Goal: Task Accomplishment & Management: Manage account settings

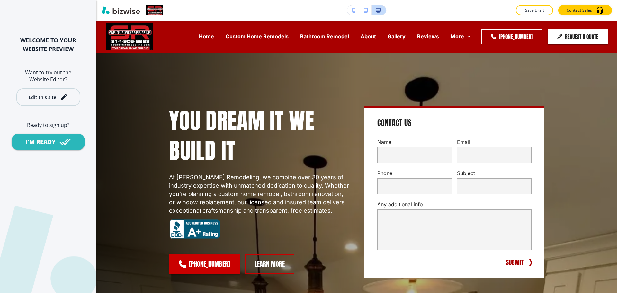
click at [52, 100] on div "Edit this site" at bounding box center [43, 97] width 28 height 5
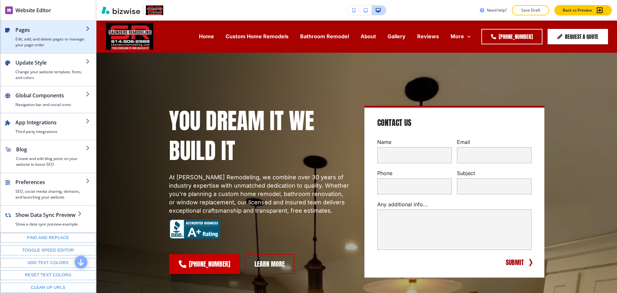
click at [33, 39] on h4 "Edit, add, and delete pages or manage your page order" at bounding box center [50, 42] width 70 height 12
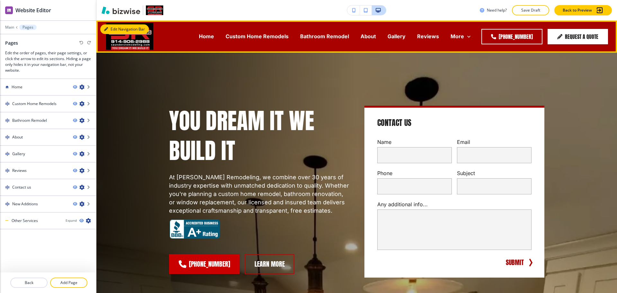
click at [110, 27] on button "Edit Navigation Bar" at bounding box center [124, 29] width 48 height 10
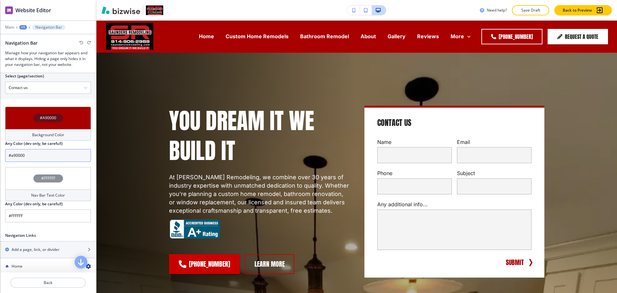
scroll to position [240, 0]
click at [38, 136] on h4 "Background Color" at bounding box center [48, 135] width 32 height 6
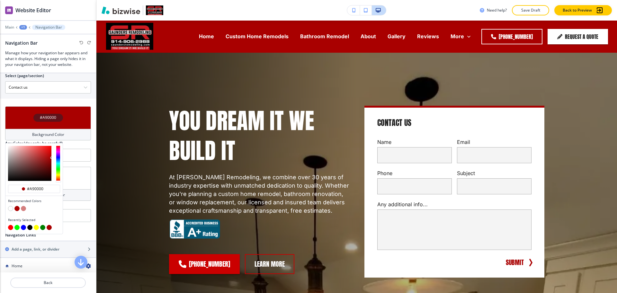
click at [30, 227] on button "button" at bounding box center [29, 227] width 5 height 5
type input "#000000"
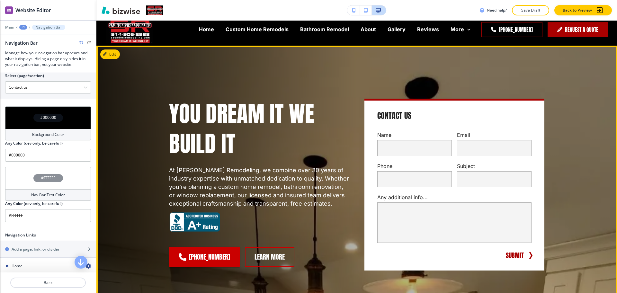
scroll to position [0, 0]
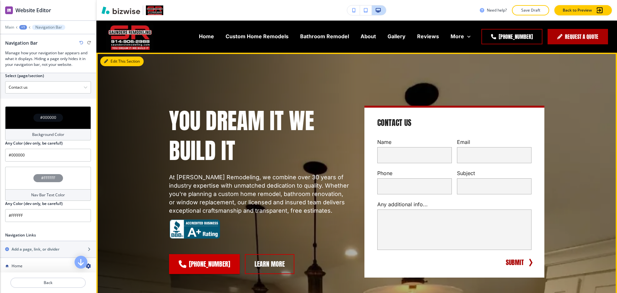
drag, startPoint x: 117, startPoint y: 62, endPoint x: 123, endPoint y: 67, distance: 8.0
click at [116, 62] on button "Edit This Section" at bounding box center [121, 62] width 43 height 10
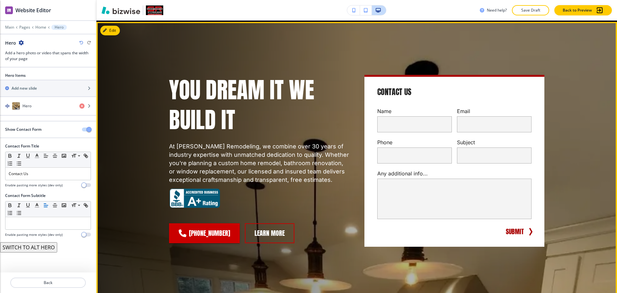
scroll to position [32, 0]
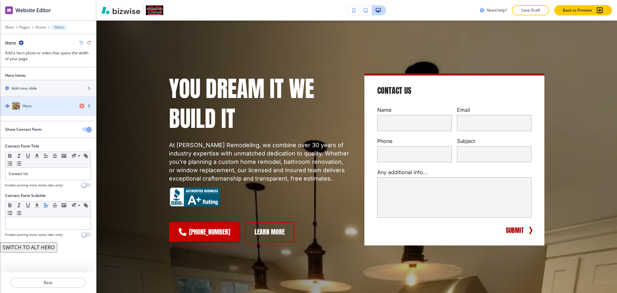
click at [47, 107] on div "Hero" at bounding box center [37, 106] width 74 height 8
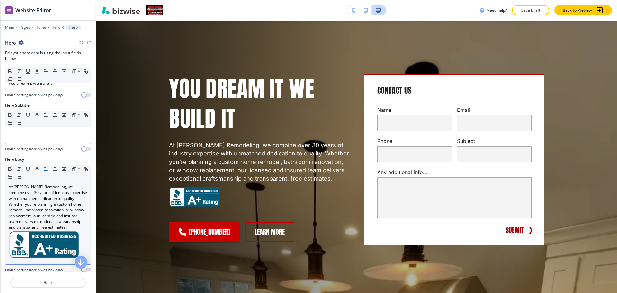
scroll to position [120, 0]
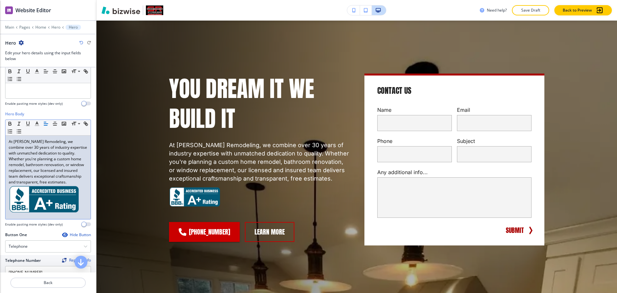
click at [81, 215] on p at bounding box center [48, 200] width 79 height 30
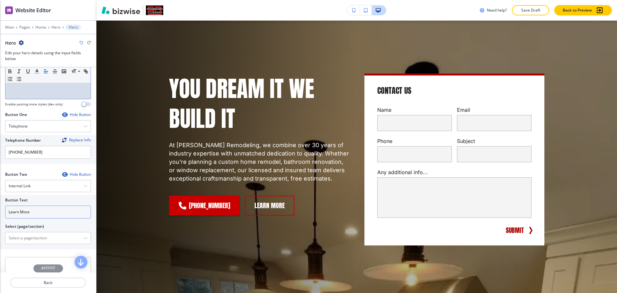
scroll to position [241, 0]
click at [41, 185] on div "Internal Link" at bounding box center [47, 186] width 85 height 12
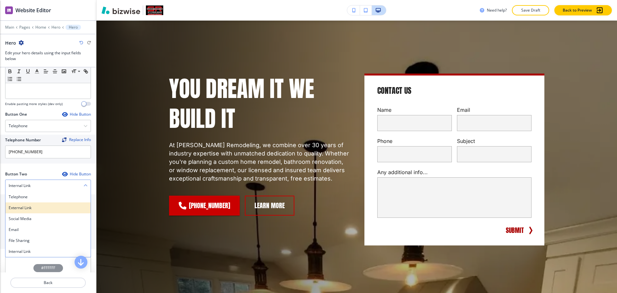
click at [30, 208] on h4 "External Link" at bounding box center [48, 208] width 79 height 6
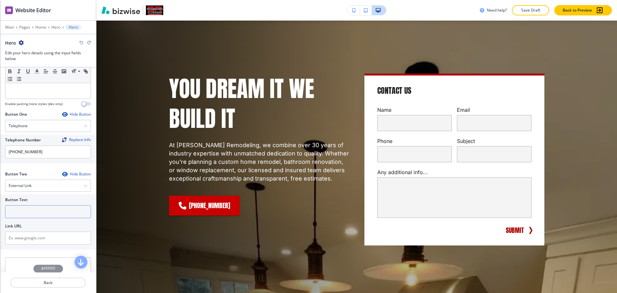
click at [32, 210] on input "text" at bounding box center [48, 211] width 86 height 13
type input "bbb accredited business"
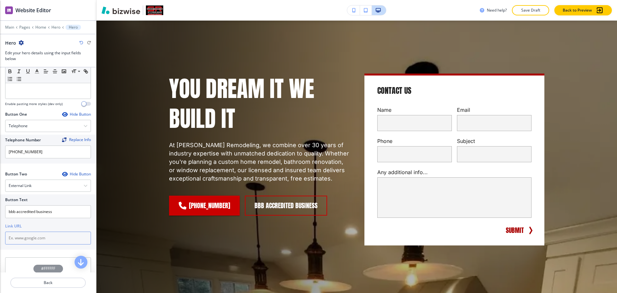
click at [48, 242] on input "text" at bounding box center [48, 238] width 86 height 13
paste input "https://www.bbb.org/us/ny/new-rochelle/profile/construction-services/saunders-r…"
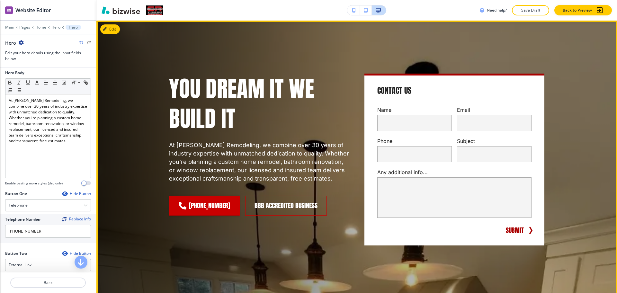
scroll to position [161, 0]
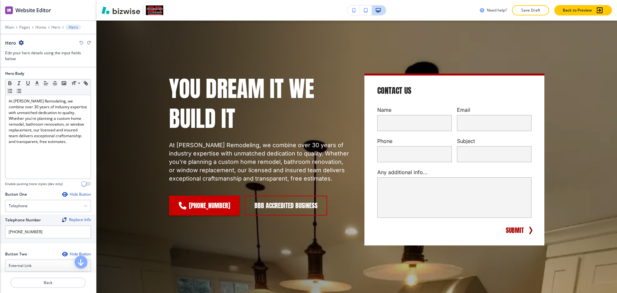
type input "https://www.bbb.org/us/ny/new-rochelle/profile/construction-services/saunders-r…"
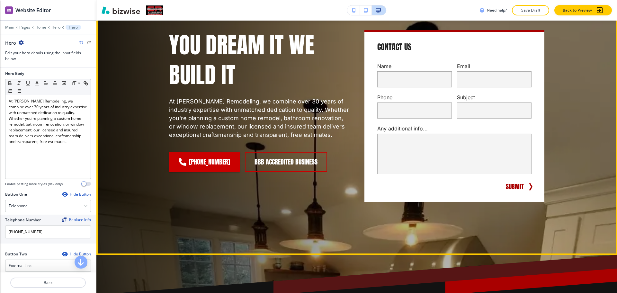
scroll to position [0, 0]
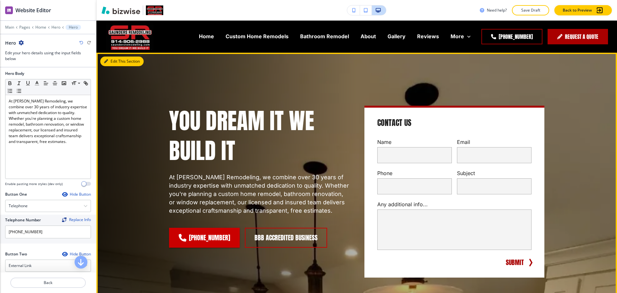
click at [112, 62] on button "Edit This Section" at bounding box center [121, 62] width 43 height 10
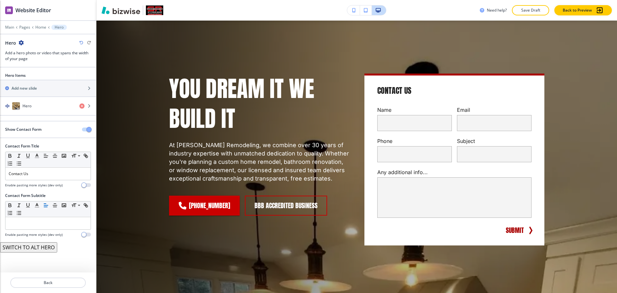
scroll to position [32, 0]
click at [40, 106] on div "Hero" at bounding box center [37, 106] width 74 height 8
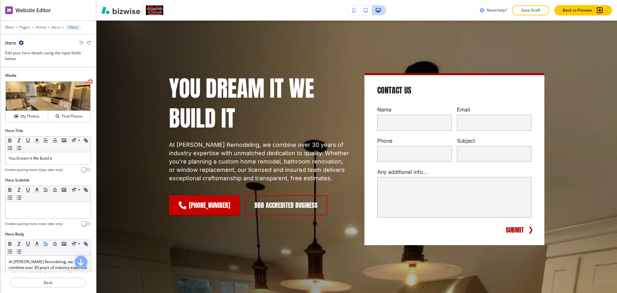
click at [20, 42] on icon "button" at bounding box center [21, 42] width 5 height 5
click at [32, 66] on p "Duplicate Hero" at bounding box center [38, 65] width 33 height 6
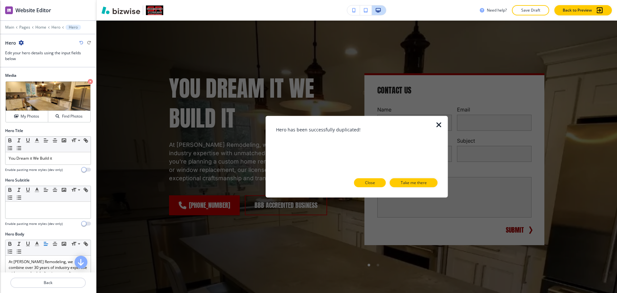
click at [373, 183] on p "Close" at bounding box center [370, 183] width 10 height 6
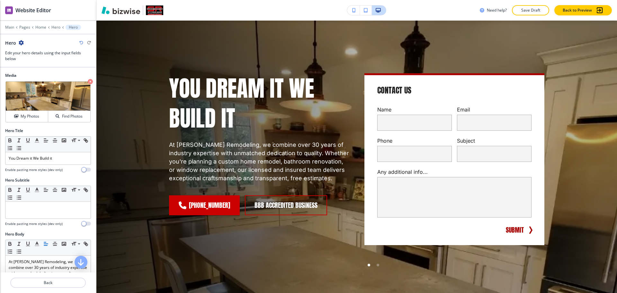
click at [22, 42] on icon "button" at bounding box center [21, 42] width 5 height 5
click at [34, 66] on p "Duplicate Hero" at bounding box center [38, 65] width 33 height 6
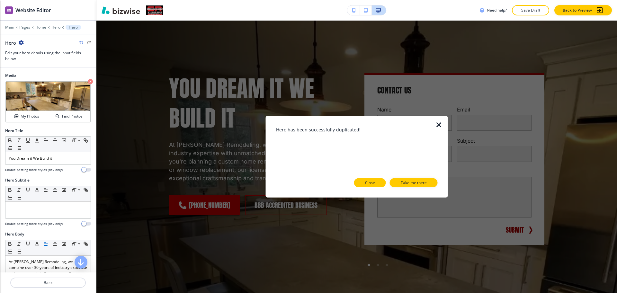
click at [362, 184] on button "Close" at bounding box center [370, 182] width 32 height 9
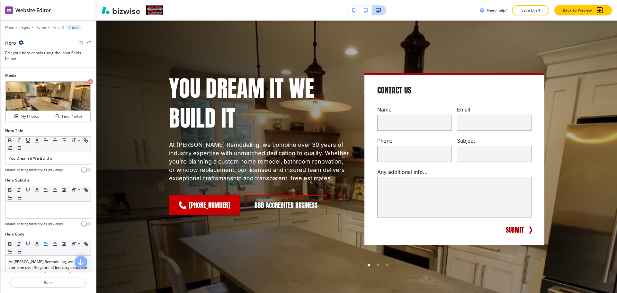
click at [56, 29] on p "Hero" at bounding box center [55, 27] width 9 height 4
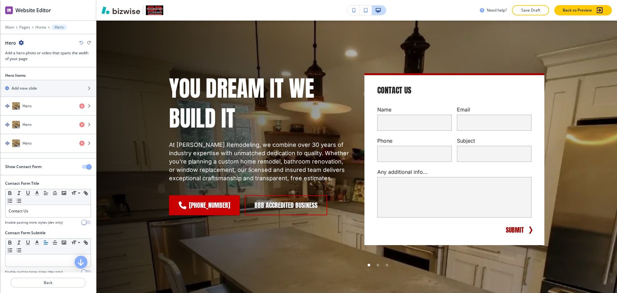
scroll to position [32, 0]
click at [30, 125] on h4 "Hero" at bounding box center [26, 125] width 9 height 6
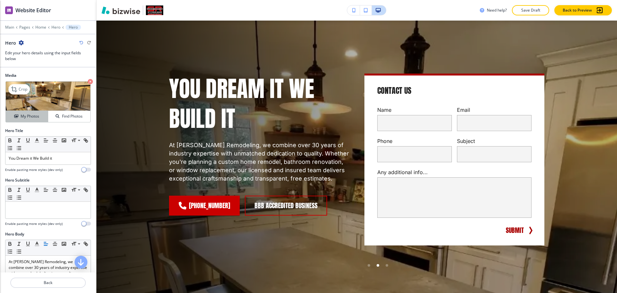
click at [24, 119] on button "My Photos" at bounding box center [27, 116] width 42 height 11
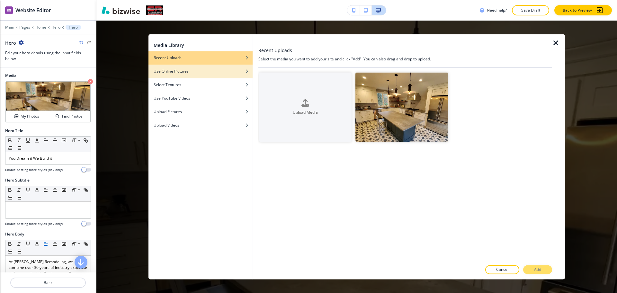
click at [192, 73] on div "Use Online Pictures" at bounding box center [200, 71] width 104 height 6
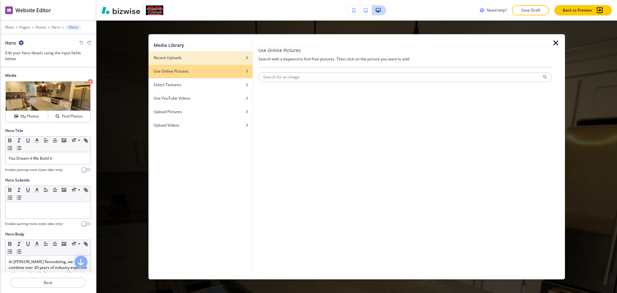
click at [193, 60] on div "Recent Uploads" at bounding box center [200, 58] width 104 height 6
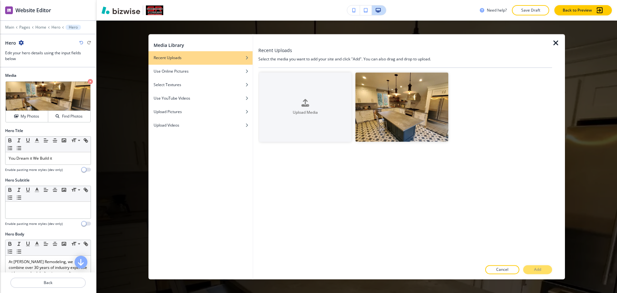
click at [556, 42] on icon "button" at bounding box center [556, 43] width 8 height 8
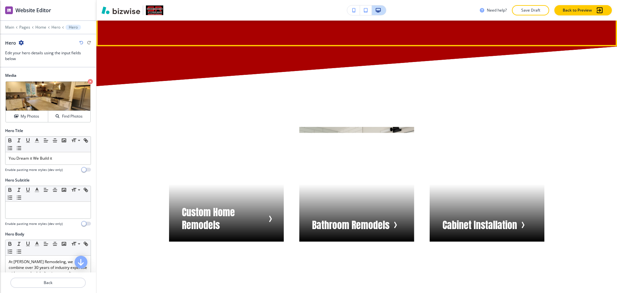
scroll to position [1135, 0]
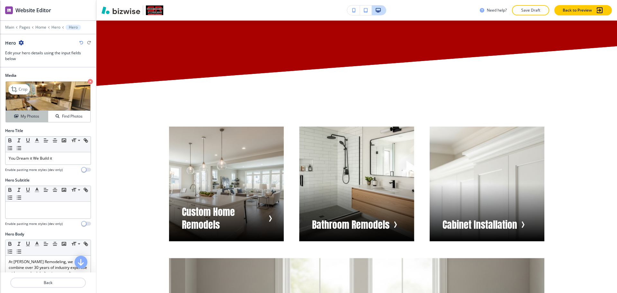
click at [33, 117] on h4 "My Photos" at bounding box center [30, 116] width 19 height 6
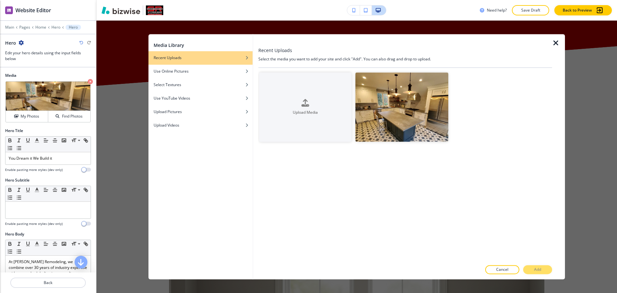
click at [556, 42] on icon "button" at bounding box center [556, 43] width 8 height 8
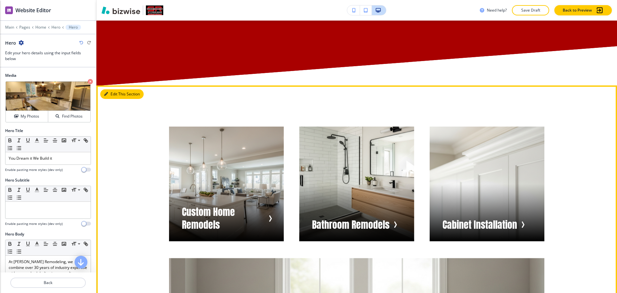
click at [109, 92] on button "Edit This Section" at bounding box center [121, 94] width 43 height 10
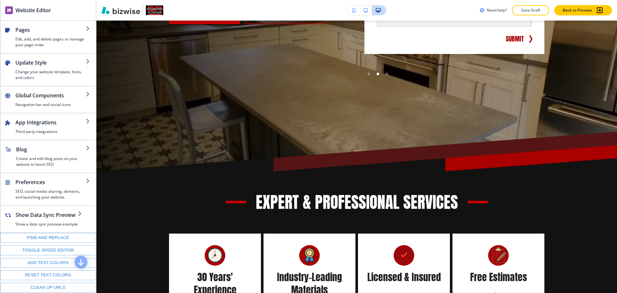
scroll to position [0, 0]
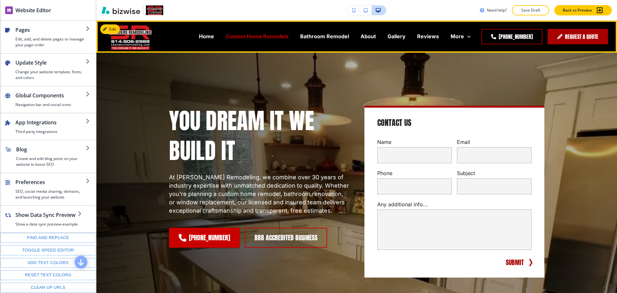
click at [237, 37] on p "Custom Home Remodels" at bounding box center [256, 36] width 63 height 7
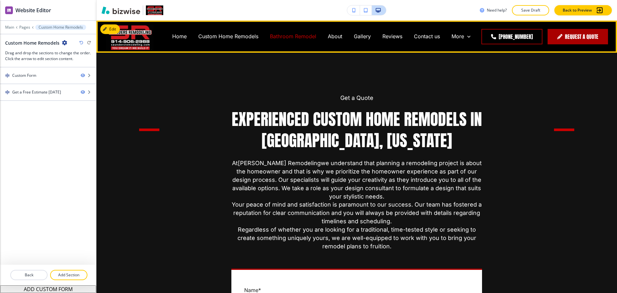
click at [291, 36] on p "Bathroom Remodel" at bounding box center [293, 36] width 46 height 7
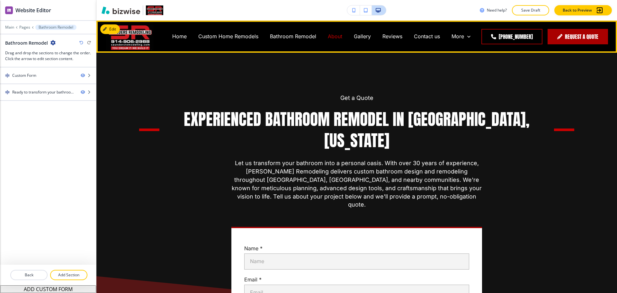
click at [333, 36] on p "About" at bounding box center [335, 36] width 14 height 7
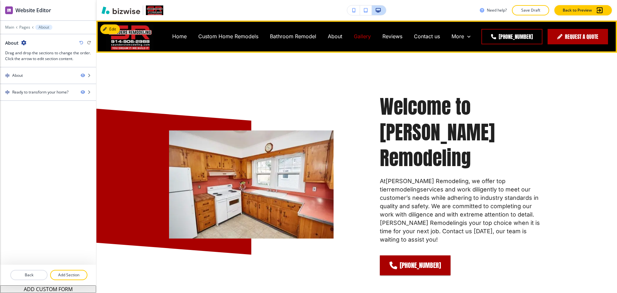
click at [360, 37] on p "Gallery" at bounding box center [362, 36] width 17 height 7
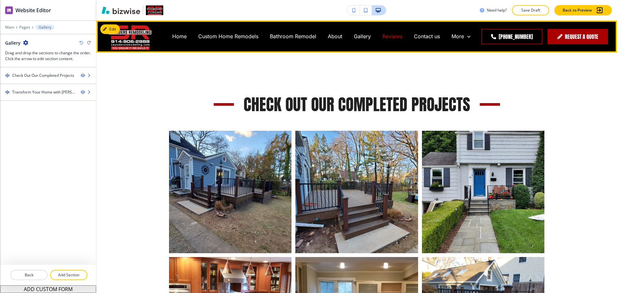
click at [387, 37] on p "Reviews" at bounding box center [392, 36] width 20 height 7
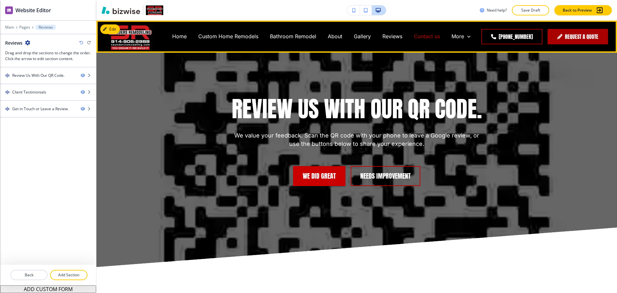
click at [420, 38] on p "Contact us" at bounding box center [427, 36] width 26 height 7
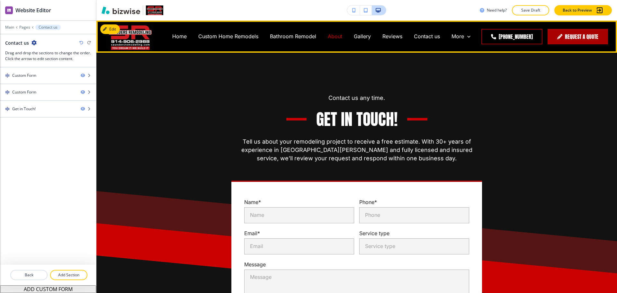
click at [333, 35] on p "About" at bounding box center [335, 36] width 14 height 7
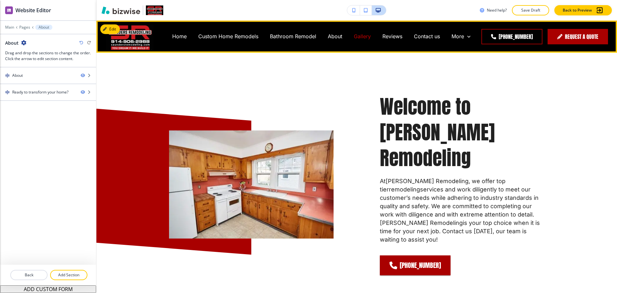
click at [363, 37] on p "Gallery" at bounding box center [362, 36] width 17 height 7
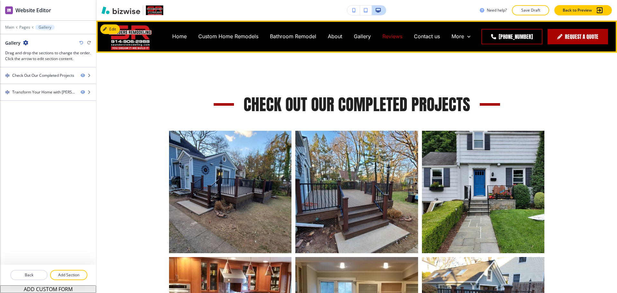
click at [395, 38] on p "Reviews" at bounding box center [392, 36] width 20 height 7
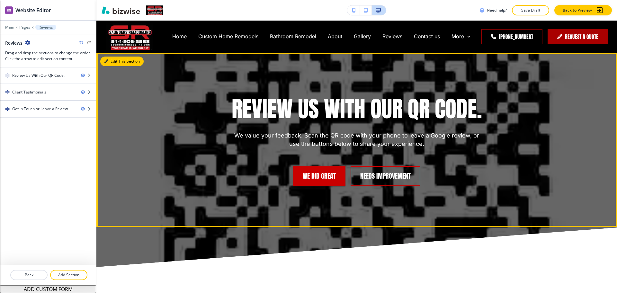
click at [110, 62] on button "Edit This Section" at bounding box center [121, 62] width 43 height 10
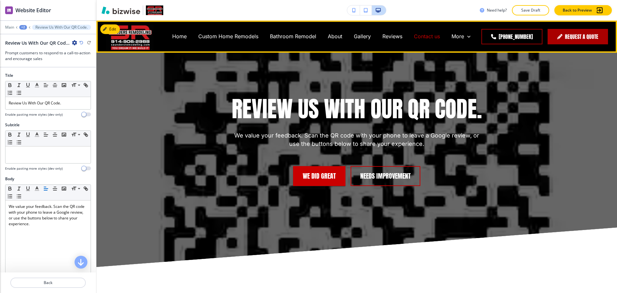
click at [422, 36] on p "Contact us" at bounding box center [427, 36] width 26 height 7
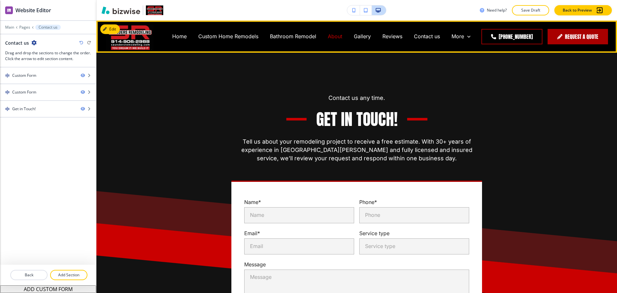
click at [331, 35] on p "About" at bounding box center [335, 36] width 14 height 7
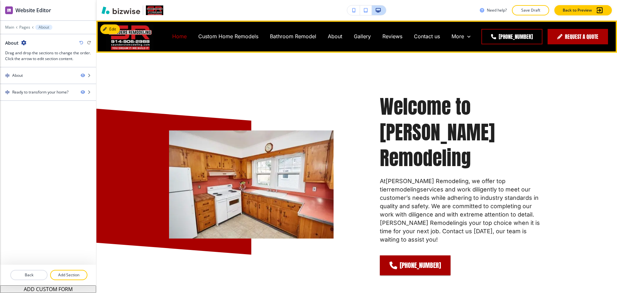
click at [177, 39] on p "Home" at bounding box center [179, 36] width 14 height 7
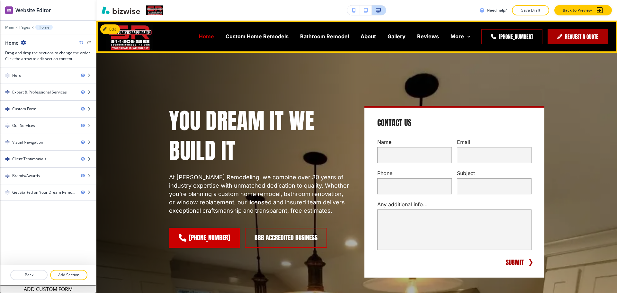
click at [199, 35] on p "Home" at bounding box center [206, 36] width 15 height 7
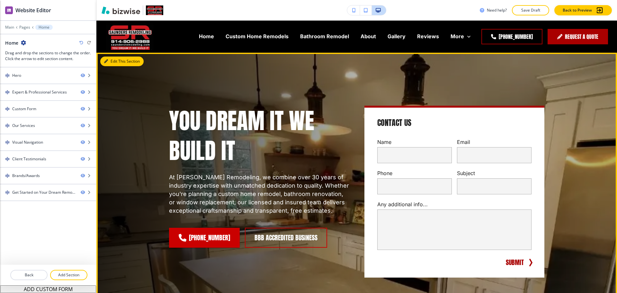
click at [110, 64] on button "Edit This Section" at bounding box center [121, 62] width 43 height 10
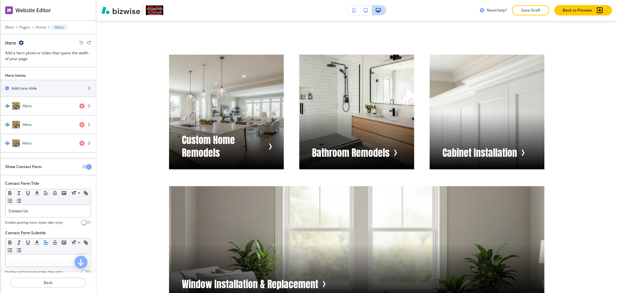
scroll to position [1206, 0]
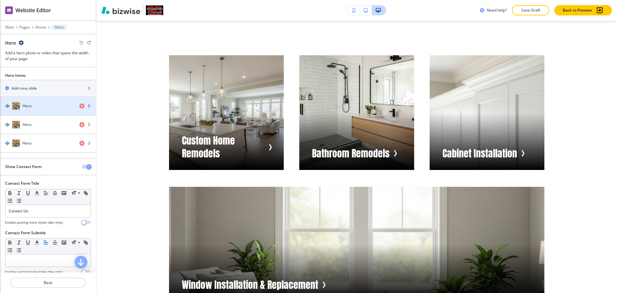
click at [40, 107] on div "Hero" at bounding box center [37, 106] width 74 height 8
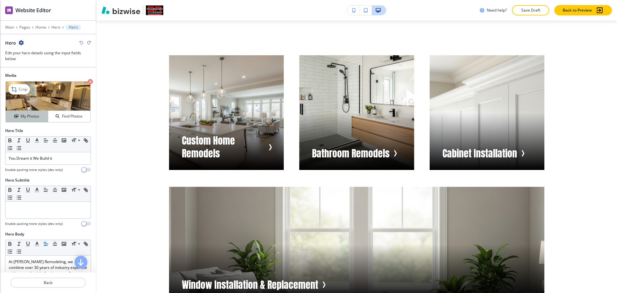
click at [21, 115] on h4 "My Photos" at bounding box center [30, 116] width 19 height 6
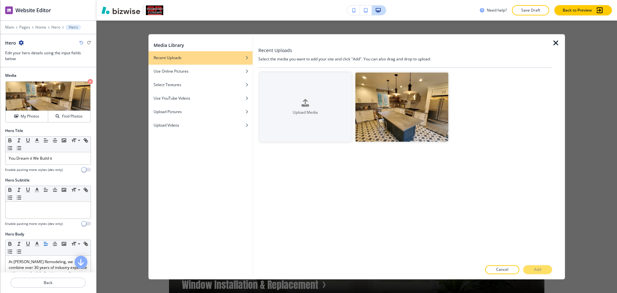
click at [558, 40] on icon "button" at bounding box center [556, 43] width 8 height 8
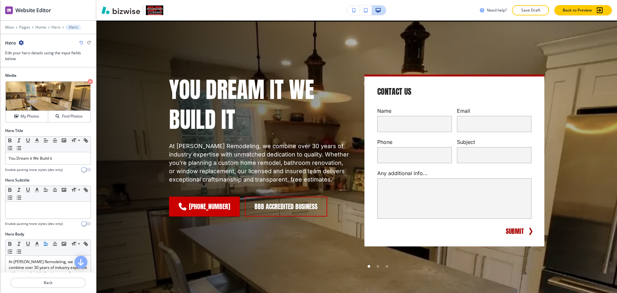
scroll to position [0, 0]
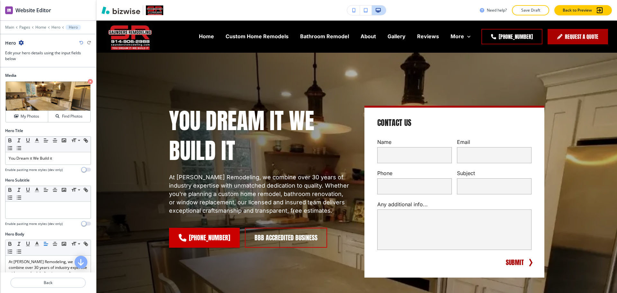
click at [53, 25] on div "Main Pages Home Hero Hero" at bounding box center [48, 27] width 86 height 5
click at [54, 26] on p "Hero" at bounding box center [55, 27] width 9 height 4
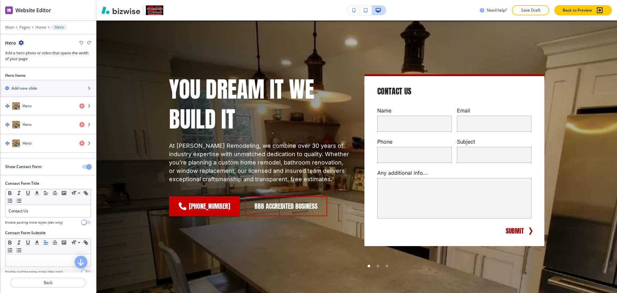
scroll to position [32, 0]
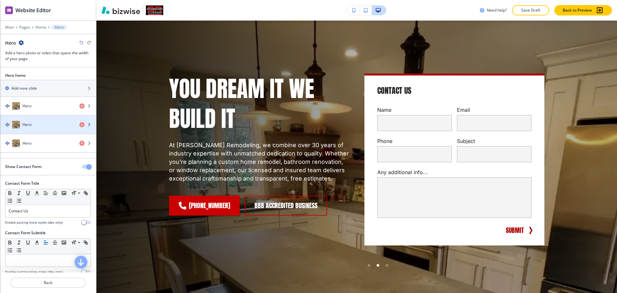
click at [44, 126] on div "Hero" at bounding box center [37, 125] width 74 height 8
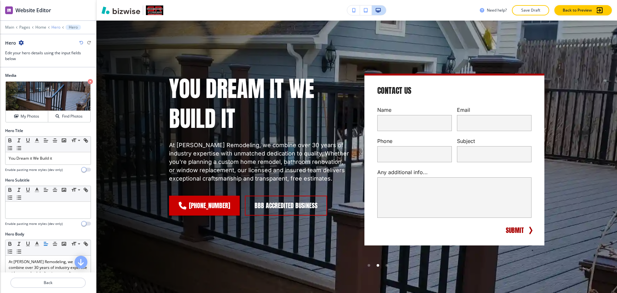
click at [54, 27] on p "Hero" at bounding box center [55, 27] width 9 height 4
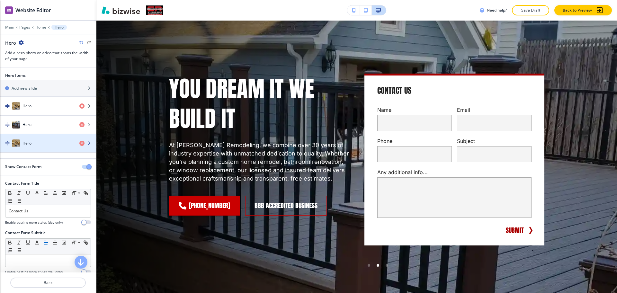
click at [40, 143] on div "Hero" at bounding box center [37, 143] width 74 height 8
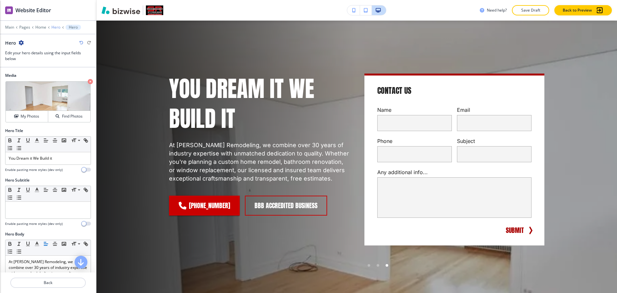
click at [55, 26] on p "Hero" at bounding box center [55, 27] width 9 height 4
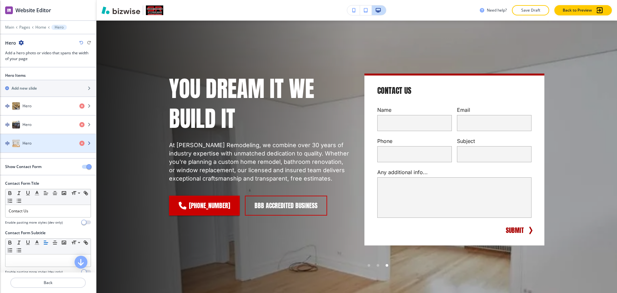
click at [32, 143] on div "Hero" at bounding box center [37, 143] width 74 height 8
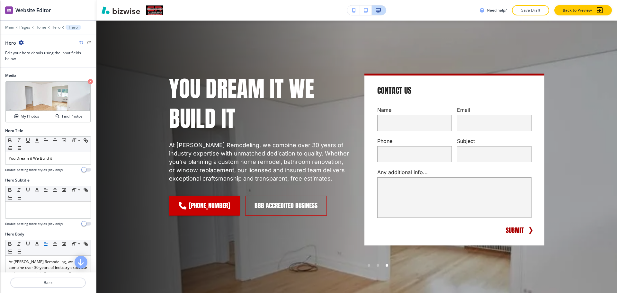
click at [22, 46] on div "Hero" at bounding box center [14, 42] width 19 height 7
click at [22, 44] on icon "button" at bounding box center [21, 42] width 5 height 5
click at [33, 66] on p "Duplicate Hero" at bounding box center [38, 65] width 33 height 6
click at [21, 42] on icon "button" at bounding box center [21, 42] width 5 height 5
click at [34, 64] on p "Duplicate Hero" at bounding box center [38, 65] width 33 height 6
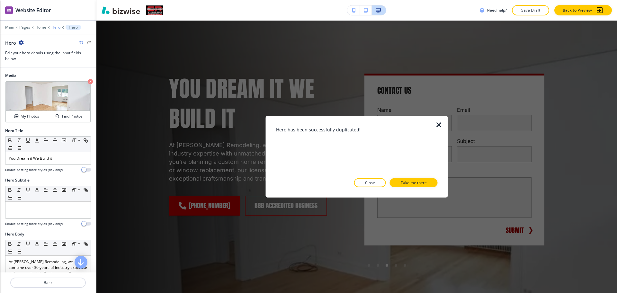
click at [54, 27] on p "Hero" at bounding box center [55, 27] width 9 height 4
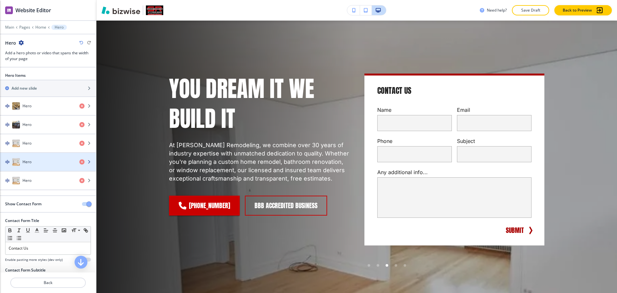
click at [39, 160] on div "Hero" at bounding box center [37, 162] width 74 height 8
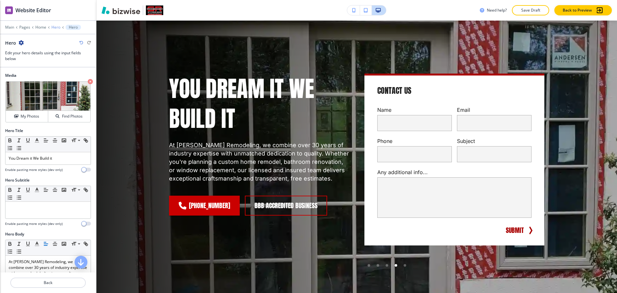
click at [56, 27] on p "Hero" at bounding box center [55, 27] width 9 height 4
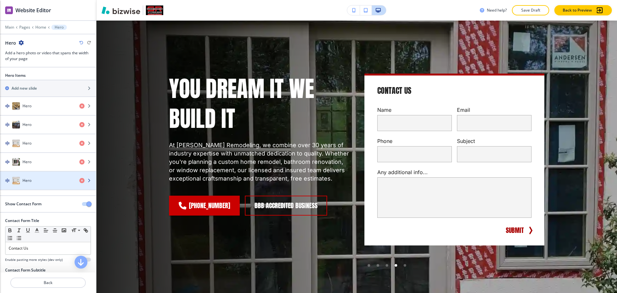
click at [31, 178] on h4 "Hero" at bounding box center [26, 181] width 9 height 6
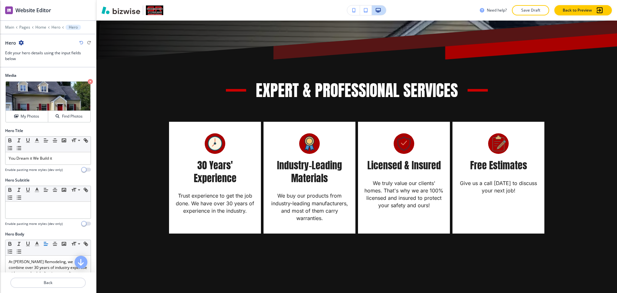
scroll to position [338, 0]
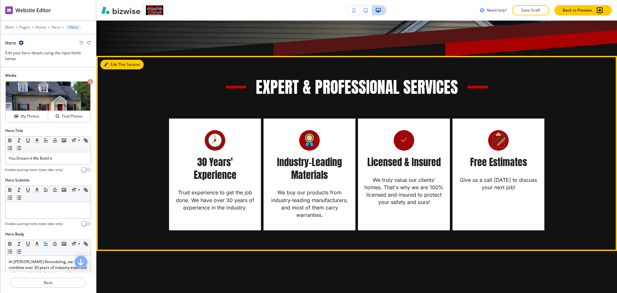
click at [117, 65] on button "Edit This Section" at bounding box center [121, 65] width 43 height 10
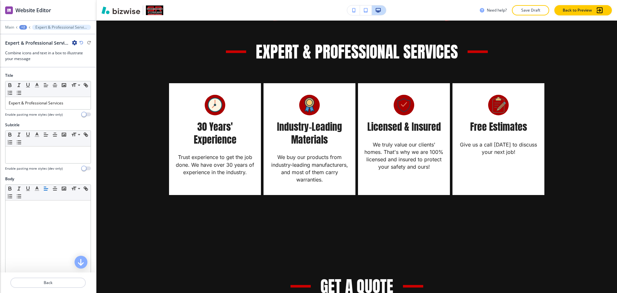
scroll to position [329, 0]
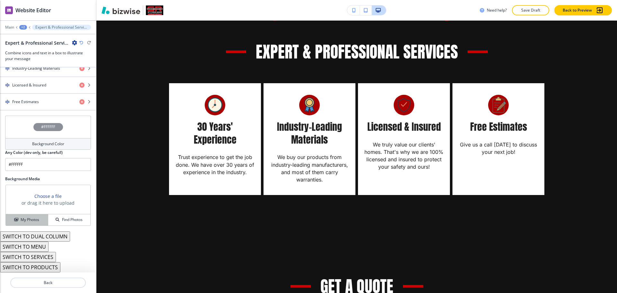
click at [26, 217] on h4 "My Photos" at bounding box center [30, 220] width 19 height 6
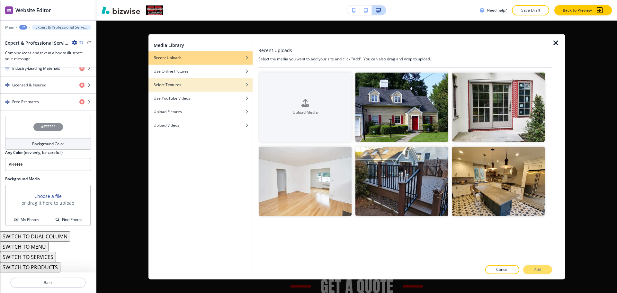
click at [177, 84] on h4 "Select Textures" at bounding box center [167, 85] width 28 height 6
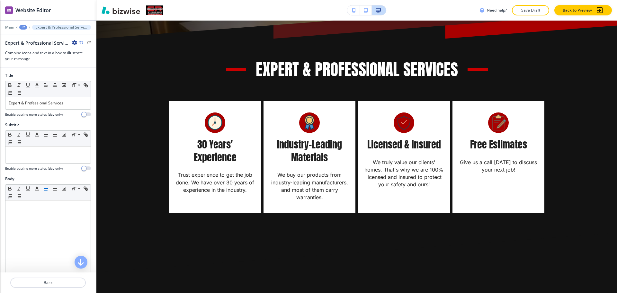
scroll to position [374, 0]
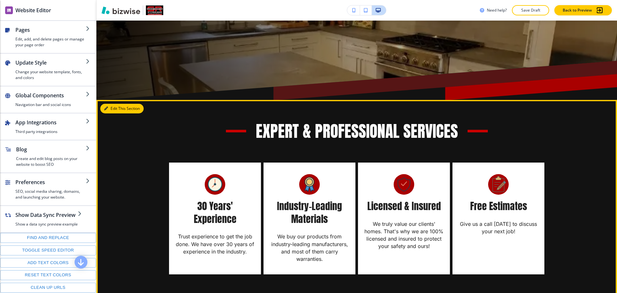
click at [113, 109] on button "Edit This Section" at bounding box center [121, 109] width 43 height 10
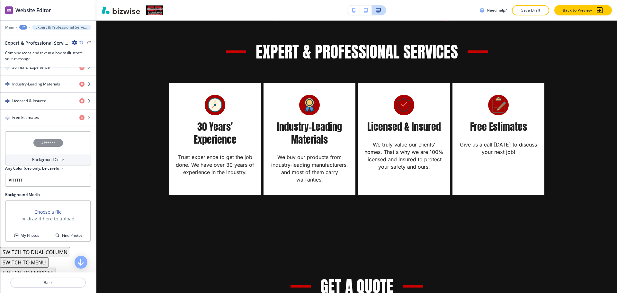
scroll to position [329, 0]
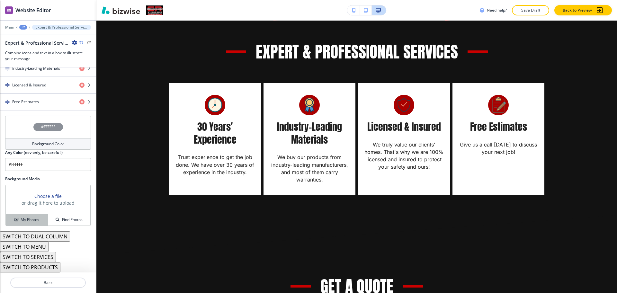
click at [22, 218] on h4 "My Photos" at bounding box center [30, 220] width 19 height 6
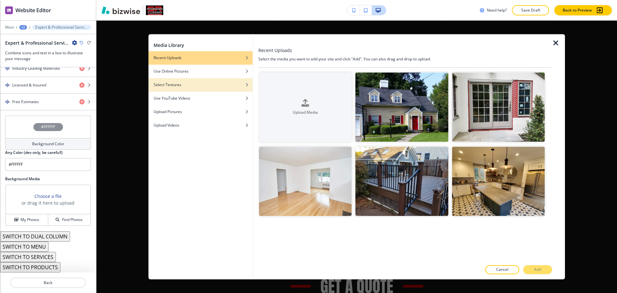
click at [195, 86] on div "Select Textures" at bounding box center [200, 85] width 104 height 6
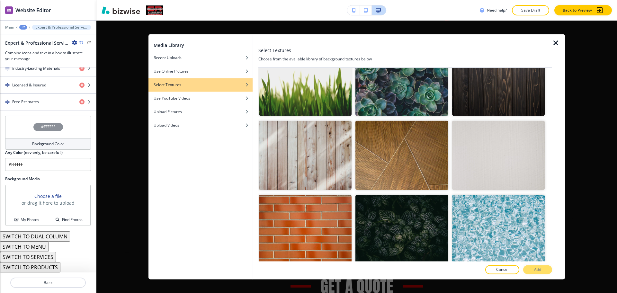
scroll to position [1144, 0]
click at [318, 207] on img "button" at bounding box center [305, 228] width 92 height 69
click at [541, 268] on button "Add" at bounding box center [537, 269] width 29 height 9
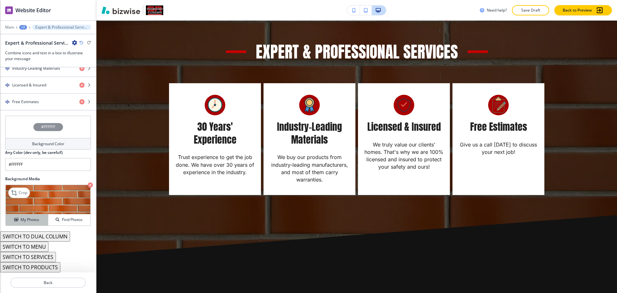
click at [26, 217] on h4 "My Photos" at bounding box center [30, 220] width 19 height 6
click at [42, 142] on h4 "Background Color" at bounding box center [48, 144] width 32 height 6
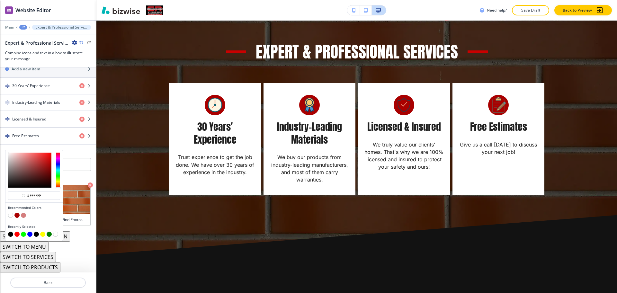
click at [17, 215] on button "button" at bounding box center [16, 215] width 5 height 5
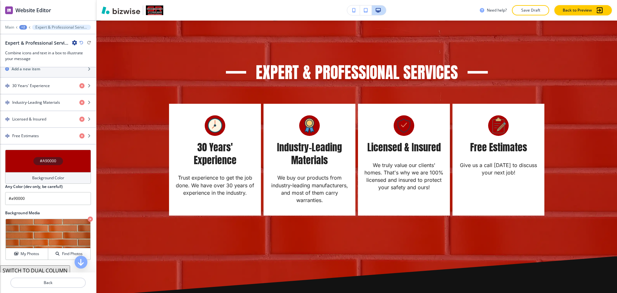
click at [36, 175] on h4 "Background Color" at bounding box center [48, 178] width 32 height 6
click at [81, 187] on div "Title Small Normal Large Huge Expert & Professional Services Enable pasting mor…" at bounding box center [48, 169] width 96 height 205
click at [88, 218] on icon "button" at bounding box center [90, 218] width 5 height 5
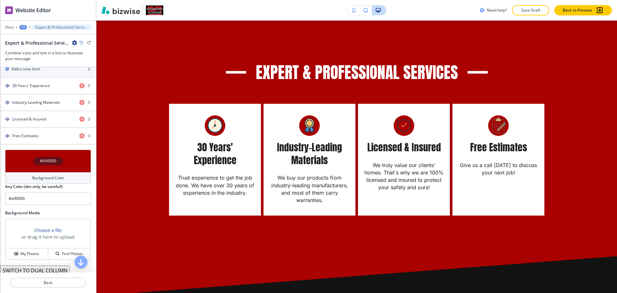
click at [62, 179] on div "Background Color" at bounding box center [48, 178] width 86 height 12
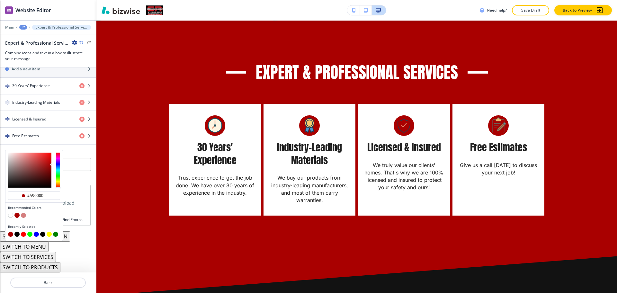
click at [15, 234] on button "button" at bounding box center [16, 234] width 5 height 5
type input "#000000"
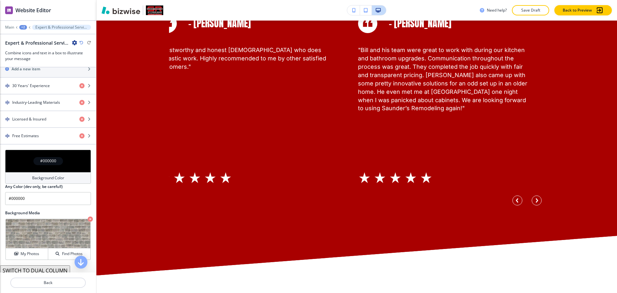
scroll to position [1482, 0]
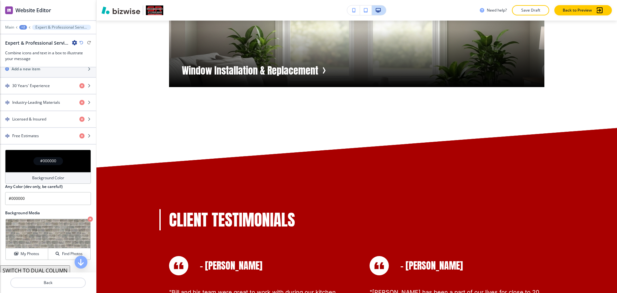
click at [23, 26] on div "+2" at bounding box center [23, 27] width 8 height 4
click at [38, 53] on button "Home" at bounding box center [39, 49] width 41 height 12
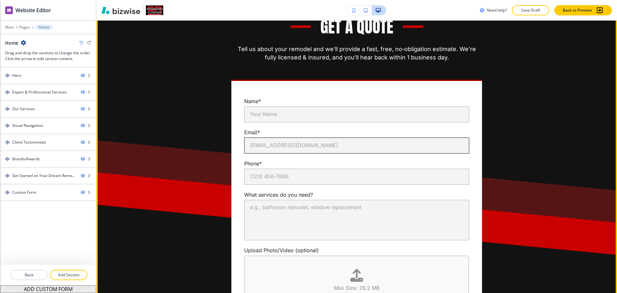
scroll to position [1907, 0]
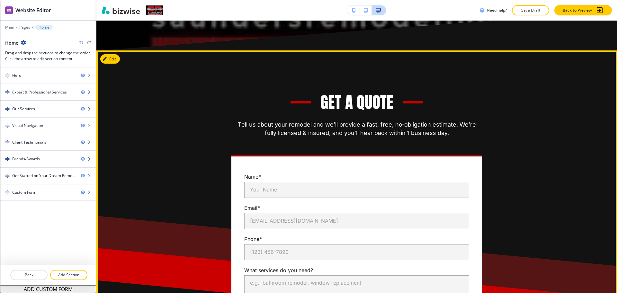
click at [114, 64] on button "Edit" at bounding box center [110, 59] width 20 height 10
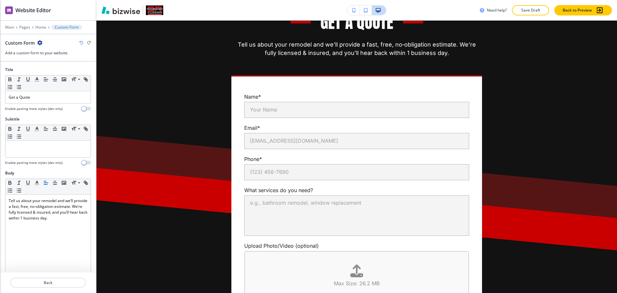
scroll to position [318, 0]
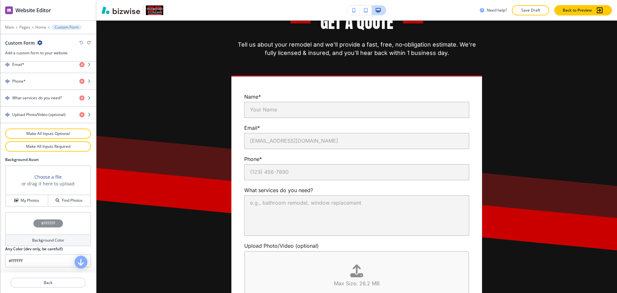
click at [49, 241] on h4 "Background Color" at bounding box center [48, 240] width 32 height 6
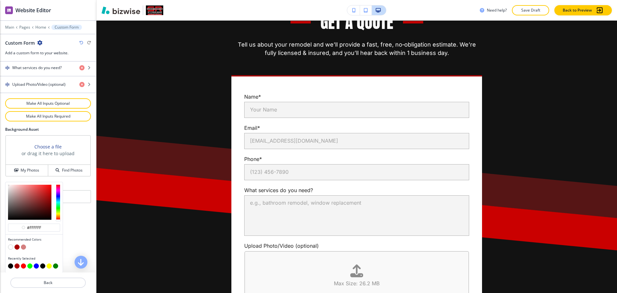
scroll to position [348, 0]
click at [7, 246] on div "Recommended Colors" at bounding box center [33, 243] width 57 height 19
click at [11, 247] on button "button" at bounding box center [10, 246] width 5 height 5
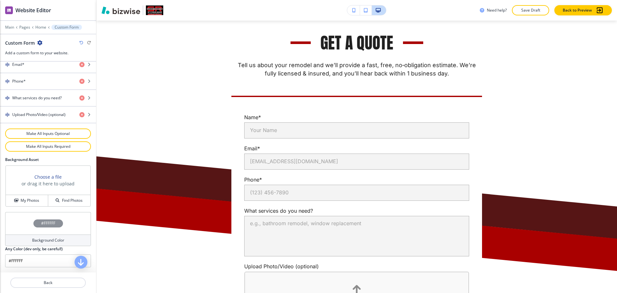
scroll to position [318, 0]
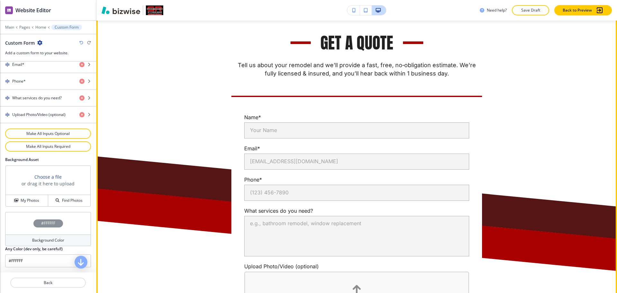
click at [498, 200] on div "Name* Your Name Your Name Email* you@example.com you@example.com Phone* (123) 4…" at bounding box center [356, 229] width 375 height 267
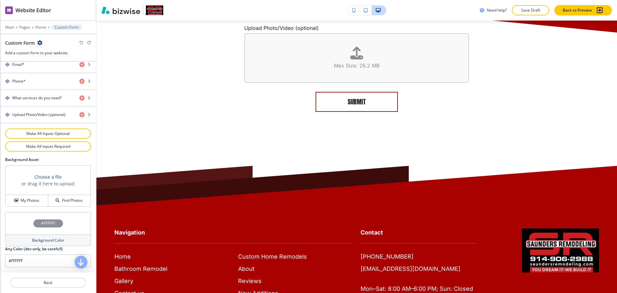
scroll to position [2127, 0]
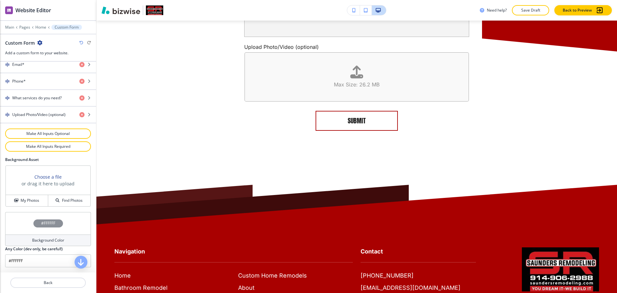
click at [48, 240] on h4 "Background Color" at bounding box center [48, 240] width 32 height 6
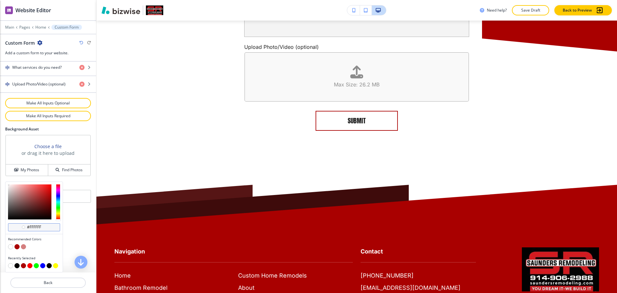
scroll to position [0, 0]
drag, startPoint x: 44, startPoint y: 228, endPoint x: 29, endPoint y: 226, distance: 14.9
click at [29, 226] on input "#ffffff" at bounding box center [37, 227] width 22 height 5
type input "#eeeee"
type input "#eeeeee"
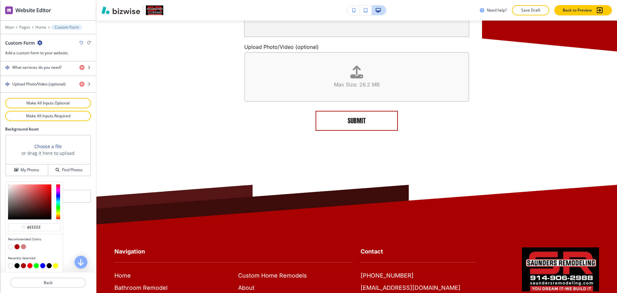
type input "#eeeeee"
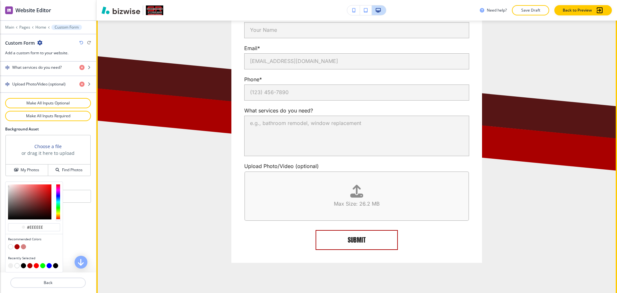
scroll to position [2007, 0]
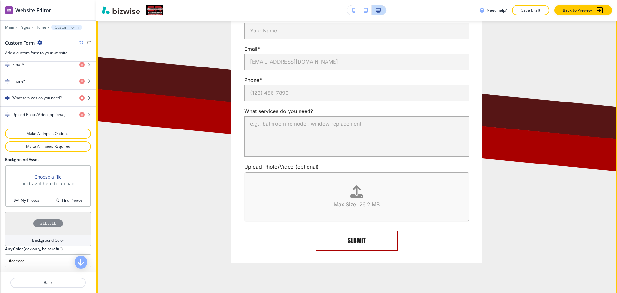
click at [157, 68] on div "Get a Quote Tell us about your remodel and we’ll provide a fast, free, no‑oblig…" at bounding box center [356, 98] width 411 height 331
click at [524, 106] on div "Name* Your Name Your Name Email* you@example.com you@example.com Phone* (123) 4…" at bounding box center [356, 129] width 375 height 267
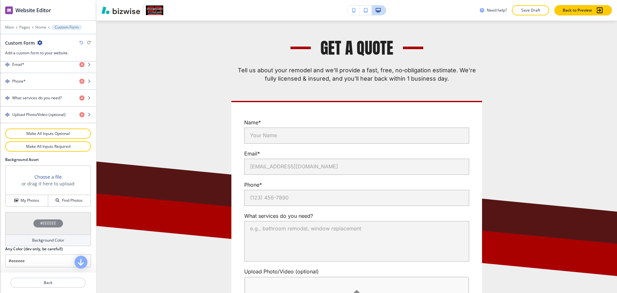
scroll to position [1893, 0]
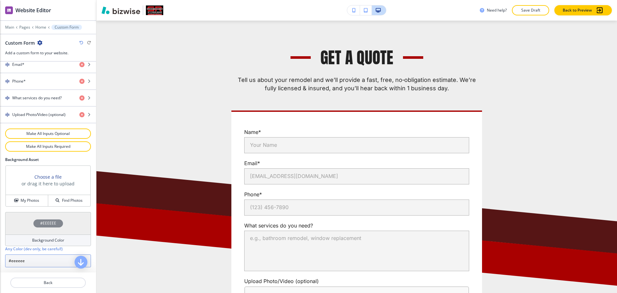
drag, startPoint x: 27, startPoint y: 260, endPoint x: 22, endPoint y: 254, distance: 7.4
click at [0, 256] on div "#EEEEEE Background Color Any Color (dev only, be careful!) #eeeeee" at bounding box center [48, 242] width 96 height 60
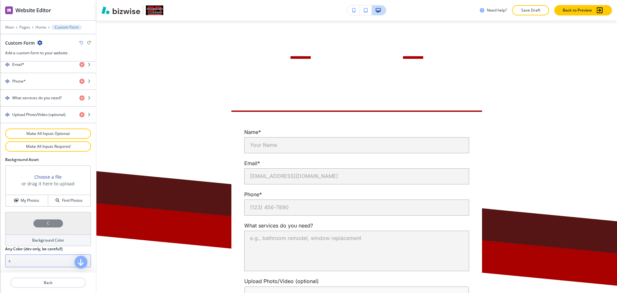
click at [31, 257] on input "c" at bounding box center [48, 260] width 86 height 13
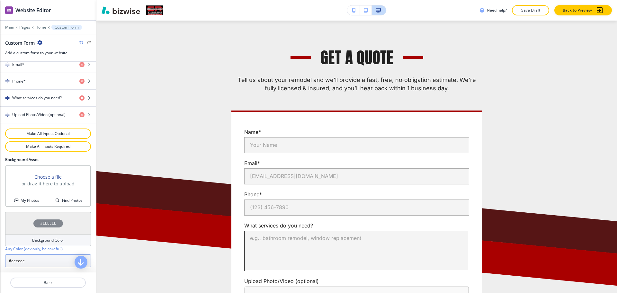
type input "#eeeeee"
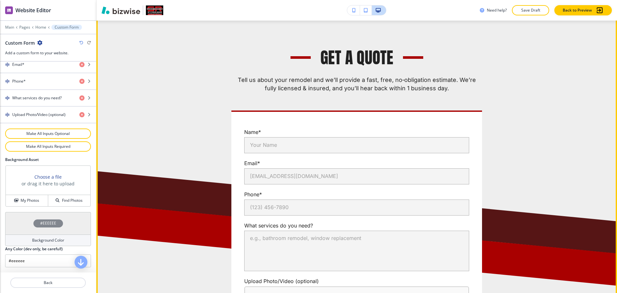
click at [362, 92] on div "Get a Quote Tell us about your remodel and we’ll provide a fast, free, no‑oblig…" at bounding box center [356, 212] width 520 height 413
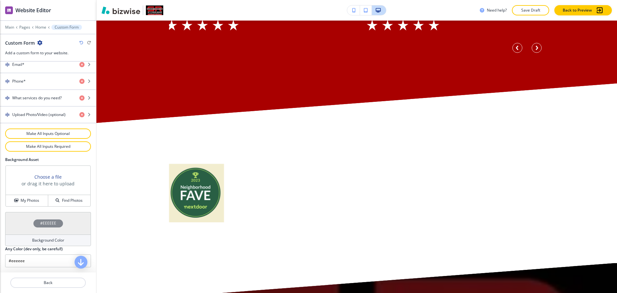
scroll to position [1433, 0]
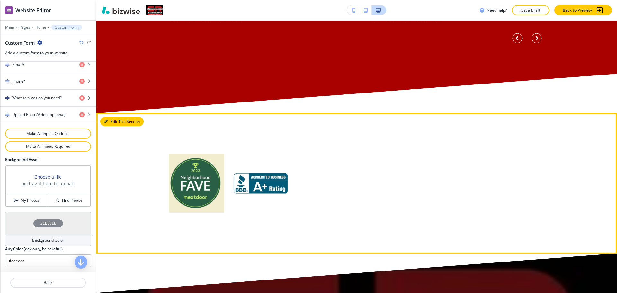
click at [112, 124] on button "Edit This Section" at bounding box center [121, 122] width 43 height 10
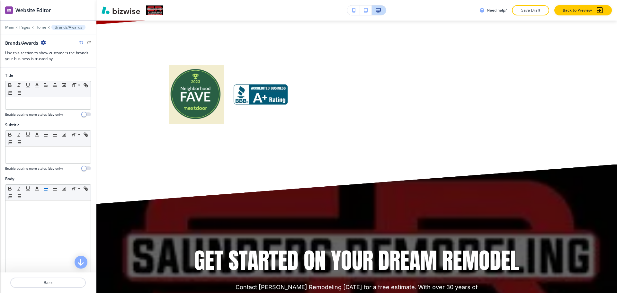
scroll to position [1526, 0]
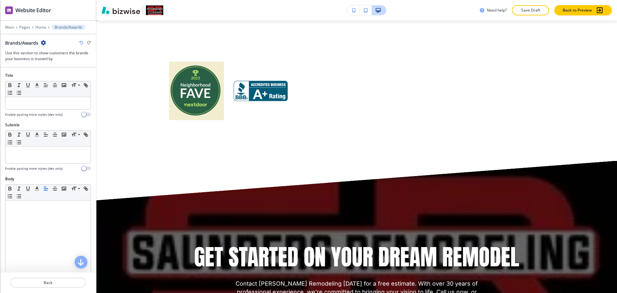
click at [44, 43] on icon "button" at bounding box center [43, 42] width 5 height 5
click at [55, 71] on button "Delete Section" at bounding box center [61, 77] width 41 height 12
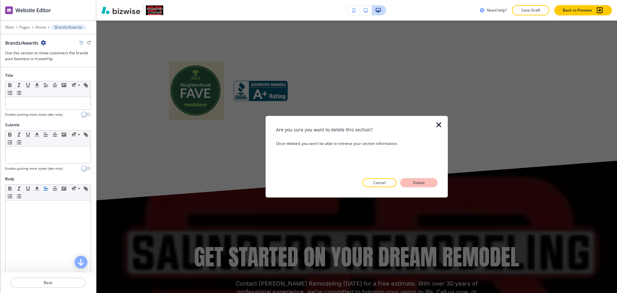
click at [413, 182] on p "Delete" at bounding box center [418, 183] width 15 height 6
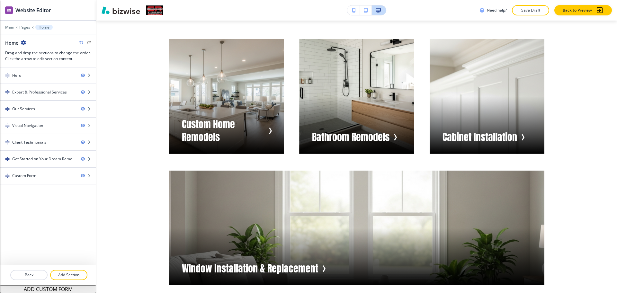
scroll to position [761, 0]
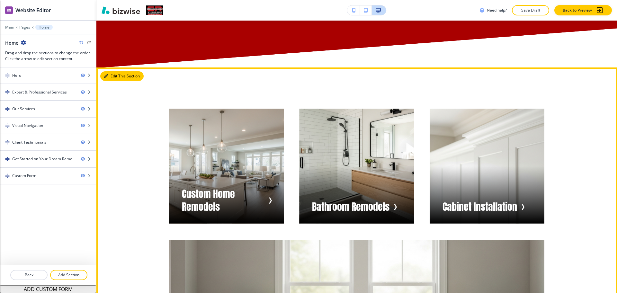
click at [109, 77] on button "Edit This Section" at bounding box center [121, 76] width 43 height 10
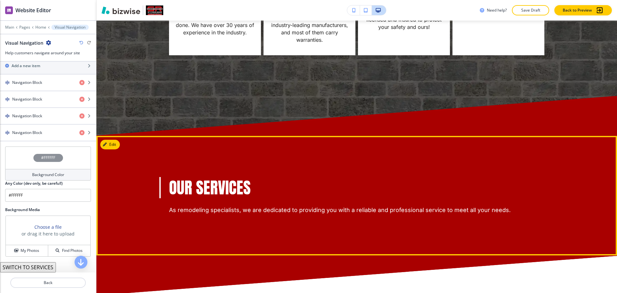
scroll to position [534, 0]
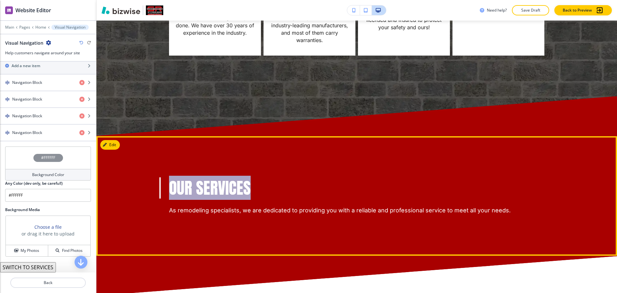
drag, startPoint x: 253, startPoint y: 189, endPoint x: 162, endPoint y: 186, distance: 91.2
click at [162, 186] on div "Our Services As remodeling specialists, we are dedicated to providing you with …" at bounding box center [356, 195] width 411 height 37
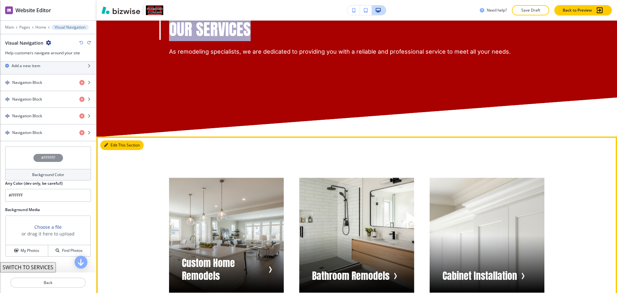
click at [111, 145] on button "Edit This Section" at bounding box center [121, 145] width 43 height 10
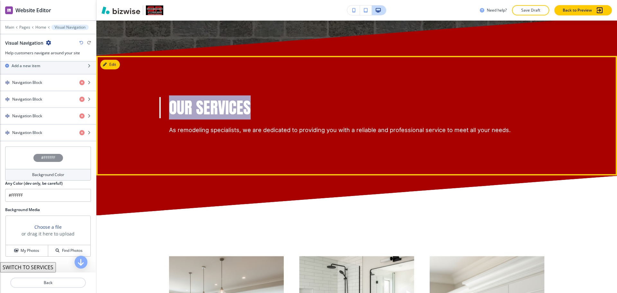
scroll to position [614, 0]
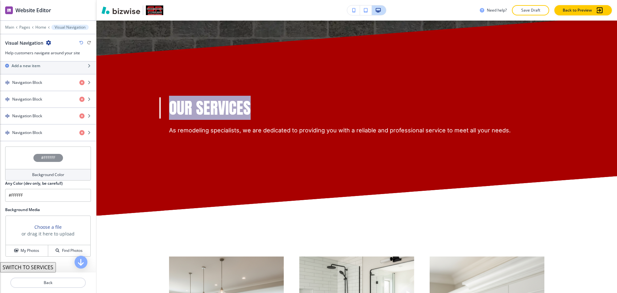
copy h3 "Our Services"
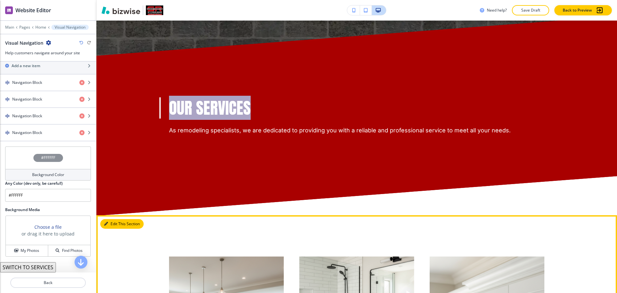
click at [110, 225] on button "Edit This Section" at bounding box center [121, 224] width 43 height 10
click at [114, 224] on button "Edit This Section" at bounding box center [121, 224] width 43 height 10
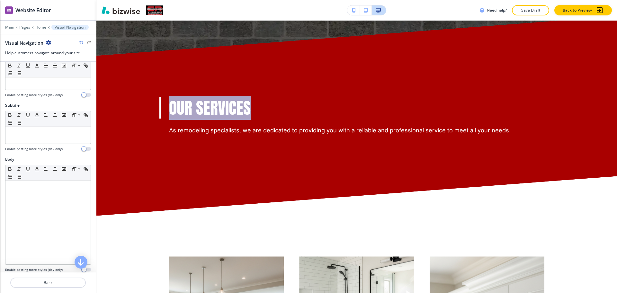
scroll to position [0, 0]
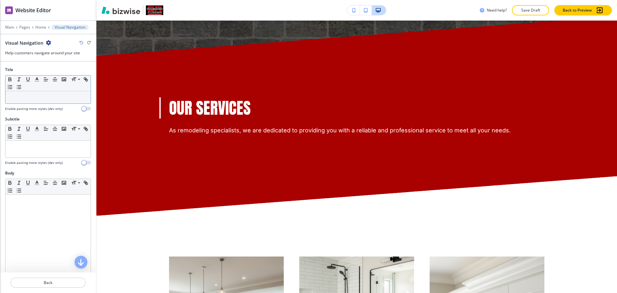
click at [58, 95] on p at bounding box center [48, 97] width 79 height 6
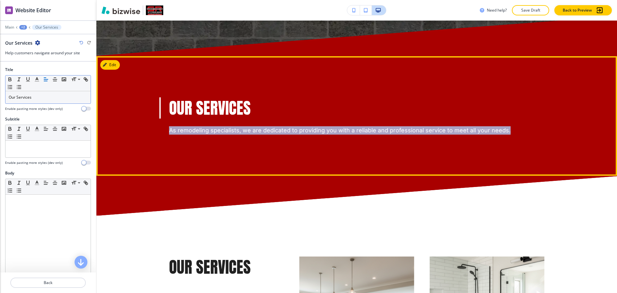
drag, startPoint x: 506, startPoint y: 130, endPoint x: 164, endPoint y: 129, distance: 342.3
click at [164, 129] on div "Our Services As remodeling specialists, we are dedicated to providing you with …" at bounding box center [356, 115] width 411 height 37
copy p "As remodeling specialists, we are dedicated to providing you with a reliable an…"
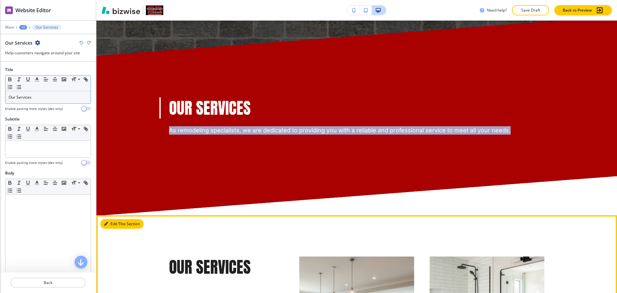
click at [110, 224] on button "Edit This Section" at bounding box center [121, 224] width 43 height 10
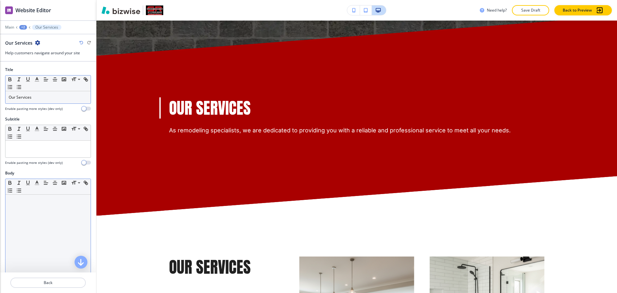
click at [46, 221] on div at bounding box center [47, 236] width 85 height 83
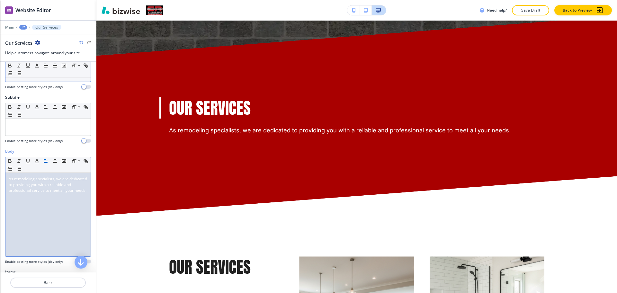
scroll to position [22, 0]
click at [39, 187] on div at bounding box center [47, 213] width 85 height 83
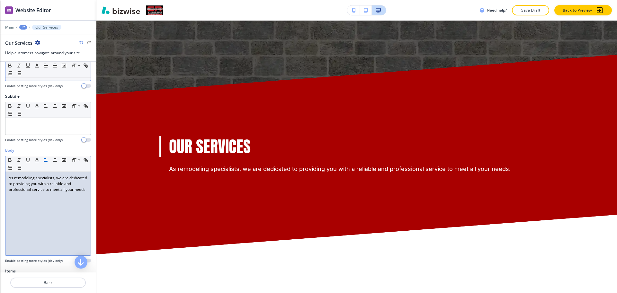
scroll to position [0, 0]
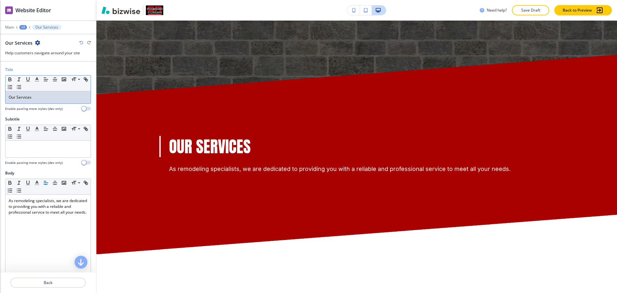
click at [47, 96] on p "Our Services" at bounding box center [48, 97] width 79 height 6
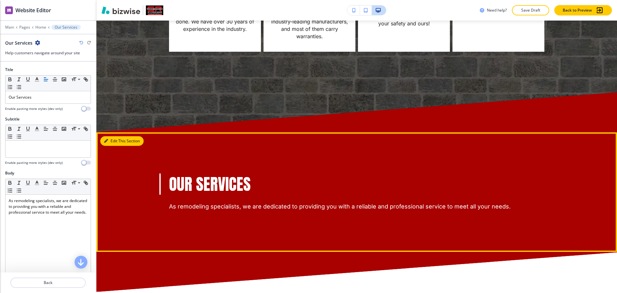
click at [115, 137] on button "Edit This Section" at bounding box center [121, 141] width 43 height 10
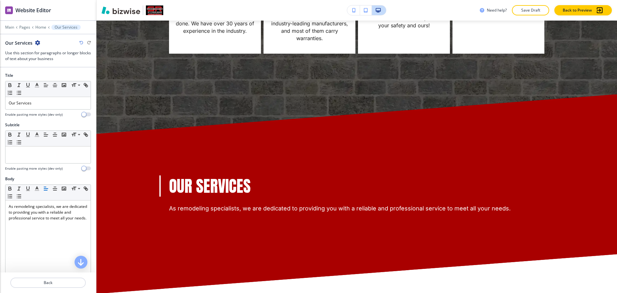
scroll to position [535, 0]
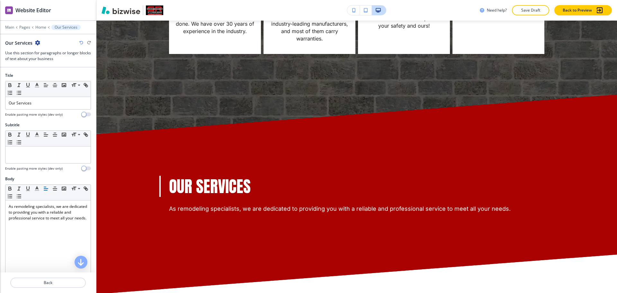
click at [36, 41] on icon "button" at bounding box center [37, 42] width 5 height 5
click at [57, 72] on button "Delete Section" at bounding box center [55, 77] width 41 height 12
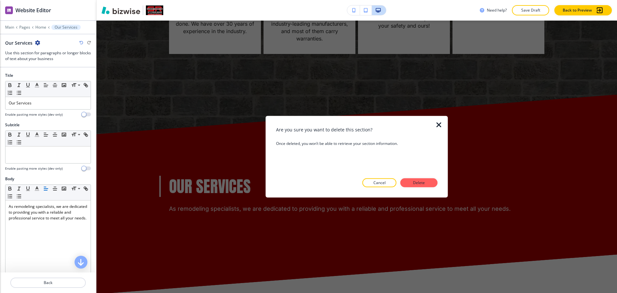
click at [413, 183] on p "Delete" at bounding box center [418, 183] width 15 height 6
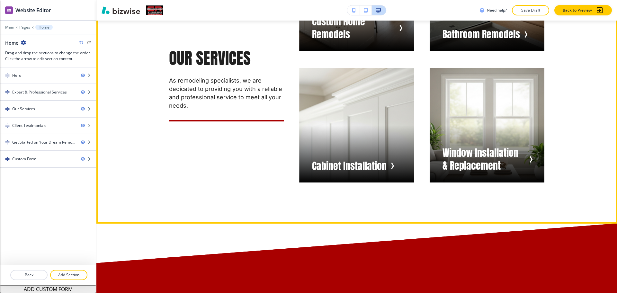
scroll to position [775, 0]
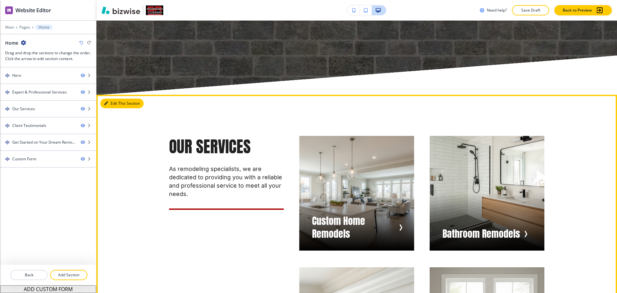
click at [117, 104] on button "Edit This Section" at bounding box center [121, 104] width 43 height 10
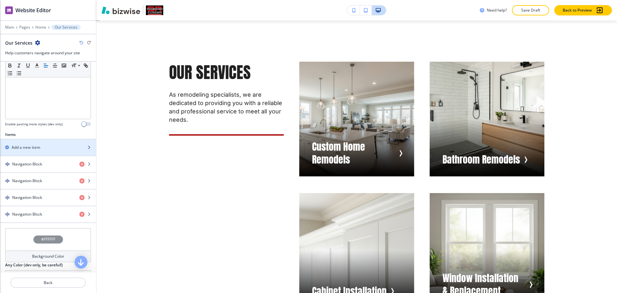
scroll to position [160, 0]
click at [36, 146] on h2 "Add a new item" at bounding box center [26, 147] width 29 height 6
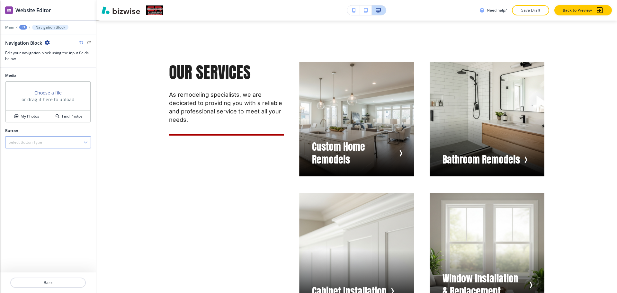
click at [31, 140] on h4 "Select Button Type" at bounding box center [25, 142] width 33 height 6
click at [29, 165] on h4 "Internal Link" at bounding box center [48, 165] width 79 height 6
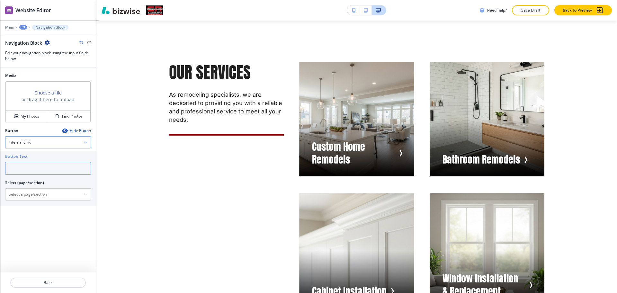
click at [29, 163] on input "text" at bounding box center [48, 168] width 86 height 13
paste input "Decks"
type input "Decks"
click at [34, 201] on div "Button Text Decks Select (page/section) Home Home | Hero Home | Expert & Profes…" at bounding box center [48, 178] width 96 height 55
click at [30, 194] on \(page\/section\) "Manual Input" at bounding box center [44, 194] width 78 height 11
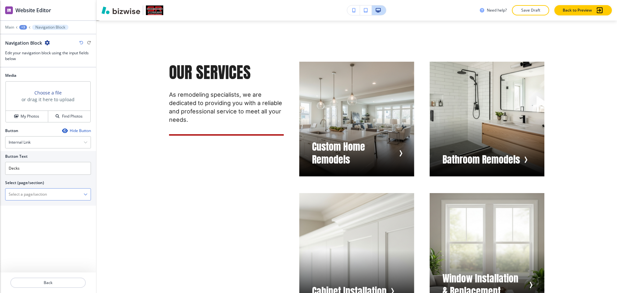
paste \(page\/section\) "Decks"
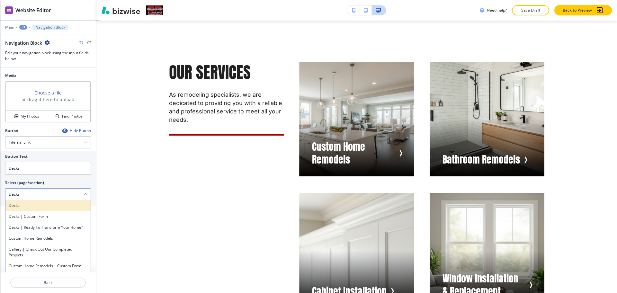
type \(page\/section\) "Decks"
click at [31, 207] on h4 "Decks" at bounding box center [48, 206] width 79 height 6
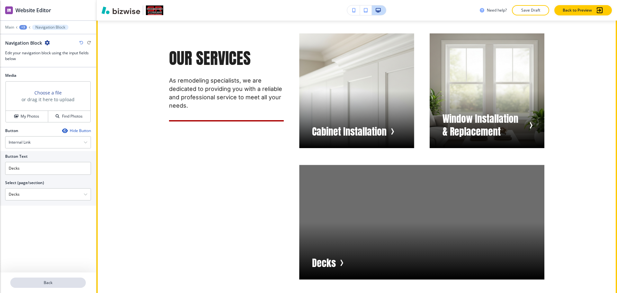
scroll to position [809, 0]
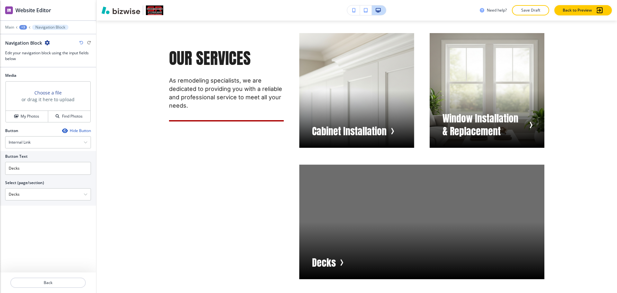
click at [23, 26] on div "+3" at bounding box center [23, 27] width 8 height 4
click at [34, 63] on p "Our Services" at bounding box center [39, 60] width 33 height 6
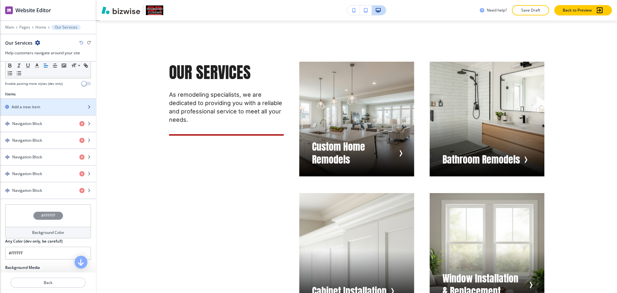
scroll to position [200, 0]
click at [29, 108] on h2 "Add a new item" at bounding box center [26, 106] width 29 height 6
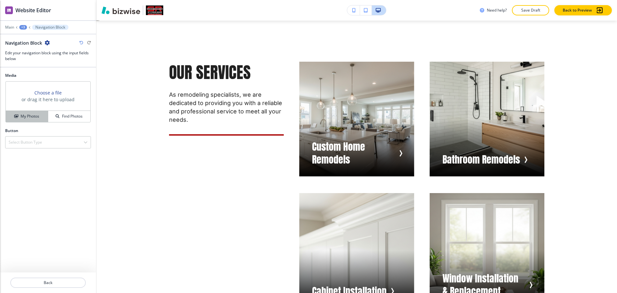
click at [31, 116] on h4 "My Photos" at bounding box center [30, 116] width 19 height 6
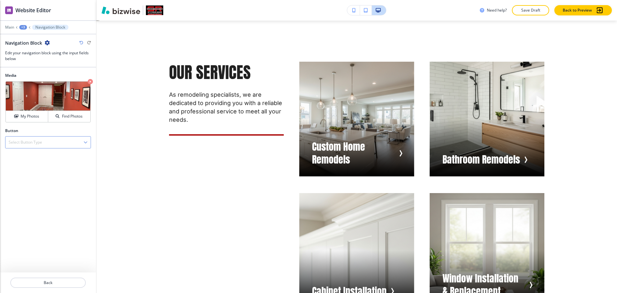
click at [34, 146] on div "Select Button Type" at bounding box center [47, 142] width 85 height 12
click at [31, 166] on h4 "Internal Link" at bounding box center [48, 165] width 79 height 6
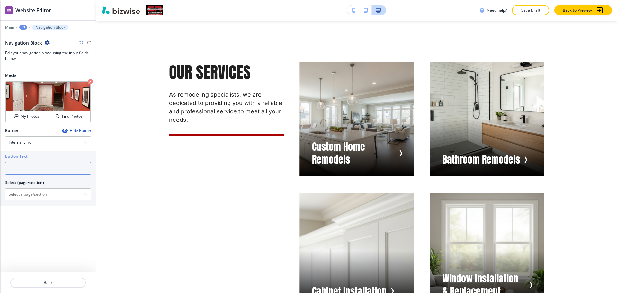
click at [32, 164] on input "text" at bounding box center [48, 168] width 86 height 13
paste input "Basements"
type input "Basements"
click at [34, 194] on \(page\/section\) "Manual Input" at bounding box center [44, 194] width 78 height 11
paste \(page\/section\) "Basements"
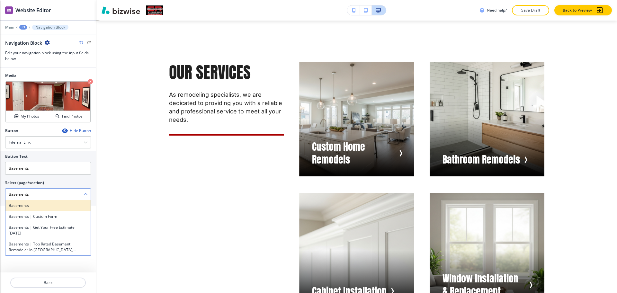
type \(page\/section\) "Basements"
click at [27, 206] on h4 "Basements" at bounding box center [48, 206] width 79 height 6
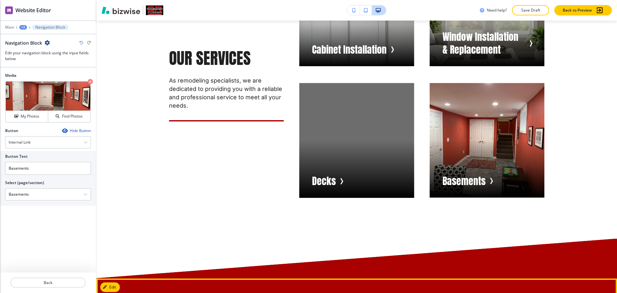
scroll to position [890, 0]
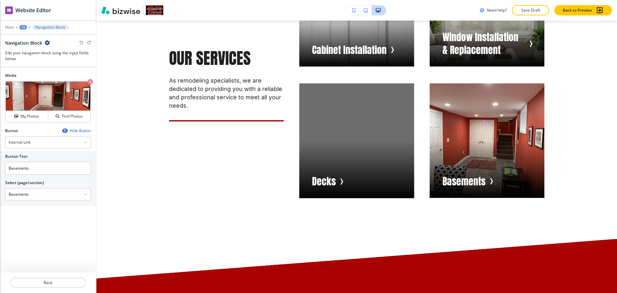
click at [23, 27] on div "+3" at bounding box center [23, 27] width 8 height 4
click at [31, 62] on p "Our Services" at bounding box center [39, 60] width 33 height 6
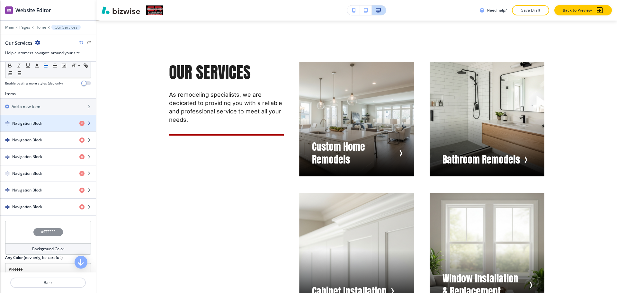
scroll to position [200, 0]
click at [32, 126] on div "button" at bounding box center [48, 128] width 96 height 5
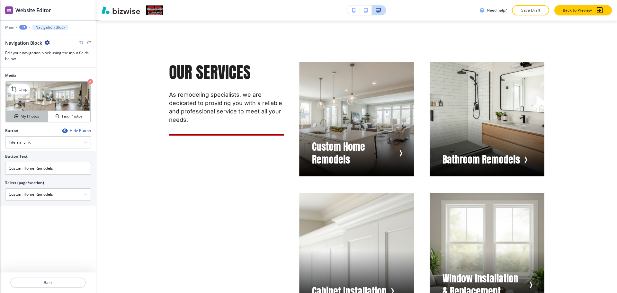
click at [31, 116] on h4 "My Photos" at bounding box center [30, 116] width 19 height 6
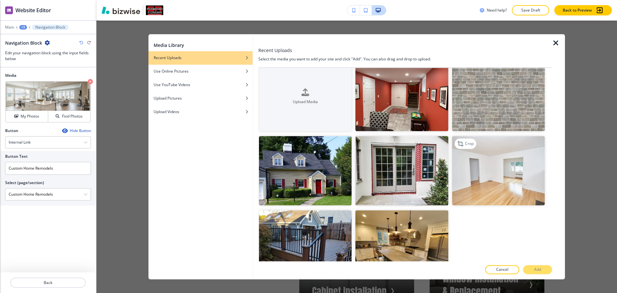
click at [473, 163] on img "button" at bounding box center [498, 170] width 92 height 69
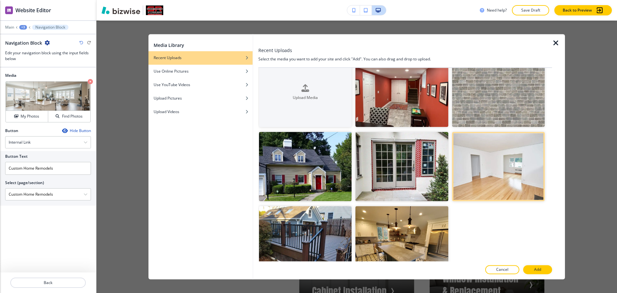
scroll to position [15, 0]
click at [544, 272] on button "Add" at bounding box center [537, 269] width 29 height 9
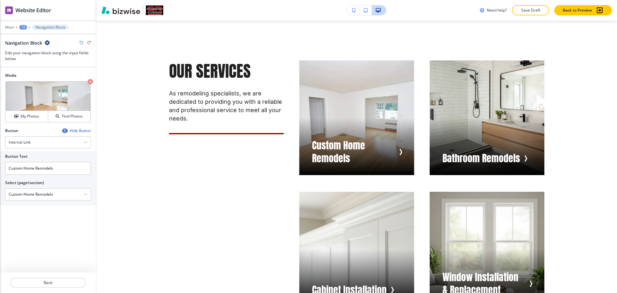
scroll to position [651, 0]
click at [51, 285] on p "Back" at bounding box center [48, 283] width 74 height 6
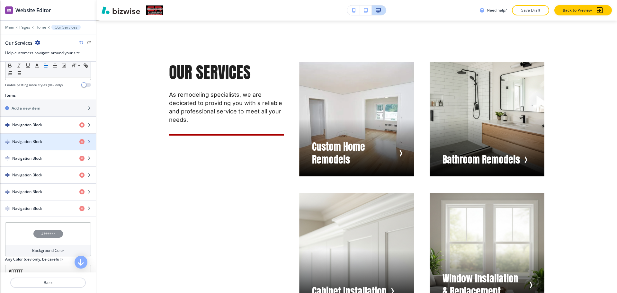
scroll to position [0, 0]
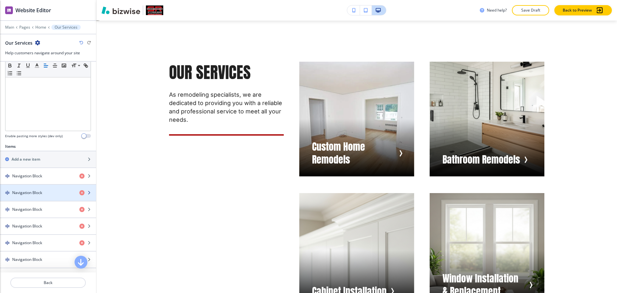
click at [36, 190] on h4 "Navigation Block" at bounding box center [27, 193] width 30 height 6
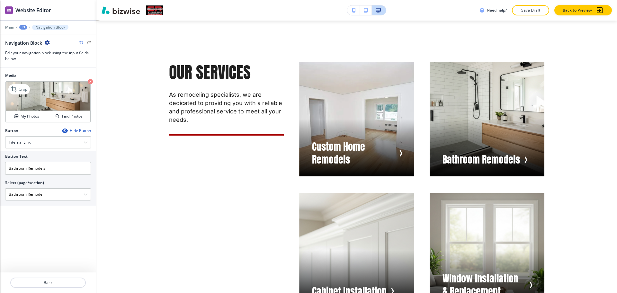
click at [91, 83] on icon "button" at bounding box center [90, 81] width 5 height 5
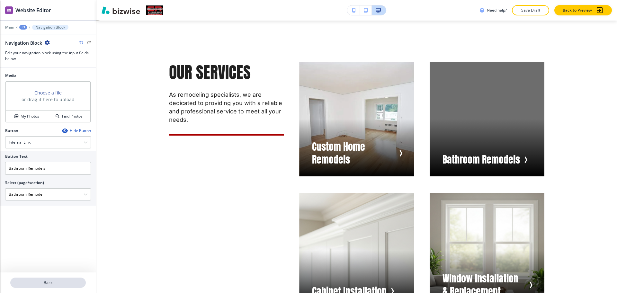
click at [45, 285] on p "Back" at bounding box center [48, 283] width 74 height 6
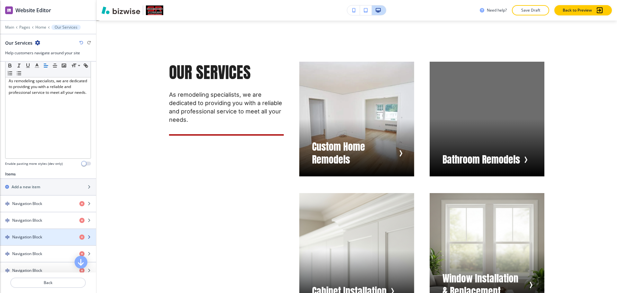
click at [38, 239] on h4 "Navigation Block" at bounding box center [27, 237] width 30 height 6
click at [39, 237] on h4 "Navigation Block" at bounding box center [27, 236] width 30 height 6
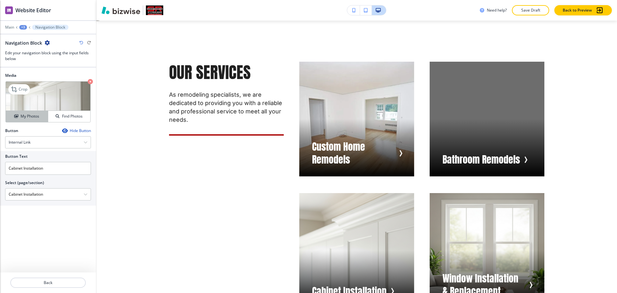
click at [32, 118] on h4 "My Photos" at bounding box center [30, 116] width 19 height 6
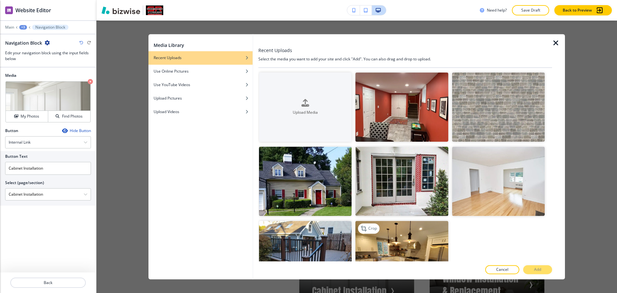
click at [366, 236] on img "button" at bounding box center [401, 255] width 92 height 69
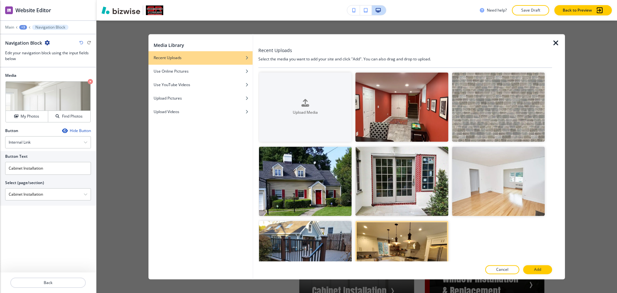
click at [534, 271] on button "Add" at bounding box center [537, 269] width 29 height 9
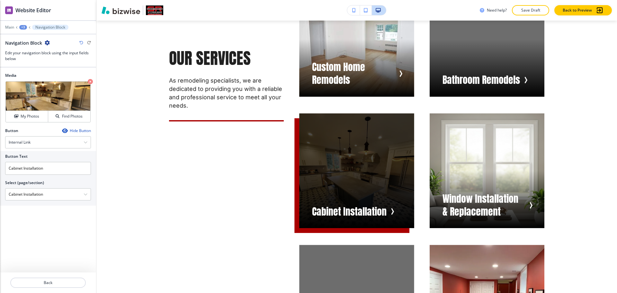
scroll to position [729, 0]
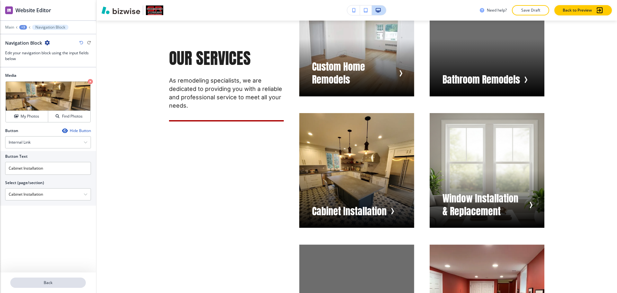
click at [42, 287] on button "Back" at bounding box center [47, 282] width 75 height 10
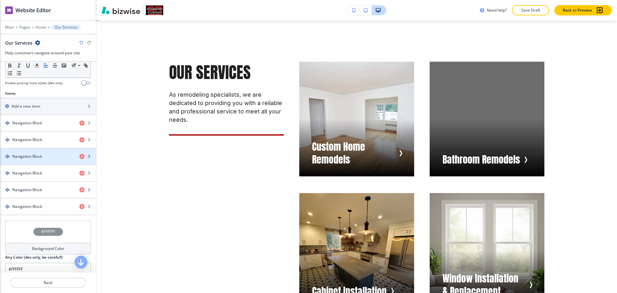
scroll to position [201, 0]
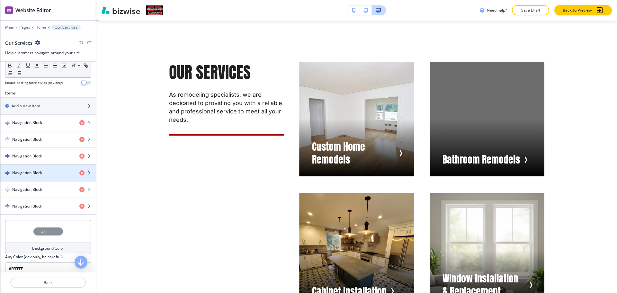
click at [37, 172] on h4 "Navigation Block" at bounding box center [27, 173] width 30 height 6
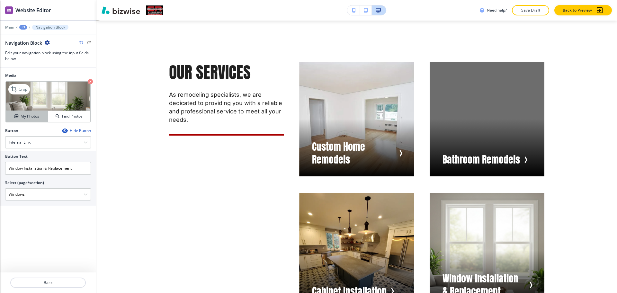
click at [25, 112] on button "My Photos" at bounding box center [27, 116] width 42 height 11
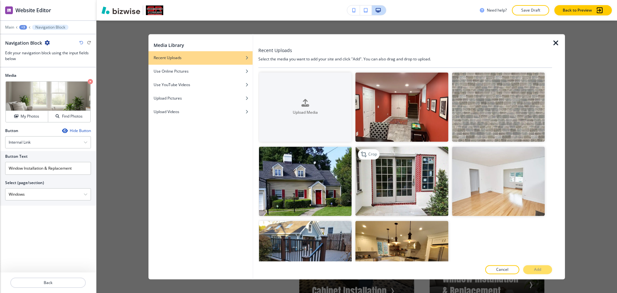
click at [422, 185] on img "button" at bounding box center [401, 181] width 92 height 69
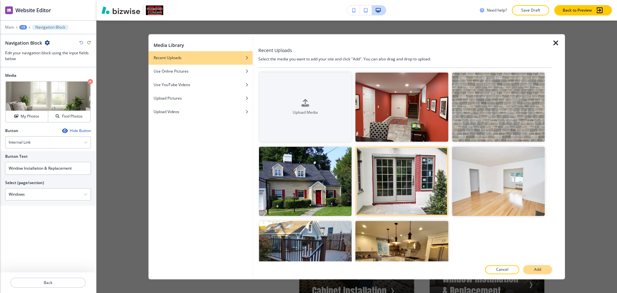
click at [534, 268] on p "Add" at bounding box center [537, 270] width 7 height 6
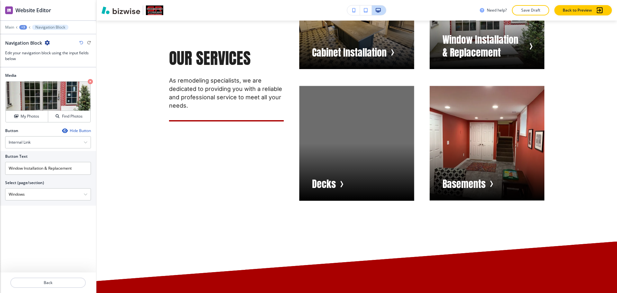
scroll to position [889, 0]
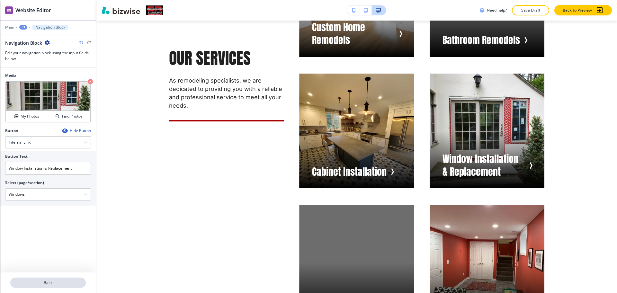
click at [48, 282] on p "Back" at bounding box center [48, 283] width 74 height 6
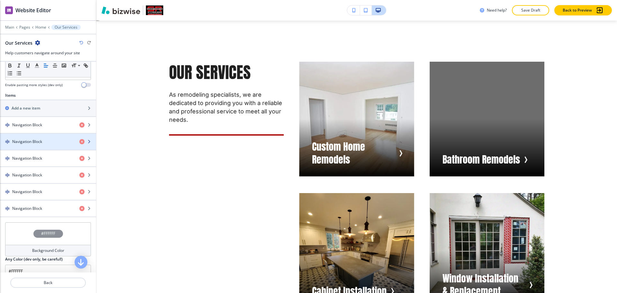
scroll to position [199, 0]
click at [31, 144] on div "button" at bounding box center [48, 146] width 96 height 5
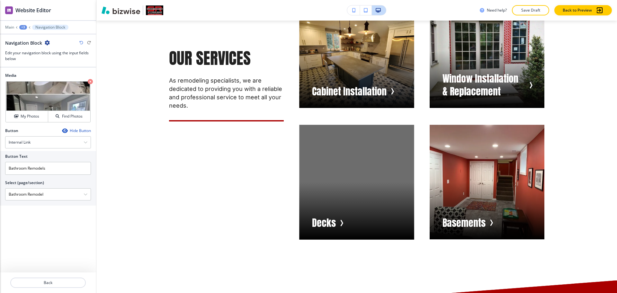
scroll to position [849, 0]
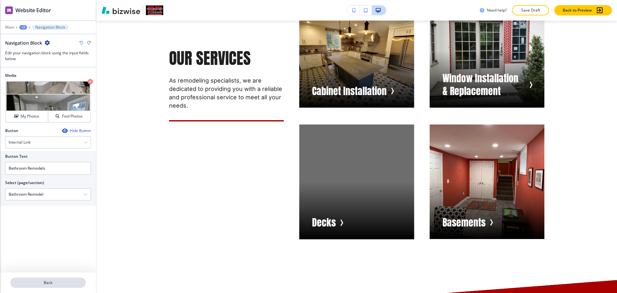
click at [62, 282] on p "Back" at bounding box center [48, 283] width 74 height 6
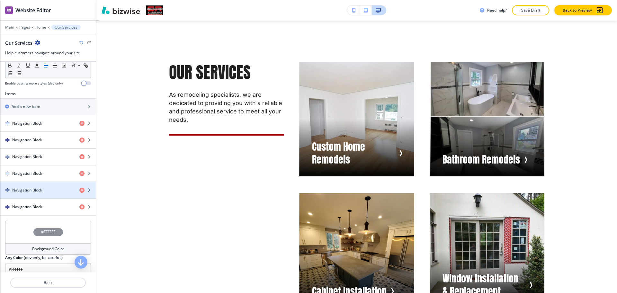
scroll to position [0, 0]
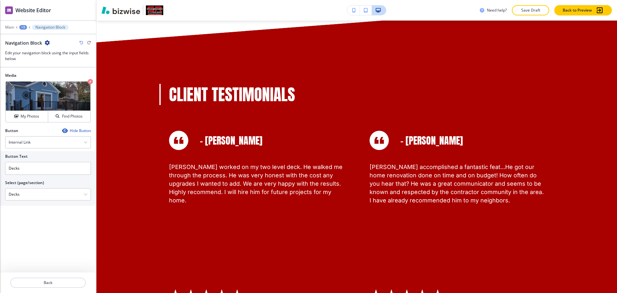
scroll to position [1127, 0]
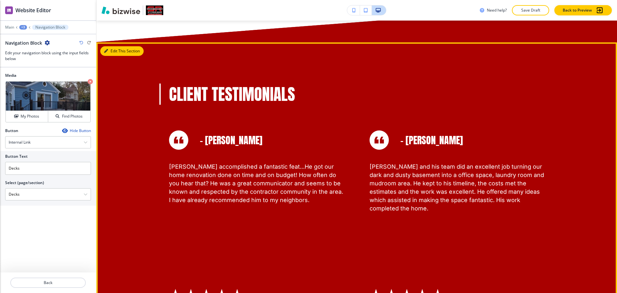
click at [110, 44] on div "Client Testimonials - Debie B. "Billy has been a part of our lives for close to…" at bounding box center [356, 197] width 520 height 310
click at [115, 52] on button "Edit This Section" at bounding box center [121, 51] width 43 height 10
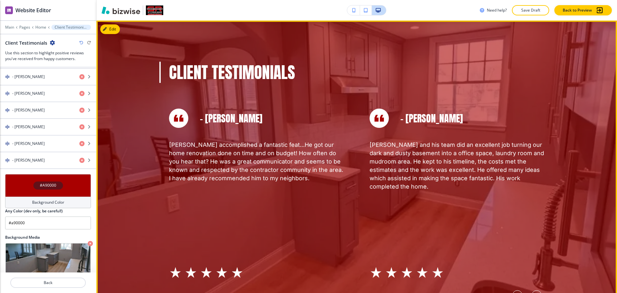
scroll to position [468, 0]
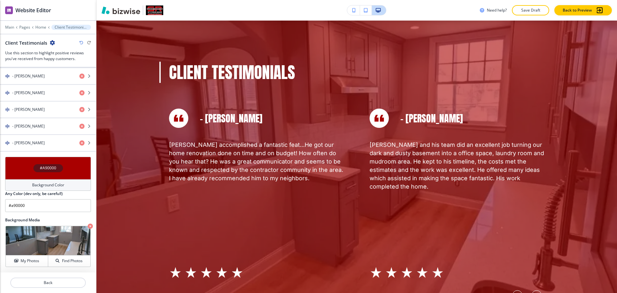
click at [36, 183] on h4 "Background Color" at bounding box center [48, 185] width 32 height 6
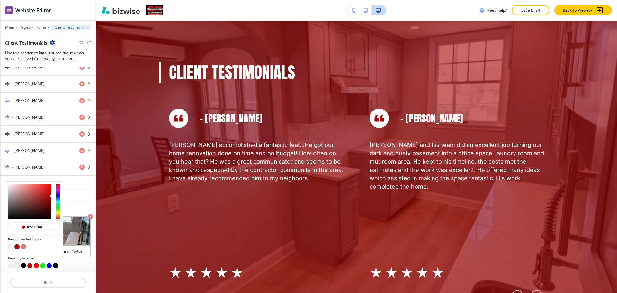
click at [50, 265] on button "button" at bounding box center [49, 265] width 5 height 5
type input "#0000FF"
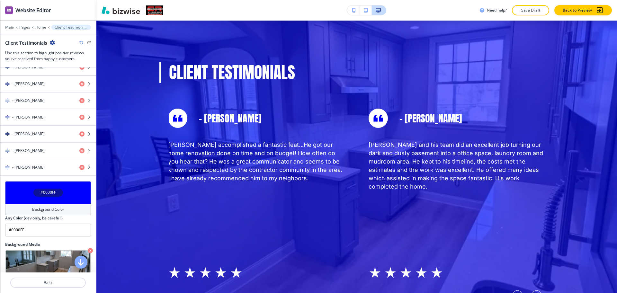
click at [39, 210] on h4 "Background Color" at bounding box center [48, 209] width 32 height 6
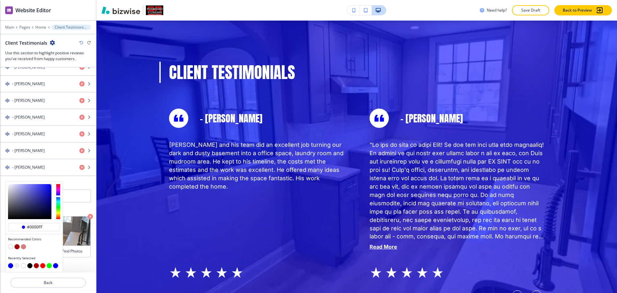
type input "#080843"
click at [46, 210] on div at bounding box center [29, 201] width 43 height 35
type input "#080843"
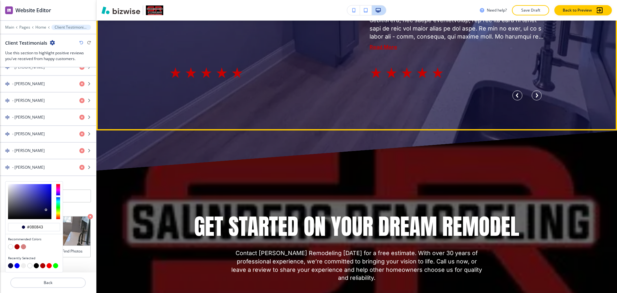
scroll to position [1349, 0]
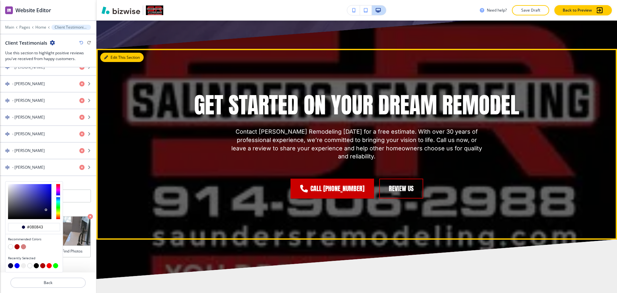
click at [110, 56] on button "Edit This Section" at bounding box center [121, 58] width 43 height 10
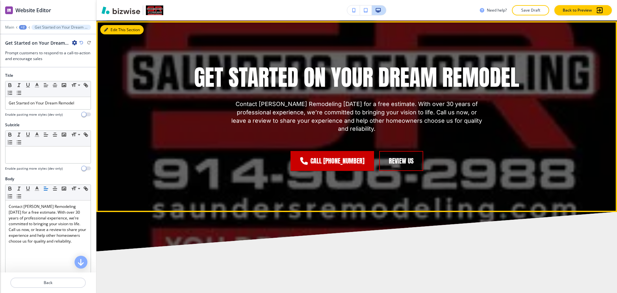
scroll to position [1498, 0]
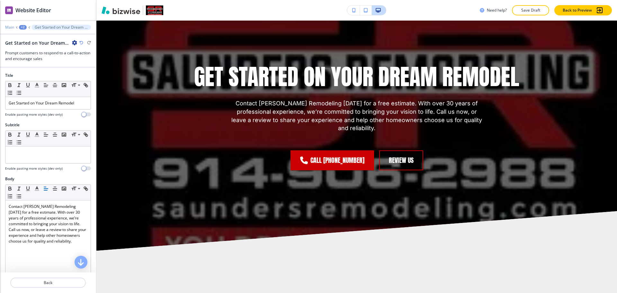
click at [10, 25] on p "Main" at bounding box center [9, 27] width 9 height 4
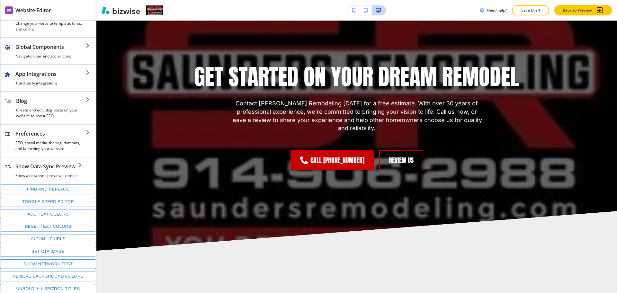
scroll to position [55, 0]
click at [52, 252] on button "Set CTA image" at bounding box center [48, 251] width 96 height 10
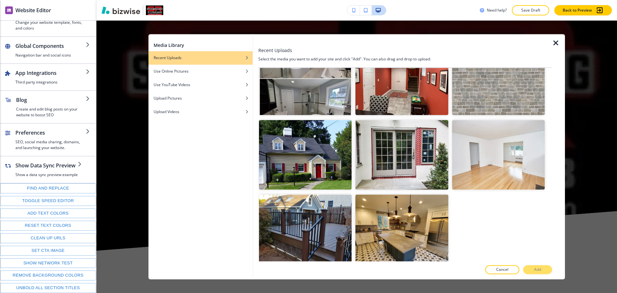
scroll to position [103, 0]
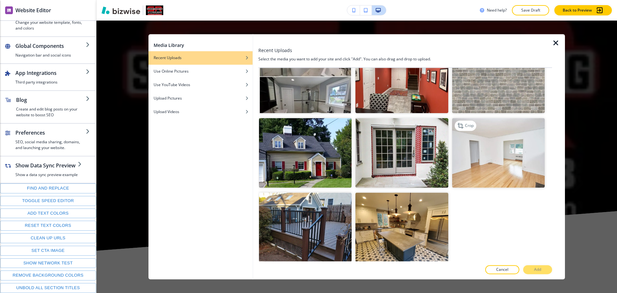
click at [478, 161] on img "button" at bounding box center [498, 152] width 92 height 69
click at [532, 270] on button "Add" at bounding box center [537, 269] width 29 height 9
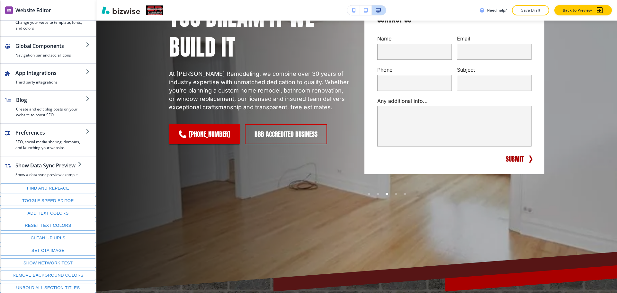
scroll to position [0, 0]
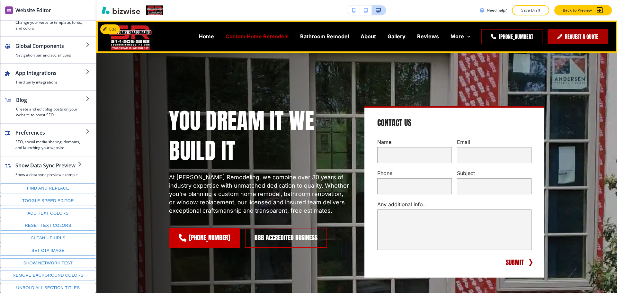
click at [232, 37] on p "Custom Home Remodels" at bounding box center [256, 36] width 63 height 7
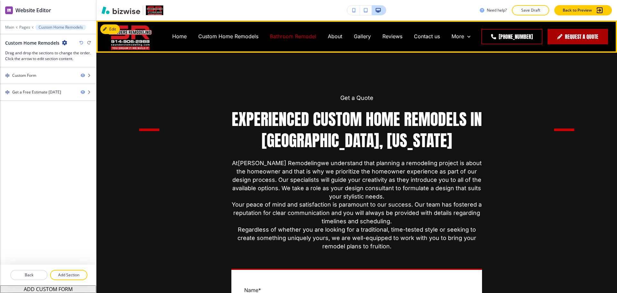
click at [306, 33] on p "Bathroom Remodel" at bounding box center [293, 36] width 46 height 7
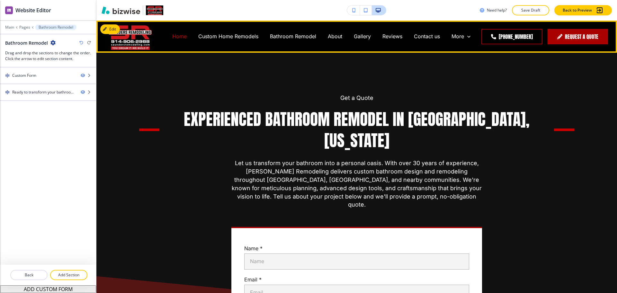
click at [181, 35] on p "Home" at bounding box center [179, 36] width 14 height 7
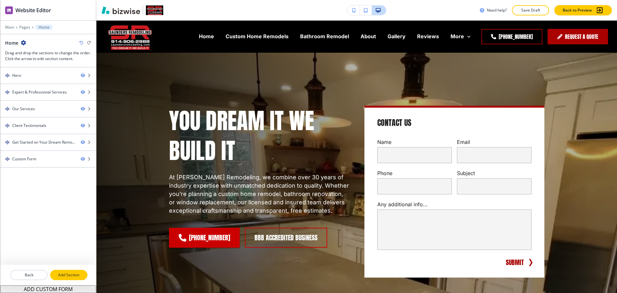
click at [66, 276] on p "Add Section" at bounding box center [69, 275] width 36 height 6
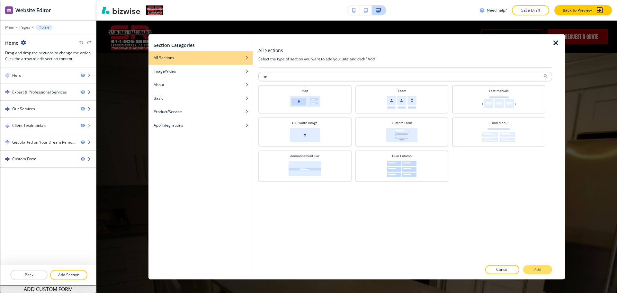
type input "m"
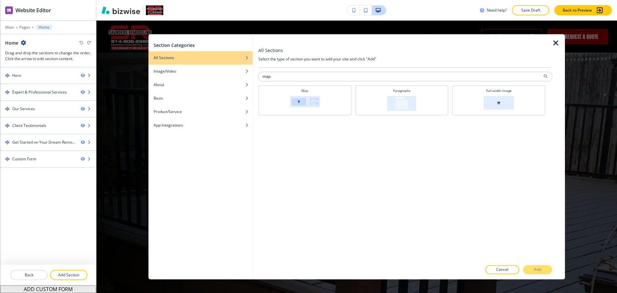
type input "map"
click at [292, 83] on div at bounding box center [405, 83] width 294 height 4
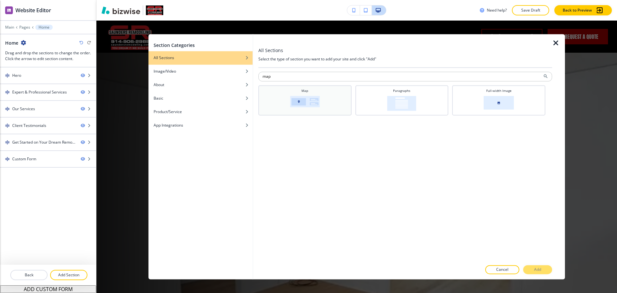
click at [323, 101] on div "Map" at bounding box center [304, 99] width 87 height 22
click at [529, 266] on button "Add" at bounding box center [537, 269] width 29 height 9
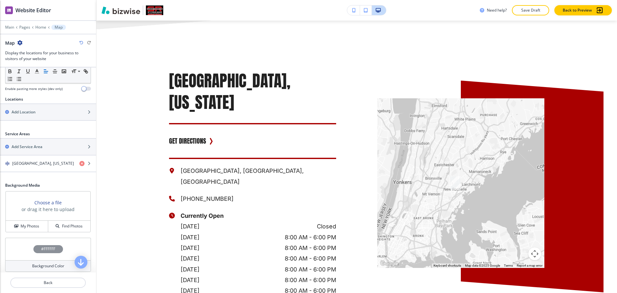
scroll to position [201, 0]
click at [34, 164] on h4 "New Rochelle, New York" at bounding box center [43, 163] width 62 height 6
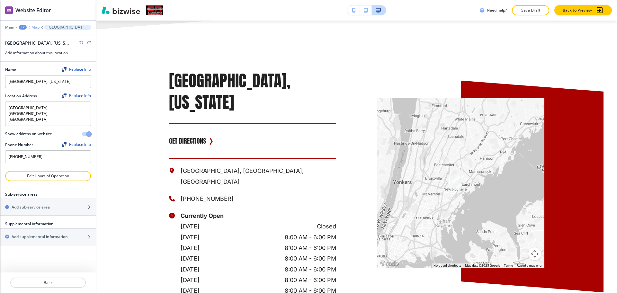
click at [35, 27] on p "Map" at bounding box center [35, 27] width 8 height 4
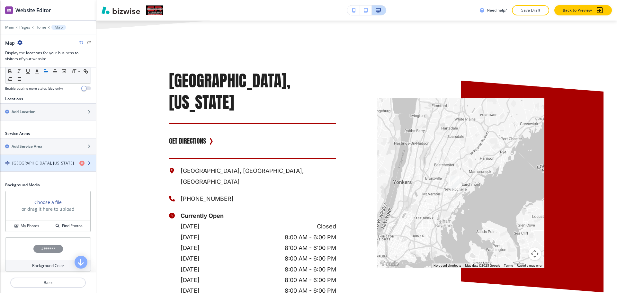
click at [40, 164] on h4 "New Rochelle, New York" at bounding box center [43, 163] width 62 height 6
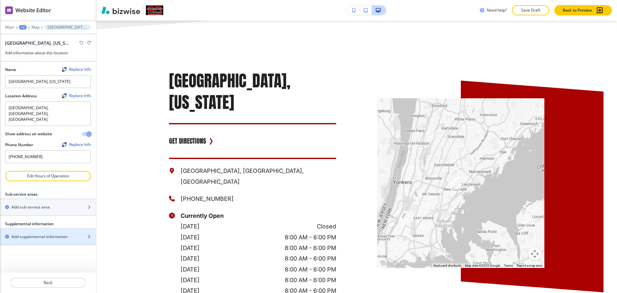
click at [31, 240] on div "button" at bounding box center [48, 242] width 96 height 5
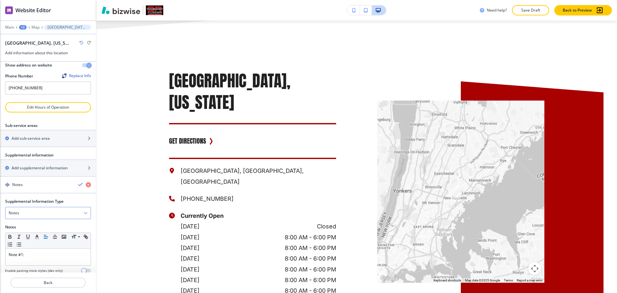
click at [32, 207] on div "Notes" at bounding box center [47, 213] width 85 height 12
click at [28, 232] on h4 "Email Address" at bounding box center [48, 235] width 79 height 6
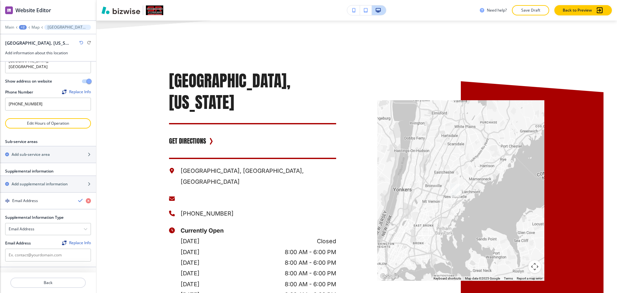
scroll to position [41, 0]
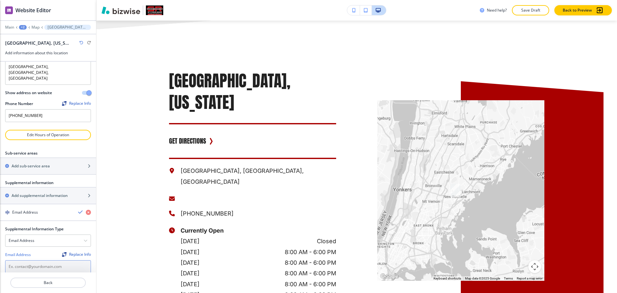
click at [30, 260] on input "text" at bounding box center [48, 266] width 86 height 13
paste input "restorationzone@gmail.com"
type input "restorationzone@gmail.com"
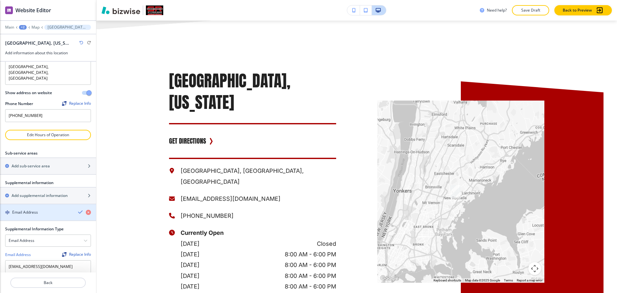
click at [78, 209] on icon "button" at bounding box center [80, 211] width 5 height 5
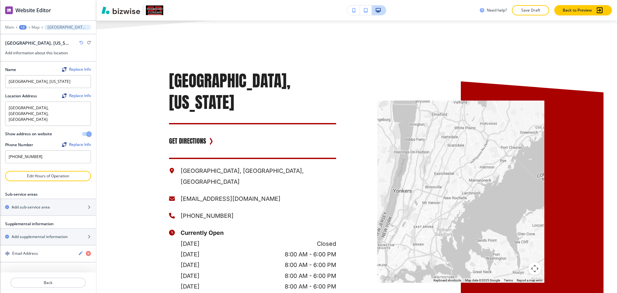
scroll to position [0, 0]
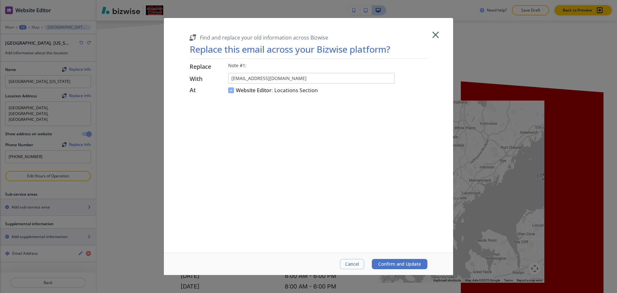
click at [435, 34] on icon "button" at bounding box center [435, 34] width 6 height 6
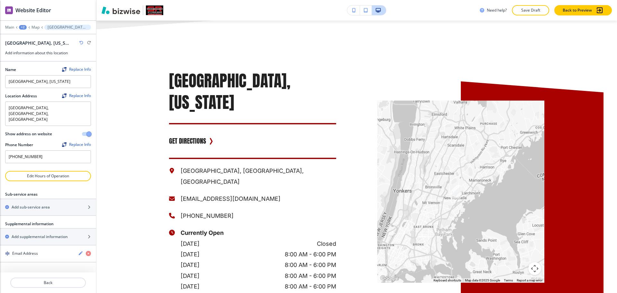
scroll to position [2373, 0]
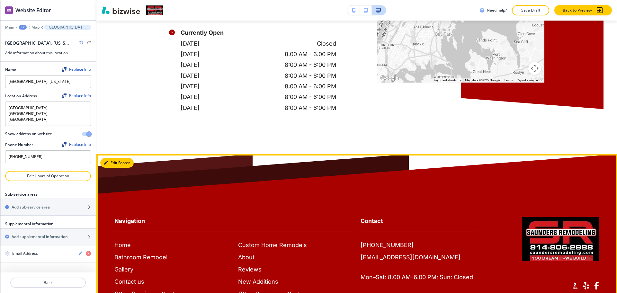
click at [118, 158] on button "Edit Footer" at bounding box center [116, 163] width 33 height 10
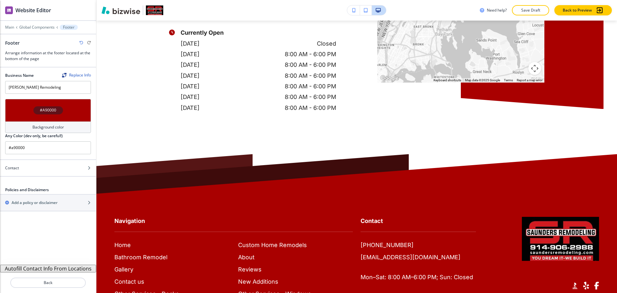
click at [62, 266] on button "Autofill Contact Info From Locations" at bounding box center [48, 269] width 96 height 8
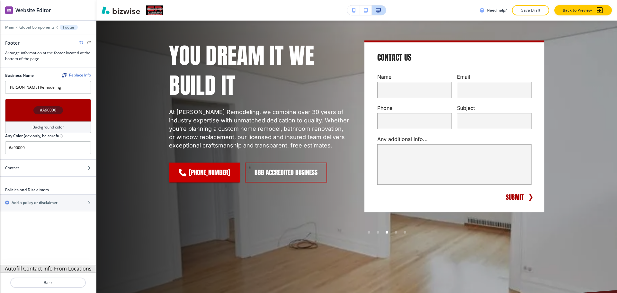
scroll to position [0, 0]
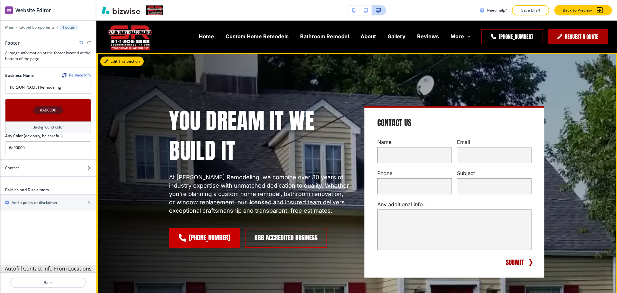
click at [111, 57] on button "Edit This Section" at bounding box center [121, 62] width 43 height 10
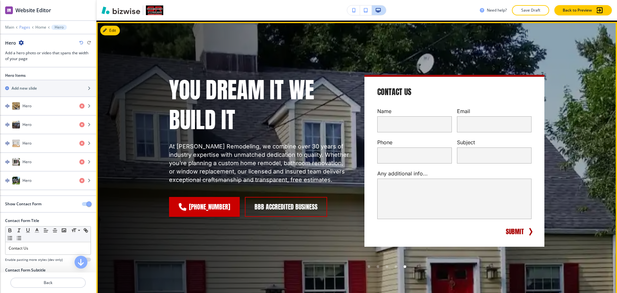
scroll to position [32, 0]
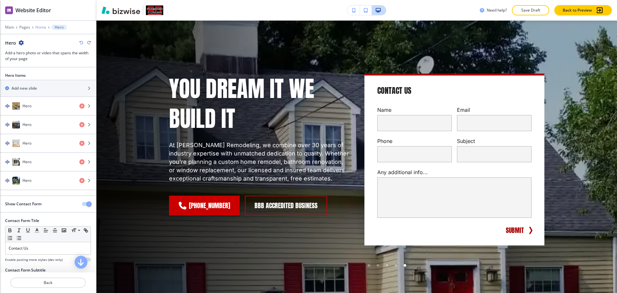
click at [40, 27] on p "Home" at bounding box center [40, 27] width 11 height 4
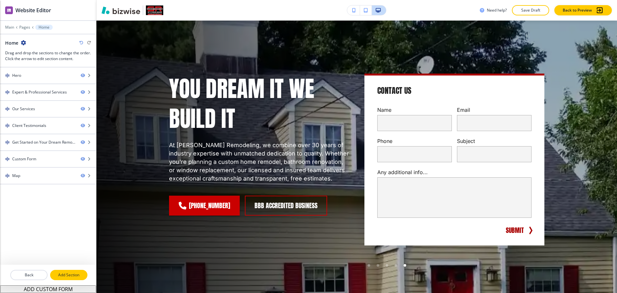
click at [75, 278] on button "Add Section" at bounding box center [68, 275] width 37 height 10
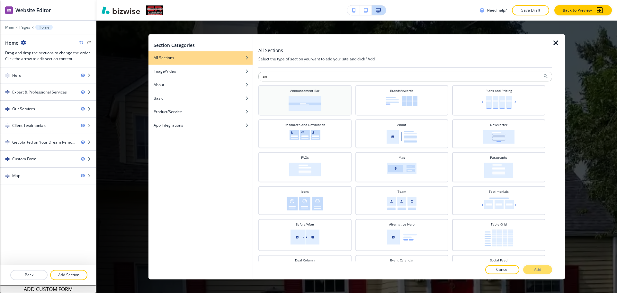
type input "an"
click at [279, 99] on div "Announcement Bar" at bounding box center [304, 99] width 87 height 22
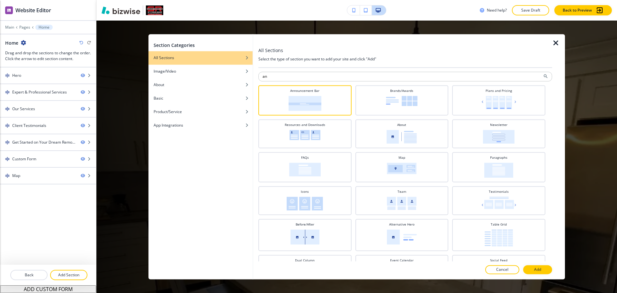
click at [532, 269] on button "Add" at bounding box center [537, 269] width 29 height 9
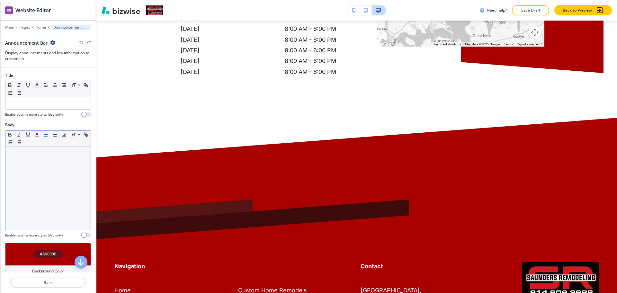
click at [42, 166] on div at bounding box center [47, 187] width 85 height 83
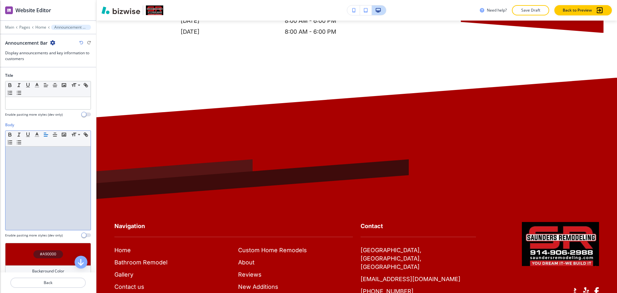
scroll to position [2454, 0]
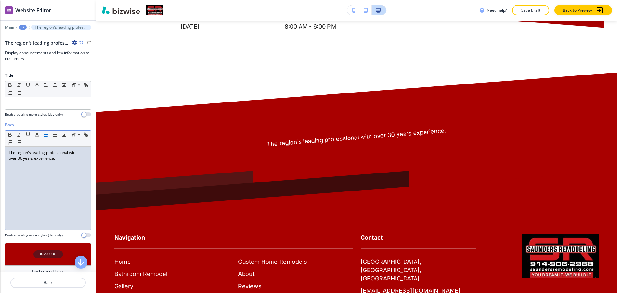
click at [42, 166] on div "The region's leading professional with over 30 years experience." at bounding box center [47, 187] width 85 height 83
click at [35, 100] on p at bounding box center [48, 103] width 79 height 6
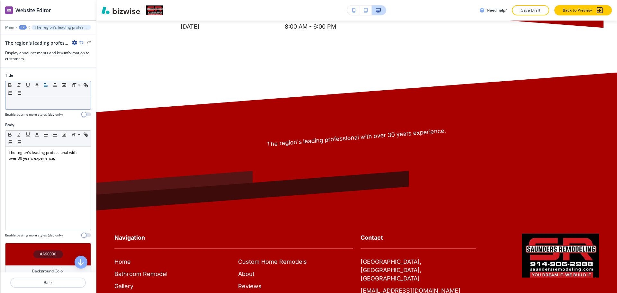
click at [22, 27] on div "+2" at bounding box center [23, 27] width 8 height 4
click at [33, 48] on p "Home" at bounding box center [39, 49] width 33 height 6
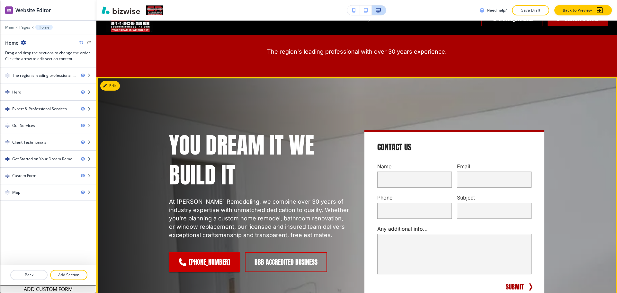
scroll to position [0, 0]
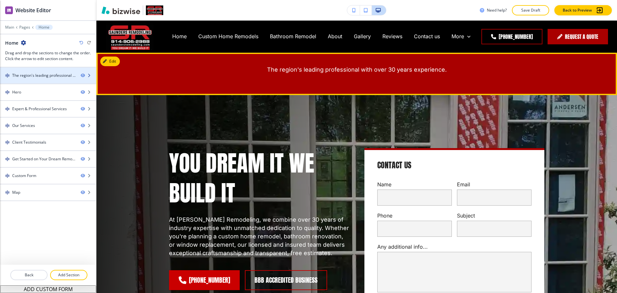
click at [37, 74] on div "The region's leading professional with over 30 years experience." at bounding box center [43, 76] width 63 height 6
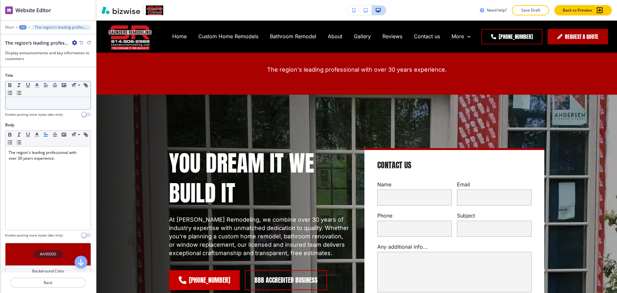
scroll to position [32, 0]
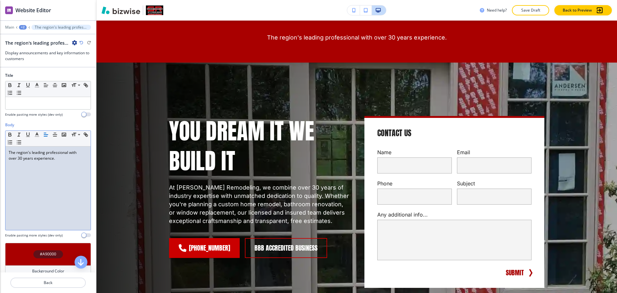
click at [68, 162] on div "The region's leading professional with over 30 years experience." at bounding box center [47, 187] width 85 height 83
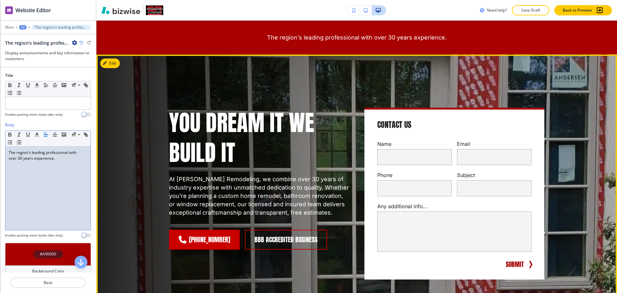
drag, startPoint x: 138, startPoint y: 118, endPoint x: 140, endPoint y: 121, distance: 3.7
click at [138, 118] on div "You Dream it We Build it At Saunders Remodeling, we combine over 30 years of in…" at bounding box center [356, 206] width 520 height 302
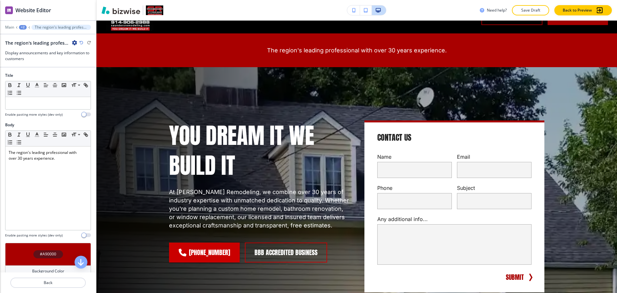
scroll to position [0, 0]
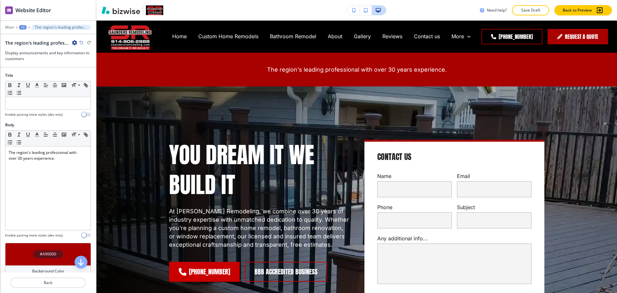
click at [22, 27] on div "+2" at bounding box center [23, 27] width 8 height 4
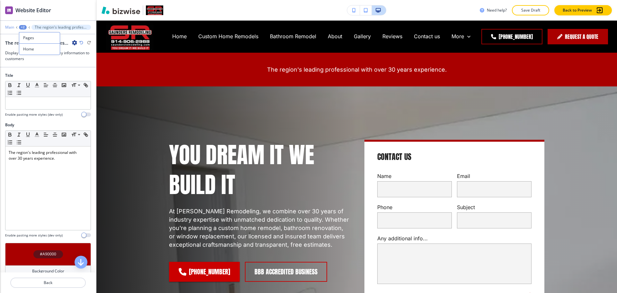
click at [8, 29] on p "Main" at bounding box center [9, 27] width 9 height 4
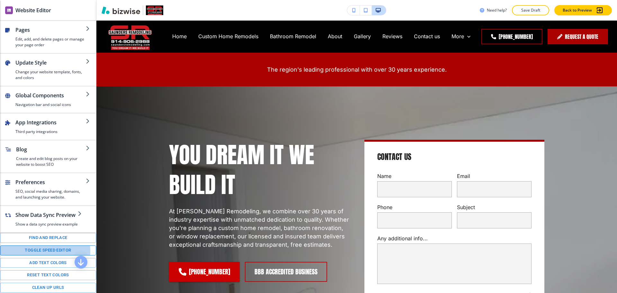
click at [41, 255] on button "Toggle speed editor" at bounding box center [48, 250] width 96 height 10
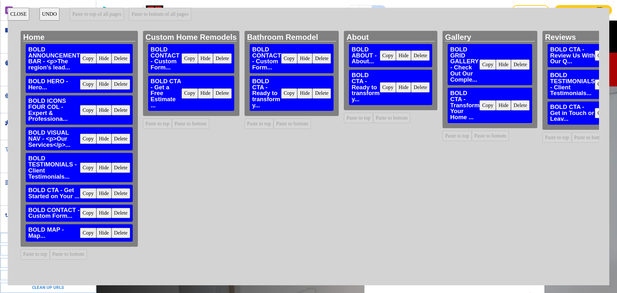
click at [88, 59] on button "Copy" at bounding box center [88, 58] width 16 height 10
click at [99, 16] on button "Paste to top of all pages" at bounding box center [97, 14] width 54 height 13
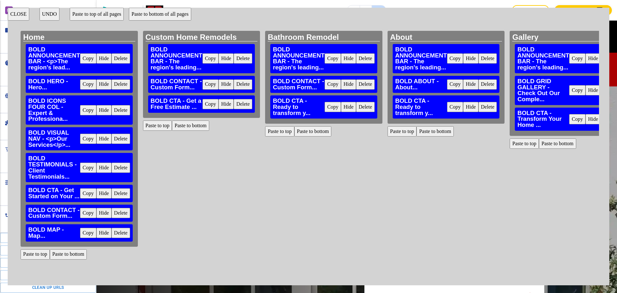
click at [22, 17] on button "CLOSE" at bounding box center [19, 14] width 22 height 13
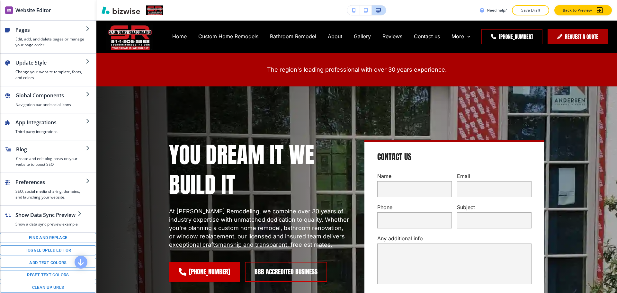
click at [51, 255] on button "Toggle speed editor" at bounding box center [48, 250] width 96 height 10
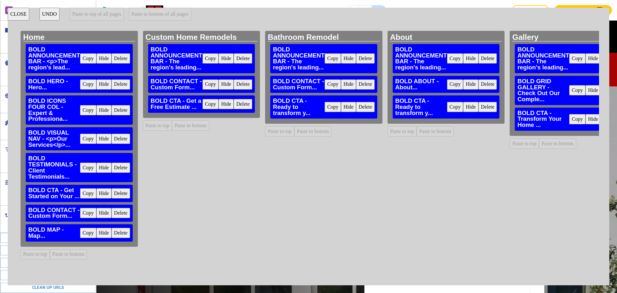
click at [49, 14] on button "UNDO" at bounding box center [49, 14] width 20 height 13
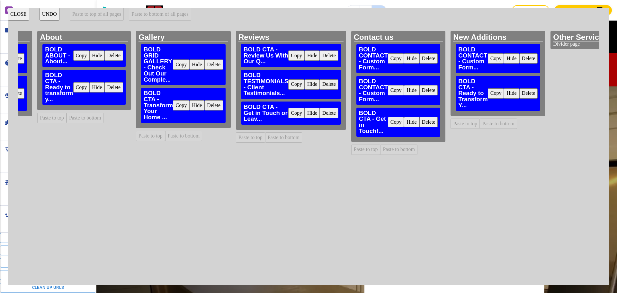
scroll to position [0, 160]
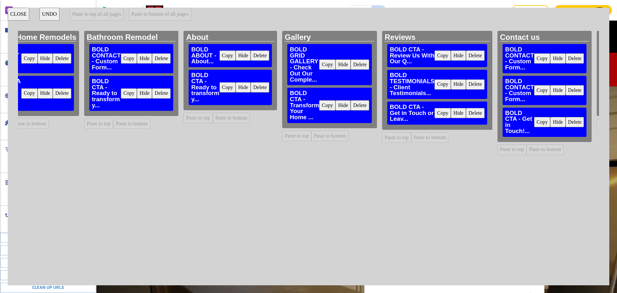
click at [18, 13] on button "CLOSE" at bounding box center [19, 14] width 22 height 13
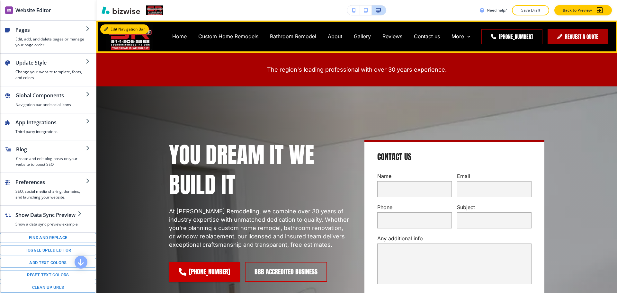
drag, startPoint x: 121, startPoint y: 28, endPoint x: 115, endPoint y: 37, distance: 10.7
click at [121, 28] on button "Edit Navigation Bar" at bounding box center [124, 29] width 48 height 10
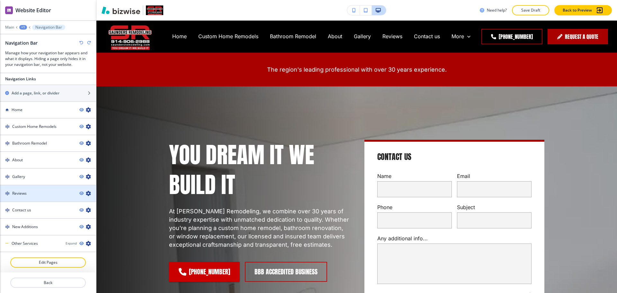
scroll to position [397, 0]
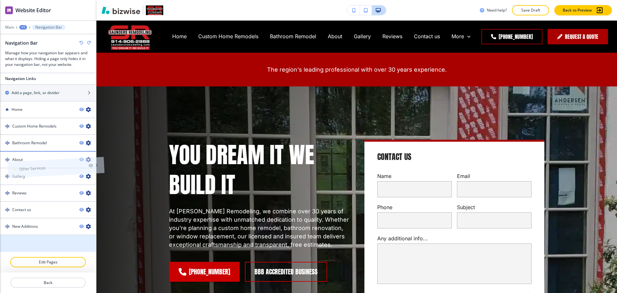
drag, startPoint x: 31, startPoint y: 242, endPoint x: 38, endPoint y: 153, distance: 89.6
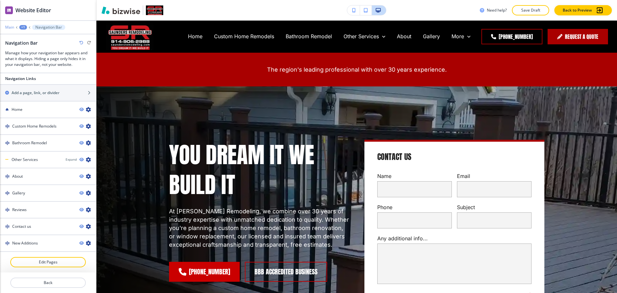
click at [11, 27] on p "Main" at bounding box center [9, 27] width 9 height 4
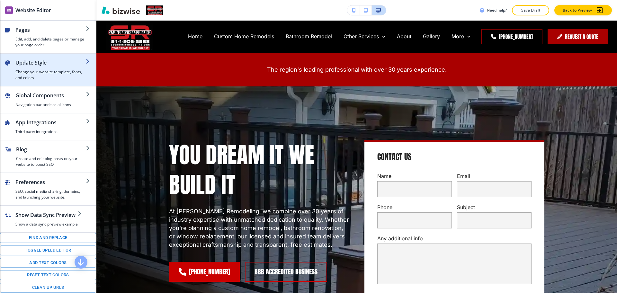
click at [35, 69] on h4 "Change your website template, fonts, and colors" at bounding box center [50, 75] width 70 height 12
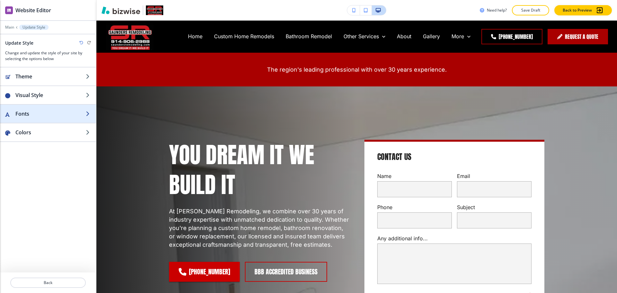
click at [37, 115] on h2 "Fonts" at bounding box center [50, 114] width 70 height 8
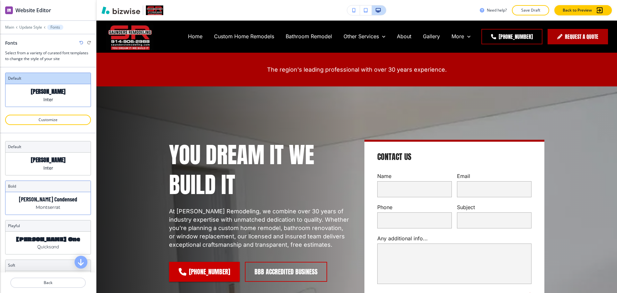
click at [47, 200] on p "Barlow Condensed" at bounding box center [48, 199] width 58 height 7
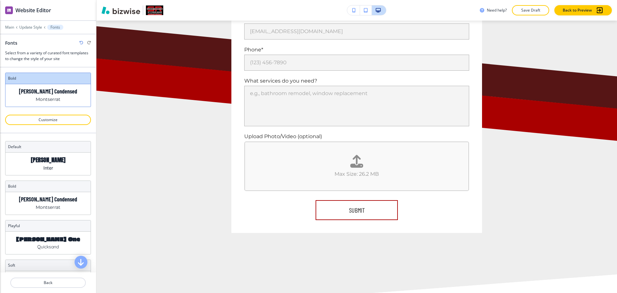
scroll to position [1919, 0]
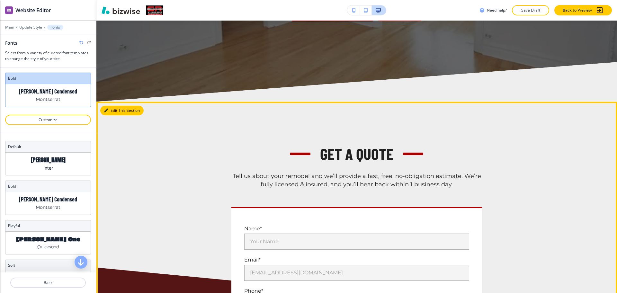
click at [116, 109] on button "Edit This Section" at bounding box center [121, 111] width 43 height 10
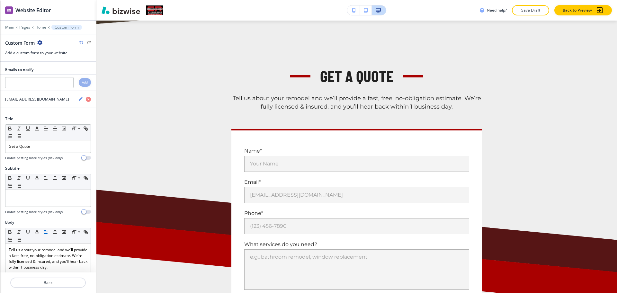
scroll to position [1762, 0]
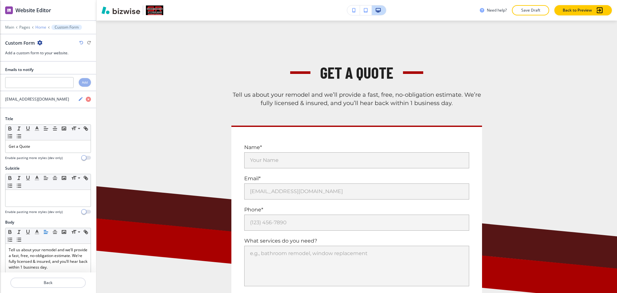
click at [38, 28] on p "Home" at bounding box center [40, 27] width 11 height 4
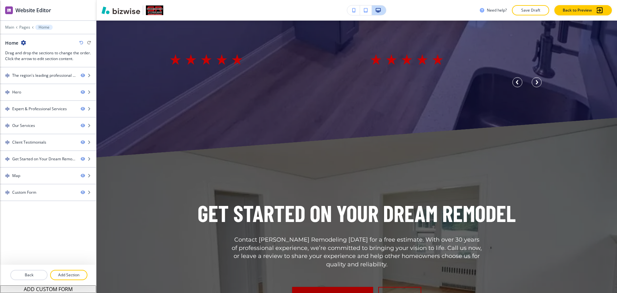
scroll to position [1389, 0]
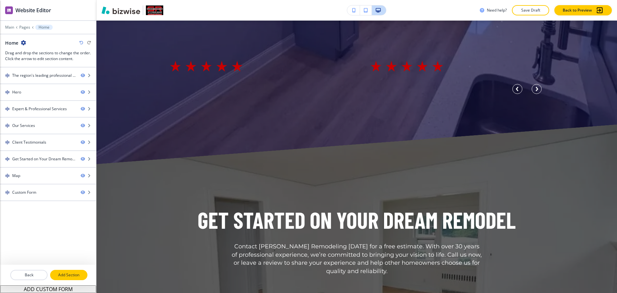
click at [64, 274] on p "Add Section" at bounding box center [69, 275] width 36 height 6
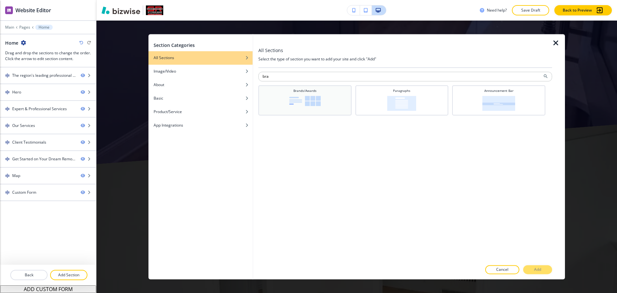
type input "bra"
click at [292, 99] on img at bounding box center [304, 101] width 31 height 10
click at [532, 270] on button "Add" at bounding box center [537, 269] width 29 height 9
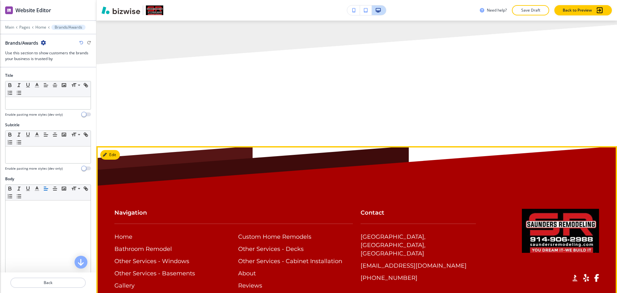
scroll to position [2537, 0]
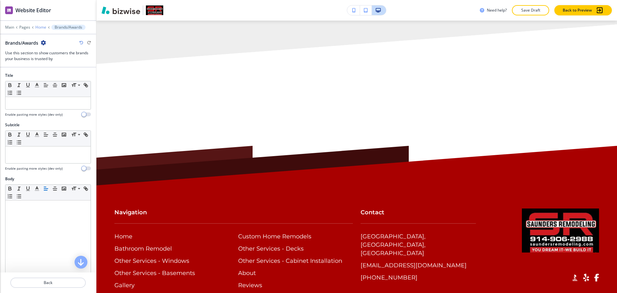
click at [40, 28] on p "Home" at bounding box center [40, 27] width 11 height 4
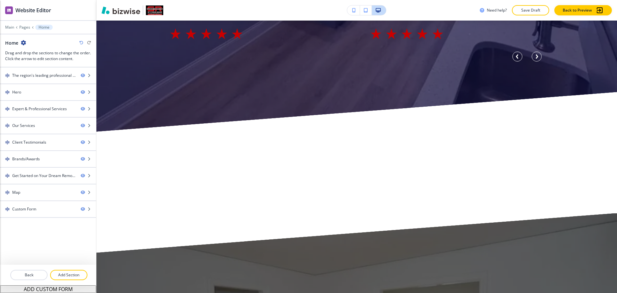
scroll to position [1419, 0]
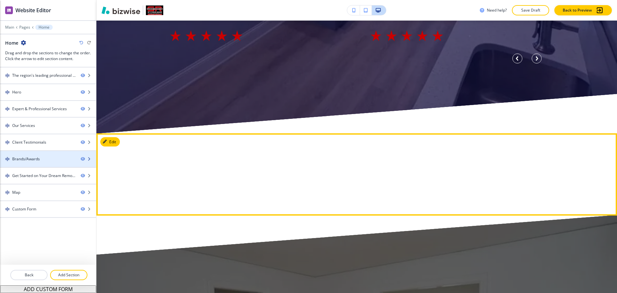
click at [42, 159] on div "Brands/Awards" at bounding box center [37, 159] width 75 height 6
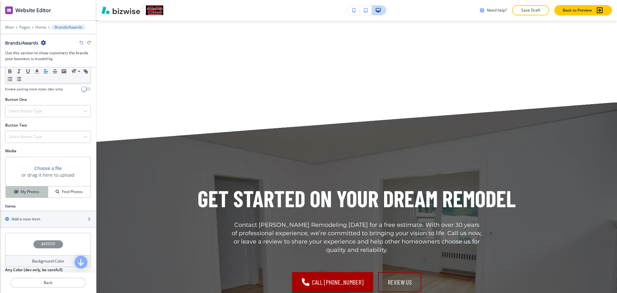
scroll to position [200, 0]
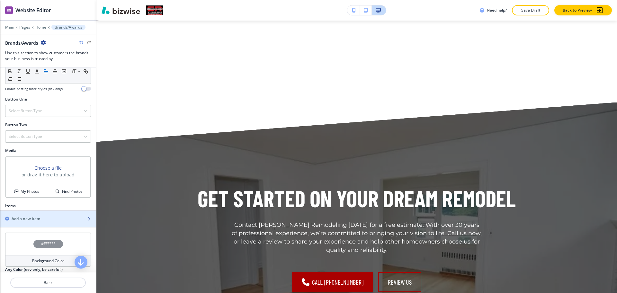
click at [22, 217] on h2 "Add a new item" at bounding box center [26, 219] width 29 height 6
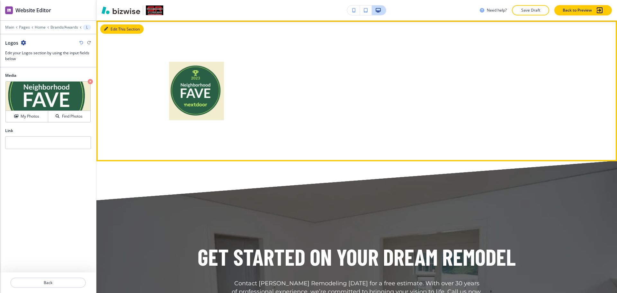
click at [116, 30] on button "Edit This Section" at bounding box center [121, 29] width 43 height 10
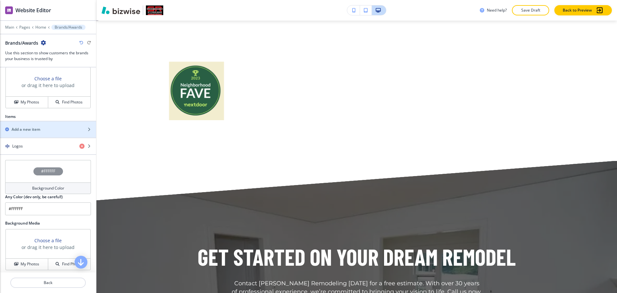
scroll to position [313, 0]
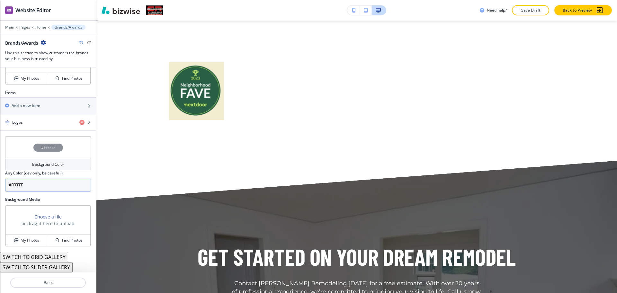
click at [51, 188] on input "#FFFFFF" at bounding box center [48, 185] width 86 height 13
paste input "e8e3c6"
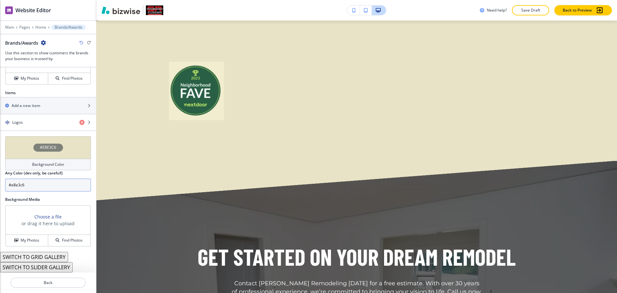
click at [55, 187] on input "#e8e3c6" at bounding box center [48, 185] width 86 height 13
paste input "f2edcf"
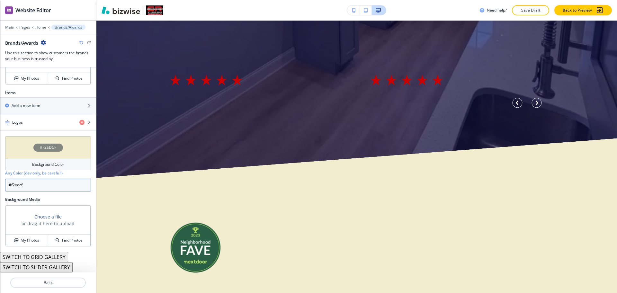
scroll to position [1374, 0]
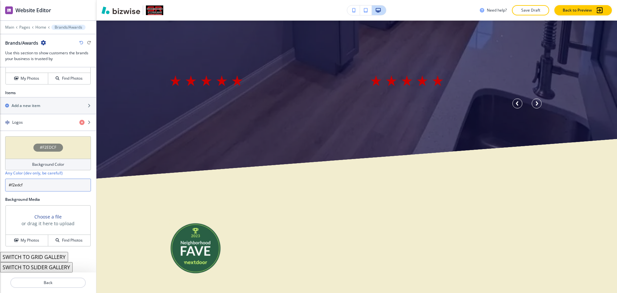
type input "#f2edcf"
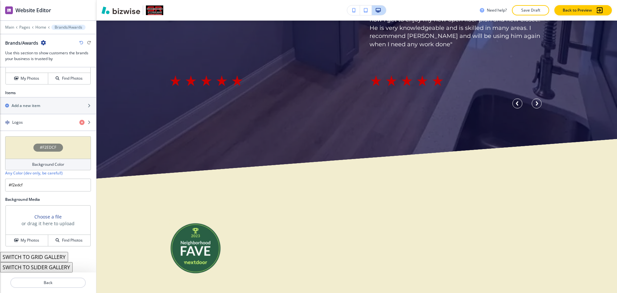
click at [60, 264] on button "SWITCH TO SLIDER GALLERY" at bounding box center [36, 267] width 73 height 10
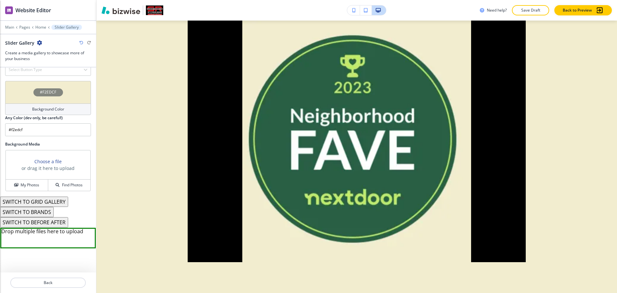
scroll to position [1575, 0]
click at [47, 199] on button "SWITCH TO GRID GALLERY" at bounding box center [34, 202] width 68 height 10
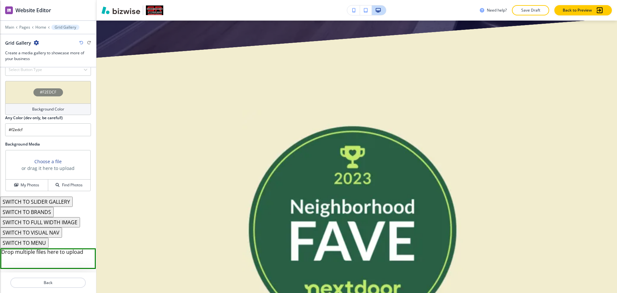
scroll to position [347, 0]
click at [65, 221] on button "SWITCH TO FULL WIDTH IMAGE" at bounding box center [40, 222] width 80 height 10
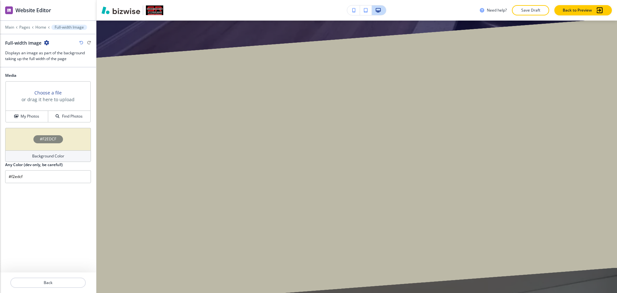
scroll to position [0, 0]
click at [36, 116] on h4 "My Photos" at bounding box center [30, 116] width 19 height 6
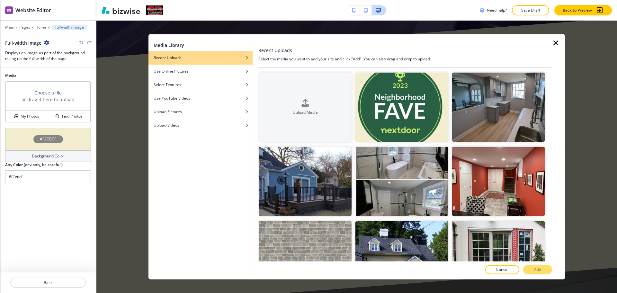
click at [554, 45] on icon "button" at bounding box center [556, 43] width 8 height 8
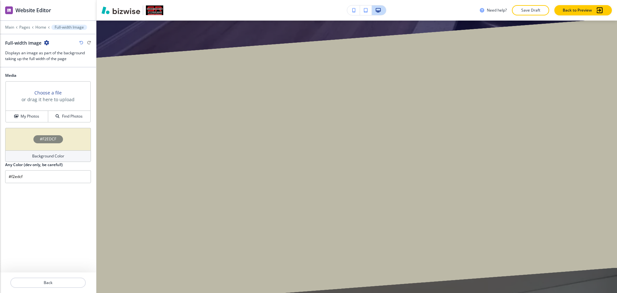
click at [80, 41] on icon "button" at bounding box center [81, 43] width 4 height 4
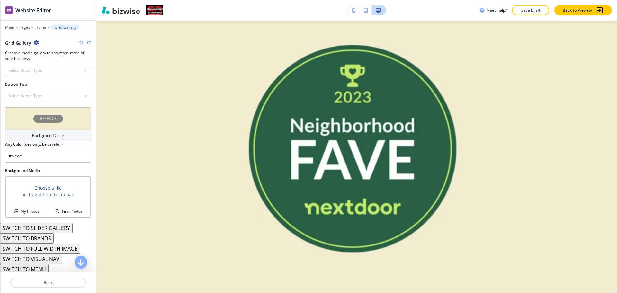
scroll to position [1530, 0]
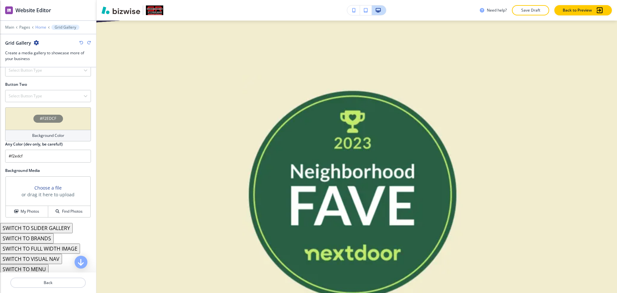
click at [42, 27] on p "Home" at bounding box center [40, 27] width 11 height 4
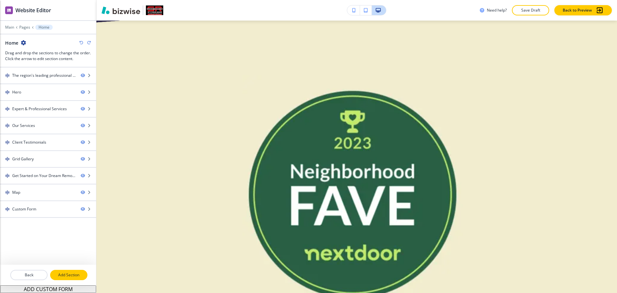
click at [69, 274] on p "Add Section" at bounding box center [69, 275] width 36 height 6
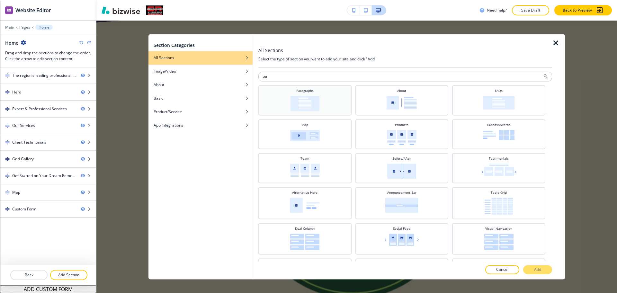
type input "pa"
click at [289, 108] on div "Paragraphs" at bounding box center [304, 99] width 87 height 22
click at [542, 273] on button "Add" at bounding box center [537, 269] width 29 height 9
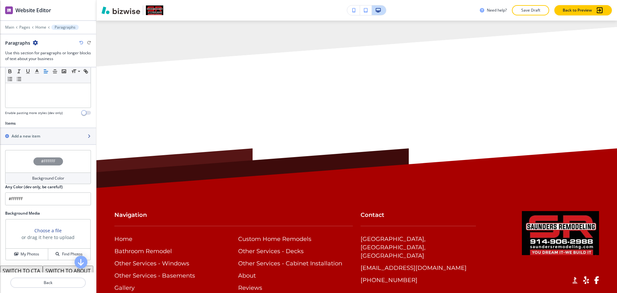
scroll to position [2913, 0]
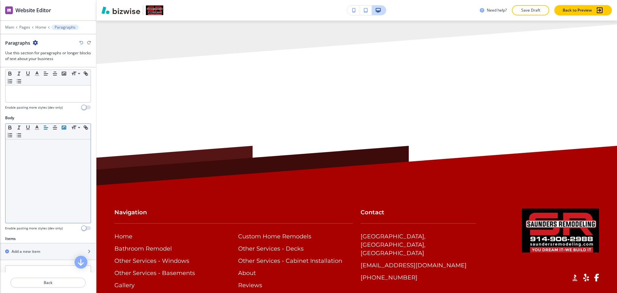
click at [64, 125] on icon "button" at bounding box center [64, 128] width 6 height 6
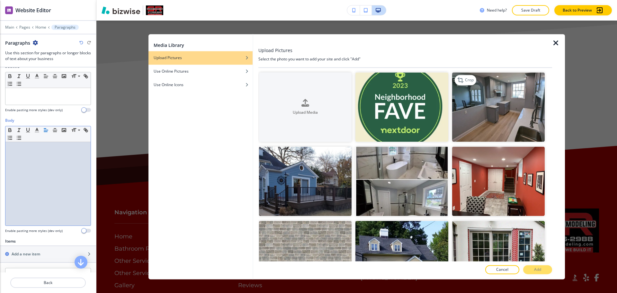
scroll to position [58, 0]
drag, startPoint x: 384, startPoint y: 106, endPoint x: 397, endPoint y: 107, distance: 12.8
click at [384, 106] on img "button" at bounding box center [401, 106] width 92 height 69
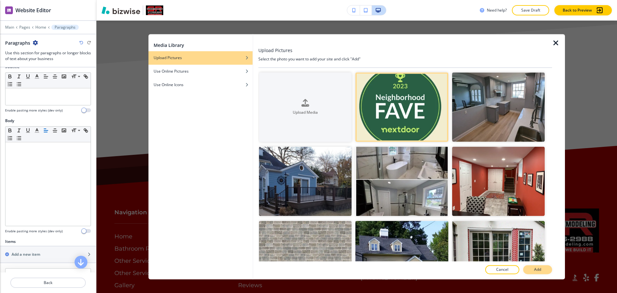
click at [536, 267] on p "Add" at bounding box center [537, 270] width 7 height 6
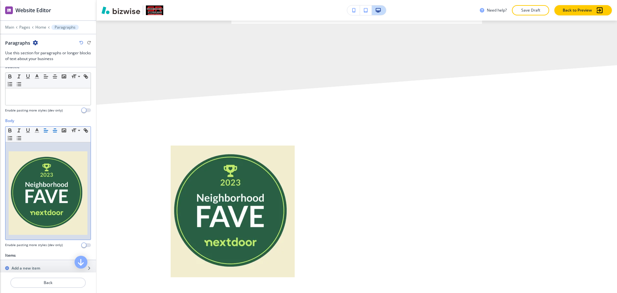
scroll to position [2873, 0]
click at [55, 132] on line "button" at bounding box center [54, 132] width 3 height 0
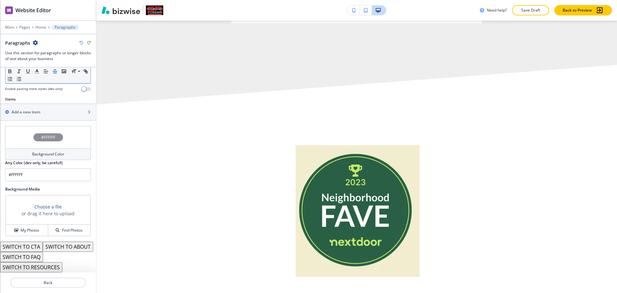
click at [45, 151] on h4 "Background Color" at bounding box center [48, 154] width 32 height 6
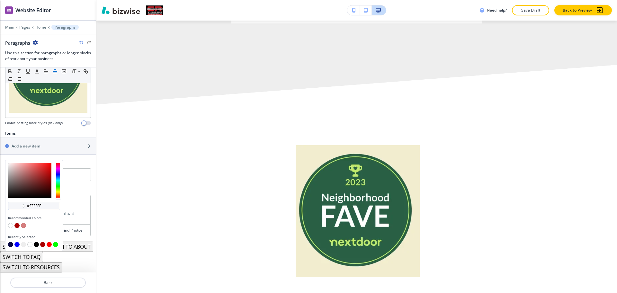
click at [49, 202] on div "#ffffff" at bounding box center [34, 206] width 52 height 8
click at [47, 203] on input "#ffffff" at bounding box center [37, 205] width 22 height 5
paste input "2edc"
type input "#f2edcf"
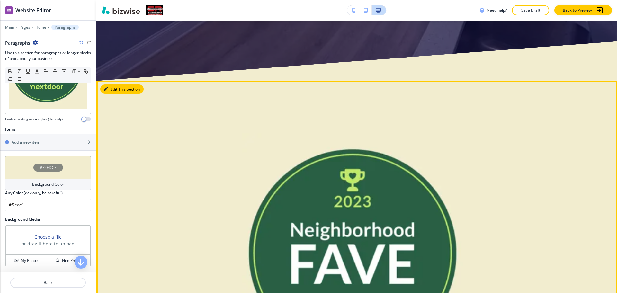
click at [110, 91] on button "Edit This Section" at bounding box center [121, 89] width 43 height 10
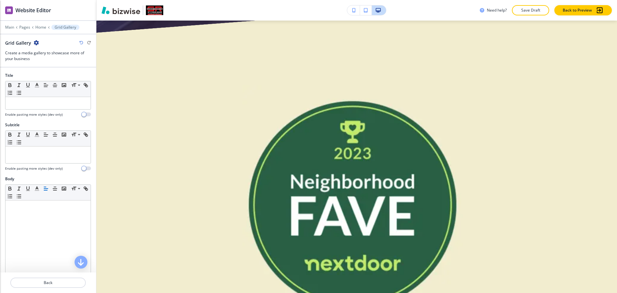
scroll to position [1532, 0]
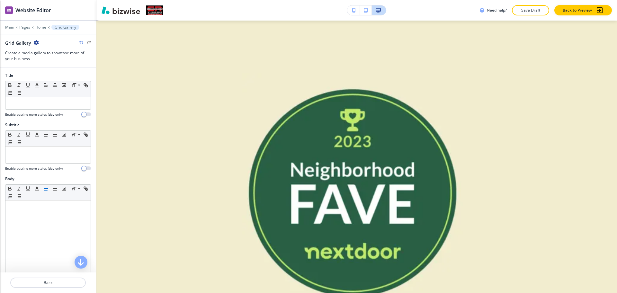
click at [37, 42] on icon "button" at bounding box center [36, 42] width 5 height 5
click at [53, 79] on button "Delete Section" at bounding box center [53, 77] width 41 height 12
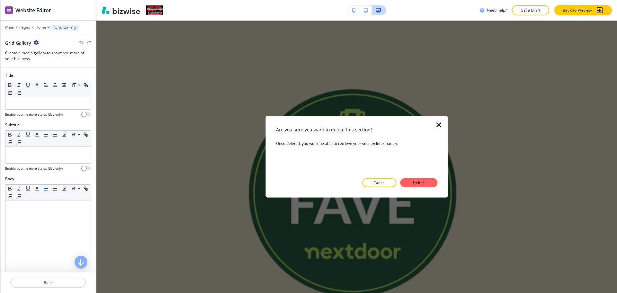
click at [421, 182] on p "Delete" at bounding box center [418, 183] width 15 height 6
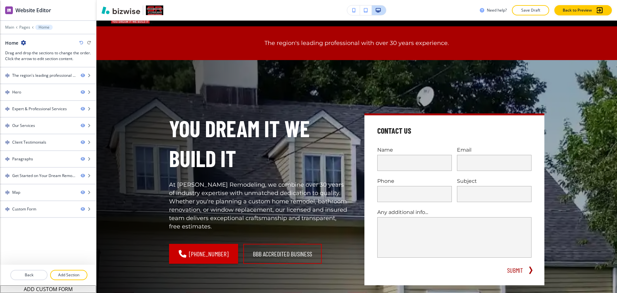
scroll to position [0, 0]
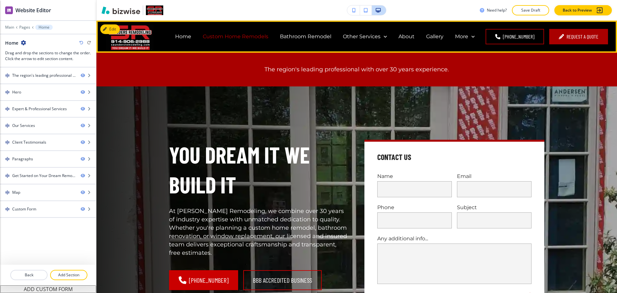
click at [262, 36] on p "Custom Home Remodels" at bounding box center [236, 36] width 66 height 7
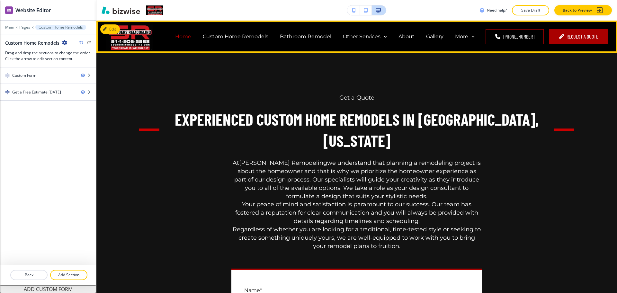
click at [188, 36] on p "Home" at bounding box center [183, 36] width 16 height 7
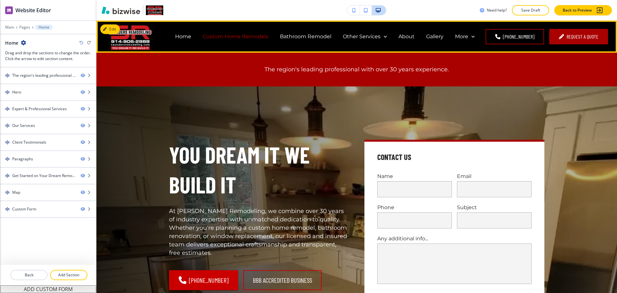
click at [216, 37] on p "Custom Home Remodels" at bounding box center [236, 36] width 66 height 7
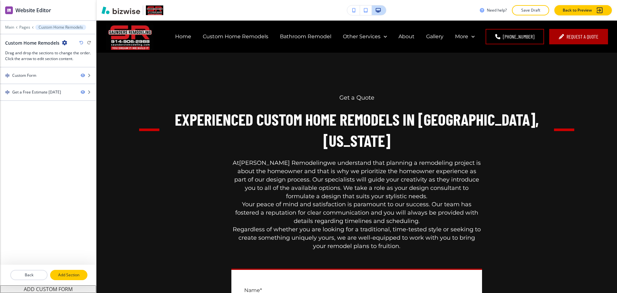
click at [71, 273] on p "Add Section" at bounding box center [69, 275] width 36 height 6
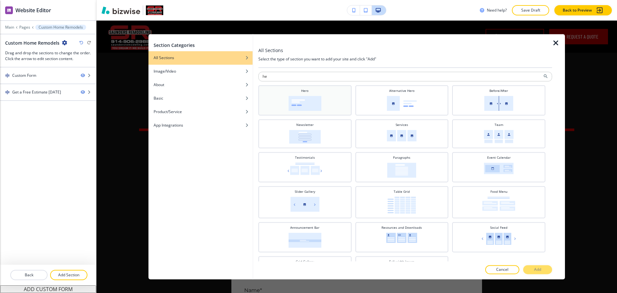
type input "he"
drag, startPoint x: 324, startPoint y: 96, endPoint x: 337, endPoint y: 101, distance: 13.4
click at [323, 93] on div "Hero" at bounding box center [304, 99] width 87 height 22
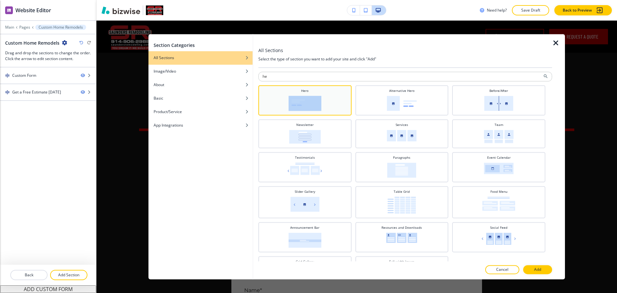
click at [319, 98] on img at bounding box center [304, 103] width 33 height 15
click at [531, 265] on div "All Sections Select the type of section you want to add your site and click "Ad…" at bounding box center [405, 156] width 294 height 245
click at [534, 271] on p "Add" at bounding box center [537, 270] width 7 height 6
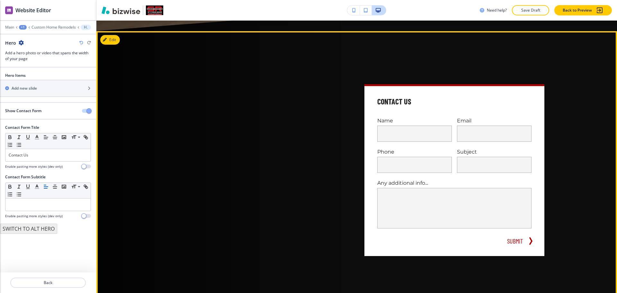
scroll to position [810, 0]
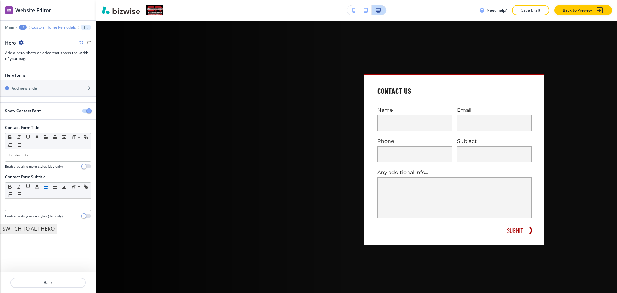
click at [51, 28] on p "Custom Home Remodels" at bounding box center [53, 27] width 44 height 4
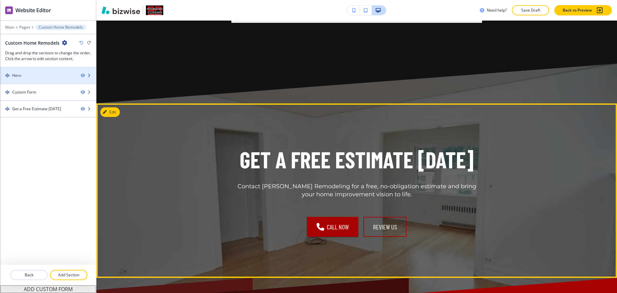
scroll to position [32, 0]
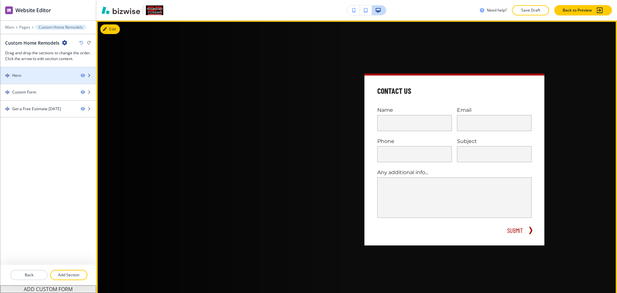
click at [26, 74] on div "Hero" at bounding box center [37, 76] width 75 height 6
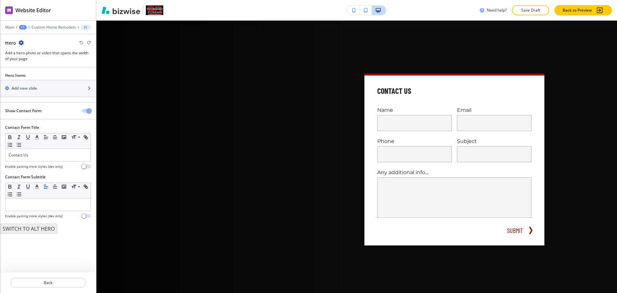
click at [26, 87] on h2 "Add new slide" at bounding box center [24, 88] width 25 height 6
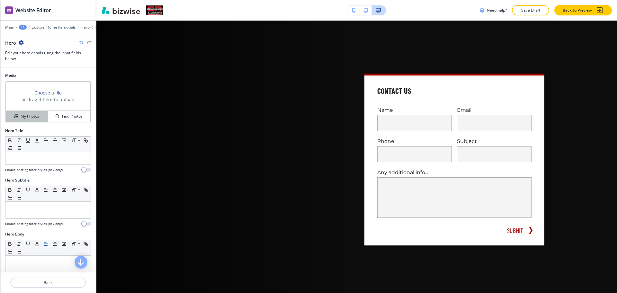
click at [28, 117] on h4 "My Photos" at bounding box center [30, 116] width 19 height 6
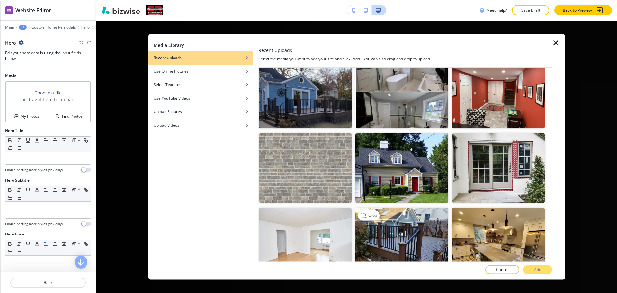
scroll to position [103, 0]
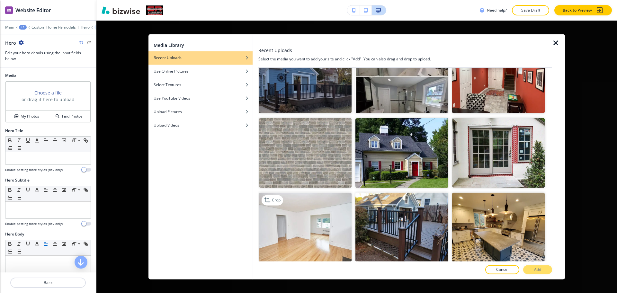
click at [323, 225] on img "button" at bounding box center [305, 226] width 92 height 69
click at [532, 273] on button "Add" at bounding box center [537, 269] width 29 height 9
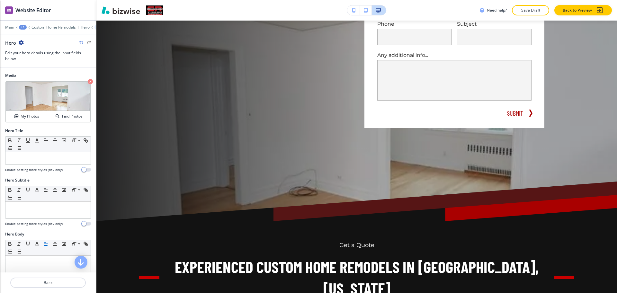
scroll to position [150, 0]
click at [83, 28] on p "Hero" at bounding box center [85, 27] width 9 height 4
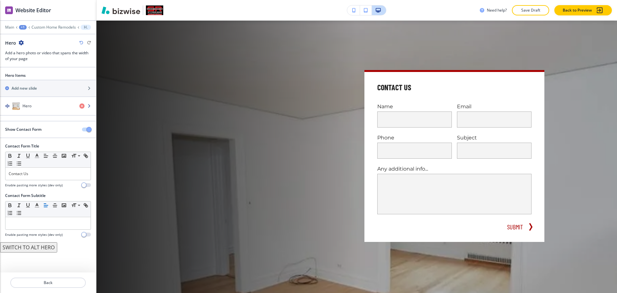
scroll to position [32, 0]
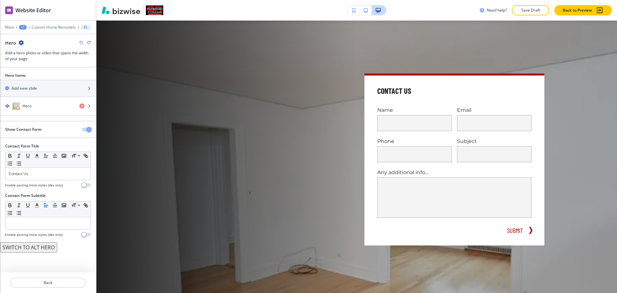
click at [88, 129] on span "button" at bounding box center [88, 129] width 5 height 5
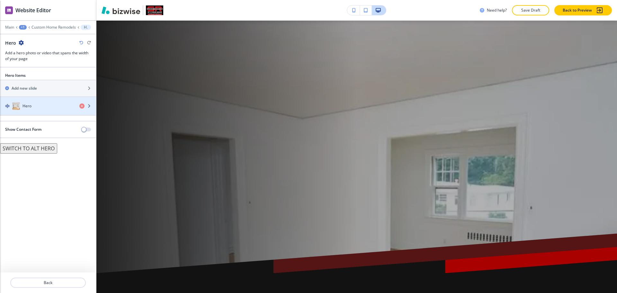
click at [46, 109] on div "Hero" at bounding box center [37, 106] width 74 height 8
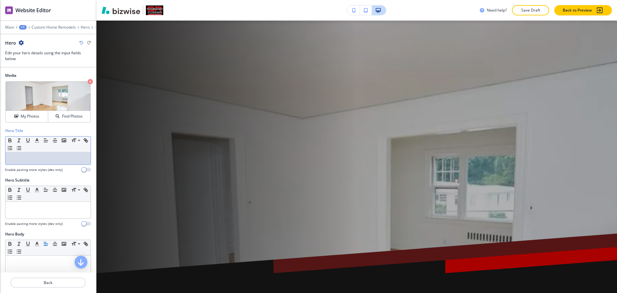
click at [44, 158] on p at bounding box center [48, 158] width 79 height 6
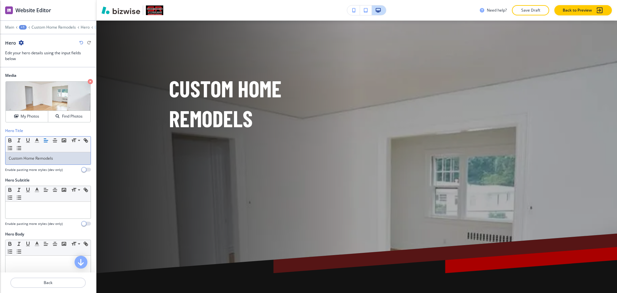
click at [35, 265] on div at bounding box center [47, 297] width 85 height 83
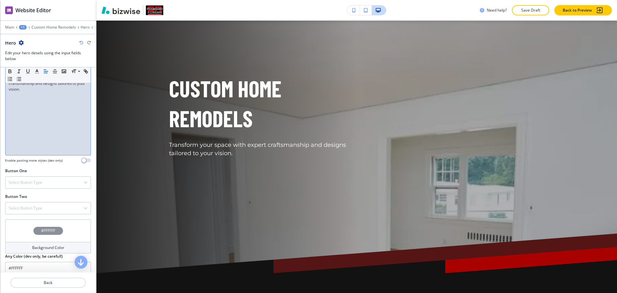
scroll to position [191, 0]
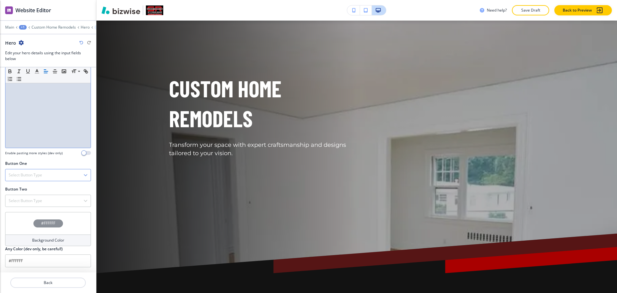
click at [42, 175] on h4 "Select Button Type" at bounding box center [25, 175] width 33 height 6
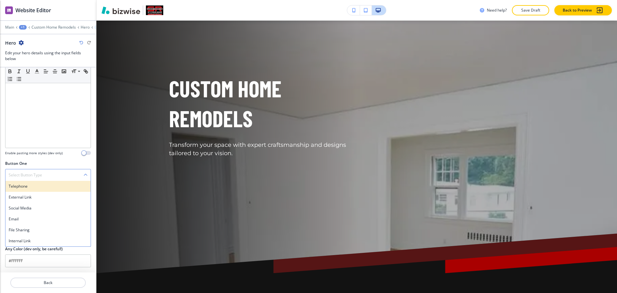
click at [35, 188] on h4 "Telephone" at bounding box center [48, 186] width 79 height 6
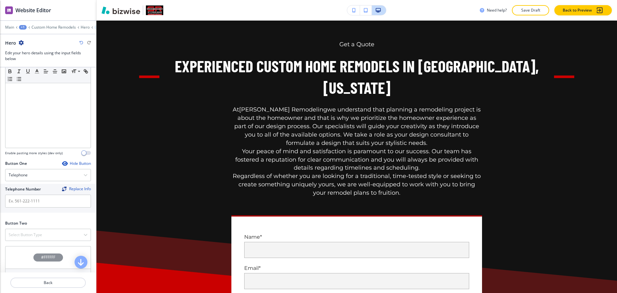
scroll to position [908, 0]
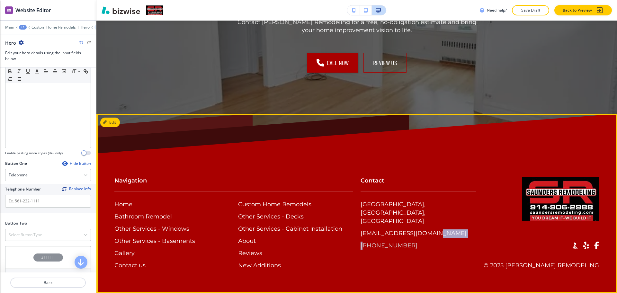
drag, startPoint x: 422, startPoint y: 232, endPoint x: 358, endPoint y: 226, distance: 63.5
click at [358, 226] on div "Contact [GEOGRAPHIC_DATA] [EMAIL_ADDRESS][DOMAIN_NAME] [PHONE_NUMBER]" at bounding box center [414, 217] width 123 height 106
click at [397, 253] on div "Contact [GEOGRAPHIC_DATA] [EMAIL_ADDRESS][DOMAIN_NAME] [PHONE_NUMBER]" at bounding box center [414, 217] width 123 height 106
drag, startPoint x: 404, startPoint y: 234, endPoint x: 355, endPoint y: 227, distance: 49.3
click at [355, 227] on div "Contact [GEOGRAPHIC_DATA] [EMAIL_ADDRESS][DOMAIN_NAME] [PHONE_NUMBER]" at bounding box center [414, 217] width 123 height 106
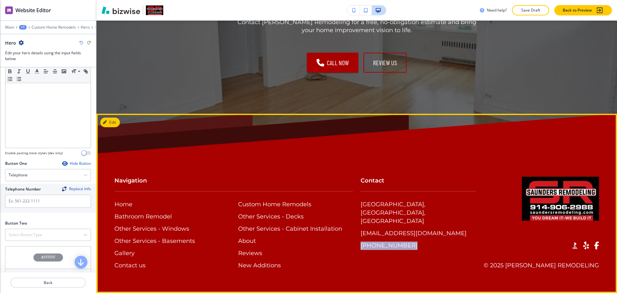
copy p "[PHONE_NUMBER]"
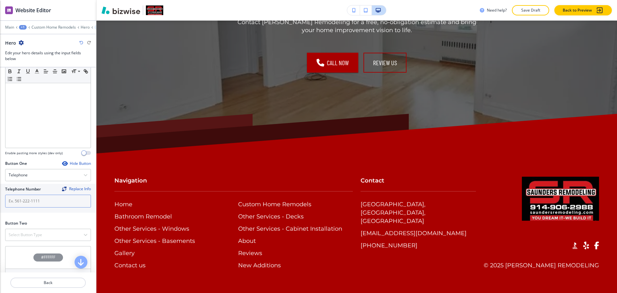
click at [28, 202] on input "text" at bounding box center [48, 201] width 86 height 13
paste input "[PHONE_NUMBER]"
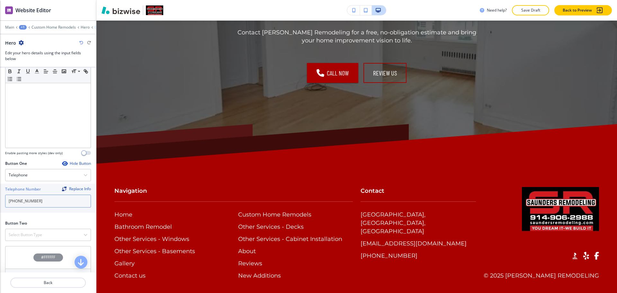
scroll to position [919, 0]
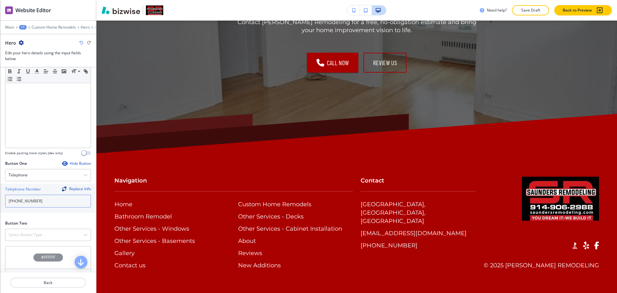
type input "[PHONE_NUMBER]"
click at [50, 236] on div "Select Button Type" at bounding box center [47, 235] width 85 height 12
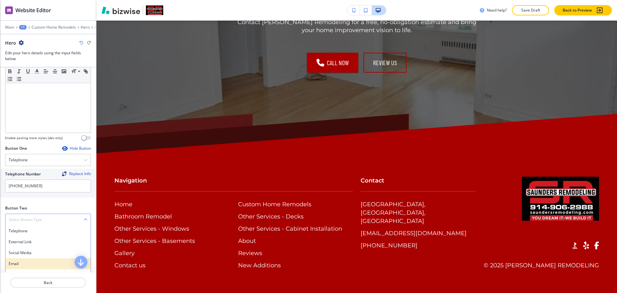
scroll to position [225, 0]
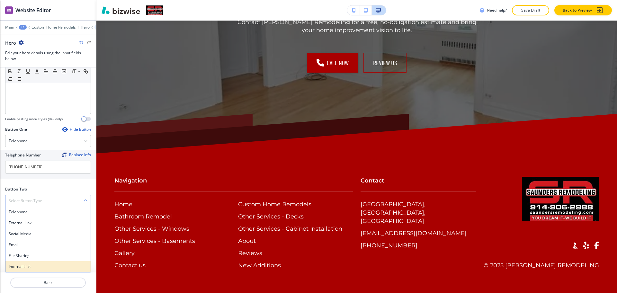
click at [31, 271] on div "Internal Link" at bounding box center [47, 266] width 85 height 11
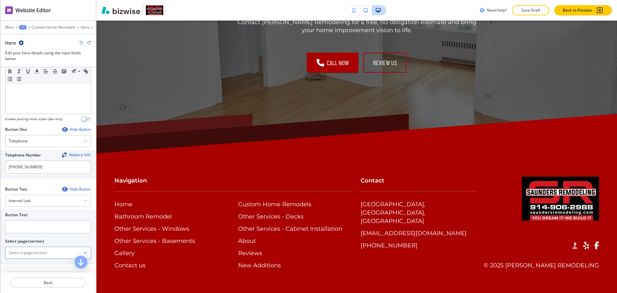
click at [27, 249] on \(page\/section\) "Manual Input" at bounding box center [44, 252] width 78 height 11
drag, startPoint x: 36, startPoint y: 264, endPoint x: 0, endPoint y: 256, distance: 36.7
click at [0, 256] on div "Button Text Select (page/section) CONTACT US Contact us Contact us | Custom For…" at bounding box center [48, 236] width 96 height 55
click at [34, 251] on \(page\/section\) "CONTACT US" at bounding box center [44, 252] width 78 height 11
drag, startPoint x: 32, startPoint y: 253, endPoint x: 1, endPoint y: 251, distance: 31.2
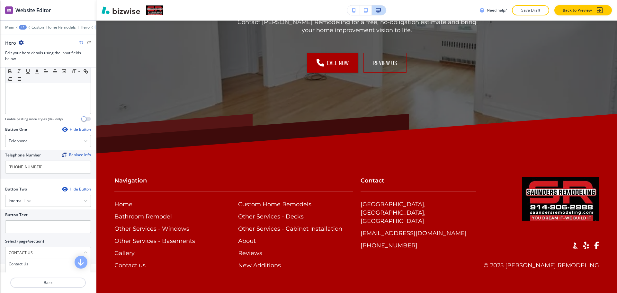
click at [0, 252] on div "Button Text Select (page/section) CONTACT US Contact us Contact us | Custom For…" at bounding box center [48, 236] width 96 height 55
click at [20, 263] on h4 "Contact us" at bounding box center [48, 264] width 79 height 6
type \(page\/section\) "Contact us"
click at [18, 231] on input "text" at bounding box center [48, 226] width 86 height 13
paste input "CONTACT US"
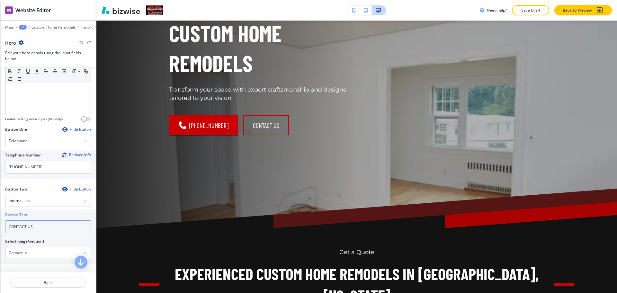
scroll to position [0, 0]
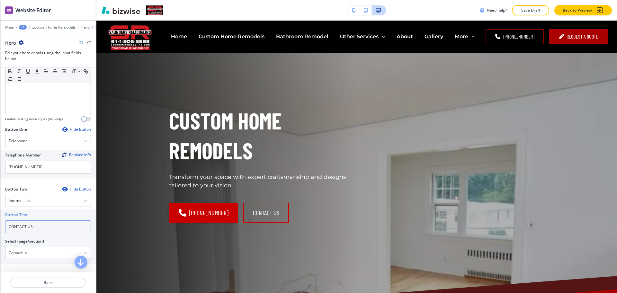
type input "CONTACT US"
click at [21, 27] on div "+1" at bounding box center [23, 27] width 8 height 4
click at [24, 36] on p "Pages" at bounding box center [39, 38] width 33 height 6
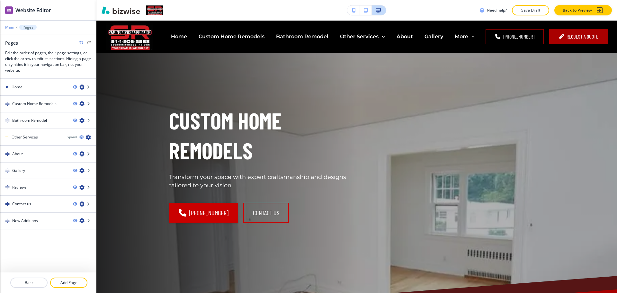
click at [9, 26] on p "Main" at bounding box center [9, 27] width 9 height 4
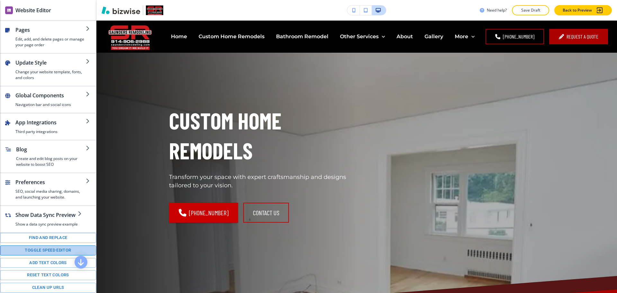
click at [48, 255] on button "Toggle speed editor" at bounding box center [48, 250] width 96 height 10
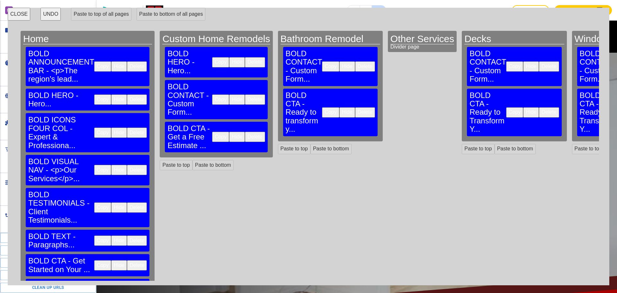
click at [94, 94] on button "Copy" at bounding box center [102, 99] width 17 height 10
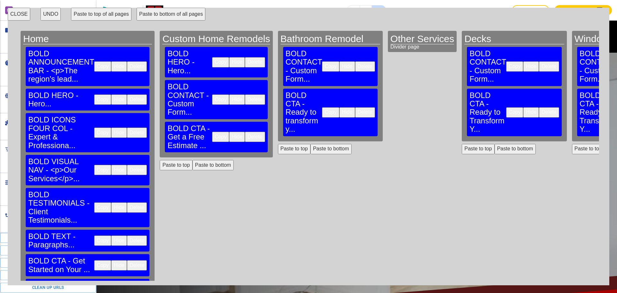
click at [212, 59] on button "Copy" at bounding box center [220, 62] width 17 height 10
click at [107, 14] on button "Paste to top of all pages" at bounding box center [101, 14] width 60 height 13
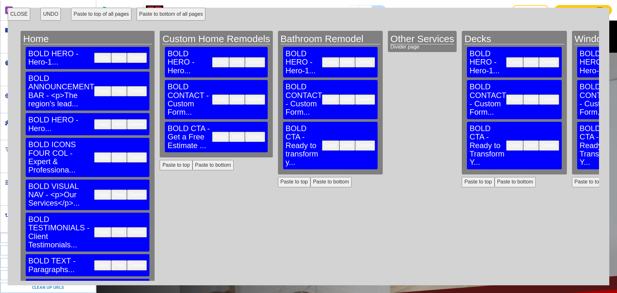
click at [127, 53] on button "Delete" at bounding box center [137, 58] width 20 height 10
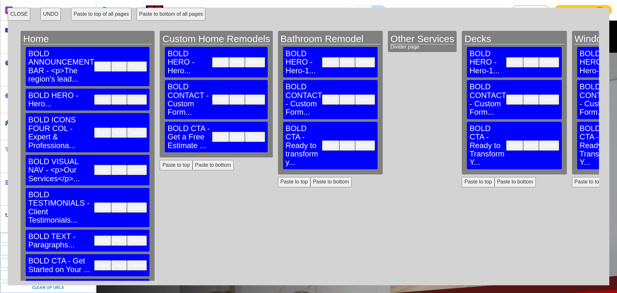
click at [94, 61] on button "Copy" at bounding box center [102, 66] width 17 height 10
click at [159, 13] on button "Paste to bottom of all pages" at bounding box center [170, 14] width 69 height 13
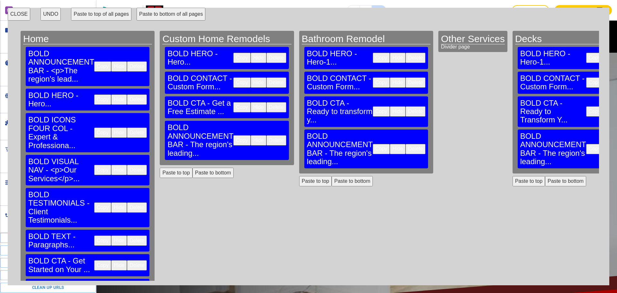
click at [50, 14] on button "UNDO" at bounding box center [50, 14] width 20 height 13
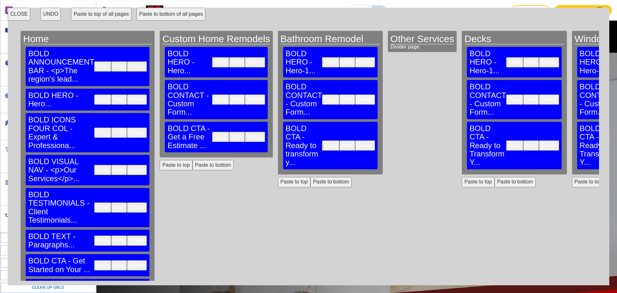
click at [94, 61] on button "Copy" at bounding box center [102, 66] width 17 height 10
click at [153, 15] on button "Paste to bottom of all pages" at bounding box center [170, 14] width 69 height 13
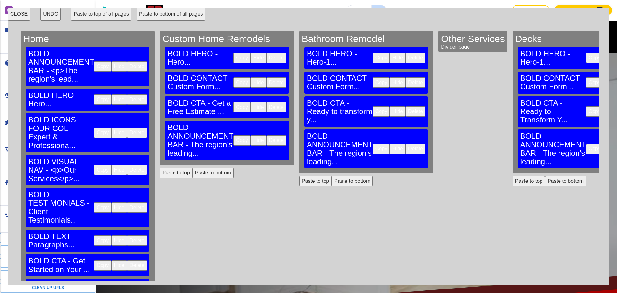
click at [50, 13] on button "UNDO" at bounding box center [50, 14] width 20 height 13
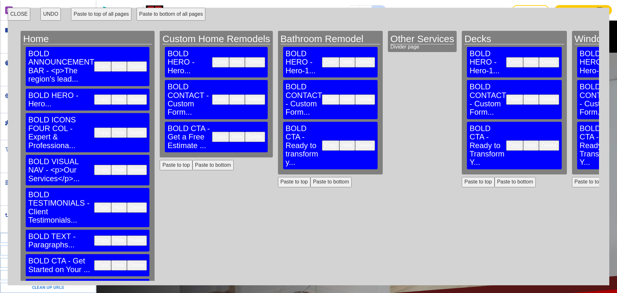
click at [87, 15] on button "Paste to top of all pages" at bounding box center [101, 14] width 60 height 13
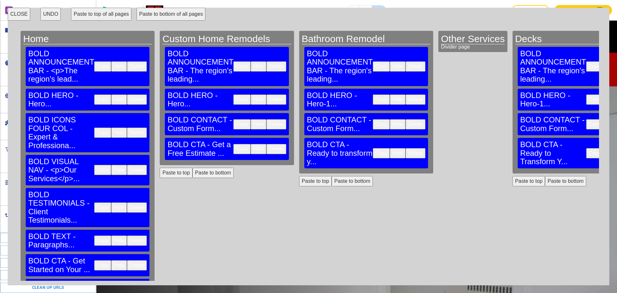
click at [19, 15] on button "CLOSE" at bounding box center [19, 14] width 22 height 13
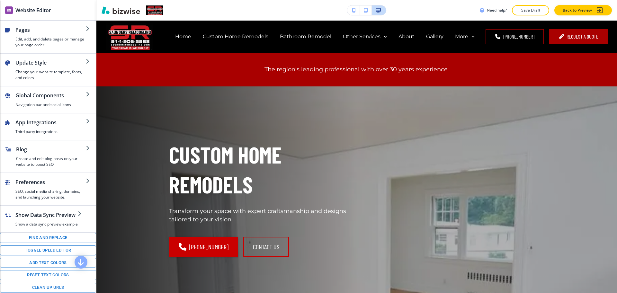
click at [56, 255] on button "Toggle speed editor" at bounding box center [48, 250] width 96 height 10
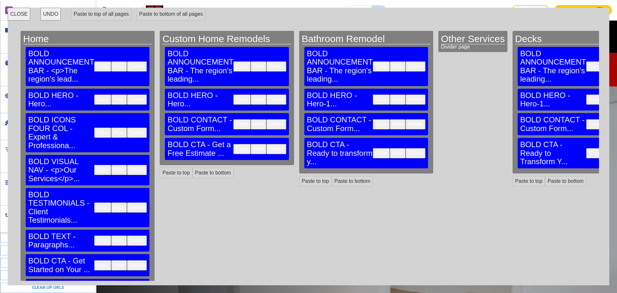
click at [266, 119] on button "Delete" at bounding box center [276, 124] width 20 height 10
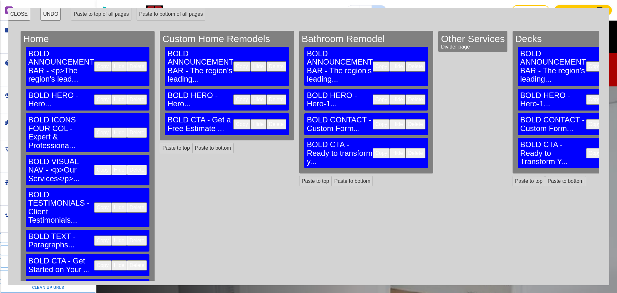
click at [405, 119] on button "Delete" at bounding box center [415, 124] width 20 height 10
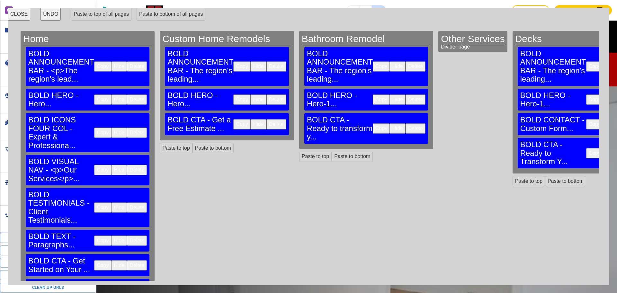
click at [616, 119] on button "Delete" at bounding box center [628, 124] width 20 height 10
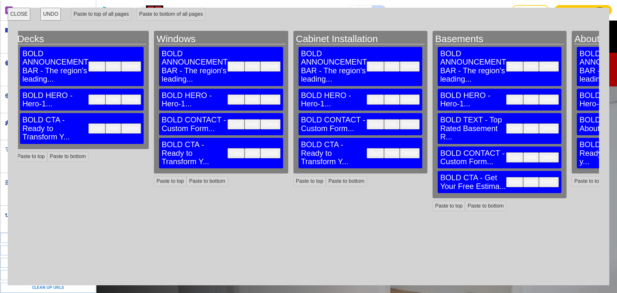
scroll to position [0, 498]
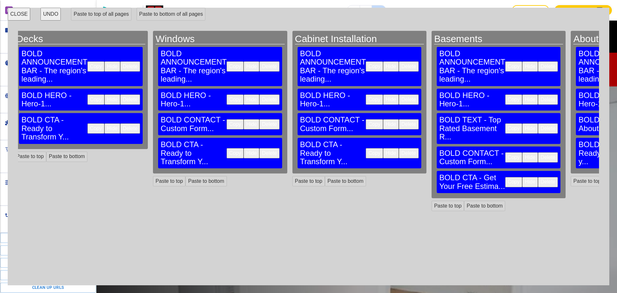
click at [259, 119] on button "Delete" at bounding box center [269, 124] width 20 height 10
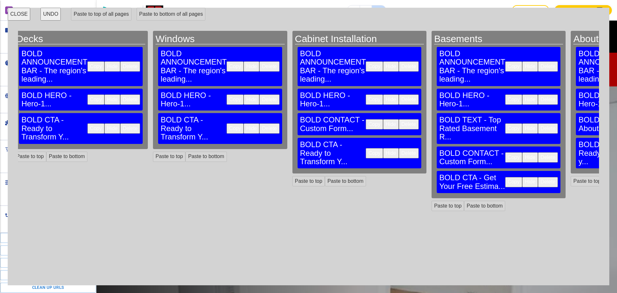
click at [399, 119] on button "Delete" at bounding box center [409, 124] width 20 height 10
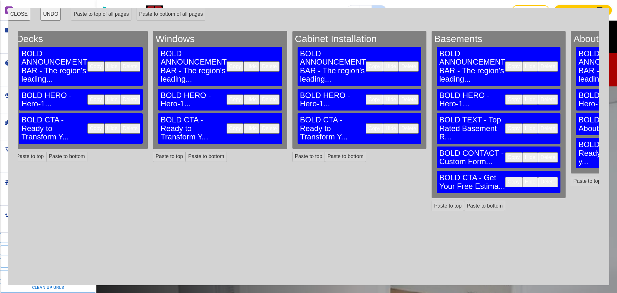
click at [538, 152] on button "Delete" at bounding box center [548, 157] width 20 height 10
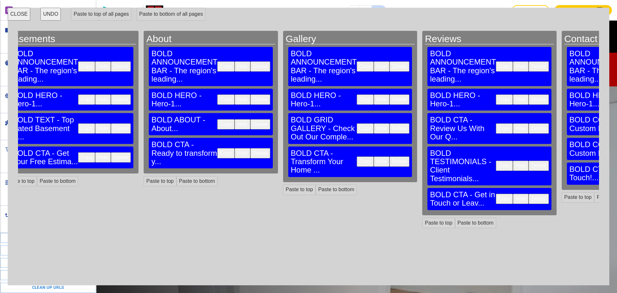
scroll to position [0, 957]
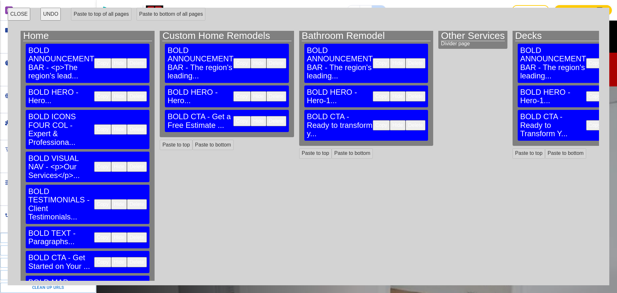
scroll to position [4, 0]
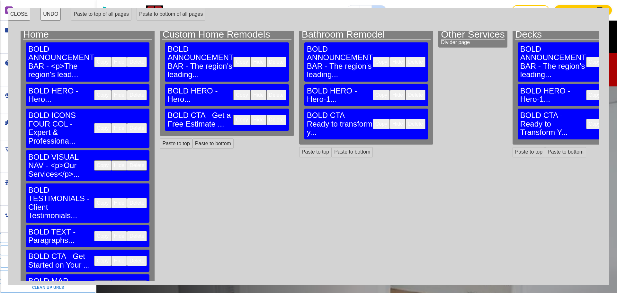
click at [94, 280] on button "Copy" at bounding box center [102, 285] width 17 height 10
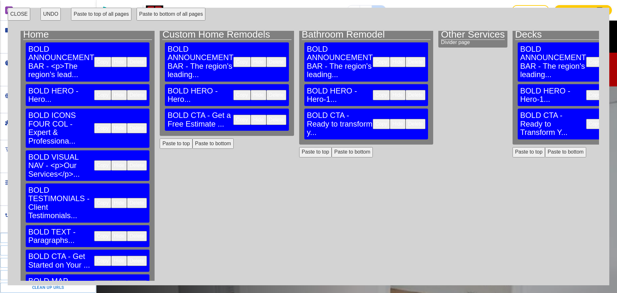
click at [166, 15] on button "Paste to bottom of all pages" at bounding box center [170, 14] width 69 height 13
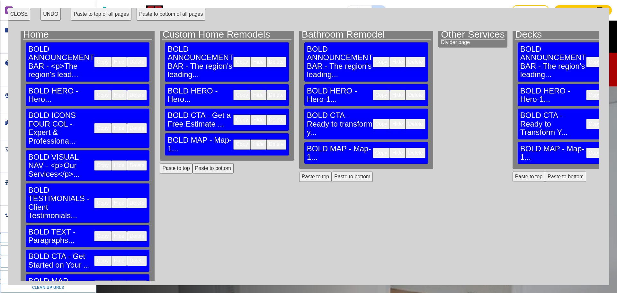
click at [159, 15] on button "Paste to bottom of all pages" at bounding box center [170, 14] width 69 height 13
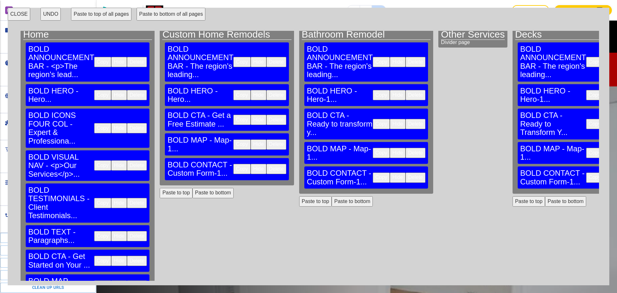
click at [15, 15] on button "CLOSE" at bounding box center [19, 14] width 22 height 13
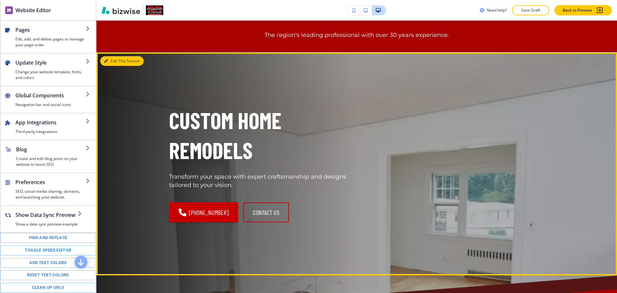
click at [115, 63] on button "Edit This Section" at bounding box center [121, 61] width 43 height 10
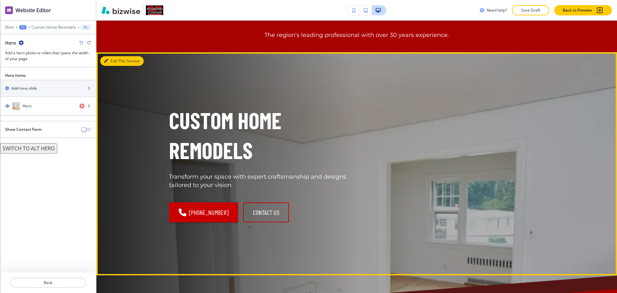
scroll to position [66, 0]
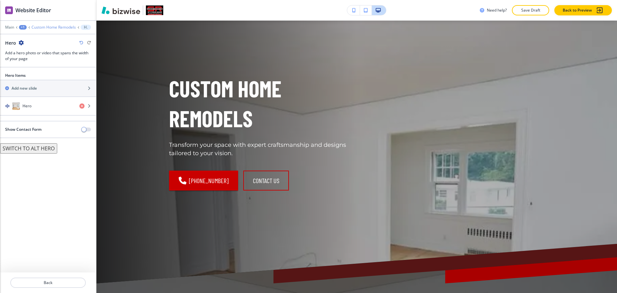
click at [44, 26] on p "Custom Home Remodels" at bounding box center [53, 27] width 44 height 4
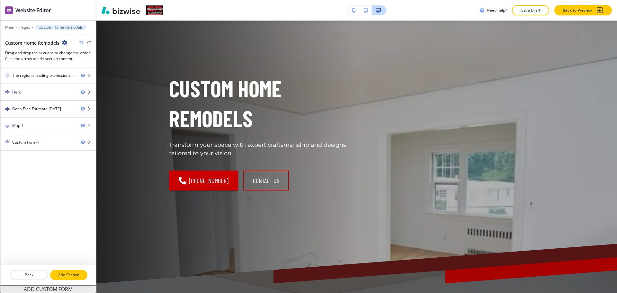
click at [64, 278] on button "Add Section" at bounding box center [68, 275] width 37 height 10
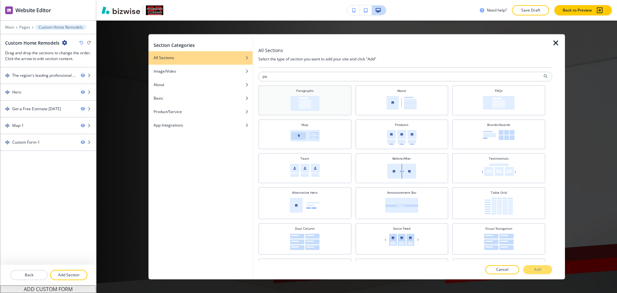
type input "pa"
click at [314, 86] on div "Paragraphs" at bounding box center [304, 100] width 93 height 30
click at [534, 273] on button "Add" at bounding box center [537, 269] width 29 height 9
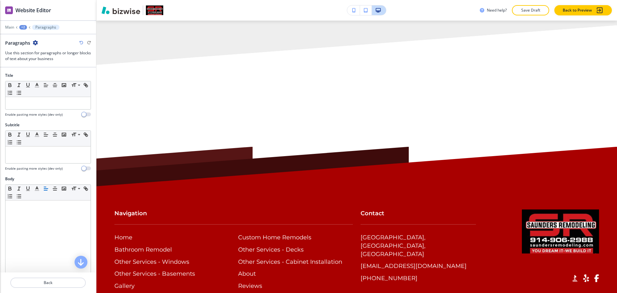
scroll to position [1317, 0]
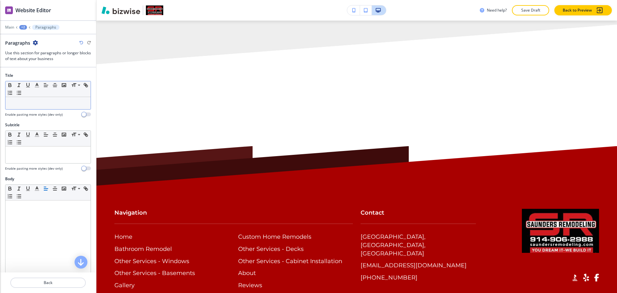
click at [51, 107] on div at bounding box center [47, 103] width 85 height 12
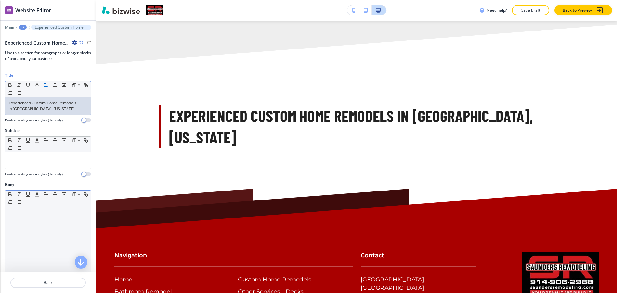
click at [41, 214] on p at bounding box center [48, 212] width 79 height 6
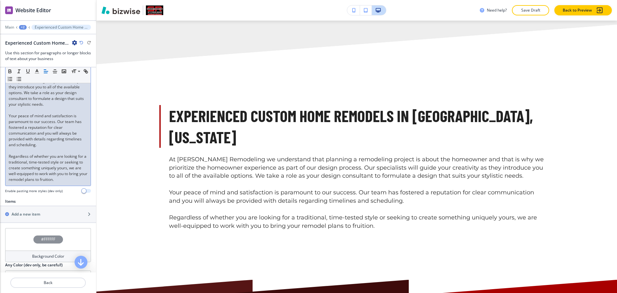
scroll to position [160, 0]
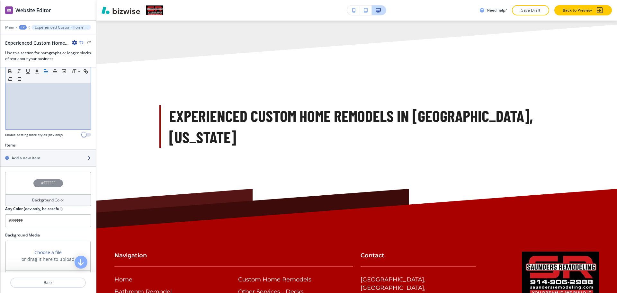
click at [24, 164] on div "button" at bounding box center [48, 163] width 96 height 5
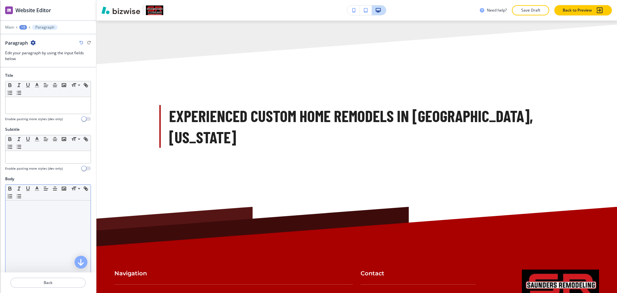
click at [41, 215] on div at bounding box center [47, 241] width 85 height 83
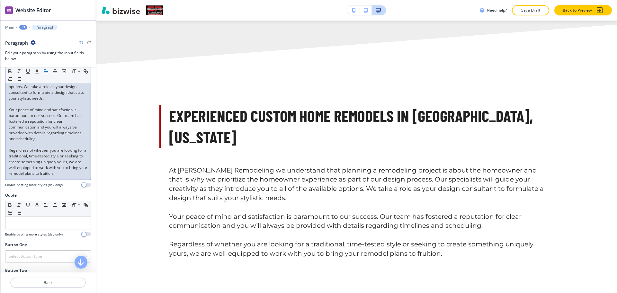
scroll to position [161, 0]
click at [23, 26] on div "+3" at bounding box center [23, 27] width 8 height 4
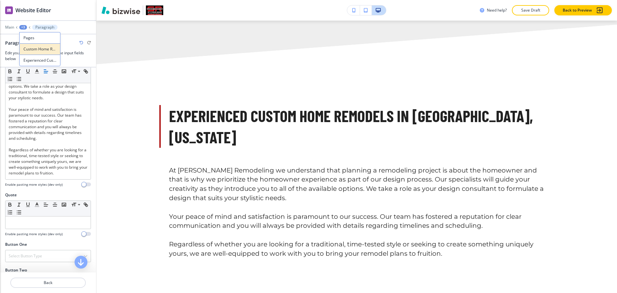
click at [33, 49] on p "Custom Home Remodels" at bounding box center [39, 49] width 33 height 6
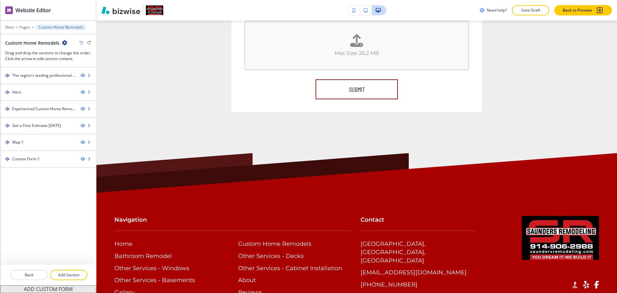
scroll to position [1445, 0]
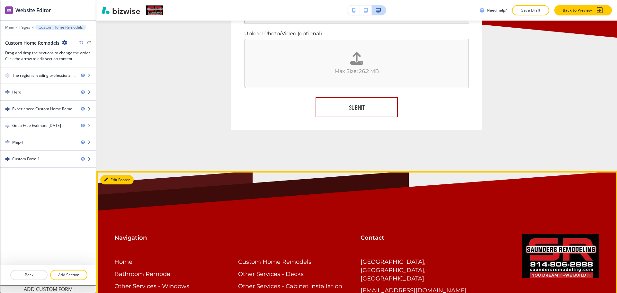
click at [111, 175] on button "Edit Footer" at bounding box center [116, 180] width 33 height 10
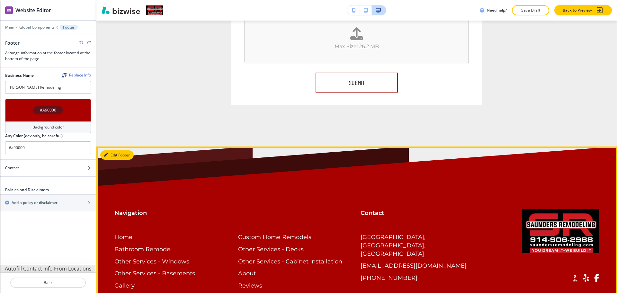
scroll to position [1470, 0]
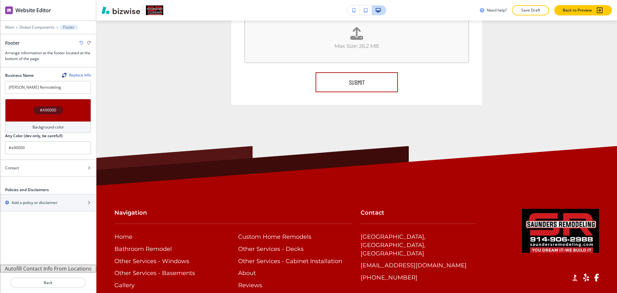
click at [48, 126] on h4 "Background color" at bounding box center [47, 127] width 31 height 6
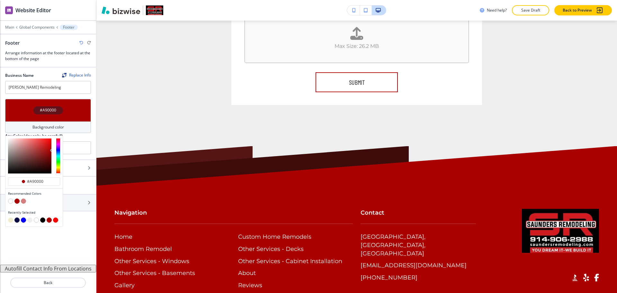
click at [22, 202] on button "button" at bounding box center [23, 200] width 5 height 5
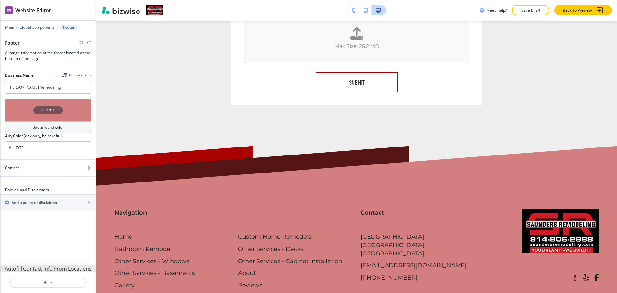
click at [81, 44] on icon "button" at bounding box center [81, 43] width 4 height 4
type input "#a90000"
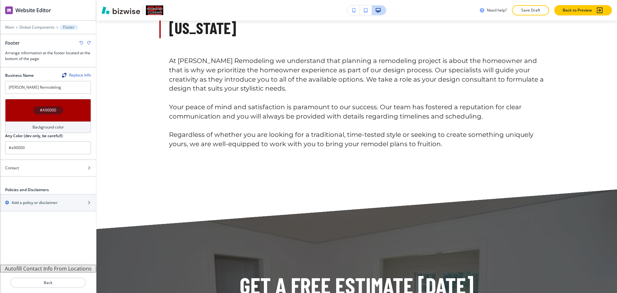
scroll to position [388, 0]
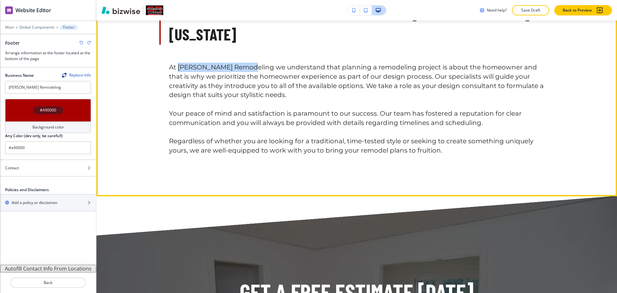
drag, startPoint x: 247, startPoint y: 67, endPoint x: 175, endPoint y: 66, distance: 72.0
click at [175, 66] on p "At [PERSON_NAME] Remodeling we understand that planning a remodeling project is…" at bounding box center [356, 81] width 375 height 37
copy p "[PERSON_NAME] Remodeling"
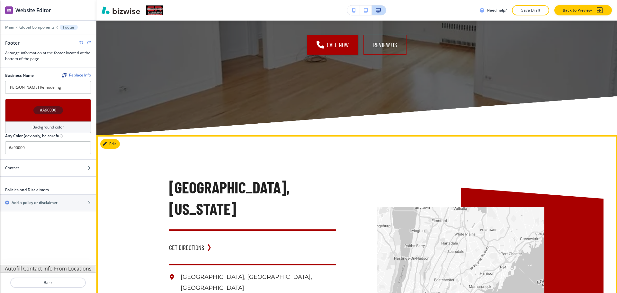
scroll to position [790, 0]
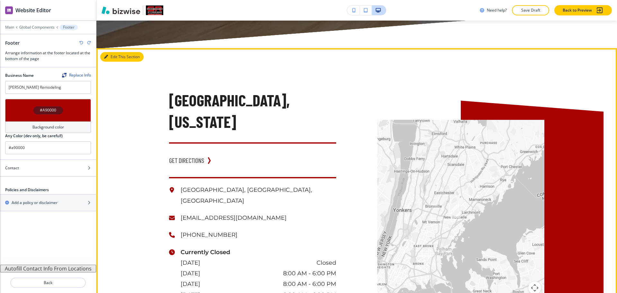
click at [111, 56] on button "Edit This Section" at bounding box center [121, 57] width 43 height 10
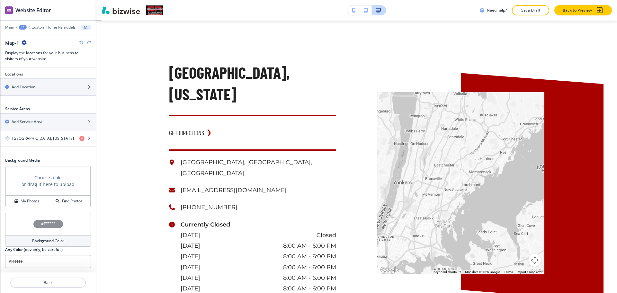
scroll to position [226, 0]
click at [31, 142] on div "button" at bounding box center [48, 143] width 96 height 5
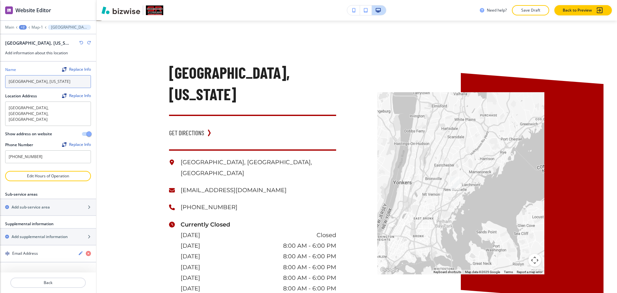
drag, startPoint x: 57, startPoint y: 83, endPoint x: 0, endPoint y: 81, distance: 56.9
click at [0, 81] on div "Name Replace Info [GEOGRAPHIC_DATA], [US_STATE] Location Address Replace Info […" at bounding box center [48, 116] width 96 height 109
paste input "[PERSON_NAME] Remodeling"
type input "[PERSON_NAME] Remodeling"
click at [128, 128] on div "[GEOGRAPHIC_DATA], [US_STATE] GET DIRECTIONS [GEOGRAPHIC_DATA], [GEOGRAPHIC_DAT…" at bounding box center [232, 163] width 208 height 284
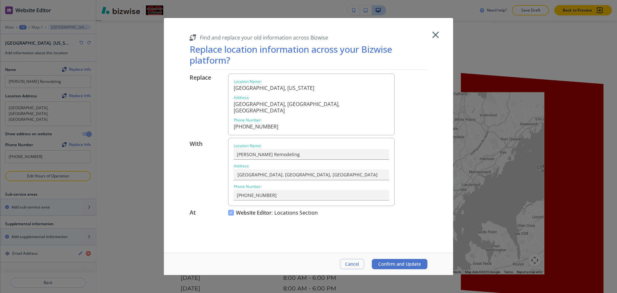
click at [396, 261] on span "Confirm and Update" at bounding box center [399, 263] width 43 height 5
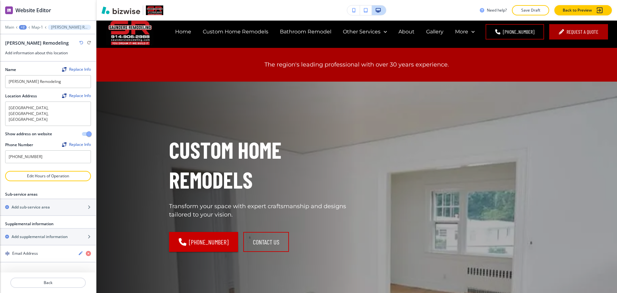
scroll to position [0, 0]
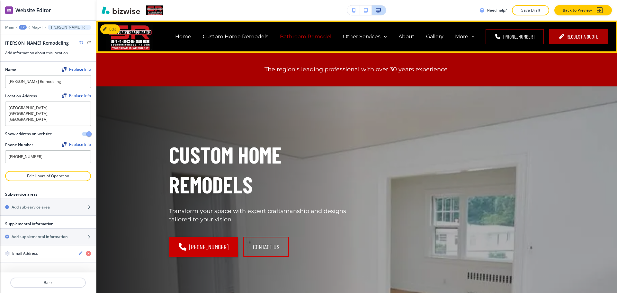
click at [298, 36] on p "Bathroom Remodel" at bounding box center [305, 36] width 51 height 7
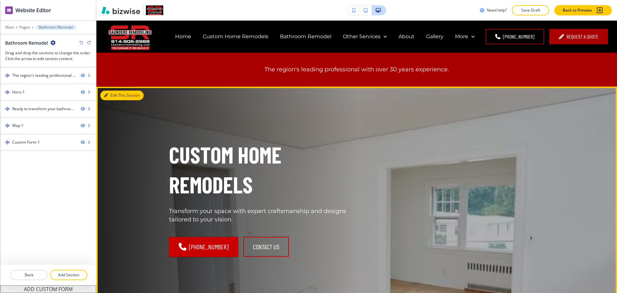
click at [116, 94] on button "Edit This Section" at bounding box center [121, 96] width 43 height 10
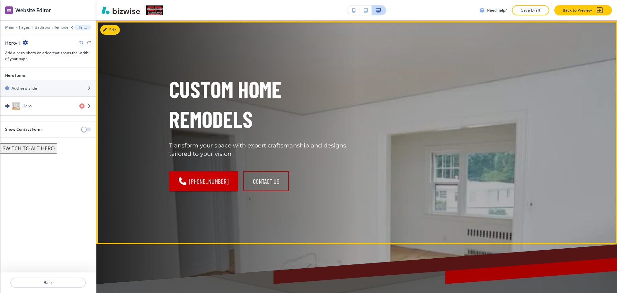
scroll to position [66, 0]
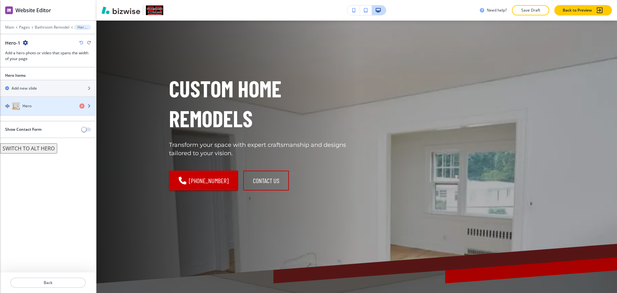
click at [23, 110] on div "button" at bounding box center [48, 112] width 96 height 5
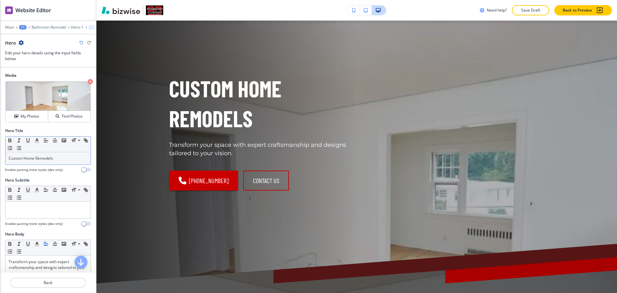
click at [59, 159] on p "Custom Home Remodels" at bounding box center [48, 158] width 79 height 6
drag, startPoint x: 34, startPoint y: 157, endPoint x: 0, endPoint y: 150, distance: 34.7
click at [0, 159] on div "Hero Title Small Normal Large Huge Custom Home Remodel Enable pasting more styl…" at bounding box center [48, 152] width 96 height 49
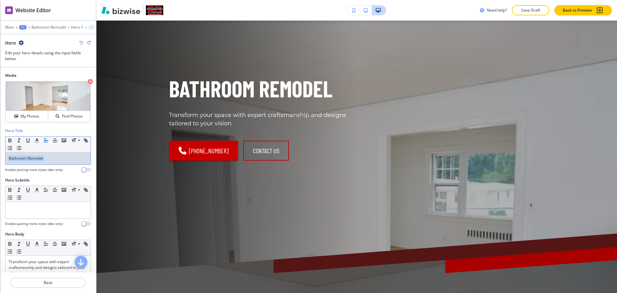
copy p "Bathroom Remodel"
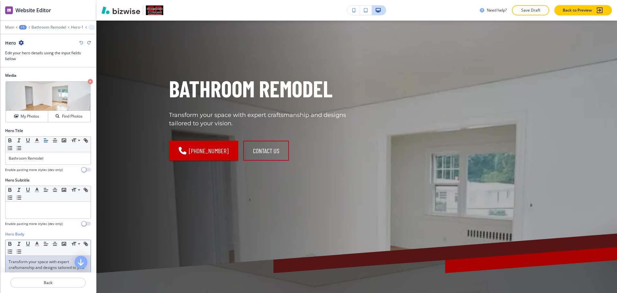
click at [52, 262] on p "Transform your space with expert craftsmanship and designs tailored to your vis…" at bounding box center [48, 267] width 79 height 17
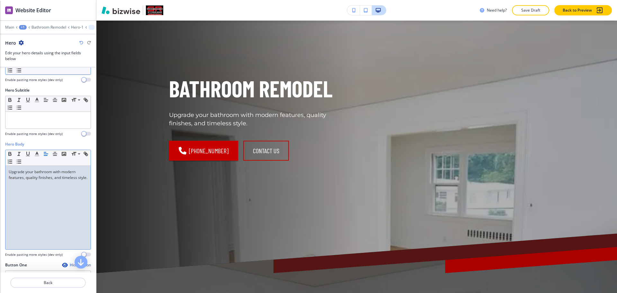
scroll to position [0, 0]
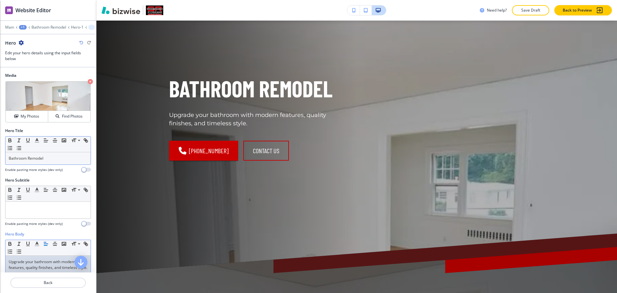
click at [58, 158] on p "Bathroom Remodel" at bounding box center [48, 158] width 79 height 6
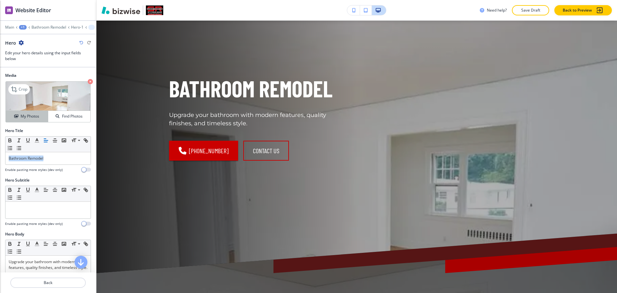
click at [33, 114] on h4 "My Photos" at bounding box center [30, 116] width 19 height 6
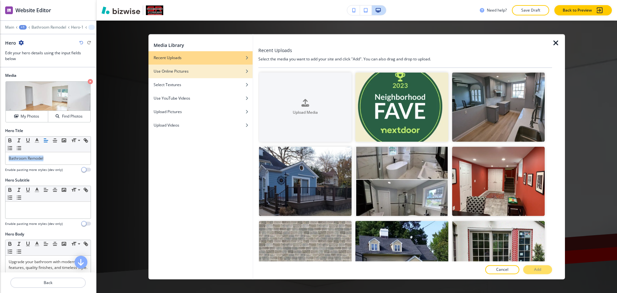
click at [175, 72] on h4 "Use Online Pictures" at bounding box center [170, 71] width 35 height 6
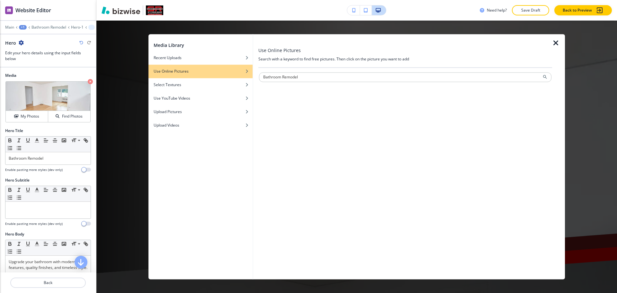
type input "Bathroom Remodel"
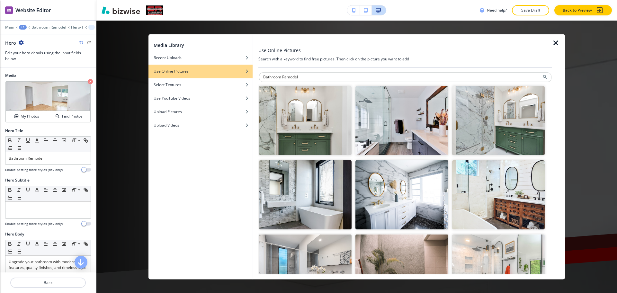
click at [414, 132] on img "button" at bounding box center [401, 120] width 92 height 69
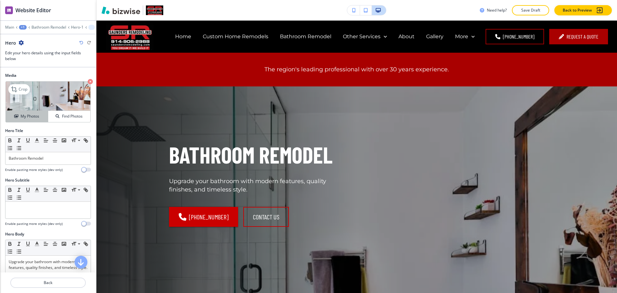
click at [29, 116] on h4 "My Photos" at bounding box center [30, 116] width 19 height 6
click at [22, 89] on p "Crop" at bounding box center [23, 89] width 9 height 6
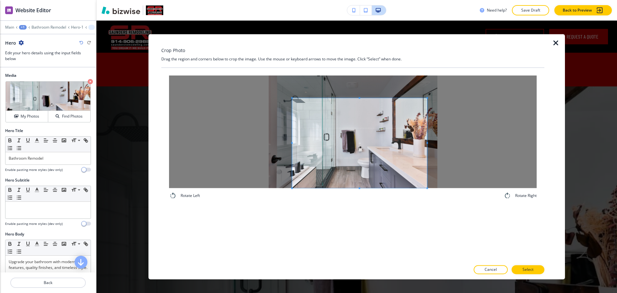
click at [401, 161] on span at bounding box center [359, 143] width 135 height 90
click at [358, 94] on div at bounding box center [359, 140] width 135 height 93
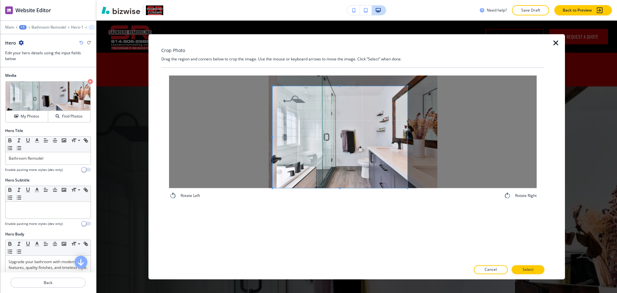
click at [340, 141] on span at bounding box center [339, 137] width 135 height 102
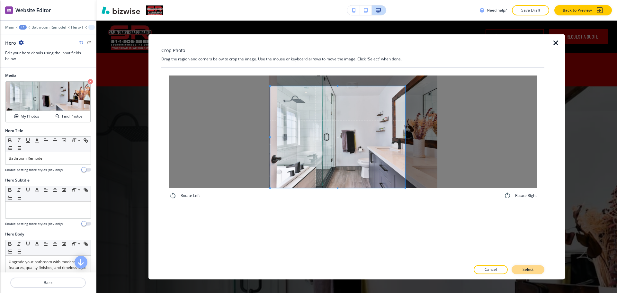
click at [530, 267] on p "Select" at bounding box center [527, 270] width 11 height 6
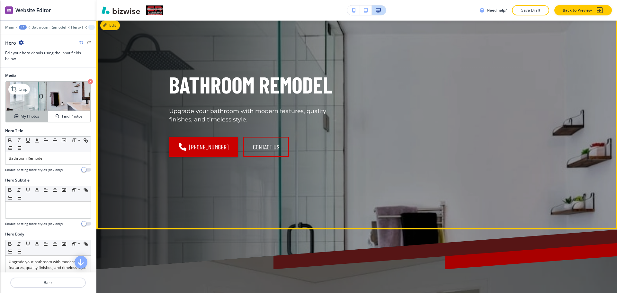
scroll to position [70, 0]
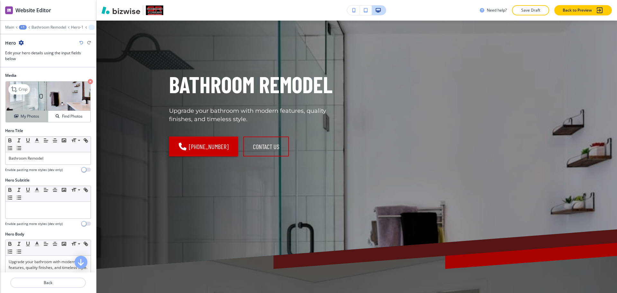
click at [29, 117] on h4 "My Photos" at bounding box center [30, 116] width 19 height 6
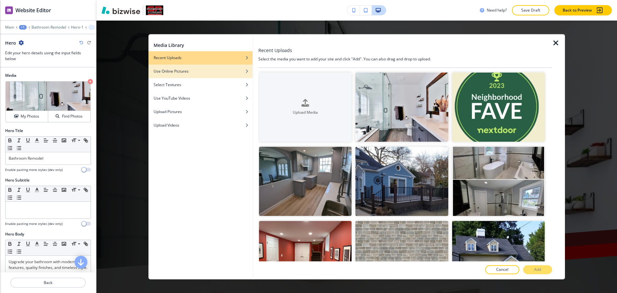
click at [186, 73] on h4 "Use Online Pictures" at bounding box center [170, 71] width 35 height 6
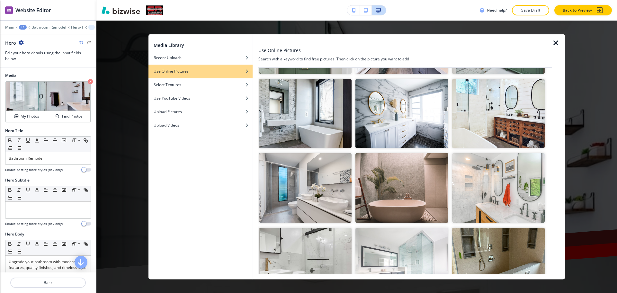
scroll to position [81, 0]
type input "Bathroom Remodel"
click at [386, 134] on img "button" at bounding box center [401, 113] width 92 height 69
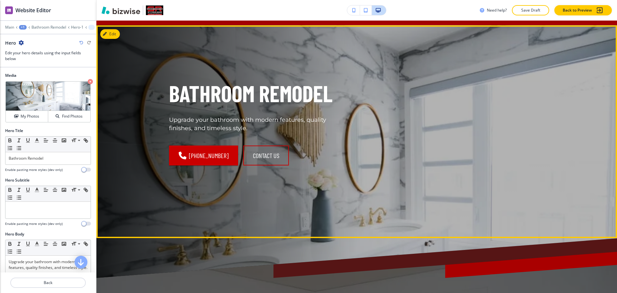
scroll to position [0, 0]
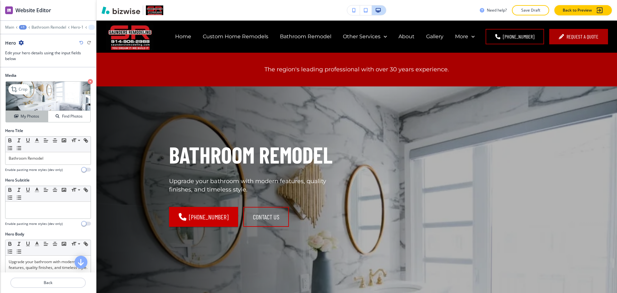
click at [25, 119] on h4 "My Photos" at bounding box center [30, 116] width 19 height 6
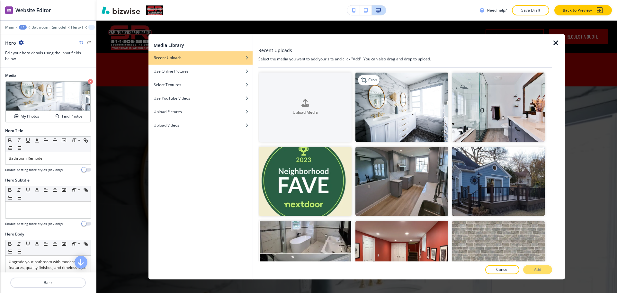
click at [417, 124] on img "button" at bounding box center [401, 106] width 92 height 69
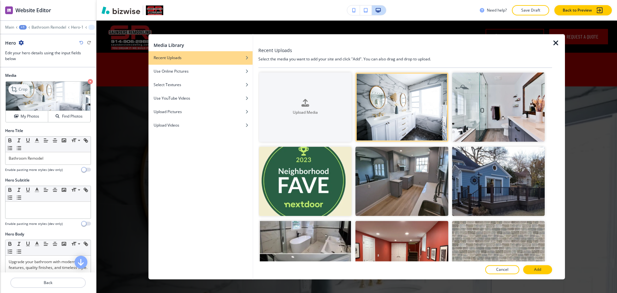
click at [28, 89] on div "Crop" at bounding box center [19, 89] width 22 height 10
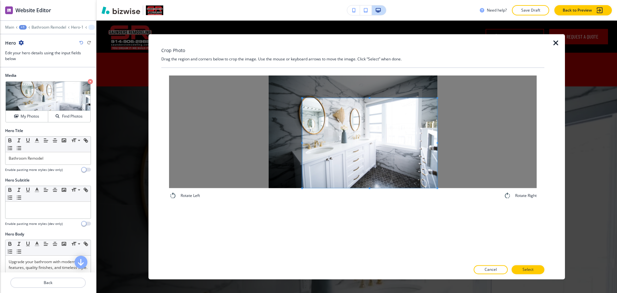
click at [372, 187] on div at bounding box center [369, 143] width 135 height 90
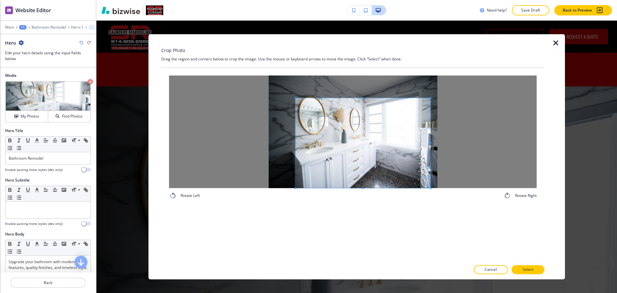
click at [320, 169] on span at bounding box center [362, 143] width 135 height 90
click at [534, 271] on button "Select" at bounding box center [527, 269] width 33 height 9
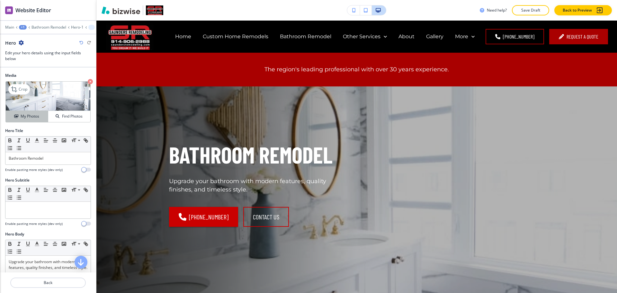
click at [21, 117] on h4 "My Photos" at bounding box center [30, 116] width 19 height 6
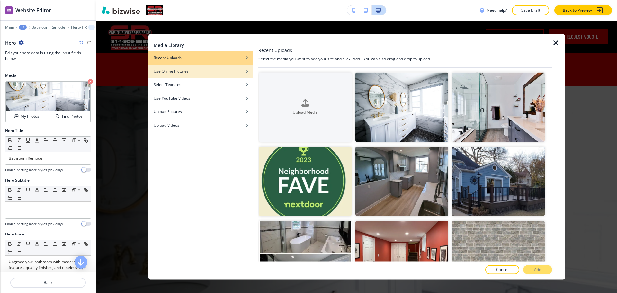
click at [218, 69] on div "Use Online Pictures" at bounding box center [200, 71] width 104 height 6
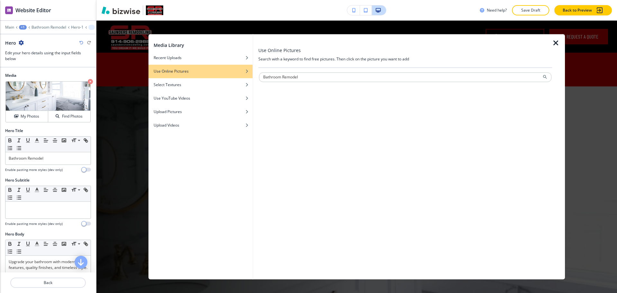
type input "Bathroom Remodel"
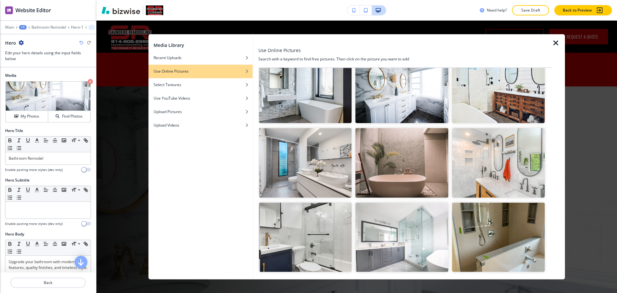
scroll to position [106, 0]
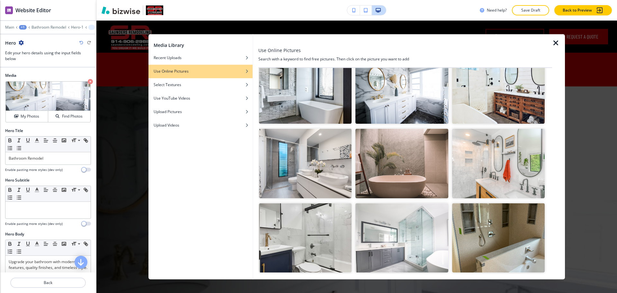
click at [328, 172] on img "button" at bounding box center [305, 163] width 92 height 69
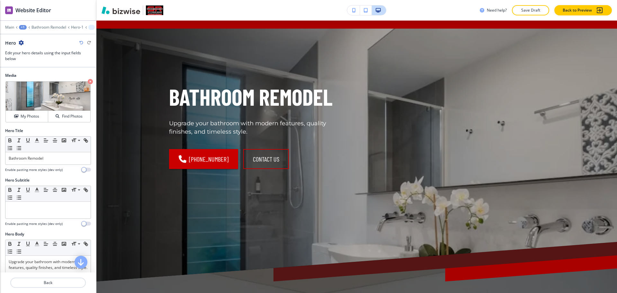
scroll to position [0, 0]
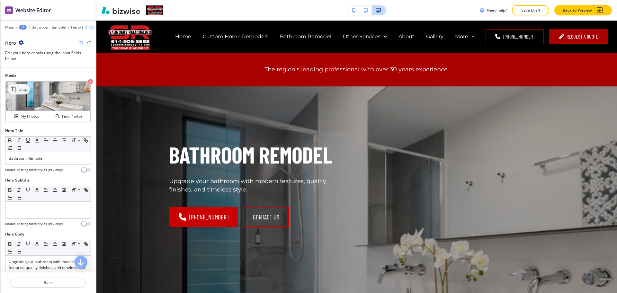
click at [13, 86] on icon at bounding box center [15, 89] width 8 height 8
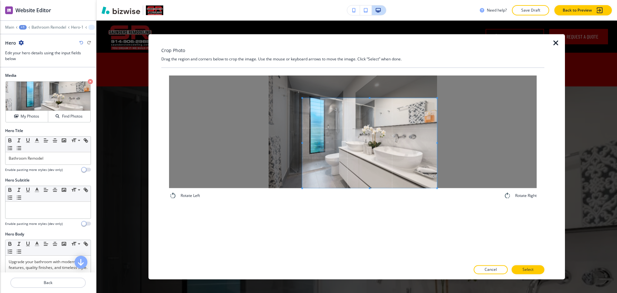
click at [425, 185] on span at bounding box center [369, 143] width 135 height 90
click at [532, 269] on p "Select" at bounding box center [527, 270] width 11 height 6
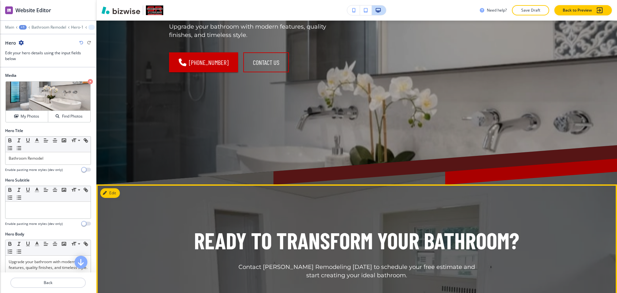
scroll to position [155, 0]
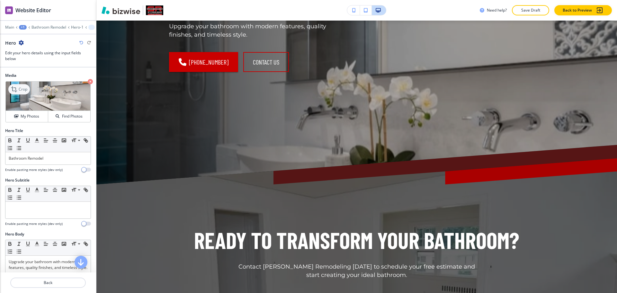
click at [14, 89] on icon at bounding box center [15, 89] width 8 height 8
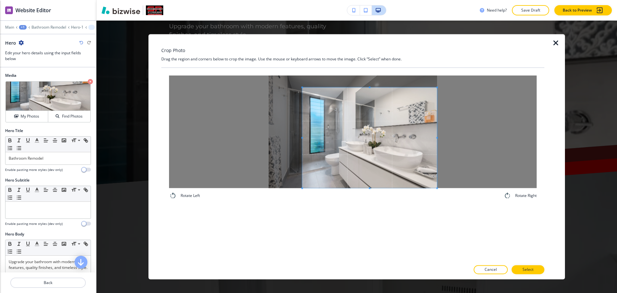
click at [372, 87] on div at bounding box center [369, 137] width 135 height 101
click at [530, 266] on button "Select" at bounding box center [527, 269] width 33 height 9
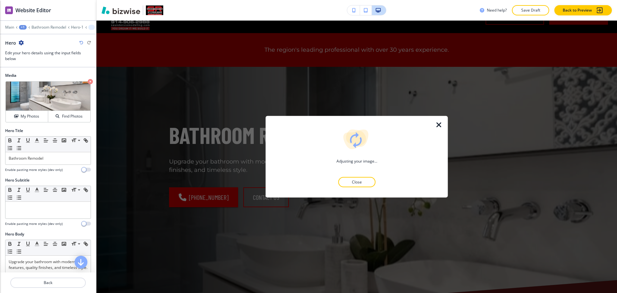
scroll to position [0, 0]
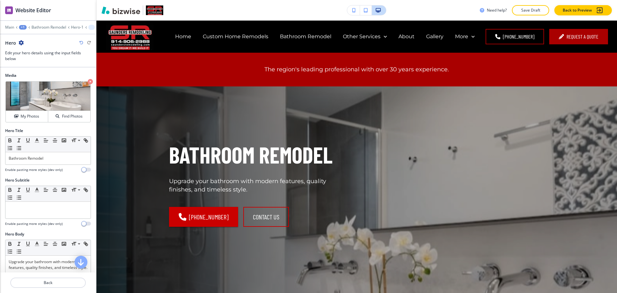
click at [81, 44] on icon "button" at bounding box center [81, 43] width 4 height 4
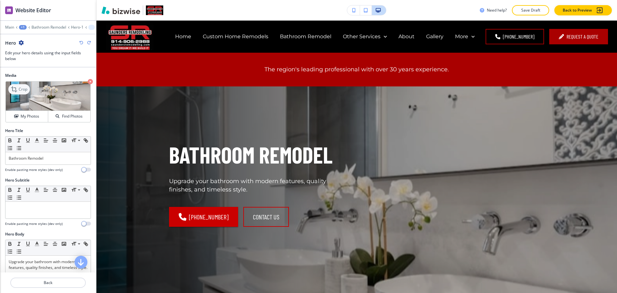
click at [19, 92] on div "Crop" at bounding box center [19, 89] width 22 height 10
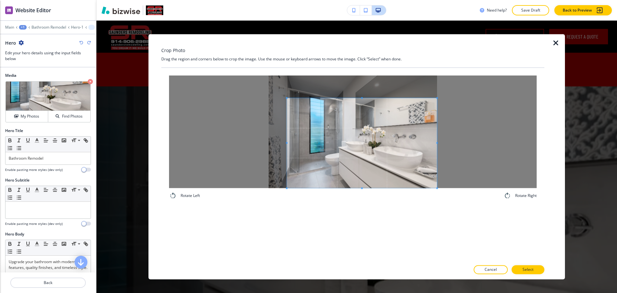
click at [287, 140] on div at bounding box center [362, 143] width 150 height 90
click at [524, 267] on p "Select" at bounding box center [527, 270] width 11 height 6
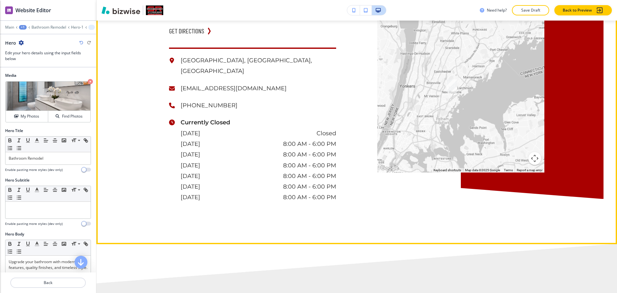
scroll to position [697, 0]
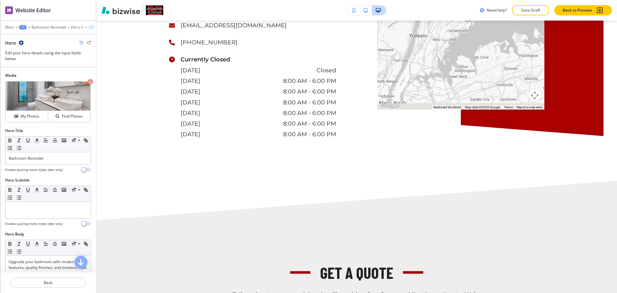
click at [22, 26] on div "+1" at bounding box center [23, 27] width 8 height 4
click at [6, 27] on p "Main" at bounding box center [9, 27] width 9 height 4
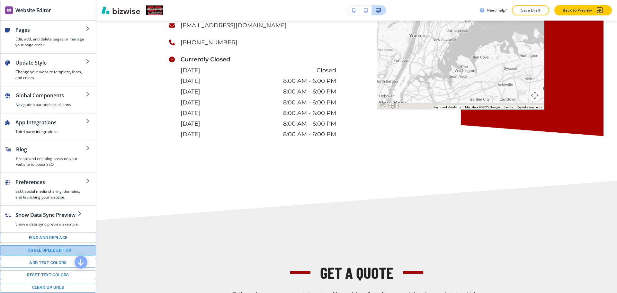
click at [48, 255] on button "Toggle speed editor" at bounding box center [48, 250] width 96 height 10
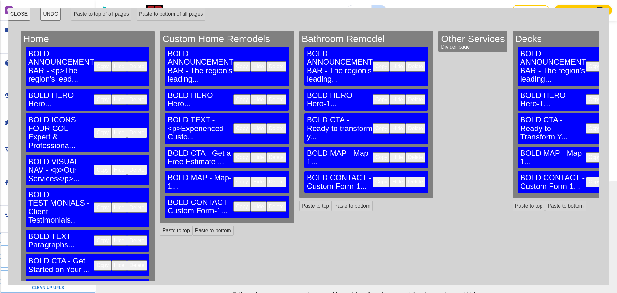
click at [233, 123] on button "Copy" at bounding box center [241, 128] width 17 height 10
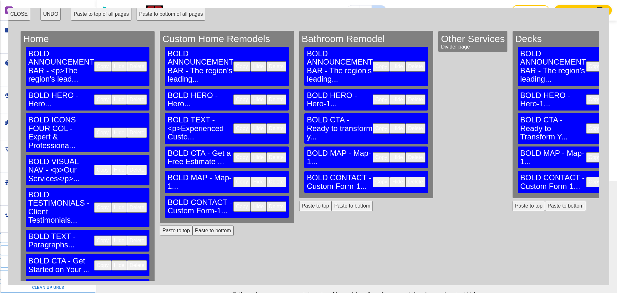
click at [170, 13] on button "Paste to bottom of all pages" at bounding box center [170, 14] width 69 height 13
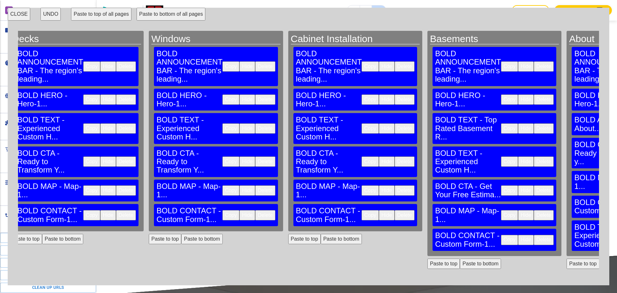
scroll to position [0, 504]
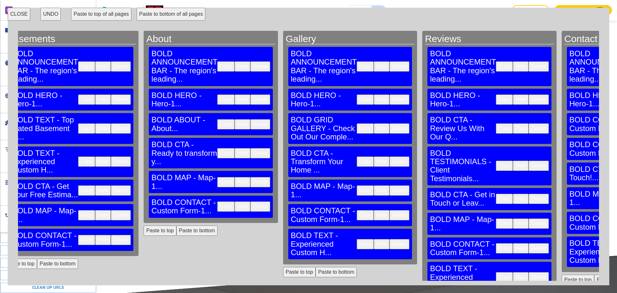
scroll to position [0, 940]
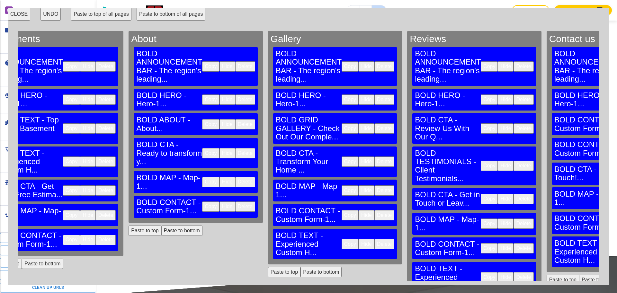
click at [374, 239] on button "Delete" at bounding box center [384, 244] width 20 height 10
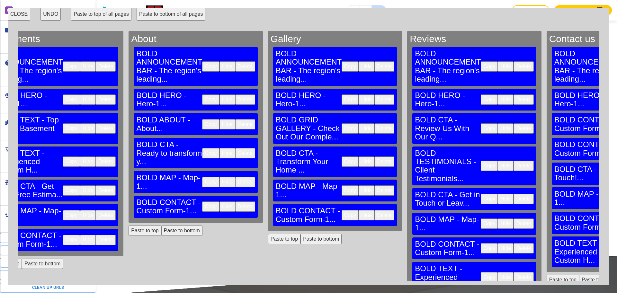
click at [513, 272] on button "Delete" at bounding box center [523, 277] width 20 height 10
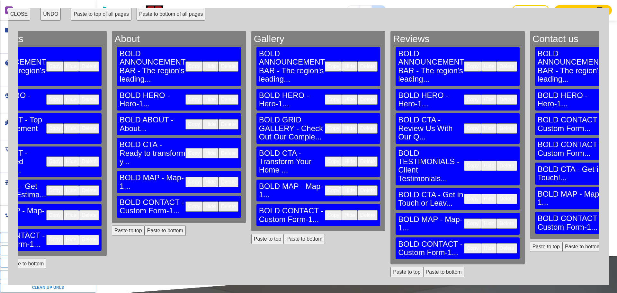
click at [18, 13] on button "CLOSE" at bounding box center [19, 14] width 22 height 13
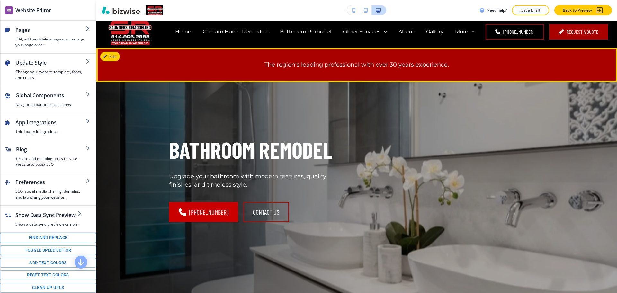
scroll to position [0, 0]
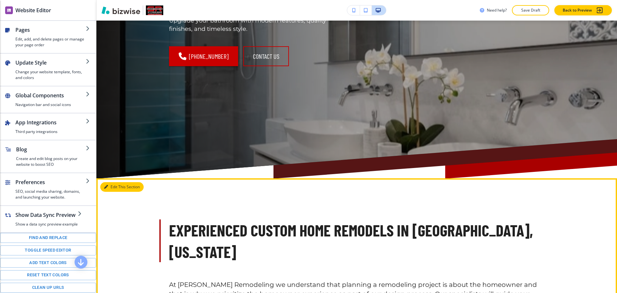
click at [115, 186] on button "Edit This Section" at bounding box center [121, 187] width 43 height 10
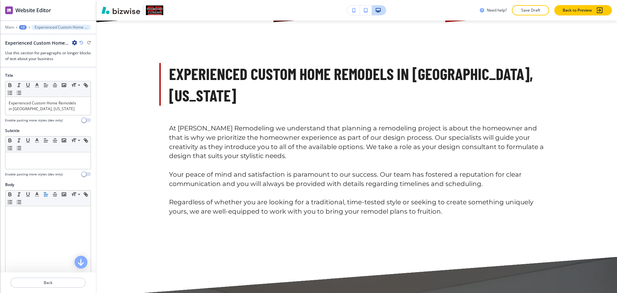
scroll to position [318, 0]
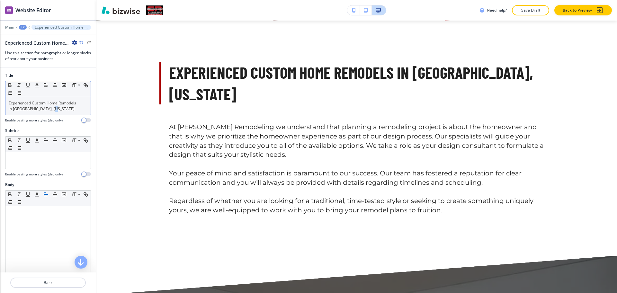
click at [54, 112] on div "Experienced Custom Home Remodels in [GEOGRAPHIC_DATA], [US_STATE]" at bounding box center [47, 106] width 85 height 18
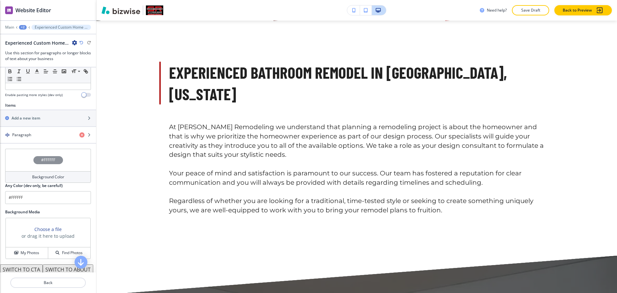
scroll to position [201, 0]
click at [37, 135] on div "Paragraph" at bounding box center [37, 134] width 74 height 6
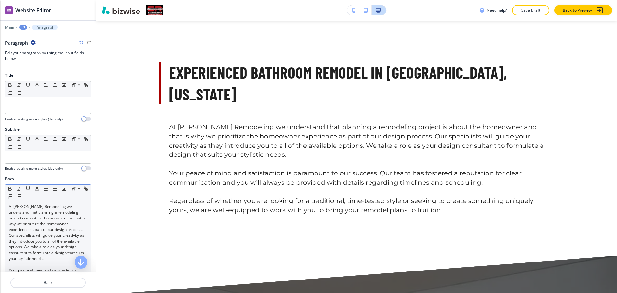
click at [59, 219] on p "At [PERSON_NAME] Remodeling we understand that planning a remodeling project is…" at bounding box center [48, 233] width 79 height 58
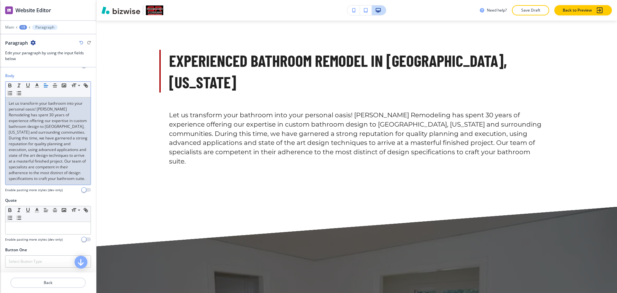
scroll to position [424, 0]
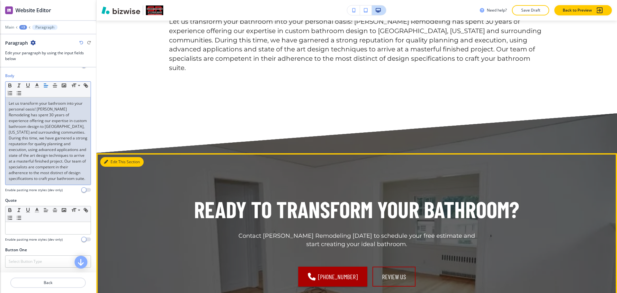
click at [107, 160] on icon "button" at bounding box center [106, 162] width 4 height 4
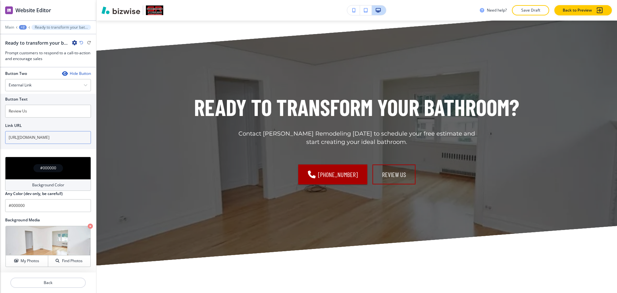
scroll to position [226, 0]
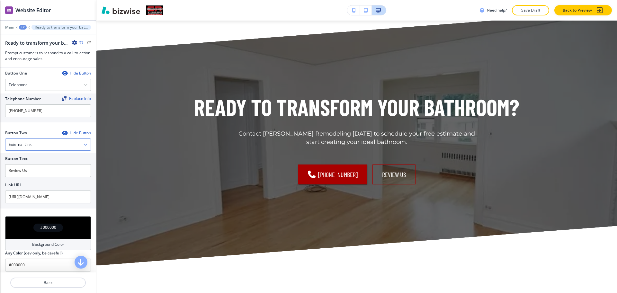
click at [42, 146] on div "External Link" at bounding box center [47, 145] width 85 height 12
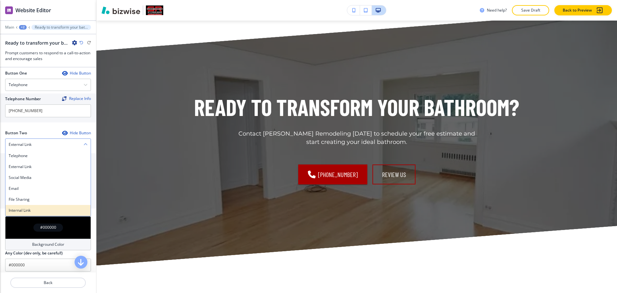
click at [36, 210] on h4 "Internal Link" at bounding box center [48, 210] width 79 height 6
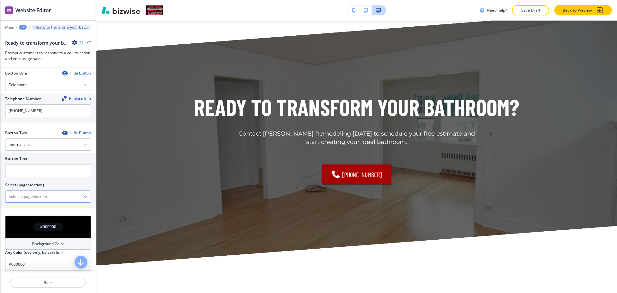
click at [35, 194] on \(page\/section\) "Manual Input" at bounding box center [44, 196] width 78 height 11
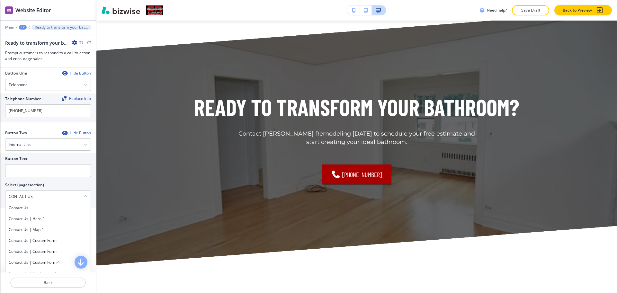
drag, startPoint x: 15, startPoint y: 197, endPoint x: 0, endPoint y: 195, distance: 14.9
click at [0, 195] on div "Button Text Select (page/section) CONTACT US Contact us Contact us | Hero-1 Con…" at bounding box center [48, 180] width 96 height 55
click at [29, 208] on h4 "Contact us" at bounding box center [48, 208] width 79 height 6
type \(page\/section\) "Contact us"
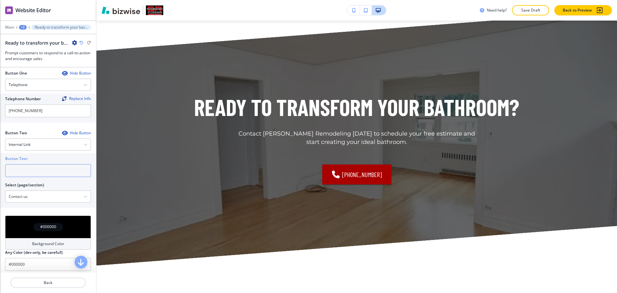
click at [25, 174] on input "text" at bounding box center [48, 170] width 86 height 13
paste input "CONTACT US"
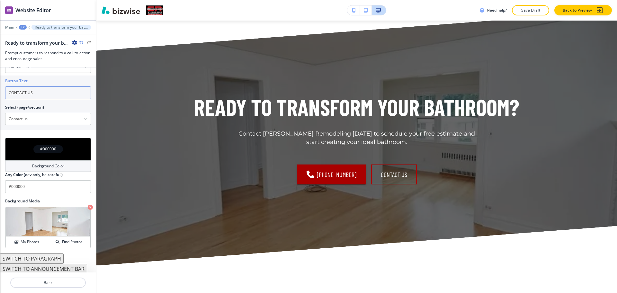
scroll to position [306, 0]
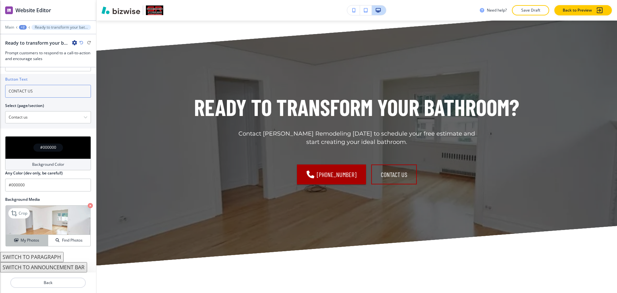
type input "CONTACT US"
click at [33, 238] on h4 "My Photos" at bounding box center [30, 240] width 19 height 6
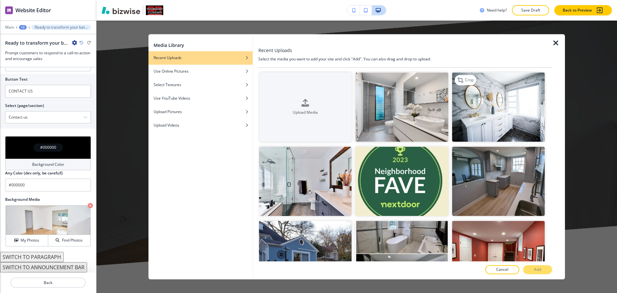
click at [496, 127] on img "button" at bounding box center [498, 106] width 92 height 69
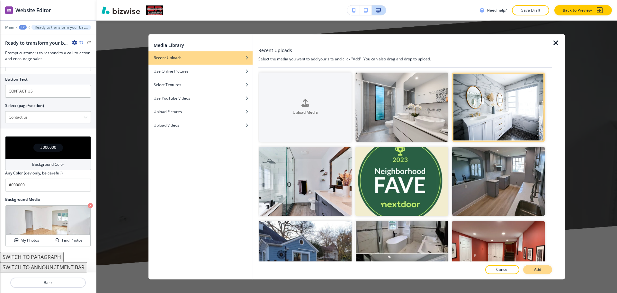
click at [540, 270] on p "Add" at bounding box center [537, 270] width 7 height 6
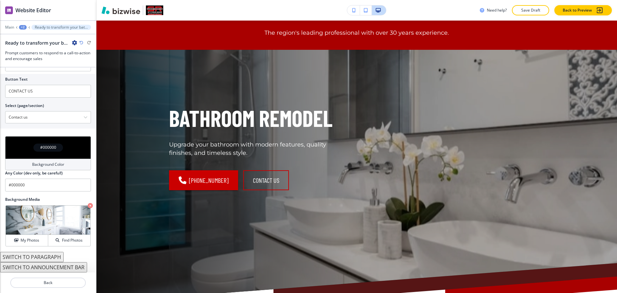
scroll to position [0, 0]
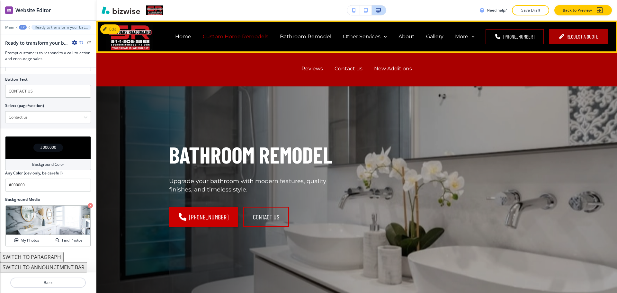
click at [234, 39] on p "Custom Home Remodels" at bounding box center [236, 36] width 66 height 7
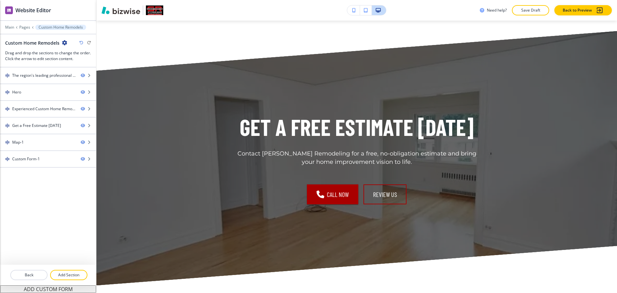
scroll to position [560, 0]
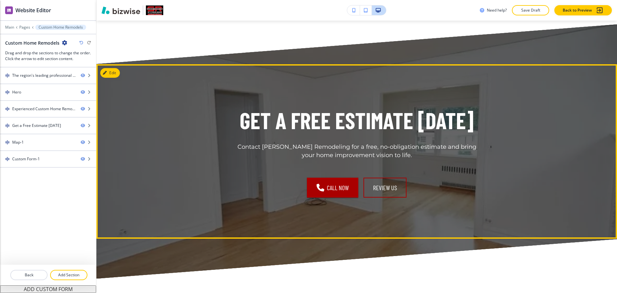
click at [114, 73] on button "Edit" at bounding box center [110, 73] width 20 height 10
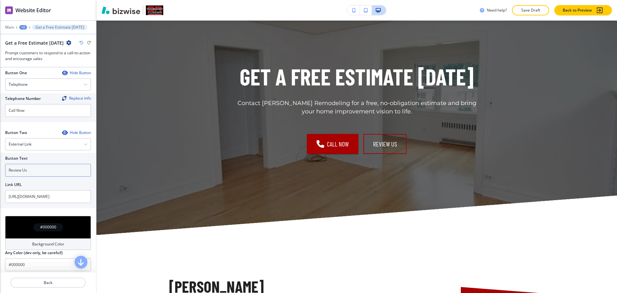
scroll to position [226, 0]
click at [35, 138] on div at bounding box center [48, 137] width 86 height 3
click at [39, 146] on div "External Link" at bounding box center [47, 145] width 85 height 12
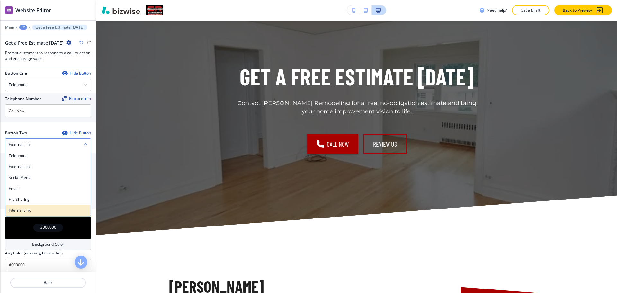
click at [32, 211] on h4 "Internal Link" at bounding box center [48, 210] width 79 height 6
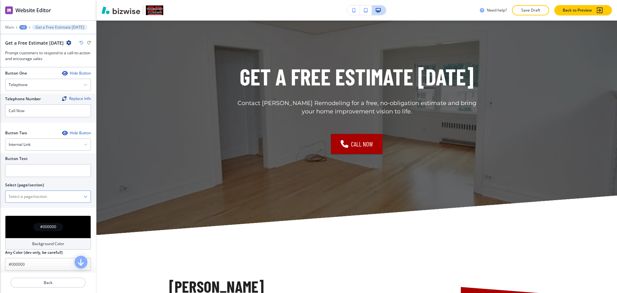
click at [31, 199] on \(page\/section\) "Manual Input" at bounding box center [44, 196] width 78 height 11
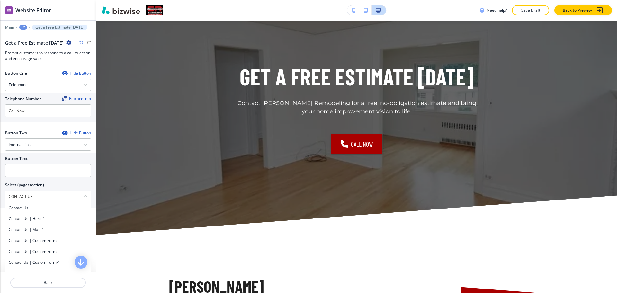
drag, startPoint x: 45, startPoint y: 198, endPoint x: 1, endPoint y: 196, distance: 44.4
click at [1, 196] on div "Button Text Select (page/section) CONTACT US Contact us Contact us | Hero-1 Con…" at bounding box center [48, 180] width 96 height 55
click at [22, 205] on h4 "Contact us" at bounding box center [48, 208] width 79 height 6
type \(page\/section\) "Contact us"
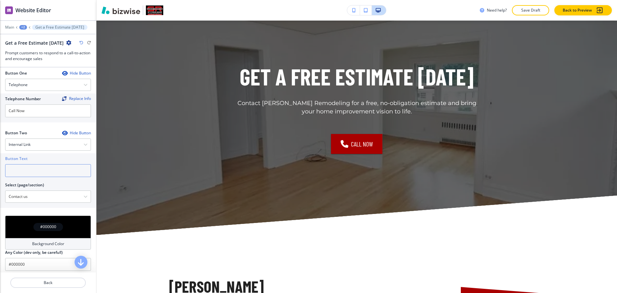
click at [21, 177] on input "text" at bounding box center [48, 170] width 86 height 13
paste input "CONTACT US"
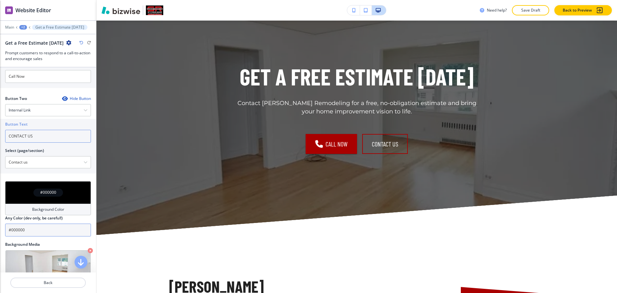
scroll to position [306, 0]
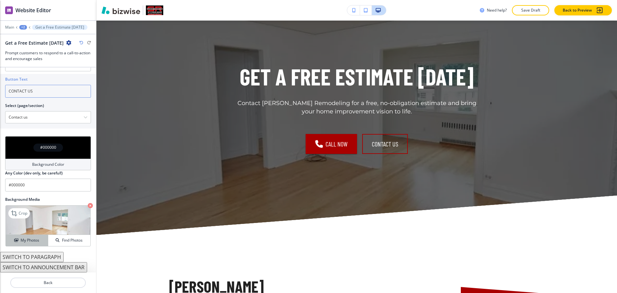
type input "CONTACT US"
click at [30, 240] on h4 "My Photos" at bounding box center [30, 240] width 19 height 6
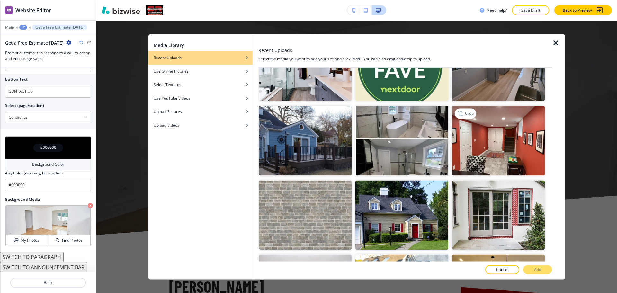
scroll to position [115, 0]
click at [426, 230] on img "button" at bounding box center [401, 214] width 92 height 69
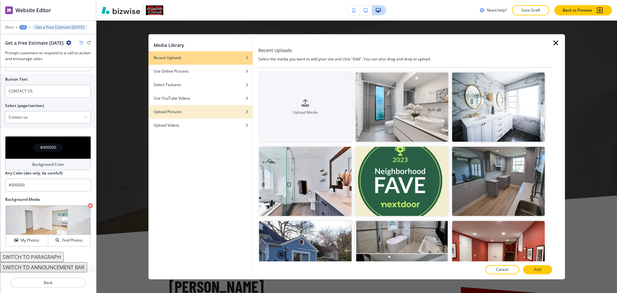
scroll to position [603, 0]
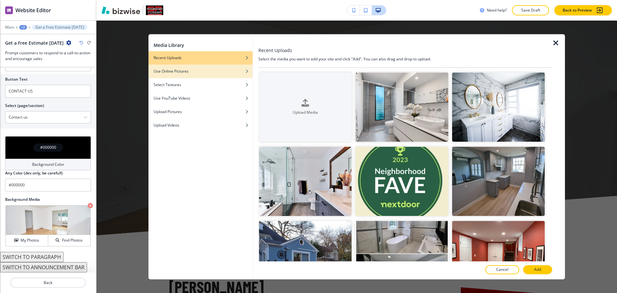
drag, startPoint x: 193, startPoint y: 67, endPoint x: 210, endPoint y: 67, distance: 16.4
click at [193, 67] on div "button" at bounding box center [200, 67] width 104 height 4
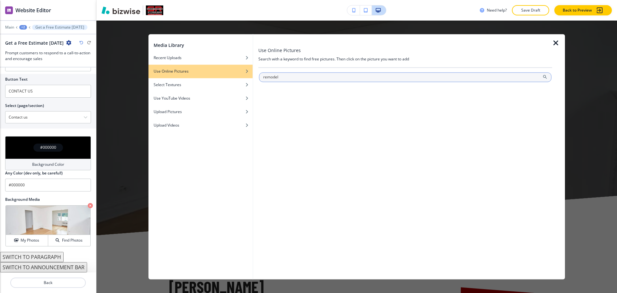
type input "remodel"
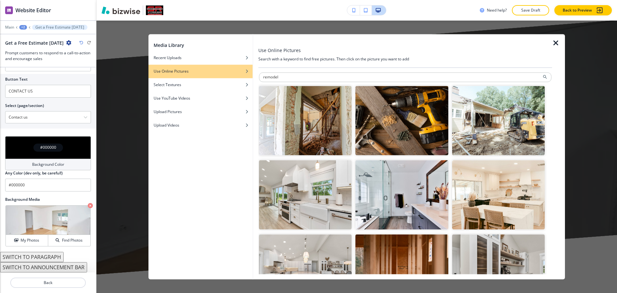
scroll to position [563, 0]
click at [403, 142] on img "button" at bounding box center [401, 120] width 92 height 69
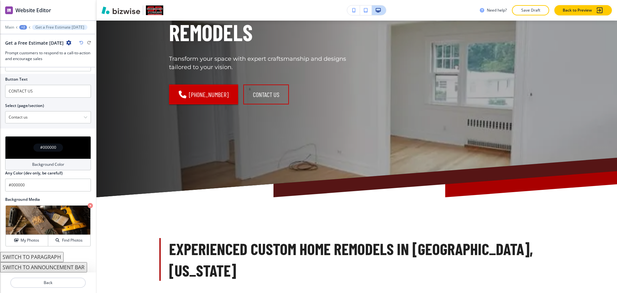
scroll to position [0, 0]
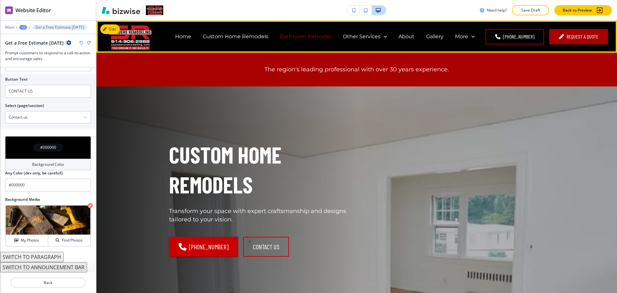
click at [316, 33] on p "Bathroom Remodel" at bounding box center [305, 36] width 51 height 7
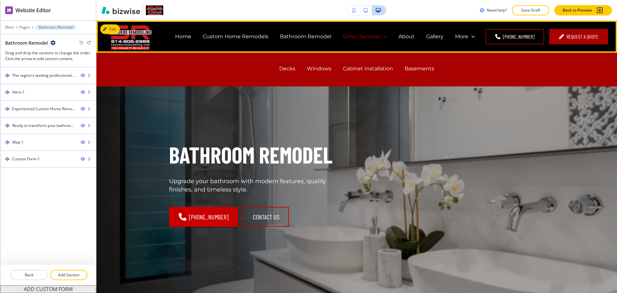
click at [353, 35] on p "Other Services" at bounding box center [362, 36] width 38 height 7
click at [285, 69] on p "Decks" at bounding box center [287, 68] width 16 height 7
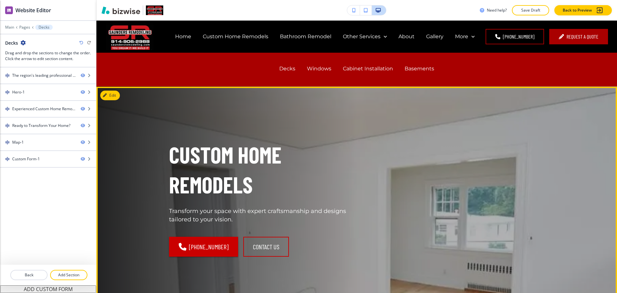
click at [301, 170] on p "Custom Home Remodels" at bounding box center [259, 170] width 180 height 60
drag, startPoint x: 109, startPoint y: 95, endPoint x: 104, endPoint y: 93, distance: 5.4
click at [109, 95] on button "Edit This Section" at bounding box center [121, 96] width 43 height 10
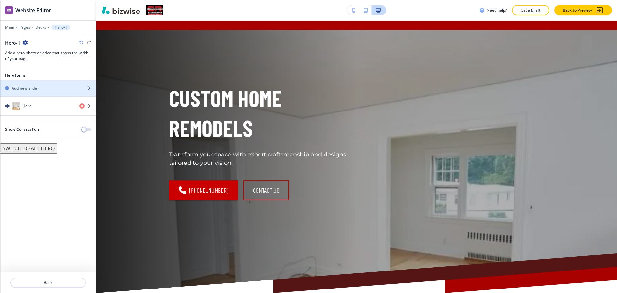
scroll to position [66, 0]
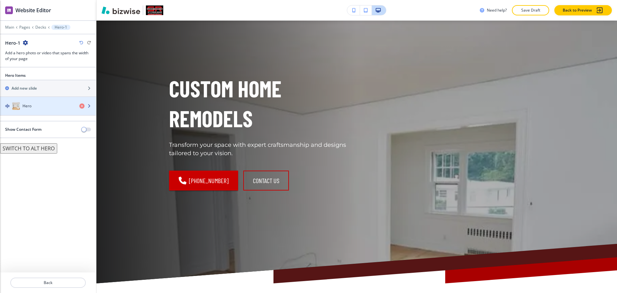
click at [42, 107] on div "Hero" at bounding box center [37, 106] width 74 height 8
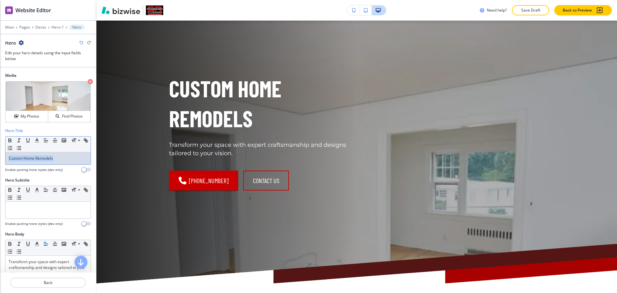
drag, startPoint x: 65, startPoint y: 156, endPoint x: 0, endPoint y: 153, distance: 64.6
click at [0, 153] on div "Hero Title Small Normal Large Huge Custom Home Remodels Enable pasting more sty…" at bounding box center [48, 152] width 96 height 49
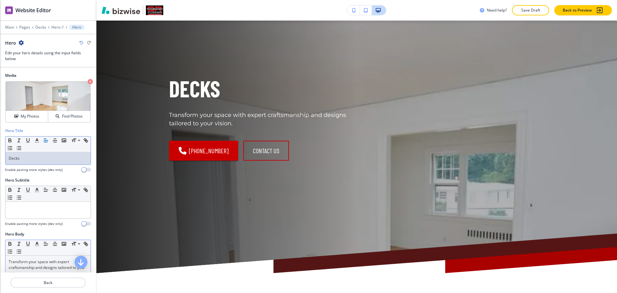
click at [54, 263] on p "Transform your space with expert craftsmanship and designs tailored to your vis…" at bounding box center [48, 267] width 79 height 17
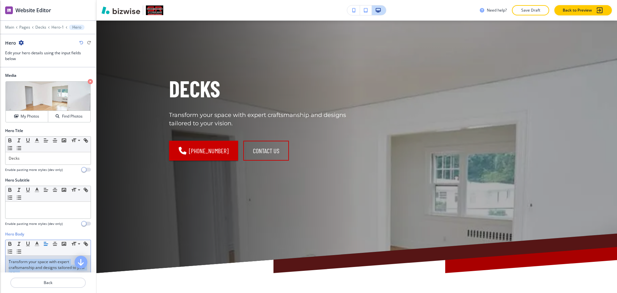
paste div
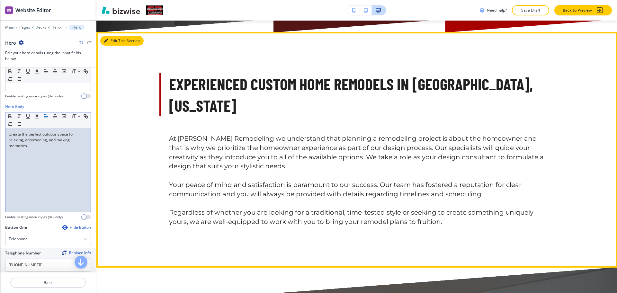
click at [110, 40] on button "Edit This Section" at bounding box center [121, 41] width 43 height 10
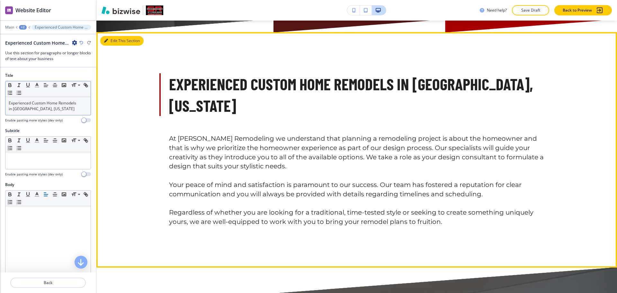
scroll to position [318, 0]
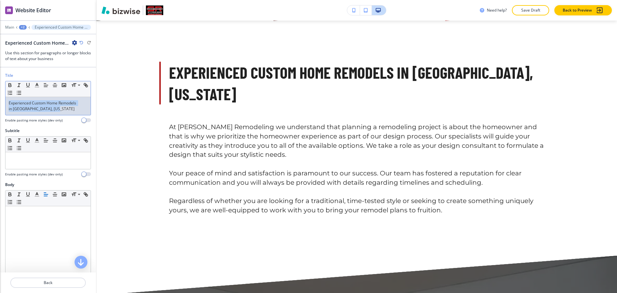
drag, startPoint x: 66, startPoint y: 111, endPoint x: 0, endPoint y: 90, distance: 69.0
click at [0, 96] on div "Title Small Normal Large Huge Experienced Custom Home Remodels in [GEOGRAPHIC_D…" at bounding box center [48, 100] width 96 height 55
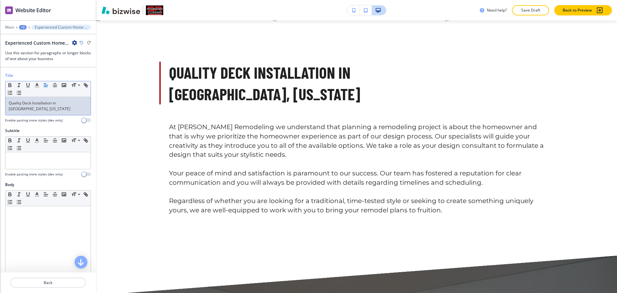
click at [9, 110] on p "[GEOGRAPHIC_DATA], [US_STATE]" at bounding box center [48, 109] width 79 height 6
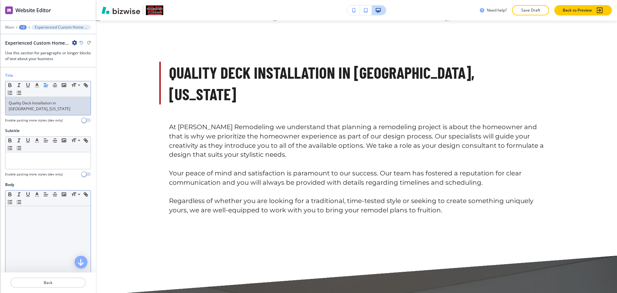
click at [35, 224] on div at bounding box center [47, 247] width 85 height 83
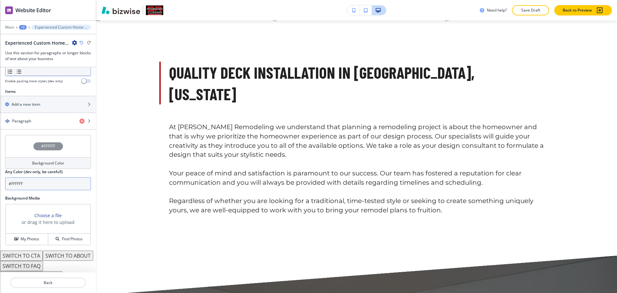
scroll to position [232, 0]
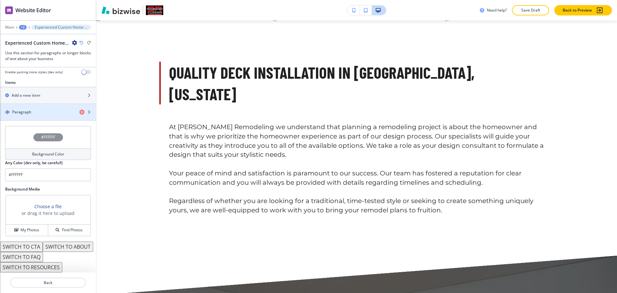
click at [28, 109] on h4 "Paragraph" at bounding box center [21, 112] width 19 height 6
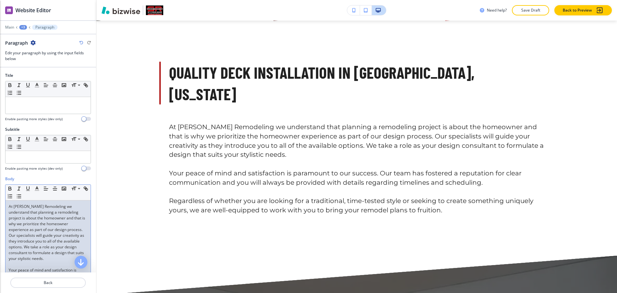
click at [38, 206] on p "At Saunders Remodeling we understand that planning a remodeling project is abou…" at bounding box center [48, 233] width 79 height 58
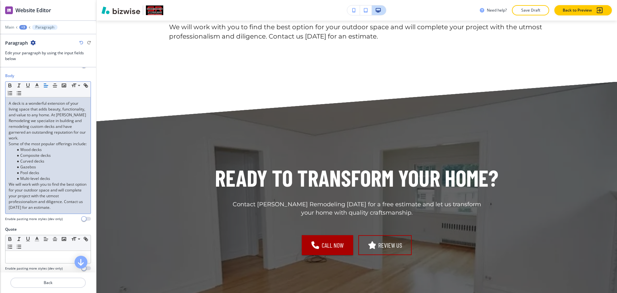
scroll to position [0, 0]
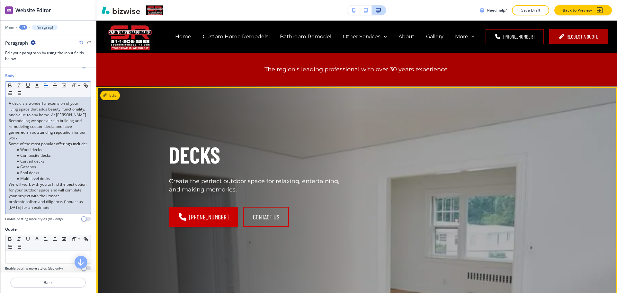
click at [118, 97] on button "Edit" at bounding box center [110, 96] width 20 height 10
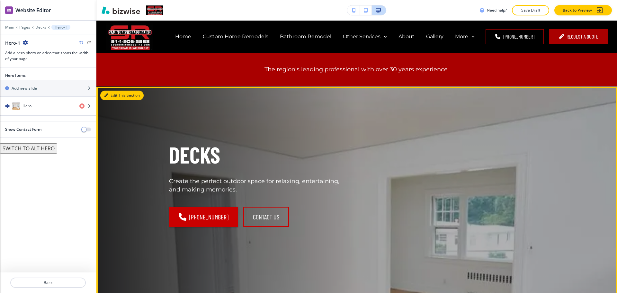
scroll to position [66, 0]
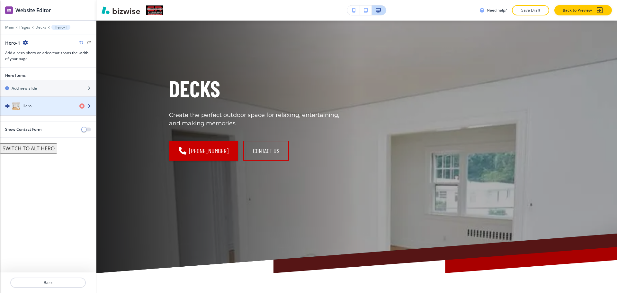
click at [36, 111] on div "button" at bounding box center [48, 112] width 96 height 5
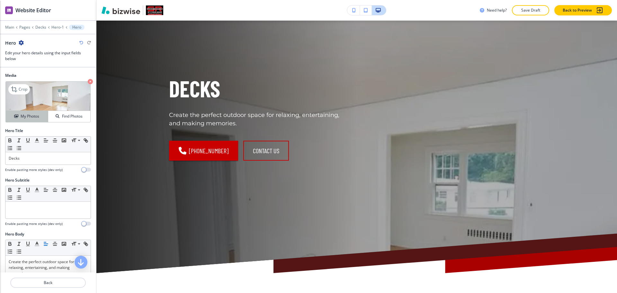
click at [28, 119] on h4 "My Photos" at bounding box center [30, 116] width 19 height 6
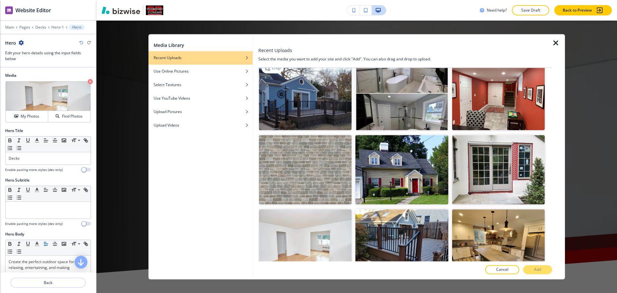
scroll to position [161, 0]
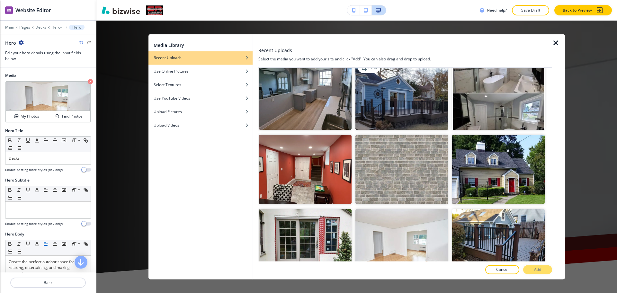
click at [409, 102] on img "button" at bounding box center [401, 94] width 92 height 69
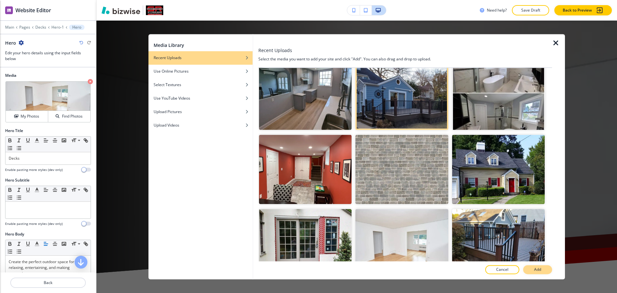
click at [544, 267] on button "Add" at bounding box center [537, 269] width 29 height 9
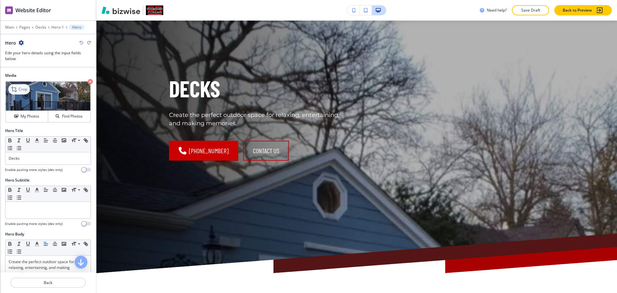
click at [17, 90] on icon at bounding box center [15, 89] width 8 height 8
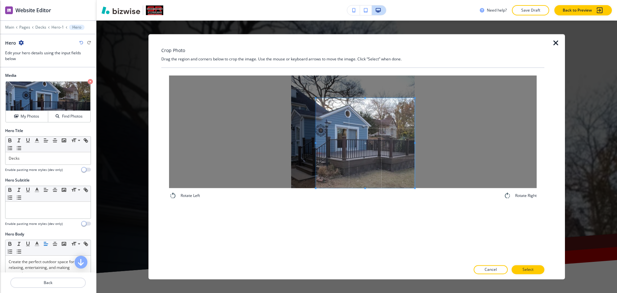
click at [382, 175] on span at bounding box center [365, 143] width 99 height 90
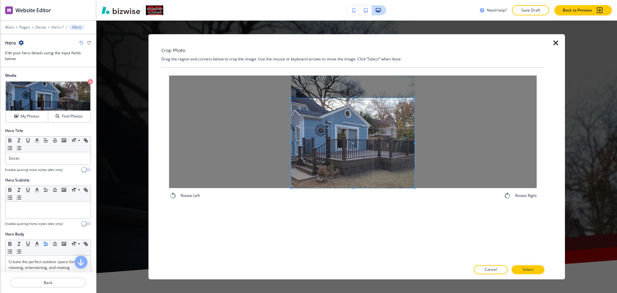
click at [275, 142] on div at bounding box center [352, 131] width 367 height 112
click at [526, 269] on p "Select" at bounding box center [527, 270] width 11 height 6
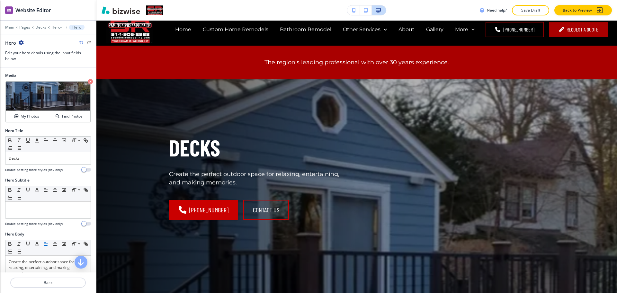
scroll to position [0, 0]
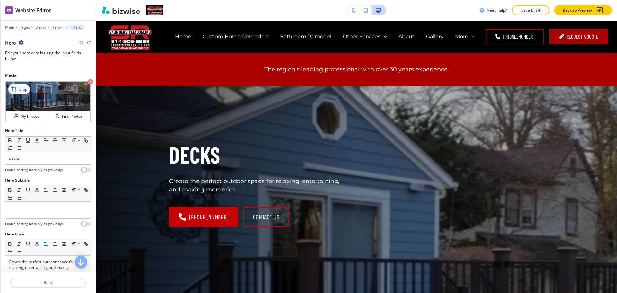
click at [19, 90] on p "Crop" at bounding box center [23, 89] width 9 height 6
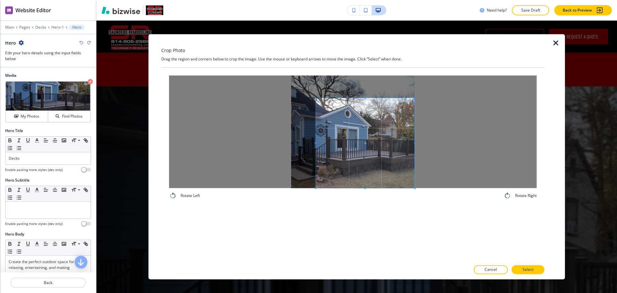
click at [410, 181] on span at bounding box center [365, 143] width 99 height 90
click at [365, 162] on span at bounding box center [365, 143] width 99 height 90
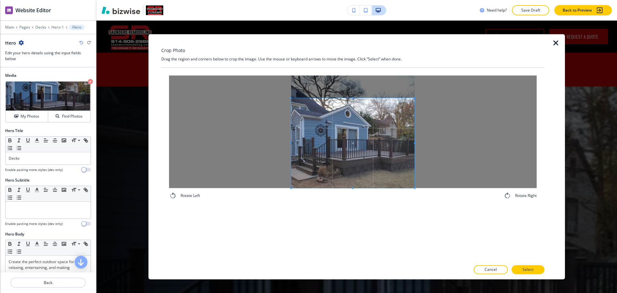
click at [278, 145] on div at bounding box center [352, 131] width 367 height 112
click at [355, 108] on span at bounding box center [352, 108] width 123 height 2
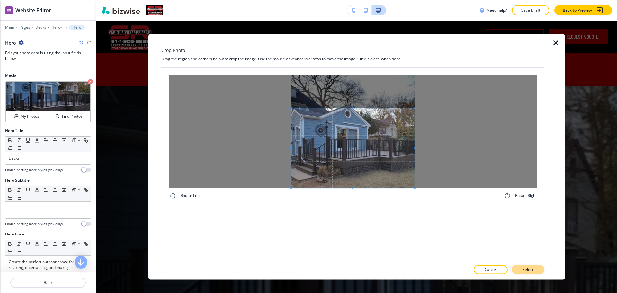
click at [532, 270] on p "Select" at bounding box center [527, 270] width 11 height 6
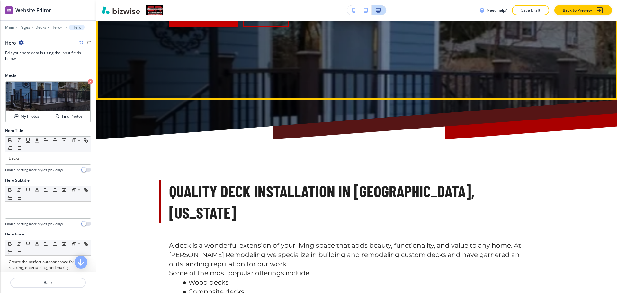
scroll to position [200, 0]
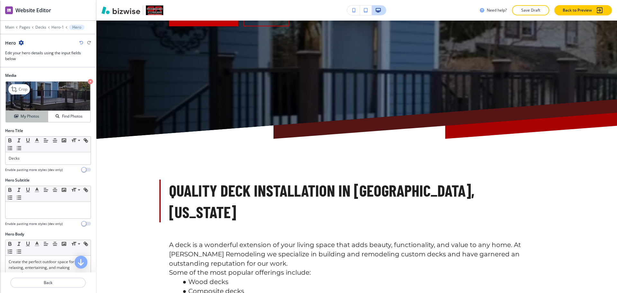
click at [34, 121] on button "My Photos" at bounding box center [27, 116] width 42 height 11
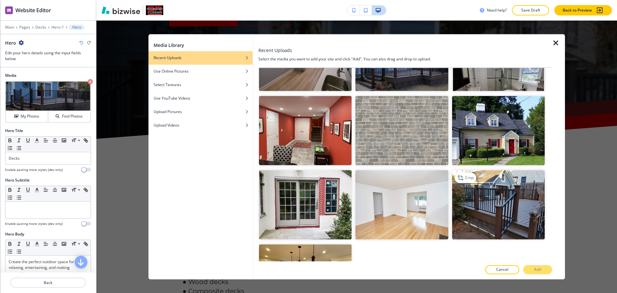
click at [478, 201] on img "button" at bounding box center [498, 204] width 92 height 69
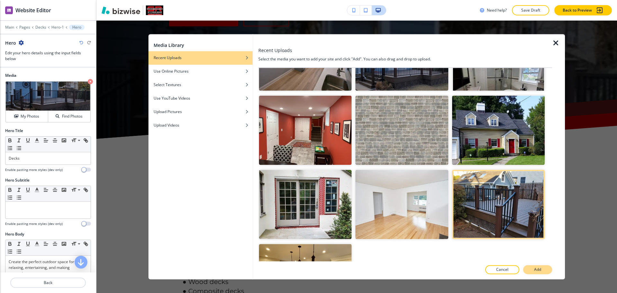
click at [546, 270] on button "Add" at bounding box center [537, 269] width 29 height 9
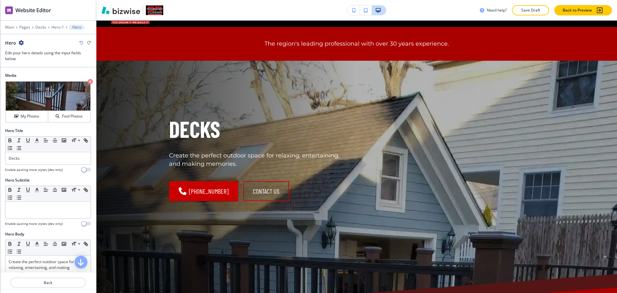
scroll to position [0, 0]
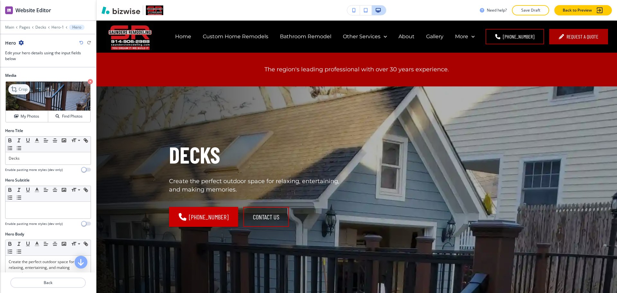
click at [24, 89] on p "Crop" at bounding box center [23, 89] width 9 height 6
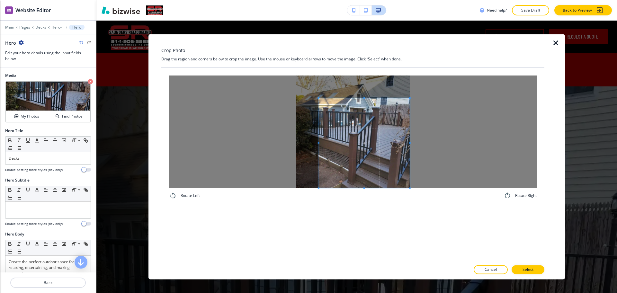
click at [378, 174] on span at bounding box center [364, 143] width 91 height 90
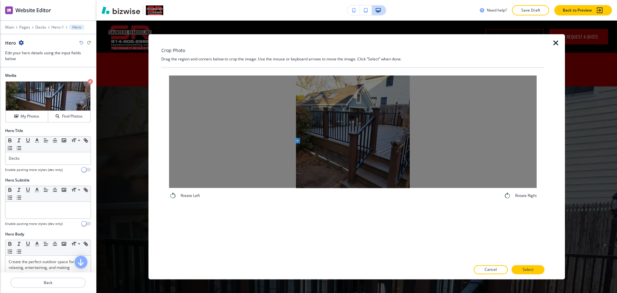
click at [255, 141] on div at bounding box center [352, 131] width 367 height 112
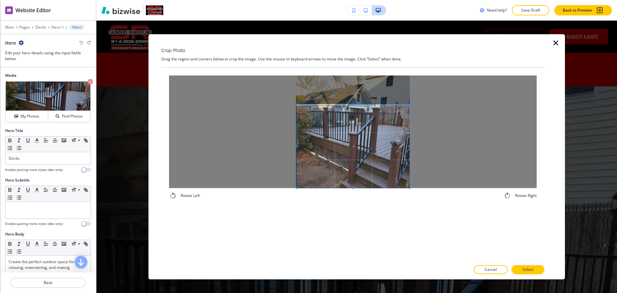
click at [471, 206] on div "Rotate Left Rotate Right" at bounding box center [352, 137] width 383 height 139
click at [285, 144] on div at bounding box center [352, 131] width 367 height 112
click at [532, 270] on p "Select" at bounding box center [527, 270] width 11 height 6
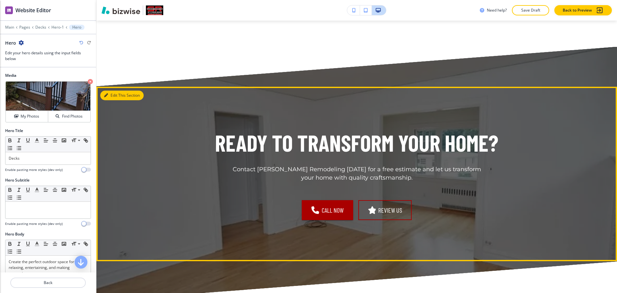
click at [111, 91] on button "Edit This Section" at bounding box center [121, 96] width 43 height 10
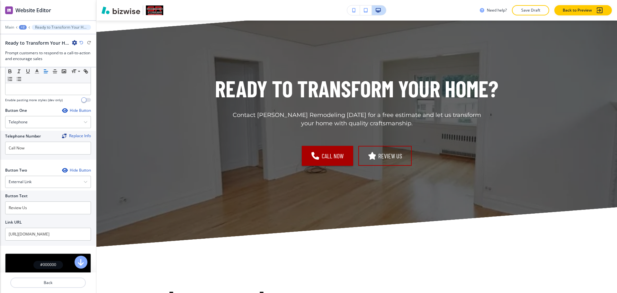
scroll to position [200, 0]
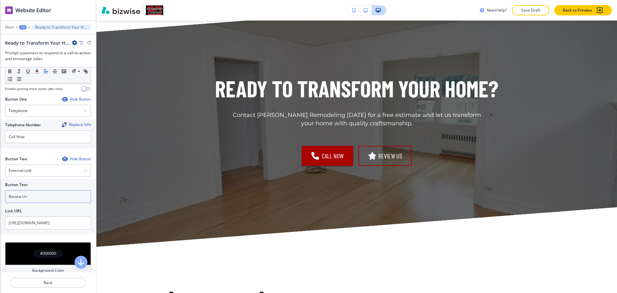
drag, startPoint x: 35, startPoint y: 196, endPoint x: 36, endPoint y: 201, distance: 4.9
click at [32, 197] on input "Review Us" at bounding box center [48, 196] width 86 height 13
click at [41, 227] on input "https://search.google.com/local/writereview?placeid=ChIJAQAAAISNwokRxE01vvv0xfo" at bounding box center [48, 222] width 86 height 13
click at [43, 171] on div "External Link" at bounding box center [47, 171] width 85 height 12
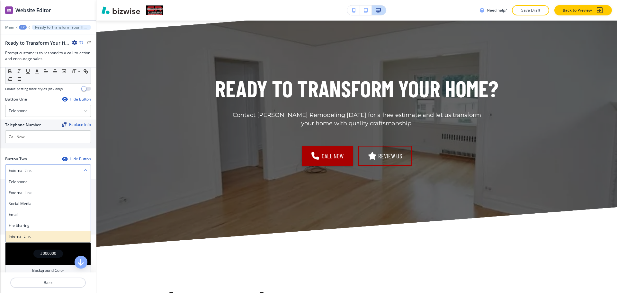
click at [29, 233] on div "Internal Link" at bounding box center [47, 236] width 85 height 11
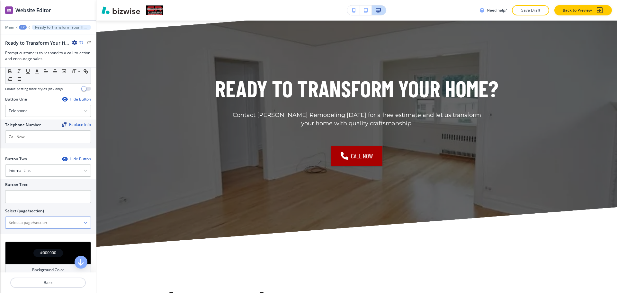
click at [31, 225] on \(page\/section\) "Manual Input" at bounding box center [44, 222] width 78 height 11
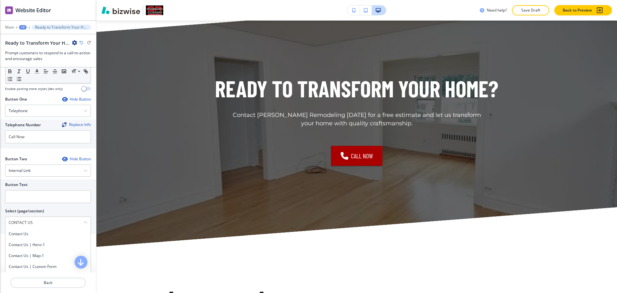
drag, startPoint x: 23, startPoint y: 223, endPoint x: 3, endPoint y: 216, distance: 21.0
click at [0, 215] on div "Button Text Select (page/section) CONTACT US Contact us Contact us | Hero-1 Con…" at bounding box center [48, 206] width 96 height 55
click at [31, 240] on div "Contact us | Hero-1" at bounding box center [47, 244] width 85 height 11
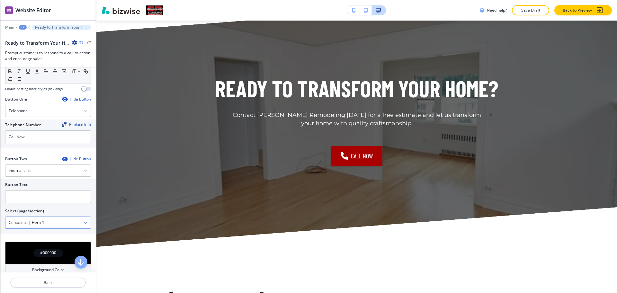
click at [30, 222] on \(page\/section\) "Contact us | Hero-1" at bounding box center [44, 222] width 78 height 11
drag, startPoint x: 14, startPoint y: 219, endPoint x: 4, endPoint y: 217, distance: 9.8
click at [0, 218] on div "Button Text Select (page/section) Contact us | Hero-1 Contact us Contact us | H…" at bounding box center [48, 206] width 96 height 55
paste \(page\/section\) "ONTACT US"
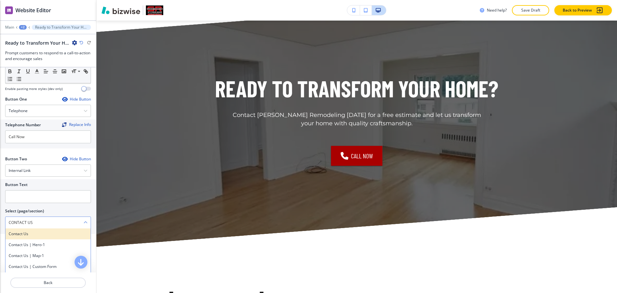
click at [37, 232] on h4 "Contact us" at bounding box center [48, 234] width 79 height 6
type \(page\/section\) "Contact us"
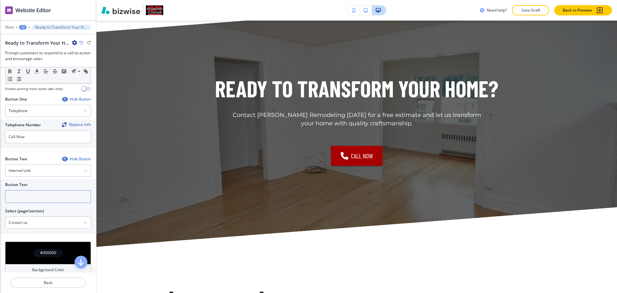
click at [22, 199] on input "text" at bounding box center [48, 196] width 86 height 13
paste input "CONTACT US"
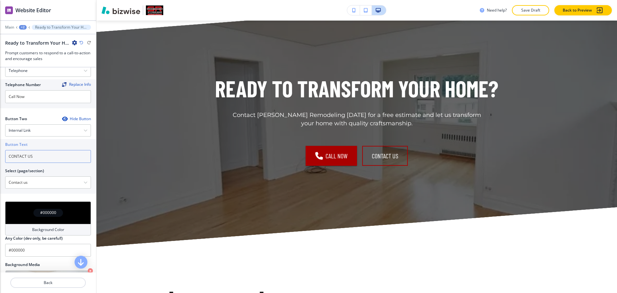
scroll to position [306, 0]
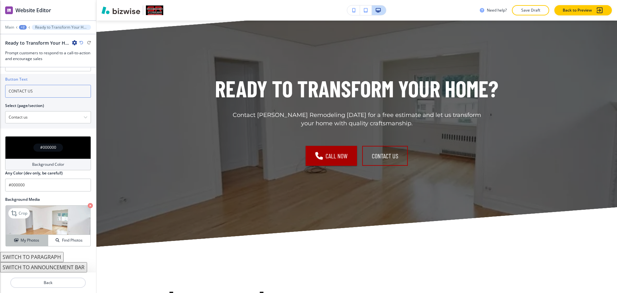
type input "CONTACT US"
click at [27, 239] on h4 "My Photos" at bounding box center [30, 240] width 19 height 6
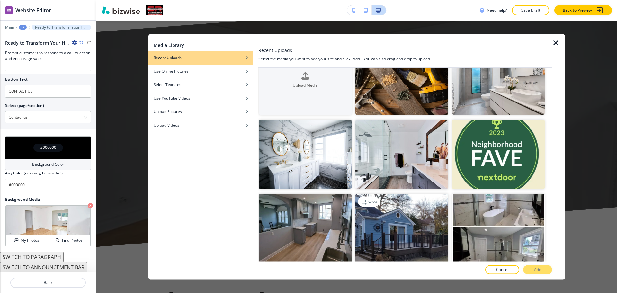
click at [389, 231] on img "button" at bounding box center [401, 228] width 92 height 69
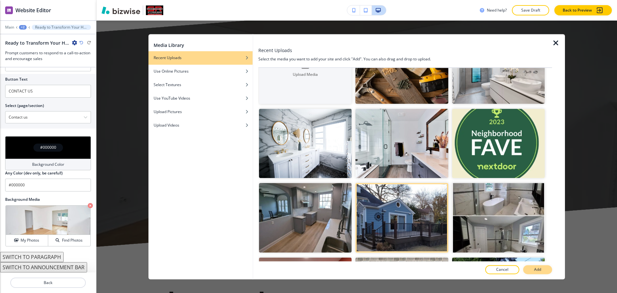
scroll to position [38, 0]
click at [535, 271] on p "Add" at bounding box center [537, 270] width 7 height 6
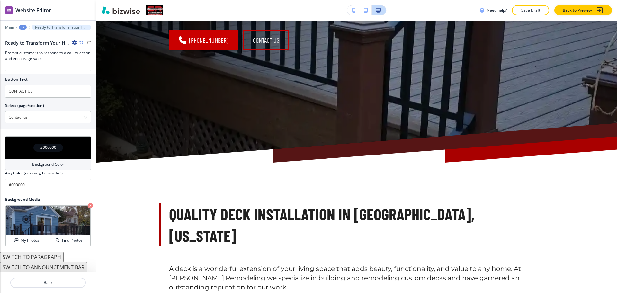
scroll to position [0, 0]
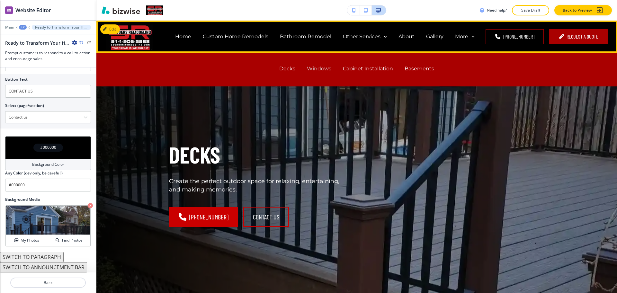
click at [327, 70] on p "Windows" at bounding box center [319, 68] width 24 height 7
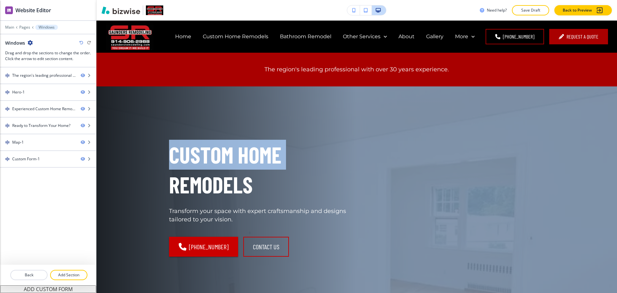
drag, startPoint x: 610, startPoint y: 63, endPoint x: 616, endPoint y: 130, distance: 68.0
click at [616, 130] on div "Edit Home Custom Home Remodels Bathroom Remodel Other Services Decks Windows Ca…" at bounding box center [356, 157] width 520 height 272
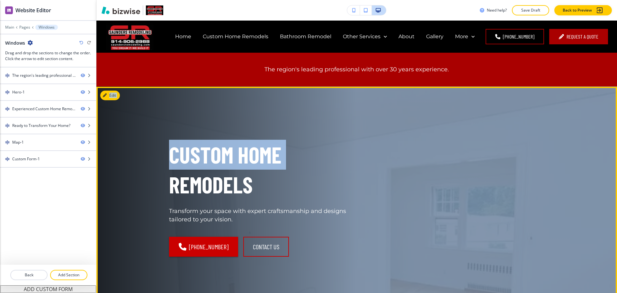
click at [480, 147] on div "Custom Home Remodels Transform your space with expert craftsmanship and designs…" at bounding box center [348, 191] width 390 height 184
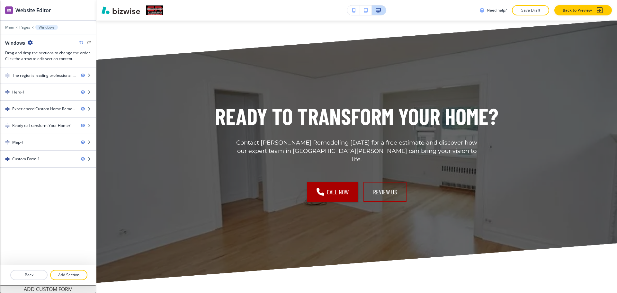
scroll to position [555, 0]
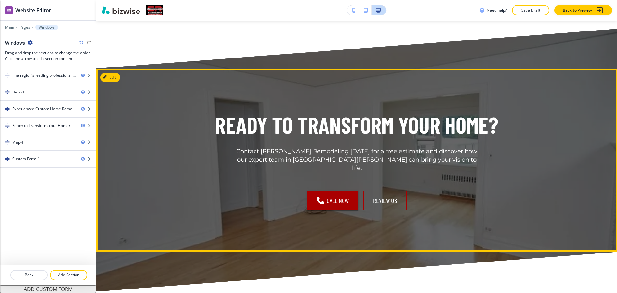
click at [453, 139] on h1 "Ready to Transform Your Home?" at bounding box center [356, 125] width 283 height 30
click at [437, 128] on h1 "Ready to Transform Your Home?" at bounding box center [356, 125] width 283 height 30
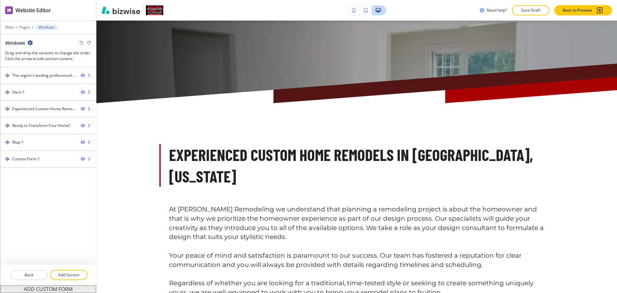
scroll to position [0, 0]
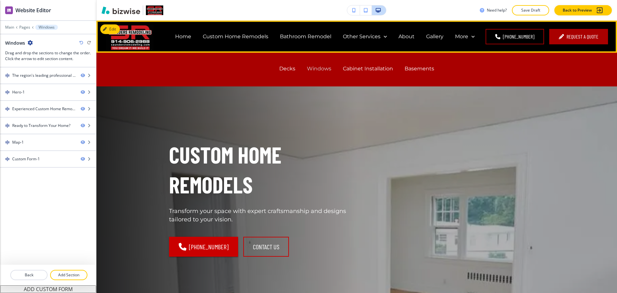
click at [316, 69] on p "Windows" at bounding box center [319, 68] width 24 height 7
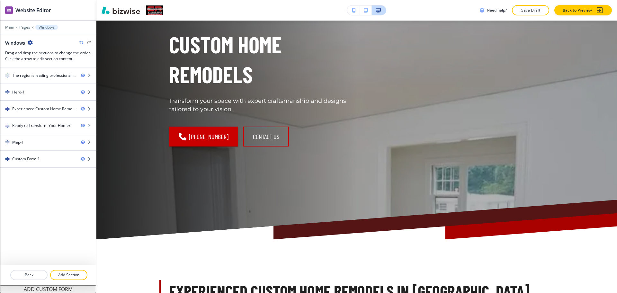
scroll to position [43, 0]
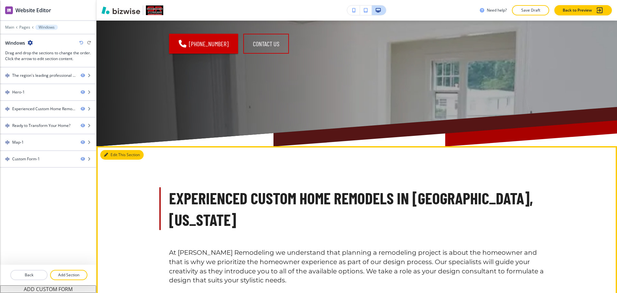
click at [118, 155] on button "Edit This Section" at bounding box center [121, 155] width 43 height 10
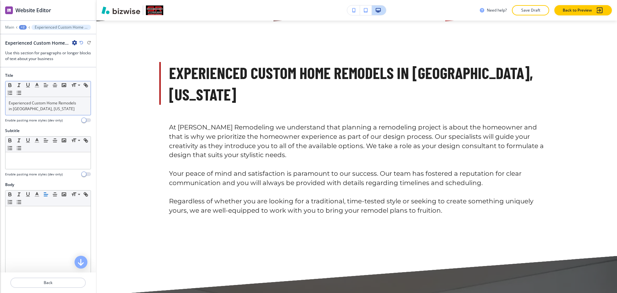
scroll to position [329, 0]
click at [62, 110] on p "Experienced Custom Home Remodels in New Rochelle, New York" at bounding box center [48, 106] width 79 height 12
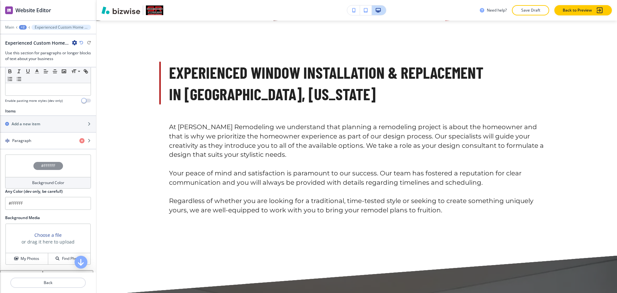
scroll to position [200, 0]
click at [33, 137] on div "Paragraph" at bounding box center [37, 140] width 74 height 6
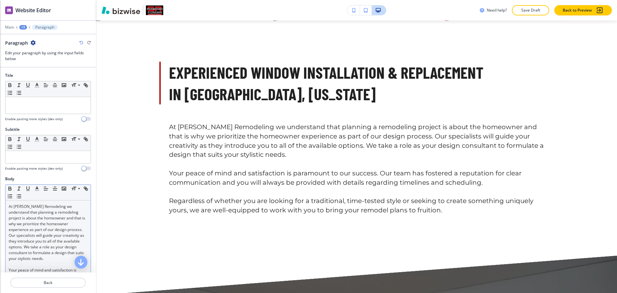
click at [57, 231] on p "At Saunders Remodeling we understand that planning a remodeling project is abou…" at bounding box center [48, 233] width 79 height 58
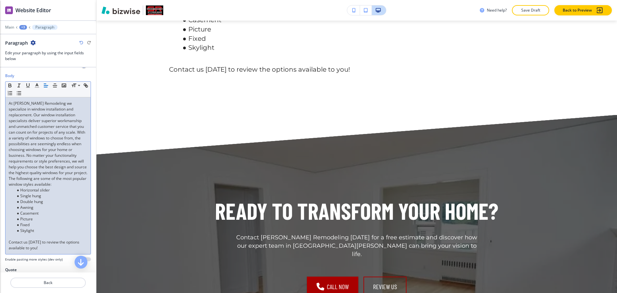
scroll to position [529, 0]
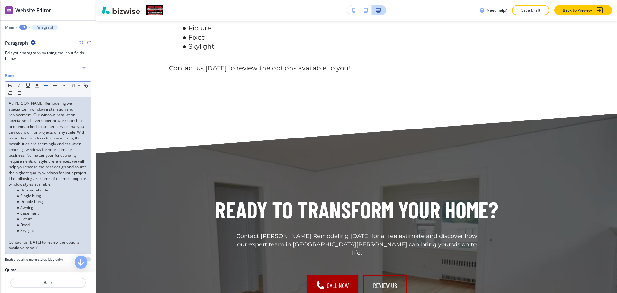
click at [24, 27] on div "+3" at bounding box center [23, 27] width 8 height 4
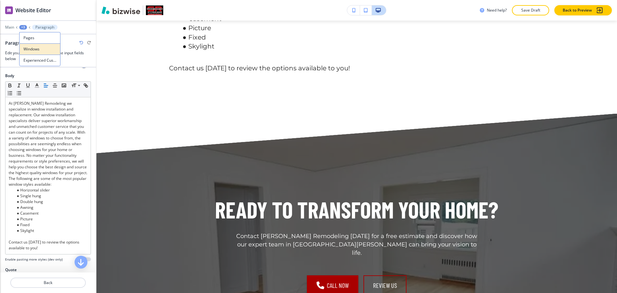
click at [35, 49] on p "Windows" at bounding box center [39, 49] width 33 height 6
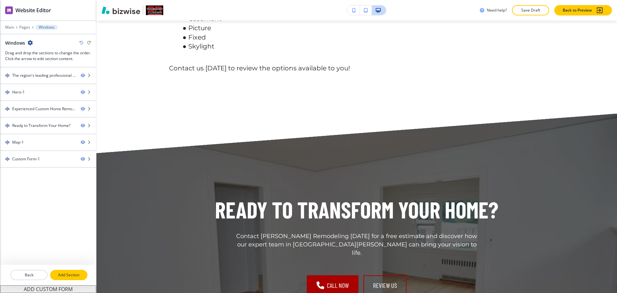
click at [63, 278] on button "Add Section" at bounding box center [68, 275] width 37 height 10
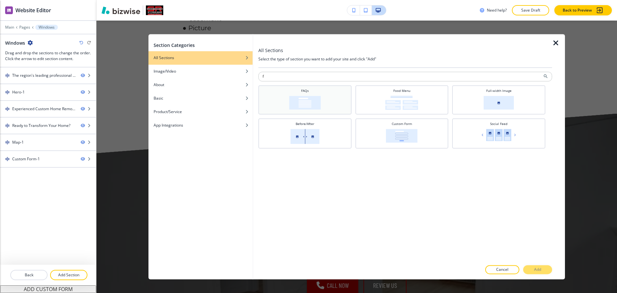
type input "f"
click at [292, 87] on div "FAQs" at bounding box center [304, 99] width 93 height 29
drag, startPoint x: 532, startPoint y: 274, endPoint x: 531, endPoint y: 270, distance: 3.6
click at [532, 273] on div "All Sections Select the type of section you want to add your site and click "Ad…" at bounding box center [405, 156] width 294 height 245
click at [531, 270] on button "Add" at bounding box center [537, 269] width 29 height 9
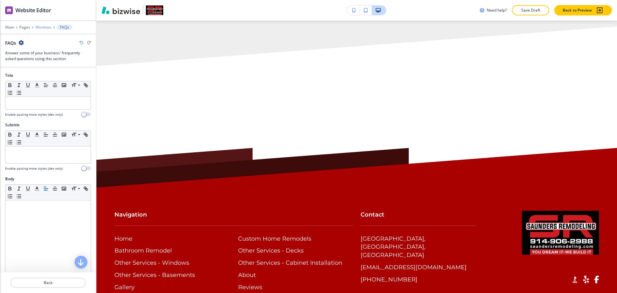
scroll to position [1660, 0]
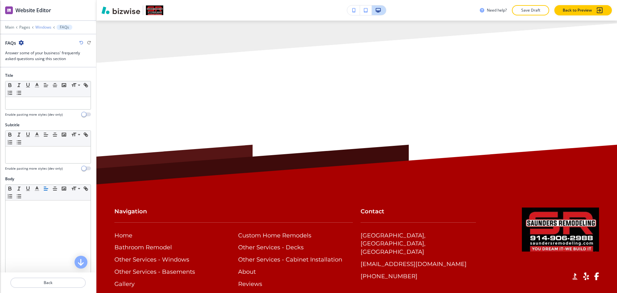
click at [39, 27] on p "Windows" at bounding box center [43, 27] width 16 height 4
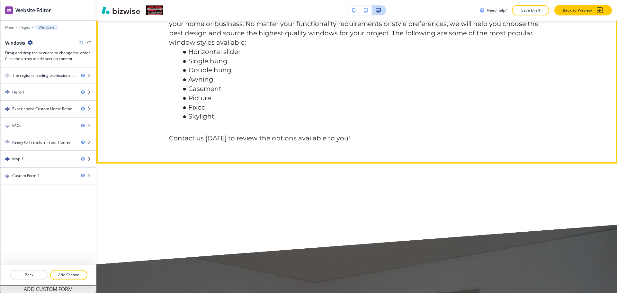
scroll to position [452, 0]
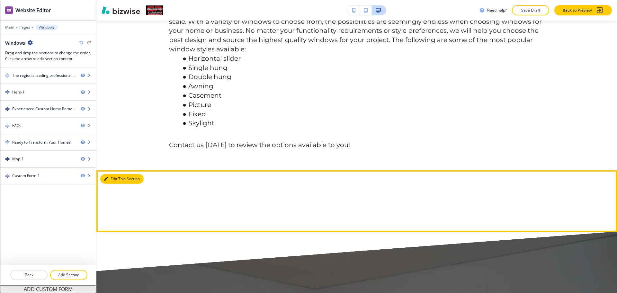
click at [107, 181] on icon "button" at bounding box center [106, 179] width 4 height 4
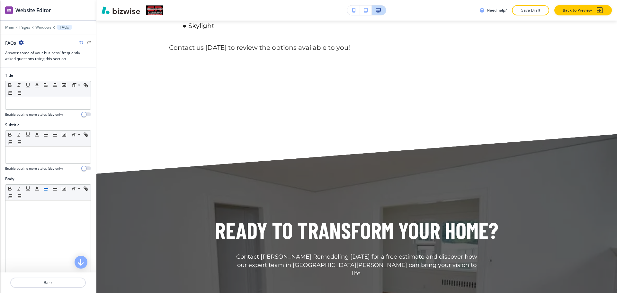
scroll to position [612, 0]
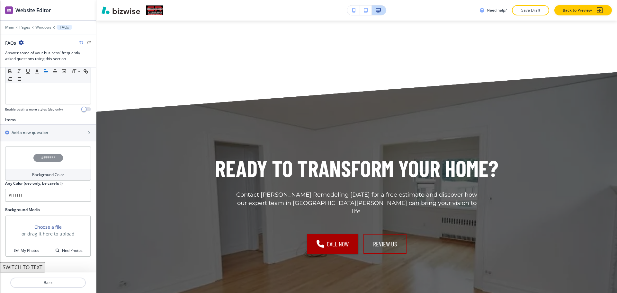
click at [39, 177] on h4 "Background Color" at bounding box center [48, 175] width 32 height 6
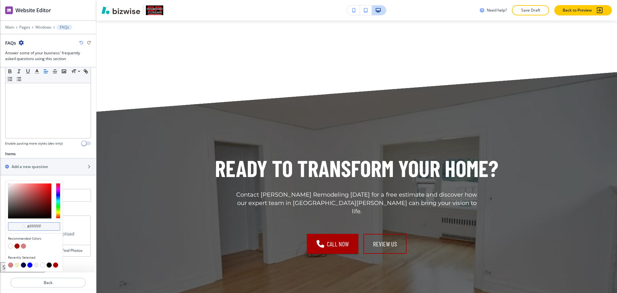
scroll to position [146, 0]
click at [37, 267] on button "button" at bounding box center [36, 264] width 5 height 5
type input "#eeeeee"
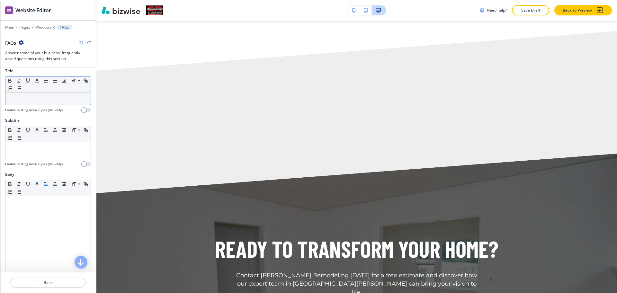
scroll to position [0, 0]
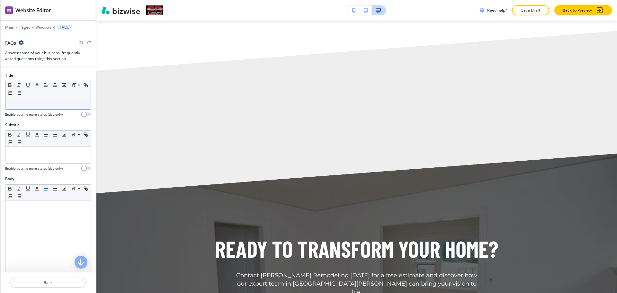
click at [44, 104] on p at bounding box center [48, 103] width 79 height 6
paste div
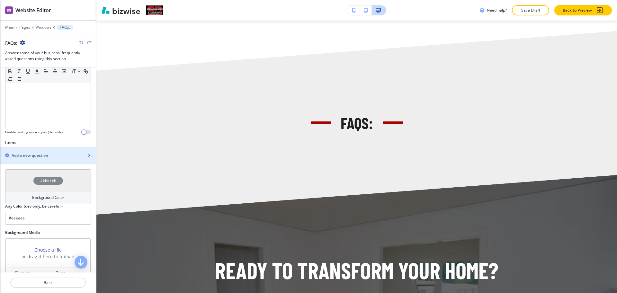
scroll to position [157, 0]
click at [27, 157] on h2 "Add a new question" at bounding box center [30, 155] width 37 height 6
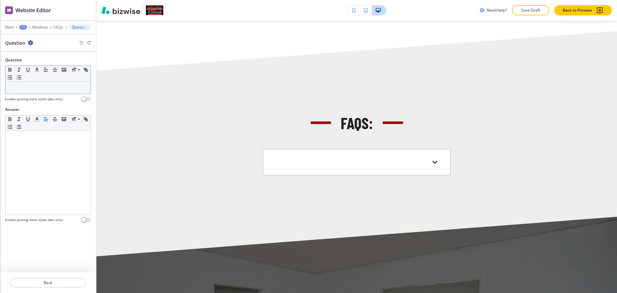
click at [38, 90] on p at bounding box center [48, 88] width 79 height 6
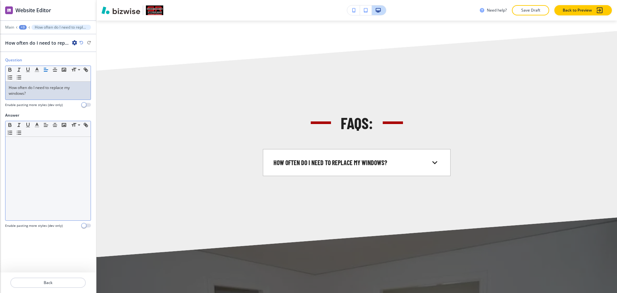
click at [63, 171] on div at bounding box center [47, 178] width 85 height 83
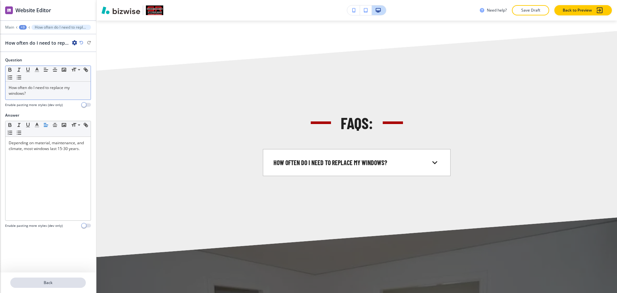
click at [55, 281] on p "Back" at bounding box center [48, 283] width 74 height 6
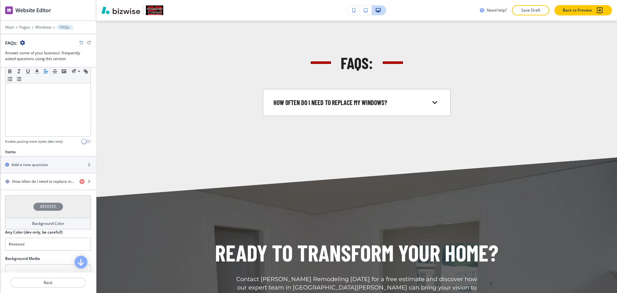
scroll to position [148, 0]
click at [27, 161] on div "button" at bounding box center [48, 158] width 96 height 5
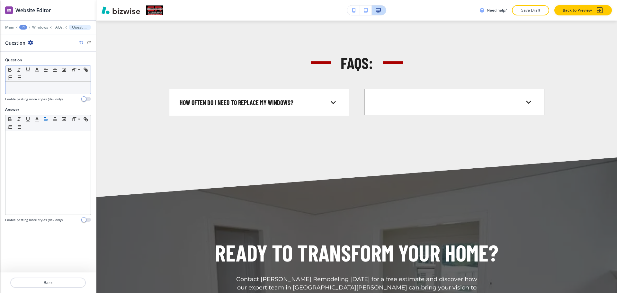
click at [57, 91] on div at bounding box center [47, 88] width 85 height 12
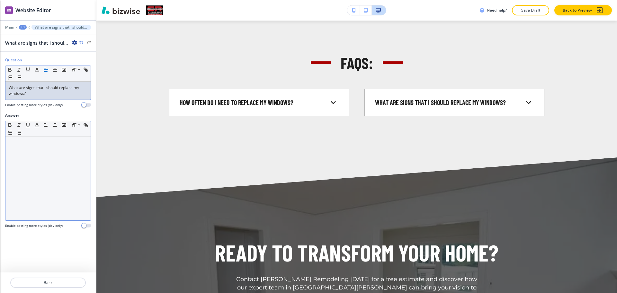
click at [67, 205] on div at bounding box center [47, 178] width 85 height 83
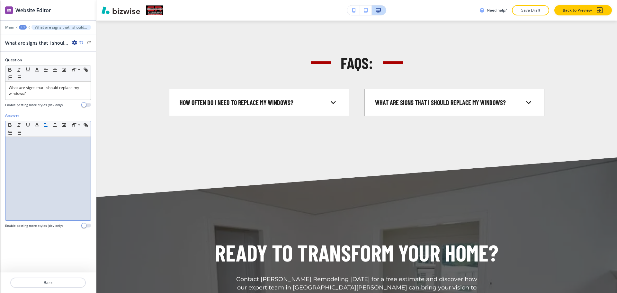
paste div
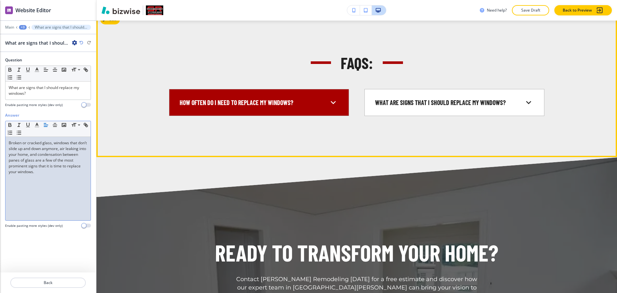
click at [339, 108] on div "How often do I need to replace my windows?" at bounding box center [258, 102] width 169 height 16
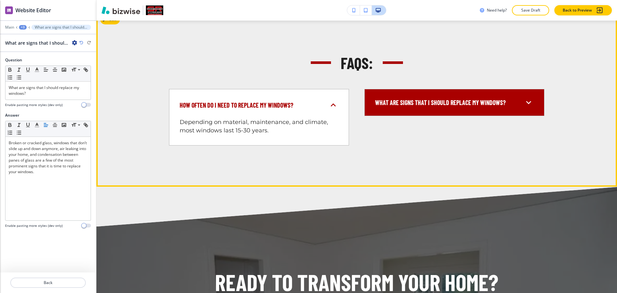
click at [371, 106] on div "What are signs that I should replace my windows?" at bounding box center [454, 102] width 169 height 16
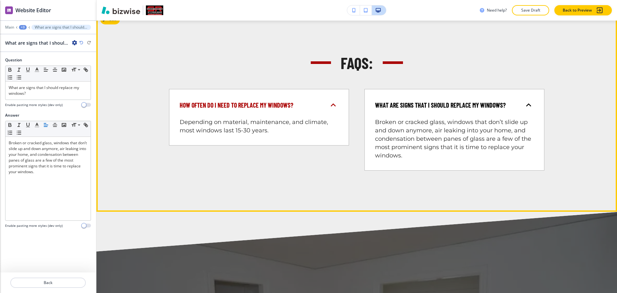
click at [371, 108] on div "What are signs that I should replace my windows?" at bounding box center [454, 105] width 169 height 22
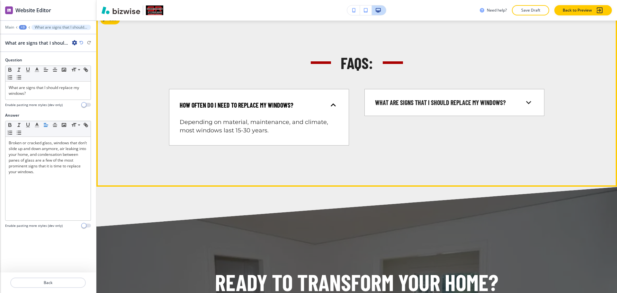
click at [258, 106] on div "How often do I need to replace my windows?" at bounding box center [258, 105] width 169 height 22
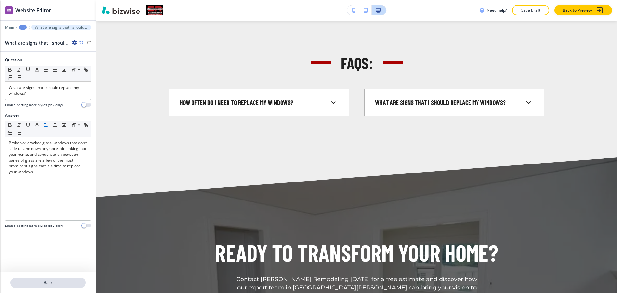
click at [55, 285] on button "Back" at bounding box center [47, 282] width 75 height 10
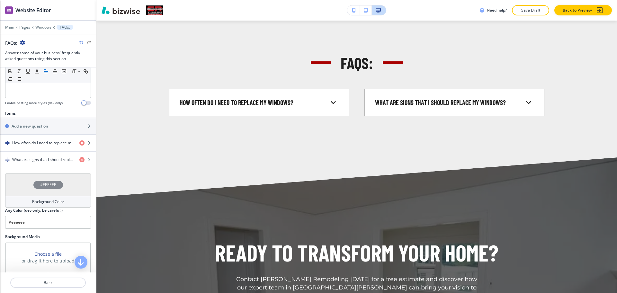
scroll to position [187, 0]
click at [36, 129] on div "button" at bounding box center [48, 130] width 96 height 5
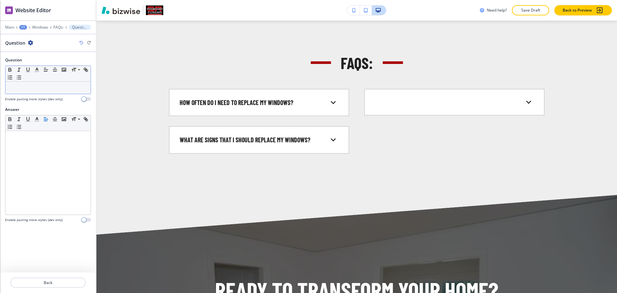
drag, startPoint x: 60, startPoint y: 85, endPoint x: 68, endPoint y: 81, distance: 8.3
click at [60, 85] on p at bounding box center [48, 88] width 79 height 6
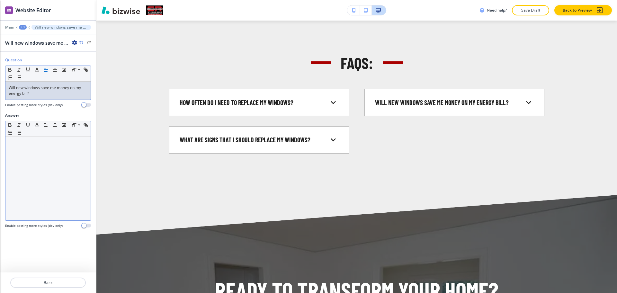
click at [62, 189] on div at bounding box center [47, 178] width 85 height 83
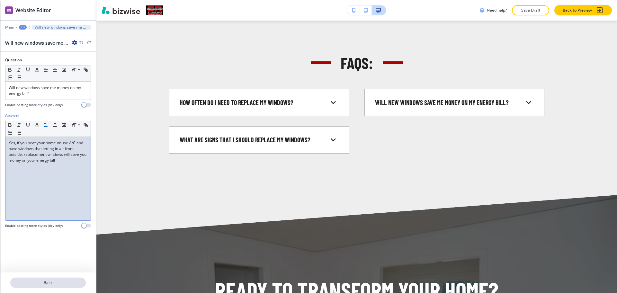
click at [57, 285] on p "Back" at bounding box center [48, 283] width 74 height 6
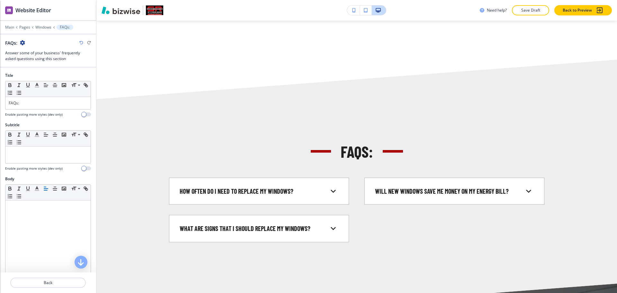
scroll to position [601, 0]
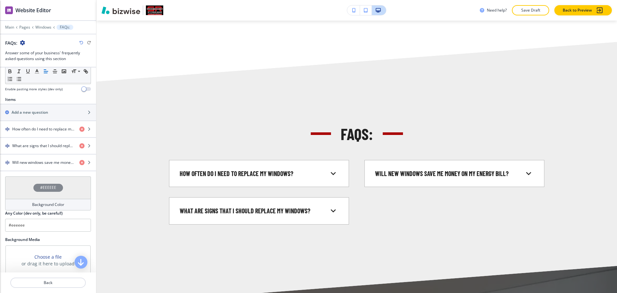
click at [65, 207] on div "Background Color" at bounding box center [48, 205] width 86 height 12
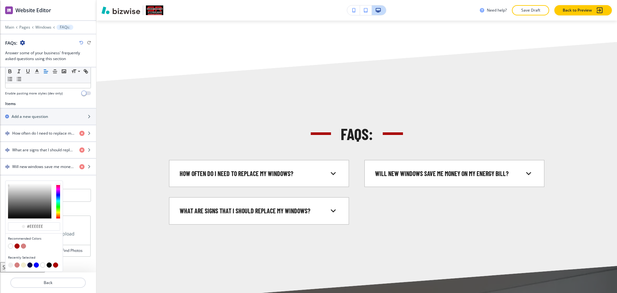
scroll to position [196, 0]
click at [16, 245] on button "button" at bounding box center [16, 245] width 5 height 5
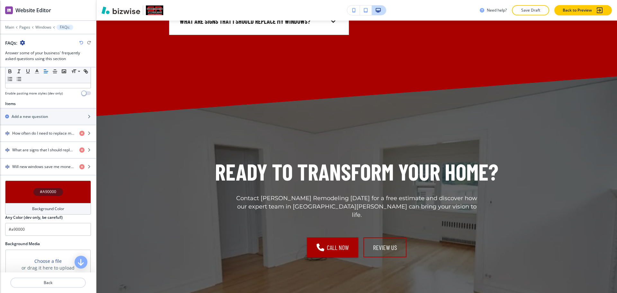
scroll to position [785, 0]
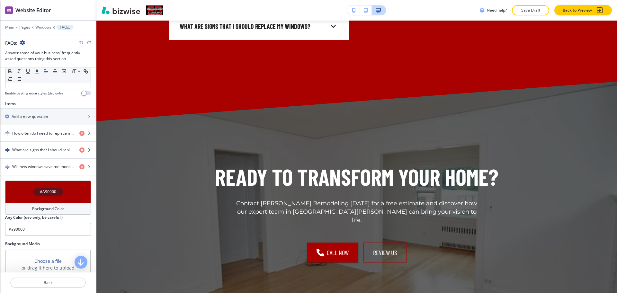
click at [49, 208] on h4 "Background Color" at bounding box center [48, 209] width 32 height 6
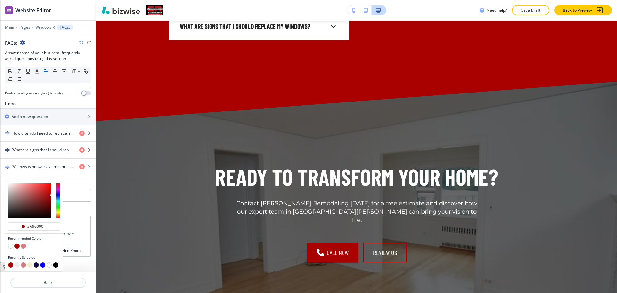
click at [22, 246] on button "button" at bounding box center [23, 245] width 5 height 5
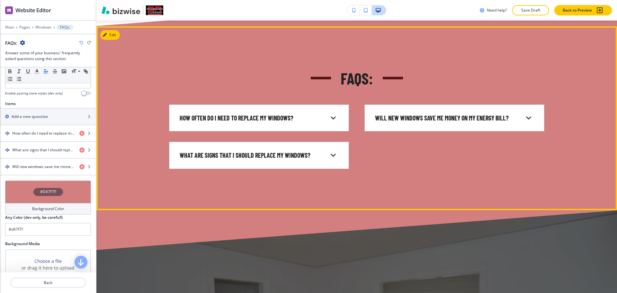
scroll to position [625, 0]
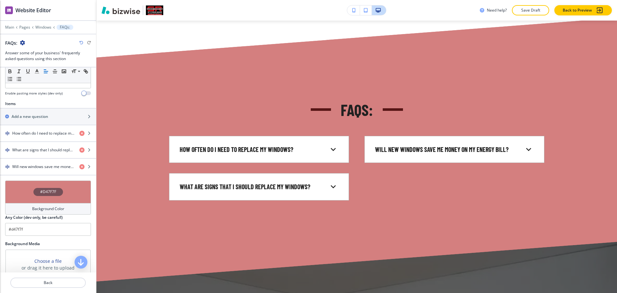
click at [28, 207] on div "Background Color" at bounding box center [48, 209] width 86 height 12
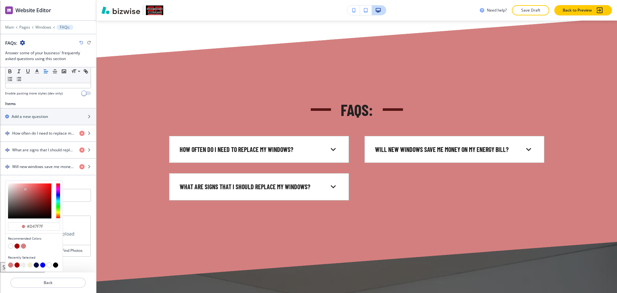
click at [23, 265] on button "button" at bounding box center [23, 264] width 5 height 5
type input "#eeeeee"
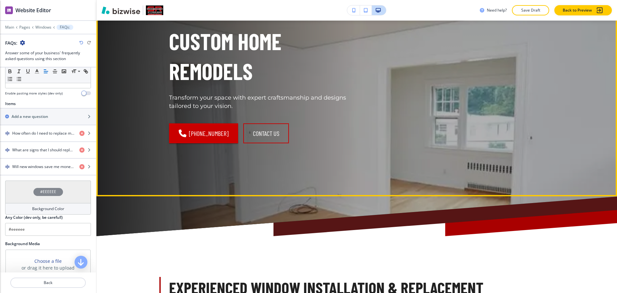
scroll to position [201, 0]
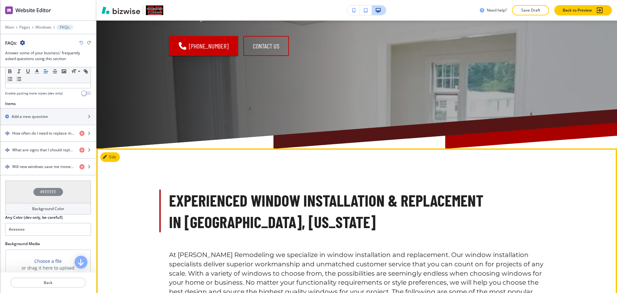
click at [276, 197] on p "Experienced Window Installation & Replacement in New Rochelle, New York" at bounding box center [356, 210] width 375 height 43
click at [276, 199] on p "Experienced Window Installation & Replacement in New Rochelle, New York" at bounding box center [356, 210] width 375 height 43
copy p "Window"
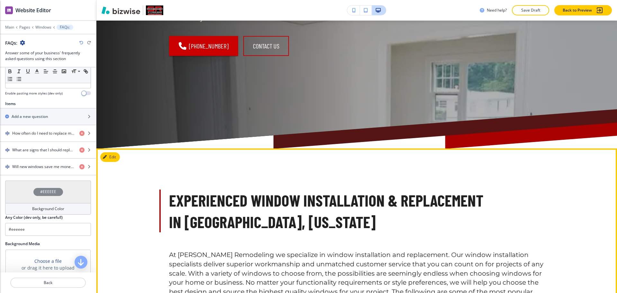
click at [389, 212] on p "Experienced Window Installation & Replacement in New Rochelle, New York" at bounding box center [356, 210] width 375 height 43
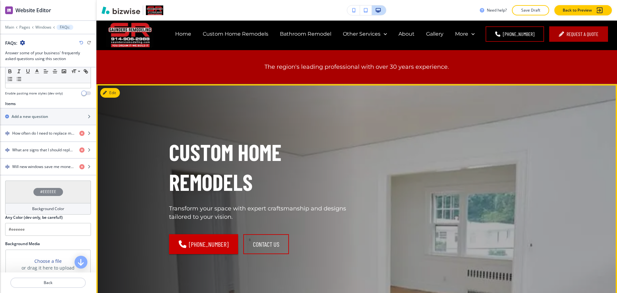
scroll to position [0, 0]
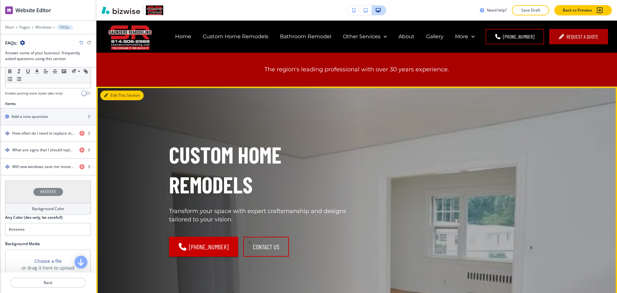
click at [118, 95] on button "Edit This Section" at bounding box center [121, 96] width 43 height 10
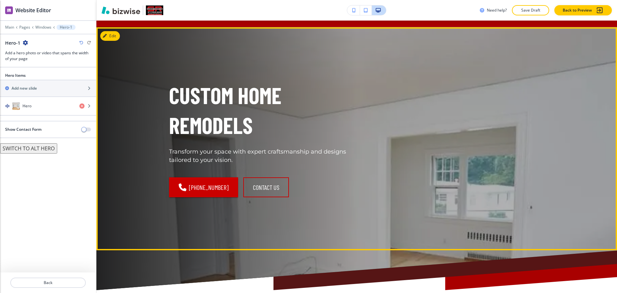
scroll to position [66, 0]
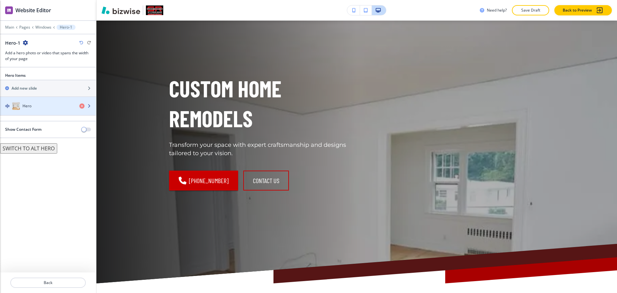
click at [48, 104] on div "Hero" at bounding box center [37, 106] width 74 height 8
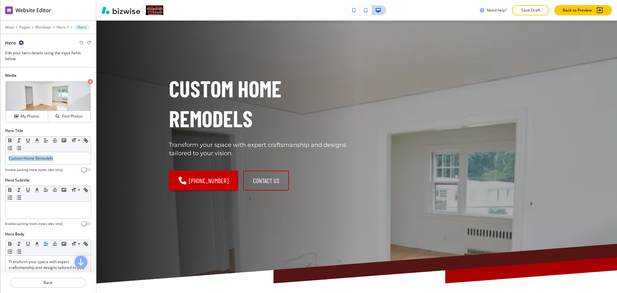
click at [0, 159] on div "Hero Title Small Normal Large Huge Custom Home Remodels Enable pasting more sty…" at bounding box center [48, 152] width 96 height 49
paste div
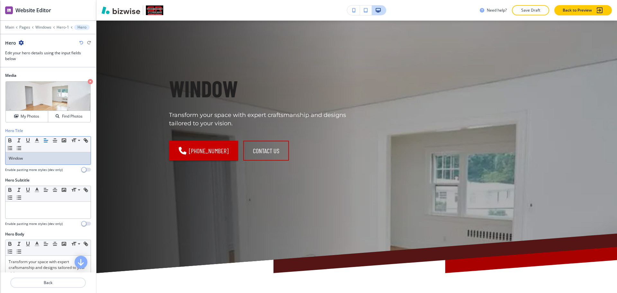
click at [55, 162] on div "Window" at bounding box center [47, 158] width 85 height 12
click at [47, 262] on p "Transform your space with expert craftsmanship and designs tailored to your vis…" at bounding box center [48, 267] width 79 height 17
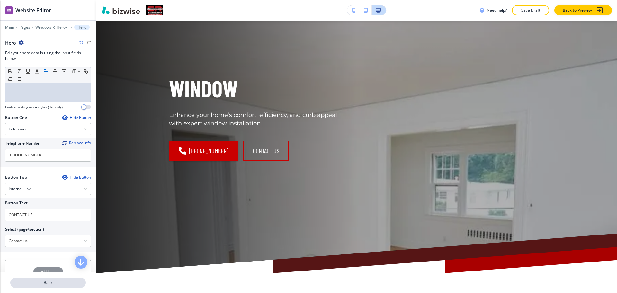
scroll to position [285, 0]
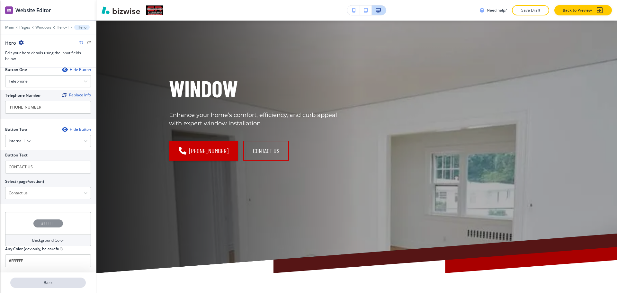
click at [48, 285] on p "Back" at bounding box center [48, 283] width 74 height 6
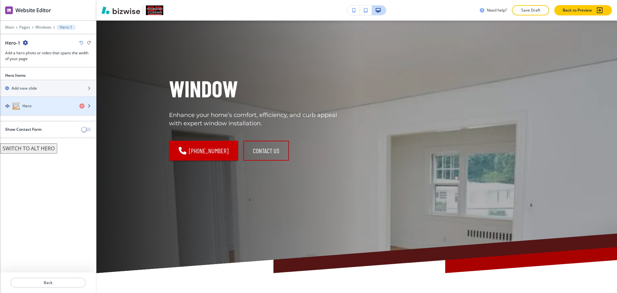
click at [36, 110] on div "button" at bounding box center [48, 112] width 96 height 5
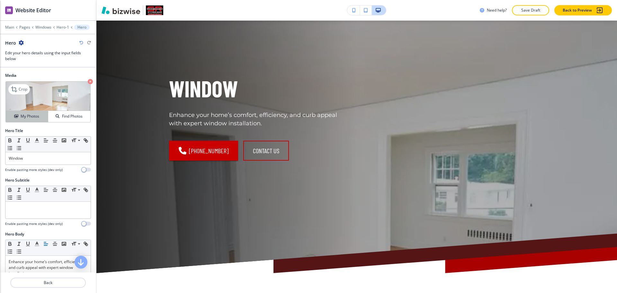
click at [21, 114] on h4 "My Photos" at bounding box center [30, 116] width 19 height 6
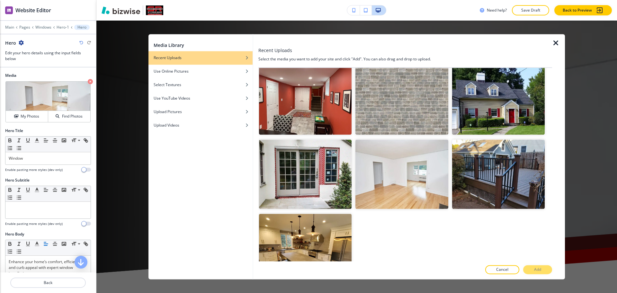
scroll to position [230, 0]
click at [326, 169] on img "button" at bounding box center [305, 173] width 92 height 69
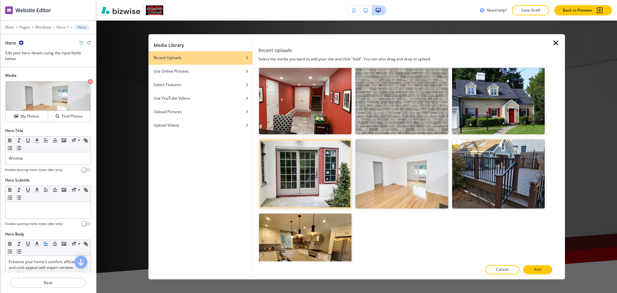
click at [547, 270] on button "Add" at bounding box center [537, 269] width 29 height 9
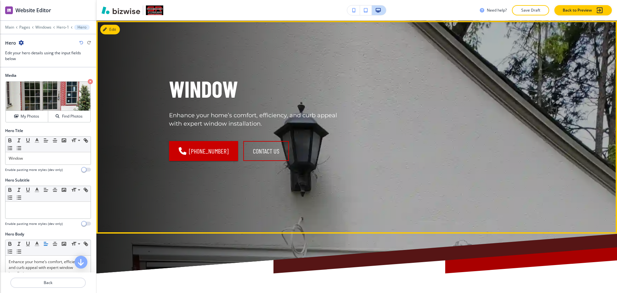
scroll to position [46, 0]
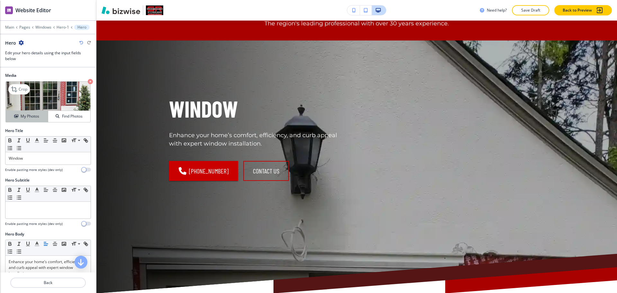
click at [26, 115] on h4 "My Photos" at bounding box center [30, 116] width 19 height 6
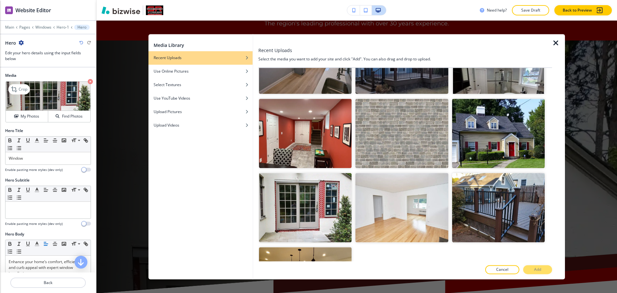
scroll to position [197, 0]
click at [16, 87] on icon at bounding box center [15, 89] width 8 height 8
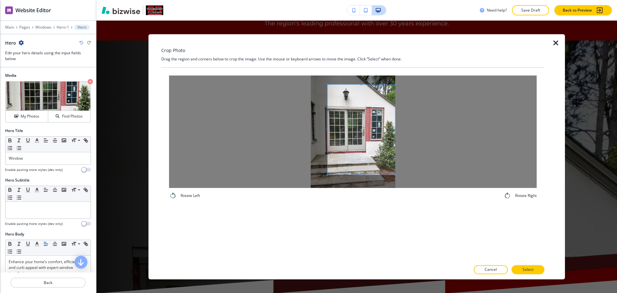
click at [385, 155] on span at bounding box center [360, 129] width 67 height 90
click at [284, 131] on div at bounding box center [352, 131] width 367 height 112
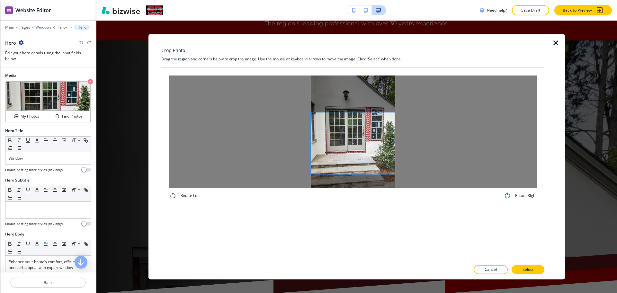
click at [362, 112] on div at bounding box center [353, 143] width 84 height 62
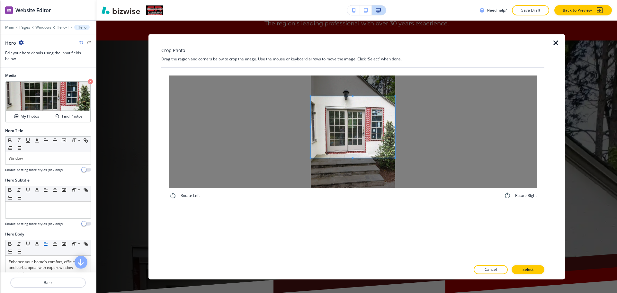
click at [356, 149] on span at bounding box center [353, 127] width 84 height 62
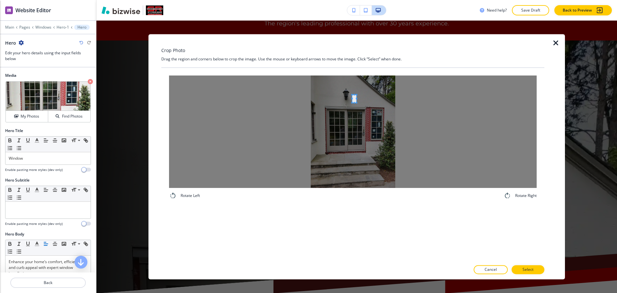
click at [353, 100] on div at bounding box center [352, 131] width 367 height 112
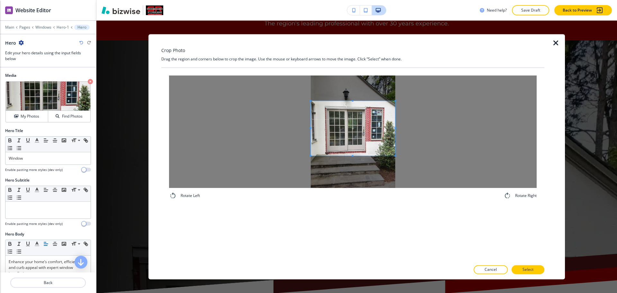
click at [416, 154] on div at bounding box center [352, 131] width 367 height 112
click at [528, 268] on p "Select" at bounding box center [527, 270] width 11 height 6
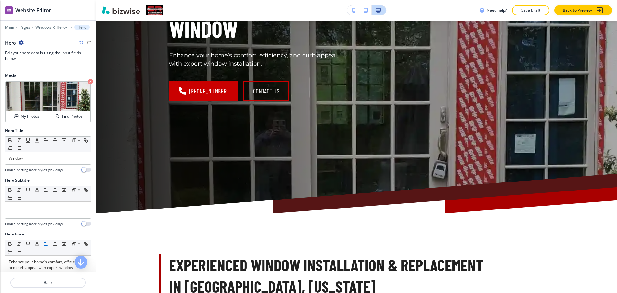
scroll to position [0, 0]
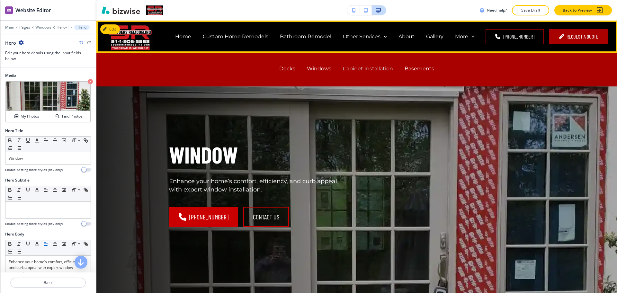
click at [380, 67] on p "Cabinet Installation" at bounding box center [368, 68] width 50 height 7
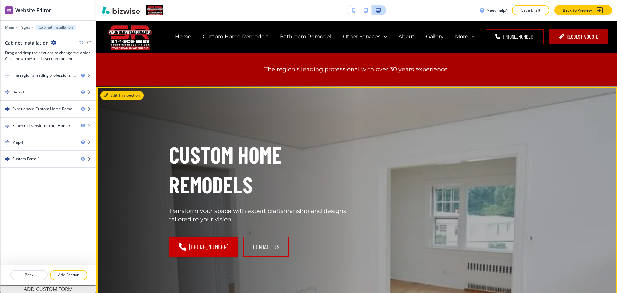
drag, startPoint x: 110, startPoint y: 97, endPoint x: 101, endPoint y: 97, distance: 9.3
click at [110, 97] on button "Edit This Section" at bounding box center [121, 96] width 43 height 10
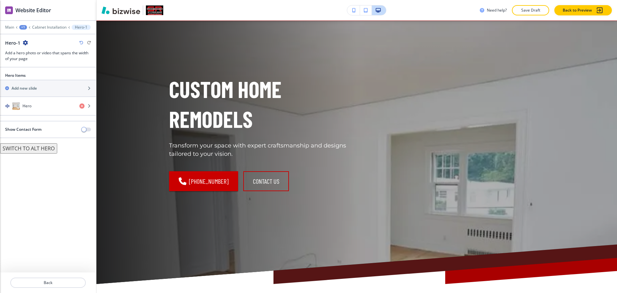
scroll to position [66, 0]
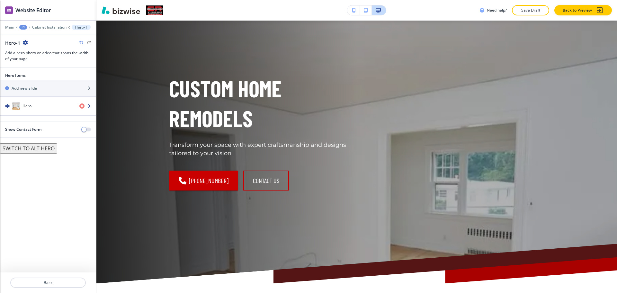
click at [47, 109] on div "Hero" at bounding box center [37, 106] width 74 height 8
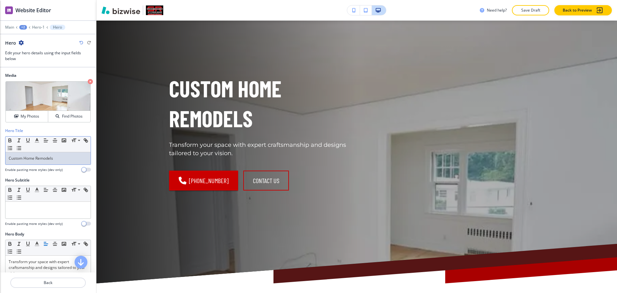
click at [58, 159] on p "Custom Home Remodels" at bounding box center [48, 158] width 79 height 6
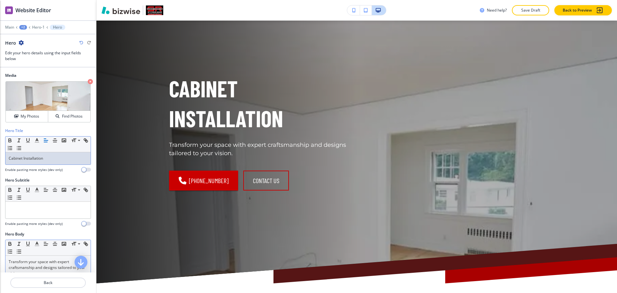
click at [40, 259] on p "Transform your space with expert craftsmanship and designs tailored to your vis…" at bounding box center [48, 267] width 79 height 17
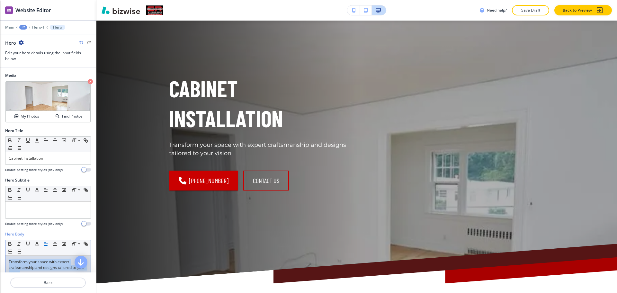
paste div
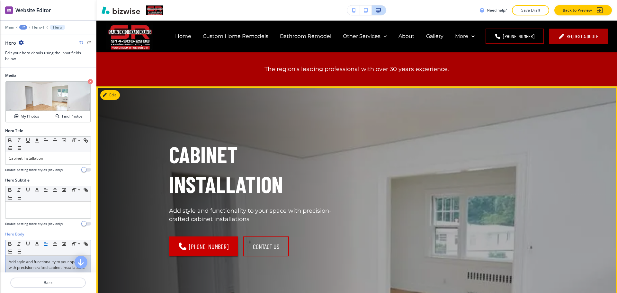
scroll to position [0, 0]
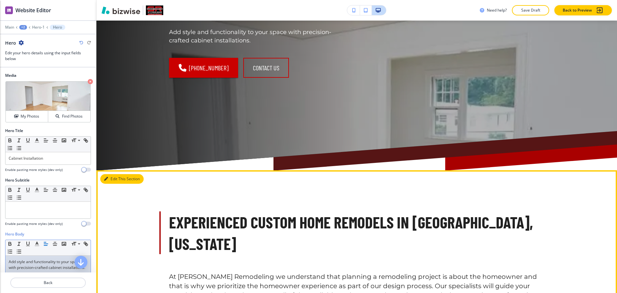
click at [112, 178] on button "Edit This Section" at bounding box center [121, 179] width 43 height 10
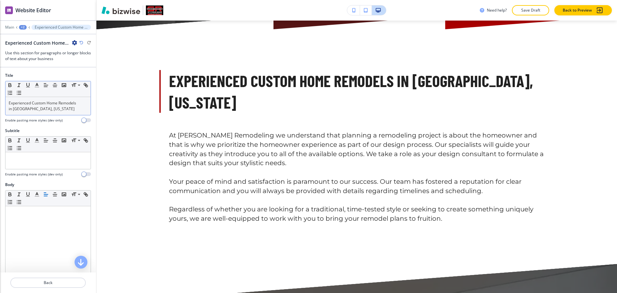
scroll to position [329, 0]
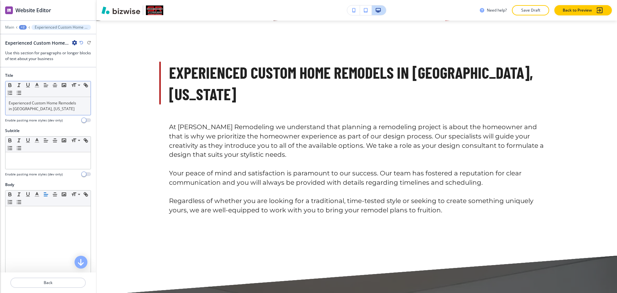
click at [66, 108] on p "Experienced Custom Home Remodels in New Rochelle, New York" at bounding box center [48, 106] width 79 height 12
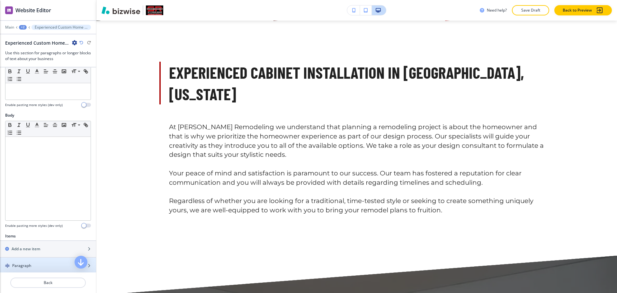
scroll to position [233, 0]
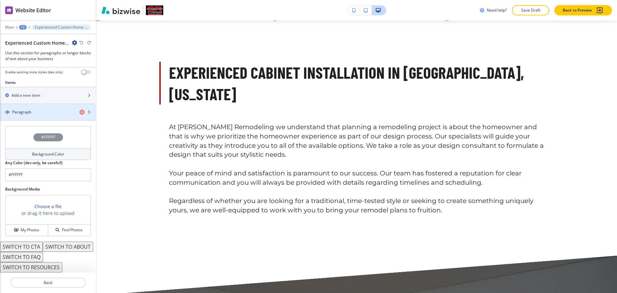
click at [35, 109] on div "Paragraph" at bounding box center [37, 112] width 74 height 6
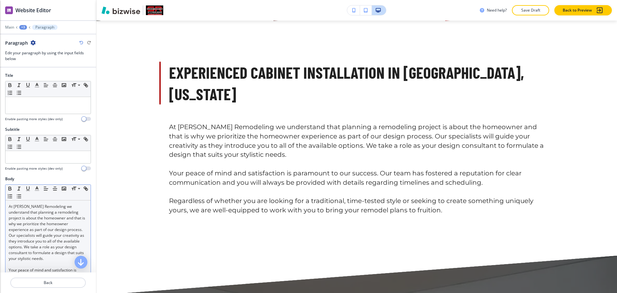
click at [55, 230] on p "At Saunders Remodeling we understand that planning a remodeling project is abou…" at bounding box center [48, 233] width 79 height 58
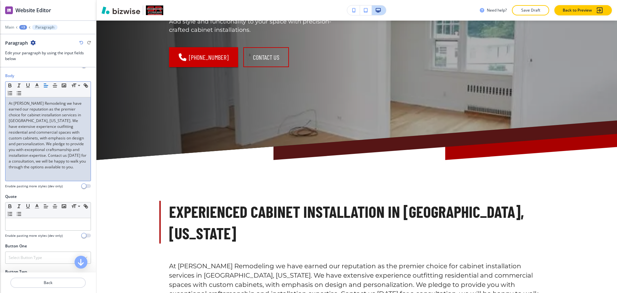
scroll to position [0, 0]
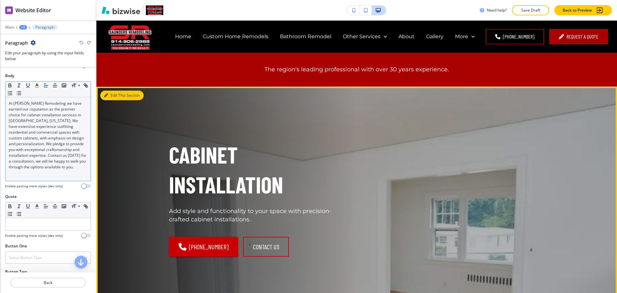
click at [110, 94] on button "Edit This Section" at bounding box center [121, 96] width 43 height 10
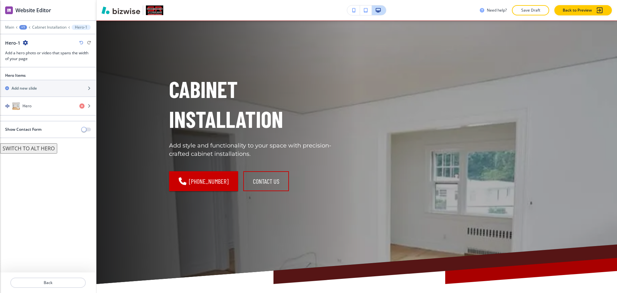
scroll to position [66, 0]
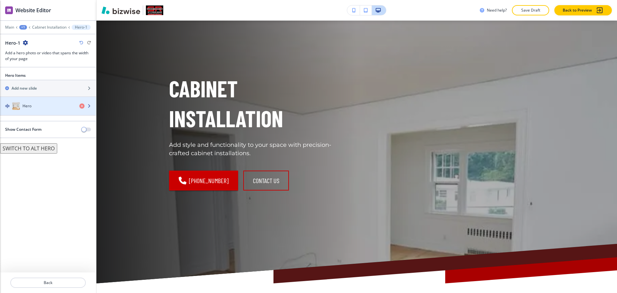
click at [41, 110] on div "button" at bounding box center [48, 112] width 96 height 5
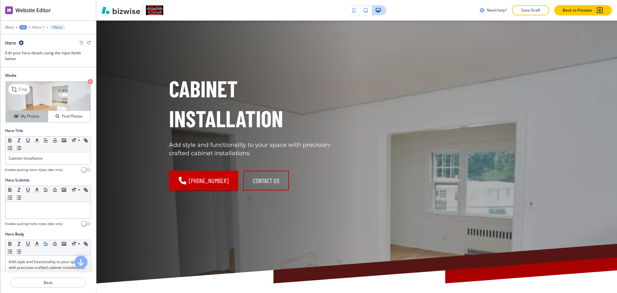
click at [29, 117] on h4 "My Photos" at bounding box center [30, 116] width 19 height 6
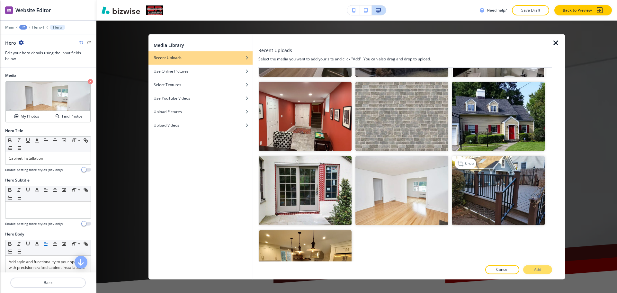
scroll to position [248, 0]
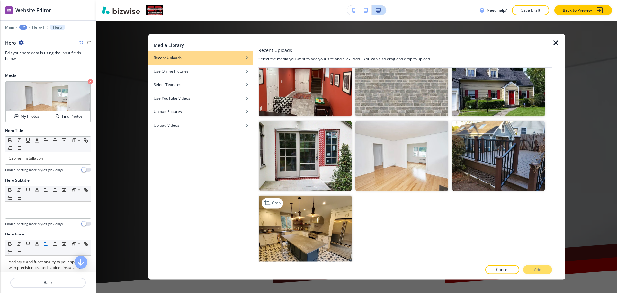
click at [323, 219] on img "button" at bounding box center [305, 230] width 92 height 69
click at [538, 268] on p "Add" at bounding box center [537, 270] width 7 height 6
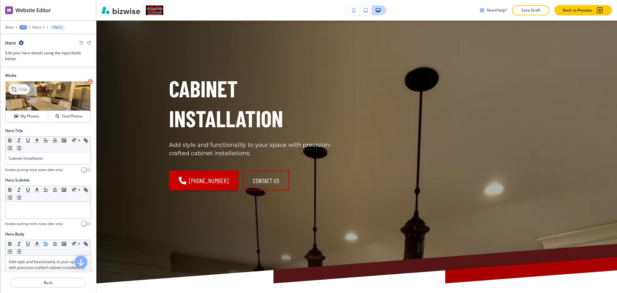
click at [21, 88] on p "Crop" at bounding box center [23, 89] width 9 height 6
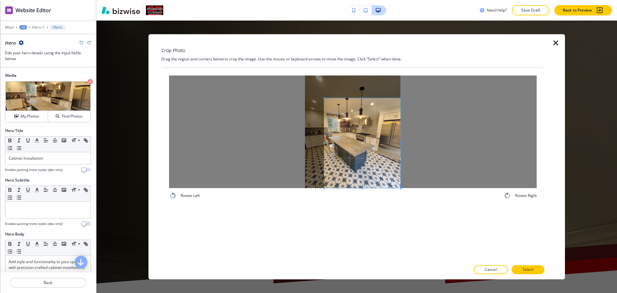
click at [385, 165] on span at bounding box center [362, 143] width 76 height 90
click at [276, 143] on div at bounding box center [352, 131] width 367 height 112
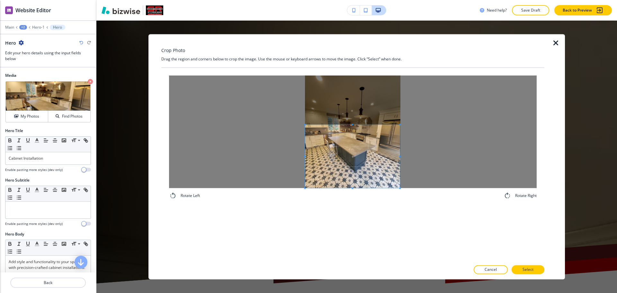
click at [361, 125] on span at bounding box center [352, 125] width 95 height 2
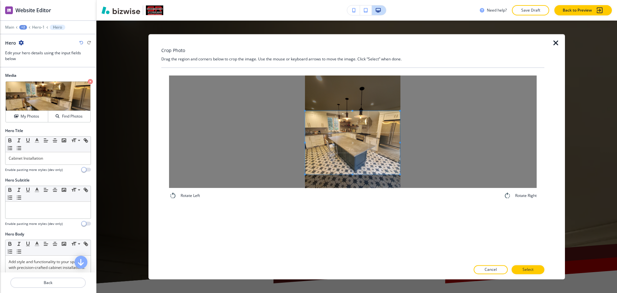
click at [356, 159] on span at bounding box center [352, 142] width 95 height 63
click at [531, 269] on p "Select" at bounding box center [527, 270] width 11 height 6
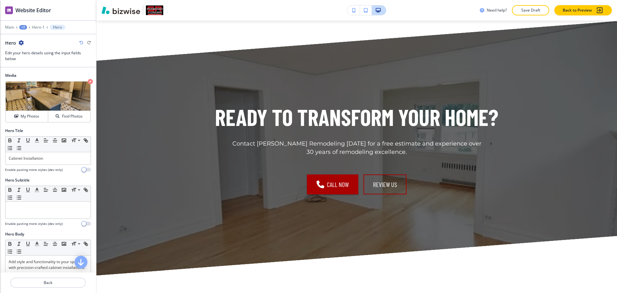
scroll to position [540, 0]
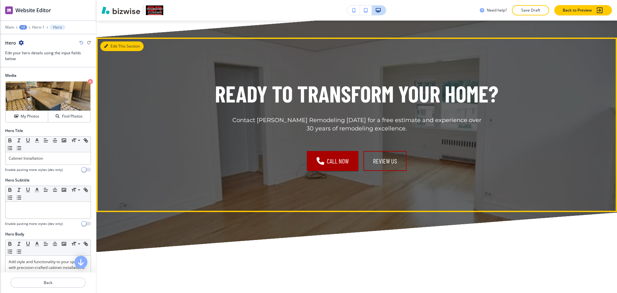
click at [114, 46] on button "Edit This Section" at bounding box center [121, 46] width 43 height 10
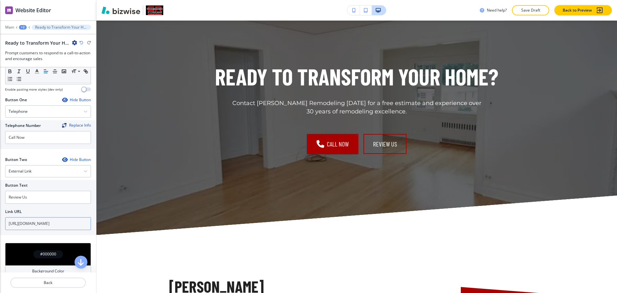
scroll to position [200, 0]
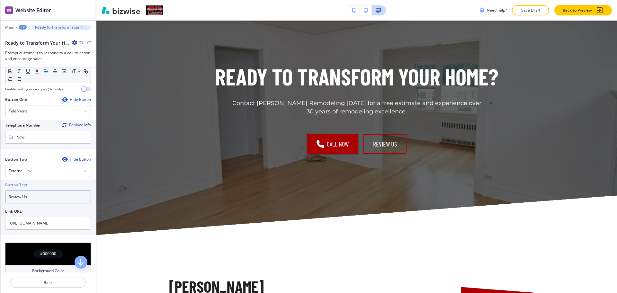
drag, startPoint x: 31, startPoint y: 198, endPoint x: 0, endPoint y: 198, distance: 31.1
click at [0, 198] on div "Button Text Review Us Link URL https://search.google.com/local/writereview?plac…" at bounding box center [48, 207] width 96 height 55
click at [52, 174] on div "External Link" at bounding box center [47, 171] width 85 height 12
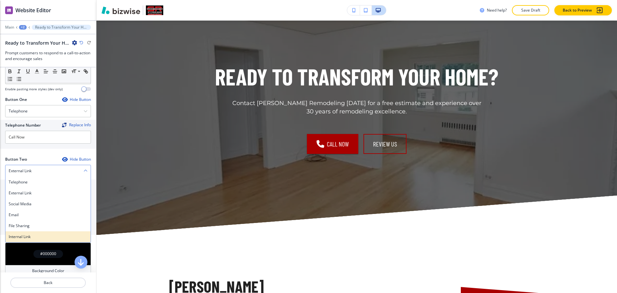
click at [29, 240] on div "Internal Link" at bounding box center [47, 236] width 85 height 11
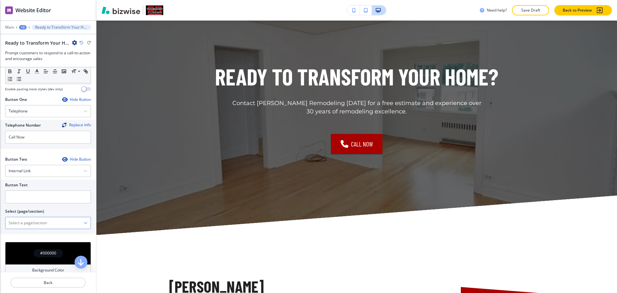
click at [29, 220] on \(page\/section\) "Manual Input" at bounding box center [44, 222] width 78 height 11
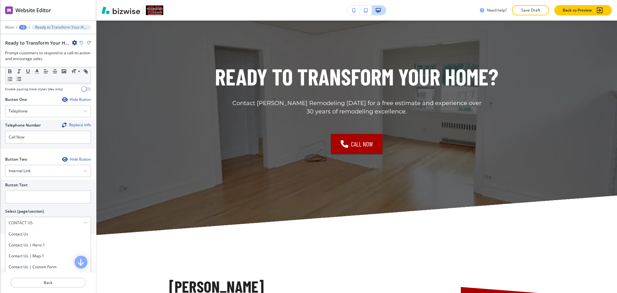
click at [0, 220] on div "Button Text Select (page/section) CONTACT US Contact us Contact us | Hero-1 Con…" at bounding box center [48, 207] width 96 height 55
drag, startPoint x: 25, startPoint y: 233, endPoint x: 22, endPoint y: 222, distance: 11.5
click at [25, 233] on h4 "Contact us" at bounding box center [48, 234] width 79 height 6
type \(page\/section\) "Contact us"
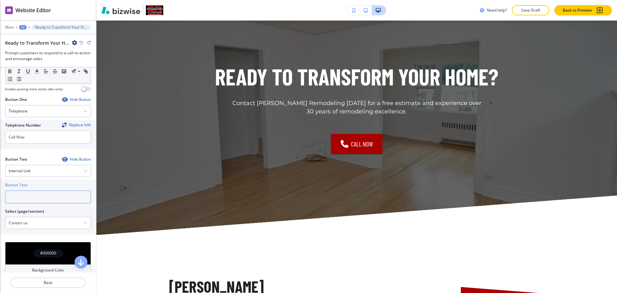
click at [20, 201] on input "text" at bounding box center [48, 196] width 86 height 13
paste input "CONTACT US"
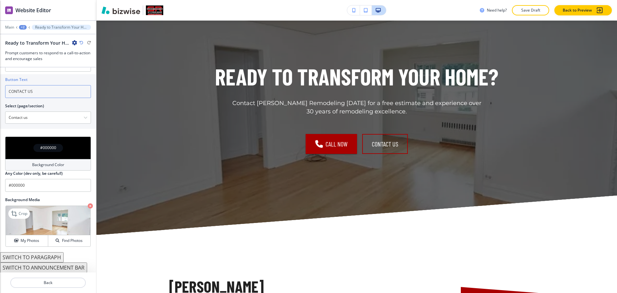
scroll to position [306, 0]
type input "CONTACT US"
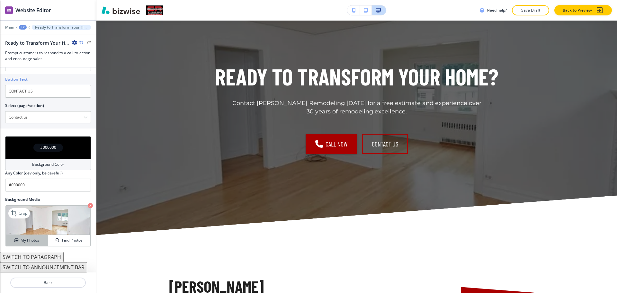
click at [27, 239] on h4 "My Photos" at bounding box center [30, 240] width 19 height 6
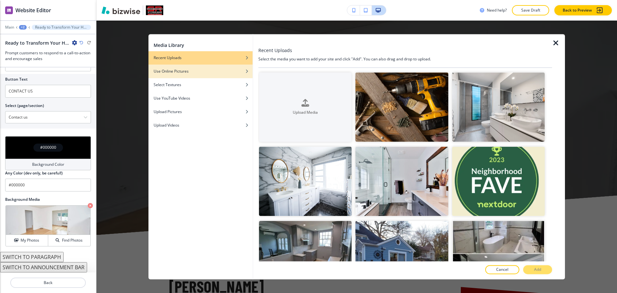
drag, startPoint x: 204, startPoint y: 70, endPoint x: 196, endPoint y: 69, distance: 8.4
click at [204, 70] on div "Use Online Pictures" at bounding box center [200, 71] width 104 height 6
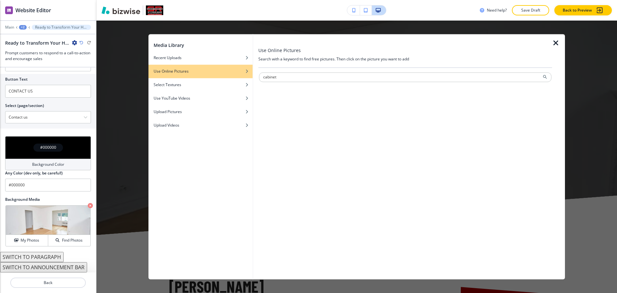
type input "cabinet"
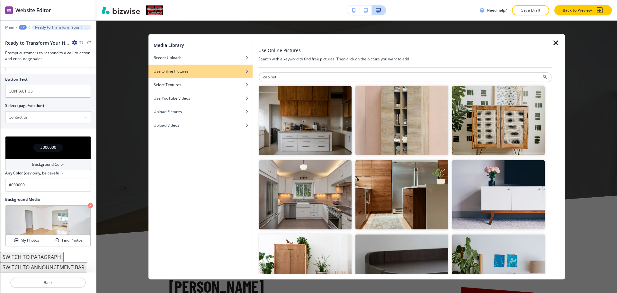
click at [319, 191] on img "button" at bounding box center [305, 194] width 92 height 69
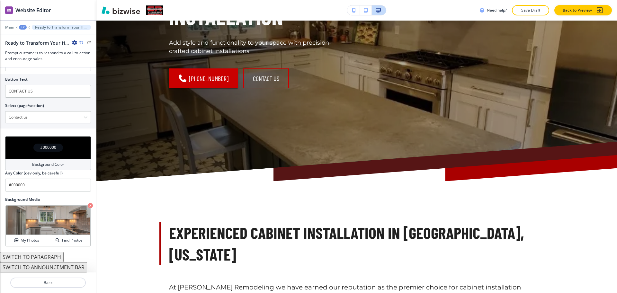
scroll to position [0, 0]
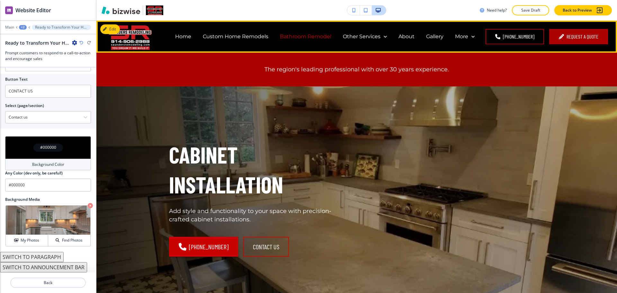
click at [293, 36] on p "Bathroom Remodel" at bounding box center [305, 36] width 51 height 7
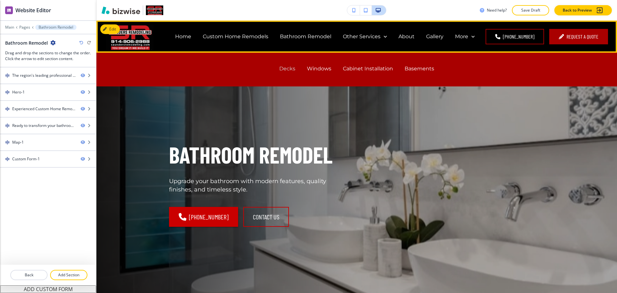
click at [282, 71] on p "Decks" at bounding box center [287, 68] width 16 height 7
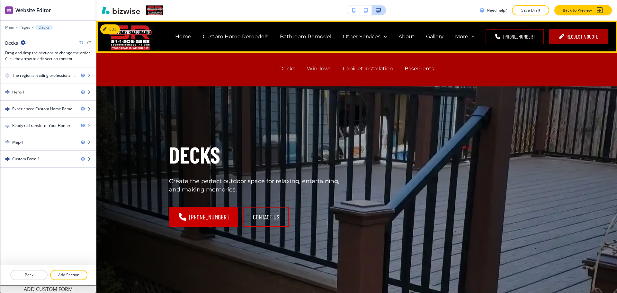
click at [318, 72] on p "Windows" at bounding box center [319, 68] width 24 height 7
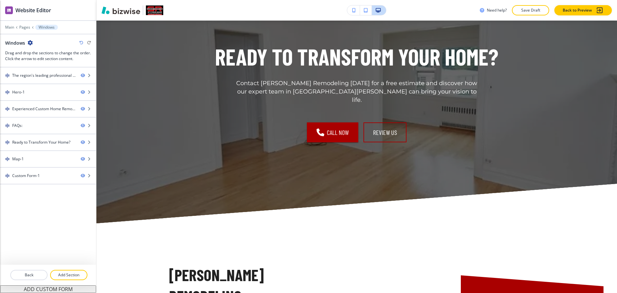
scroll to position [832, 0]
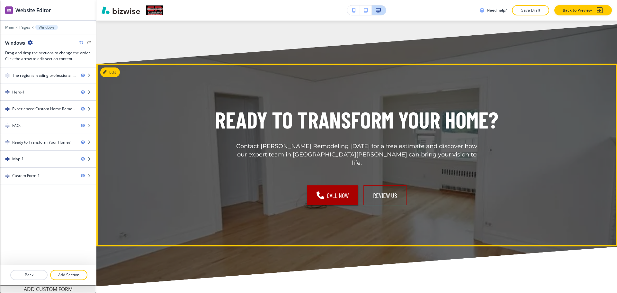
click at [100, 79] on div "Ready to Transform Your Home? Contact Saunders Remodeling today for a free esti…" at bounding box center [356, 155] width 520 height 183
click at [110, 77] on button "Edit This Section" at bounding box center [121, 72] width 43 height 10
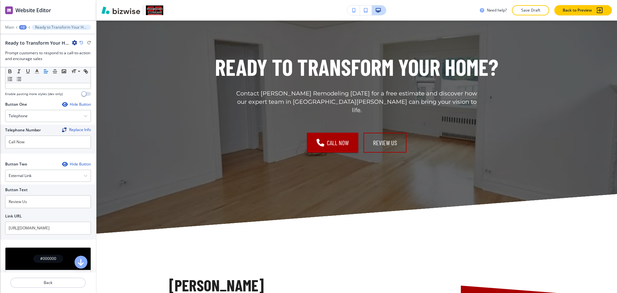
scroll to position [196, 0]
click at [40, 174] on div "External Link" at bounding box center [47, 176] width 85 height 12
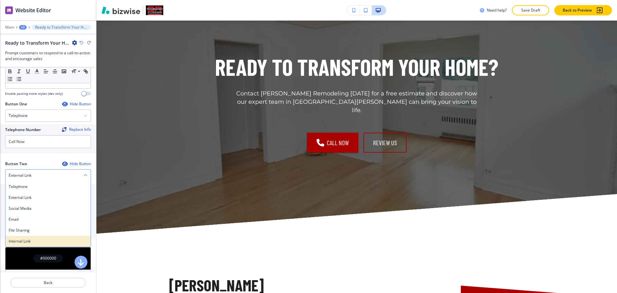
click at [39, 240] on h4 "Internal Link" at bounding box center [48, 241] width 79 height 6
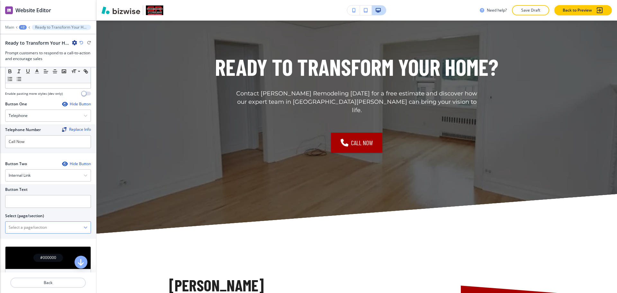
click at [39, 227] on \(page\/section\) "Manual Input" at bounding box center [44, 227] width 78 height 11
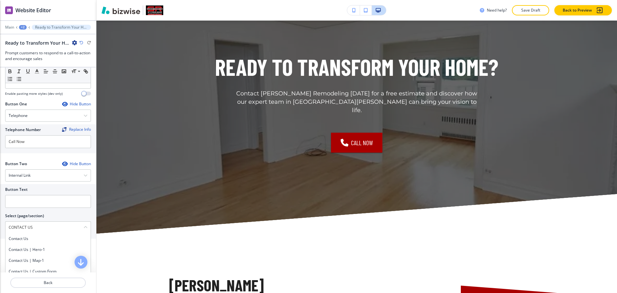
drag, startPoint x: 37, startPoint y: 228, endPoint x: 0, endPoint y: 227, distance: 36.3
click at [0, 227] on div "Button Text Select (page/section) CONTACT US Contact us Contact us | Hero-1 Con…" at bounding box center [48, 211] width 96 height 55
drag, startPoint x: 26, startPoint y: 240, endPoint x: 28, endPoint y: 225, distance: 15.5
click at [26, 240] on h4 "Contact us" at bounding box center [48, 239] width 79 height 6
type \(page\/section\) "Contact us"
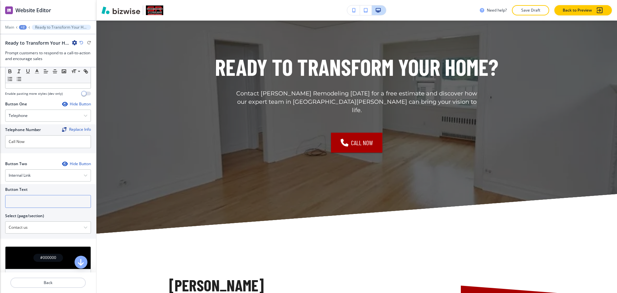
click at [27, 196] on input "text" at bounding box center [48, 201] width 86 height 13
paste input "CONTACT US"
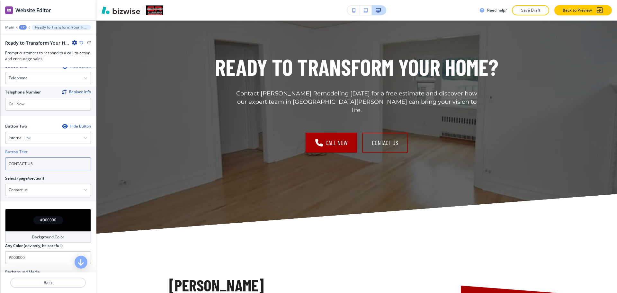
scroll to position [306, 0]
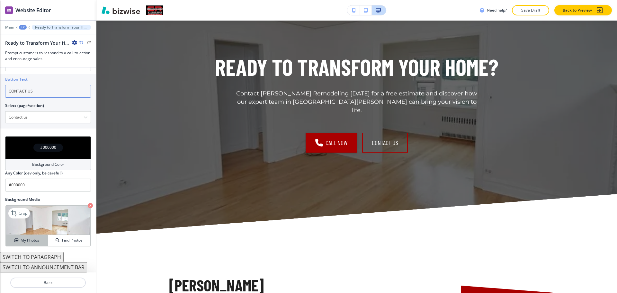
type input "CONTACT US"
click at [21, 243] on h4 "My Photos" at bounding box center [30, 240] width 19 height 6
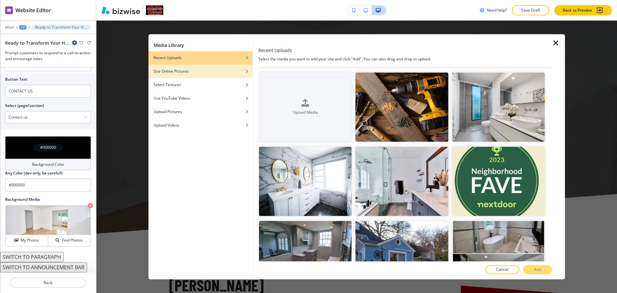
click at [185, 67] on div "button" at bounding box center [200, 67] width 104 height 4
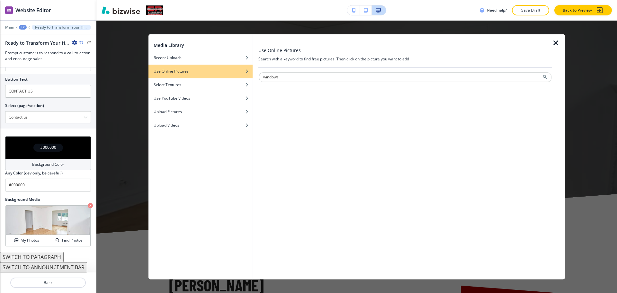
type input "windows"
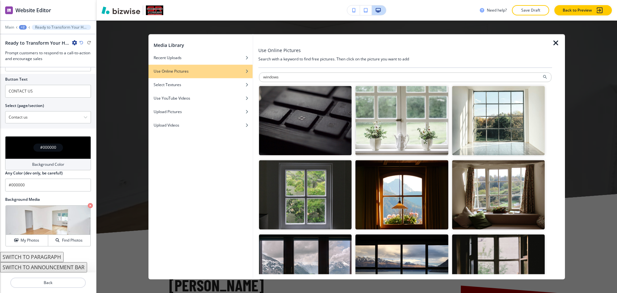
click at [409, 138] on img "button" at bounding box center [401, 120] width 92 height 69
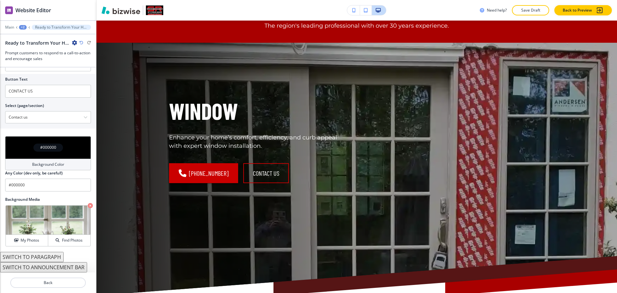
scroll to position [0, 0]
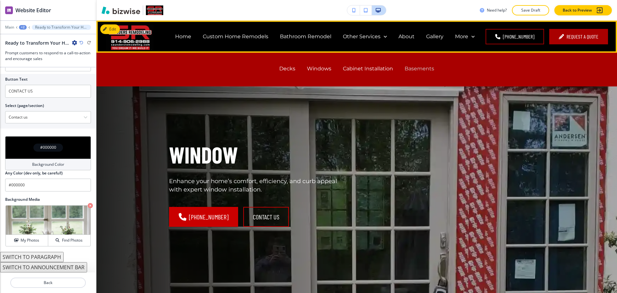
click at [406, 66] on p "Basements" at bounding box center [419, 68] width 30 height 7
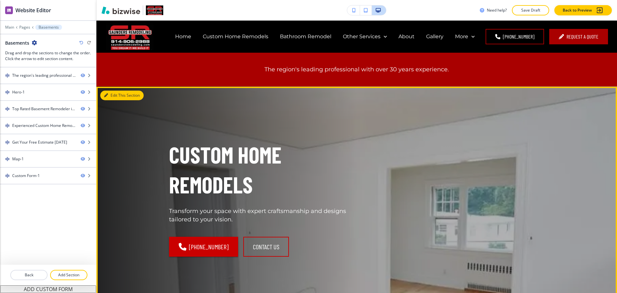
click at [110, 94] on button "Edit This Section" at bounding box center [121, 96] width 43 height 10
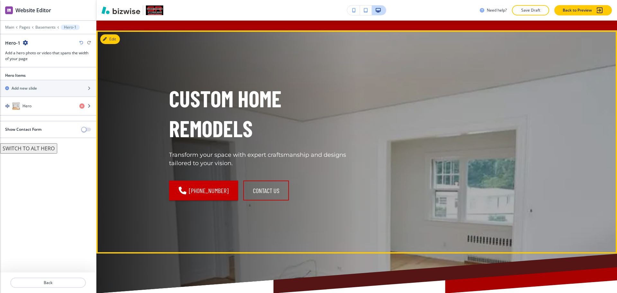
scroll to position [66, 0]
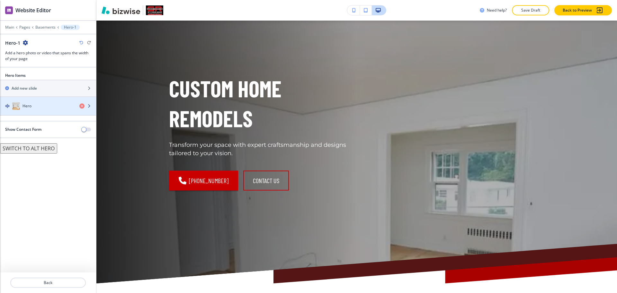
click at [43, 106] on div "Hero" at bounding box center [37, 106] width 74 height 8
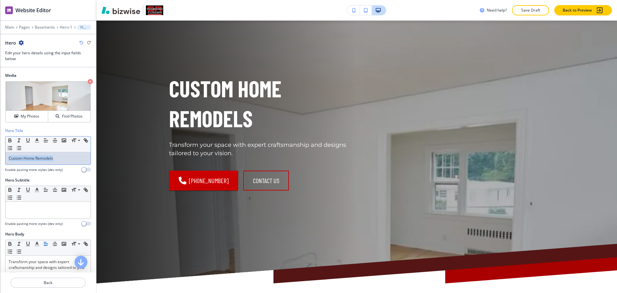
drag, startPoint x: 62, startPoint y: 158, endPoint x: 0, endPoint y: 151, distance: 62.7
click at [0, 152] on div "Hero Title Small Normal Large Huge Custom Home Remodels Enable pasting more sty…" at bounding box center [48, 152] width 96 height 49
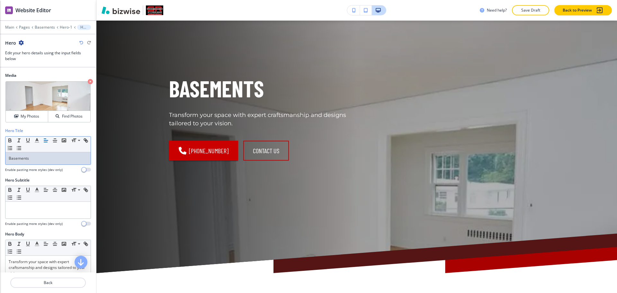
scroll to position [0, 0]
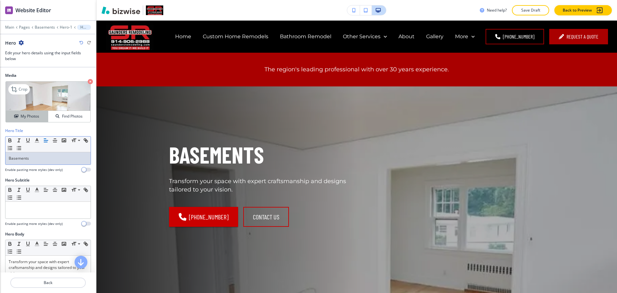
click at [33, 117] on h4 "My Photos" at bounding box center [30, 116] width 19 height 6
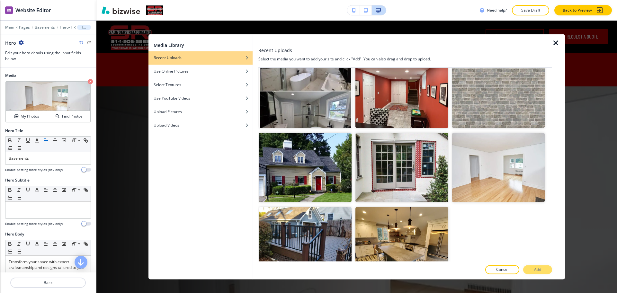
scroll to position [237, 0]
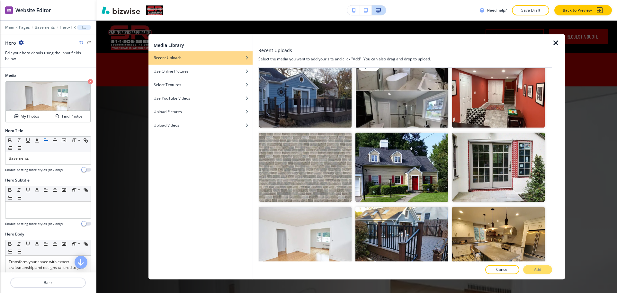
click at [415, 113] on img "button" at bounding box center [401, 92] width 92 height 69
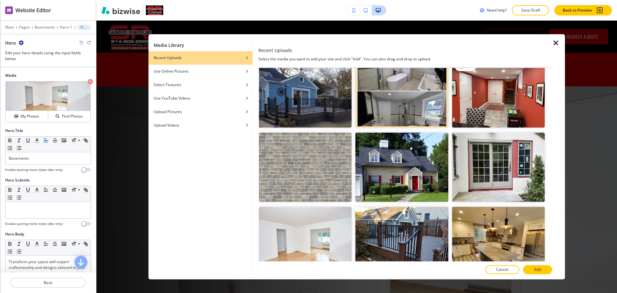
click at [481, 109] on img "button" at bounding box center [498, 92] width 92 height 69
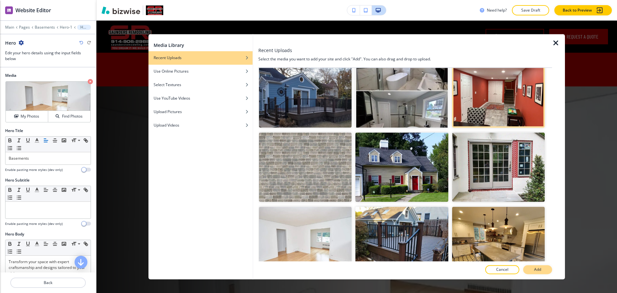
click at [546, 270] on button "Add" at bounding box center [537, 269] width 29 height 9
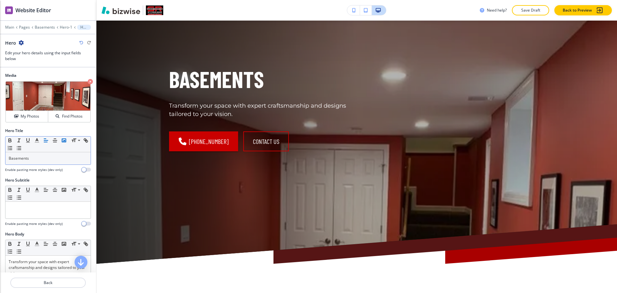
scroll to position [76, 0]
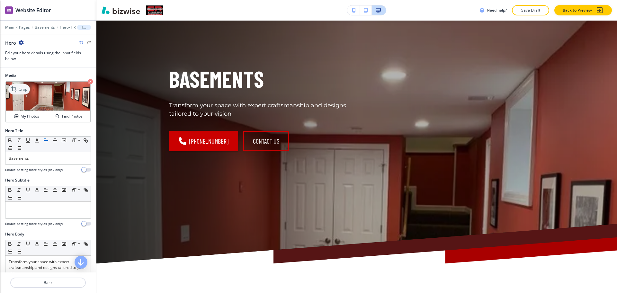
click at [15, 90] on icon at bounding box center [15, 89] width 8 height 8
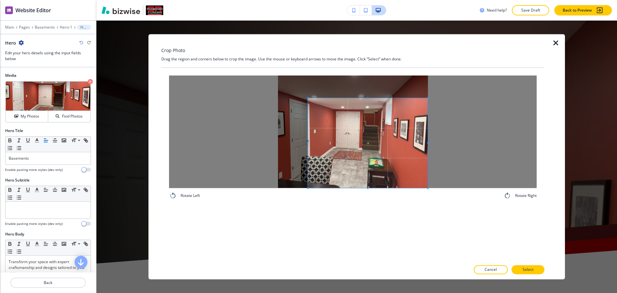
click at [394, 147] on span at bounding box center [368, 143] width 120 height 90
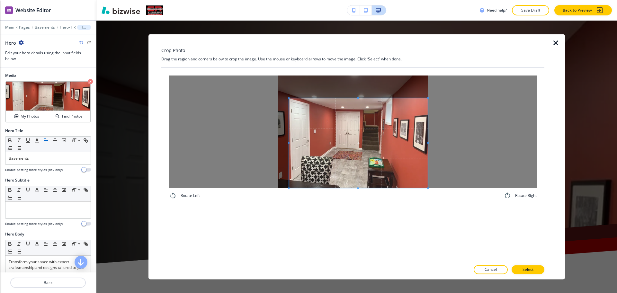
click at [289, 140] on div at bounding box center [358, 143] width 139 height 90
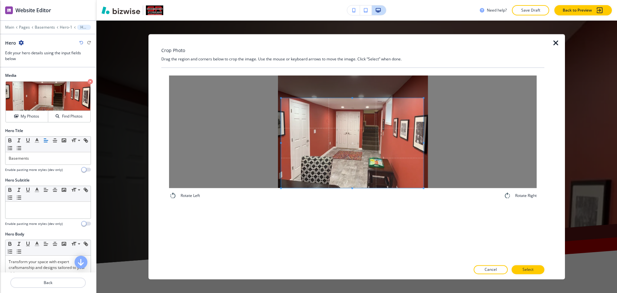
click at [325, 162] on span at bounding box center [352, 143] width 142 height 90
click at [520, 270] on button "Select" at bounding box center [527, 269] width 33 height 9
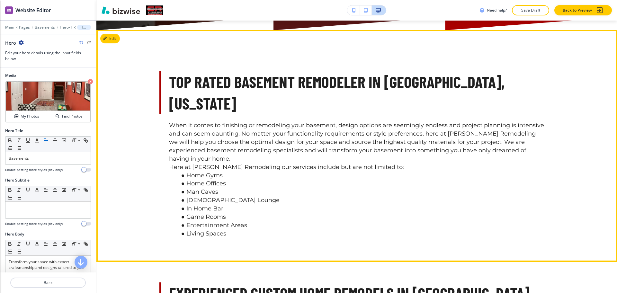
scroll to position [309, 0]
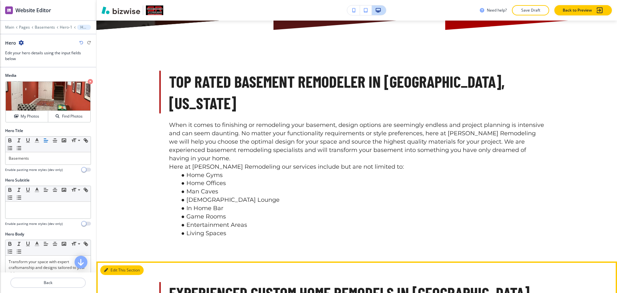
click at [115, 265] on button "Edit This Section" at bounding box center [121, 270] width 43 height 10
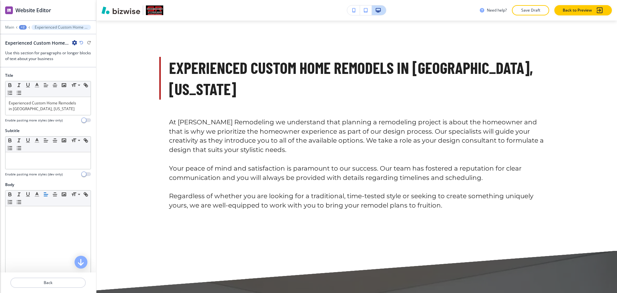
scroll to position [537, 0]
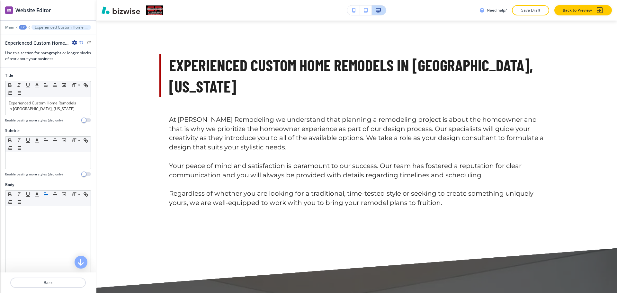
click at [75, 42] on icon "button" at bounding box center [74, 42] width 5 height 5
click at [83, 81] on button "Delete Section" at bounding box center [92, 77] width 41 height 12
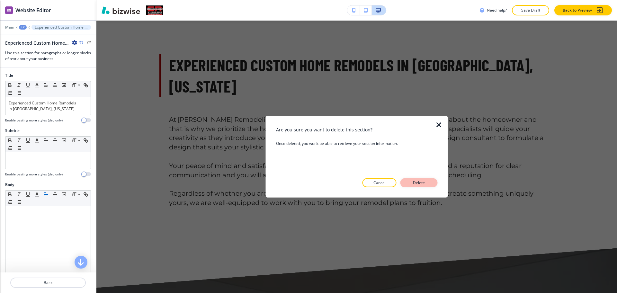
click at [423, 180] on p "Delete" at bounding box center [418, 183] width 15 height 6
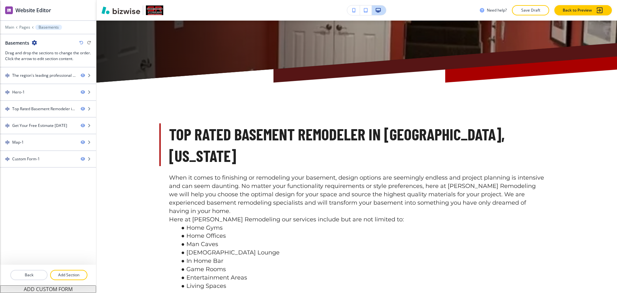
scroll to position [256, 0]
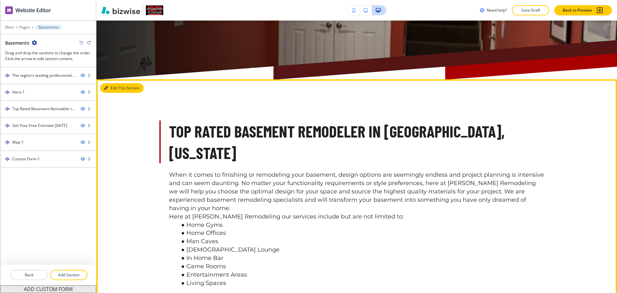
click at [110, 89] on button "Edit This Section" at bounding box center [121, 88] width 43 height 10
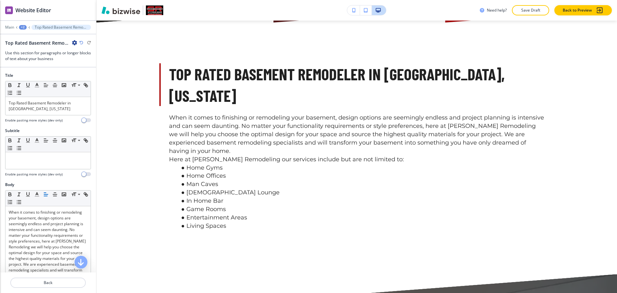
scroll to position [318, 0]
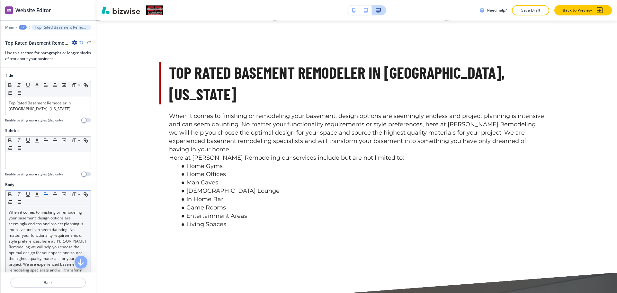
click at [42, 230] on p "When it comes to finishing or remodeling your basement, design options are seem…" at bounding box center [48, 246] width 79 height 75
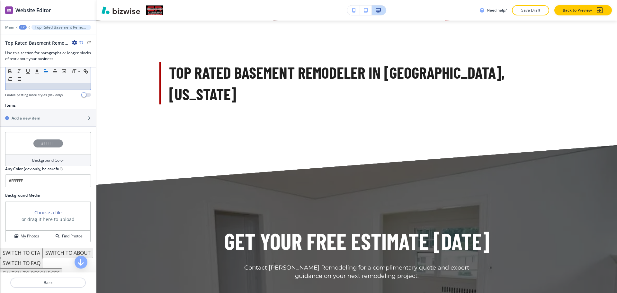
scroll to position [200, 0]
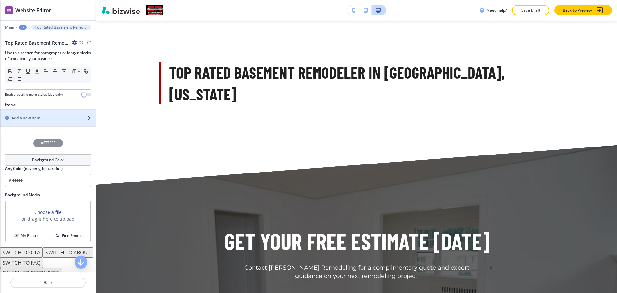
click at [23, 119] on h2 "Add a new item" at bounding box center [26, 118] width 29 height 6
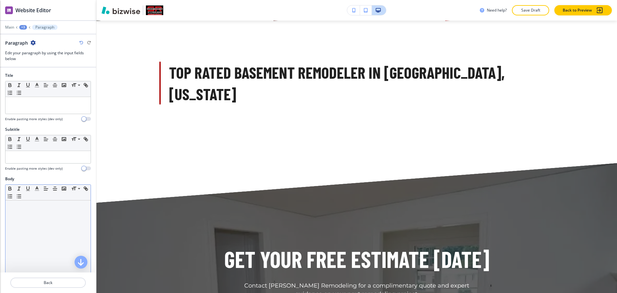
click at [39, 213] on div at bounding box center [47, 241] width 85 height 83
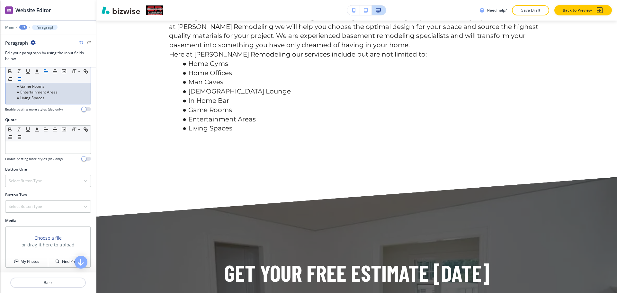
scroll to position [236, 0]
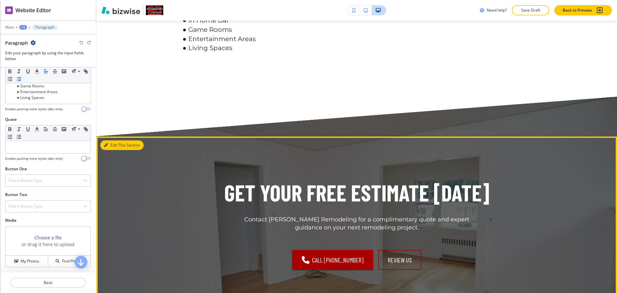
click at [116, 140] on button "Edit This Section" at bounding box center [121, 145] width 43 height 10
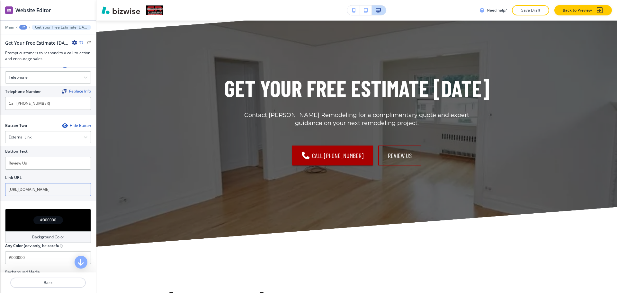
scroll to position [234, 0]
click at [37, 132] on div "External Link" at bounding box center [47, 137] width 85 height 12
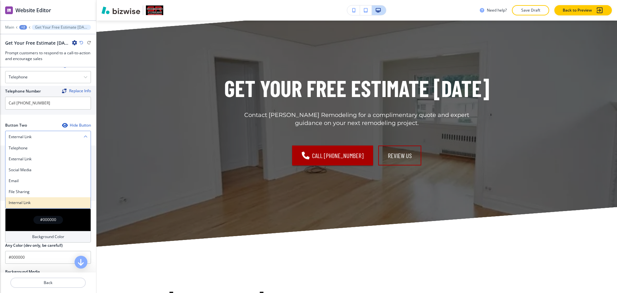
click at [27, 206] on div "Internal Link" at bounding box center [47, 202] width 85 height 11
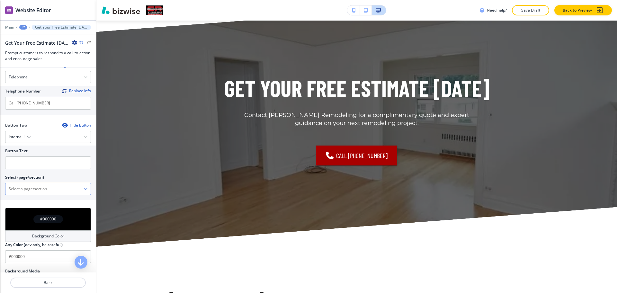
drag, startPoint x: 34, startPoint y: 193, endPoint x: 38, endPoint y: 186, distance: 7.9
click at [34, 193] on \(page\/section\) "Manual Input" at bounding box center [44, 188] width 78 height 11
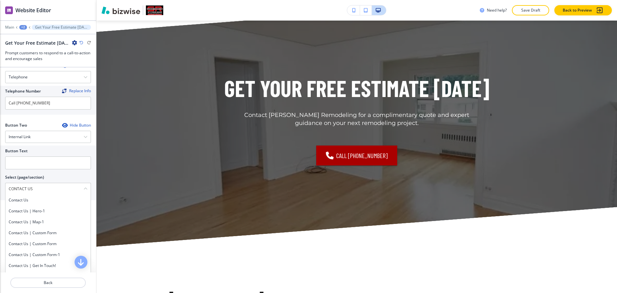
drag, startPoint x: 45, startPoint y: 190, endPoint x: 0, endPoint y: 189, distance: 45.3
click at [0, 189] on div "Button Text Select (page/section) CONTACT US Contact us Contact us | Hero-1 Con…" at bounding box center [48, 172] width 96 height 55
click at [21, 201] on h4 "Contact us" at bounding box center [48, 200] width 79 height 6
type \(page\/section\) "Contact us"
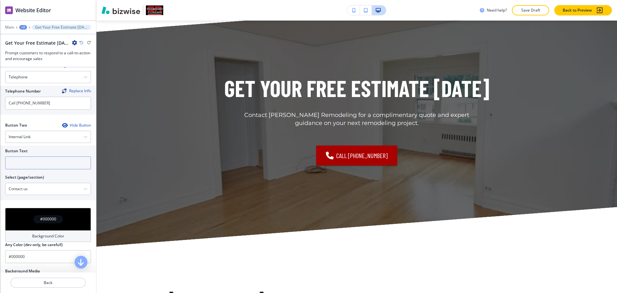
drag, startPoint x: 20, startPoint y: 161, endPoint x: 23, endPoint y: 164, distance: 4.8
click at [21, 161] on input "text" at bounding box center [48, 162] width 86 height 13
paste input "CONTACT US"
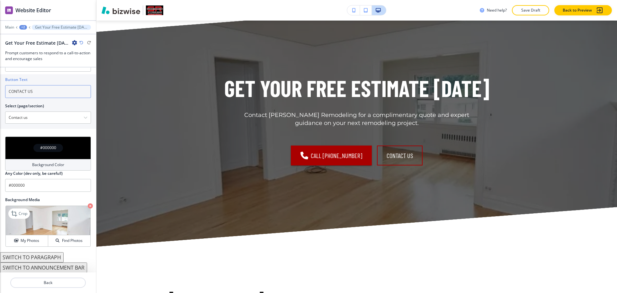
scroll to position [306, 0]
type input "CONTACT US"
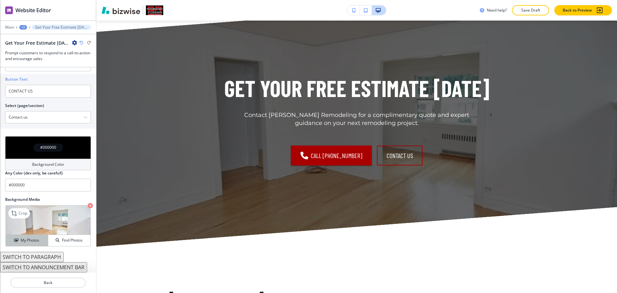
click at [27, 241] on h4 "My Photos" at bounding box center [30, 240] width 19 height 6
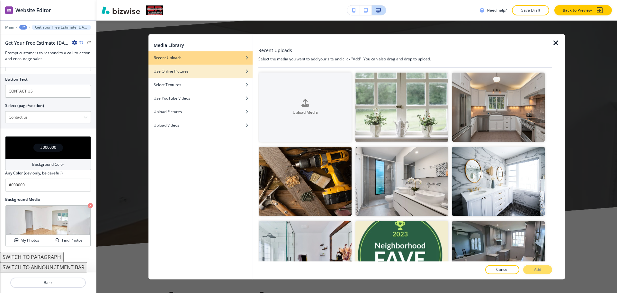
click at [234, 73] on div "Use Online Pictures" at bounding box center [200, 71] width 104 height 6
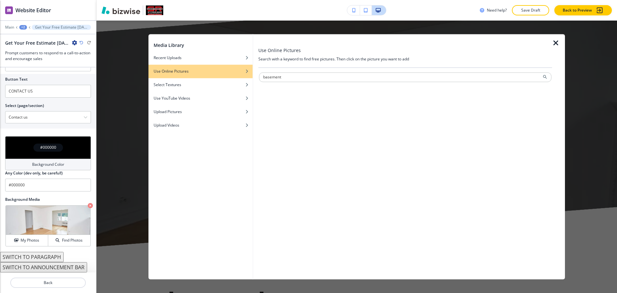
type input "basement"
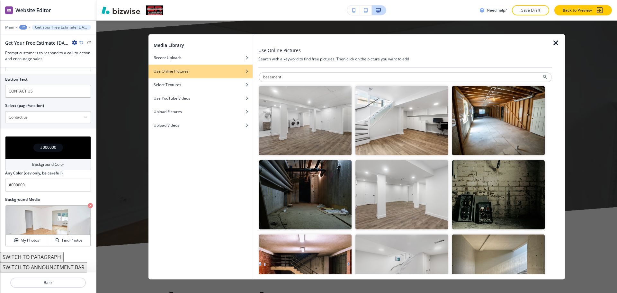
click at [420, 141] on img "button" at bounding box center [401, 120] width 92 height 69
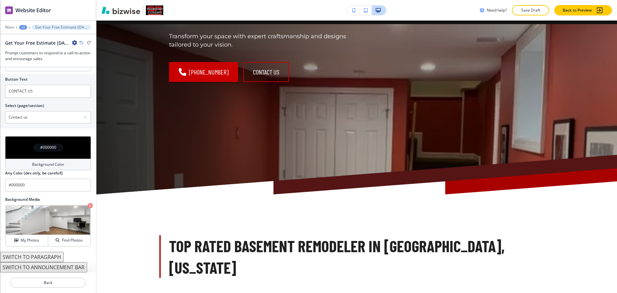
scroll to position [0, 0]
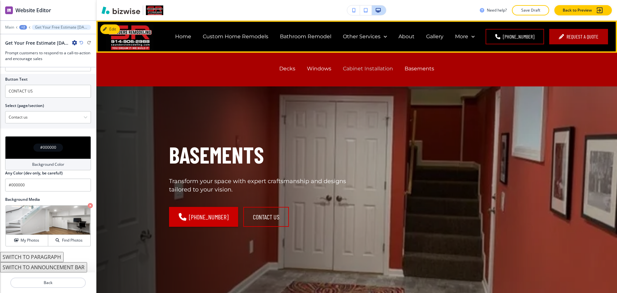
click at [385, 66] on p "Cabinet Installation" at bounding box center [368, 68] width 50 height 7
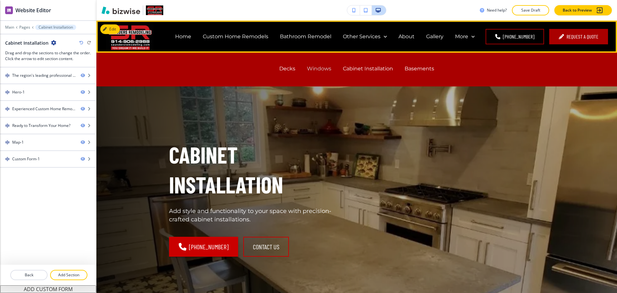
click at [321, 70] on p "Windows" at bounding box center [319, 68] width 24 height 7
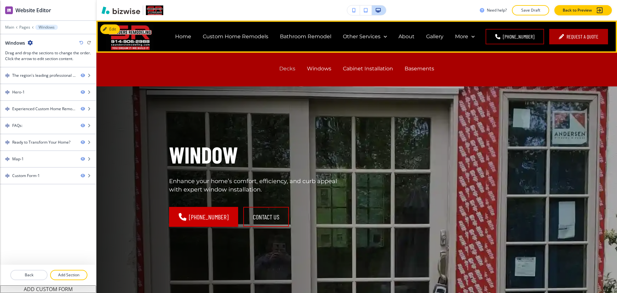
click at [291, 68] on p "Decks" at bounding box center [287, 68] width 16 height 7
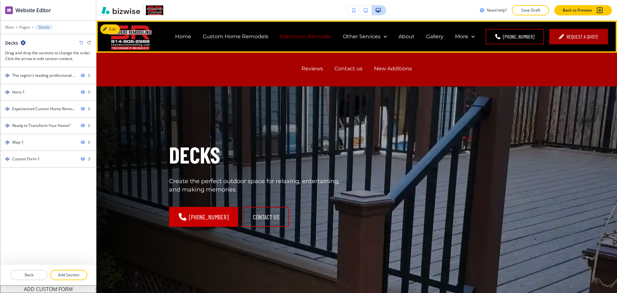
click at [314, 40] on p "Bathroom Remodel" at bounding box center [305, 36] width 51 height 7
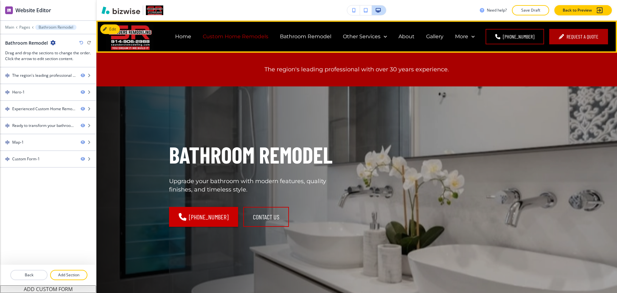
click at [248, 39] on p "Custom Home Remodels" at bounding box center [236, 36] width 66 height 7
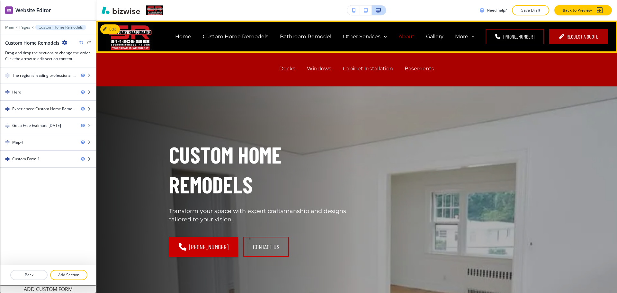
click at [414, 36] on p "About" at bounding box center [406, 36] width 16 height 7
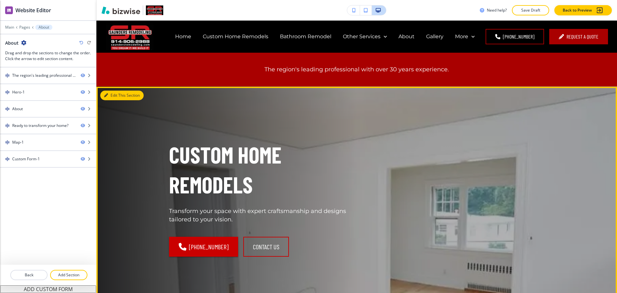
drag, startPoint x: 114, startPoint y: 96, endPoint x: 97, endPoint y: 103, distance: 17.7
click at [114, 96] on button "Edit This Section" at bounding box center [121, 96] width 43 height 10
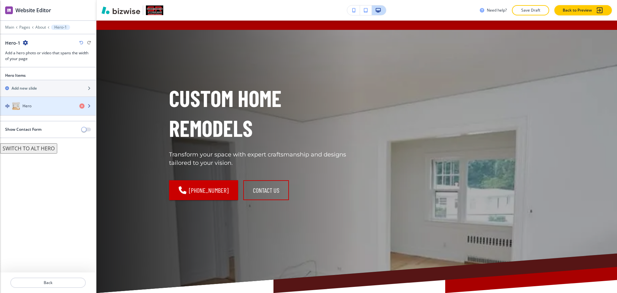
scroll to position [66, 0]
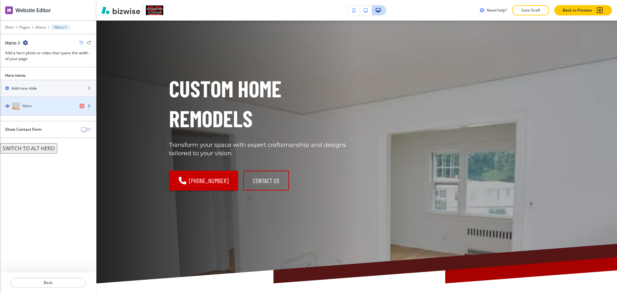
click at [53, 108] on div "Hero" at bounding box center [37, 106] width 74 height 8
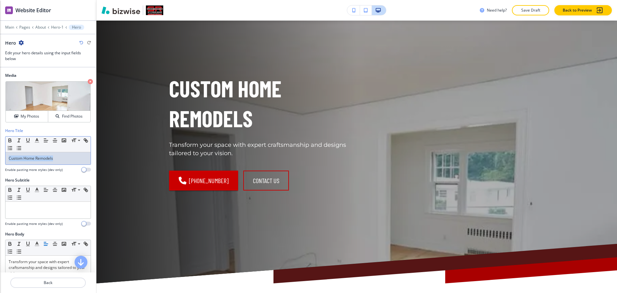
drag, startPoint x: 63, startPoint y: 159, endPoint x: 0, endPoint y: 159, distance: 62.9
click at [0, 159] on div "Hero Title Small Normal Large Huge Custom Home Remodels Enable pasting more sty…" at bounding box center [48, 152] width 96 height 49
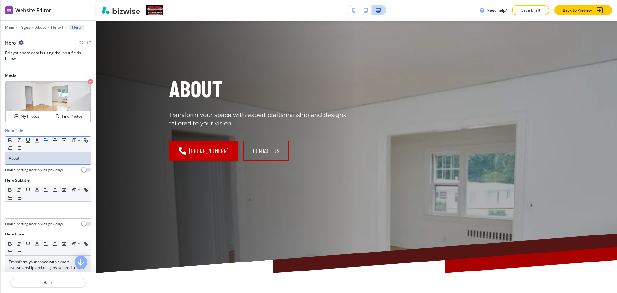
click at [46, 261] on p "Transform your space with expert craftsmanship and designs tailored to your vis…" at bounding box center [48, 267] width 79 height 17
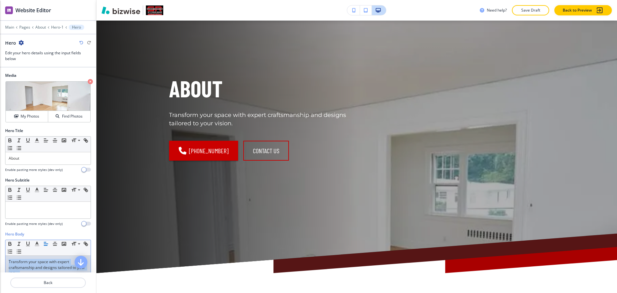
paste div
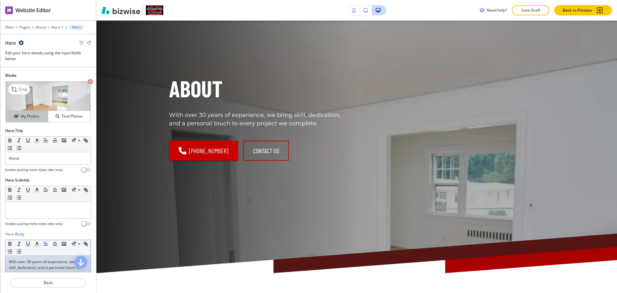
click at [22, 116] on h4 "My Photos" at bounding box center [30, 116] width 19 height 6
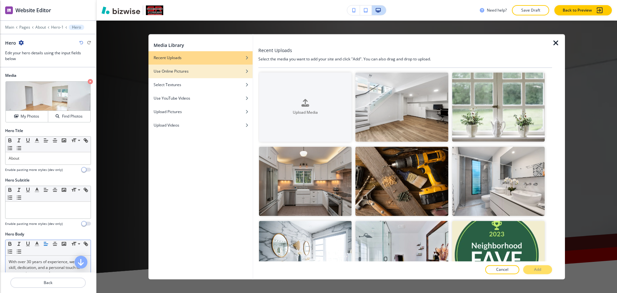
click at [170, 72] on h4 "Use Online Pictures" at bounding box center [170, 71] width 35 height 6
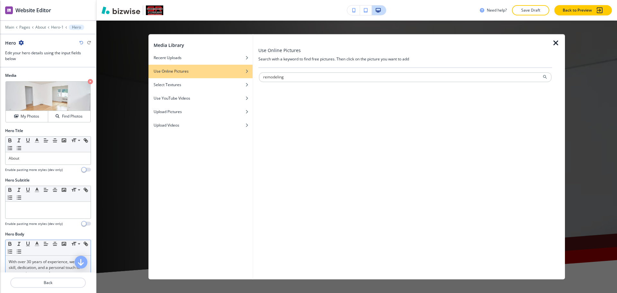
type input "remodeling"
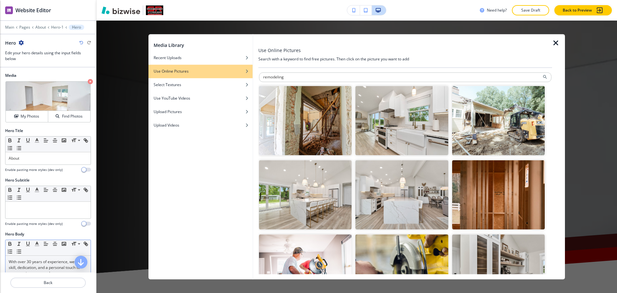
click at [308, 133] on img "button" at bounding box center [305, 120] width 92 height 69
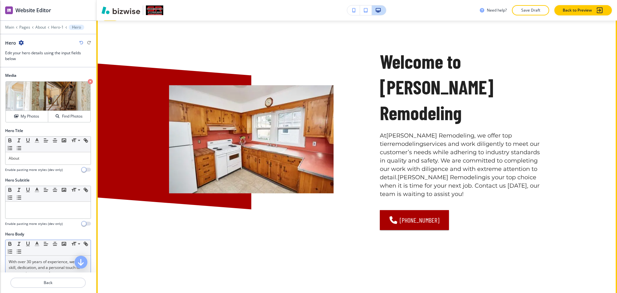
scroll to position [332, 0]
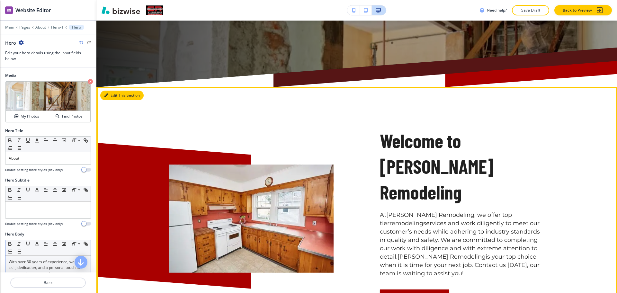
click at [115, 97] on button "Edit This Section" at bounding box center [121, 96] width 43 height 10
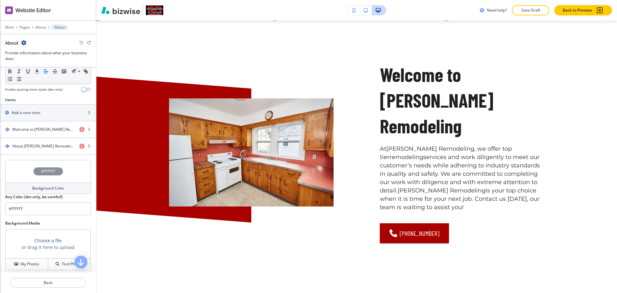
scroll to position [200, 0]
click at [41, 130] on h4 "Welcome to Saunders Remodeling" at bounding box center [43, 129] width 62 height 6
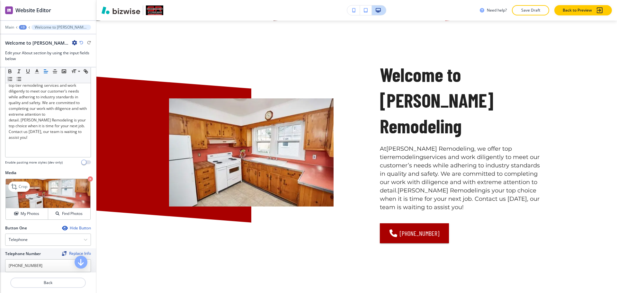
scroll to position [145, 0]
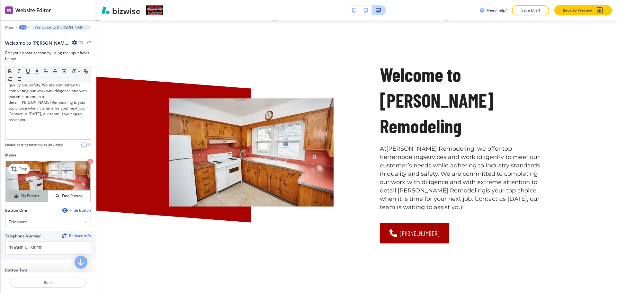
click at [16, 194] on icon "button" at bounding box center [16, 196] width 4 height 4
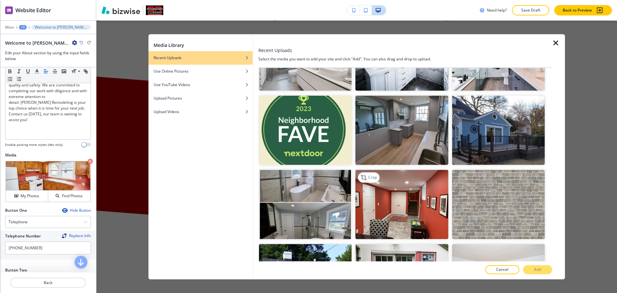
scroll to position [200, 0]
drag, startPoint x: 406, startPoint y: 194, endPoint x: 454, endPoint y: 200, distance: 49.3
click at [406, 193] on img "button" at bounding box center [401, 203] width 92 height 69
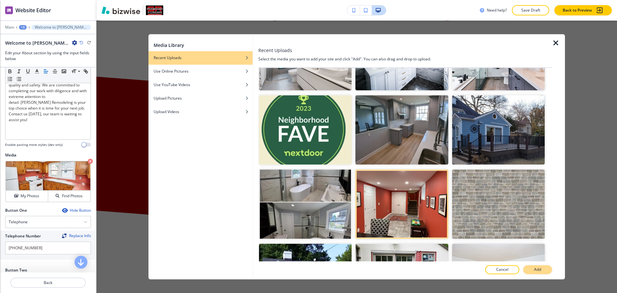
click at [536, 269] on p "Add" at bounding box center [537, 270] width 7 height 6
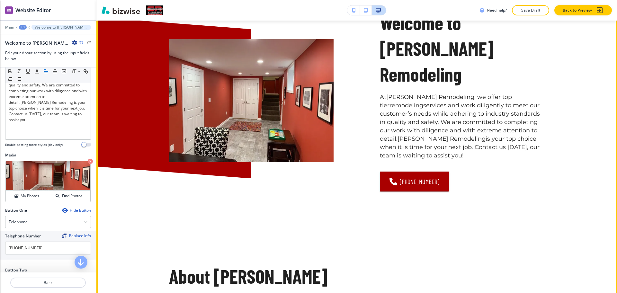
scroll to position [370, 0]
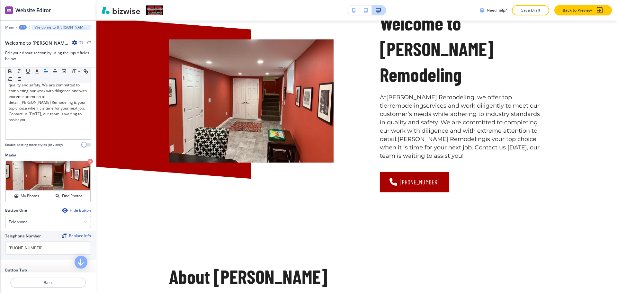
click at [82, 44] on icon "button" at bounding box center [81, 43] width 4 height 4
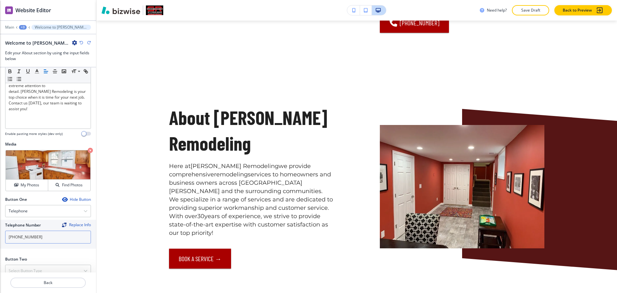
scroll to position [165, 0]
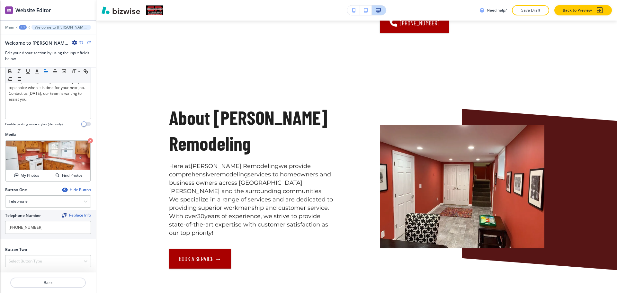
click at [77, 189] on div "Hide Button" at bounding box center [76, 189] width 29 height 5
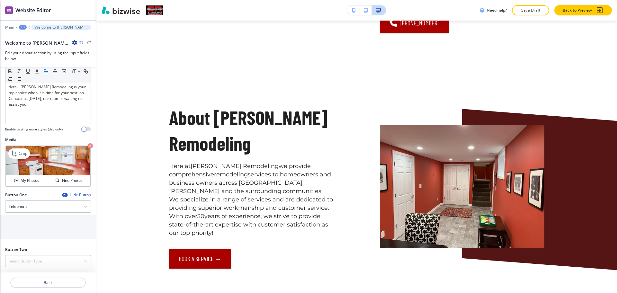
scroll to position [136, 0]
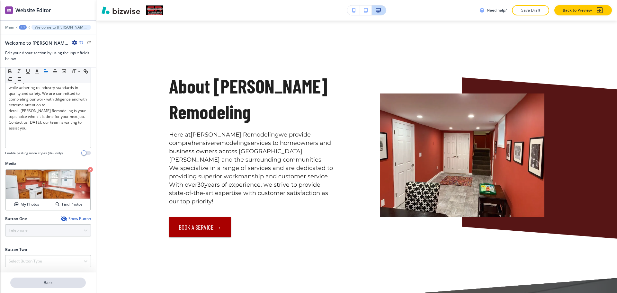
click at [51, 281] on p "Back" at bounding box center [48, 283] width 74 height 6
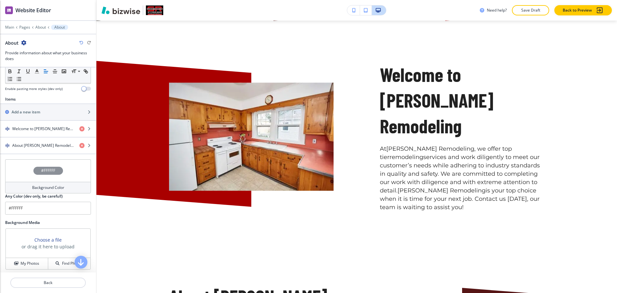
scroll to position [201, 0]
click at [31, 148] on div "button" at bounding box center [48, 150] width 96 height 5
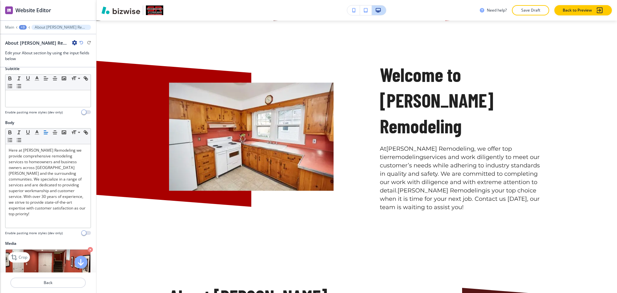
scroll to position [191, 0]
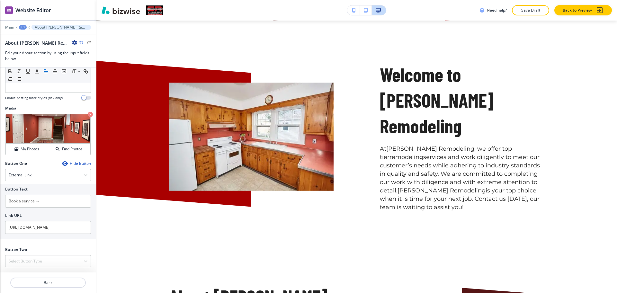
click at [72, 163] on div "Hide Button" at bounding box center [76, 163] width 29 height 5
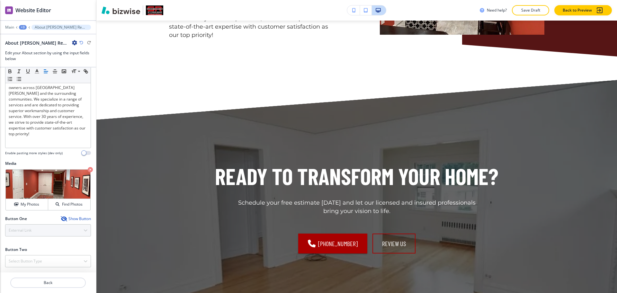
scroll to position [0, 0]
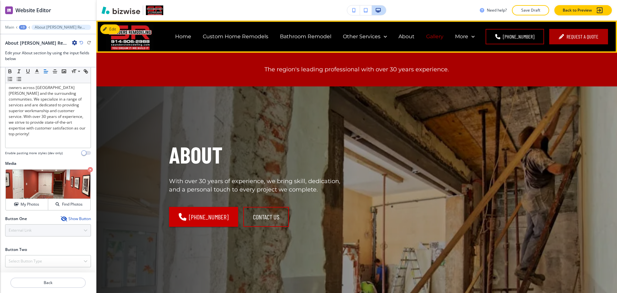
click at [431, 37] on p "Gallery" at bounding box center [434, 36] width 17 height 7
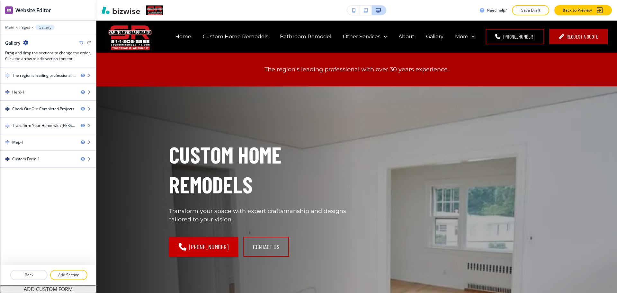
click at [81, 43] on icon "button" at bounding box center [81, 43] width 4 height 4
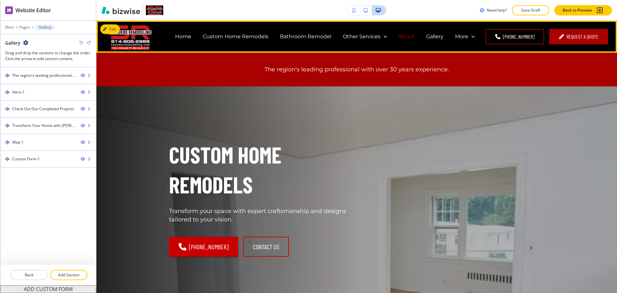
drag, startPoint x: 409, startPoint y: 37, endPoint x: 405, endPoint y: 40, distance: 5.7
click at [409, 37] on p "About" at bounding box center [406, 36] width 16 height 7
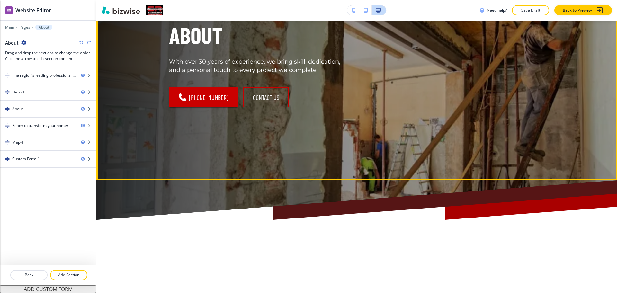
scroll to position [296, 0]
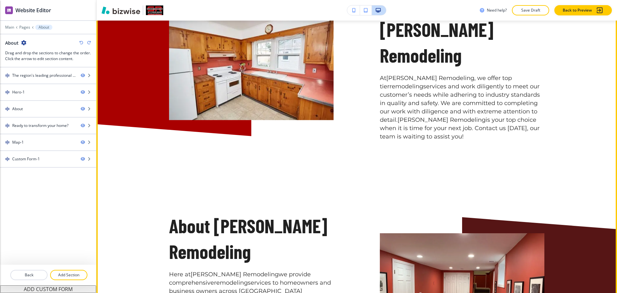
scroll to position [389, 0]
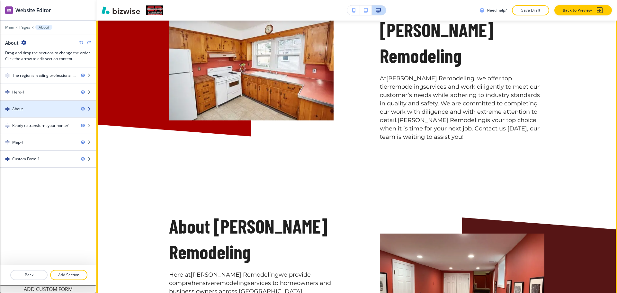
click at [46, 111] on div "About" at bounding box center [37, 109] width 75 height 6
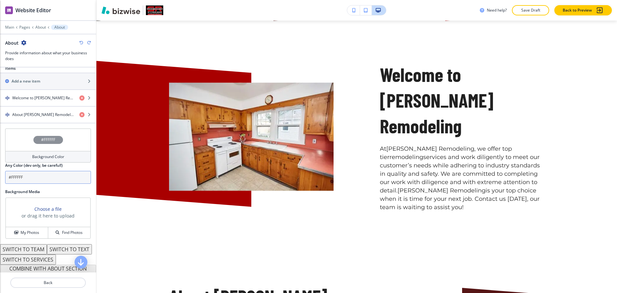
scroll to position [232, 0]
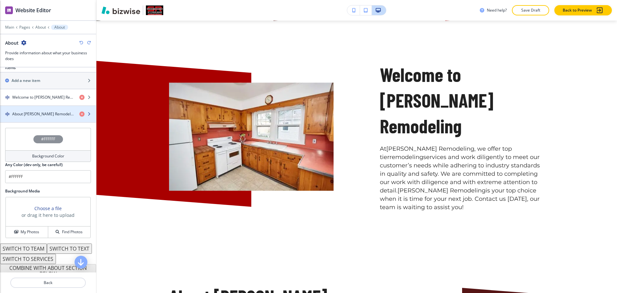
click at [40, 121] on div "button" at bounding box center [48, 119] width 96 height 5
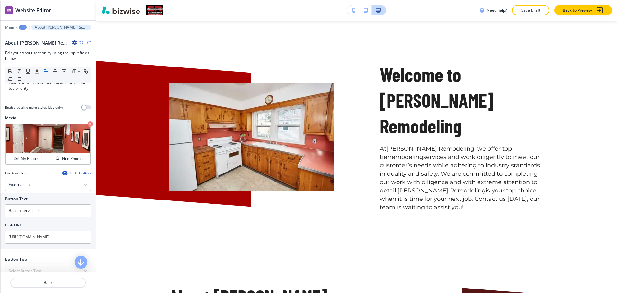
scroll to position [191, 0]
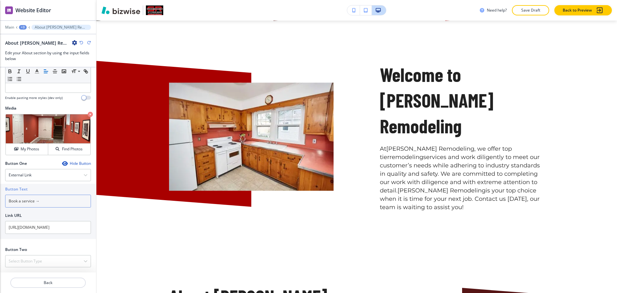
drag, startPoint x: 45, startPoint y: 203, endPoint x: 0, endPoint y: 199, distance: 45.2
click at [0, 199] on div "Button Text Book a service → Link URL https://www.saundersremodeling.com/contact" at bounding box center [48, 211] width 96 height 55
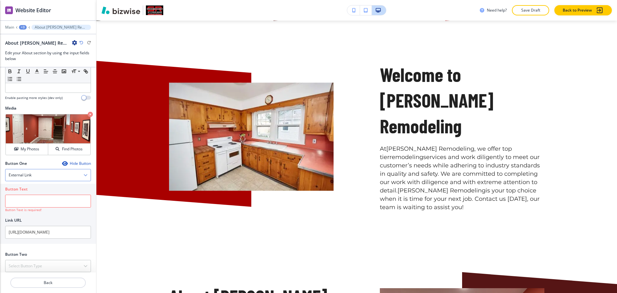
click at [34, 174] on div "External Link" at bounding box center [47, 175] width 85 height 12
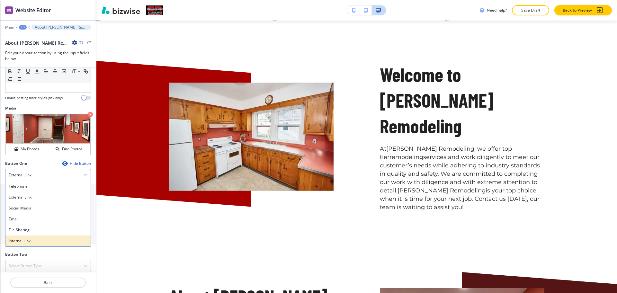
click at [30, 240] on h4 "Internal Link" at bounding box center [48, 241] width 79 height 6
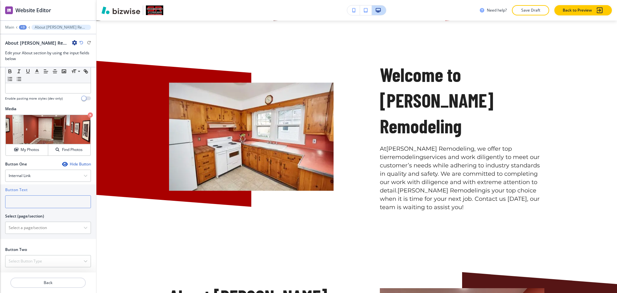
click at [30, 202] on input "text" at bounding box center [48, 201] width 86 height 13
paste input "Book a service →"
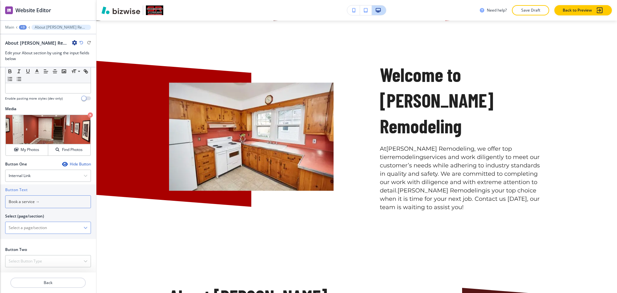
type input "Book a service →"
click at [31, 229] on \(page\/section\) "Manual Input" at bounding box center [44, 227] width 78 height 11
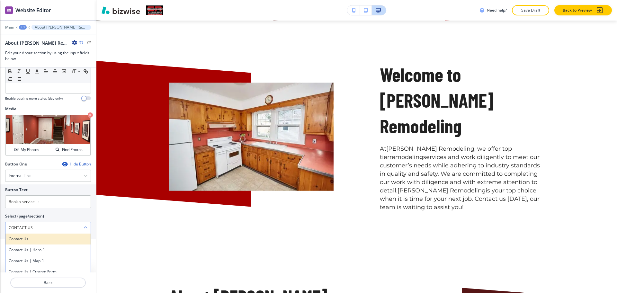
click at [41, 236] on h4 "Contact us" at bounding box center [48, 239] width 79 height 6
type \(page\/section\) "Contact us"
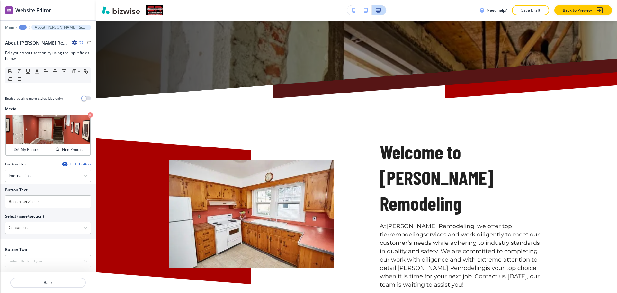
scroll to position [0, 0]
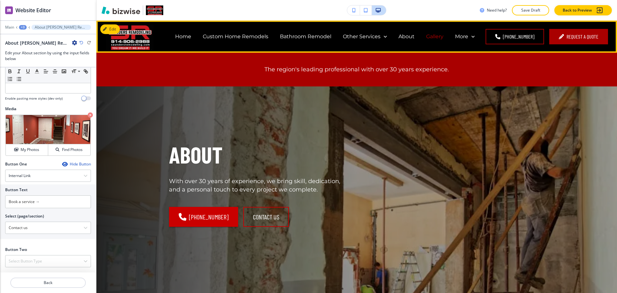
click at [435, 39] on p "Gallery" at bounding box center [434, 36] width 17 height 7
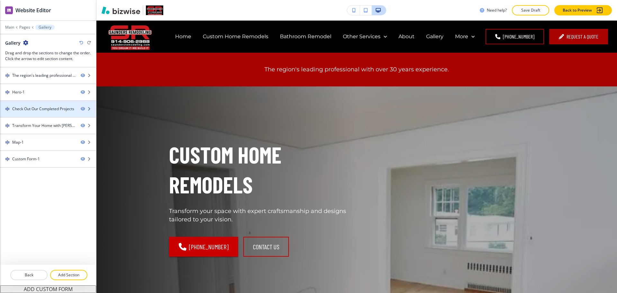
click at [51, 112] on div at bounding box center [48, 114] width 96 height 5
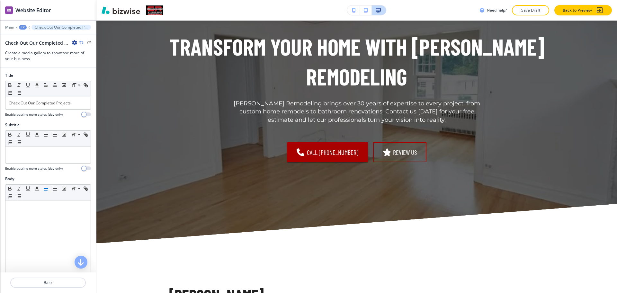
scroll to position [2637, 0]
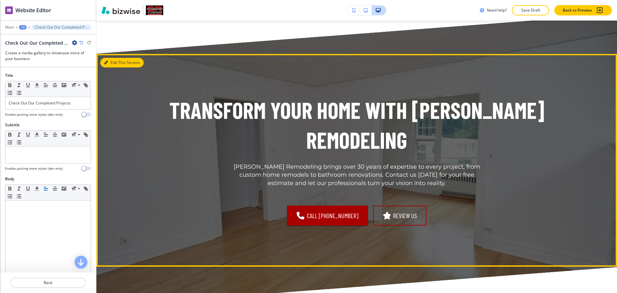
click at [107, 61] on icon "button" at bounding box center [106, 63] width 4 height 4
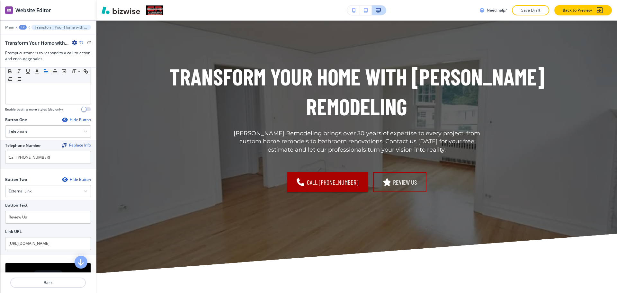
scroll to position [186, 0]
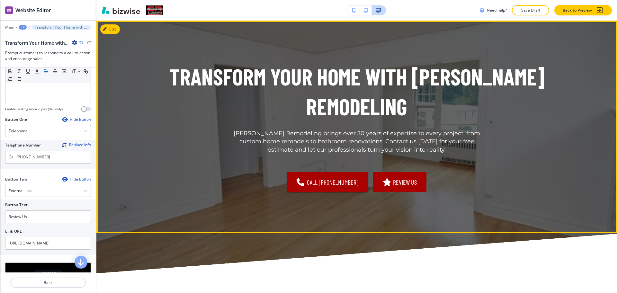
click at [394, 184] on link "Review Us" at bounding box center [399, 182] width 53 height 20
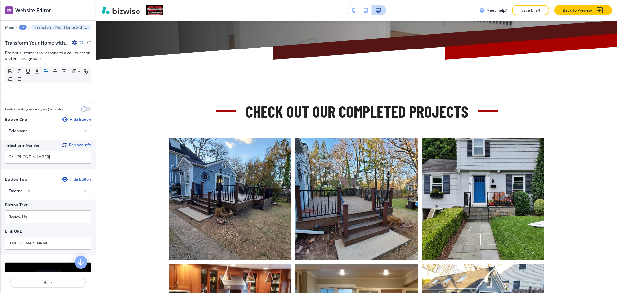
scroll to position [0, 0]
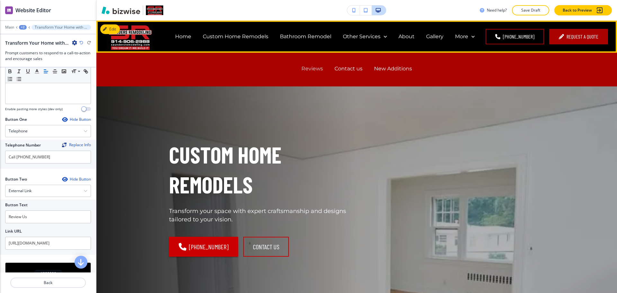
click at [311, 68] on p "Reviews" at bounding box center [312, 68] width 22 height 7
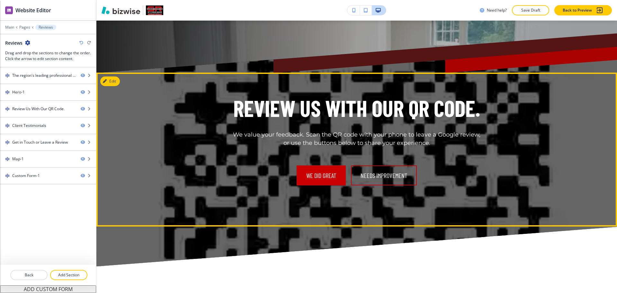
scroll to position [269, 0]
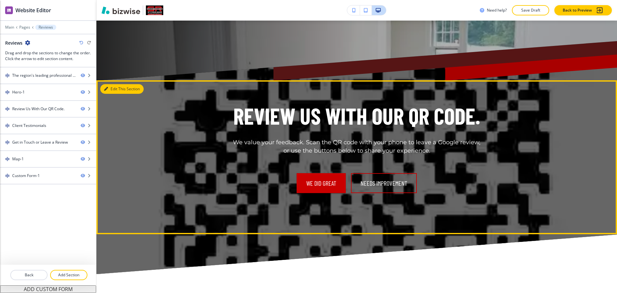
click at [108, 88] on icon "button" at bounding box center [106, 89] width 4 height 4
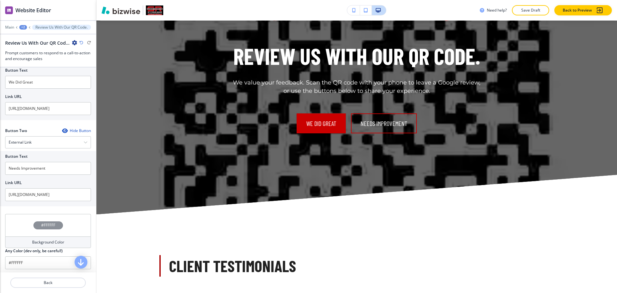
scroll to position [333, 0]
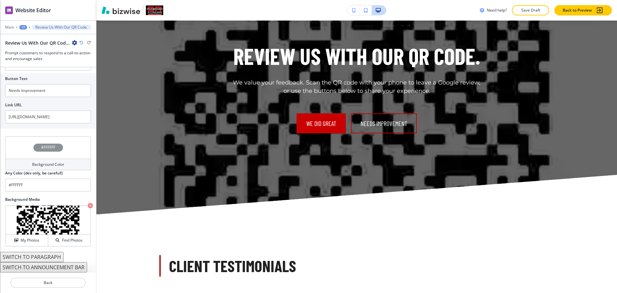
click at [56, 255] on button "SWITCH TO PARAGRAPH" at bounding box center [32, 257] width 64 height 10
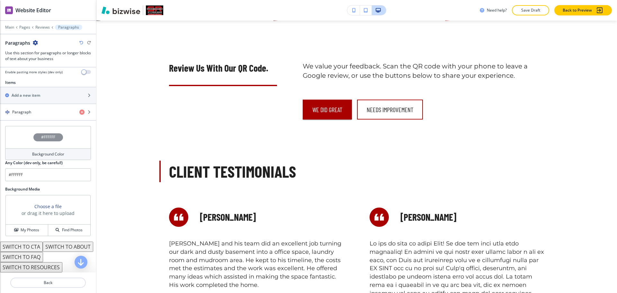
scroll to position [227, 0]
click at [44, 246] on button "SWITCH TO ABOUT" at bounding box center [68, 246] width 50 height 10
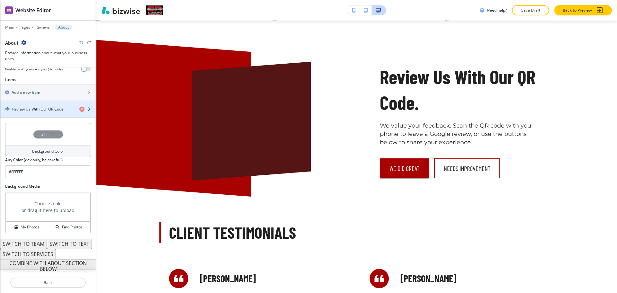
click at [48, 106] on h4 "Review Us With Our QR Code." at bounding box center [38, 109] width 52 height 6
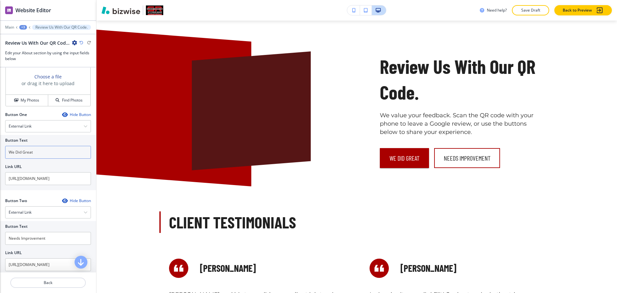
scroll to position [252, 0]
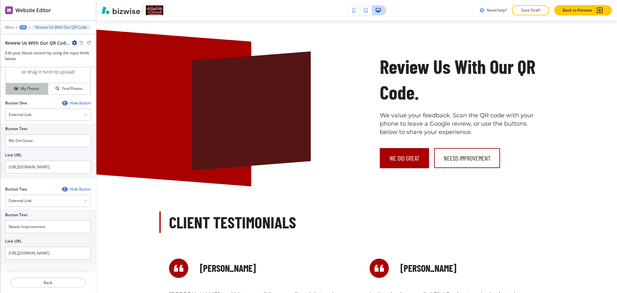
click at [29, 89] on h4 "My Photos" at bounding box center [30, 89] width 19 height 6
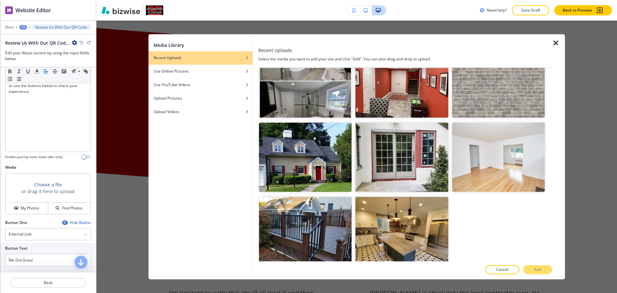
scroll to position [132, 0]
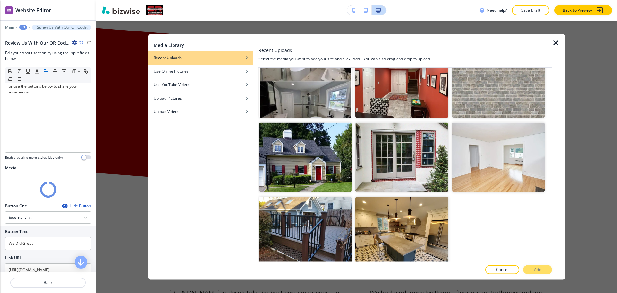
click at [553, 41] on icon "button" at bounding box center [556, 43] width 8 height 8
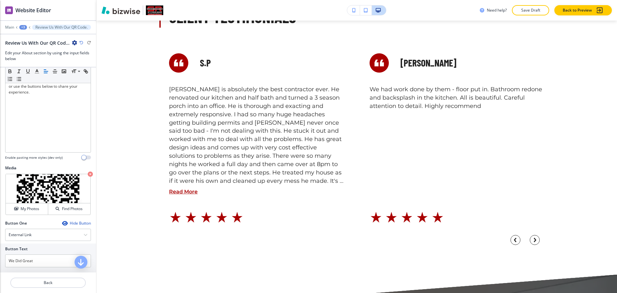
scroll to position [539, 0]
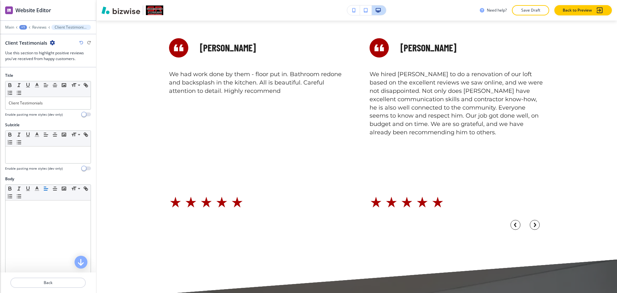
scroll to position [555, 0]
click at [51, 45] on icon "button" at bounding box center [52, 42] width 5 height 5
click at [70, 77] on p "Delete Section" at bounding box center [69, 77] width 33 height 6
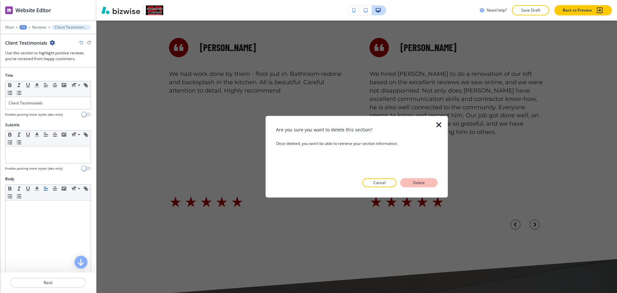
click at [419, 178] on div "Are you sure you want to delete this section? Once deleted, you won’t be able t…" at bounding box center [357, 156] width 162 height 61
click at [417, 183] on p "Delete" at bounding box center [418, 183] width 15 height 6
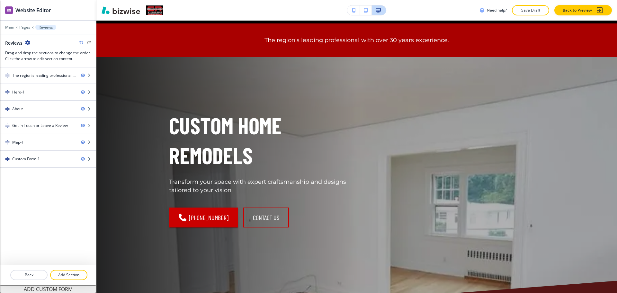
scroll to position [0, 0]
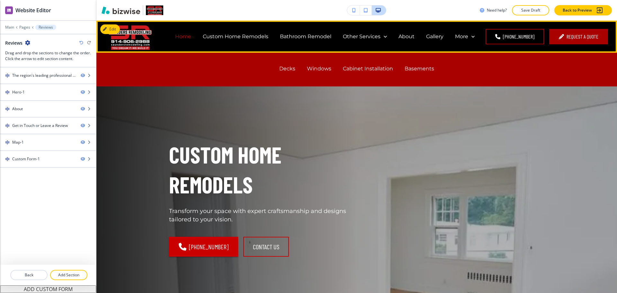
click at [186, 35] on p "Home" at bounding box center [183, 36] width 16 height 7
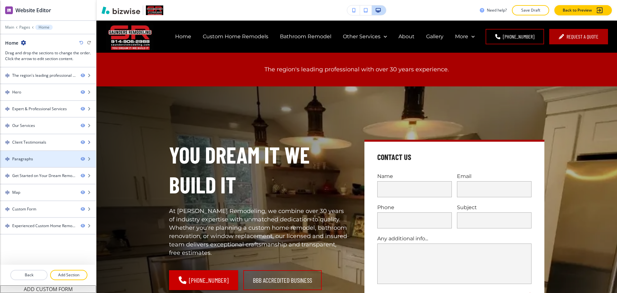
click at [42, 147] on div at bounding box center [48, 147] width 96 height 5
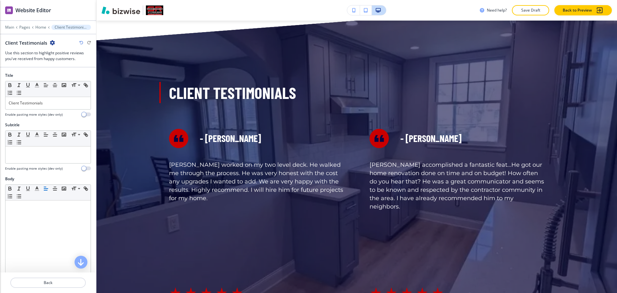
click at [53, 45] on icon "button" at bounding box center [52, 42] width 5 height 5
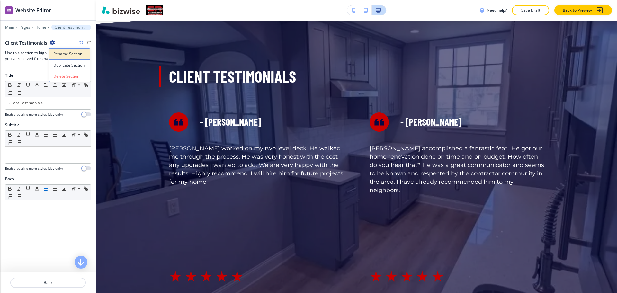
scroll to position [1183, 0]
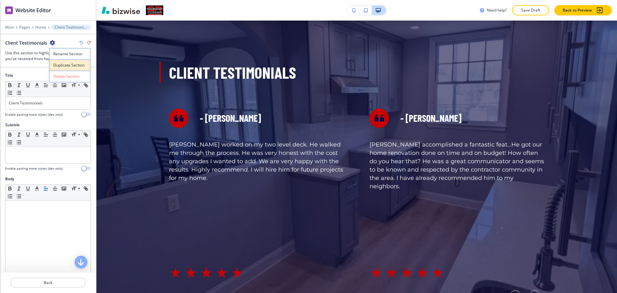
click at [63, 66] on p "Duplicate Section" at bounding box center [69, 65] width 33 height 6
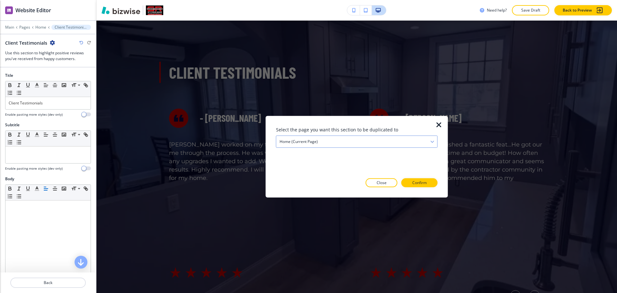
click at [291, 142] on h4 "Home (current page)" at bounding box center [298, 142] width 38 height 6
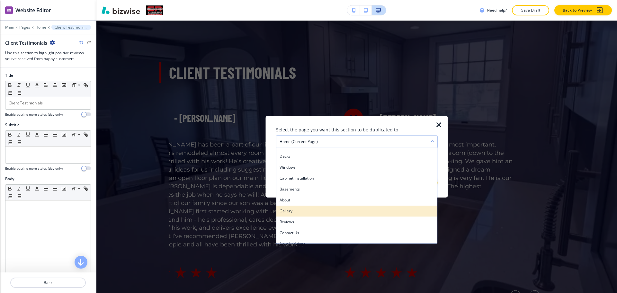
scroll to position [35, 0]
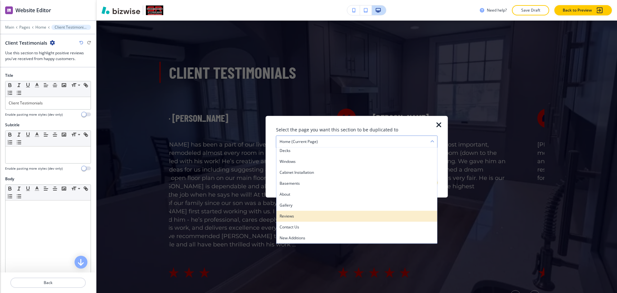
click at [301, 214] on h4 "Reviews" at bounding box center [356, 216] width 154 height 6
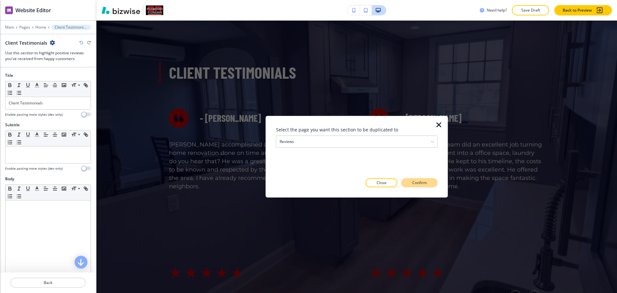
click at [418, 180] on p "Confirm" at bounding box center [419, 183] width 14 height 6
click at [420, 184] on p "Take me there" at bounding box center [413, 183] width 26 height 6
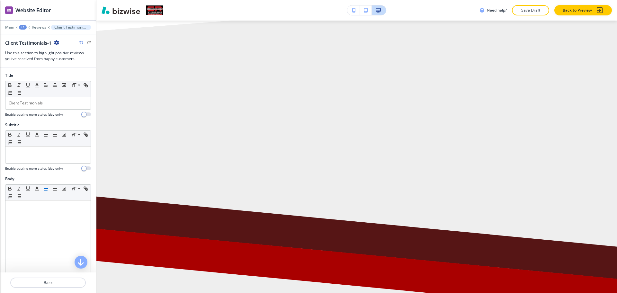
scroll to position [0, 0]
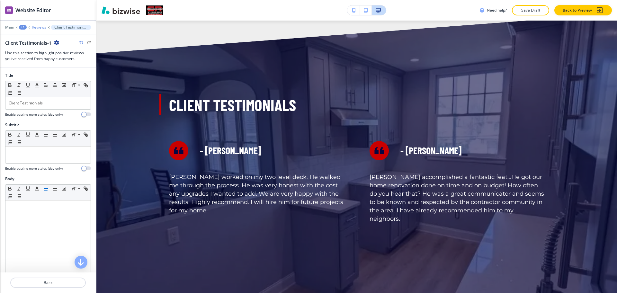
click at [41, 25] on p "Reviews" at bounding box center [39, 27] width 14 height 4
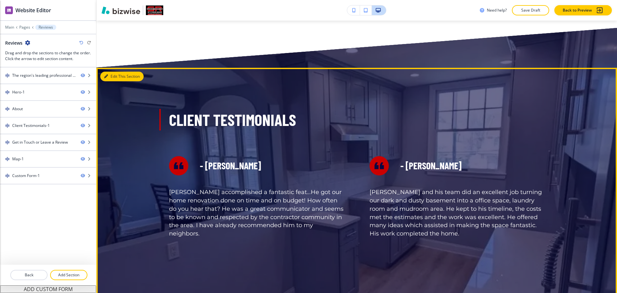
click at [108, 76] on button "Edit This Section" at bounding box center [121, 77] width 43 height 10
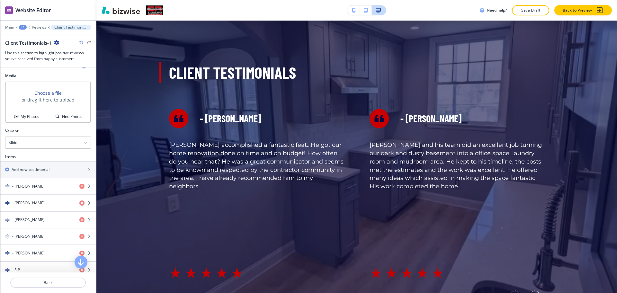
scroll to position [225, 0]
click at [39, 142] on div "Slider" at bounding box center [47, 142] width 85 height 12
click at [22, 152] on h4 "Flat" at bounding box center [48, 153] width 79 height 6
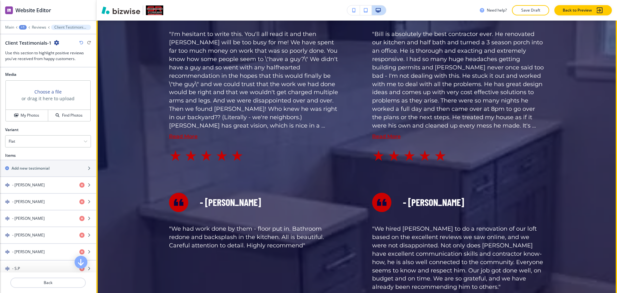
scroll to position [1055, 0]
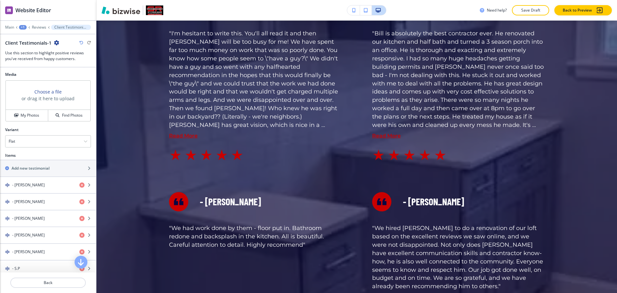
click at [81, 42] on icon "button" at bounding box center [81, 43] width 4 height 4
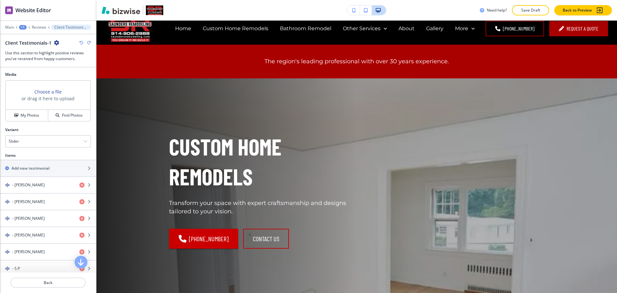
scroll to position [0, 0]
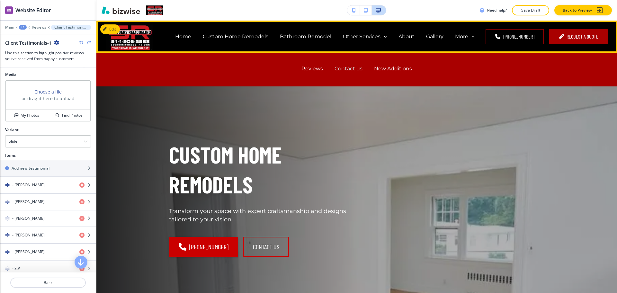
click at [338, 69] on p "Contact us" at bounding box center [348, 68] width 28 height 7
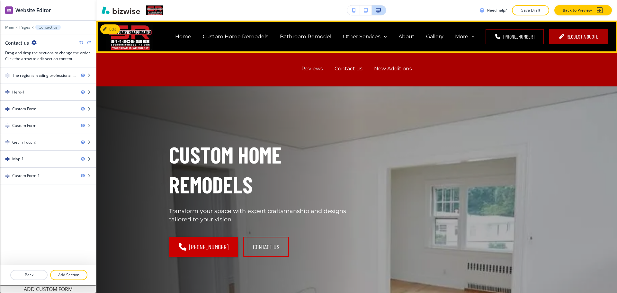
click at [304, 72] on p "Reviews" at bounding box center [312, 68] width 22 height 7
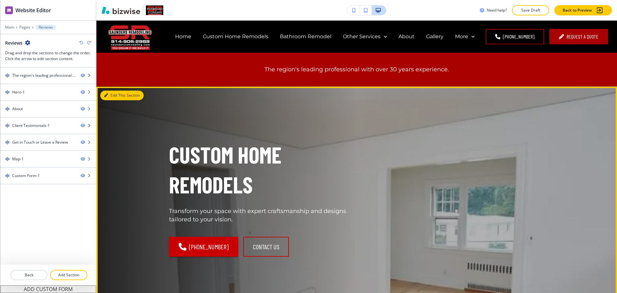
drag, startPoint x: 108, startPoint y: 96, endPoint x: 103, endPoint y: 99, distance: 6.1
click at [108, 95] on button "Edit This Section" at bounding box center [121, 96] width 43 height 10
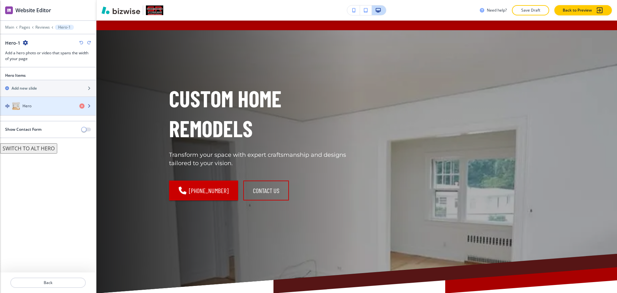
scroll to position [66, 0]
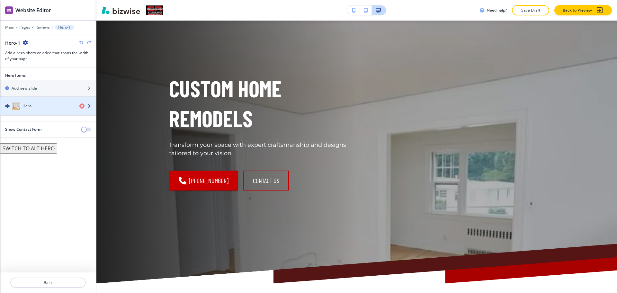
click at [38, 109] on div "Hero" at bounding box center [37, 106] width 74 height 8
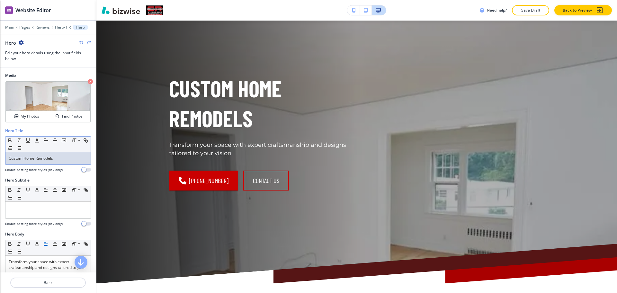
click at [66, 156] on p "Custom Home Remodels" at bounding box center [48, 158] width 79 height 6
click at [62, 157] on p "Custom Home Remodels" at bounding box center [48, 158] width 79 height 6
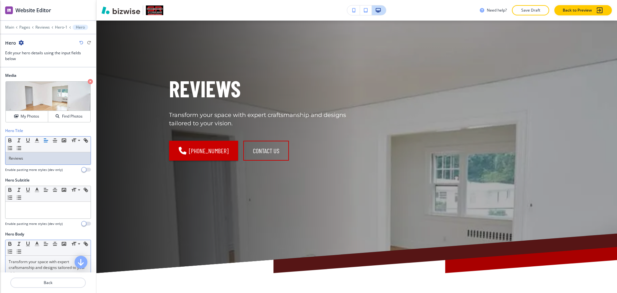
click at [40, 260] on p "Transform your space with expert craftsmanship and designs tailored to your vis…" at bounding box center [48, 267] width 79 height 17
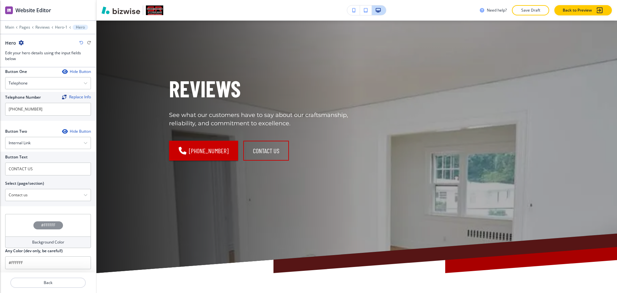
scroll to position [285, 0]
click at [40, 141] on div "Internal Link" at bounding box center [47, 141] width 85 height 12
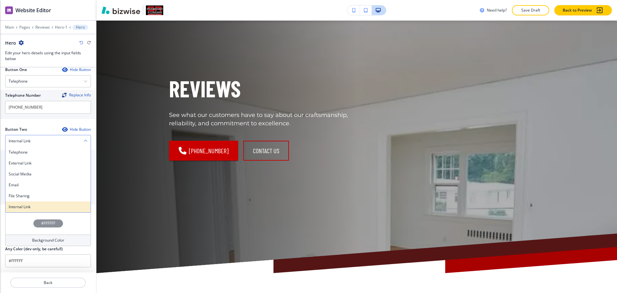
click at [24, 206] on h4 "Internal Link" at bounding box center [48, 207] width 79 height 6
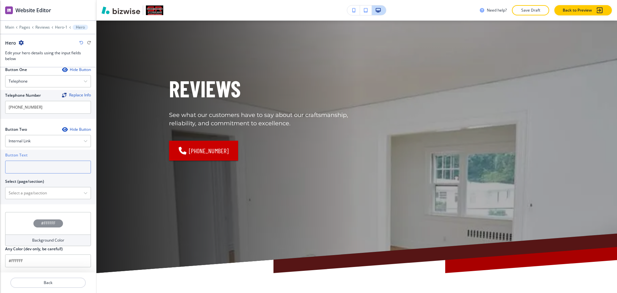
click at [28, 170] on input "text" at bounding box center [48, 167] width 86 height 13
click at [25, 142] on h4 "Internal Link" at bounding box center [20, 141] width 22 height 6
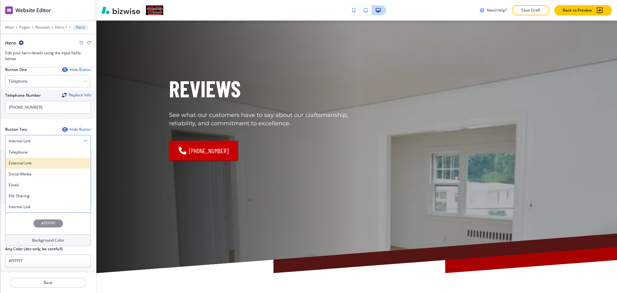
click at [25, 160] on div "External Link" at bounding box center [47, 163] width 85 height 11
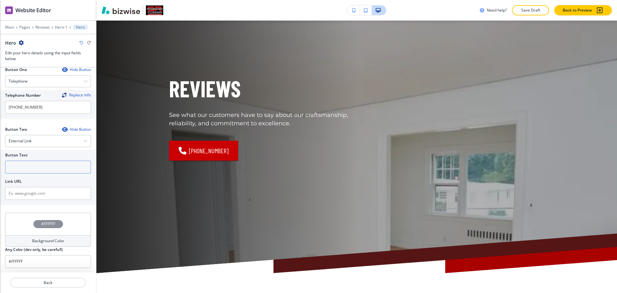
click at [27, 168] on input "text" at bounding box center [48, 167] width 86 height 13
type input "write a review"
click at [57, 192] on input "text" at bounding box center [48, 193] width 86 height 13
paste input "https://www.google.com/search?hl=en-PH&gl=ph&q=Saunders+Remodeling&ludocid=1807…"
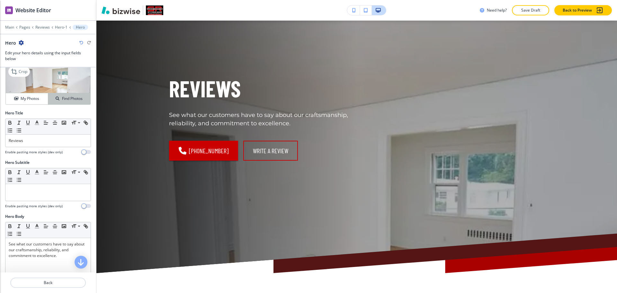
scroll to position [0, 0]
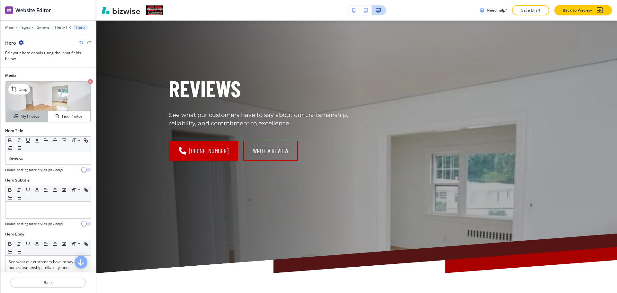
type input "https://www.google.com/search?hl=en-PH&gl=ph&q=Saunders+Remodeling&ludocid=1807…"
click at [28, 114] on h4 "My Photos" at bounding box center [30, 116] width 19 height 6
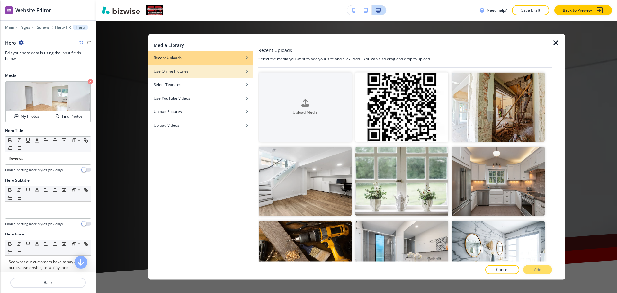
click at [227, 74] on div "Use Online Pictures" at bounding box center [200, 71] width 104 height 6
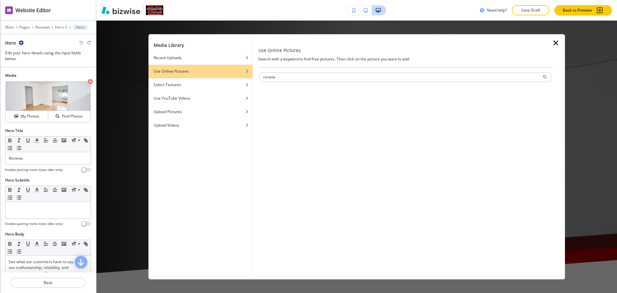
type input "review"
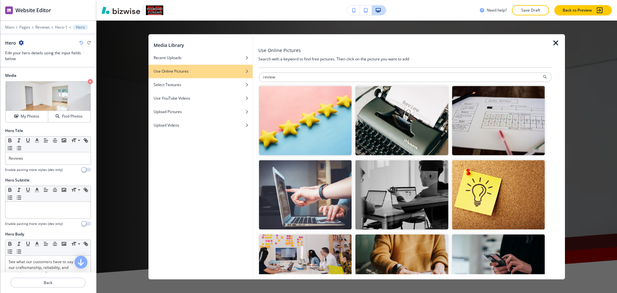
drag, startPoint x: 321, startPoint y: 124, endPoint x: 347, endPoint y: 136, distance: 29.2
click at [321, 123] on img "button" at bounding box center [305, 120] width 92 height 69
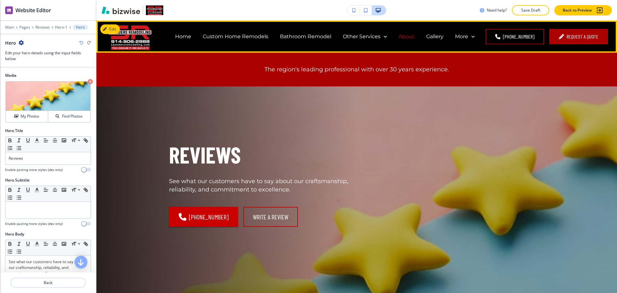
click at [408, 33] on p "About" at bounding box center [406, 36] width 16 height 7
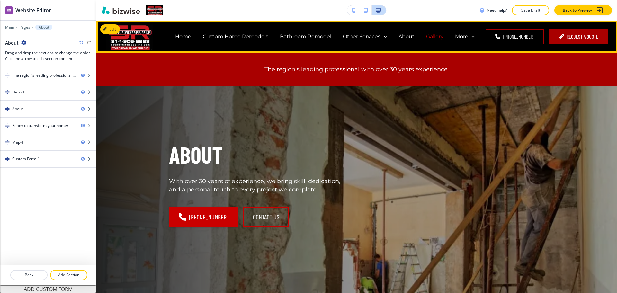
click at [432, 38] on p "Gallery" at bounding box center [434, 36] width 17 height 7
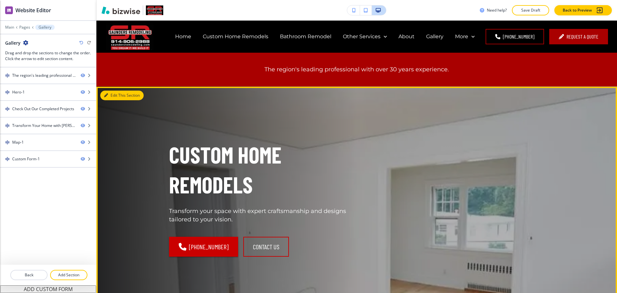
click at [119, 95] on button "Edit This Section" at bounding box center [121, 96] width 43 height 10
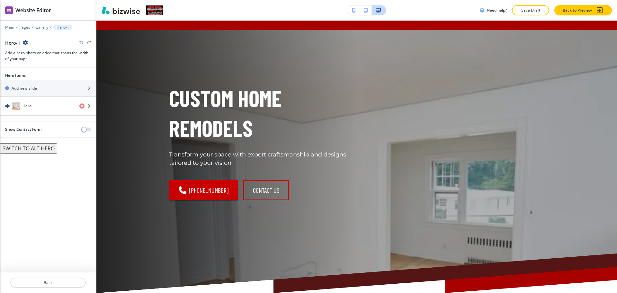
scroll to position [66, 0]
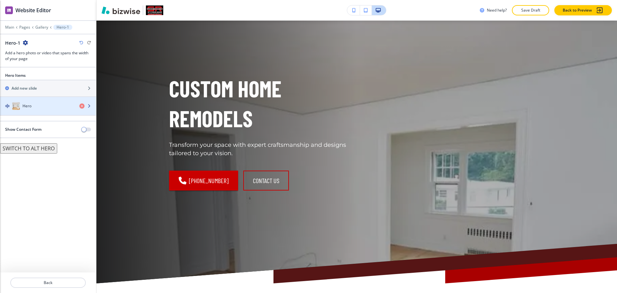
click at [50, 110] on div "button" at bounding box center [48, 112] width 96 height 5
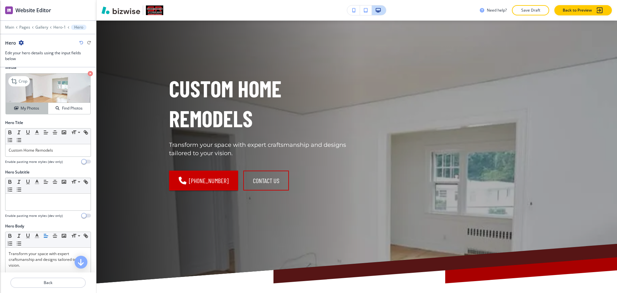
click at [26, 110] on h4 "My Photos" at bounding box center [30, 108] width 19 height 6
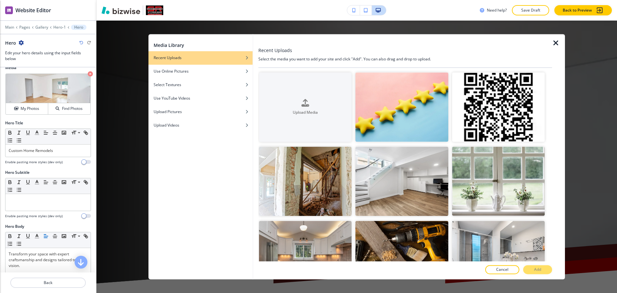
click at [551, 44] on div at bounding box center [405, 40] width 294 height 13
click at [553, 43] on icon "button" at bounding box center [556, 43] width 8 height 8
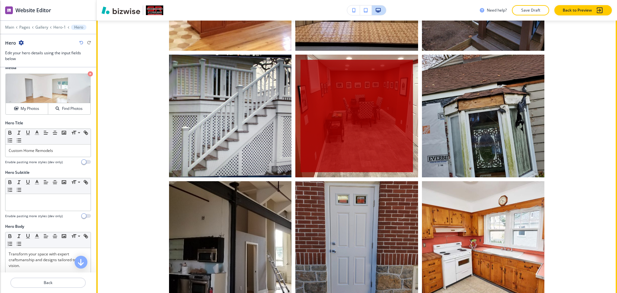
scroll to position [625, 0]
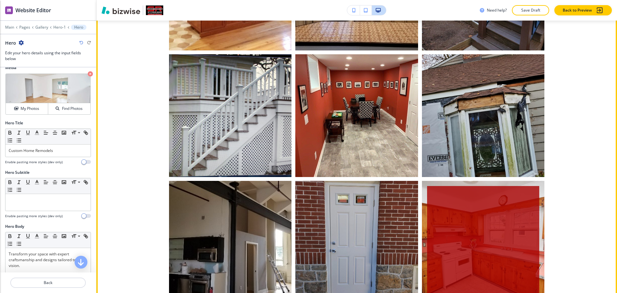
click at [489, 242] on div "button" at bounding box center [483, 242] width 112 height 112
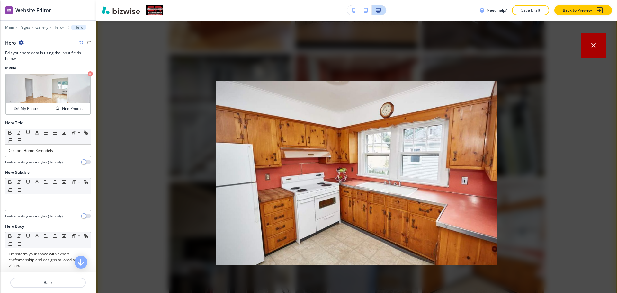
click at [591, 46] on icon "button" at bounding box center [593, 45] width 4 height 4
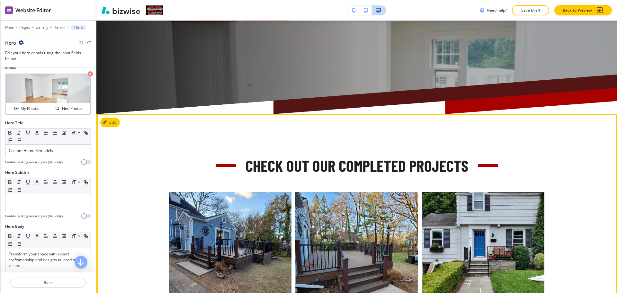
scroll to position [234, 0]
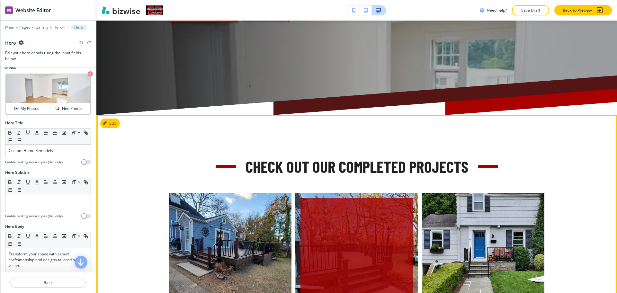
click at [390, 221] on div "button" at bounding box center [356, 254] width 112 height 112
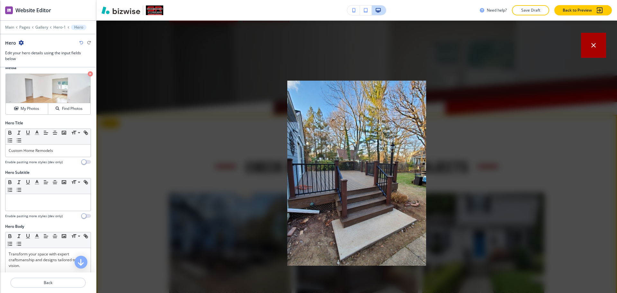
click at [589, 47] on icon "button" at bounding box center [593, 45] width 8 height 8
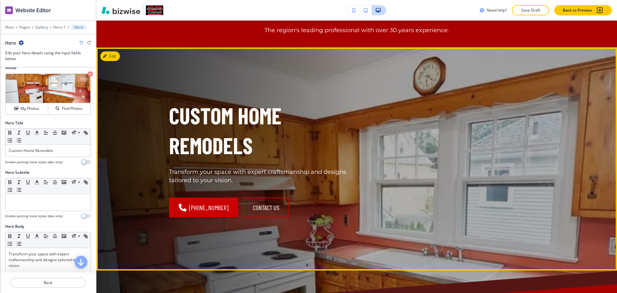
scroll to position [40, 0]
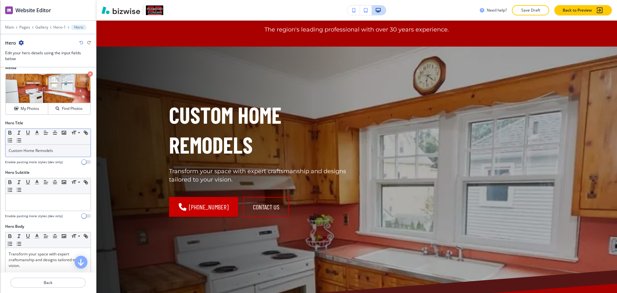
click at [60, 151] on p "Custom Home Remodels" at bounding box center [48, 151] width 79 height 6
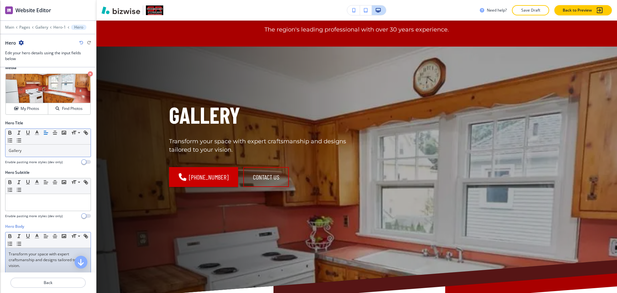
click at [61, 255] on p "Transform your space with expert craftsmanship and designs tailored to your vis…" at bounding box center [48, 259] width 79 height 17
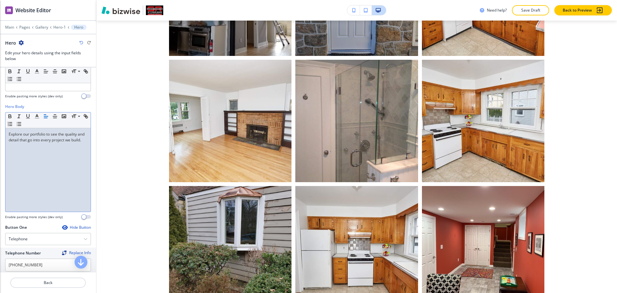
scroll to position [0, 0]
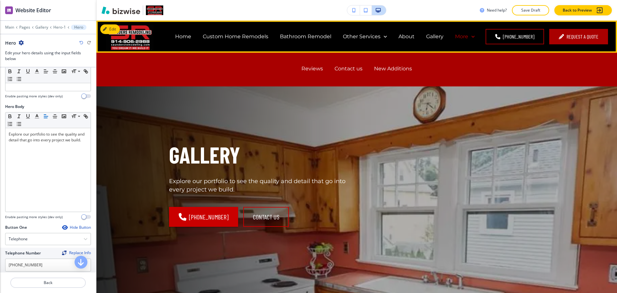
click at [459, 36] on p "More" at bounding box center [461, 36] width 13 height 7
click at [341, 69] on p "Contact us" at bounding box center [348, 68] width 28 height 7
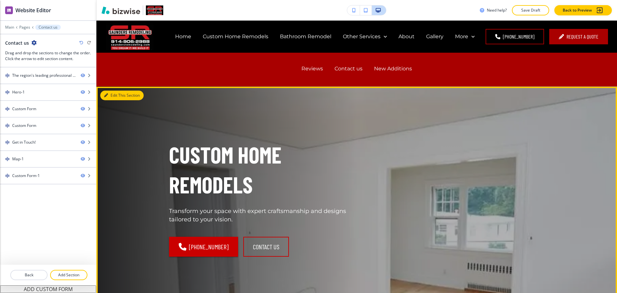
click at [111, 97] on button "Edit This Section" at bounding box center [121, 96] width 43 height 10
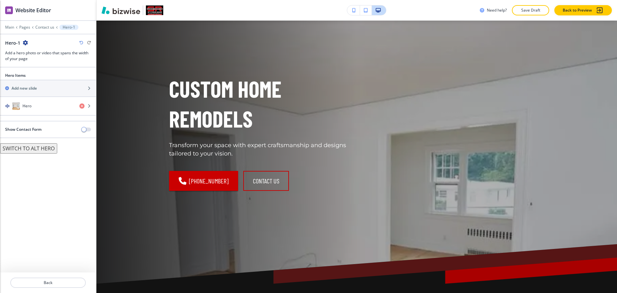
scroll to position [66, 0]
click at [48, 104] on div "Hero" at bounding box center [37, 106] width 74 height 8
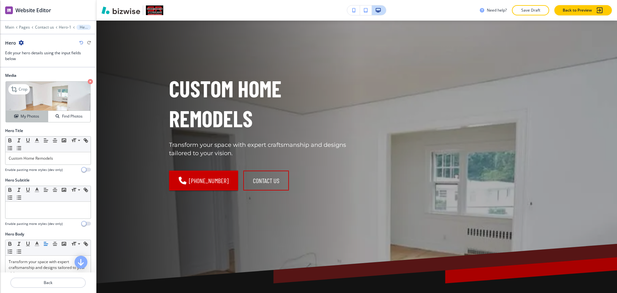
click at [31, 117] on h4 "My Photos" at bounding box center [30, 116] width 19 height 6
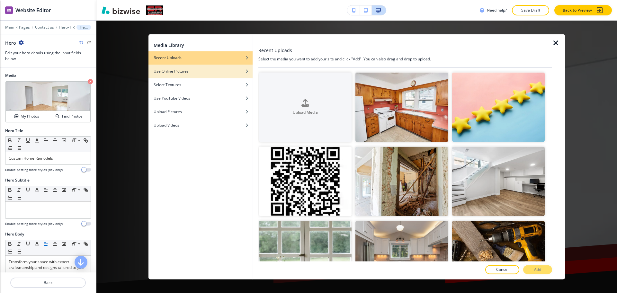
click at [232, 76] on div "button" at bounding box center [200, 76] width 104 height 4
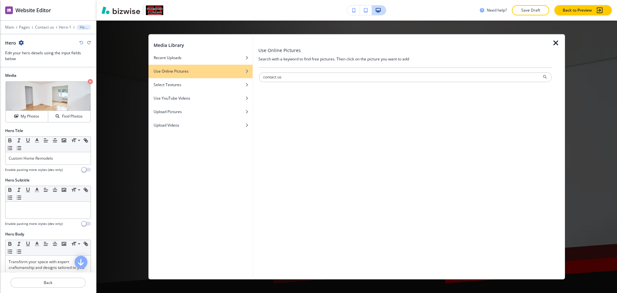
type input "contact us"
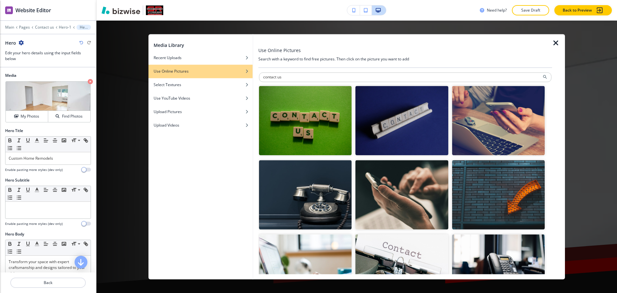
click at [334, 197] on img "button" at bounding box center [305, 194] width 92 height 69
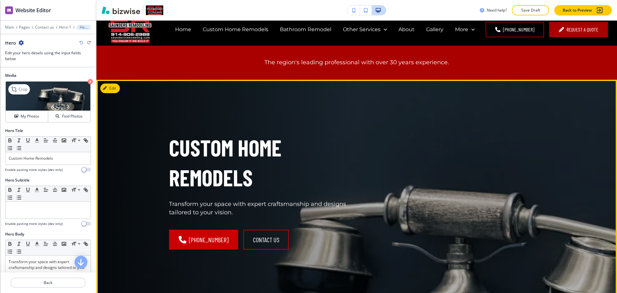
scroll to position [0, 0]
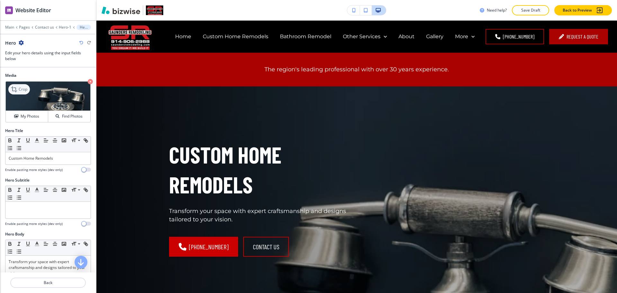
click at [20, 85] on div "Crop" at bounding box center [19, 89] width 22 height 10
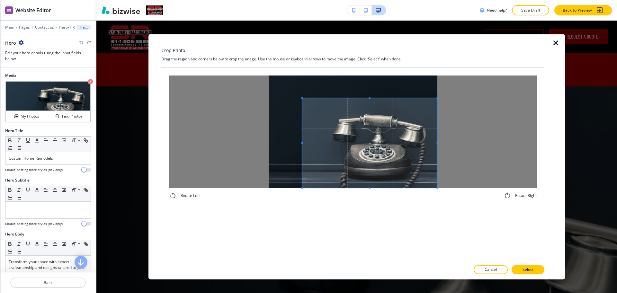
click at [395, 174] on span at bounding box center [369, 143] width 135 height 90
click at [523, 272] on p "Select" at bounding box center [527, 270] width 11 height 6
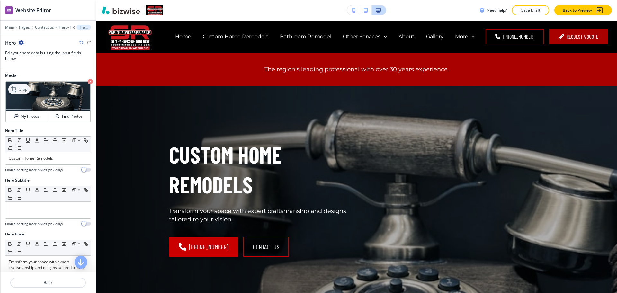
click at [23, 90] on p "Crop" at bounding box center [23, 89] width 9 height 6
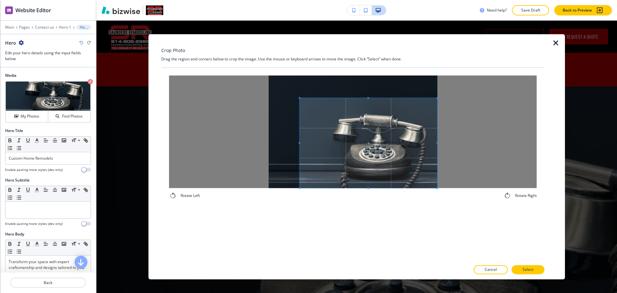
click at [300, 140] on div at bounding box center [368, 143] width 137 height 90
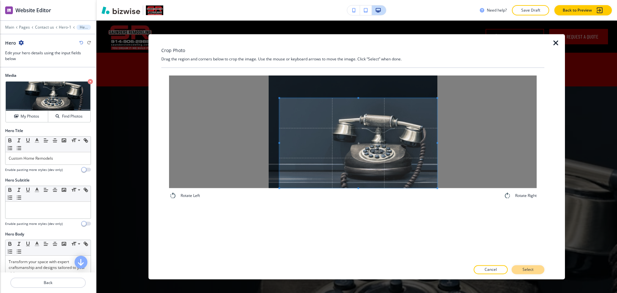
click at [534, 266] on button "Select" at bounding box center [527, 269] width 33 height 9
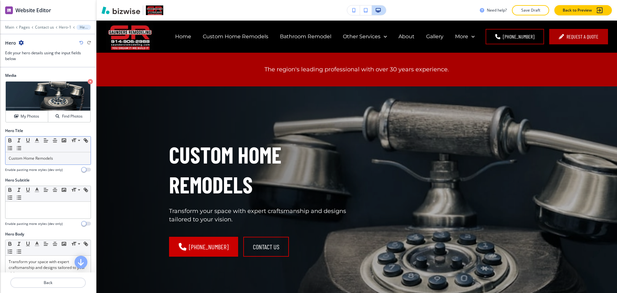
click at [66, 158] on p "Custom Home Remodels" at bounding box center [48, 158] width 79 height 6
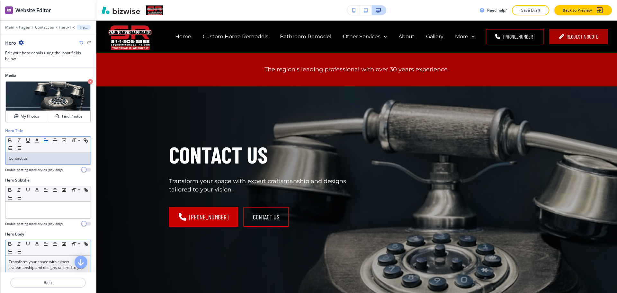
click at [49, 258] on div "Transform your space with expert craftsmanship and designs tailored to your vis…" at bounding box center [47, 297] width 85 height 83
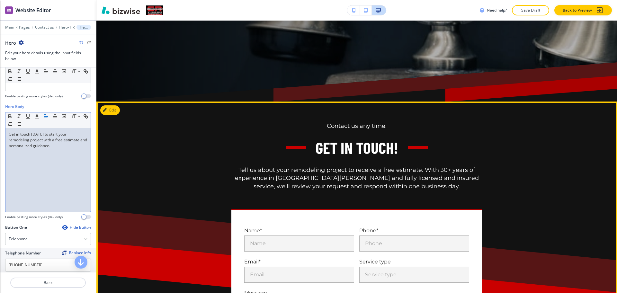
scroll to position [238, 0]
click at [110, 112] on button "Edit This Section" at bounding box center [121, 110] width 43 height 10
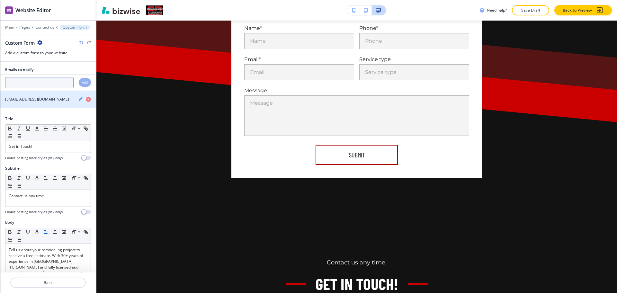
scroll to position [440, 0]
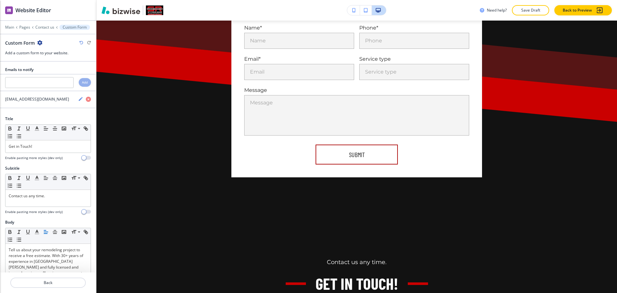
click at [41, 44] on icon "button" at bounding box center [39, 42] width 5 height 5
click at [52, 80] on button "Delete Section" at bounding box center [57, 77] width 41 height 12
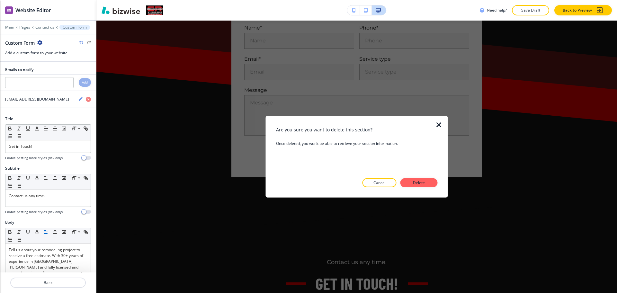
click at [419, 182] on p "Delete" at bounding box center [418, 183] width 15 height 6
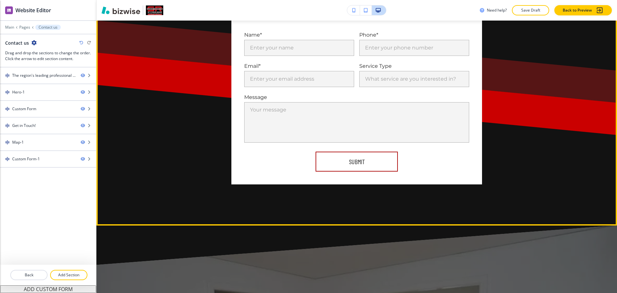
scroll to position [442, 0]
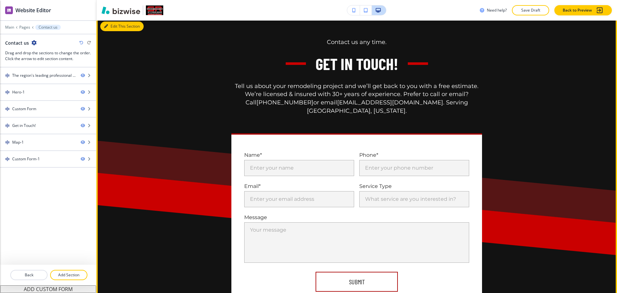
click at [114, 28] on button "Edit This Section" at bounding box center [121, 27] width 43 height 10
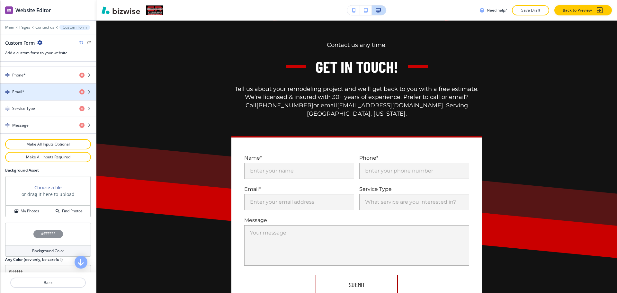
scroll to position [318, 0]
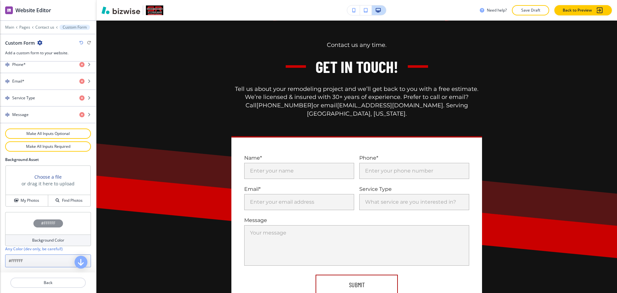
click at [55, 262] on input "#FFFFFF" at bounding box center [48, 260] width 86 height 13
paste input "eeeeee"
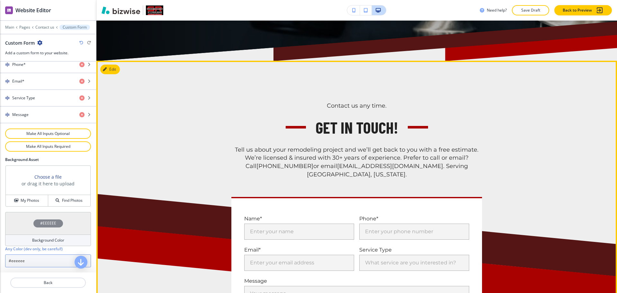
scroll to position [278, 0]
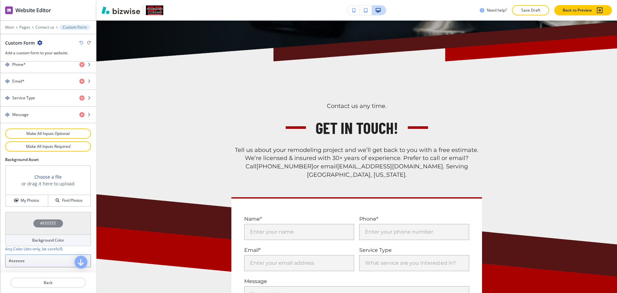
type input "#eeeeee"
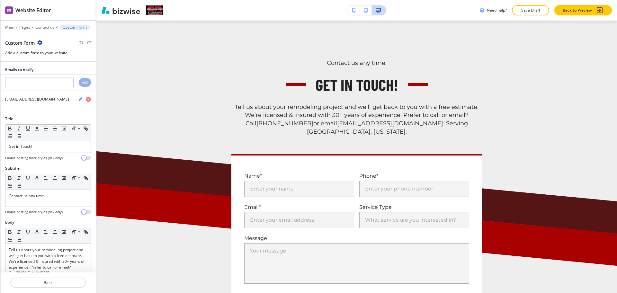
scroll to position [325, 0]
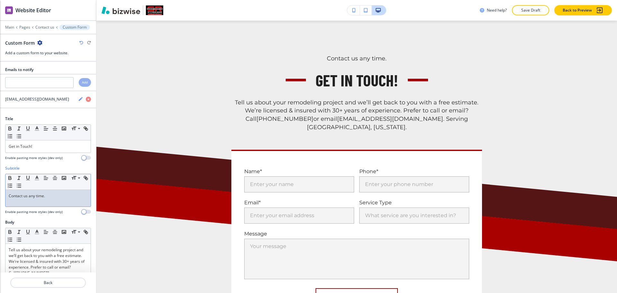
click at [49, 199] on div "Contact us any time." at bounding box center [47, 198] width 85 height 17
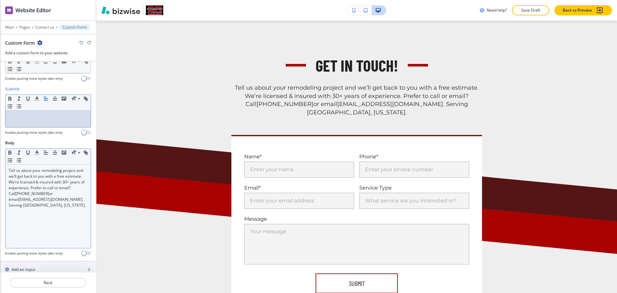
scroll to position [80, 0]
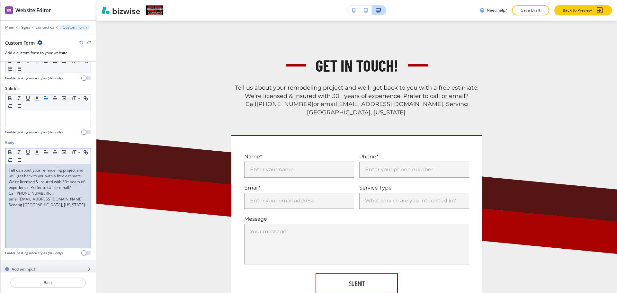
click at [61, 204] on p "Tell us about your remodeling project and we’ll get back to you with a free est…" at bounding box center [48, 187] width 79 height 40
paste div
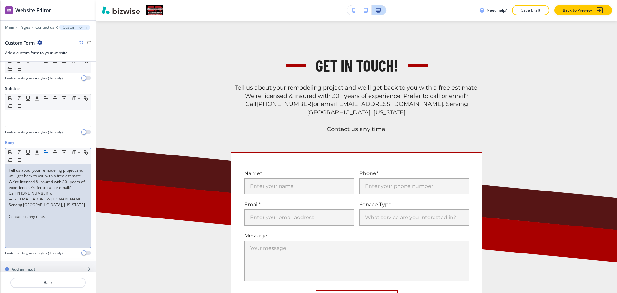
drag, startPoint x: 55, startPoint y: 216, endPoint x: 0, endPoint y: 218, distance: 54.9
click at [0, 218] on div "Body Small Normal Large Huge Tell us about your remodeling project and we’ll ge…" at bounding box center [48, 200] width 96 height 121
click at [8, 172] on div "Tell us about your remodeling project and we’ll get back to you with a free est…" at bounding box center [47, 205] width 85 height 83
drag, startPoint x: 20, startPoint y: 232, endPoint x: 4, endPoint y: 244, distance: 20.1
click at [19, 232] on div "Tell us about your remodeling project and we’ll get back to you with a free est…" at bounding box center [47, 205] width 85 height 83
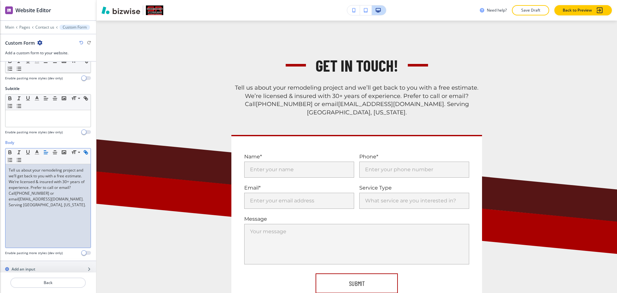
click at [9, 171] on p "Tell us about your remodeling project and we’ll get back to you with a free est…" at bounding box center [48, 187] width 79 height 40
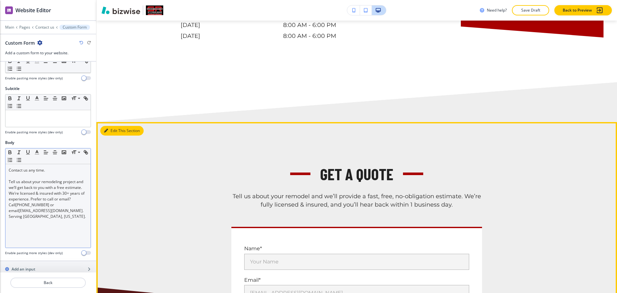
click at [108, 126] on button "Edit This Section" at bounding box center [121, 131] width 43 height 10
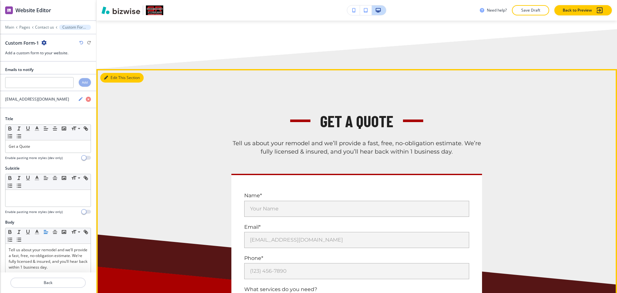
scroll to position [1246, 0]
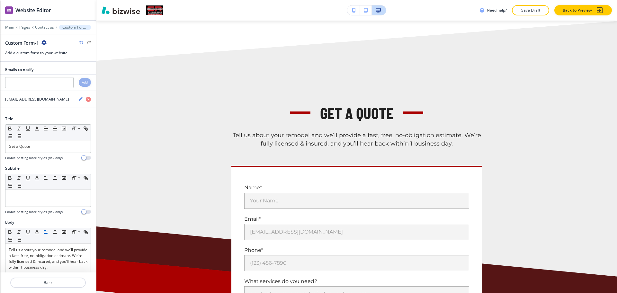
click at [45, 40] on icon "button" at bounding box center [43, 42] width 5 height 5
click at [57, 81] on button "Delete Section" at bounding box center [61, 77] width 41 height 12
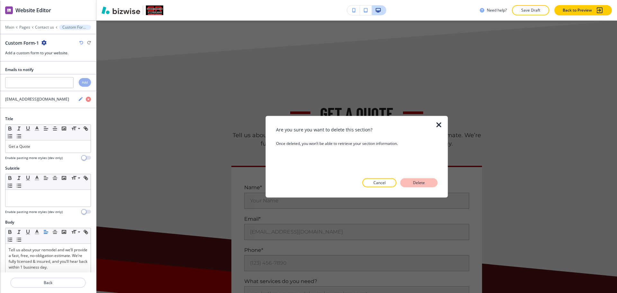
click at [420, 185] on p "Delete" at bounding box center [418, 183] width 15 height 6
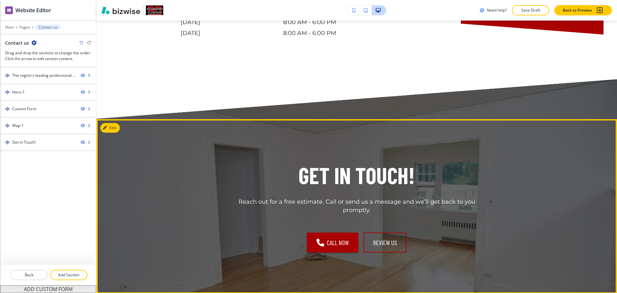
scroll to position [975, 0]
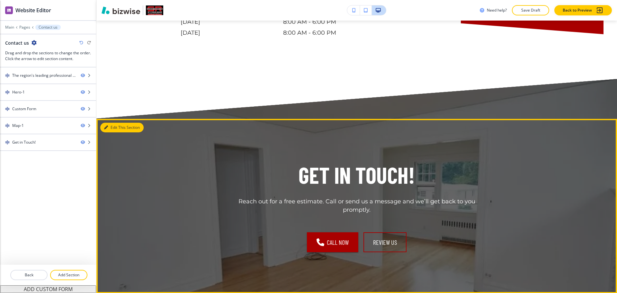
click at [110, 123] on button "Edit This Section" at bounding box center [121, 128] width 43 height 10
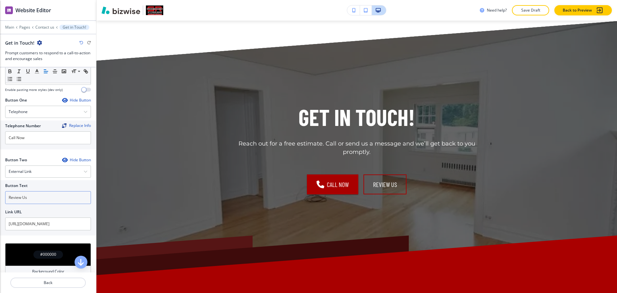
scroll to position [200, 0]
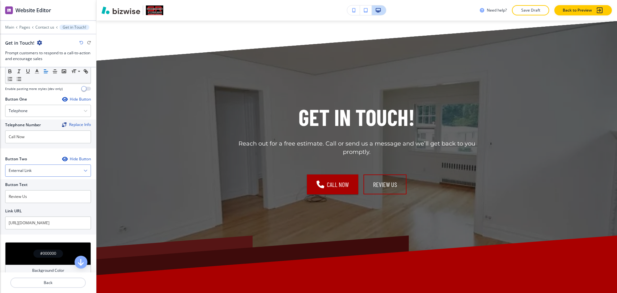
click at [31, 176] on div "External Link" at bounding box center [47, 171] width 85 height 12
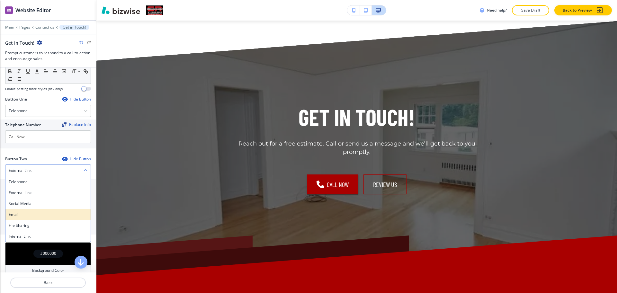
click at [28, 212] on h4 "Email" at bounding box center [48, 215] width 79 height 6
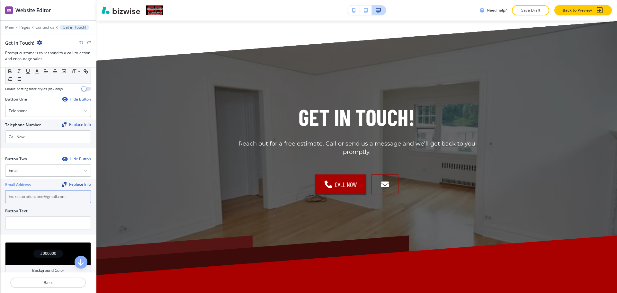
click at [30, 193] on input "text" at bounding box center [48, 196] width 86 height 13
click at [42, 226] on input "text" at bounding box center [48, 222] width 86 height 13
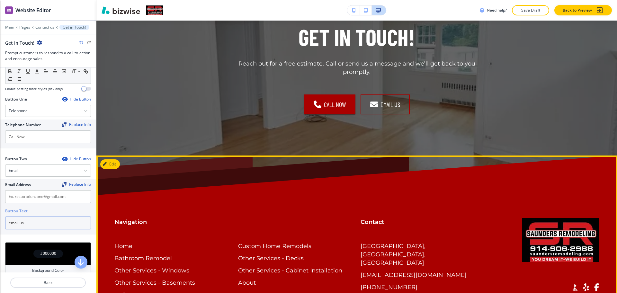
scroll to position [1114, 0]
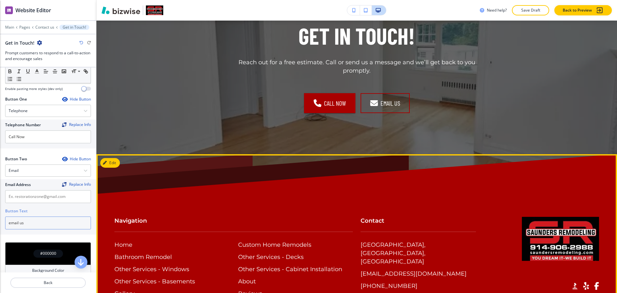
type input "email us"
drag, startPoint x: 442, startPoint y: 218, endPoint x: 358, endPoint y: 215, distance: 83.8
click at [360, 241] on div "New Rochelle, NY, USA restorationzone@gmail.com (914) 906-2988" at bounding box center [417, 265] width 115 height 49
copy p "[EMAIL_ADDRESS][DOMAIN_NAME]"
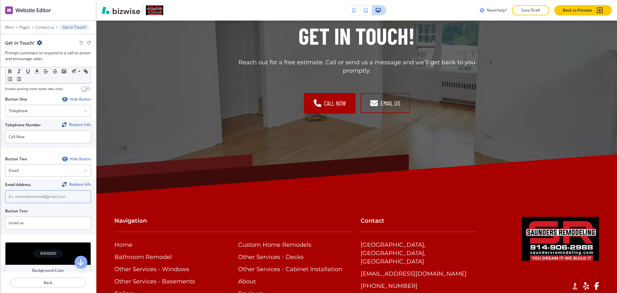
click at [46, 196] on input "text" at bounding box center [48, 196] width 86 height 13
paste input "[EMAIL_ADDRESS][DOMAIN_NAME]"
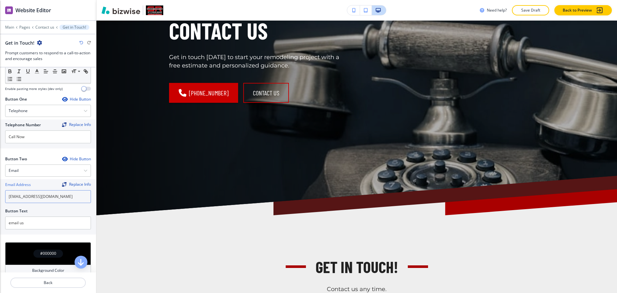
scroll to position [0, 0]
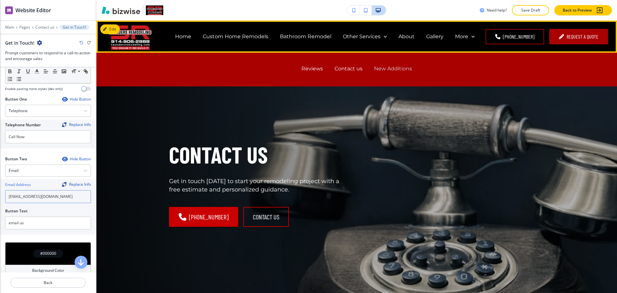
type input "[EMAIL_ADDRESS][DOMAIN_NAME]"
click at [396, 69] on p "New Additions" at bounding box center [393, 68] width 38 height 7
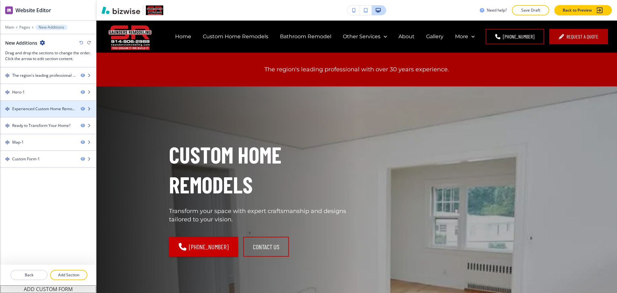
click at [33, 108] on div "Experienced Custom Home Remodels in [GEOGRAPHIC_DATA], [US_STATE]-1" at bounding box center [43, 109] width 63 height 6
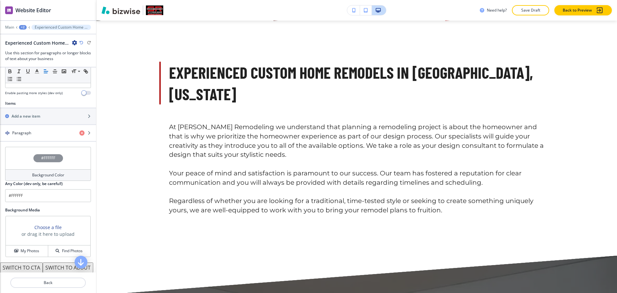
scroll to position [202, 0]
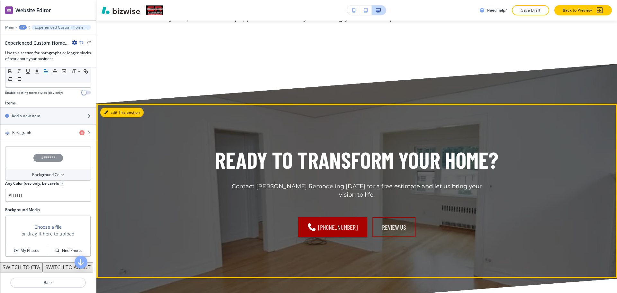
click at [116, 113] on button "Edit This Section" at bounding box center [121, 113] width 43 height 10
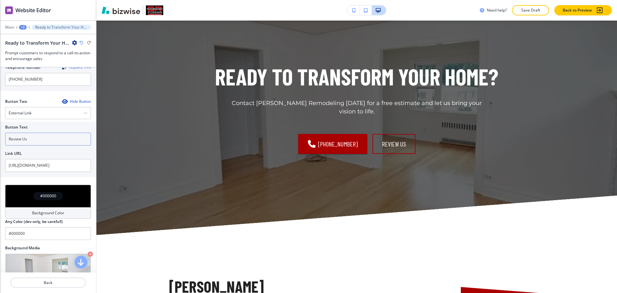
scroll to position [259, 0]
click at [37, 111] on div "External Link" at bounding box center [47, 113] width 85 height 12
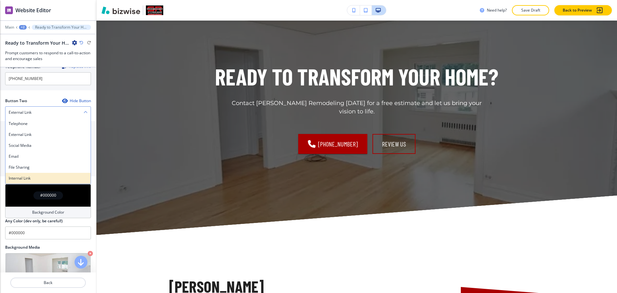
click at [33, 176] on h4 "Internal Link" at bounding box center [48, 178] width 79 height 6
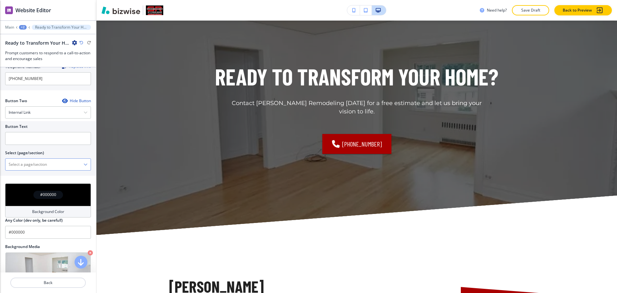
click at [36, 162] on \(page\/section\) "Manual Input" at bounding box center [44, 164] width 78 height 11
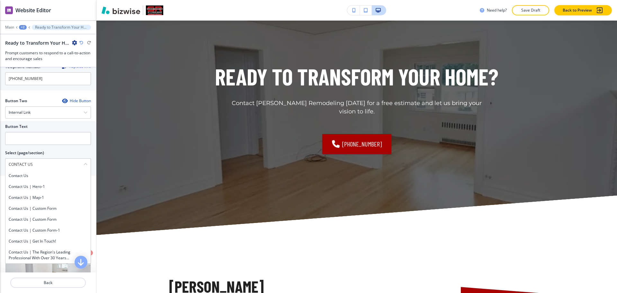
drag, startPoint x: 47, startPoint y: 165, endPoint x: 0, endPoint y: 164, distance: 47.2
click at [0, 164] on div "Button Text Select (page/section) CONTACT US Contact us Contact us | Hero-1 Con…" at bounding box center [48, 148] width 96 height 55
click at [14, 179] on div "Contact us" at bounding box center [47, 175] width 85 height 11
type \(page\/section\) "Contact us"
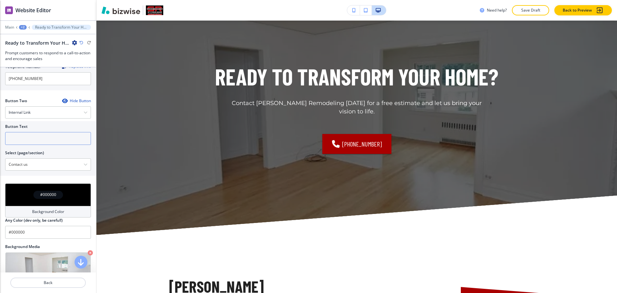
click at [31, 136] on input "text" at bounding box center [48, 138] width 86 height 13
paste input "CONTACT US"
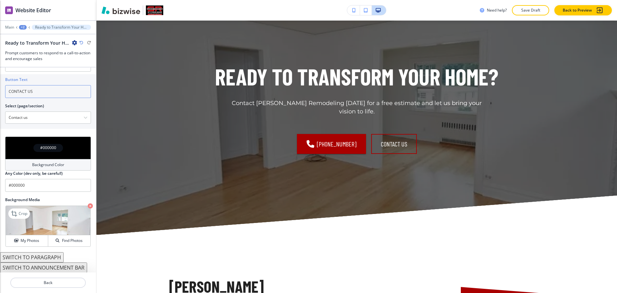
scroll to position [306, 0]
type input "CONTACT US"
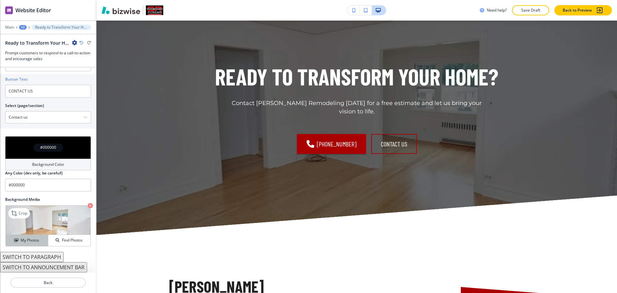
click at [21, 243] on h4 "My Photos" at bounding box center [30, 240] width 19 height 6
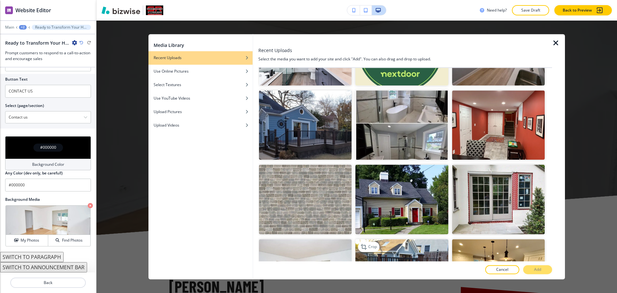
scroll to position [394, 0]
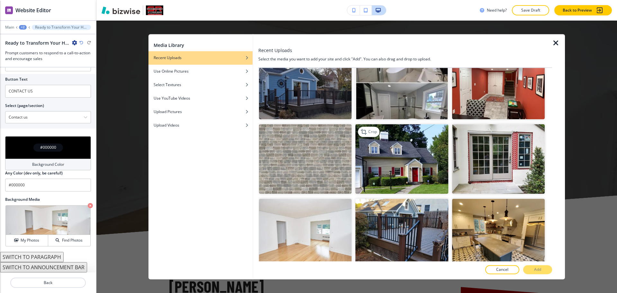
click at [400, 161] on img "button" at bounding box center [401, 158] width 92 height 69
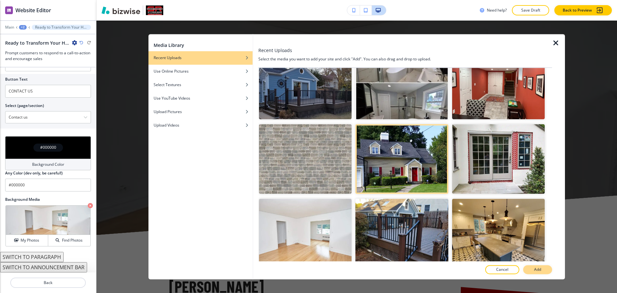
click at [539, 268] on p "Add" at bounding box center [537, 270] width 7 height 6
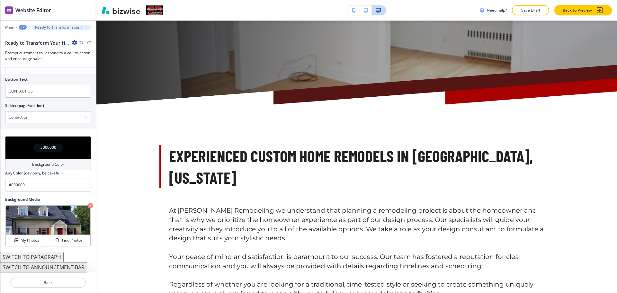
scroll to position [0, 0]
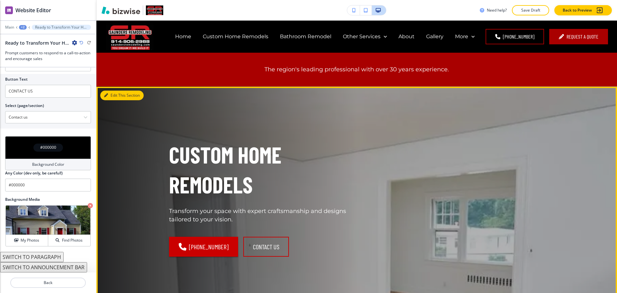
click at [115, 97] on button "Edit This Section" at bounding box center [121, 96] width 43 height 10
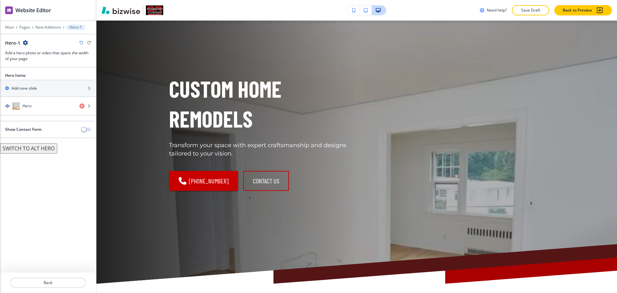
scroll to position [66, 0]
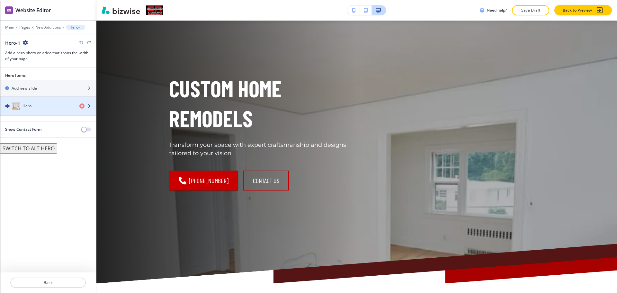
click at [42, 110] on div "button" at bounding box center [48, 112] width 96 height 5
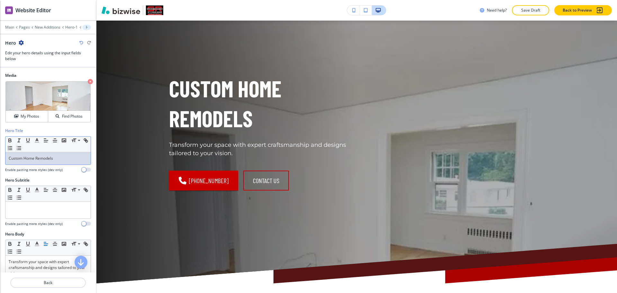
click at [63, 155] on p "Custom Home Remodels" at bounding box center [48, 158] width 79 height 6
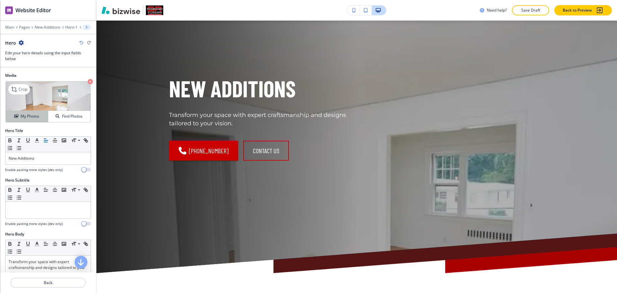
click at [36, 118] on h4 "My Photos" at bounding box center [30, 116] width 19 height 6
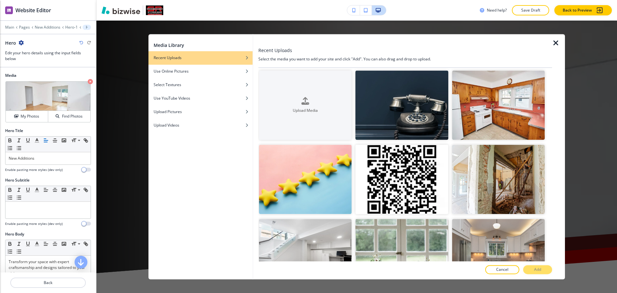
scroll to position [0, 0]
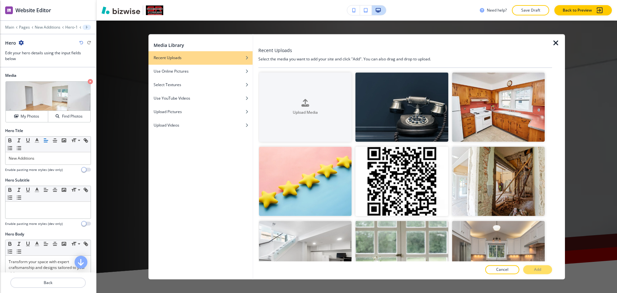
click at [557, 42] on icon "button" at bounding box center [556, 43] width 8 height 8
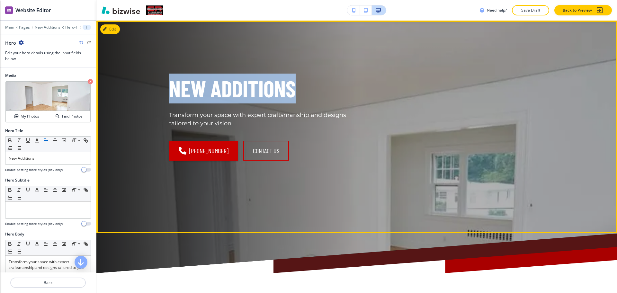
drag, startPoint x: 289, startPoint y: 87, endPoint x: 163, endPoint y: 84, distance: 126.3
click at [163, 84] on div "New Additions Transform your space with expert craftsmanship and designs tailor…" at bounding box center [250, 119] width 195 height 122
copy p "New Additions"
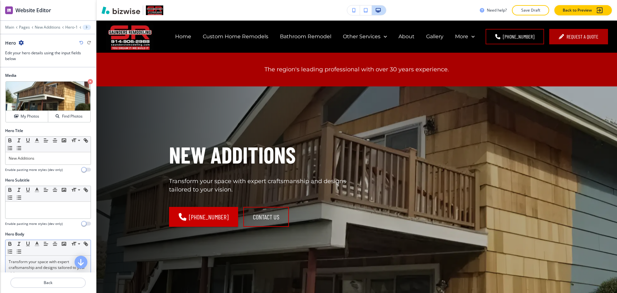
click at [44, 272] on p "Transform your space with expert craftsmanship and designs tailored to your vis…" at bounding box center [48, 267] width 79 height 17
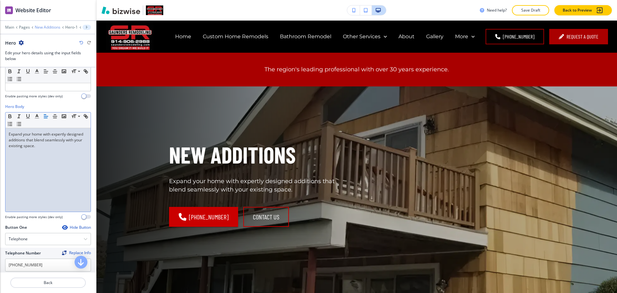
click at [45, 29] on p "New Additions" at bounding box center [48, 27] width 26 height 4
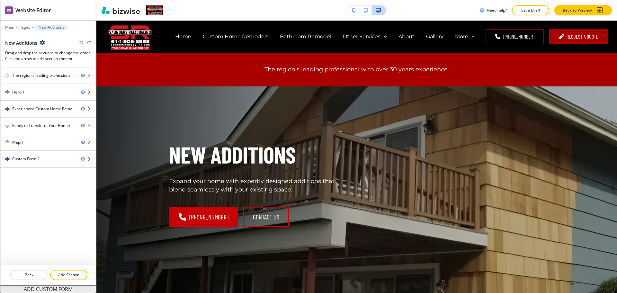
click at [41, 44] on icon "button" at bounding box center [42, 42] width 5 height 5
click at [53, 54] on p "Edit Page Settings" at bounding box center [59, 54] width 33 height 6
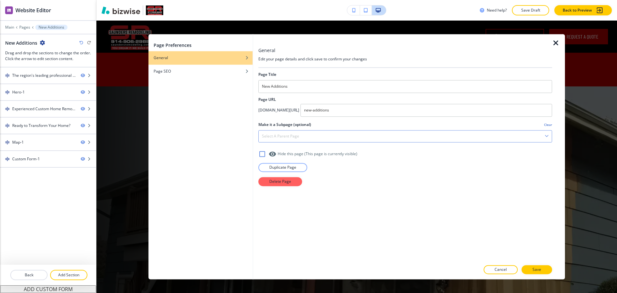
click at [278, 140] on div "Select a parent page" at bounding box center [405, 136] width 293 height 12
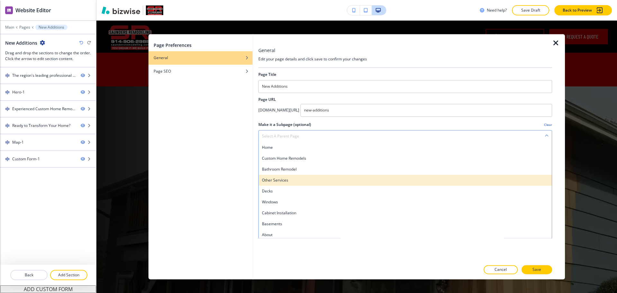
click at [280, 181] on h4 "Other Services" at bounding box center [405, 180] width 286 height 6
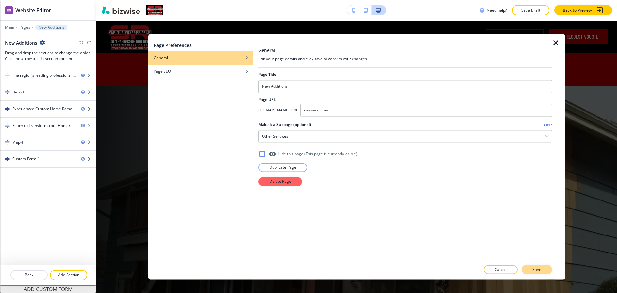
click at [546, 271] on button "Save" at bounding box center [536, 269] width 31 height 9
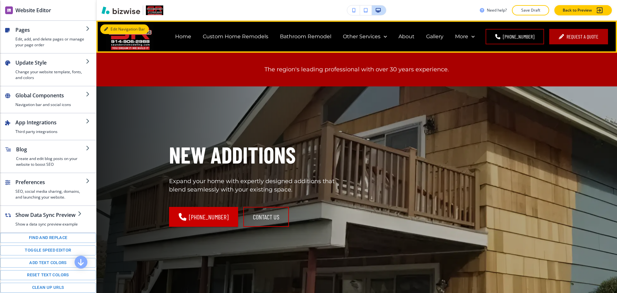
click at [110, 28] on button "Edit Navigation Bar" at bounding box center [124, 29] width 48 height 10
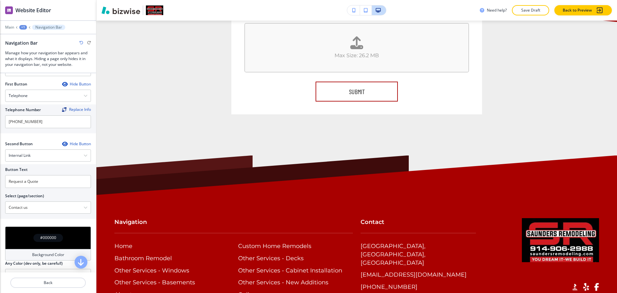
scroll to position [1460, 0]
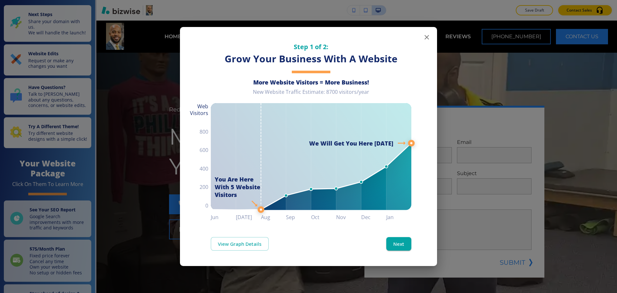
click at [425, 38] on icon "button" at bounding box center [427, 37] width 8 height 8
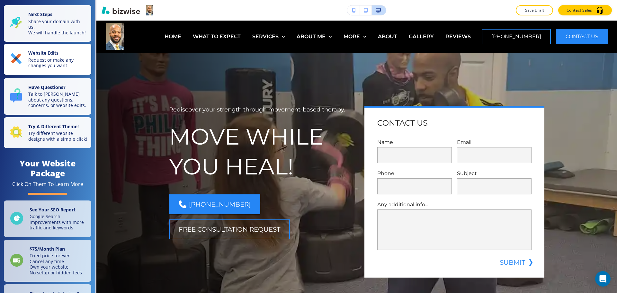
click at [66, 57] on p "Website Edits" at bounding box center [57, 53] width 59 height 7
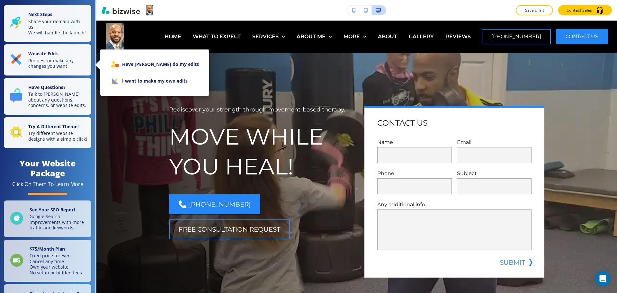
click at [142, 81] on li "I want to make my own edits" at bounding box center [154, 81] width 99 height 17
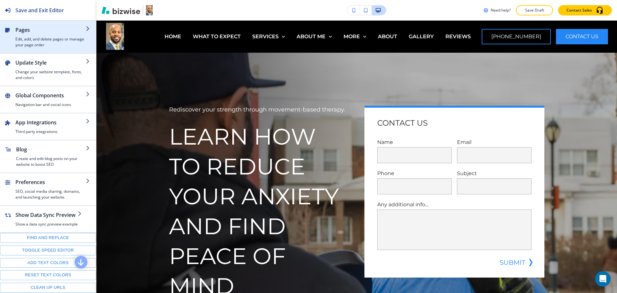
click at [55, 32] on h2 "Pages" at bounding box center [50, 30] width 70 height 8
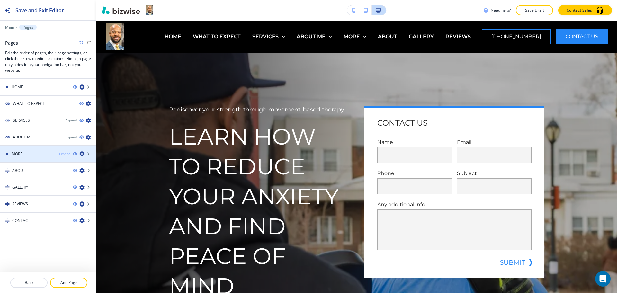
click at [66, 153] on div "Expand" at bounding box center [64, 153] width 11 height 5
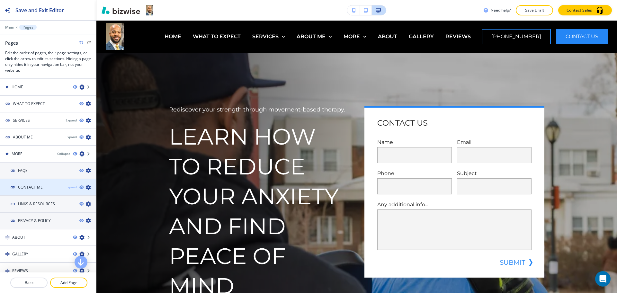
click at [66, 187] on div "Expand" at bounding box center [71, 187] width 11 height 5
click at [65, 187] on div "Collapse" at bounding box center [70, 187] width 13 height 5
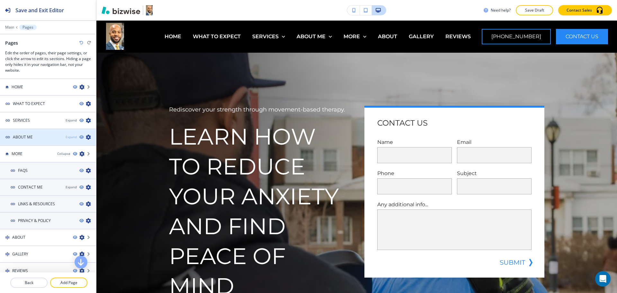
click at [66, 136] on div "Expand" at bounding box center [71, 137] width 11 height 5
click at [64, 136] on div "Collapse" at bounding box center [70, 137] width 13 height 5
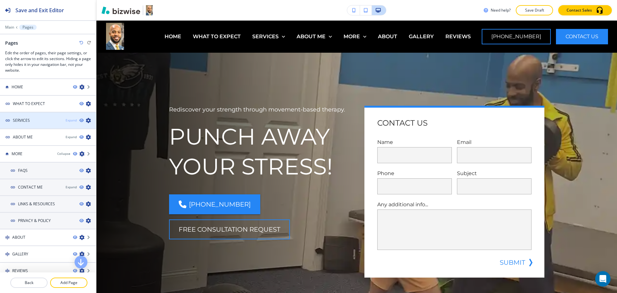
click at [66, 122] on div "Expand" at bounding box center [71, 120] width 11 height 5
click at [64, 121] on div "Collapse" at bounding box center [70, 120] width 13 height 5
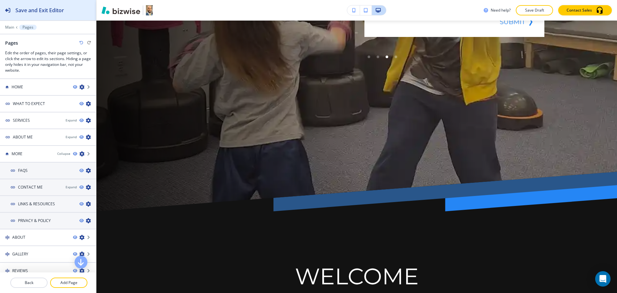
scroll to position [241, 0]
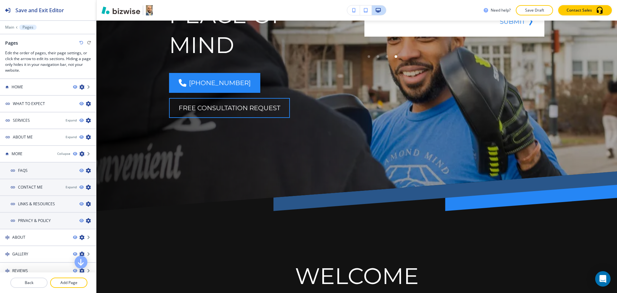
click at [10, 29] on p "Main" at bounding box center [9, 27] width 9 height 4
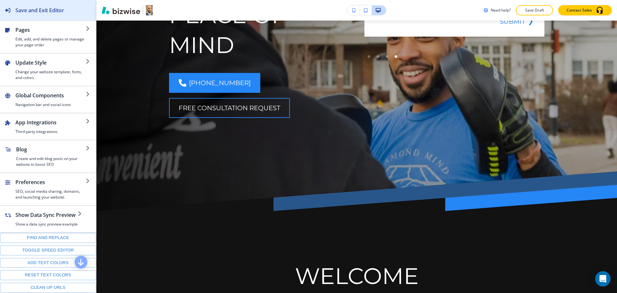
click at [33, 12] on h2 "Save and Exit Editor" at bounding box center [39, 10] width 48 height 8
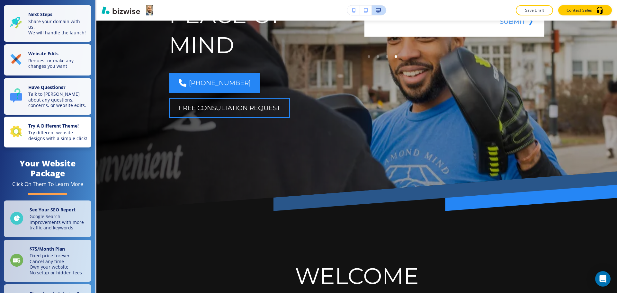
click at [51, 137] on p "Try different website designs with a simple click!" at bounding box center [57, 135] width 59 height 11
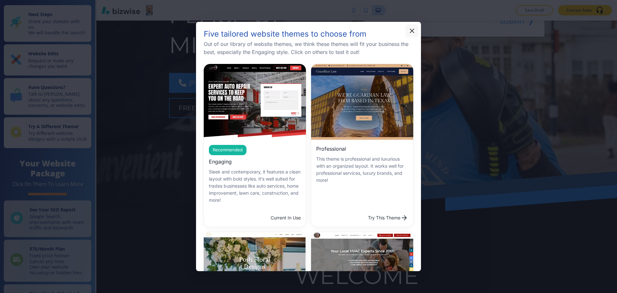
click at [411, 31] on icon "button" at bounding box center [411, 31] width 4 height 4
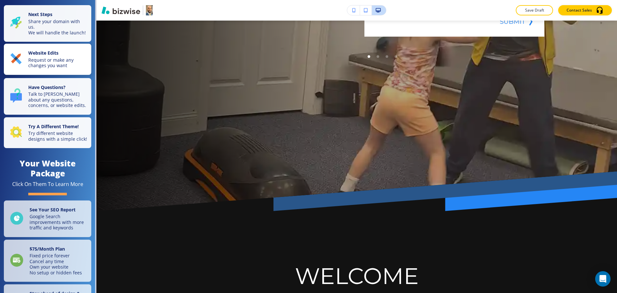
click at [40, 66] on p "Request or make any changes you want" at bounding box center [57, 62] width 59 height 11
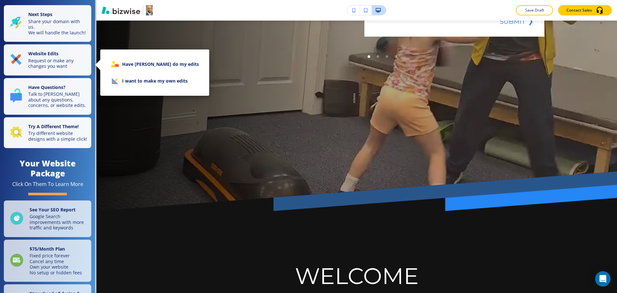
click at [135, 81] on li "I want to make my own edits" at bounding box center [154, 81] width 99 height 17
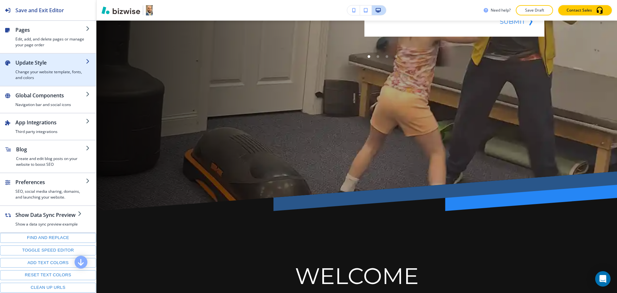
click at [39, 63] on h2 "Update Style" at bounding box center [50, 63] width 70 height 8
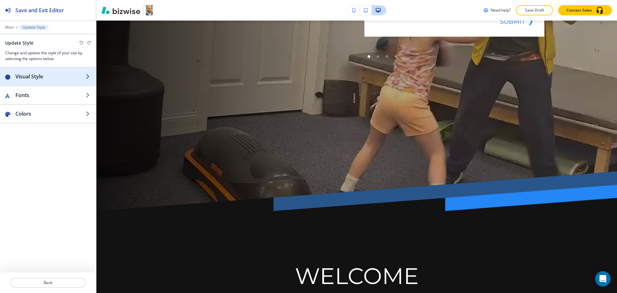
click at [38, 75] on h2 "Visual Style" at bounding box center [50, 77] width 70 height 8
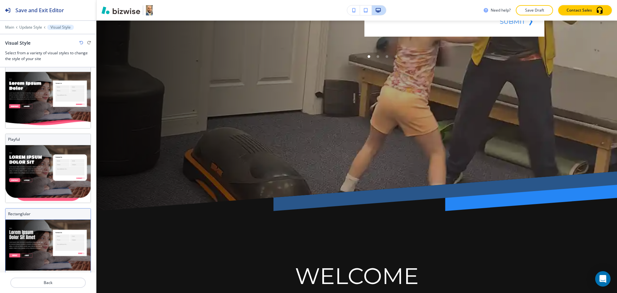
scroll to position [166, 0]
click at [47, 238] on img at bounding box center [47, 246] width 85 height 55
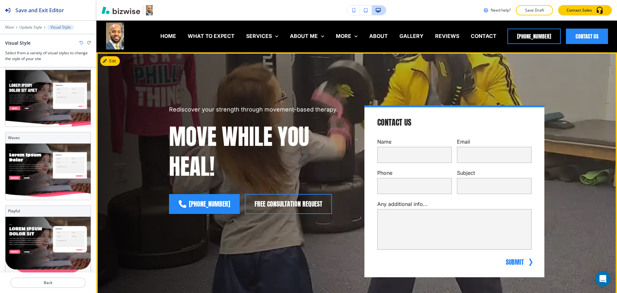
scroll to position [0, 0]
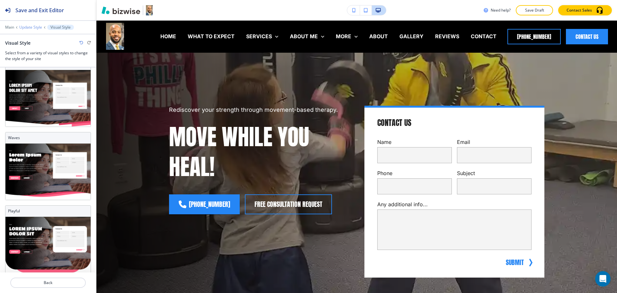
click at [37, 27] on p "Update Style" at bounding box center [30, 27] width 23 height 4
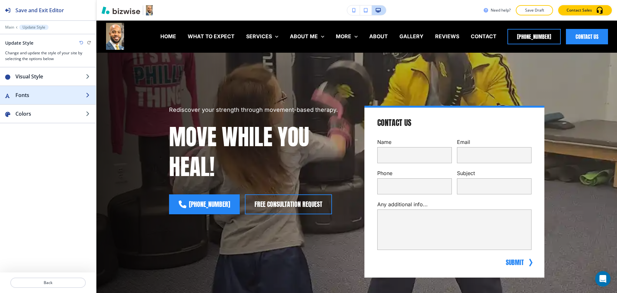
click at [30, 92] on h2 "Fonts" at bounding box center [50, 95] width 70 height 8
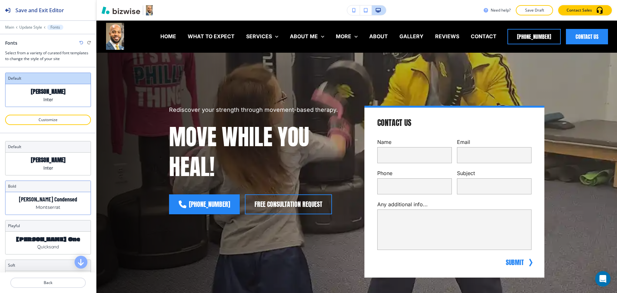
click at [44, 199] on p "Barlow Condensed" at bounding box center [48, 199] width 58 height 7
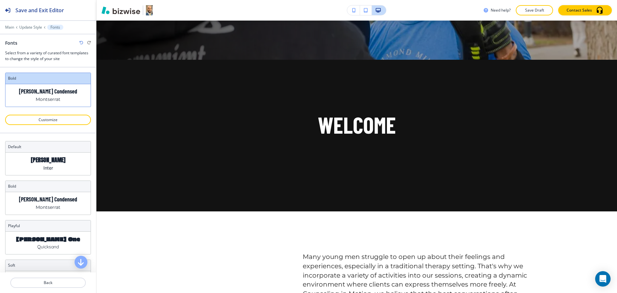
scroll to position [320, 0]
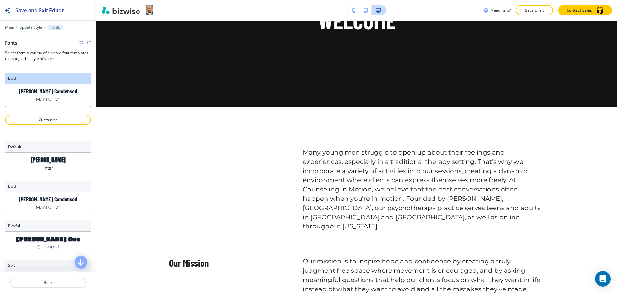
click at [80, 42] on icon "button" at bounding box center [81, 43] width 4 height 4
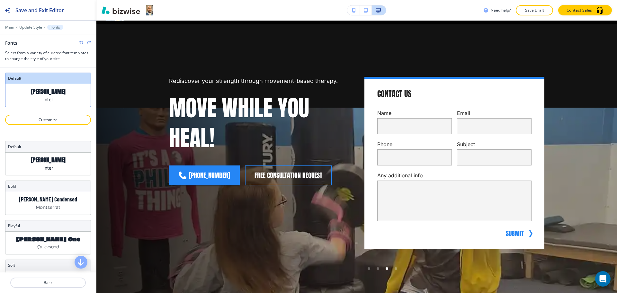
scroll to position [0, 0]
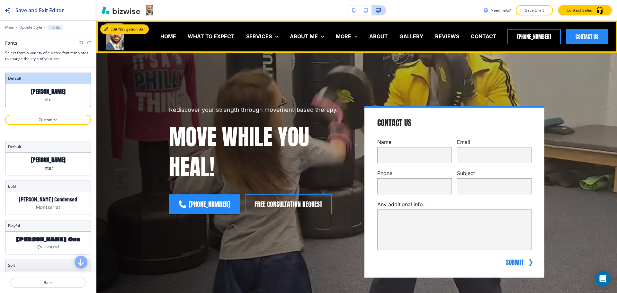
click at [111, 31] on button "Edit Navigation Bar" at bounding box center [124, 29] width 48 height 10
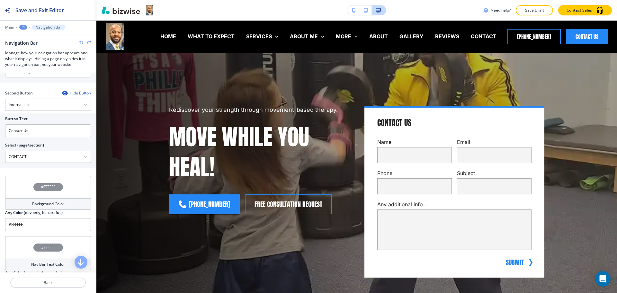
click at [45, 205] on h4 "Background Color" at bounding box center [48, 204] width 32 height 6
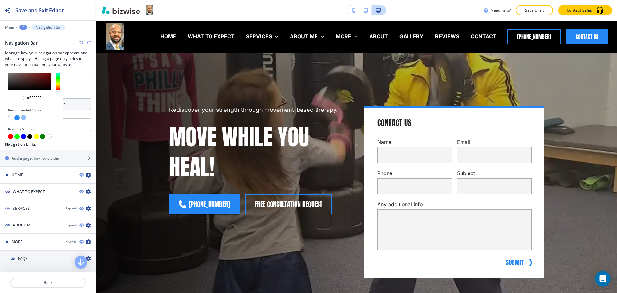
click at [17, 118] on button "button" at bounding box center [16, 117] width 5 height 5
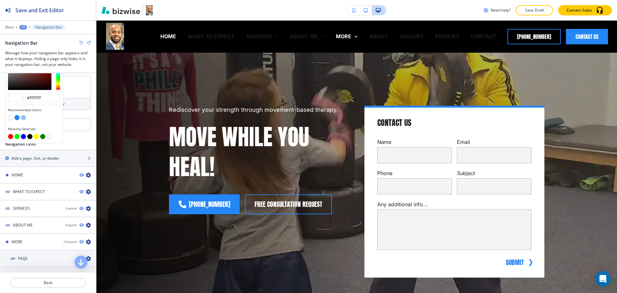
type input "#2586f5"
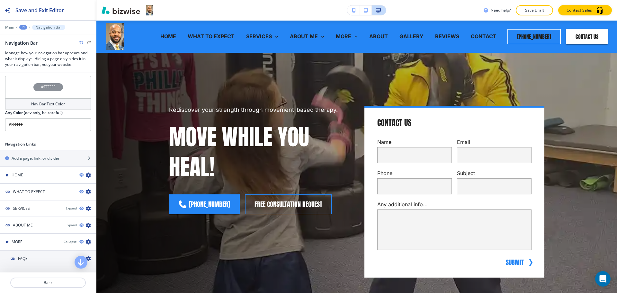
scroll to position [361, 0]
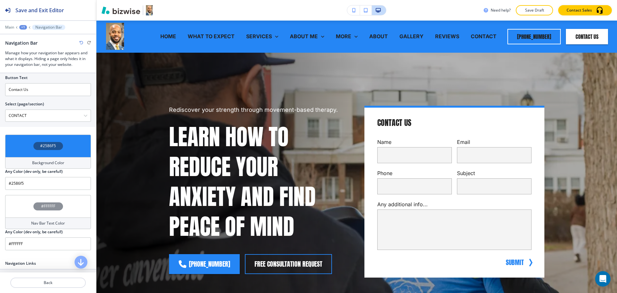
click at [51, 161] on h4 "Background Color" at bounding box center [48, 163] width 32 height 6
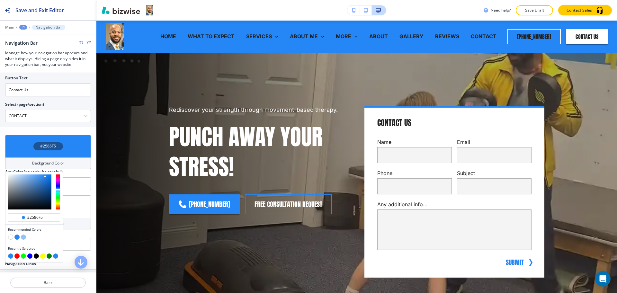
scroll to position [241, 0]
type input "#2377d7"
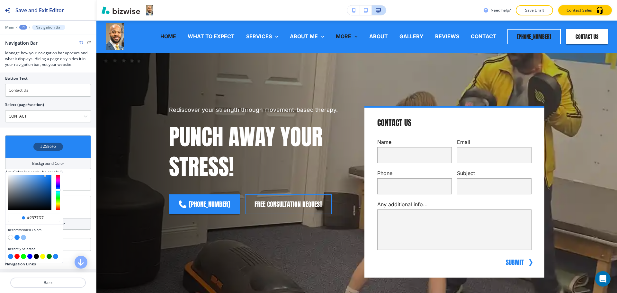
click at [44, 180] on div at bounding box center [29, 192] width 43 height 35
type input "#2377d7"
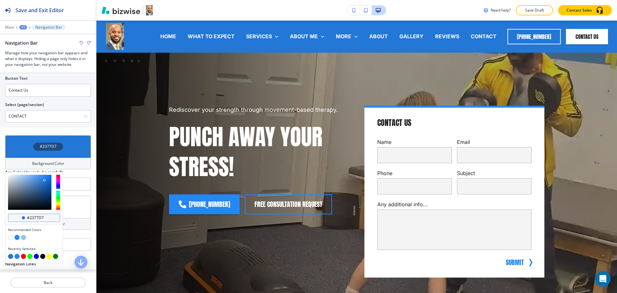
click at [44, 217] on input "#2377d7" at bounding box center [37, 217] width 22 height 5
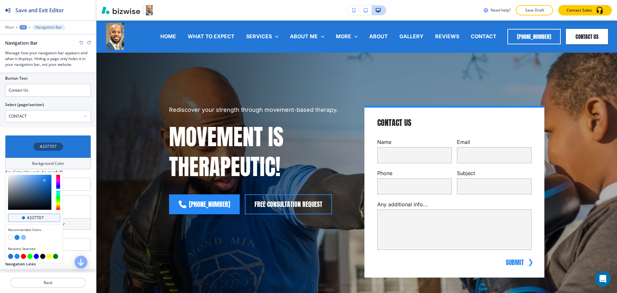
drag, startPoint x: 45, startPoint y: 218, endPoint x: 28, endPoint y: 215, distance: 17.6
click at [28, 215] on input "#2377d7" at bounding box center [37, 217] width 22 height 5
click at [24, 26] on div "+1" at bounding box center [23, 27] width 8 height 4
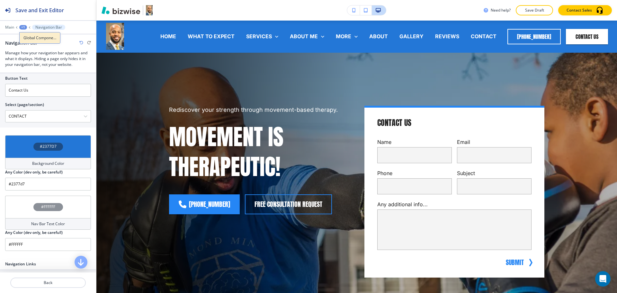
click at [33, 37] on p "Global Components" at bounding box center [39, 38] width 33 height 6
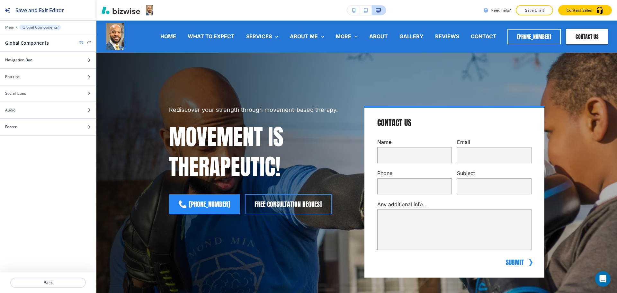
click at [10, 30] on div at bounding box center [48, 32] width 96 height 4
click at [10, 28] on p "Main" at bounding box center [9, 27] width 9 height 4
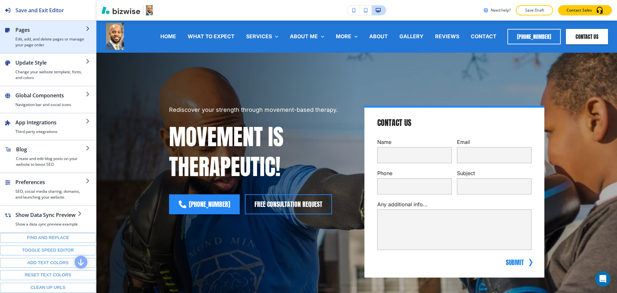
click at [25, 40] on h4 "Edit, add, and delete pages or manage your page order" at bounding box center [50, 42] width 70 height 12
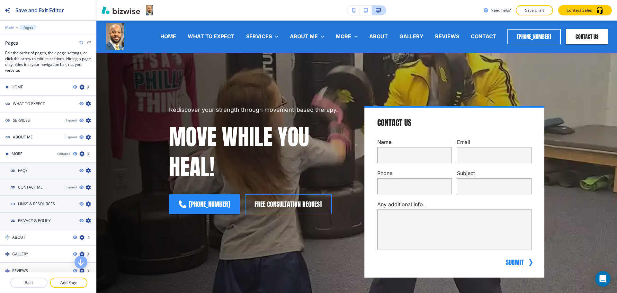
click at [6, 27] on p "Main" at bounding box center [9, 27] width 9 height 4
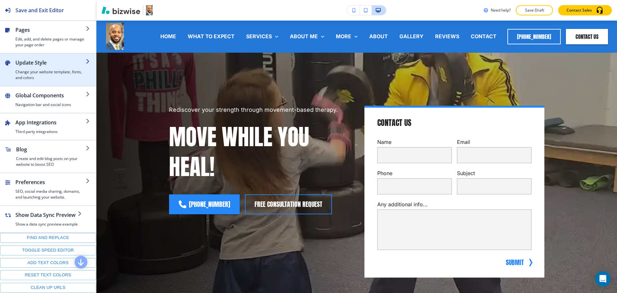
click at [37, 68] on div "button" at bounding box center [50, 67] width 70 height 3
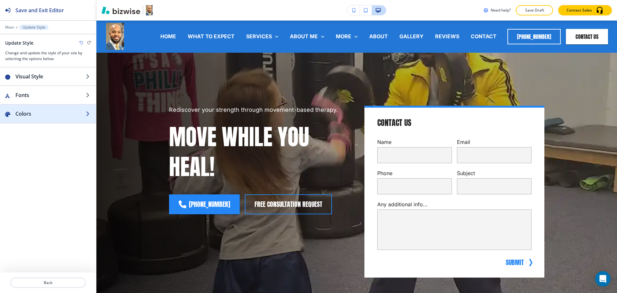
click at [34, 114] on h2 "Colors" at bounding box center [50, 114] width 70 height 8
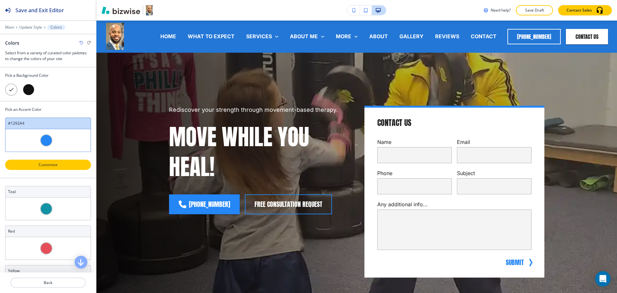
click at [56, 164] on p "Customize" at bounding box center [47, 165] width 69 height 6
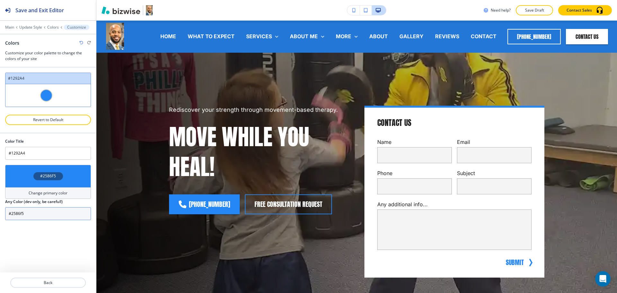
click at [49, 215] on input "#2586f5" at bounding box center [48, 213] width 86 height 13
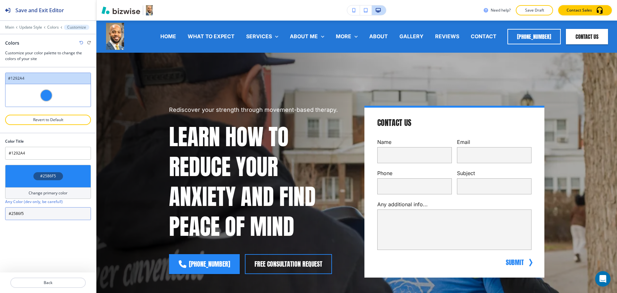
paste input "377d7"
type input "#2377d7"
type input "Custom #1292A4"
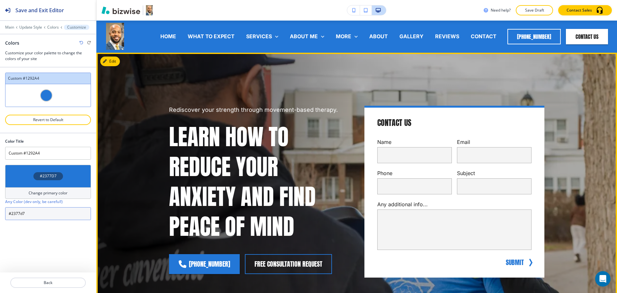
type input "#2377d7"
click at [201, 88] on div "Rediscover your strength through movement-based therapy. PUNCH AWAY YOUR STRESS…" at bounding box center [348, 196] width 390 height 263
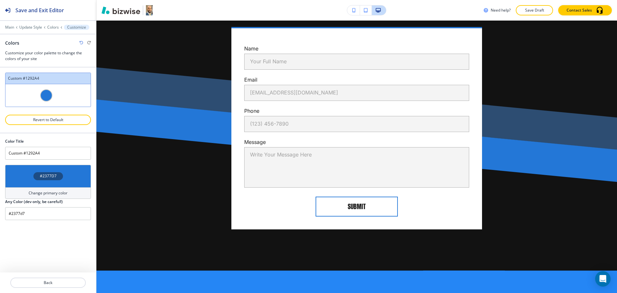
scroll to position [4455, 0]
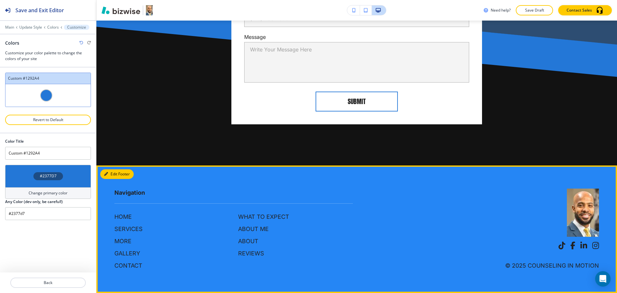
click at [111, 173] on button "Edit Footer" at bounding box center [116, 174] width 33 height 10
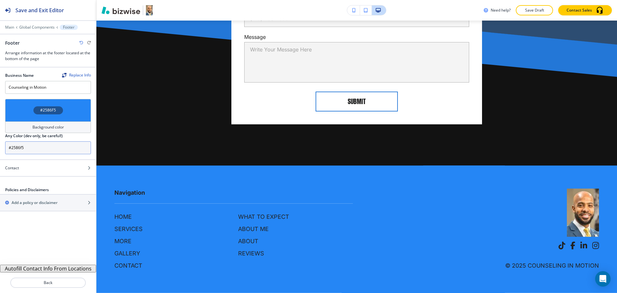
click at [50, 149] on input "#2586f5" at bounding box center [48, 147] width 86 height 13
paste input "377d7"
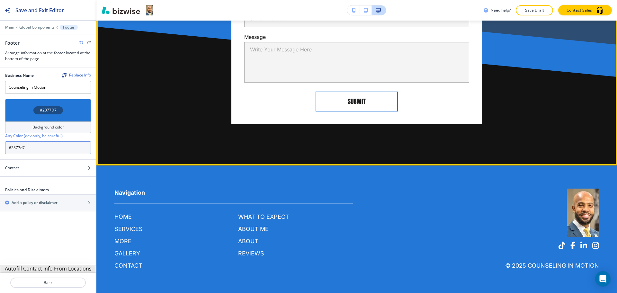
type input "#2377d7"
click at [217, 144] on div "CONTACT ME Name Your Full Name Your Full Name Email email@example.com email@exa…" at bounding box center [356, 4] width 520 height 324
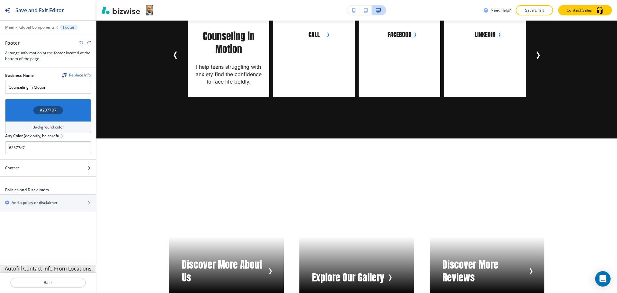
scroll to position [0, 0]
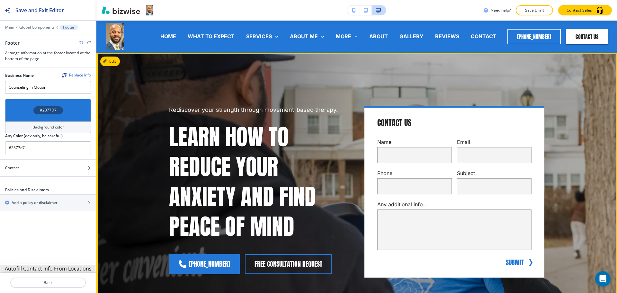
click at [117, 62] on button "Edit" at bounding box center [110, 62] width 20 height 10
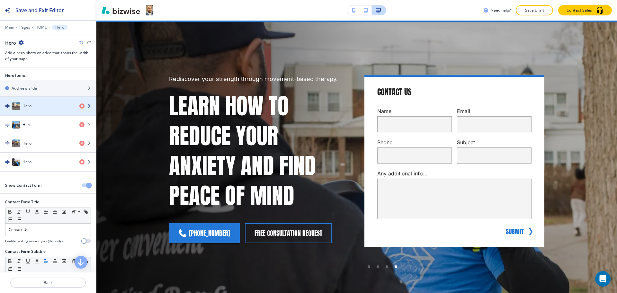
scroll to position [32, 0]
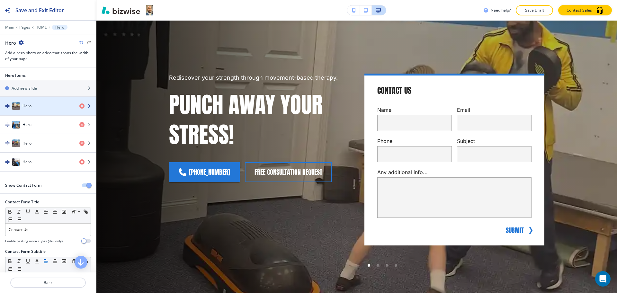
click at [32, 104] on div "Hero" at bounding box center [37, 106] width 74 height 8
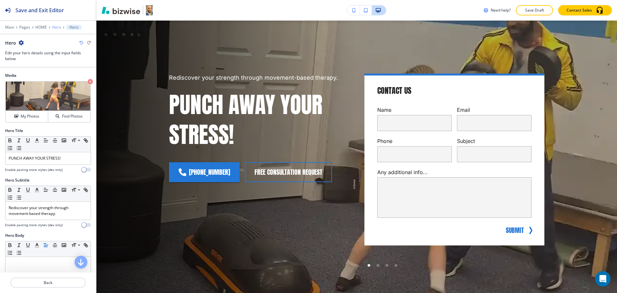
click at [56, 27] on p "Hero" at bounding box center [56, 27] width 9 height 4
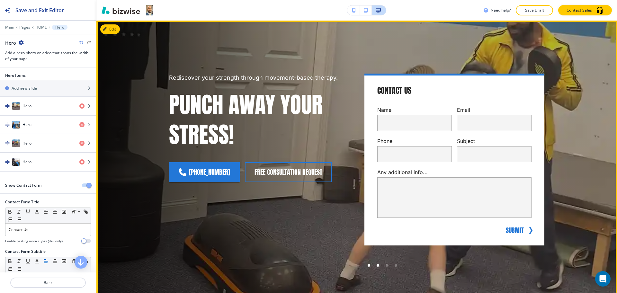
click at [373, 267] on div at bounding box center [377, 265] width 9 height 9
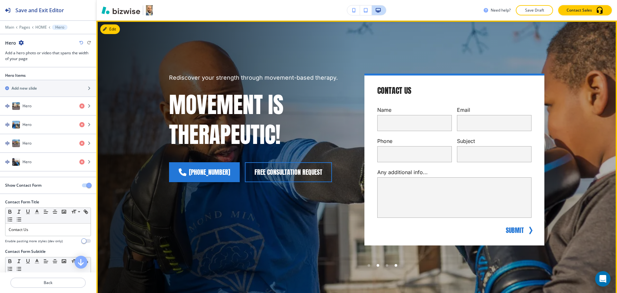
click at [391, 266] on div at bounding box center [395, 265] width 9 height 9
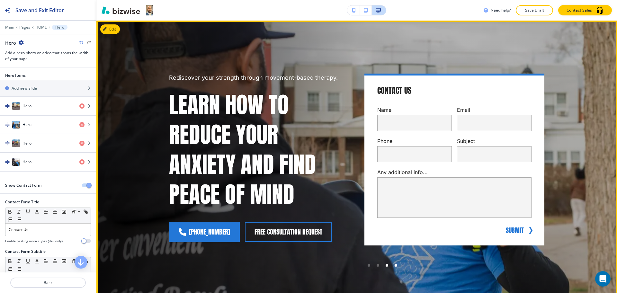
click at [382, 266] on div at bounding box center [386, 265] width 9 height 9
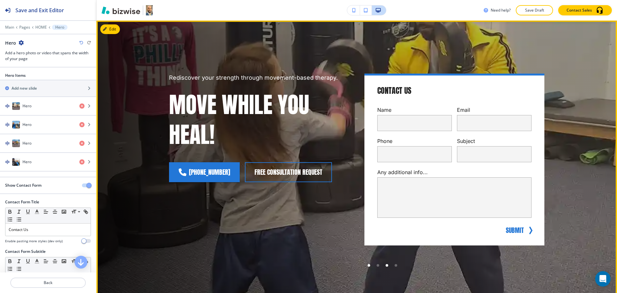
click at [365, 267] on div at bounding box center [368, 265] width 9 height 9
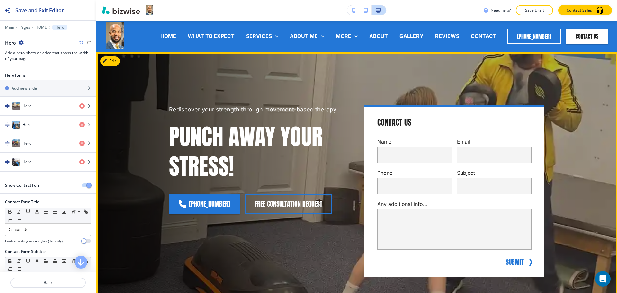
scroll to position [0, 0]
click at [112, 62] on button "Edit This Section" at bounding box center [121, 62] width 43 height 10
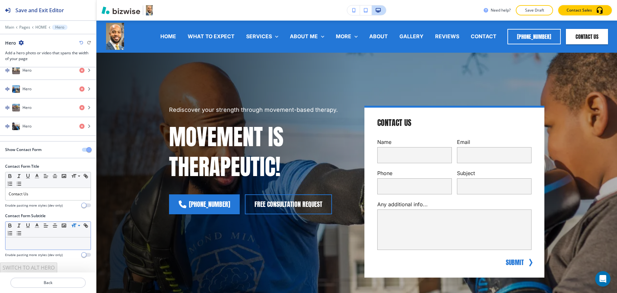
scroll to position [36, 0]
click at [54, 282] on p "Back" at bounding box center [48, 283] width 74 height 6
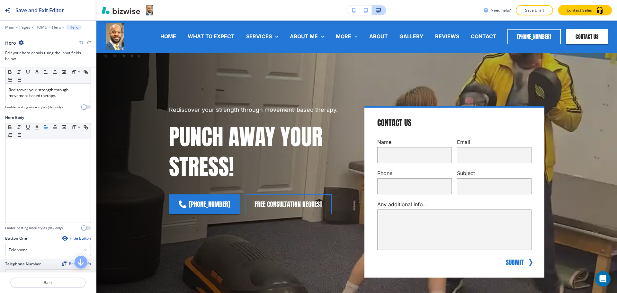
scroll to position [0, 0]
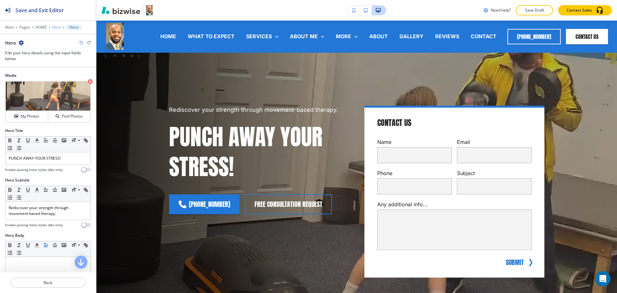
click at [54, 27] on p "Hero" at bounding box center [56, 27] width 9 height 4
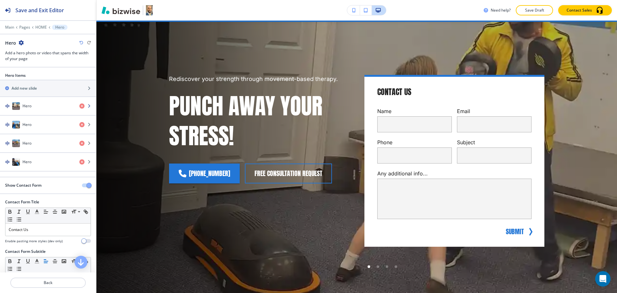
scroll to position [32, 0]
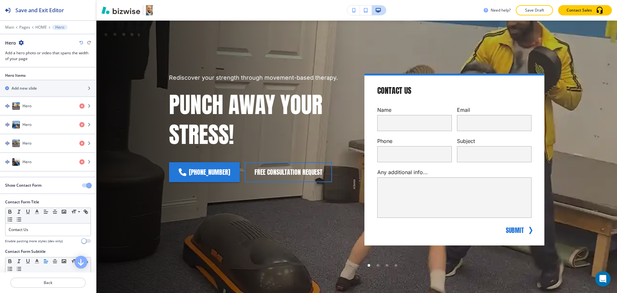
click at [86, 188] on span "button" at bounding box center [88, 185] width 5 height 5
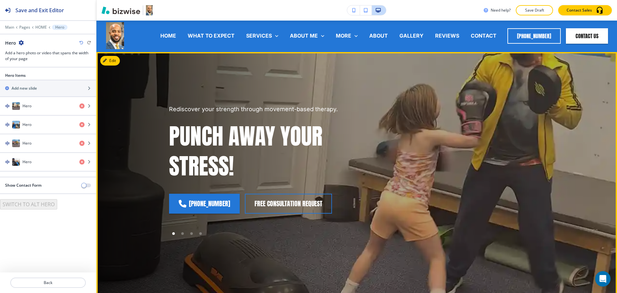
scroll to position [0, 0]
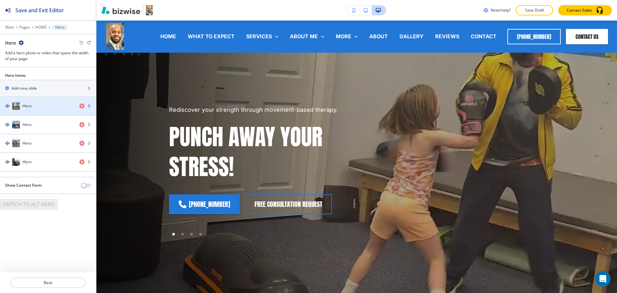
click at [29, 103] on h4 "Hero" at bounding box center [26, 106] width 9 height 6
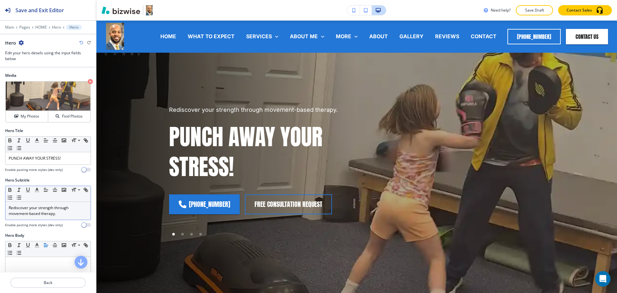
click at [61, 209] on p "Rediscover your strength through movement-based therapy." at bounding box center [48, 211] width 79 height 12
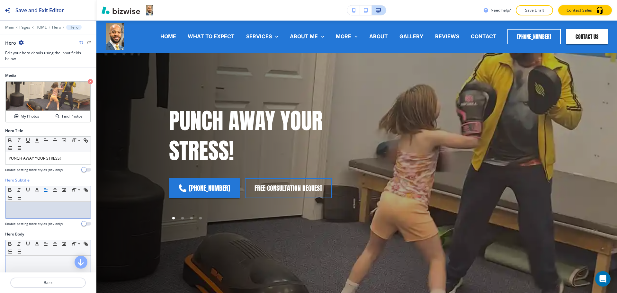
click at [48, 263] on p at bounding box center [48, 262] width 79 height 6
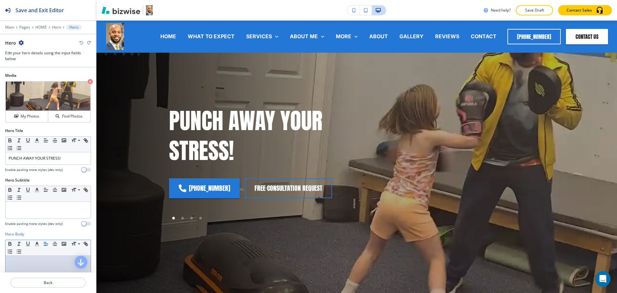
scroll to position [127, 0]
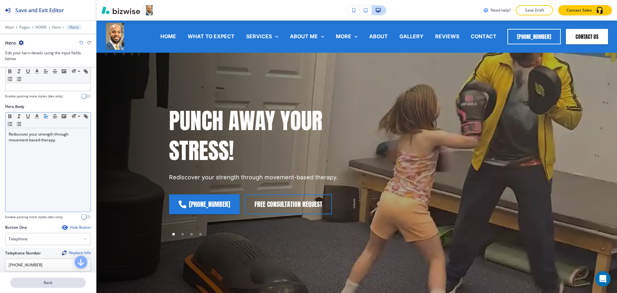
click at [47, 281] on p "Back" at bounding box center [48, 283] width 74 height 6
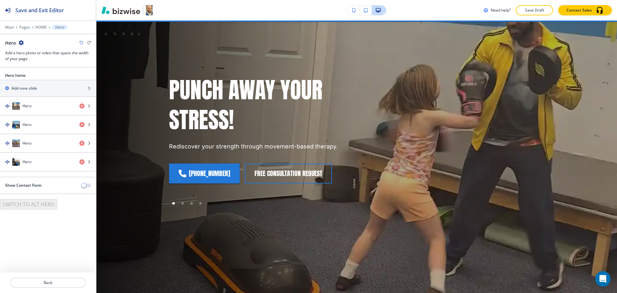
scroll to position [32, 0]
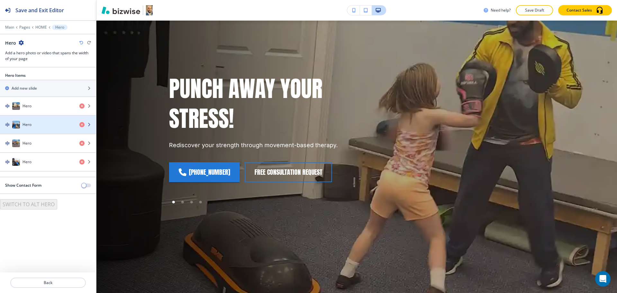
click at [29, 124] on h4 "Hero" at bounding box center [26, 125] width 9 height 6
click at [35, 127] on div "Hero" at bounding box center [37, 125] width 74 height 8
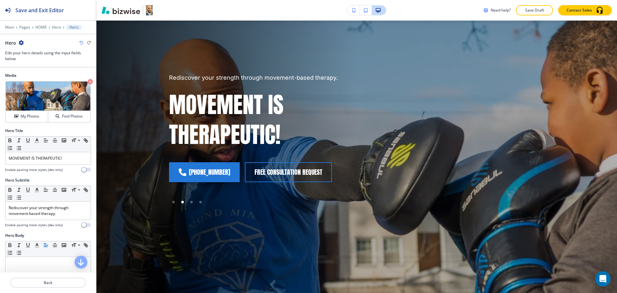
click at [60, 220] on div at bounding box center [48, 221] width 86 height 3
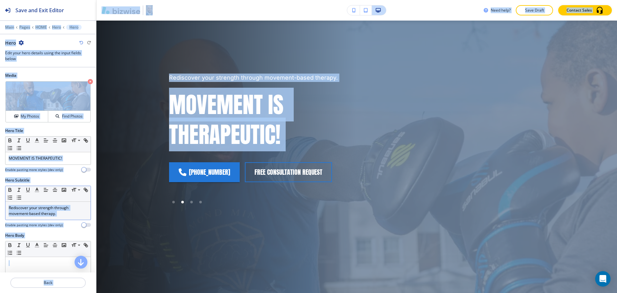
click at [57, 215] on p "Rediscover your strength through movement-based therapy." at bounding box center [48, 211] width 79 height 12
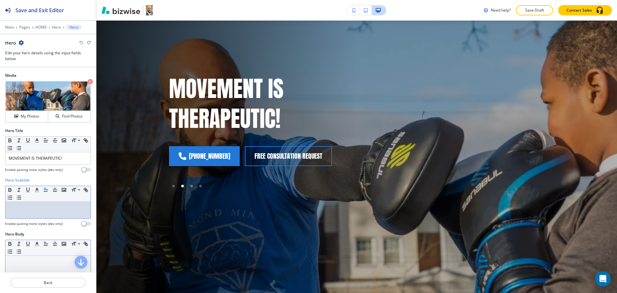
click at [46, 259] on p at bounding box center [48, 262] width 79 height 6
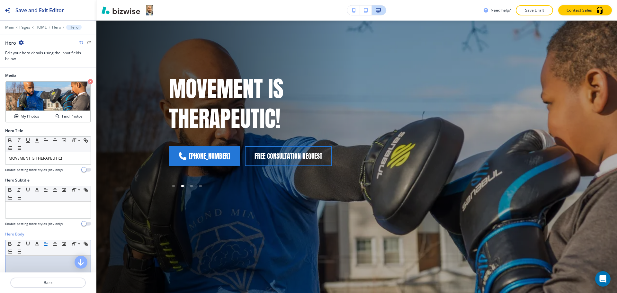
scroll to position [127, 0]
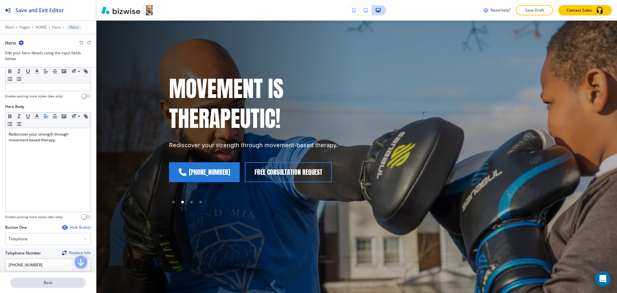
click at [43, 281] on p "Back" at bounding box center [48, 283] width 74 height 6
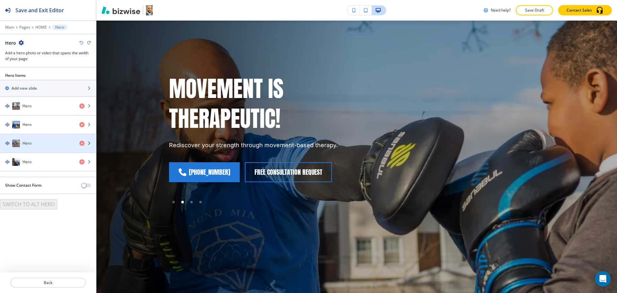
click at [25, 136] on div "button" at bounding box center [48, 136] width 96 height 5
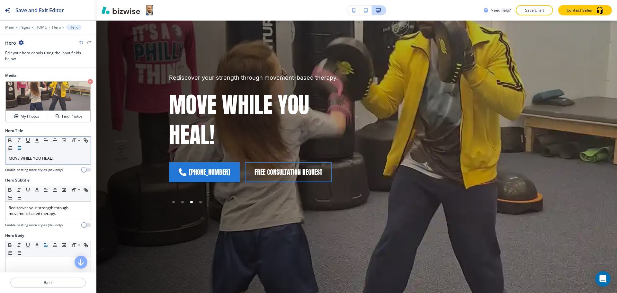
scroll to position [0, 0]
click at [63, 215] on p "Rediscover your strength through movement-based therapy." at bounding box center [48, 211] width 79 height 12
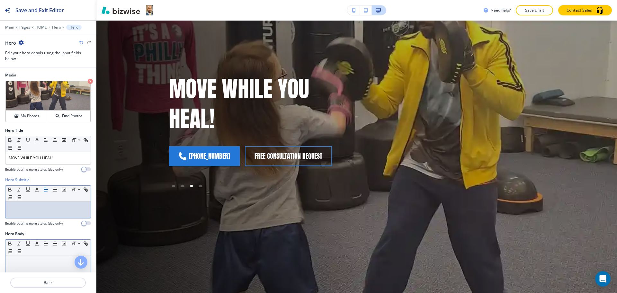
click at [47, 261] on p at bounding box center [48, 262] width 79 height 6
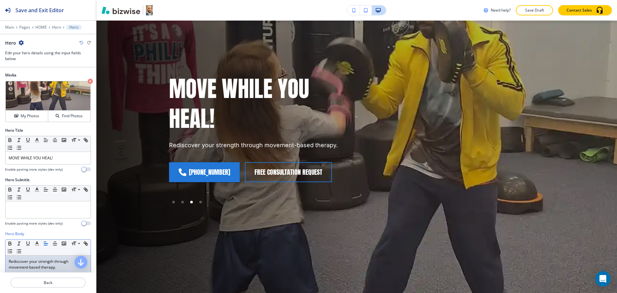
scroll to position [127, 0]
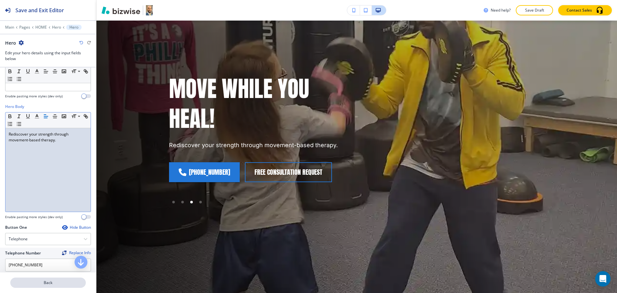
click at [36, 287] on button "Back" at bounding box center [47, 282] width 75 height 10
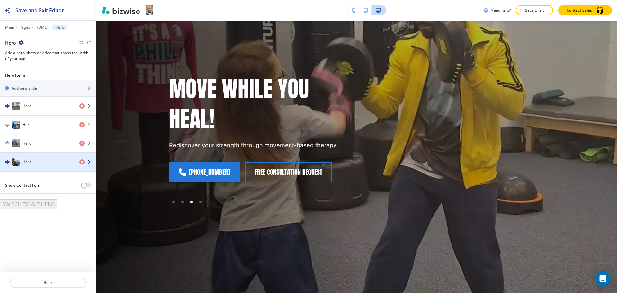
click at [31, 156] on div "button" at bounding box center [48, 155] width 96 height 5
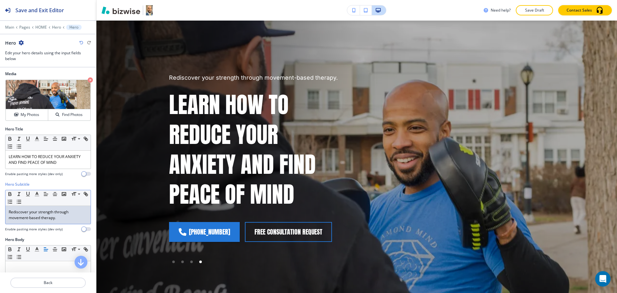
click at [57, 214] on p "Rediscover your strength through movement-based therapy." at bounding box center [48, 215] width 79 height 12
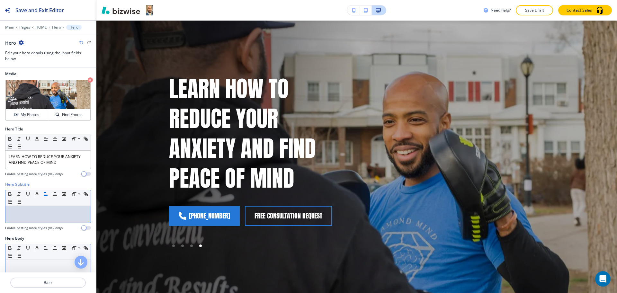
click at [44, 264] on p at bounding box center [48, 266] width 79 height 6
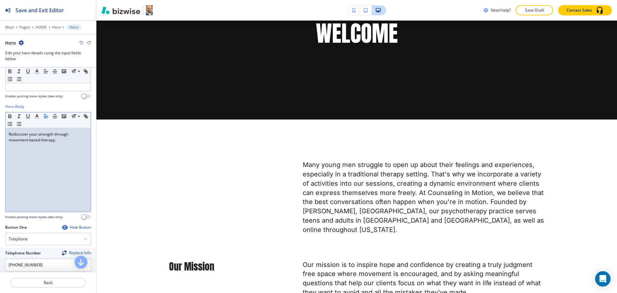
scroll to position [384, 0]
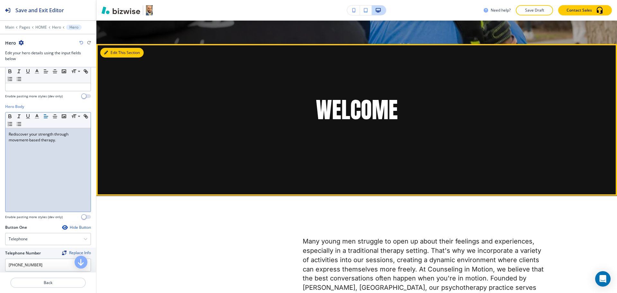
click at [114, 48] on div "Edit This Section WELCOME" at bounding box center [356, 120] width 520 height 152
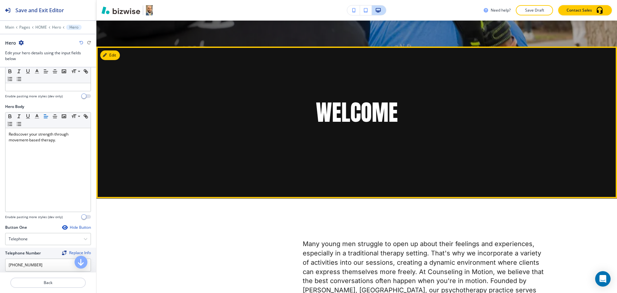
scroll to position [133, 0]
click at [112, 57] on button "Edit This Section" at bounding box center [121, 55] width 43 height 10
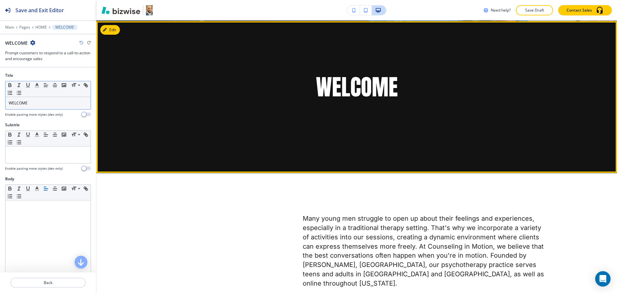
scroll to position [331, 0]
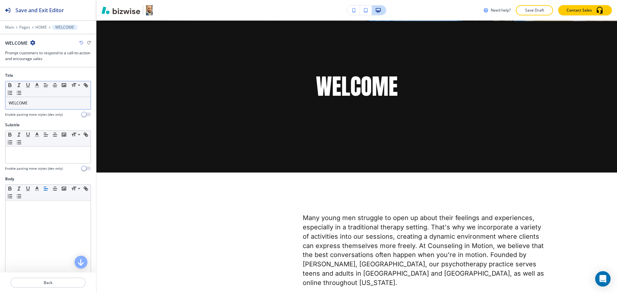
click at [56, 100] on div "WELCOME" at bounding box center [47, 103] width 85 height 12
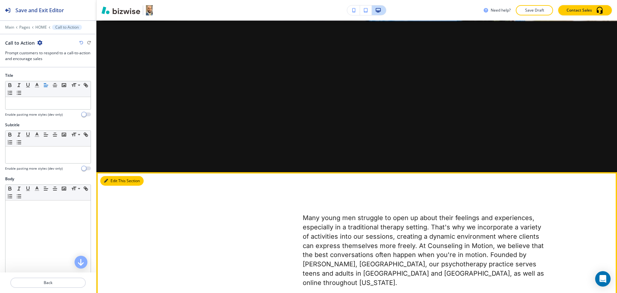
click at [107, 182] on icon "button" at bounding box center [106, 181] width 4 height 4
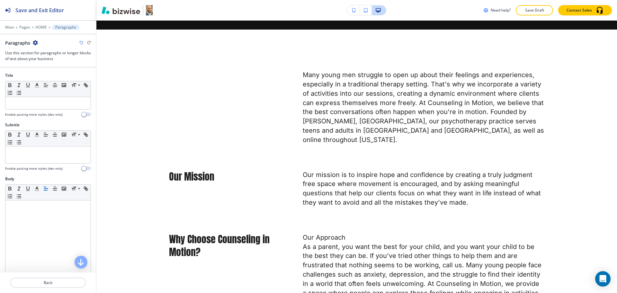
scroll to position [482, 0]
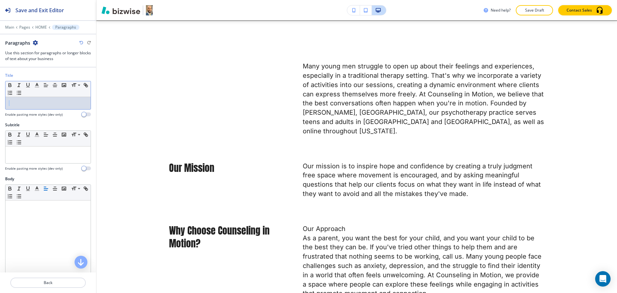
click at [51, 109] on div "Title Small Normal Large Huge Enable pasting more styles (dev only)" at bounding box center [48, 95] width 86 height 44
paste div
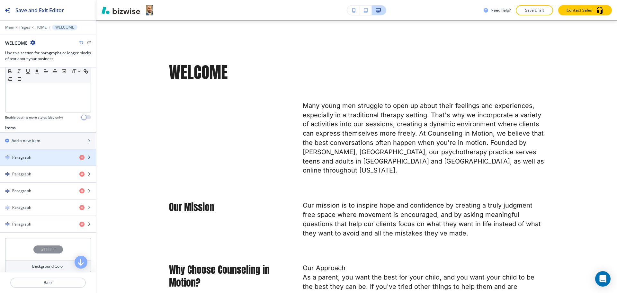
click at [31, 154] on h4 "Paragraph" at bounding box center [21, 157] width 19 height 6
click at [33, 156] on div "Paragraph" at bounding box center [37, 157] width 74 height 6
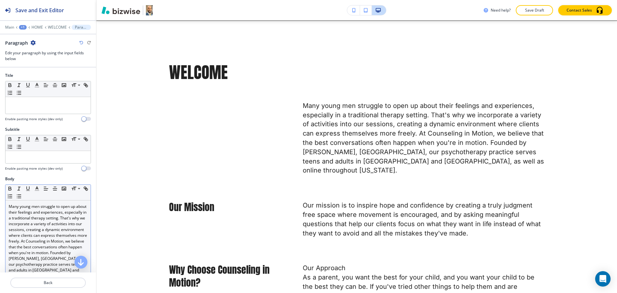
click at [37, 206] on p "Many young men struggle to open up about their feelings and experiences, especi…" at bounding box center [48, 244] width 79 height 81
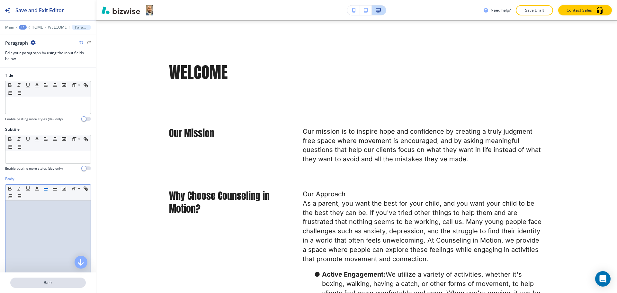
click at [56, 283] on p "Back" at bounding box center [48, 283] width 74 height 6
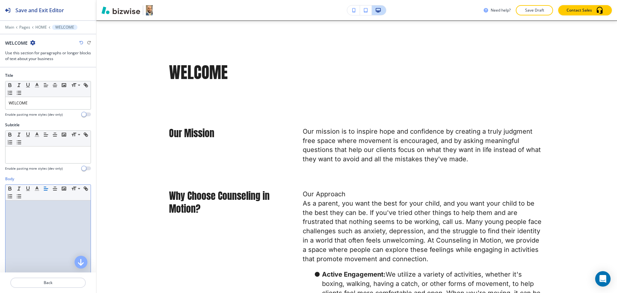
click at [41, 218] on div at bounding box center [47, 241] width 85 height 83
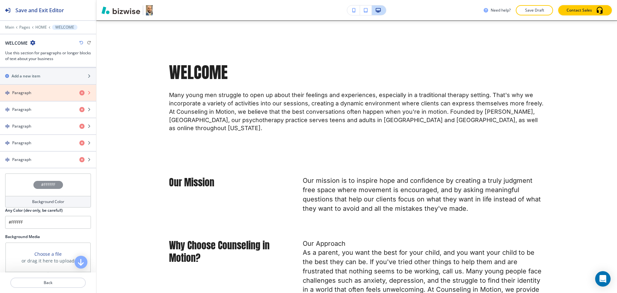
click at [79, 95] on icon "button" at bounding box center [81, 92] width 5 height 5
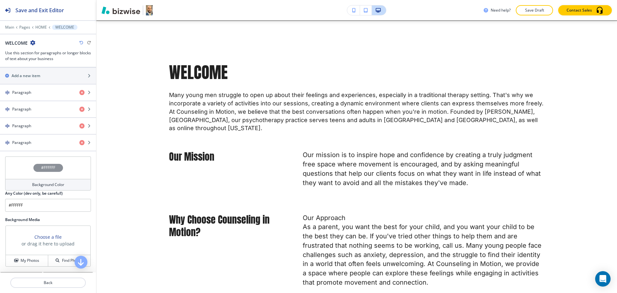
scroll to position [241, 0]
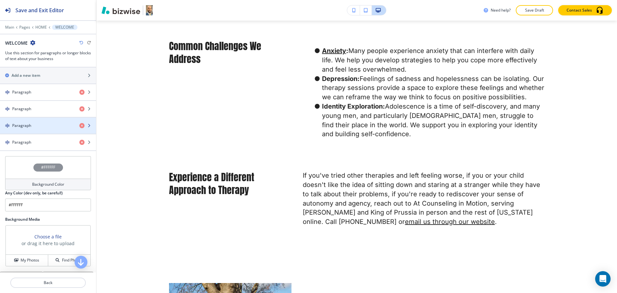
click at [41, 123] on div "button" at bounding box center [48, 120] width 96 height 5
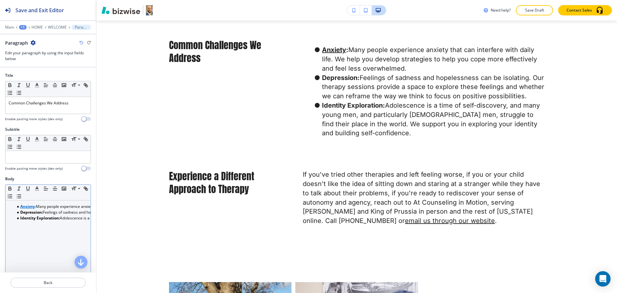
scroll to position [0, 0]
click at [72, 220] on div "Anxiety : Many people experience anxiety that can interfere with daily life. We…" at bounding box center [47, 241] width 85 height 83
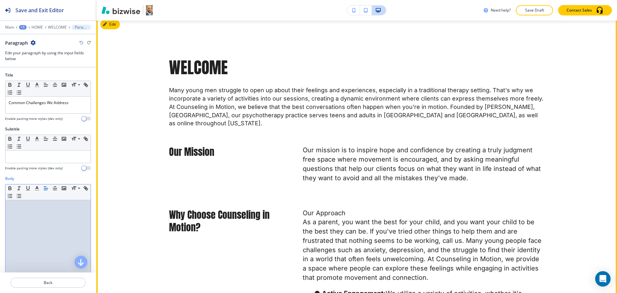
scroll to position [487, 0]
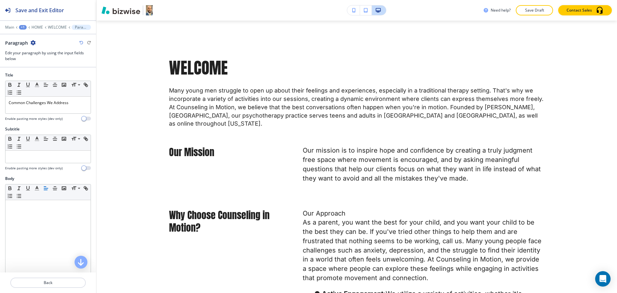
click at [81, 41] on icon "button" at bounding box center [81, 43] width 4 height 4
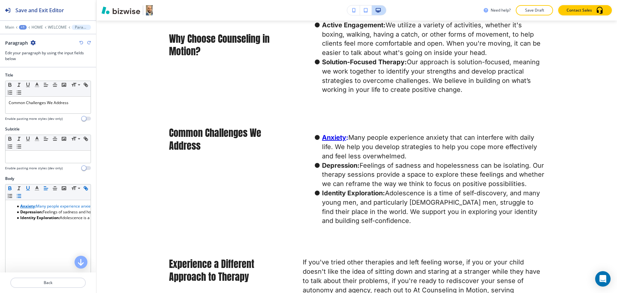
click at [82, 43] on icon "button" at bounding box center [81, 43] width 4 height 4
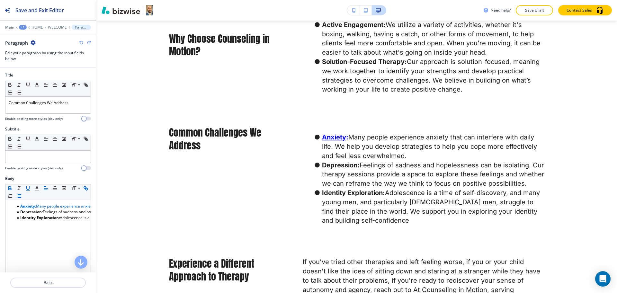
click at [82, 43] on icon "button" at bounding box center [81, 43] width 4 height 4
click at [80, 42] on icon "button" at bounding box center [81, 43] width 4 height 4
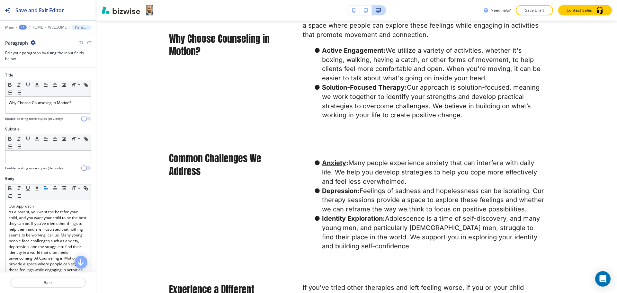
click at [87, 42] on icon "button" at bounding box center [89, 43] width 4 height 4
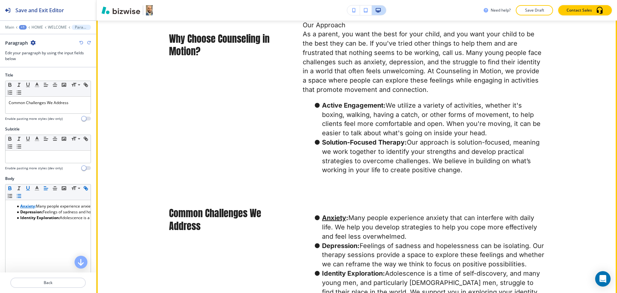
scroll to position [675, 0]
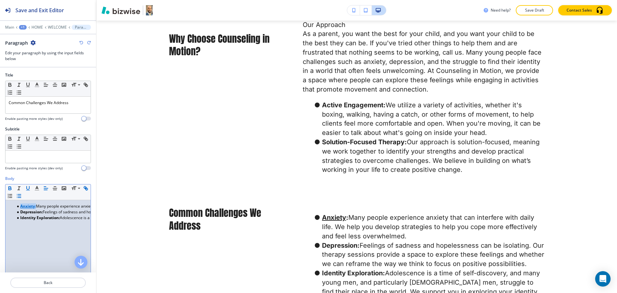
drag, startPoint x: 36, startPoint y: 207, endPoint x: 20, endPoint y: 205, distance: 15.9
click at [20, 205] on li "Anxiety : Many people experience anxiety that can interfere with daily life. We…" at bounding box center [50, 206] width 73 height 6
click at [83, 191] on icon "button" at bounding box center [86, 188] width 6 height 6
type input "Anxiety:"
click at [42, 252] on div "Anxiety : Many people experience anxiety that can interfere with daily life. We…" at bounding box center [47, 241] width 85 height 83
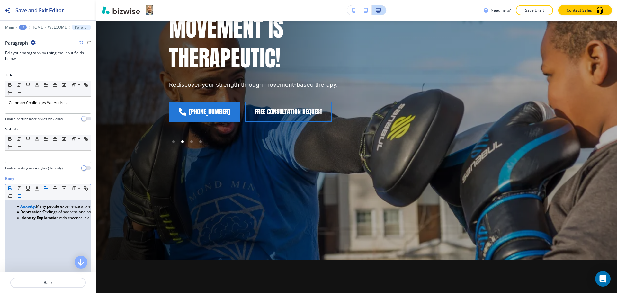
scroll to position [122, 0]
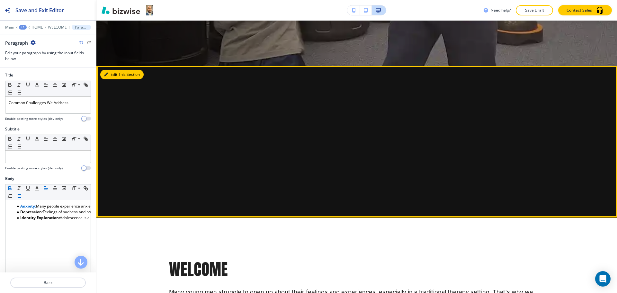
click at [114, 76] on button "Edit This Section" at bounding box center [121, 75] width 43 height 10
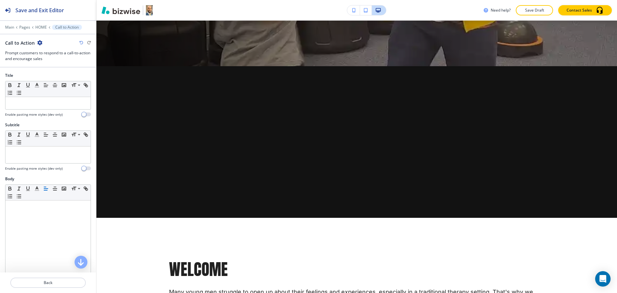
scroll to position [331, 0]
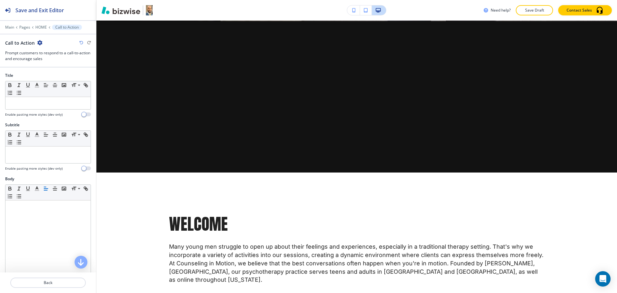
click at [39, 41] on icon "button" at bounding box center [39, 42] width 5 height 5
click at [49, 71] on button "Delete Section" at bounding box center [56, 77] width 41 height 12
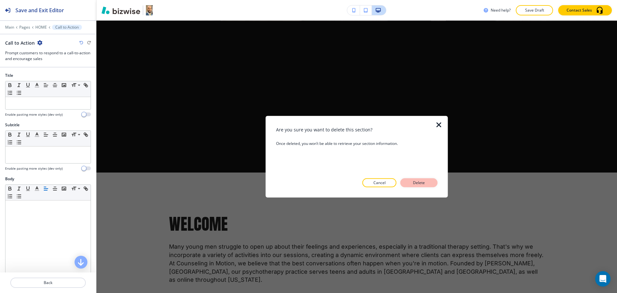
click at [432, 180] on button "Delete" at bounding box center [418, 182] width 37 height 9
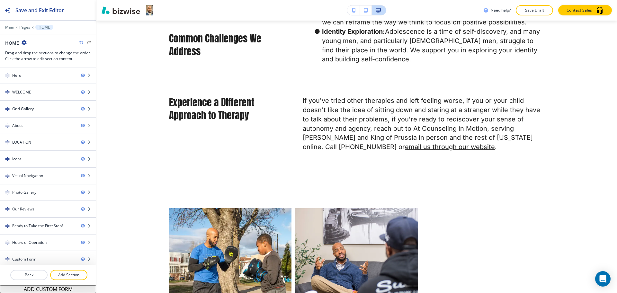
scroll to position [764, 0]
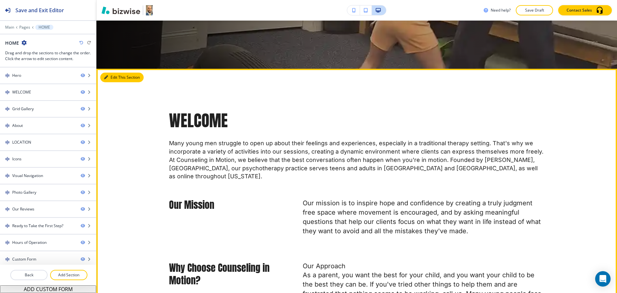
click at [112, 76] on button "Edit This Section" at bounding box center [121, 78] width 43 height 10
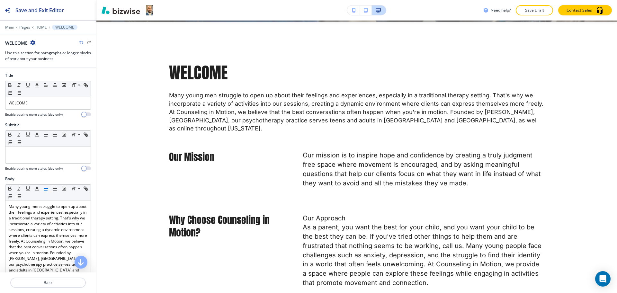
scroll to position [331, 0]
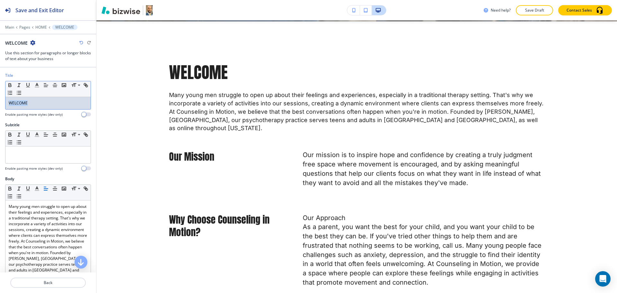
drag, startPoint x: 41, startPoint y: 107, endPoint x: 0, endPoint y: 98, distance: 42.4
click at [0, 98] on div "Title Small Normal Large Huge WELCOME Enable pasting more styles (dev only)" at bounding box center [48, 97] width 96 height 49
click at [39, 84] on icon "button" at bounding box center [37, 85] width 6 height 6
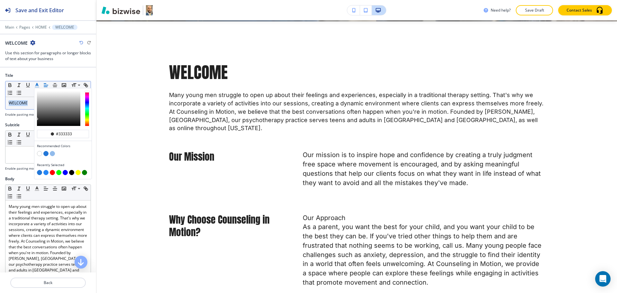
click at [45, 153] on button "button" at bounding box center [45, 153] width 5 height 5
type input "#2377d7"
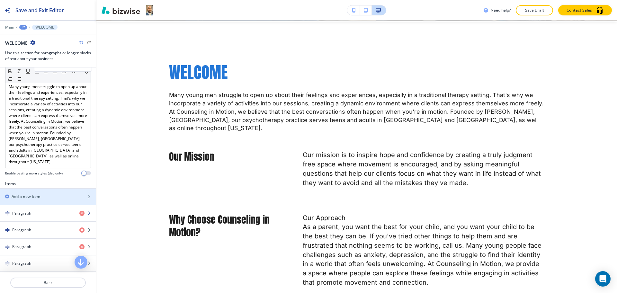
scroll to position [120, 0]
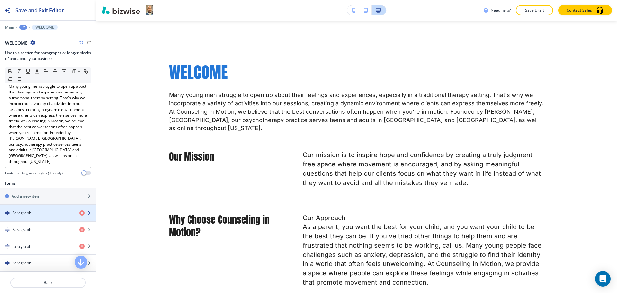
click at [34, 221] on div "button" at bounding box center [48, 218] width 96 height 5
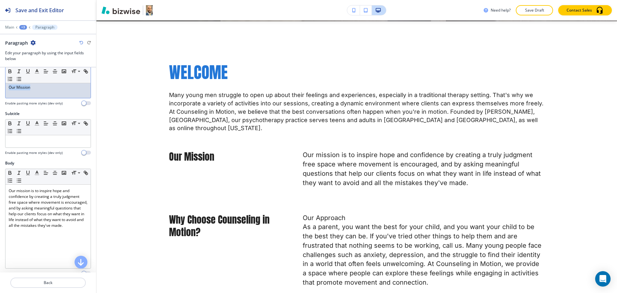
drag, startPoint x: 38, startPoint y: 99, endPoint x: 0, endPoint y: 90, distance: 39.1
click at [0, 90] on div "Title Small Normal Large Huge Our Mission Enable pasting more styles (dev only)" at bounding box center [48, 84] width 96 height 54
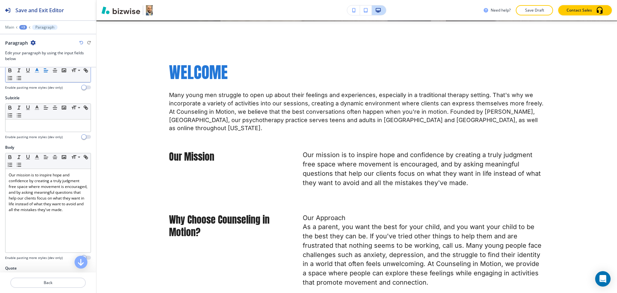
click at [38, 72] on icon "button" at bounding box center [37, 70] width 6 height 6
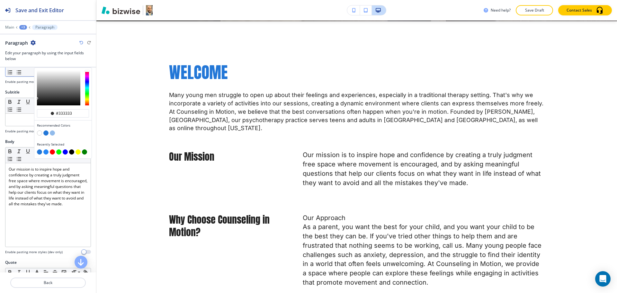
click at [52, 152] on button "button" at bounding box center [52, 151] width 5 height 5
type input "#ff0000"
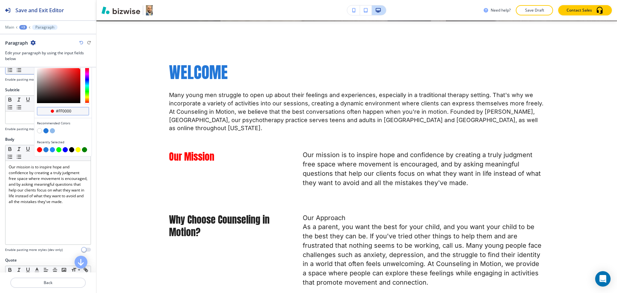
scroll to position [40, 0]
drag, startPoint x: 73, startPoint y: 109, endPoint x: 45, endPoint y: 110, distance: 28.0
click at [45, 110] on div "#ff0000" at bounding box center [63, 111] width 52 height 8
click at [47, 284] on p "Back" at bounding box center [48, 283] width 74 height 6
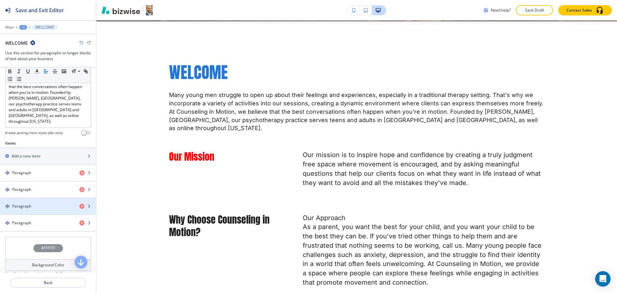
scroll to position [161, 0]
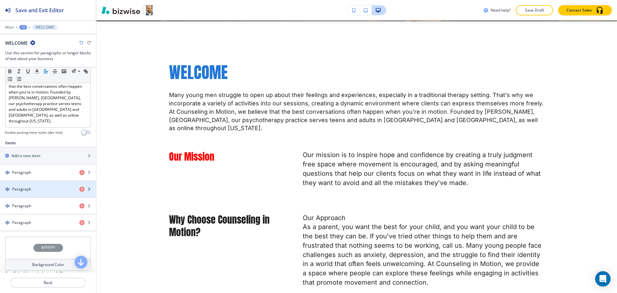
click at [18, 192] on h4 "Paragraph" at bounding box center [21, 189] width 19 height 6
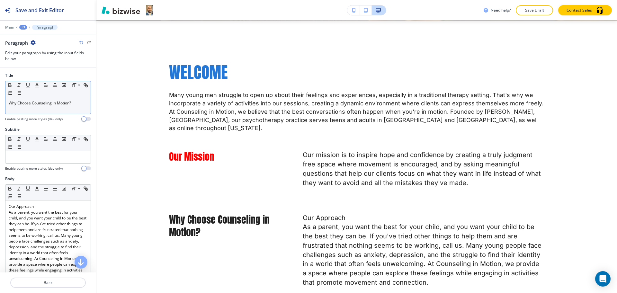
click at [47, 110] on div "Why Choose Counseling in Motion?" at bounding box center [47, 105] width 85 height 17
click at [38, 86] on icon "button" at bounding box center [37, 85] width 6 height 6
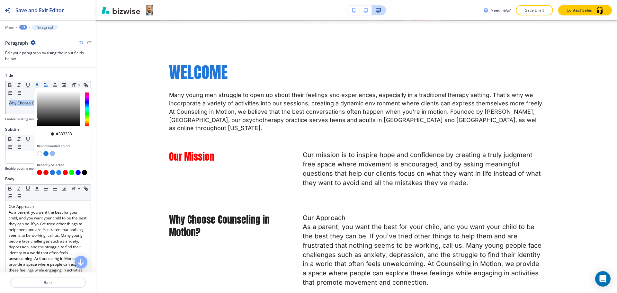
click at [39, 172] on button "button" at bounding box center [39, 172] width 5 height 5
type input "#ff0000"
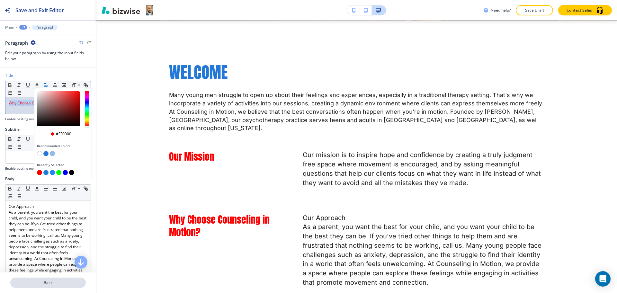
click at [54, 283] on p "Back" at bounding box center [48, 283] width 74 height 6
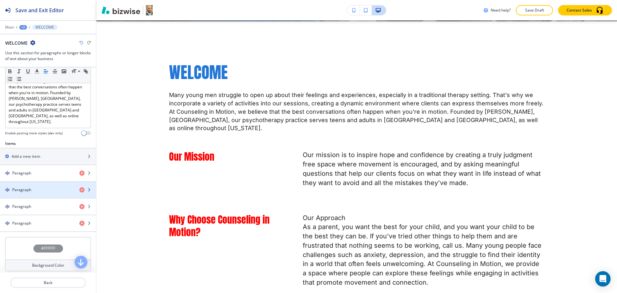
scroll to position [160, 0]
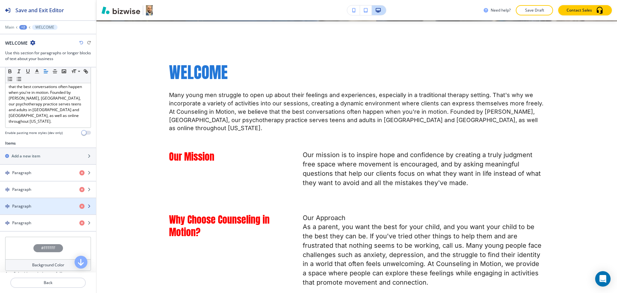
click at [28, 209] on h4 "Paragraph" at bounding box center [21, 206] width 19 height 6
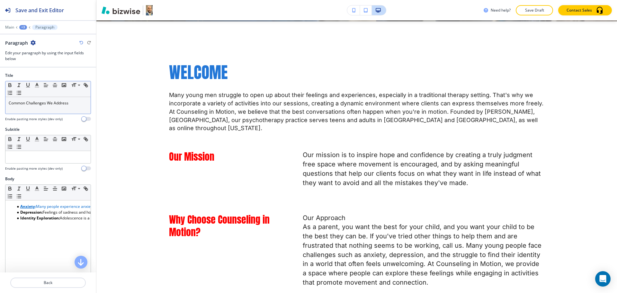
click at [45, 102] on p "Common Challenges We Address" at bounding box center [48, 103] width 79 height 6
click at [36, 84] on icon "button" at bounding box center [37, 85] width 6 height 6
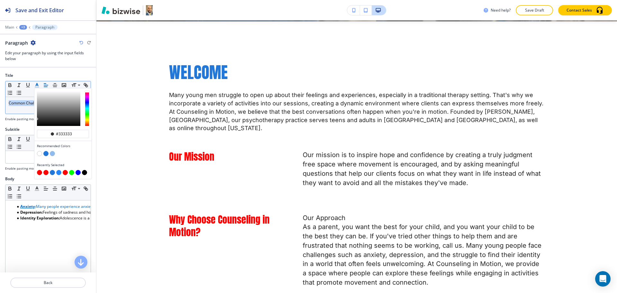
click at [38, 173] on button "button" at bounding box center [39, 172] width 5 height 5
type input "#ff0000"
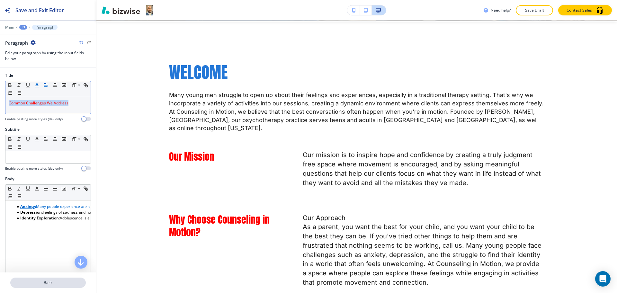
click at [47, 283] on p "Back" at bounding box center [48, 283] width 74 height 6
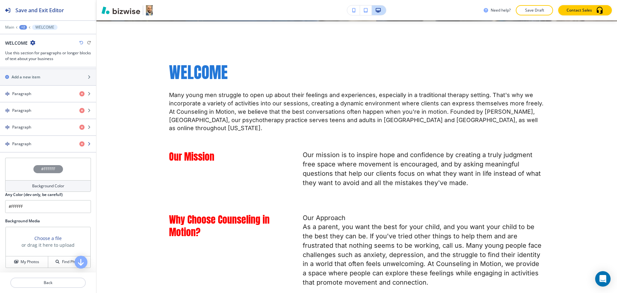
scroll to position [240, 0]
click at [21, 151] on div "button" at bounding box center [48, 148] width 96 height 5
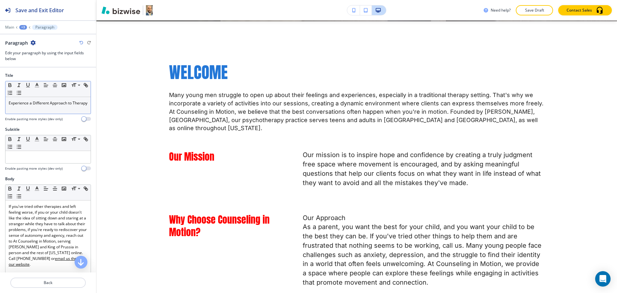
click at [42, 106] on p "Experience a Different Approach to Therapy" at bounding box center [48, 103] width 79 height 6
click at [35, 83] on icon "button" at bounding box center [37, 85] width 6 height 6
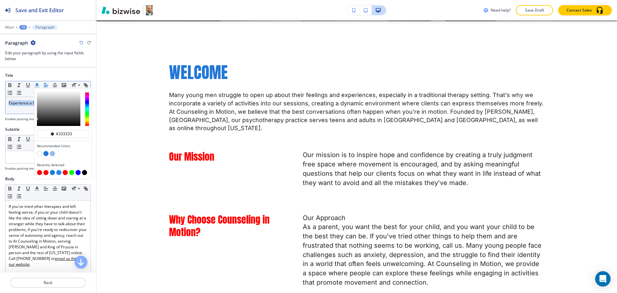
click at [39, 171] on button "button" at bounding box center [39, 172] width 5 height 5
type input "#ff0000"
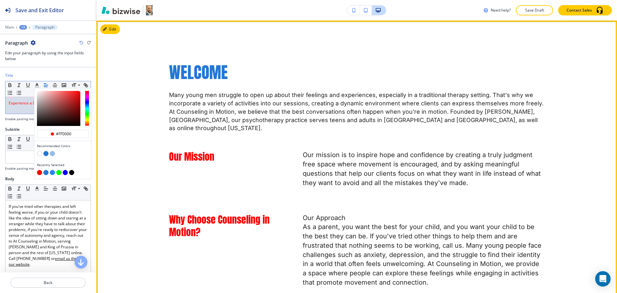
click at [220, 212] on span "Why Choose Counseling in Motion?" at bounding box center [220, 225] width 103 height 27
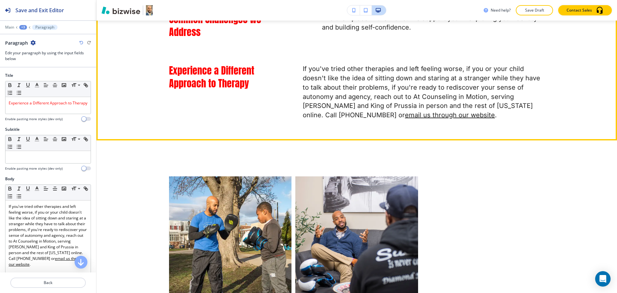
scroll to position [797, 0]
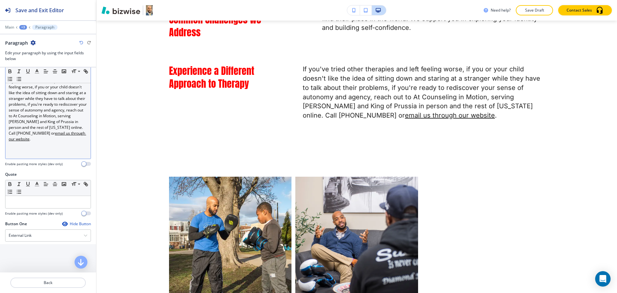
click at [44, 141] on u "email us through our website" at bounding box center [47, 135] width 77 height 11
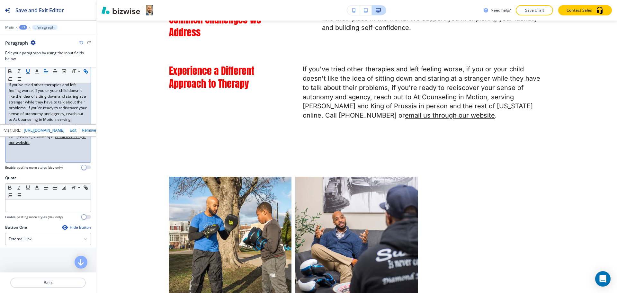
click at [48, 154] on div "If you've tried other therapies and left feeling worse, if you or your child do…" at bounding box center [47, 120] width 85 height 83
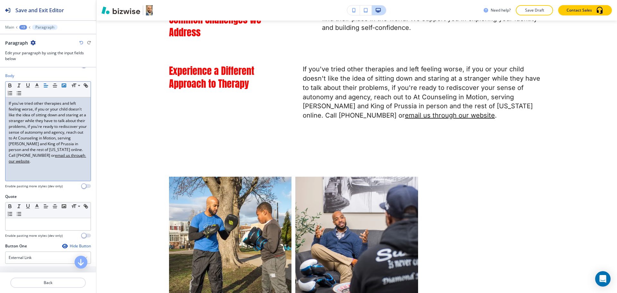
click at [64, 82] on div "Body Small Normal Large Huge If you've tried other therapies and left feeling w…" at bounding box center [48, 131] width 86 height 116
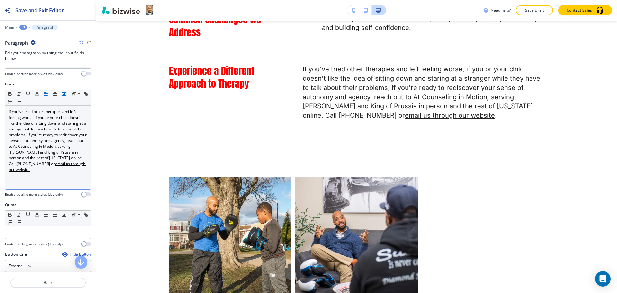
click at [64, 93] on icon "button" at bounding box center [64, 94] width 6 height 6
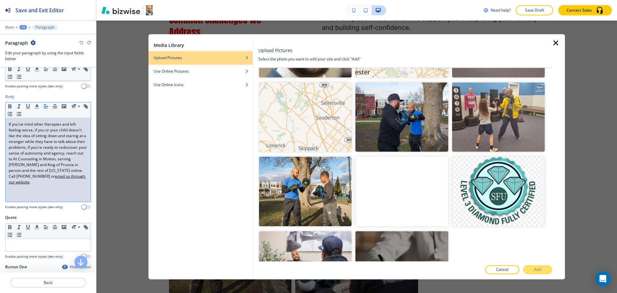
scroll to position [746, 0]
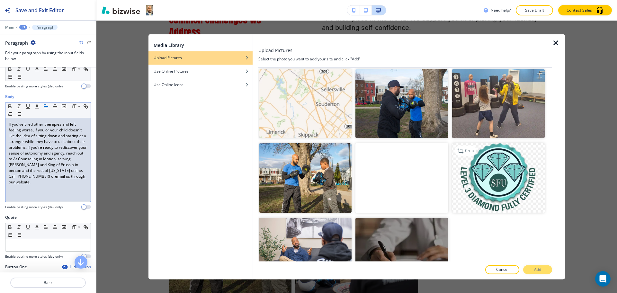
click at [505, 175] on img "button" at bounding box center [498, 177] width 92 height 69
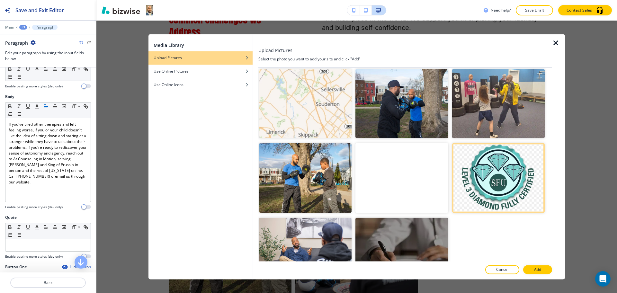
click at [535, 267] on p "Add" at bounding box center [537, 270] width 7 height 6
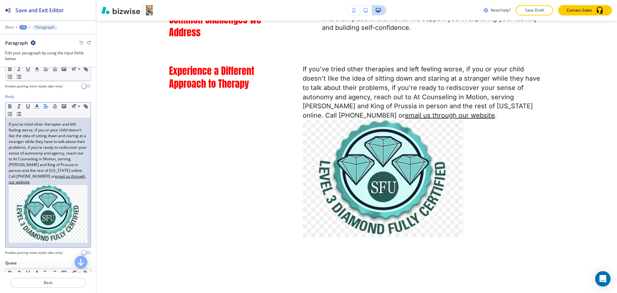
click at [70, 189] on p "If you've tried other therapies and left feeling worse, if you or your child do…" at bounding box center [48, 182] width 79 height 123
click at [43, 185] on p "If you've tried other therapies and left feeling worse, if you or your child do…" at bounding box center [48, 153] width 79 height 64
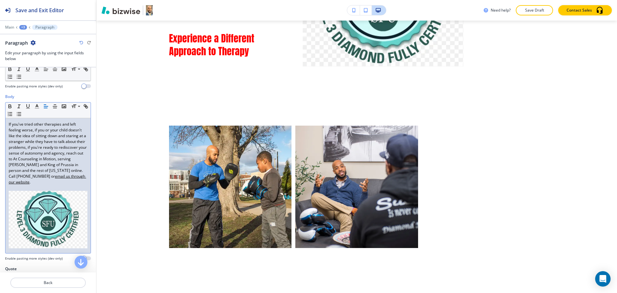
scroll to position [977, 0]
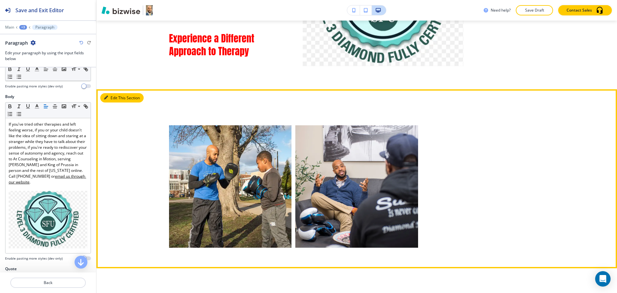
click at [110, 93] on button "Edit This Section" at bounding box center [121, 98] width 43 height 10
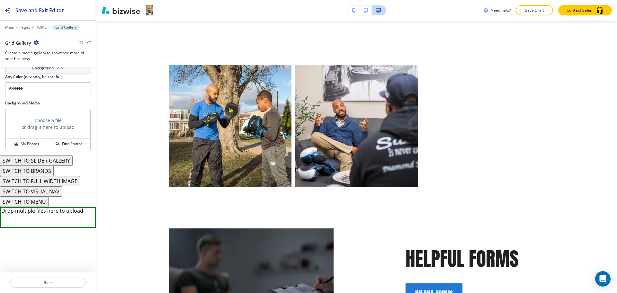
scroll to position [414, 0]
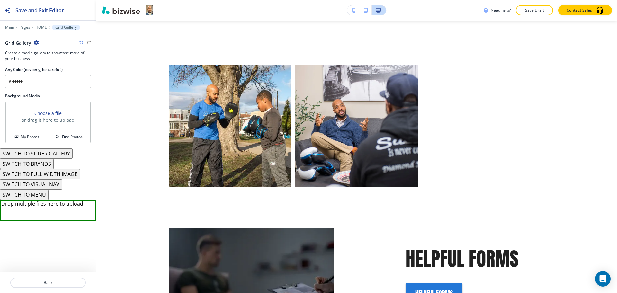
click at [45, 162] on button "SWITCH TO BRANDS" at bounding box center [27, 164] width 54 height 10
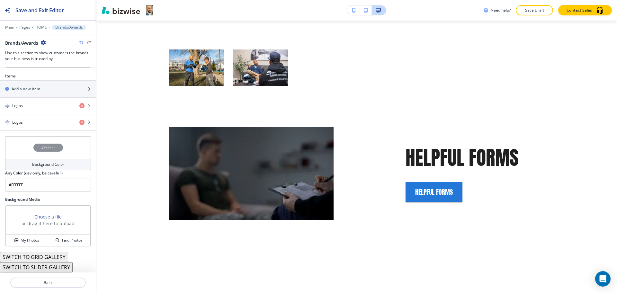
scroll to position [330, 0]
click at [48, 255] on button "SWITCH TO GRID GALLERY" at bounding box center [34, 257] width 68 height 10
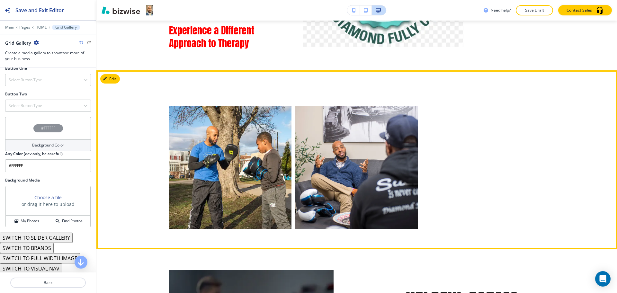
scroll to position [996, 0]
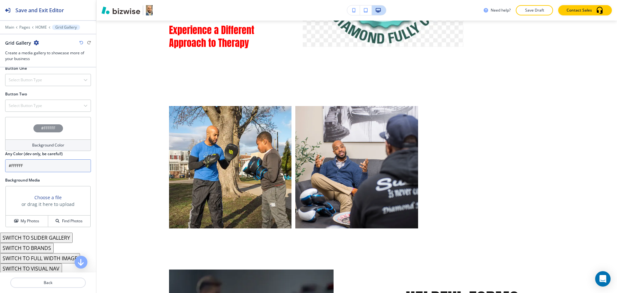
click at [35, 163] on input "#FFFFFF" at bounding box center [48, 165] width 86 height 13
paste input "f5f5f5"
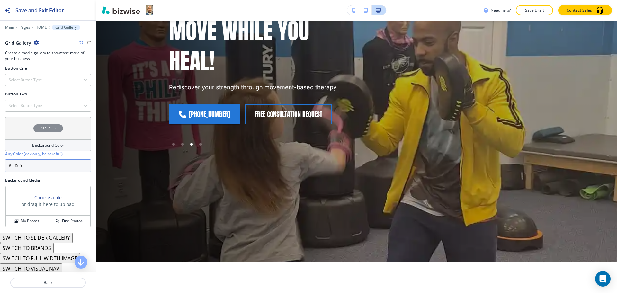
scroll to position [364, 0]
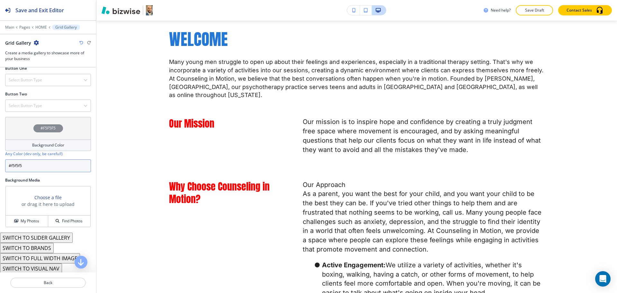
type input "#f5f5f5"
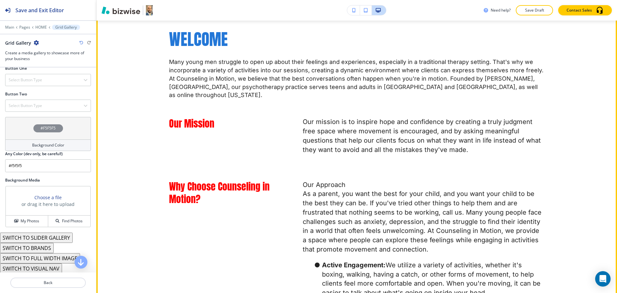
click at [326, 215] on p "As a parent, you want the best for your child, and you want your child to be th…" at bounding box center [423, 221] width 241 height 65
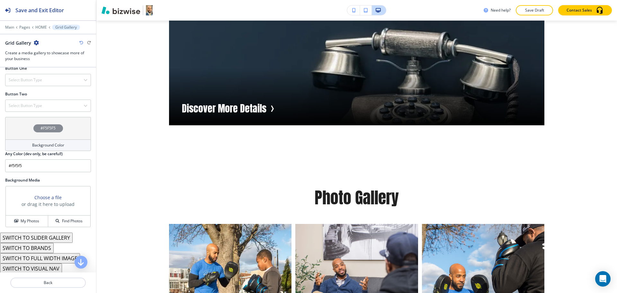
scroll to position [2534, 0]
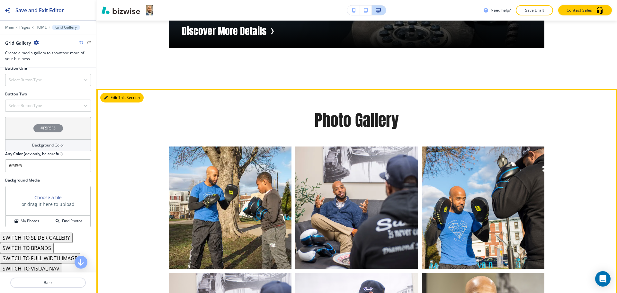
click at [113, 100] on button "Edit This Section" at bounding box center [121, 98] width 43 height 10
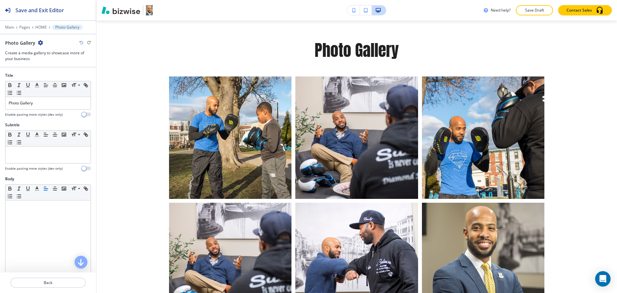
scroll to position [2605, 0]
click at [39, 43] on icon "button" at bounding box center [40, 42] width 5 height 5
click at [52, 76] on p "Delete Section" at bounding box center [57, 77] width 33 height 6
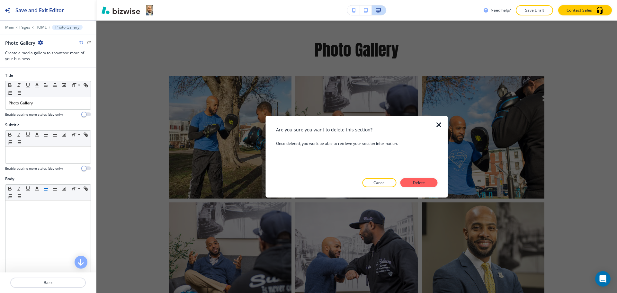
click at [414, 180] on p "Delete" at bounding box center [418, 183] width 15 height 6
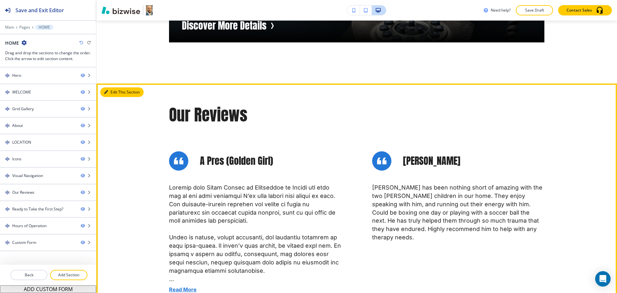
click at [114, 93] on button "Edit This Section" at bounding box center [121, 92] width 43 height 10
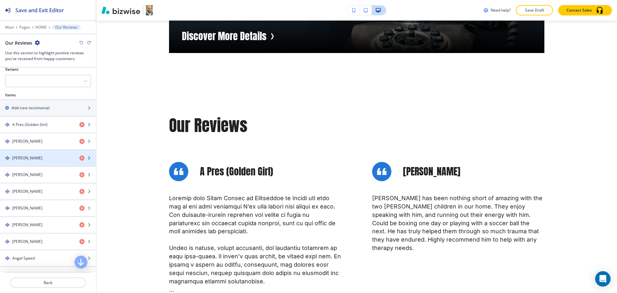
scroll to position [275, 0]
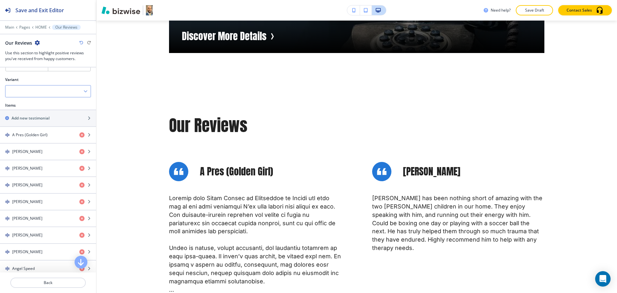
click at [38, 94] on div at bounding box center [47, 91] width 85 height 12
click at [35, 110] on h4 "Slider" at bounding box center [48, 113] width 79 height 6
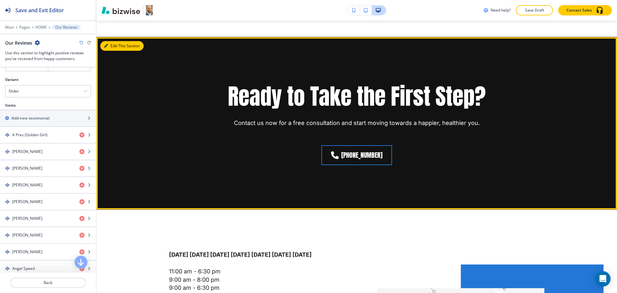
click at [119, 48] on button "Edit This Section" at bounding box center [121, 46] width 43 height 10
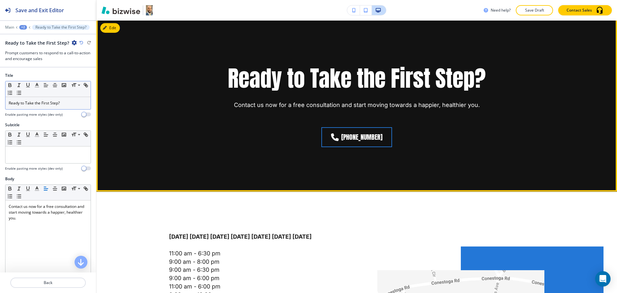
scroll to position [2894, 0]
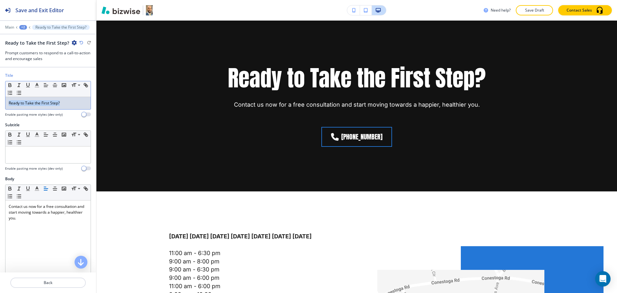
drag, startPoint x: 73, startPoint y: 105, endPoint x: 0, endPoint y: 105, distance: 73.2
click at [0, 105] on div "Title Small Normal Large Huge Ready to Take the First Step? Enable pasting more…" at bounding box center [48, 97] width 96 height 49
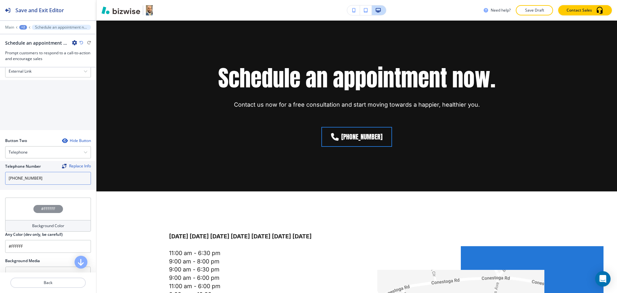
scroll to position [241, 0]
click at [38, 177] on input "(484) 681-2768" at bounding box center [48, 177] width 86 height 13
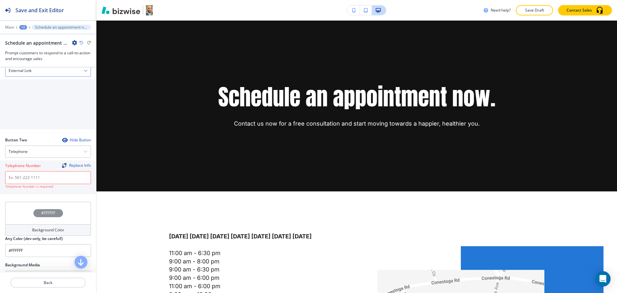
click at [33, 74] on div "External Link" at bounding box center [47, 71] width 85 height 12
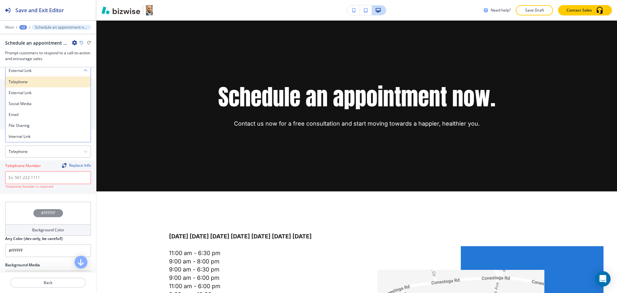
click at [35, 84] on h4 "Telephone" at bounding box center [48, 82] width 79 height 6
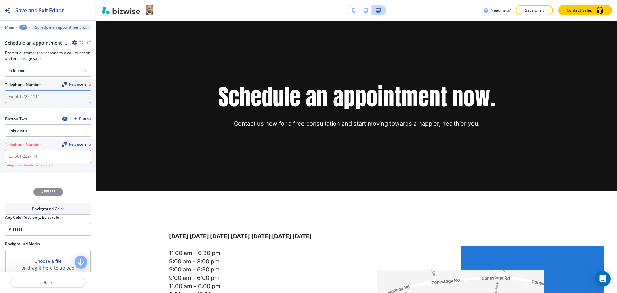
click at [38, 102] on input "text" at bounding box center [48, 96] width 86 height 13
paste input "(484) 681-2768"
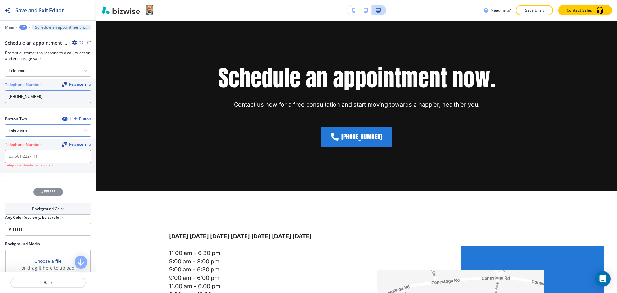
type input "(484) 681-2768"
click at [33, 126] on div "Telephone" at bounding box center [47, 131] width 85 height 12
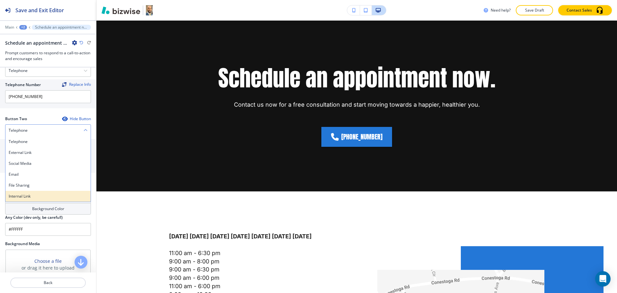
click at [23, 197] on h4 "Internal Link" at bounding box center [48, 196] width 79 height 6
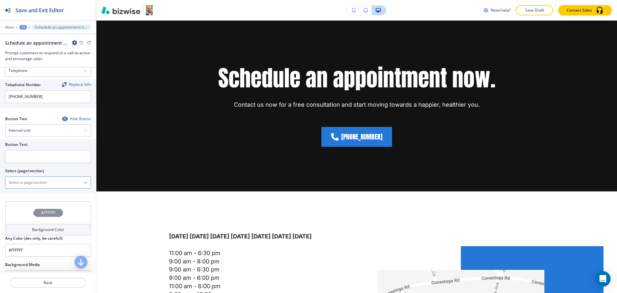
drag, startPoint x: 23, startPoint y: 185, endPoint x: 26, endPoint y: 183, distance: 3.4
click at [23, 185] on \(page\/section\) "Manual Input" at bounding box center [44, 182] width 78 height 11
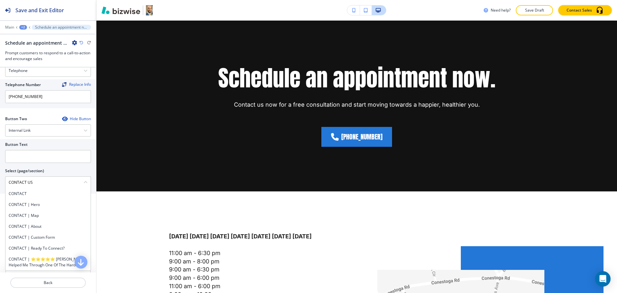
drag, startPoint x: 45, startPoint y: 185, endPoint x: 0, endPoint y: 183, distance: 45.0
click at [0, 183] on div "Button Text Select (page/section) CONTACT US CONTACT CONTACT | Hero CONTACT | M…" at bounding box center [48, 166] width 96 height 55
click at [17, 193] on h4 "CONTACT" at bounding box center [48, 194] width 79 height 6
type \(page\/section\) "CONTACT"
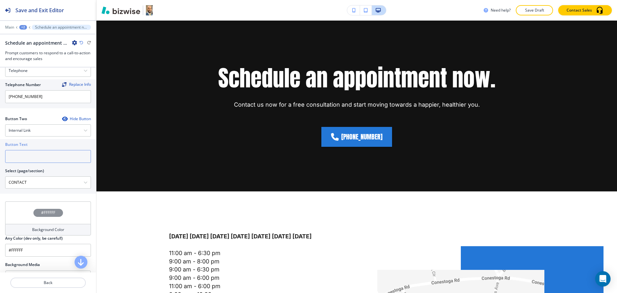
click at [25, 151] on input "text" at bounding box center [48, 156] width 86 height 13
paste input "CONTACT US"
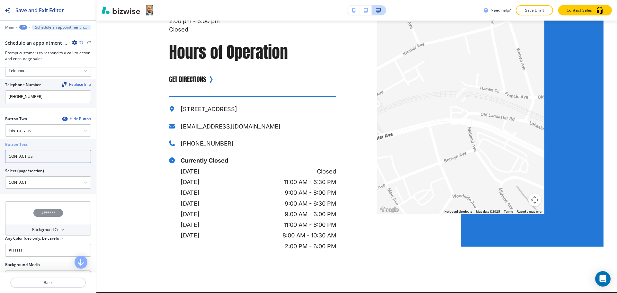
scroll to position [3048, 0]
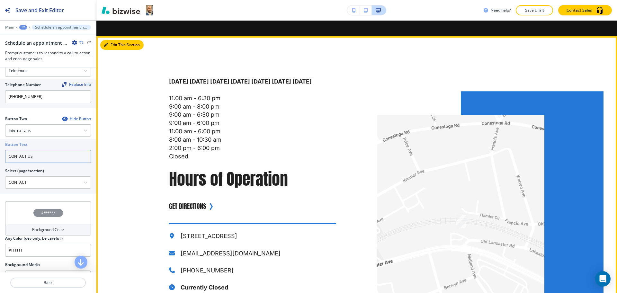
type input "CONTACT US"
click at [112, 45] on button "Edit This Section" at bounding box center [121, 45] width 43 height 10
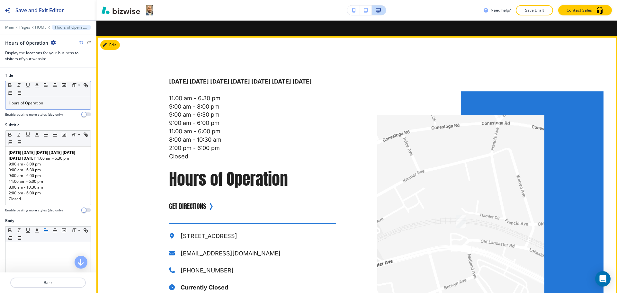
scroll to position [3066, 0]
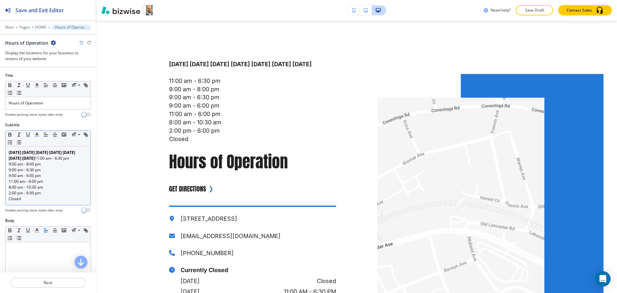
click at [60, 179] on p "9:00 am - 6:00 pm" at bounding box center [48, 176] width 79 height 6
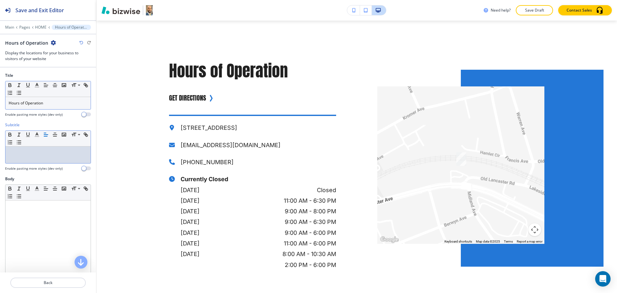
drag, startPoint x: 52, startPoint y: 105, endPoint x: 49, endPoint y: 103, distance: 3.7
click at [52, 105] on p "Hours of Operation" at bounding box center [48, 103] width 79 height 6
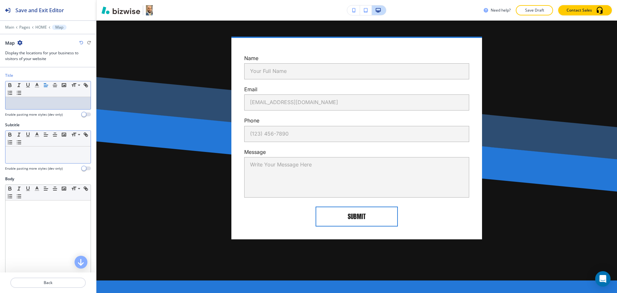
scroll to position [3537, 0]
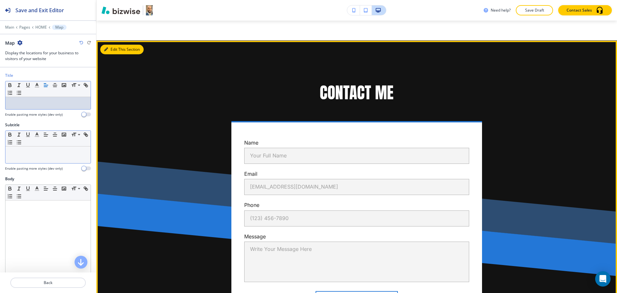
drag, startPoint x: 114, startPoint y: 52, endPoint x: 105, endPoint y: 88, distance: 36.5
click at [114, 52] on button "Edit This Section" at bounding box center [121, 50] width 43 height 10
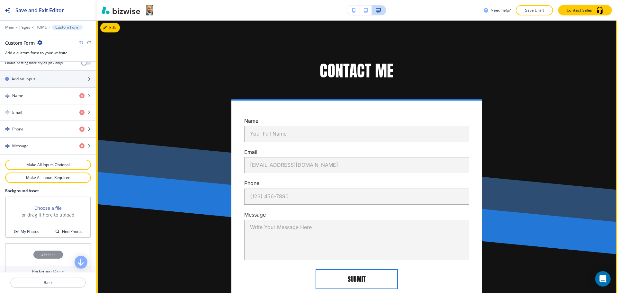
scroll to position [301, 0]
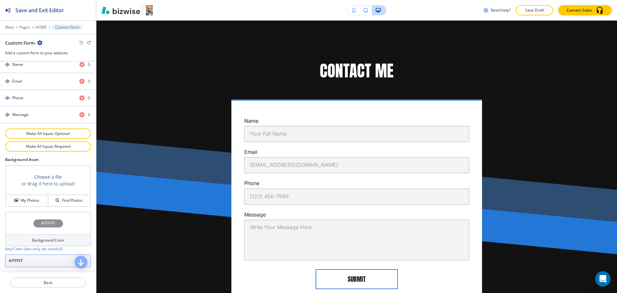
click at [43, 264] on input "#FFFFFF" at bounding box center [48, 260] width 86 height 13
paste input "f5f5f5"
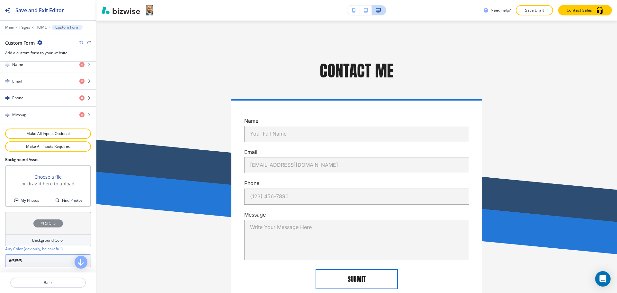
scroll to position [3537, 0]
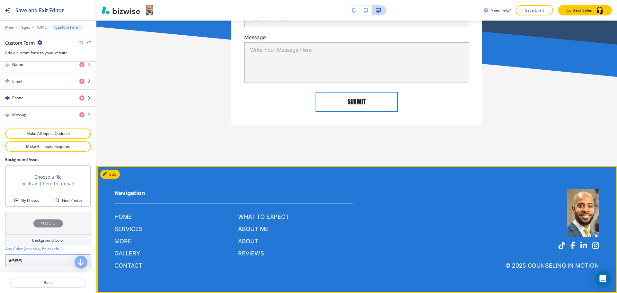
type input "#f5f5f5"
click at [111, 174] on button "Edit Footer" at bounding box center [116, 175] width 33 height 10
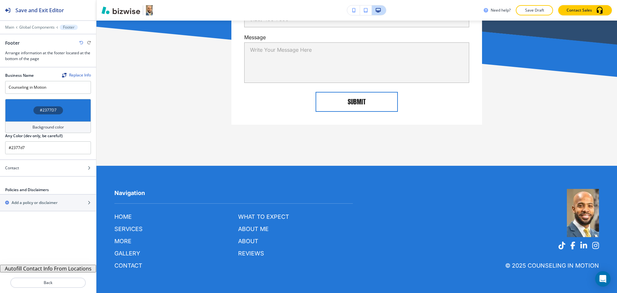
click at [61, 267] on button "Autofill Contact Info From Locations" at bounding box center [48, 269] width 96 height 8
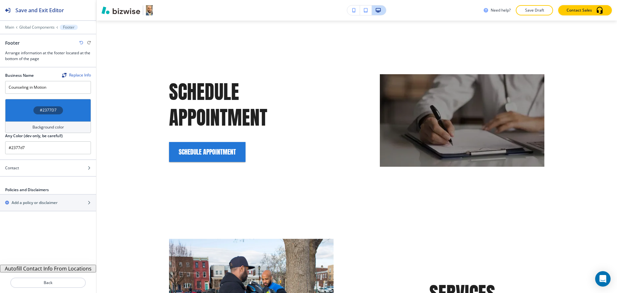
scroll to position [1353, 0]
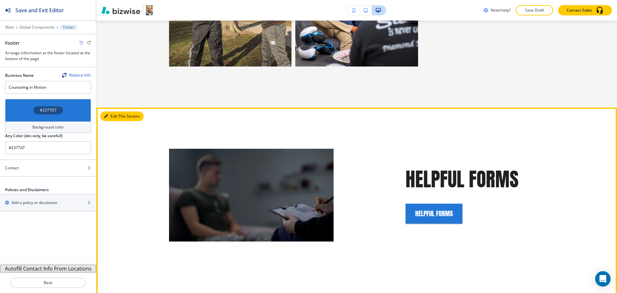
click at [115, 111] on button "Edit This Section" at bounding box center [121, 116] width 43 height 10
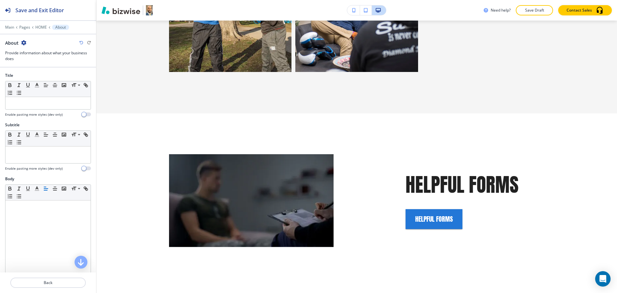
click at [23, 43] on icon "button" at bounding box center [23, 42] width 5 height 5
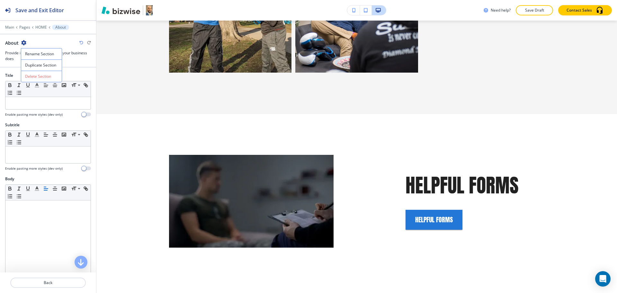
click at [31, 74] on p "Delete Section" at bounding box center [41, 77] width 33 height 6
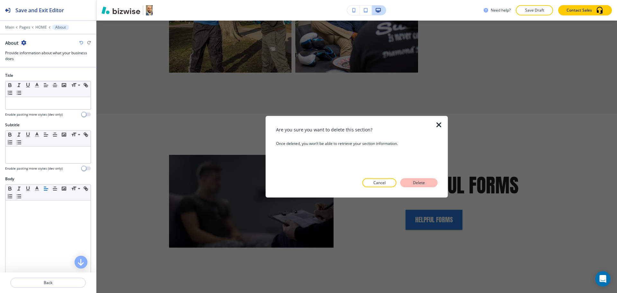
click at [421, 181] on p "Delete" at bounding box center [418, 183] width 15 height 6
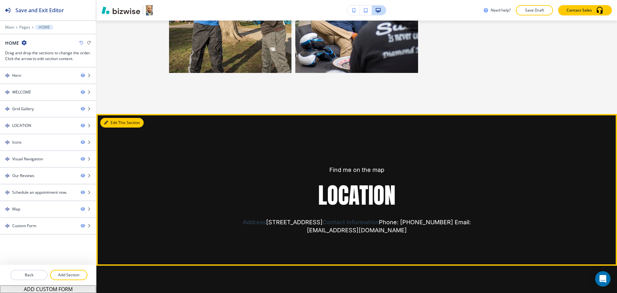
click at [118, 118] on button "Edit This Section" at bounding box center [121, 123] width 43 height 10
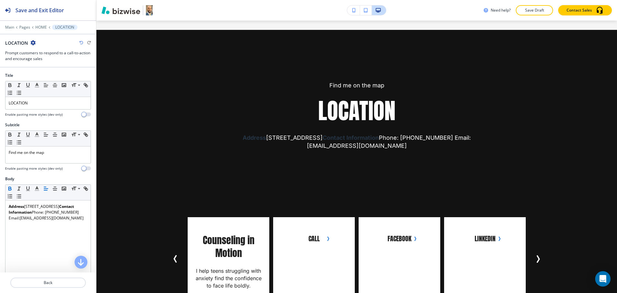
scroll to position [1278, 0]
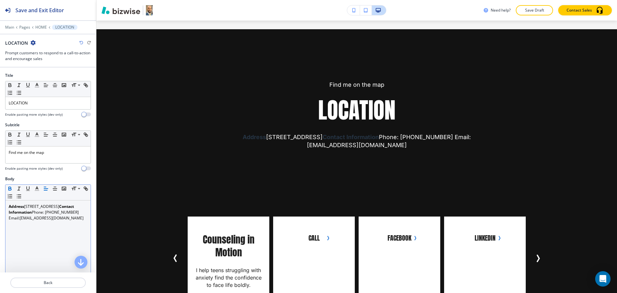
click at [58, 236] on div "Address 511 Old Lancaster Rd Berwyn, PA 19312, US Contact Information Phone: (4…" at bounding box center [47, 241] width 85 height 83
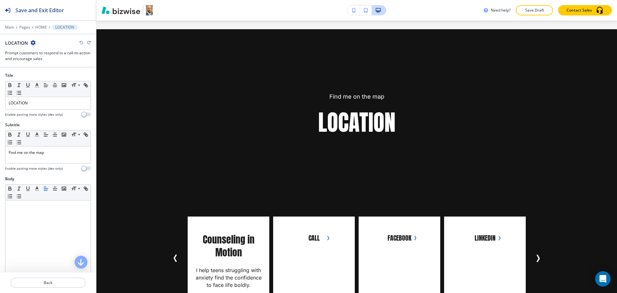
click at [32, 45] on icon "button" at bounding box center [33, 42] width 5 height 5
click at [39, 76] on p "Delete Section" at bounding box center [51, 77] width 33 height 6
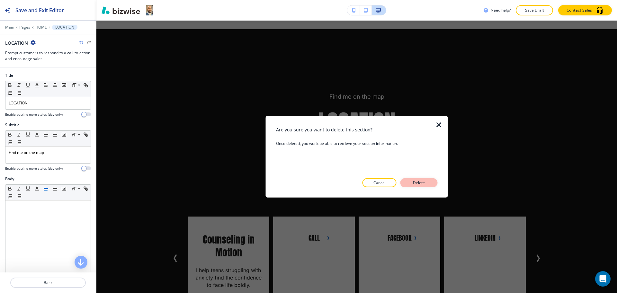
click at [412, 182] on p "Delete" at bounding box center [418, 183] width 15 height 6
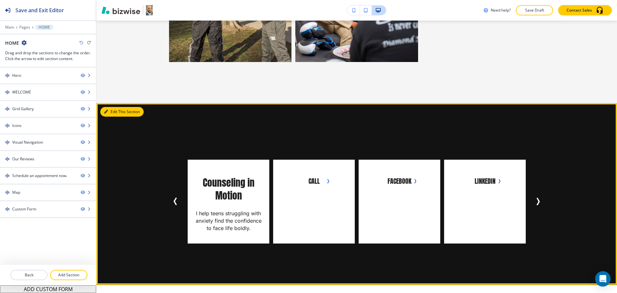
click at [110, 107] on button "Edit This Section" at bounding box center [121, 112] width 43 height 10
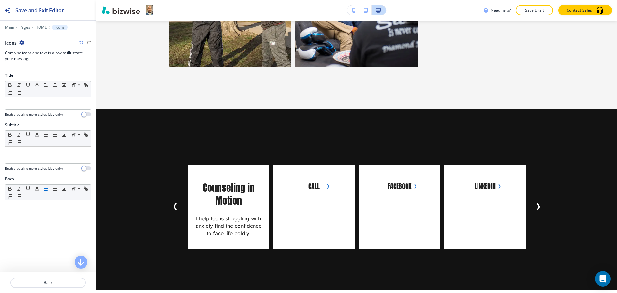
scroll to position [1198, 0]
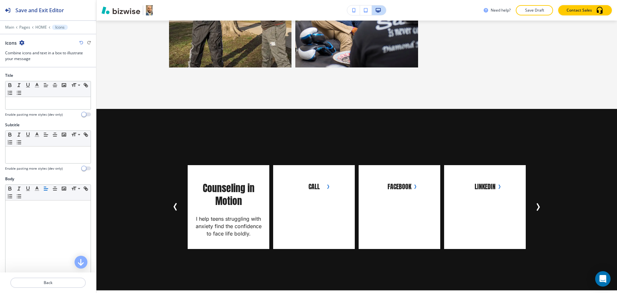
click at [22, 42] on icon "button" at bounding box center [21, 42] width 5 height 5
click at [41, 75] on p "Delete Section" at bounding box center [39, 77] width 33 height 6
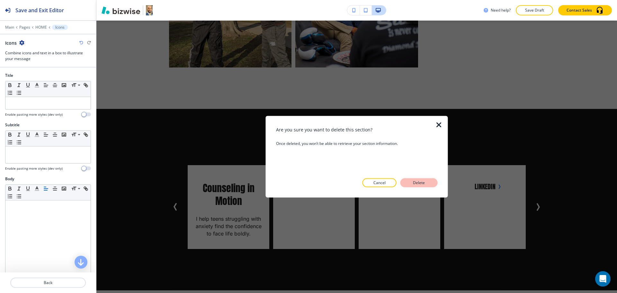
click at [427, 179] on button "Delete" at bounding box center [418, 182] width 37 height 9
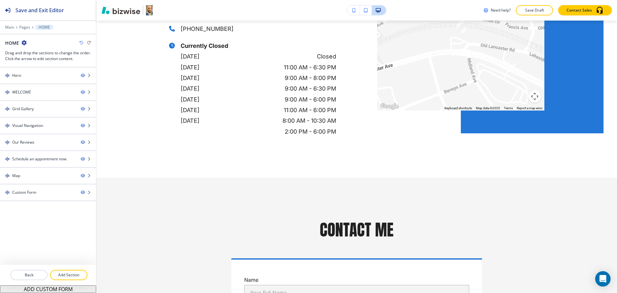
scroll to position [2207, 0]
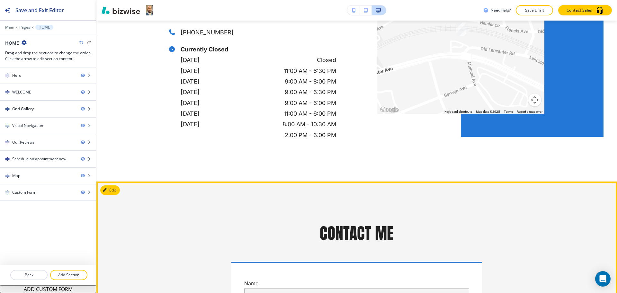
click at [119, 185] on button "Edit" at bounding box center [110, 190] width 20 height 10
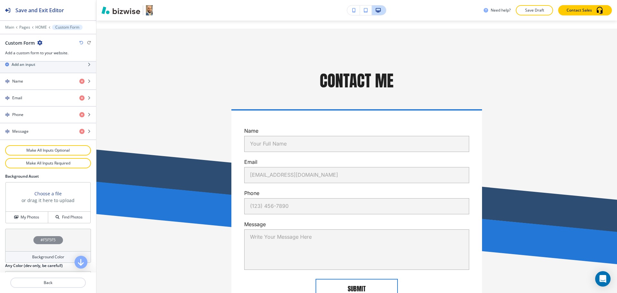
scroll to position [301, 0]
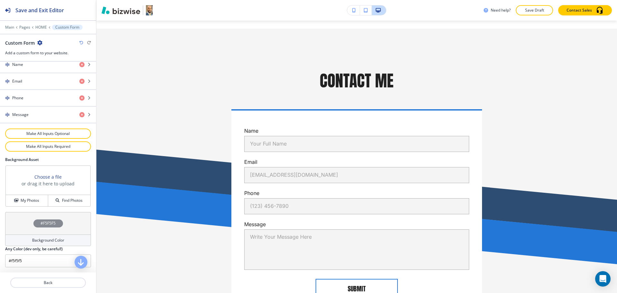
click at [50, 239] on h4 "Background Color" at bounding box center [48, 240] width 32 height 6
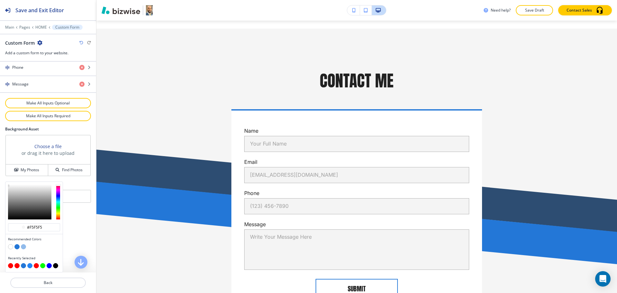
click at [22, 247] on button "button" at bounding box center [23, 246] width 5 height 5
type input "#91bbeb"
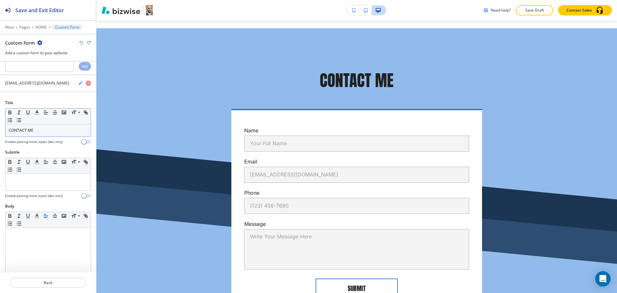
scroll to position [0, 0]
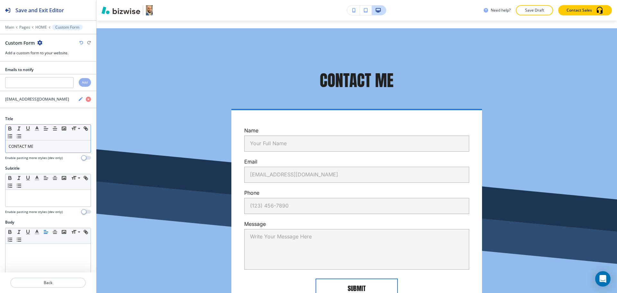
click at [49, 146] on p "CONTACT ME" at bounding box center [48, 147] width 79 height 6
click at [37, 130] on icon "button" at bounding box center [37, 129] width 6 height 6
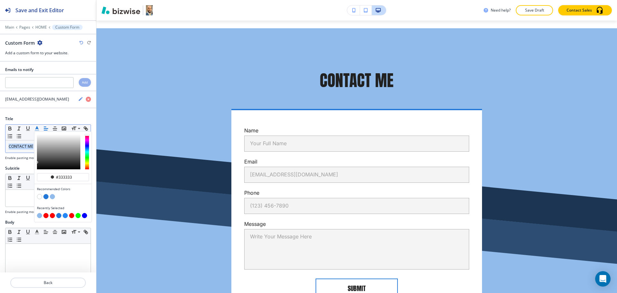
click at [37, 195] on button "button" at bounding box center [39, 196] width 5 height 5
type input "#ffffff"
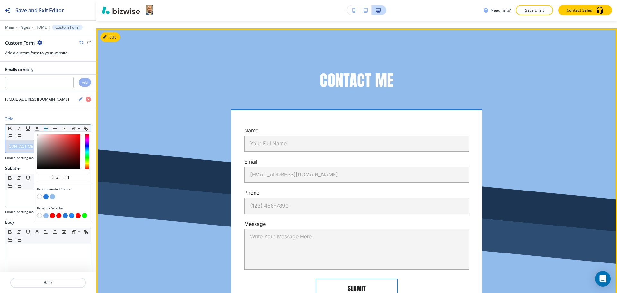
click at [463, 77] on div "CONTACT ME" at bounding box center [356, 81] width 375 height 22
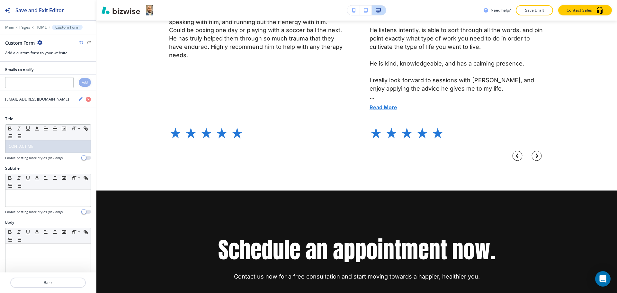
scroll to position [1818, 0]
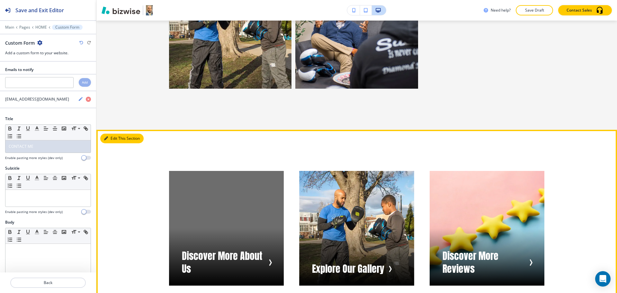
click at [116, 134] on button "Edit This Section" at bounding box center [121, 139] width 43 height 10
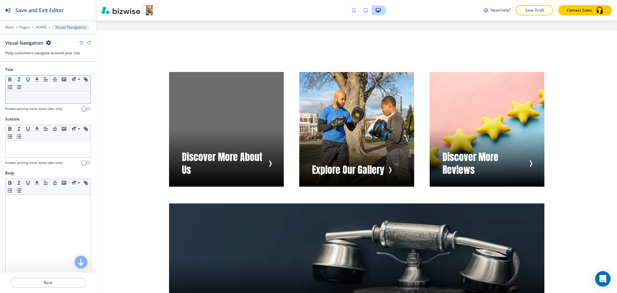
scroll to position [1278, 0]
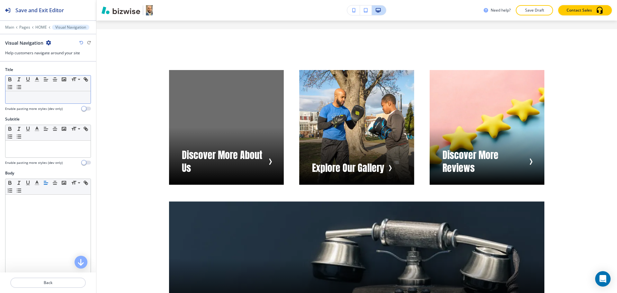
click at [41, 99] on p at bounding box center [48, 97] width 79 height 6
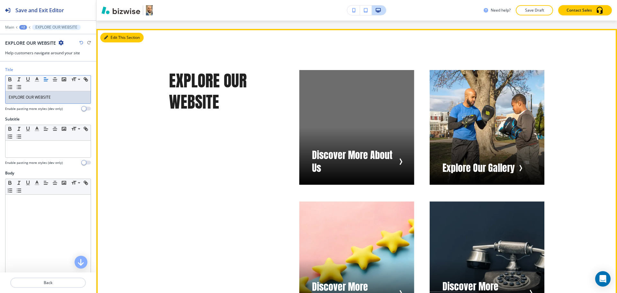
click at [113, 33] on button "Edit This Section" at bounding box center [121, 38] width 43 height 10
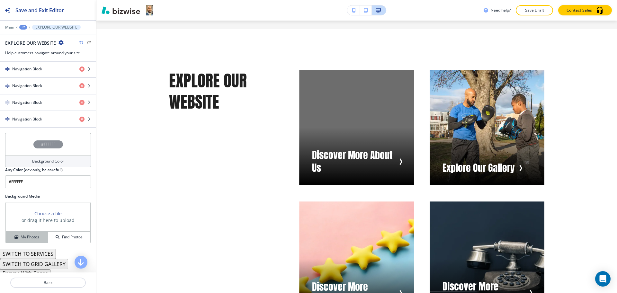
scroll to position [259, 0]
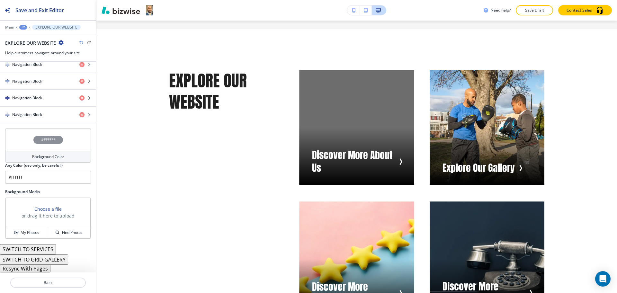
click at [38, 268] on button "Resync With Pages" at bounding box center [25, 269] width 50 height 8
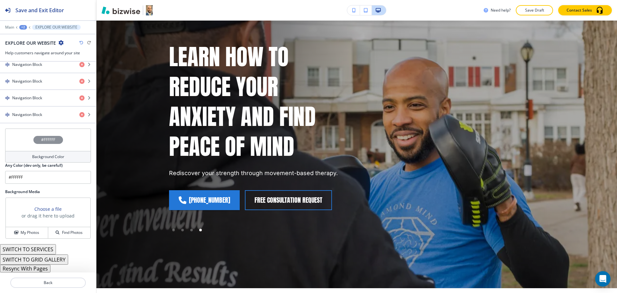
scroll to position [0, 0]
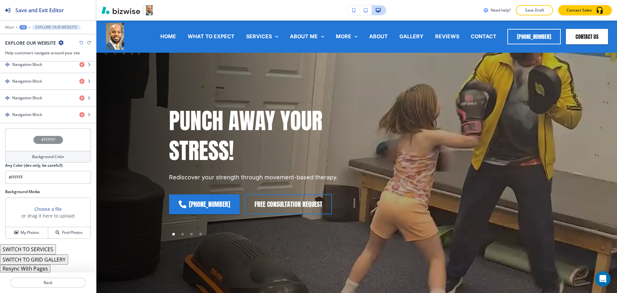
click at [37, 269] on button "Resync With Pages" at bounding box center [25, 269] width 50 height 8
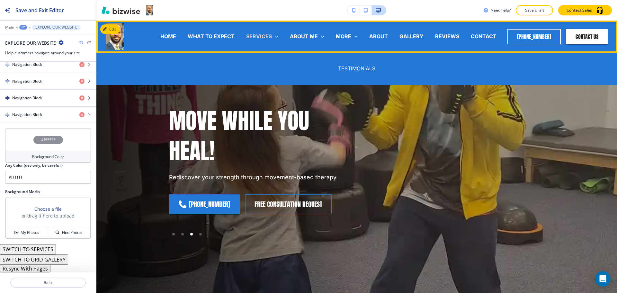
click at [262, 36] on p "SERVICES" at bounding box center [259, 36] width 26 height 7
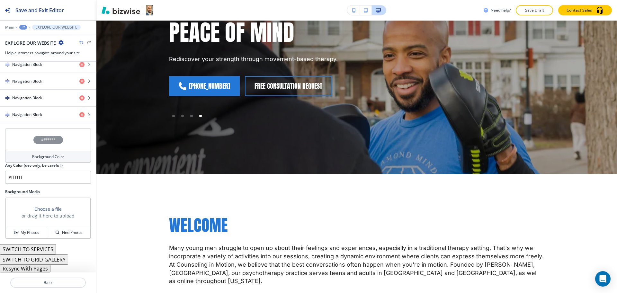
scroll to position [248, 0]
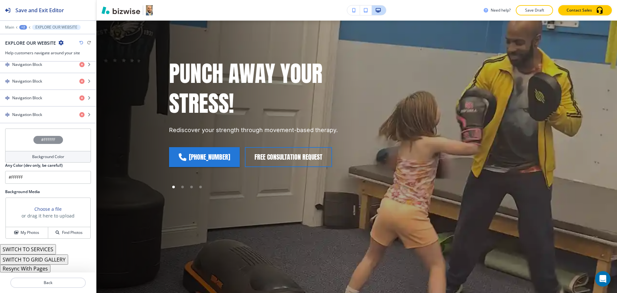
scroll to position [0, 0]
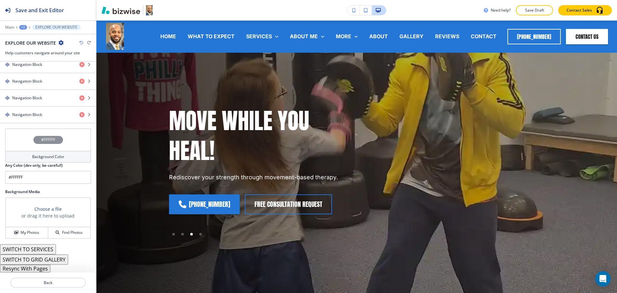
click at [10, 25] on p "Main" at bounding box center [9, 27] width 9 height 4
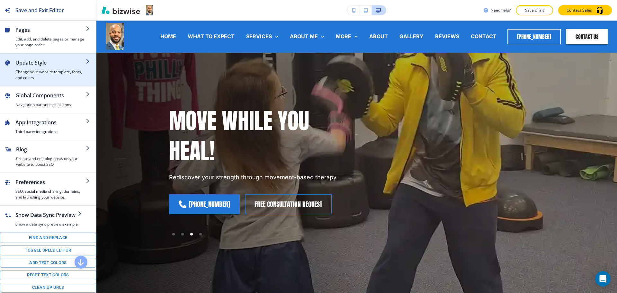
click at [26, 70] on h4 "Change your website template, fonts, and colors" at bounding box center [50, 75] width 70 height 12
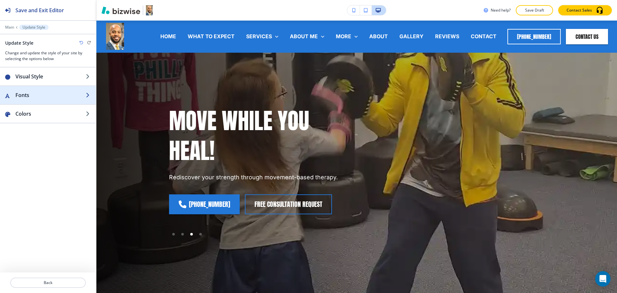
click at [30, 100] on div "button" at bounding box center [48, 101] width 96 height 5
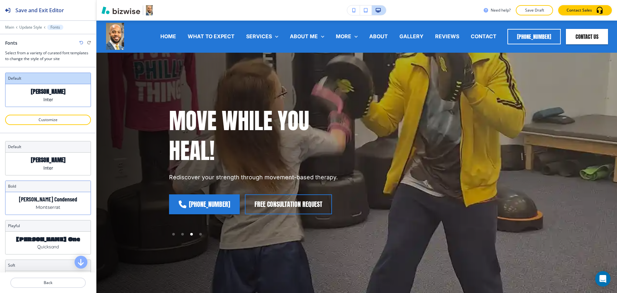
click at [49, 208] on p "Montserrat" at bounding box center [48, 207] width 25 height 7
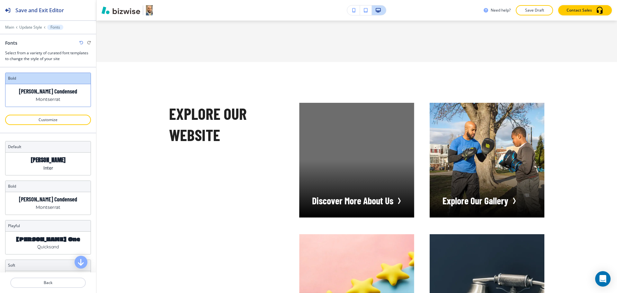
scroll to position [1248, 0]
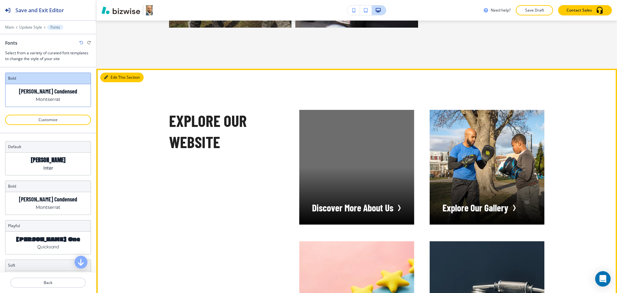
click at [109, 75] on button "Edit This Section" at bounding box center [121, 78] width 43 height 10
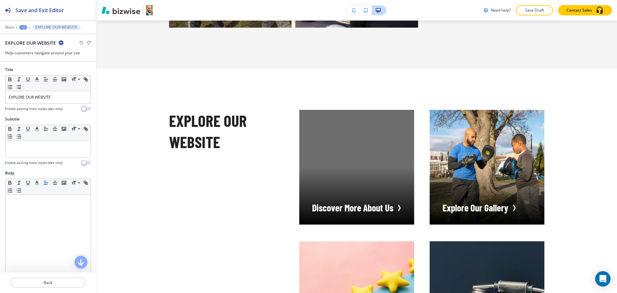
scroll to position [1296, 0]
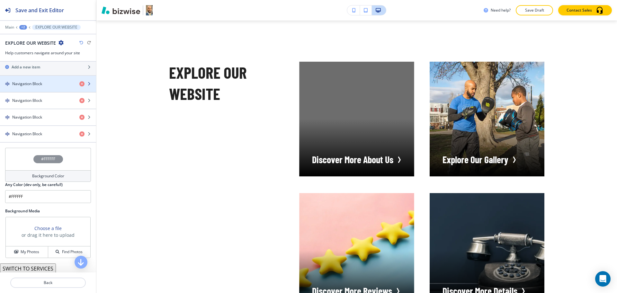
click at [22, 86] on div "Navigation Block" at bounding box center [48, 84] width 96 height 16
click at [22, 86] on div "button" at bounding box center [48, 88] width 96 height 5
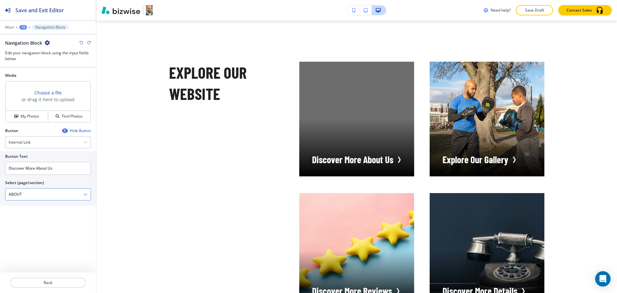
click at [34, 198] on \(page\/section\) "ABOUT" at bounding box center [44, 194] width 78 height 11
click at [24, 174] on input "Discover More About Us" at bounding box center [48, 168] width 86 height 13
drag, startPoint x: 36, startPoint y: 168, endPoint x: 0, endPoint y: 161, distance: 36.7
click at [0, 163] on div "Button Text Discover More About Us Select (page/section) ABOUT HOME HOME | Hero…" at bounding box center [48, 178] width 96 height 55
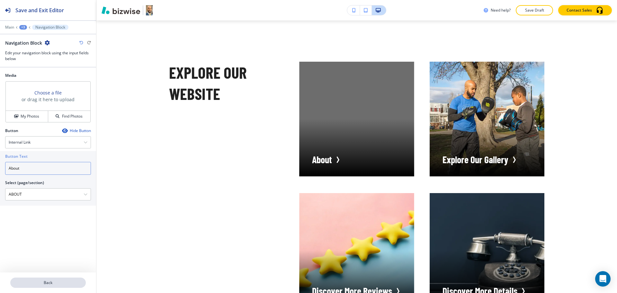
type input "About"
click at [64, 282] on p "Back" at bounding box center [48, 283] width 74 height 6
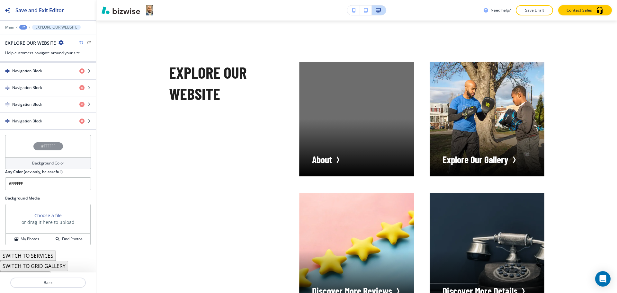
scroll to position [259, 0]
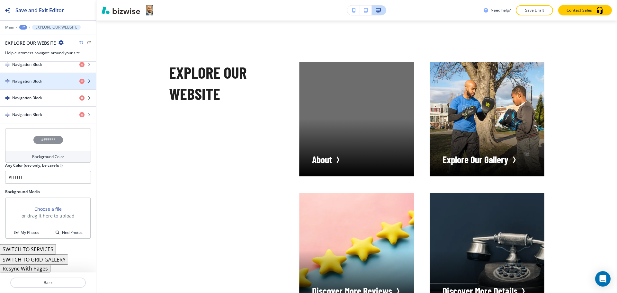
click at [32, 83] on h4 "Navigation Block" at bounding box center [27, 81] width 30 height 6
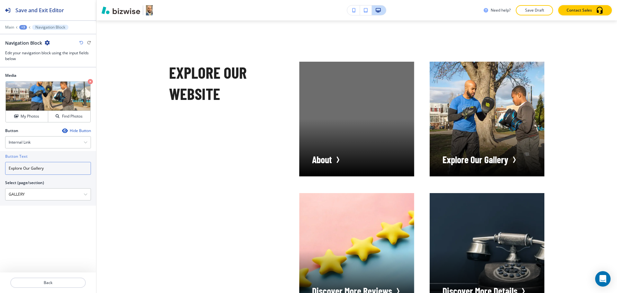
drag, startPoint x: 31, startPoint y: 167, endPoint x: 0, endPoint y: 153, distance: 33.9
click at [0, 163] on div "Button Text Explore Our Gallery Select (page/section) GALLERY HOME HOME | Hero …" at bounding box center [48, 178] width 96 height 55
type input "Gallery"
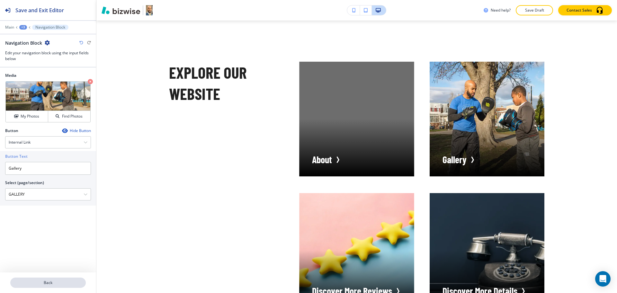
click at [49, 282] on p "Back" at bounding box center [48, 283] width 74 height 6
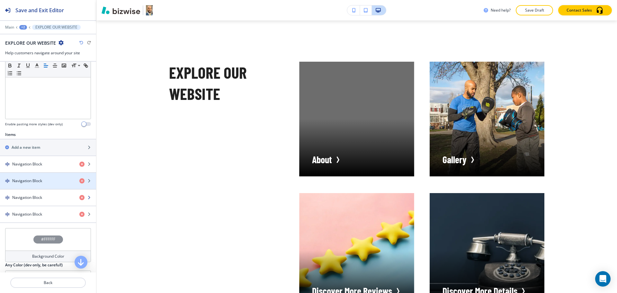
scroll to position [160, 0]
click at [36, 196] on h4 "Navigation Block" at bounding box center [27, 197] width 30 height 6
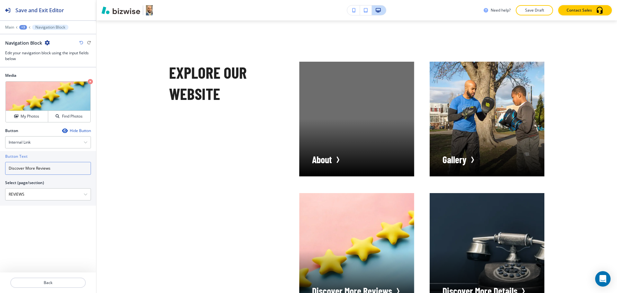
drag, startPoint x: 35, startPoint y: 165, endPoint x: 0, endPoint y: 159, distance: 35.6
click at [0, 166] on div "Button Text Discover More Reviews Select (page/section) REVIEWS HOME HOME | Her…" at bounding box center [48, 178] width 96 height 55
type input "Reviews"
click at [58, 285] on p "Back" at bounding box center [48, 283] width 74 height 6
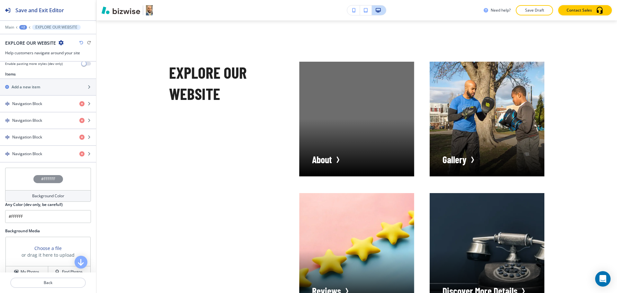
scroll to position [259, 0]
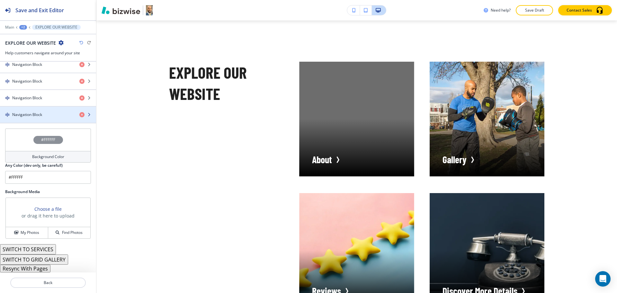
click at [21, 115] on h4 "Navigation Block" at bounding box center [27, 115] width 30 height 6
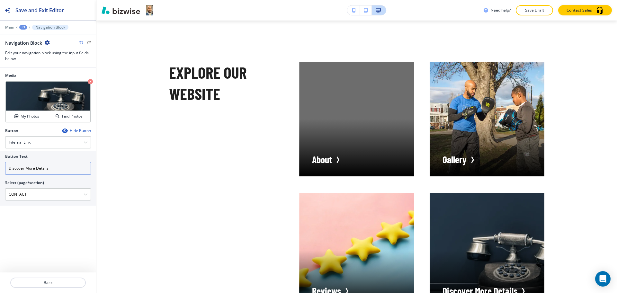
drag, startPoint x: 21, startPoint y: 171, endPoint x: 0, endPoint y: 160, distance: 23.3
click at [0, 161] on div "Button Text Discover More Details Select (page/section) CONTACT HOME HOME | Her…" at bounding box center [48, 178] width 96 height 55
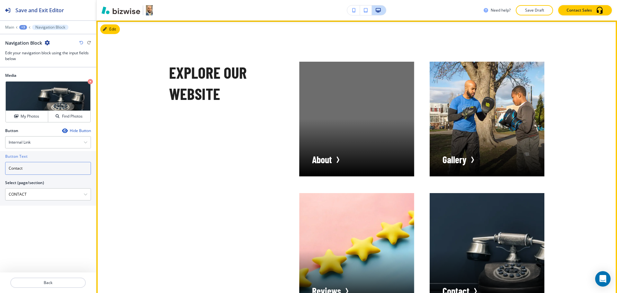
type input "Contact"
click at [240, 172] on div "EXPLORE OUR WEBSITE About Gallery Reviews Contact" at bounding box center [348, 177] width 390 height 262
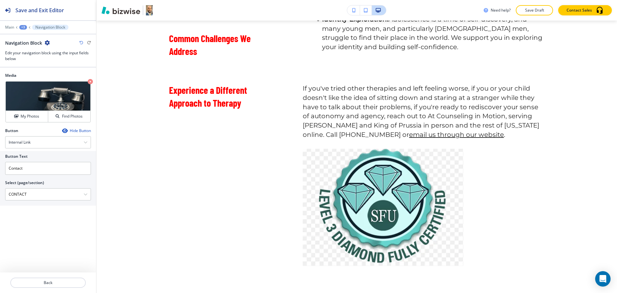
scroll to position [0, 0]
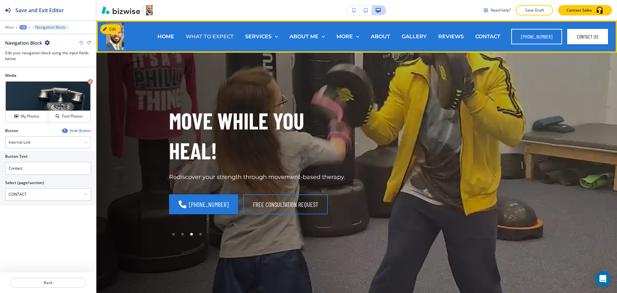
click at [215, 34] on p "WHAT TO EXPECT" at bounding box center [210, 36] width 48 height 7
click at [169, 38] on p "HOME" at bounding box center [165, 36] width 17 height 7
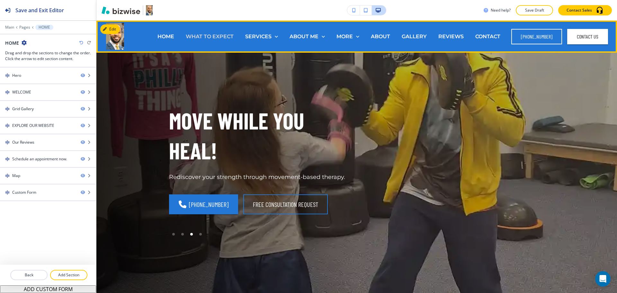
click at [212, 35] on p "WHAT TO EXPECT" at bounding box center [210, 36] width 48 height 7
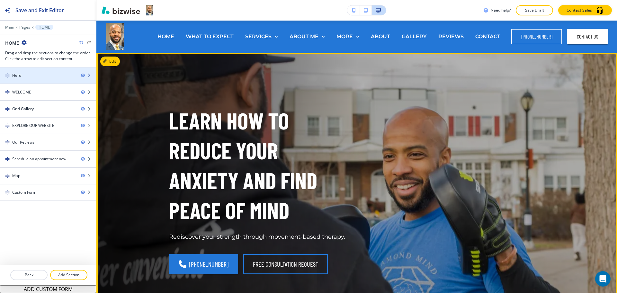
click at [15, 76] on div "Hero" at bounding box center [16, 76] width 9 height 6
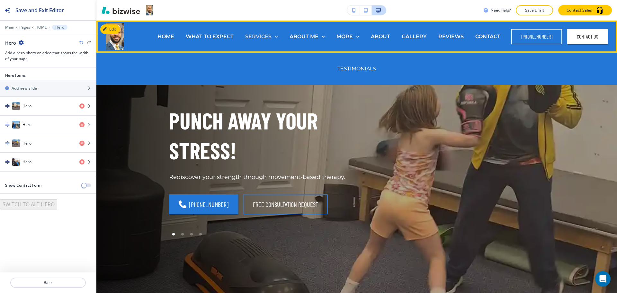
click at [264, 36] on p "SERVICES" at bounding box center [258, 36] width 26 height 7
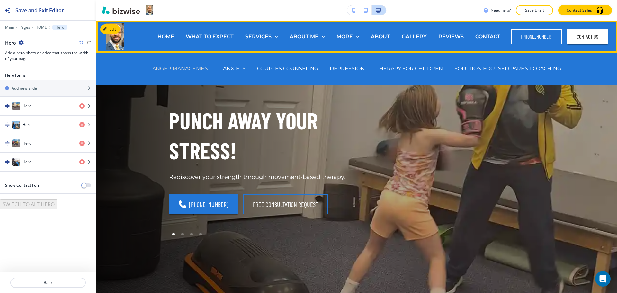
click at [182, 67] on p "ANGER MANAGEMENT" at bounding box center [181, 68] width 59 height 7
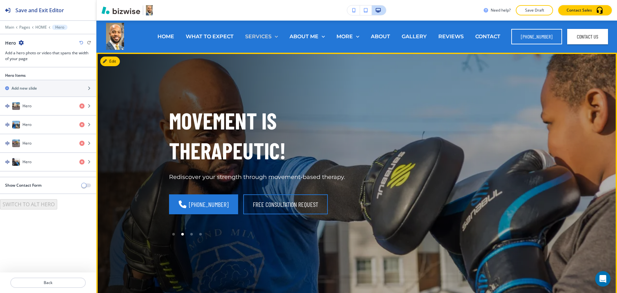
drag, startPoint x: 188, startPoint y: 66, endPoint x: 248, endPoint y: 35, distance: 67.4
click at [189, 65] on div "PUNCH AWAY YOUR STRESS! Rediscover your strength through movement-based therapy…" at bounding box center [348, 194] width 390 height 259
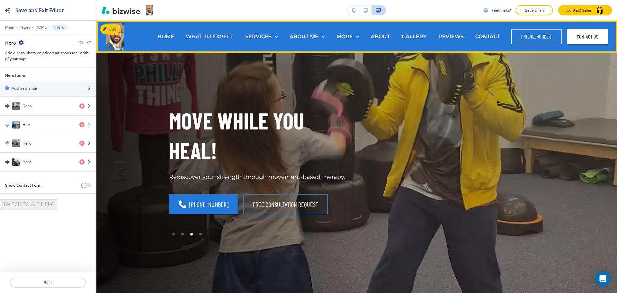
click at [219, 34] on p "WHAT TO EXPECT" at bounding box center [210, 36] width 48 height 7
click at [220, 38] on p "WHAT TO EXPECT" at bounding box center [210, 36] width 48 height 7
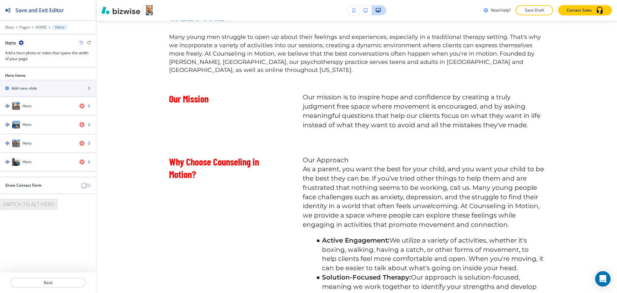
scroll to position [389, 0]
click at [24, 28] on p "Pages" at bounding box center [24, 27] width 11 height 4
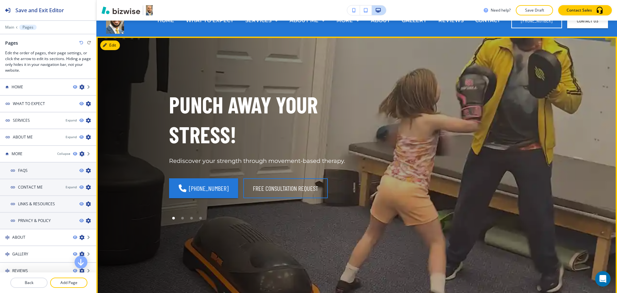
scroll to position [0, 0]
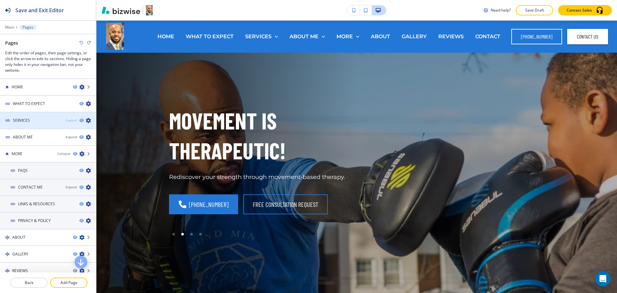
click at [67, 121] on div "Expand" at bounding box center [71, 120] width 11 height 5
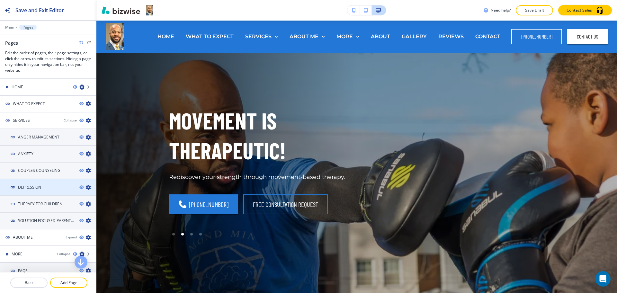
click at [27, 187] on h4 "DEPRESSION" at bounding box center [29, 187] width 23 height 6
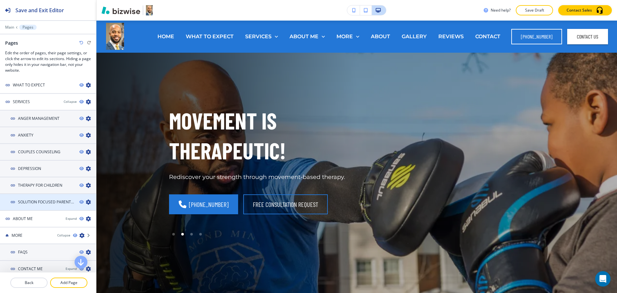
scroll to position [124, 0]
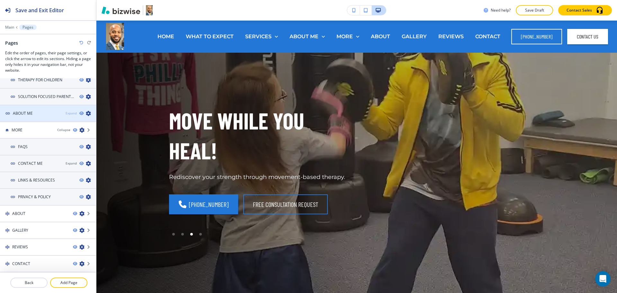
click at [67, 112] on div "Expand" at bounding box center [71, 113] width 11 height 5
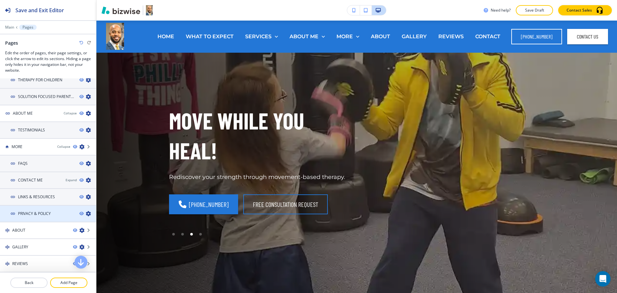
click at [42, 211] on h4 "PRIVACY & POLICY" at bounding box center [34, 214] width 33 height 6
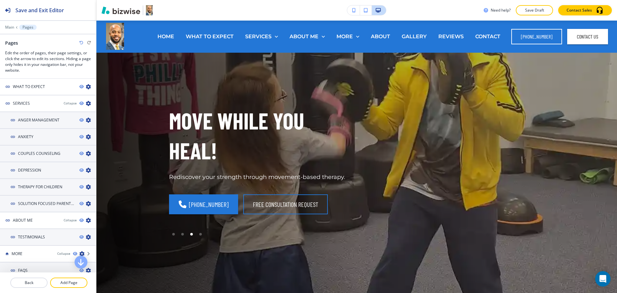
scroll to position [18, 0]
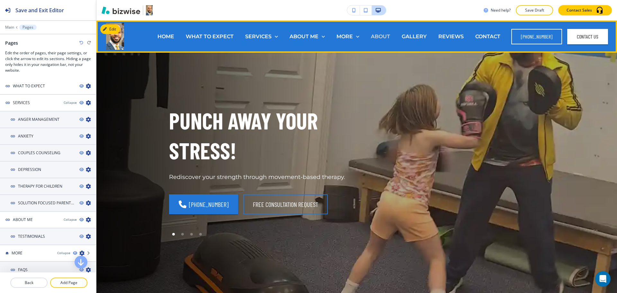
click at [378, 35] on p "ABOUT" at bounding box center [380, 36] width 19 height 7
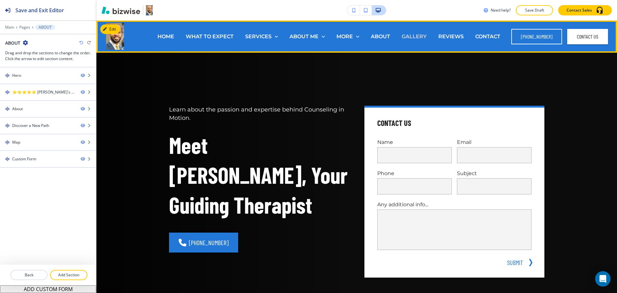
click at [418, 37] on p "GALLERY" at bounding box center [413, 36] width 25 height 7
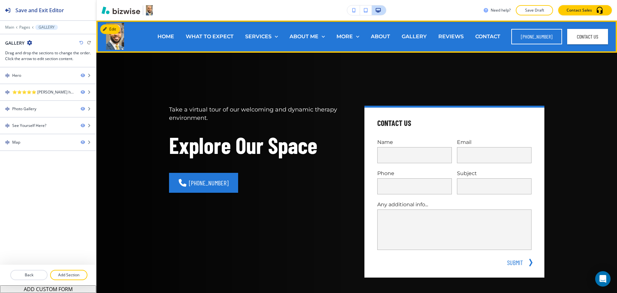
click at [467, 37] on div "REVIEWS" at bounding box center [450, 36] width 37 height 7
click at [458, 36] on p "REVIEWS" at bounding box center [450, 36] width 25 height 7
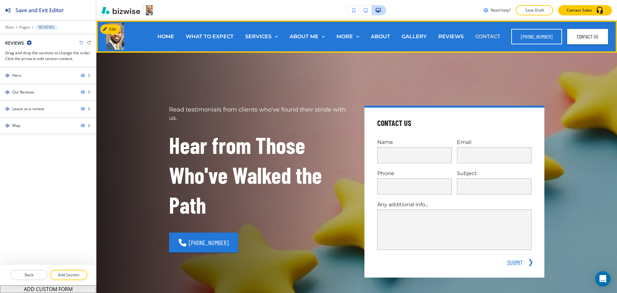
click at [480, 37] on p "CONTACT" at bounding box center [487, 36] width 25 height 7
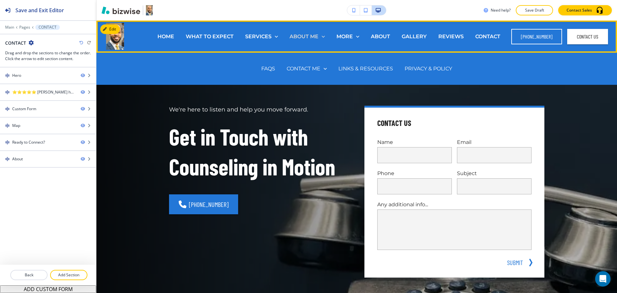
click at [315, 37] on p "ABOUT ME" at bounding box center [303, 36] width 29 height 7
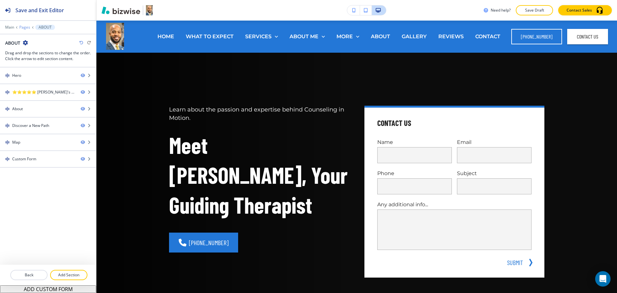
click at [23, 28] on p "Pages" at bounding box center [24, 27] width 11 height 4
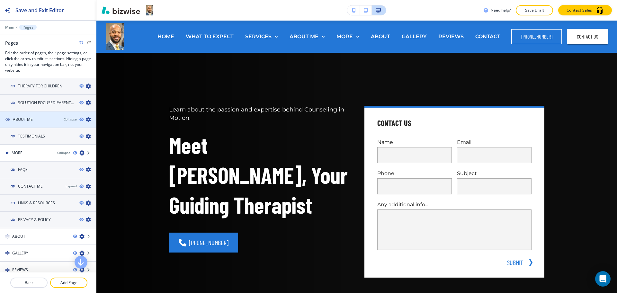
click at [22, 118] on h4 "ABOUT ME" at bounding box center [23, 120] width 20 height 6
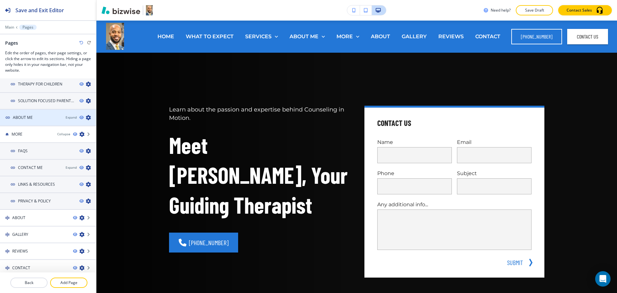
scroll to position [120, 0]
click at [23, 116] on h4 "ABOUT ME" at bounding box center [23, 117] width 20 height 6
click at [86, 117] on icon "button" at bounding box center [88, 117] width 5 height 5
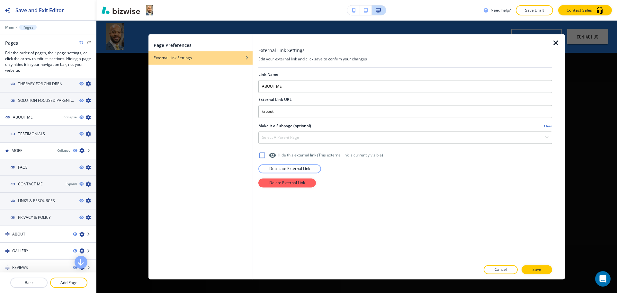
click at [554, 44] on icon "button" at bounding box center [556, 43] width 8 height 8
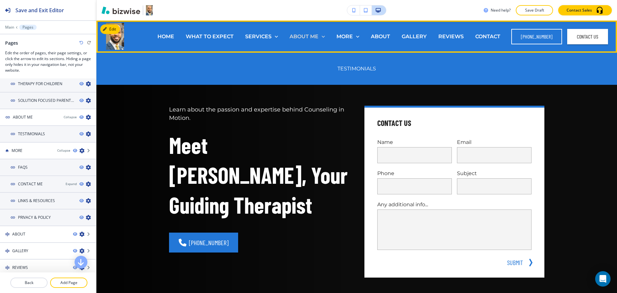
click at [311, 35] on p "ABOUT ME" at bounding box center [303, 36] width 29 height 7
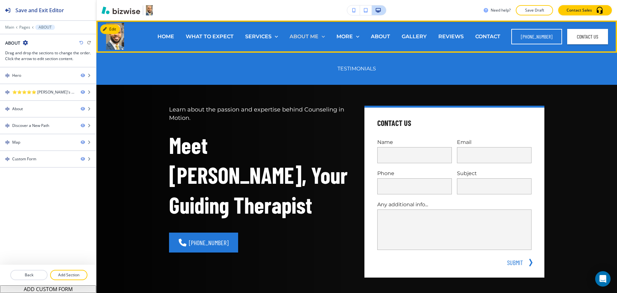
click at [326, 37] on icon at bounding box center [323, 36] width 6 height 6
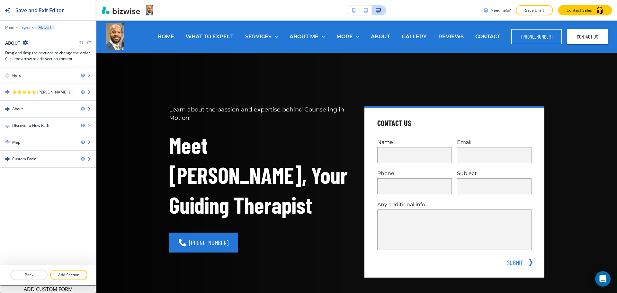
click at [24, 28] on p "Pages" at bounding box center [24, 27] width 11 height 4
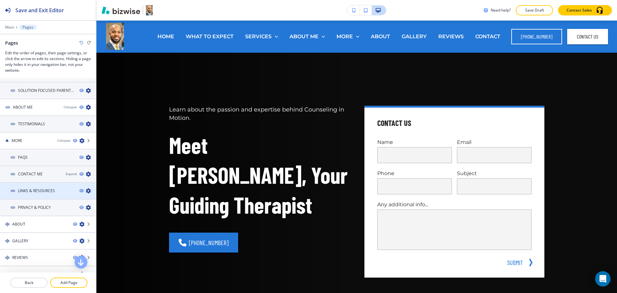
scroll to position [141, 0]
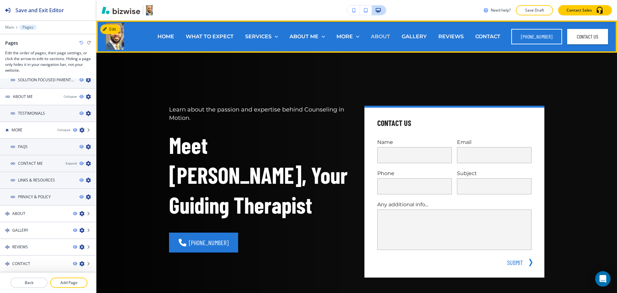
click at [385, 34] on p "ABOUT" at bounding box center [380, 36] width 19 height 7
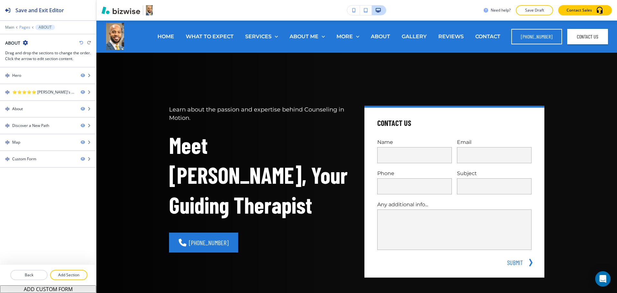
click at [23, 29] on p "Pages" at bounding box center [24, 27] width 11 height 4
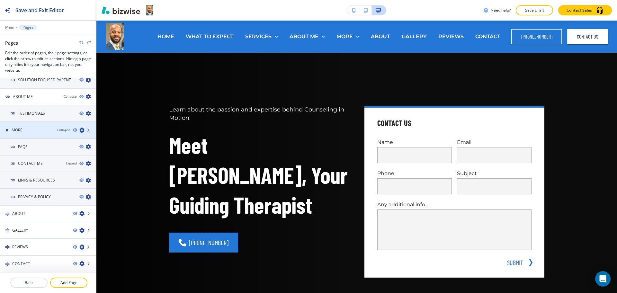
click at [79, 129] on icon "button" at bounding box center [81, 129] width 5 height 5
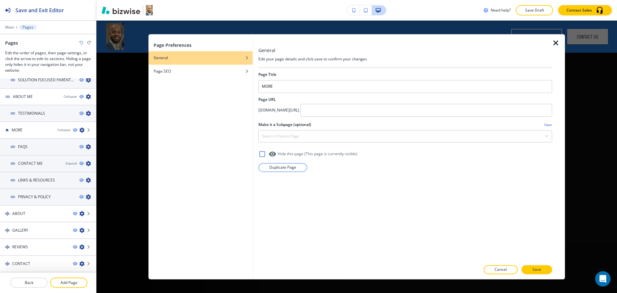
click at [556, 40] on icon "button" at bounding box center [556, 43] width 8 height 8
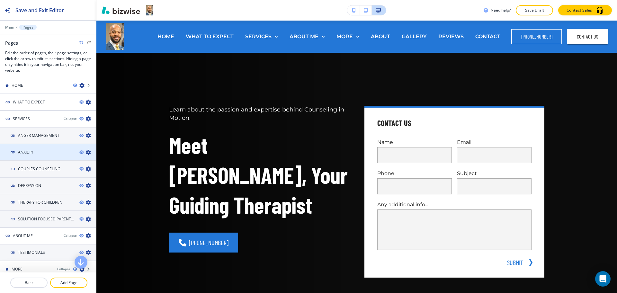
scroll to position [0, 0]
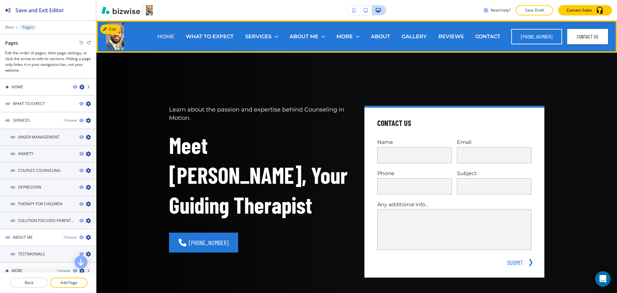
click at [168, 37] on p "HOME" at bounding box center [165, 36] width 17 height 7
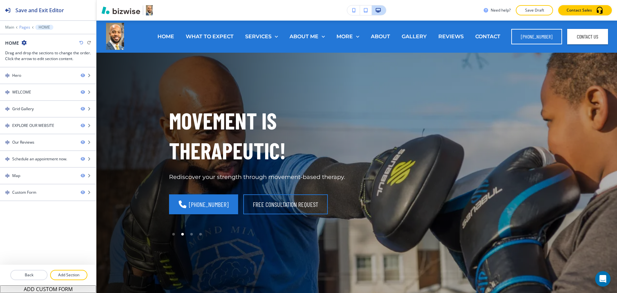
click at [25, 27] on p "Pages" at bounding box center [24, 27] width 11 height 4
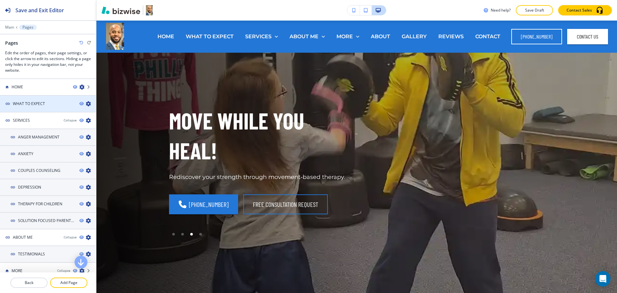
click at [86, 103] on icon "button" at bounding box center [88, 103] width 5 height 5
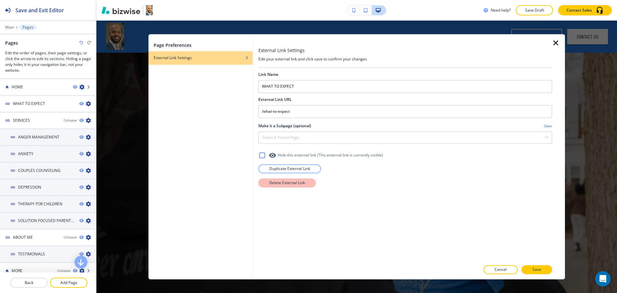
click at [285, 181] on p "Delete External Link" at bounding box center [287, 183] width 36 height 6
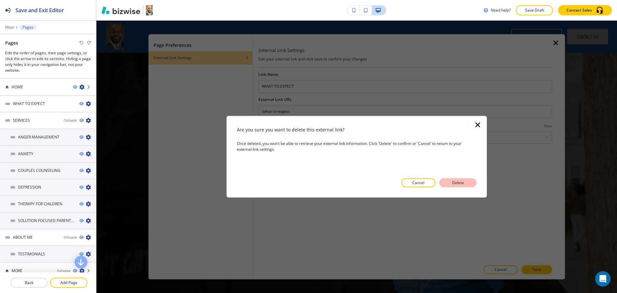
click at [454, 182] on p "Delete" at bounding box center [457, 183] width 15 height 6
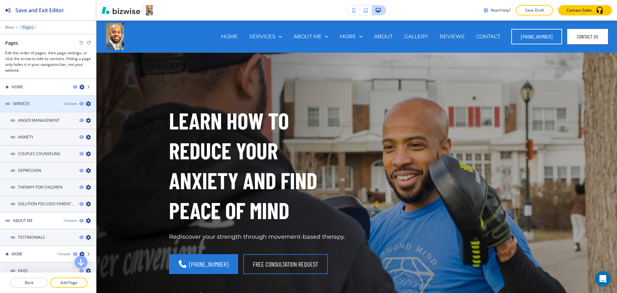
click at [86, 104] on icon "button" at bounding box center [88, 103] width 5 height 5
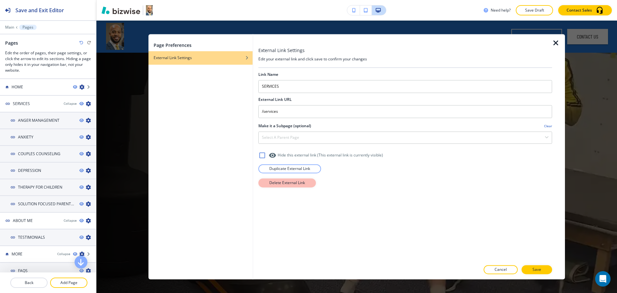
click at [287, 181] on p "Delete External Link" at bounding box center [287, 183] width 36 height 6
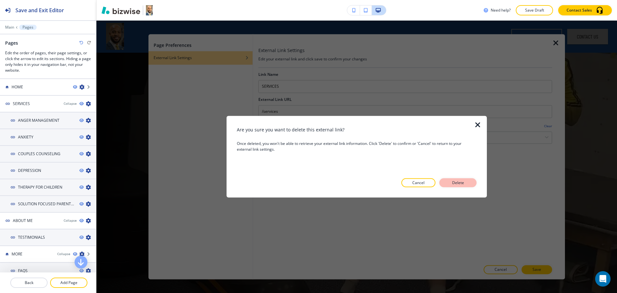
click at [461, 182] on p "Delete" at bounding box center [457, 183] width 15 height 6
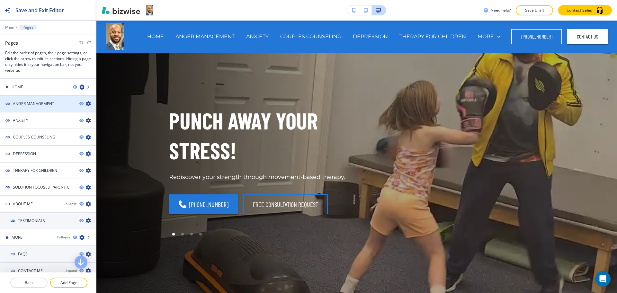
click at [86, 105] on icon "button" at bounding box center [88, 103] width 5 height 5
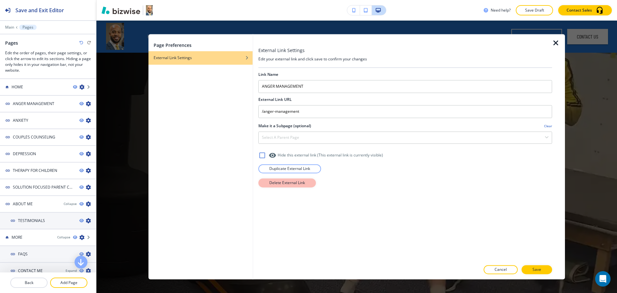
click at [272, 182] on p "Delete External Link" at bounding box center [287, 183] width 36 height 6
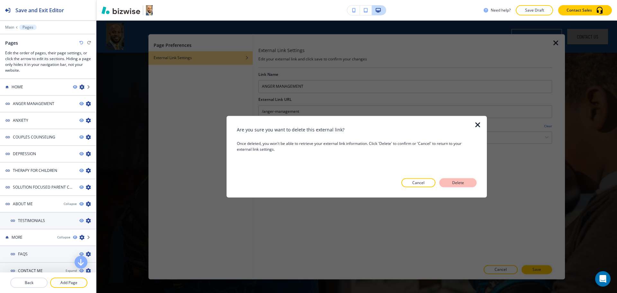
click at [465, 182] on p "Delete" at bounding box center [457, 183] width 15 height 6
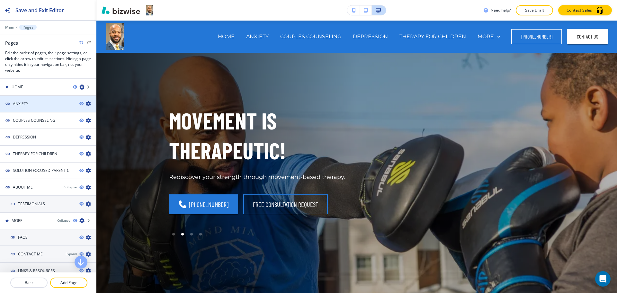
click at [79, 103] on div at bounding box center [87, 103] width 17 height 5
click at [86, 104] on icon "button" at bounding box center [88, 103] width 5 height 5
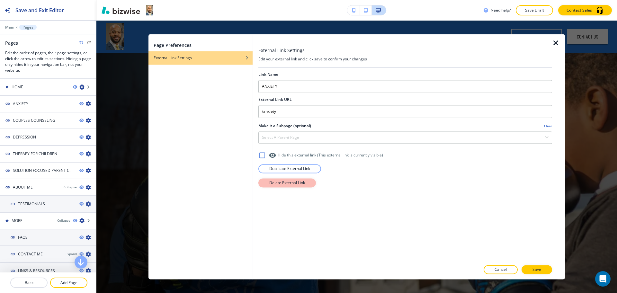
click at [271, 181] on p "Delete External Link" at bounding box center [287, 183] width 36 height 6
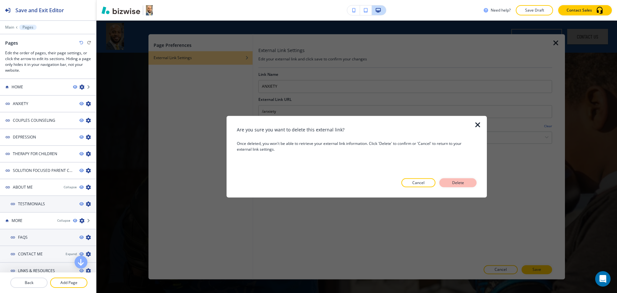
click at [461, 181] on p "Delete" at bounding box center [457, 183] width 15 height 6
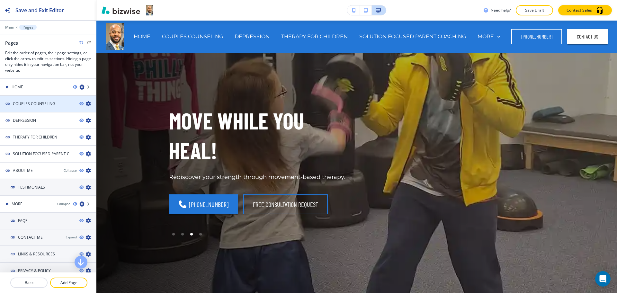
click at [86, 103] on icon "button" at bounding box center [88, 103] width 5 height 5
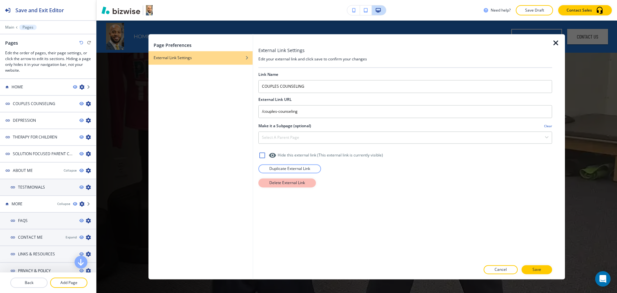
click at [265, 180] on button "Delete External Link" at bounding box center [286, 182] width 57 height 9
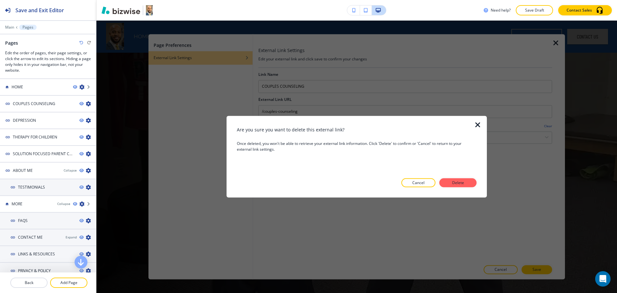
click at [455, 184] on p "Delete" at bounding box center [457, 183] width 15 height 6
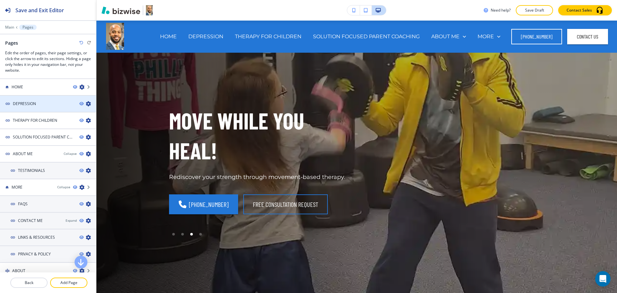
click at [86, 104] on icon "button" at bounding box center [88, 103] width 5 height 5
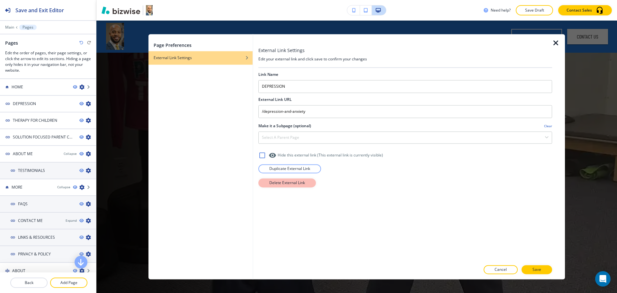
click at [283, 187] on button "Delete External Link" at bounding box center [286, 182] width 57 height 9
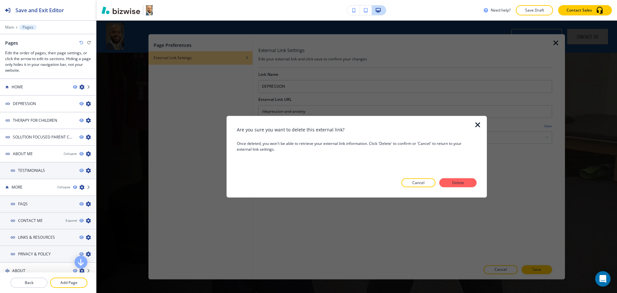
click at [455, 185] on p "Delete" at bounding box center [457, 183] width 15 height 6
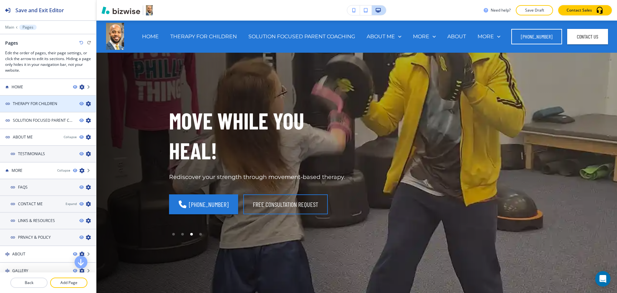
click at [86, 103] on icon "button" at bounding box center [88, 103] width 5 height 5
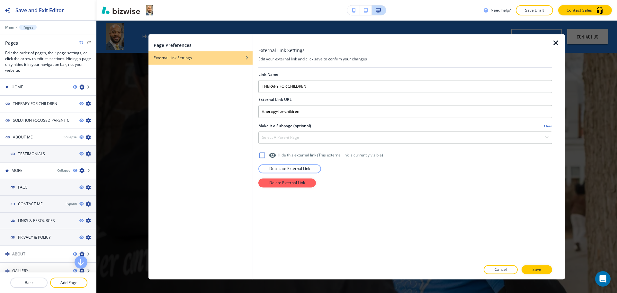
click at [291, 189] on div "Link Name THERAPY FOR CHILDREN External Link URL /therapy-for-children Make it …" at bounding box center [405, 164] width 294 height 193
click at [290, 185] on p "Delete External Link" at bounding box center [287, 183] width 36 height 6
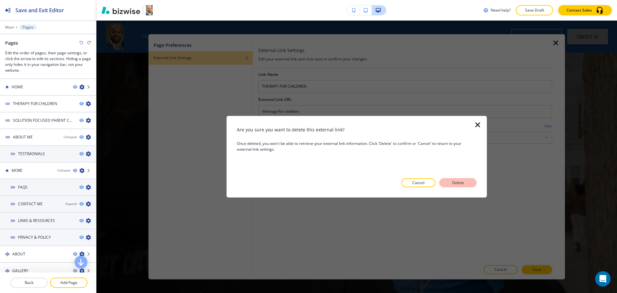
click at [446, 183] on button "Delete" at bounding box center [457, 182] width 37 height 9
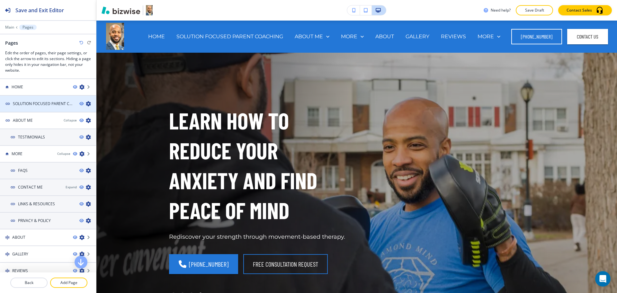
click at [79, 105] on div at bounding box center [87, 103] width 17 height 5
click at [86, 104] on icon "button" at bounding box center [88, 103] width 5 height 5
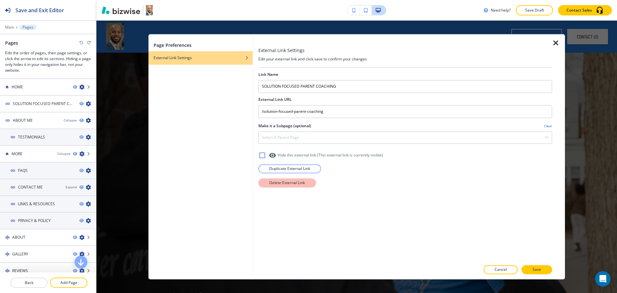
click at [288, 180] on p "Delete External Link" at bounding box center [287, 183] width 36 height 6
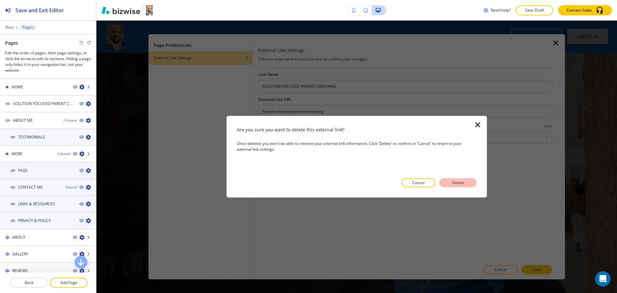
click at [449, 182] on button "Delete" at bounding box center [457, 182] width 37 height 9
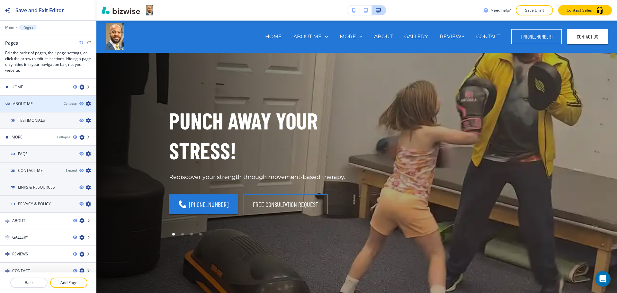
click at [86, 103] on icon "button" at bounding box center [88, 103] width 5 height 5
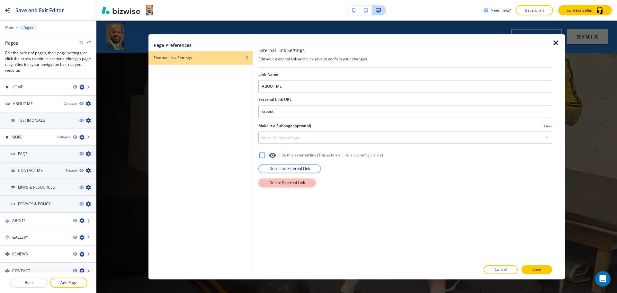
click at [294, 185] on p "Delete External Link" at bounding box center [287, 183] width 36 height 6
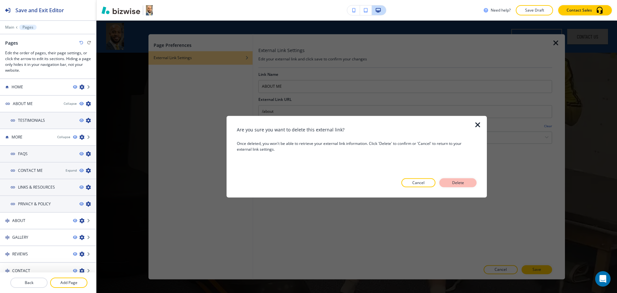
click at [455, 184] on p "Delete" at bounding box center [457, 183] width 15 height 6
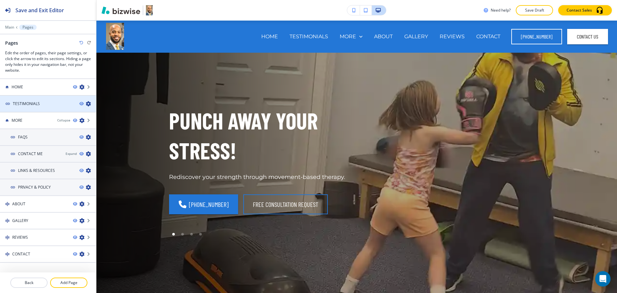
click at [86, 104] on icon "button" at bounding box center [88, 103] width 5 height 5
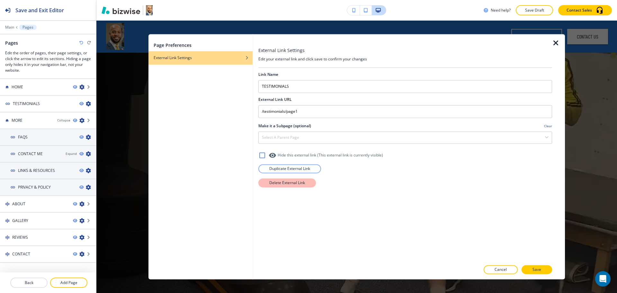
click at [263, 180] on button "Delete External Link" at bounding box center [286, 182] width 57 height 9
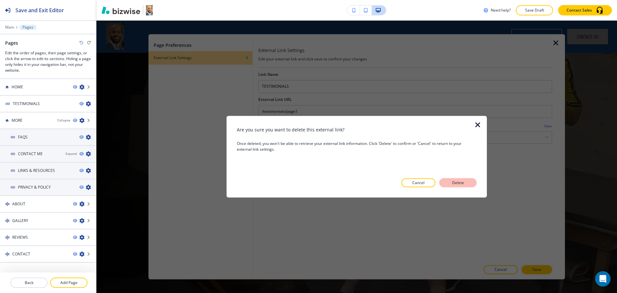
click at [463, 180] on p "Delete" at bounding box center [457, 183] width 15 height 6
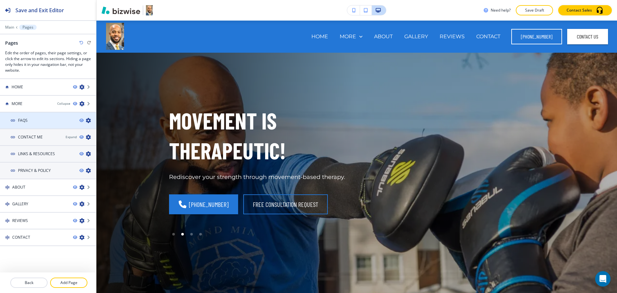
click at [86, 121] on icon "button" at bounding box center [88, 120] width 5 height 5
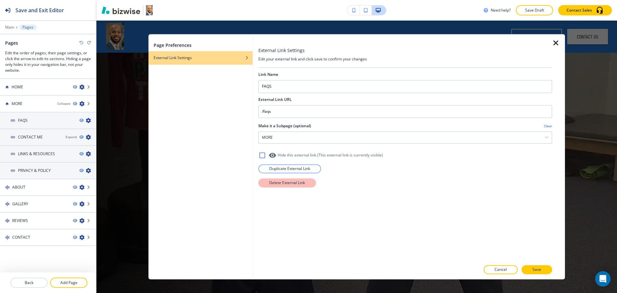
click at [276, 183] on p "Delete External Link" at bounding box center [287, 183] width 36 height 6
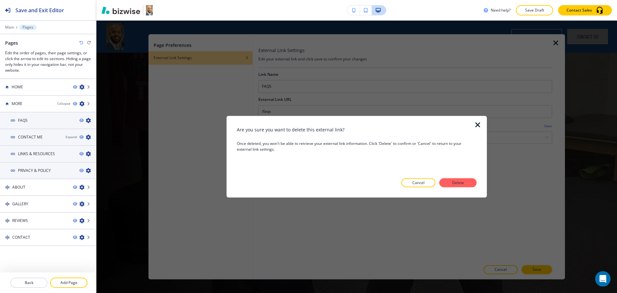
click at [470, 182] on button "Delete" at bounding box center [457, 182] width 37 height 9
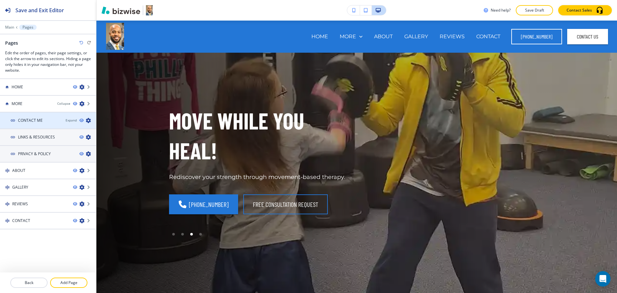
click at [87, 120] on icon "button" at bounding box center [88, 120] width 5 height 5
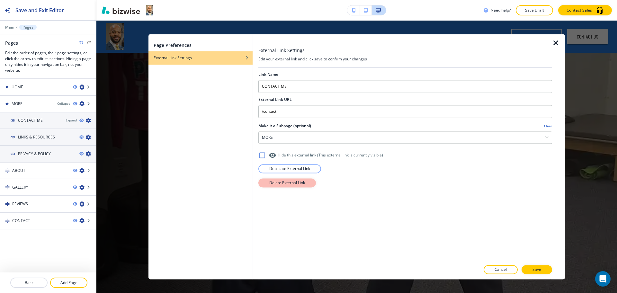
click at [276, 186] on p "Delete External Link" at bounding box center [287, 183] width 36 height 6
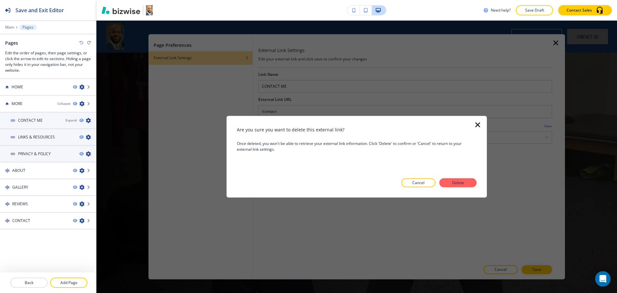
click at [466, 181] on button "Delete" at bounding box center [457, 182] width 37 height 9
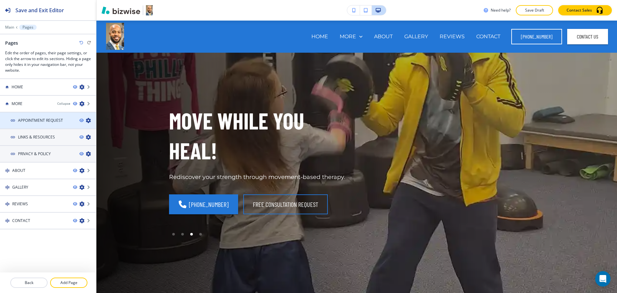
click at [89, 120] on icon "button" at bounding box center [88, 120] width 5 height 5
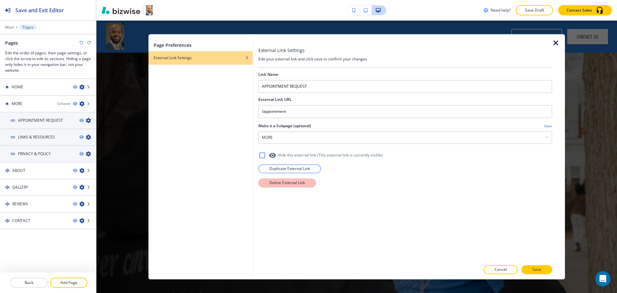
click at [272, 180] on p "Delete External Link" at bounding box center [287, 183] width 36 height 6
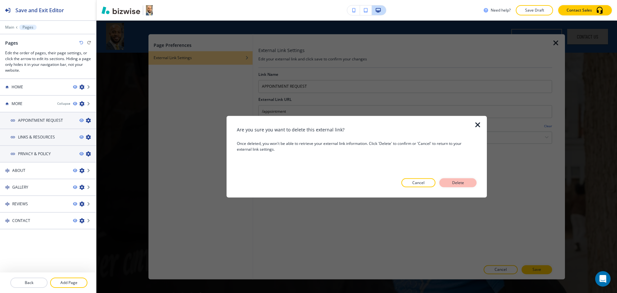
click at [466, 185] on button "Delete" at bounding box center [457, 182] width 37 height 9
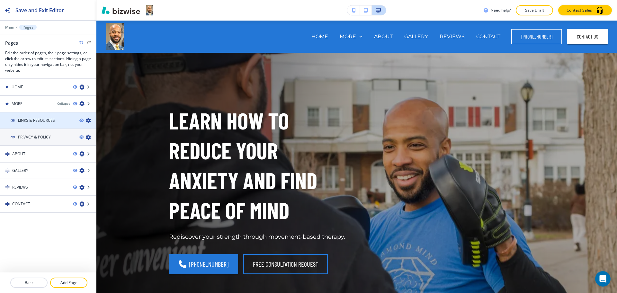
click at [88, 120] on icon "button" at bounding box center [88, 120] width 5 height 5
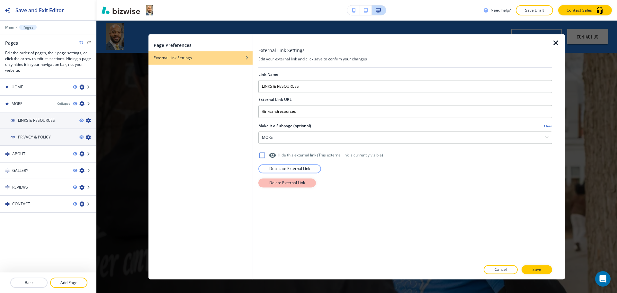
click at [277, 183] on p "Delete External Link" at bounding box center [287, 183] width 36 height 6
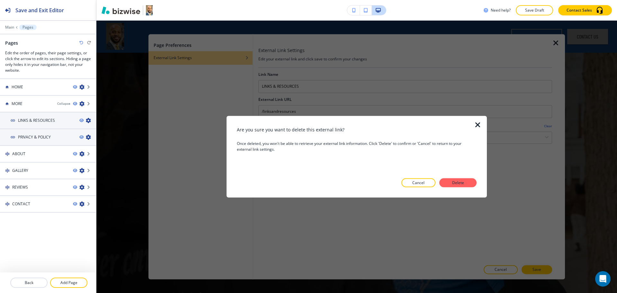
click at [456, 180] on p "Delete" at bounding box center [457, 183] width 15 height 6
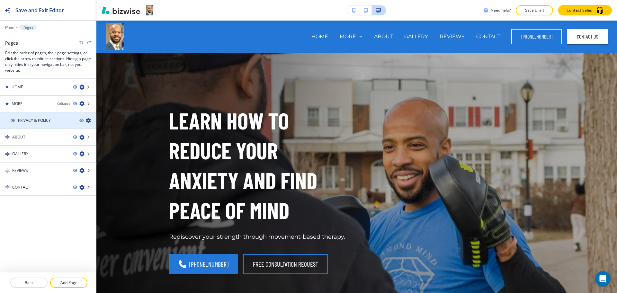
click at [88, 120] on icon "button" at bounding box center [88, 120] width 5 height 5
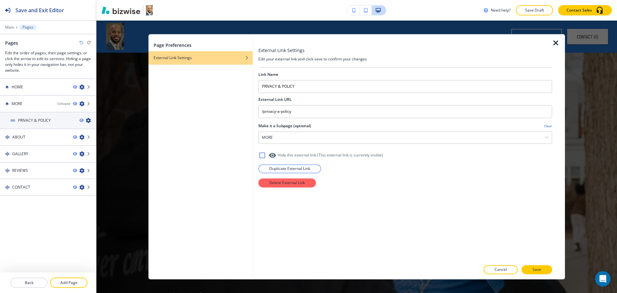
click at [294, 188] on div "Link Name PRIVACY & POLICY External Link URL /privacy-a-policy Make it a Subpag…" at bounding box center [405, 164] width 294 height 193
click at [295, 184] on p "Delete External Link" at bounding box center [287, 183] width 36 height 6
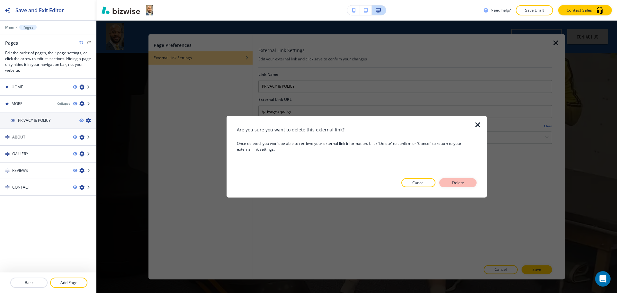
click at [450, 180] on p "Delete" at bounding box center [457, 183] width 15 height 6
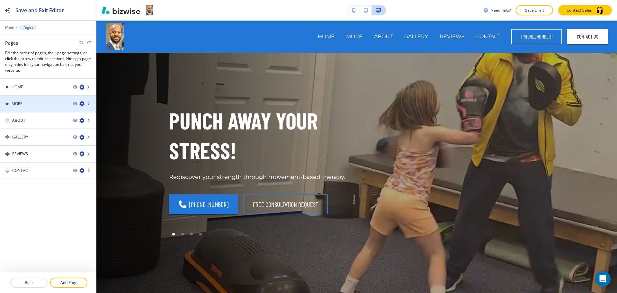
click at [81, 104] on icon "button" at bounding box center [81, 103] width 5 height 5
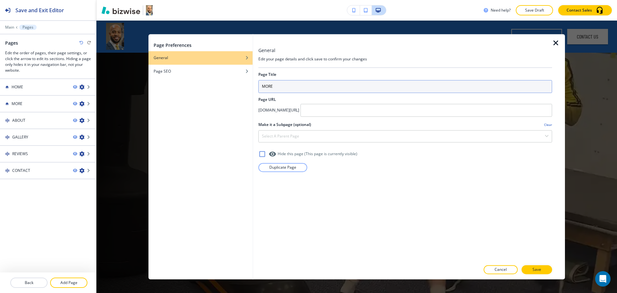
click at [281, 86] on input "MORE" at bounding box center [405, 86] width 294 height 13
type input "MORE1"
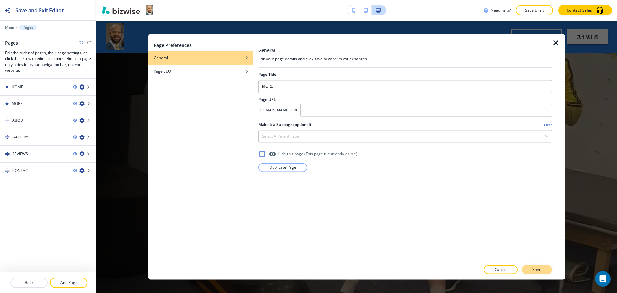
click at [537, 269] on p "Save" at bounding box center [536, 270] width 9 height 6
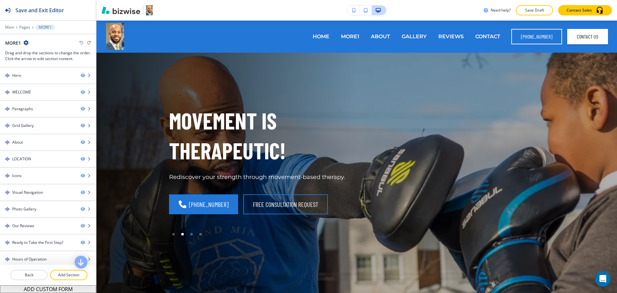
click at [28, 41] on icon "button" at bounding box center [25, 42] width 5 height 5
click at [34, 50] on button "Edit Page Settings" at bounding box center [43, 54] width 41 height 12
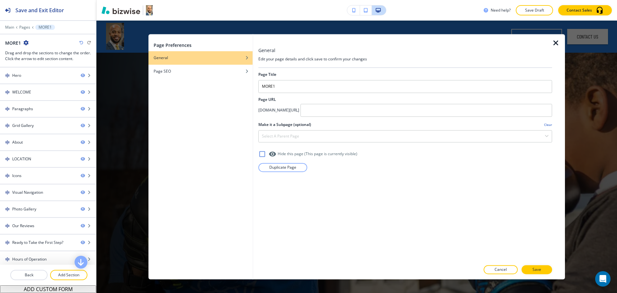
click at [263, 154] on icon at bounding box center [262, 154] width 8 height 8
click at [536, 270] on p "Save" at bounding box center [536, 270] width 9 height 6
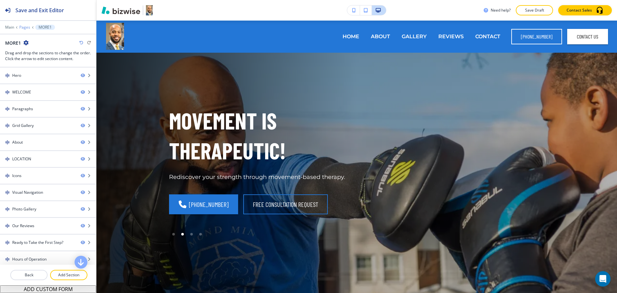
click at [25, 28] on p "Pages" at bounding box center [24, 27] width 11 height 4
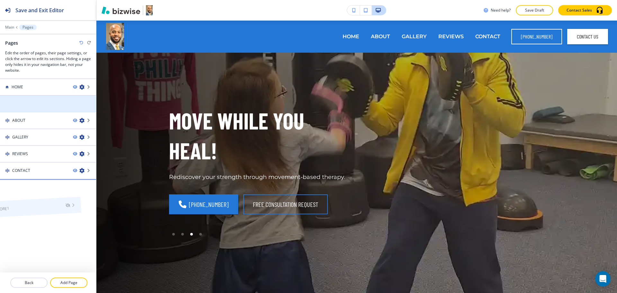
drag, startPoint x: 51, startPoint y: 101, endPoint x: 35, endPoint y: 188, distance: 88.1
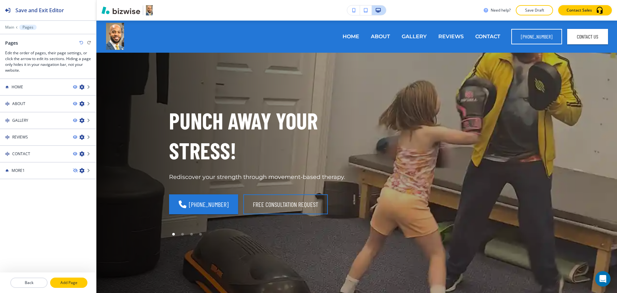
click at [66, 279] on button "Add Page" at bounding box center [68, 282] width 37 height 10
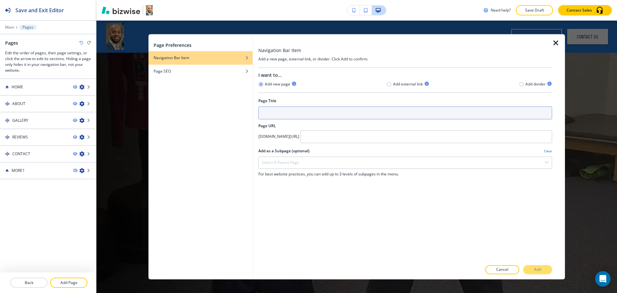
click at [295, 113] on input "text" at bounding box center [405, 112] width 294 height 13
paste input "What to expect"
type input "What to expect"
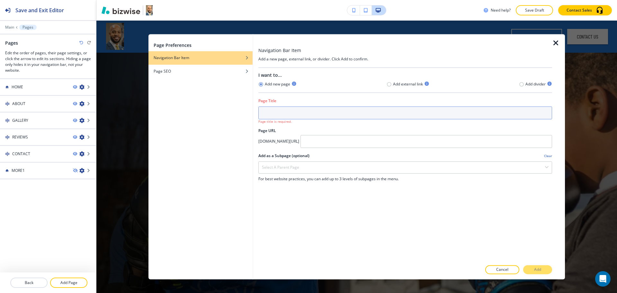
click at [311, 116] on input "text" at bounding box center [405, 112] width 294 height 13
paste input "WHAT TO EXPECT"
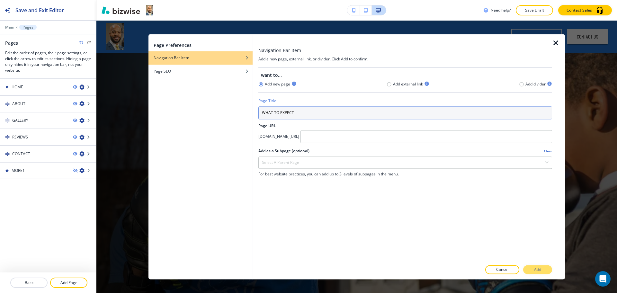
type input "WHAT TO EXPECT"
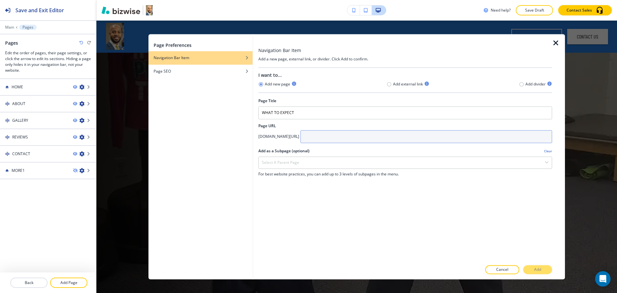
click at [354, 136] on input "text" at bounding box center [425, 136] width 251 height 13
paste input "what-to-expect"
type input "what-to-expect"
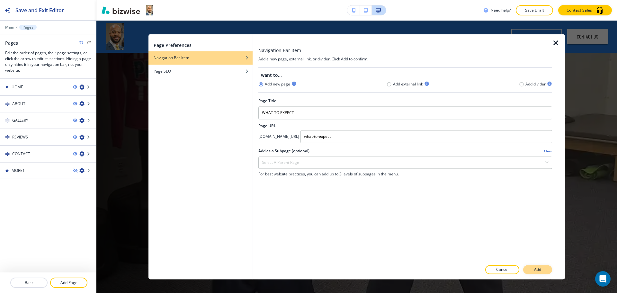
click at [530, 269] on button "Add" at bounding box center [537, 269] width 29 height 9
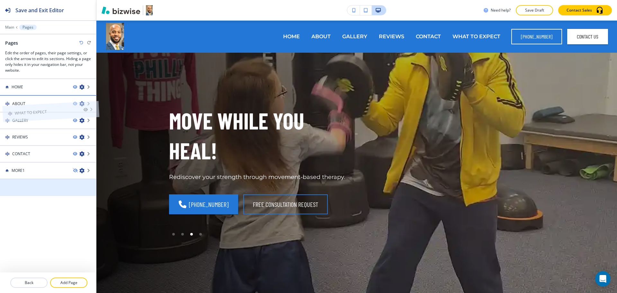
drag, startPoint x: 47, startPoint y: 187, endPoint x: 49, endPoint y: 97, distance: 89.3
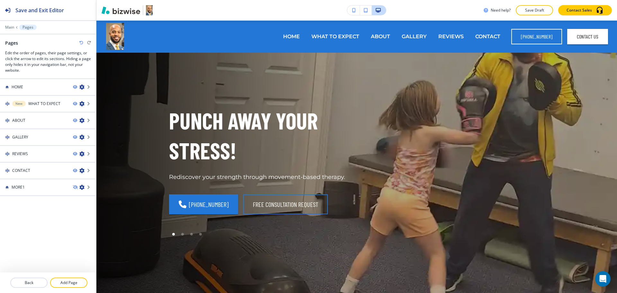
drag, startPoint x: 73, startPoint y: 283, endPoint x: 76, endPoint y: 276, distance: 7.1
click at [73, 283] on p "Add Page" at bounding box center [69, 283] width 36 height 6
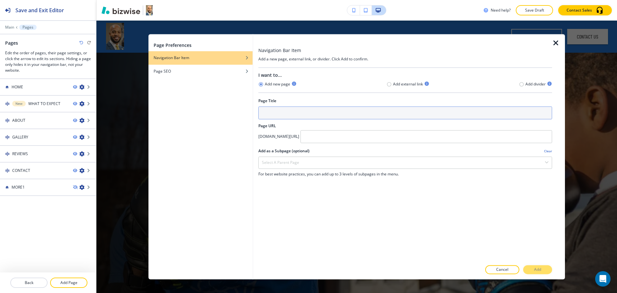
click at [293, 117] on input "text" at bounding box center [405, 112] width 294 height 13
paste input "SERVICES"
type input "SERVICES"
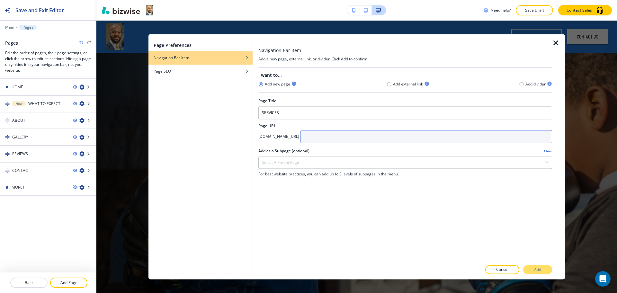
click at [348, 138] on input "text" at bounding box center [425, 136] width 251 height 13
paste input "services"
type input "services"
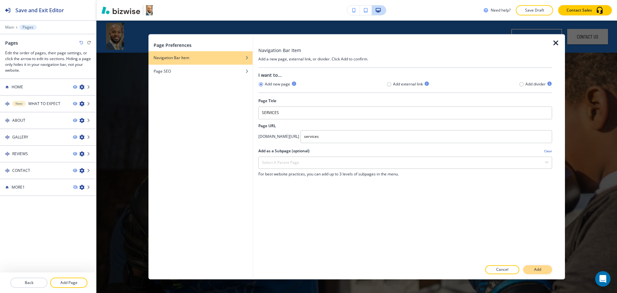
click at [544, 271] on button "Add" at bounding box center [537, 269] width 29 height 9
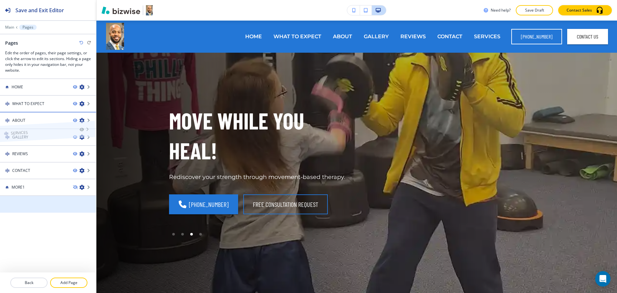
drag, startPoint x: 39, startPoint y: 203, endPoint x: 37, endPoint y: 117, distance: 86.1
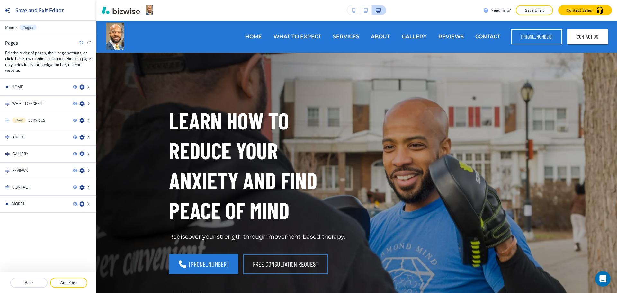
click at [65, 277] on button "Add Page" at bounding box center [68, 282] width 37 height 10
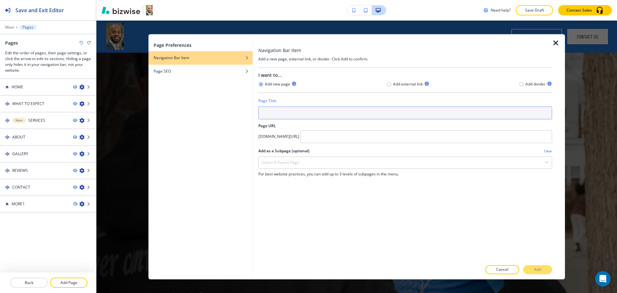
click at [318, 111] on input "text" at bounding box center [405, 112] width 294 height 13
paste input "ANGER MANAGEMENT"
type input "ANGER MANAGEMENT"
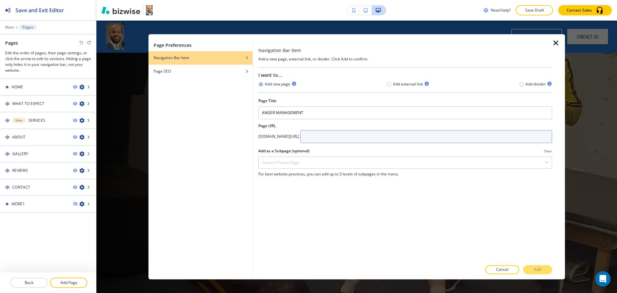
click at [355, 135] on input "text" at bounding box center [425, 136] width 251 height 13
paste input "anger-management"
type input "anger-management"
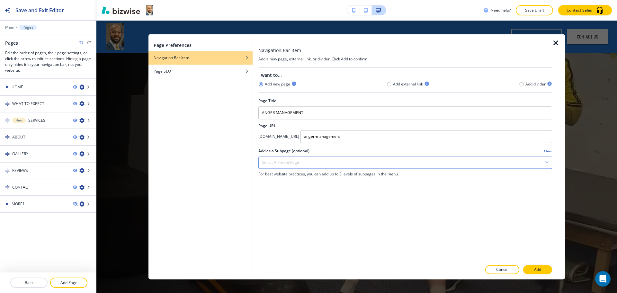
click at [287, 159] on div "Select a parent page" at bounding box center [405, 163] width 293 height 12
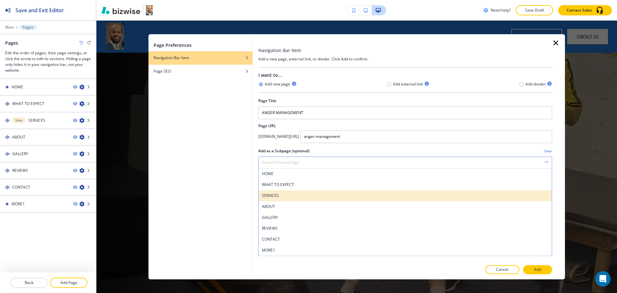
click at [281, 195] on h4 "SERVICES" at bounding box center [405, 196] width 286 height 6
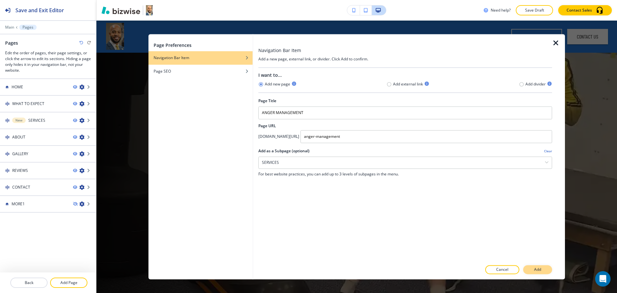
click at [533, 270] on button "Add" at bounding box center [537, 269] width 29 height 9
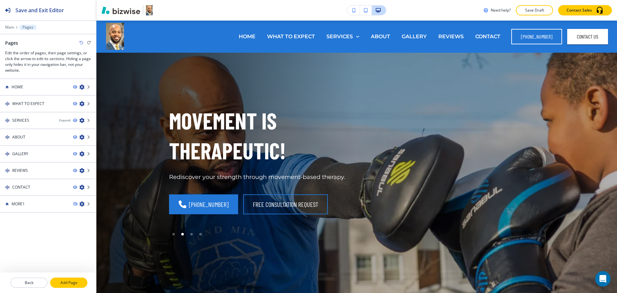
click at [70, 278] on button "Add Page" at bounding box center [68, 282] width 37 height 10
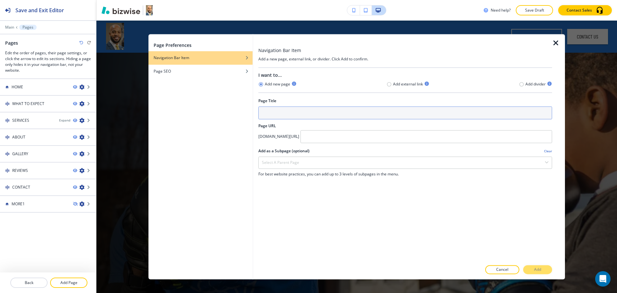
click at [282, 113] on input "text" at bounding box center [405, 112] width 294 height 13
paste input "ANXIETY"
type input "ANXIETY"
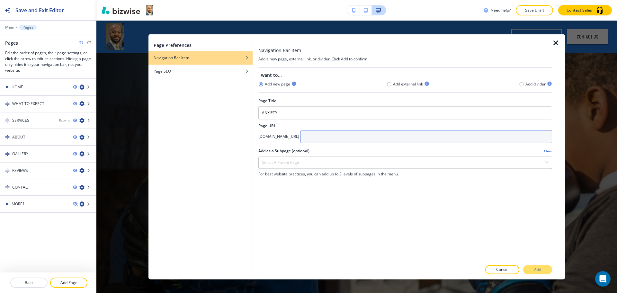
click at [353, 131] on input "text" at bounding box center [425, 136] width 251 height 13
paste input "anxiety"
type input "anxiety"
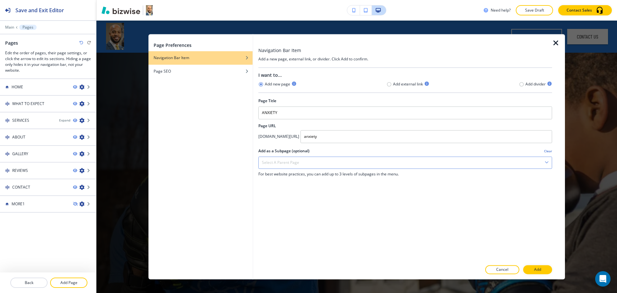
click at [325, 161] on div "Select a parent page" at bounding box center [405, 163] width 293 height 12
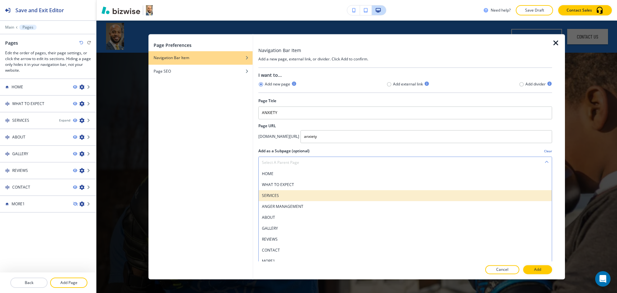
click at [284, 194] on h4 "SERVICES" at bounding box center [405, 196] width 286 height 6
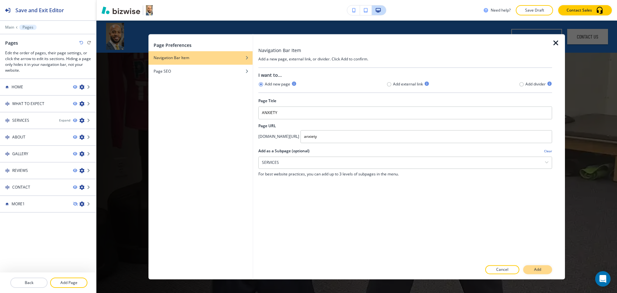
click at [527, 269] on button "Add" at bounding box center [537, 269] width 29 height 9
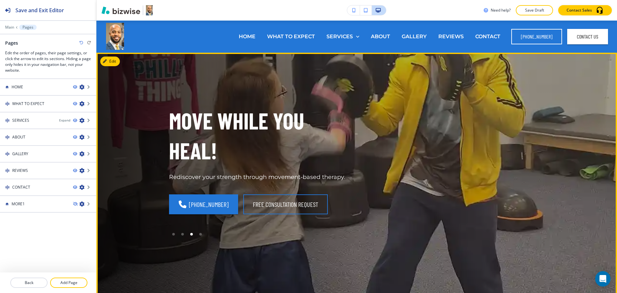
drag, startPoint x: 421, startPoint y: 63, endPoint x: 427, endPoint y: 62, distance: 5.9
click at [422, 62] on div "PUNCH AWAY YOUR STRESS! Rediscover your strength through movement-based therapy…" at bounding box center [356, 202] width 520 height 299
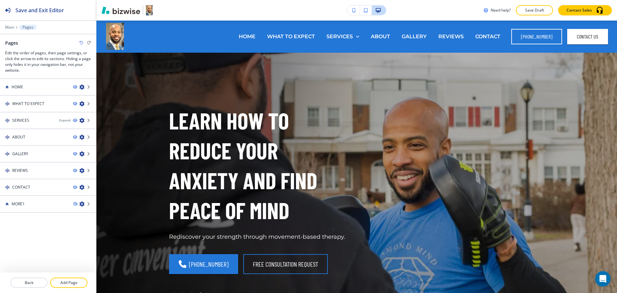
drag, startPoint x: 67, startPoint y: 278, endPoint x: 74, endPoint y: 266, distance: 13.9
click at [67, 278] on button "Add Page" at bounding box center [68, 282] width 37 height 10
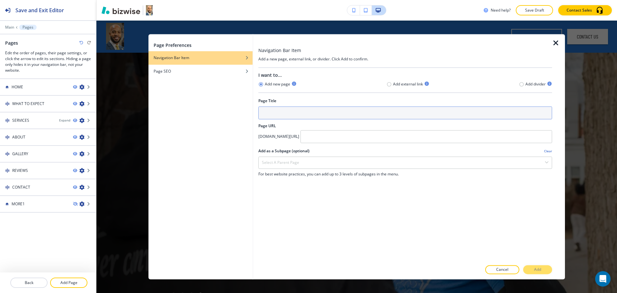
click at [264, 110] on input "text" at bounding box center [405, 112] width 294 height 13
paste input "COUPLES COUNSELING"
type input "COUPLES COUNSELING"
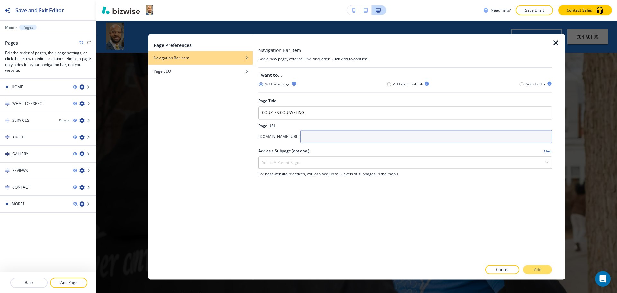
click at [362, 136] on input "text" at bounding box center [425, 136] width 251 height 13
paste input "couples-counseling"
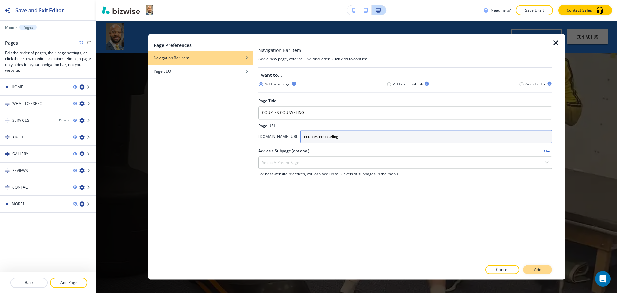
type input "couples-counseling"
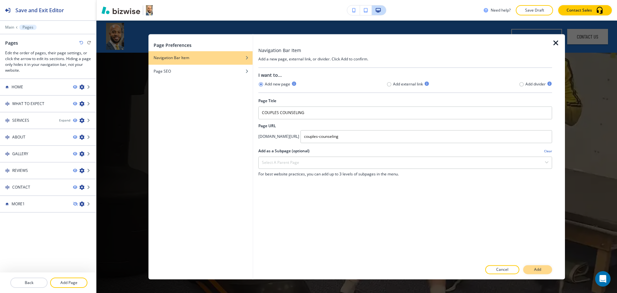
click at [536, 267] on p "Add" at bounding box center [537, 270] width 7 height 6
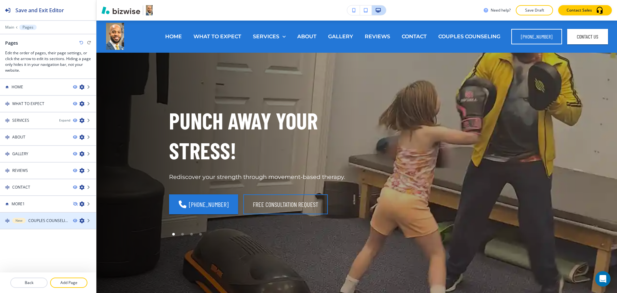
click at [40, 219] on h4 "COUPLES COUNSELING" at bounding box center [47, 221] width 39 height 6
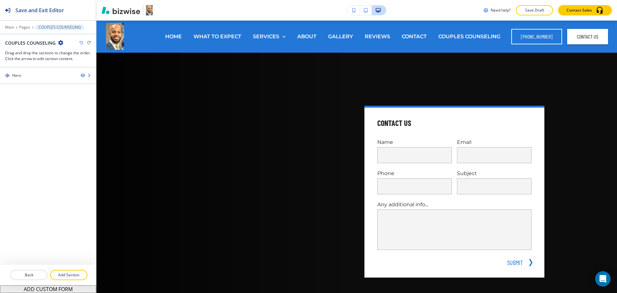
click at [59, 46] on div "COUPLES COUNSELING" at bounding box center [34, 42] width 58 height 7
click at [59, 45] on button "button" at bounding box center [60, 42] width 5 height 5
click at [60, 42] on icon "button" at bounding box center [60, 42] width 5 height 5
click at [92, 53] on p "Edit Page Settings" at bounding box center [78, 54] width 33 height 6
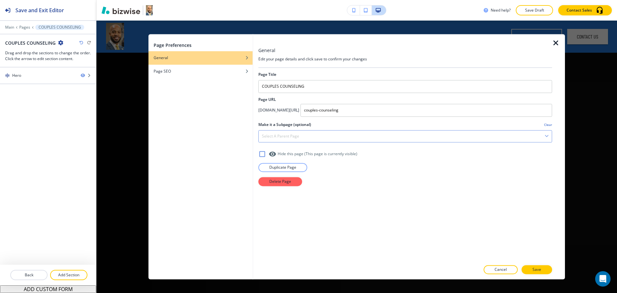
click at [283, 137] on h4 "Select a parent page" at bounding box center [280, 136] width 37 height 6
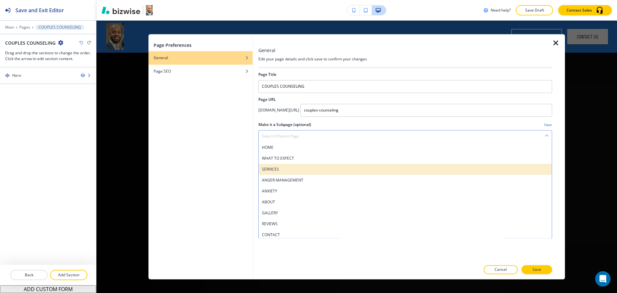
click at [278, 164] on div "SERVICES" at bounding box center [405, 169] width 293 height 11
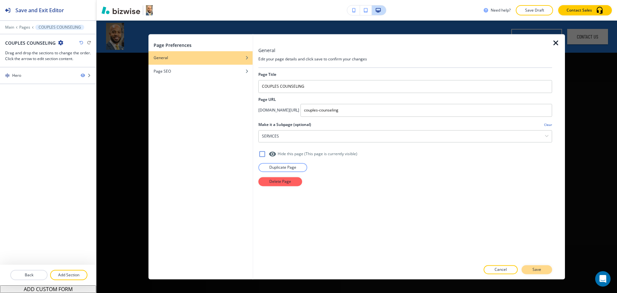
click at [535, 269] on p "Save" at bounding box center [536, 270] width 9 height 6
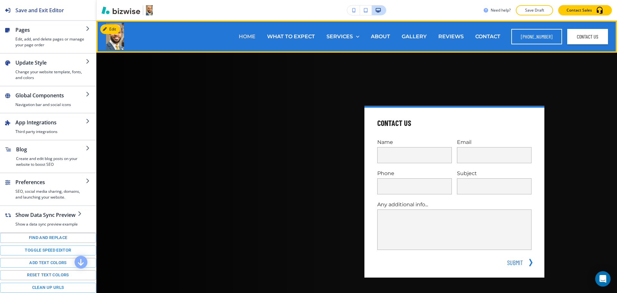
click at [243, 37] on p "HOME" at bounding box center [247, 36] width 17 height 7
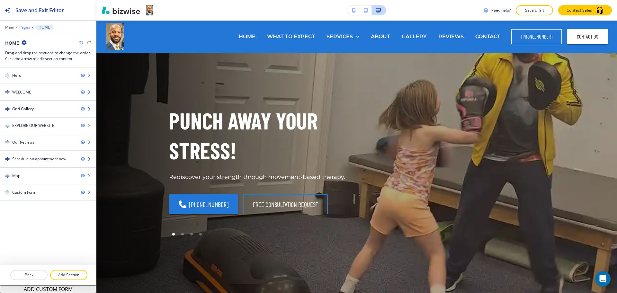
click at [26, 27] on p "Pages" at bounding box center [24, 27] width 11 height 4
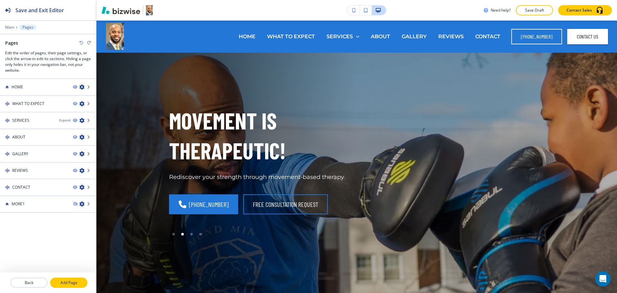
click at [75, 280] on p "Add Page" at bounding box center [69, 283] width 36 height 6
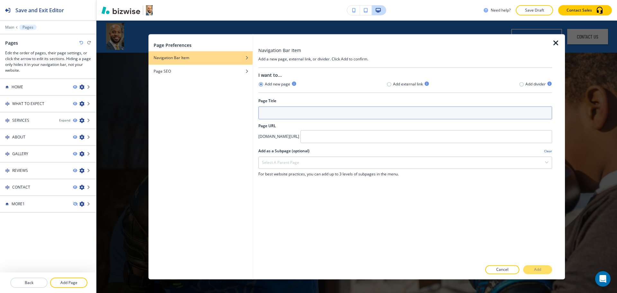
click at [325, 115] on input "text" at bounding box center [405, 112] width 294 height 13
paste input "DEPRESSION"
type input "DEPRESSION"
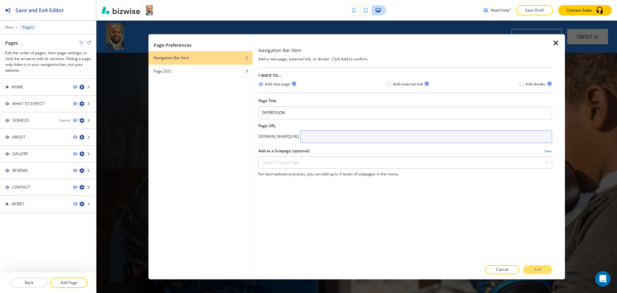
click at [360, 136] on input "text" at bounding box center [425, 136] width 251 height 13
paste input "depression"
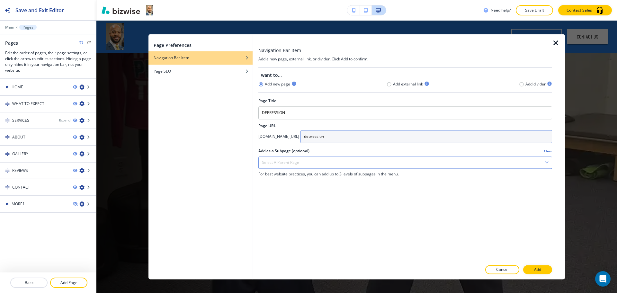
type input "depression"
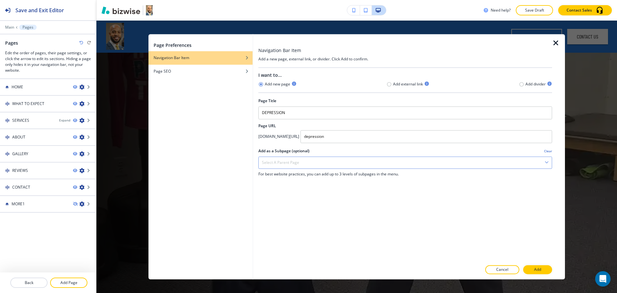
click at [406, 162] on div "Select a parent page" at bounding box center [405, 163] width 293 height 12
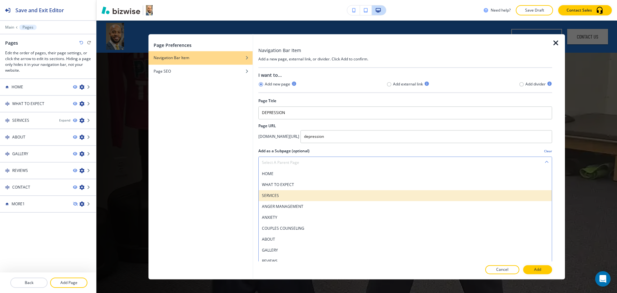
click at [295, 193] on h4 "SERVICES" at bounding box center [405, 196] width 286 height 6
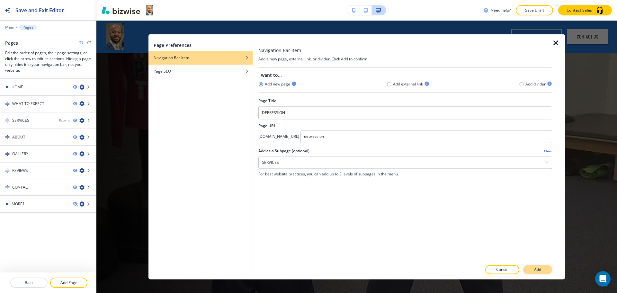
click at [531, 268] on button "Add" at bounding box center [537, 269] width 29 height 9
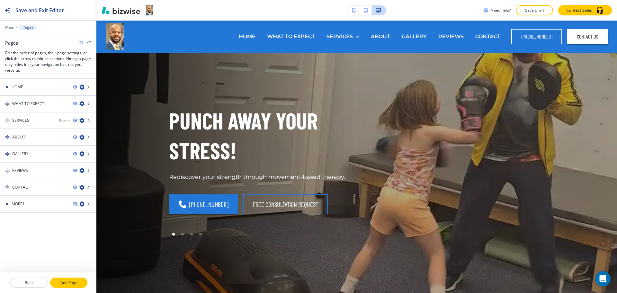
click at [69, 288] on div at bounding box center [48, 290] width 96 height 5
click at [70, 278] on button "Add Page" at bounding box center [68, 282] width 37 height 10
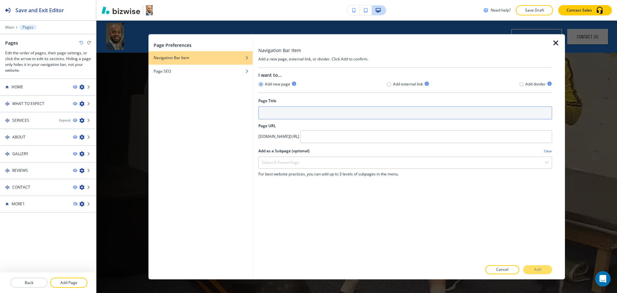
click at [275, 111] on input "text" at bounding box center [405, 112] width 294 height 13
paste input "THERAPY FOR CHILDREN"
type input "THERAPY FOR CHILDREN"
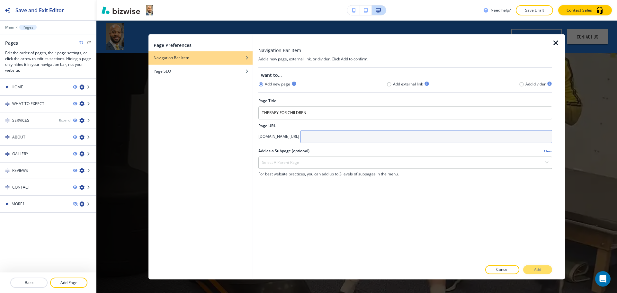
click at [363, 131] on input "text" at bounding box center [425, 136] width 251 height 13
paste input "therapy-for-children"
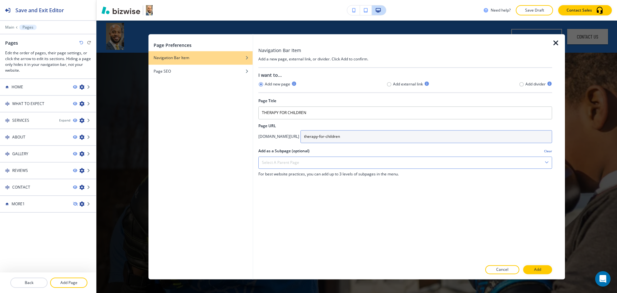
type input "therapy-for-children"
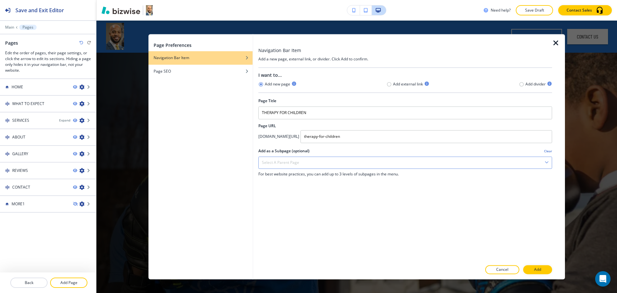
click at [371, 163] on div "Select a parent page" at bounding box center [405, 163] width 293 height 12
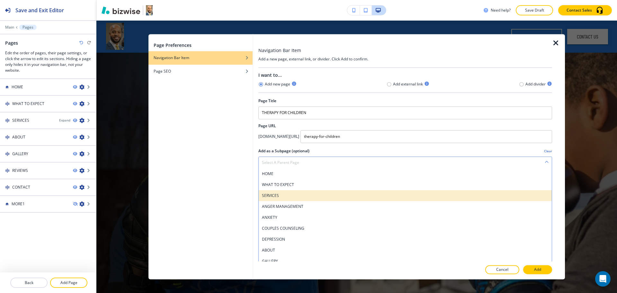
click at [293, 196] on h4 "SERVICES" at bounding box center [405, 196] width 286 height 6
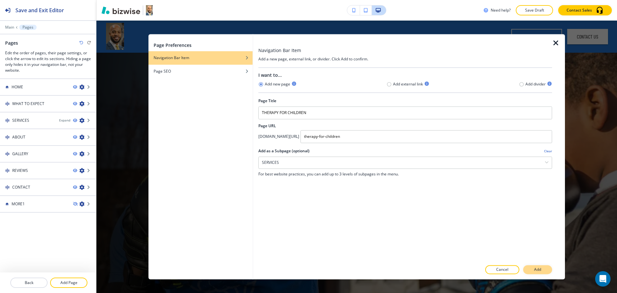
click at [531, 266] on button "Add" at bounding box center [537, 269] width 29 height 9
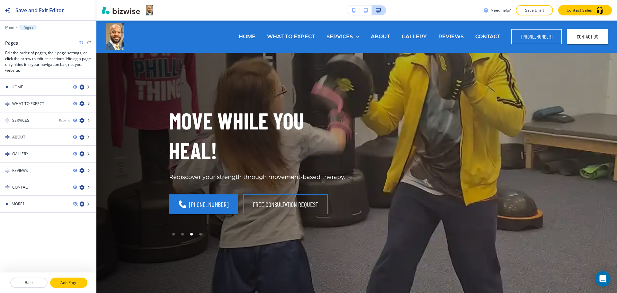
click at [69, 285] on p "Add Page" at bounding box center [69, 283] width 36 height 6
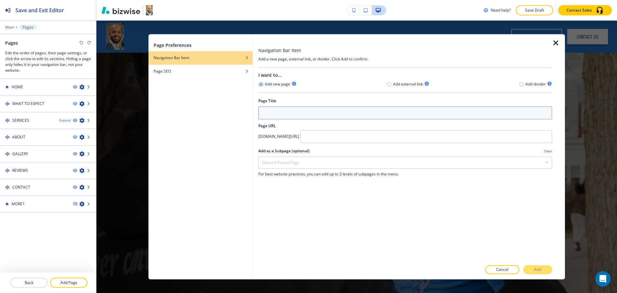
click at [325, 114] on input "text" at bounding box center [405, 112] width 294 height 13
paste input "SOLUTION FOCUSED PARENT COACHING"
type input "SOLUTION FOCUSED PARENT COACHING"
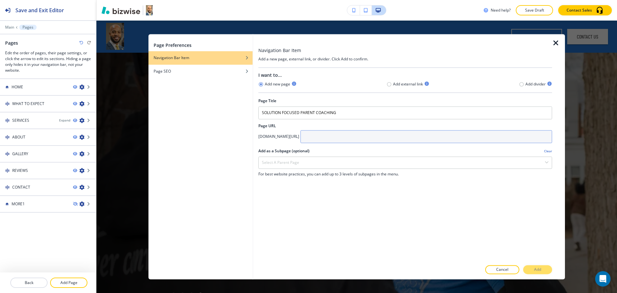
click at [348, 140] on input "text" at bounding box center [425, 136] width 251 height 13
paste input "solution-focused-parent-coaching"
type input "solution-focused-parent-coaching"
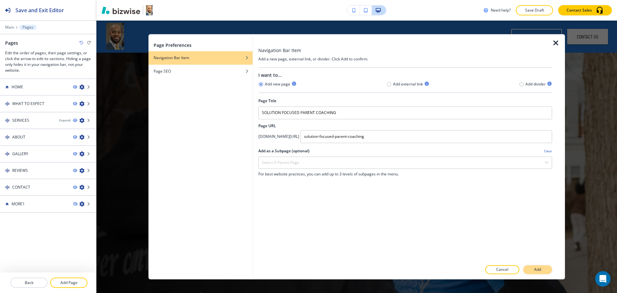
click at [531, 268] on button "Add" at bounding box center [537, 269] width 29 height 9
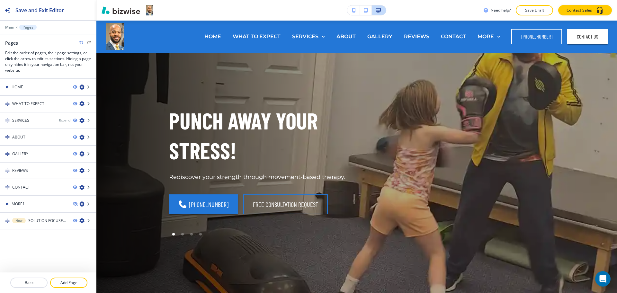
click at [29, 217] on div at bounding box center [48, 215] width 96 height 5
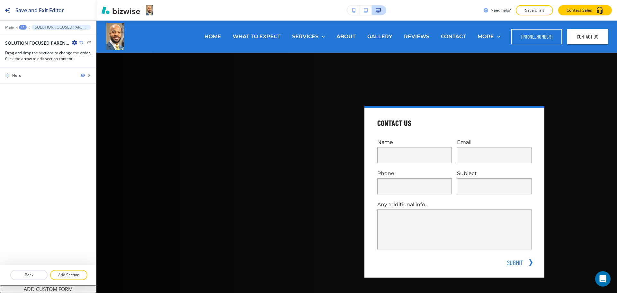
click at [74, 43] on icon "button" at bounding box center [74, 42] width 5 height 5
click at [94, 55] on p "Edit Page Settings" at bounding box center [92, 54] width 33 height 6
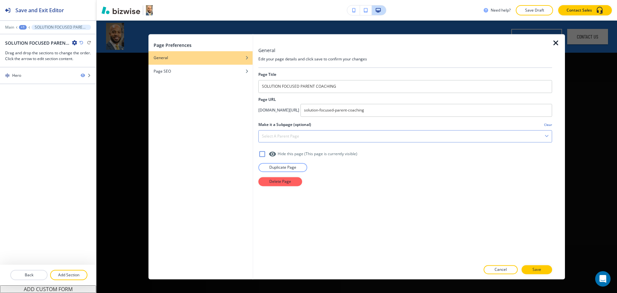
click at [281, 133] on div "Select a parent page" at bounding box center [405, 136] width 293 height 12
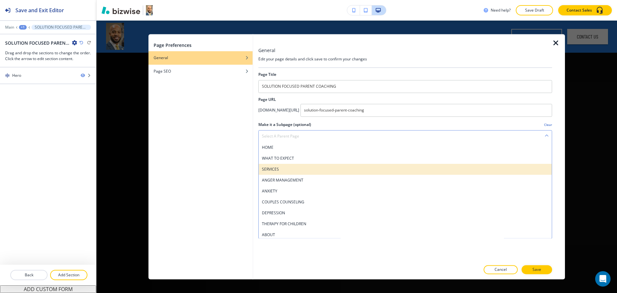
click at [282, 165] on div "SERVICES" at bounding box center [405, 169] width 293 height 11
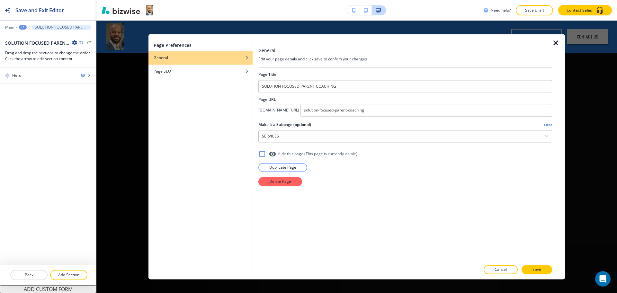
click at [528, 271] on button "Save" at bounding box center [536, 269] width 31 height 9
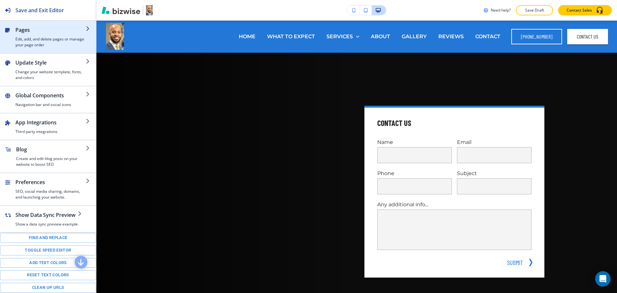
click at [34, 37] on h4 "Edit, add, and delete pages or manage your page order" at bounding box center [50, 42] width 70 height 12
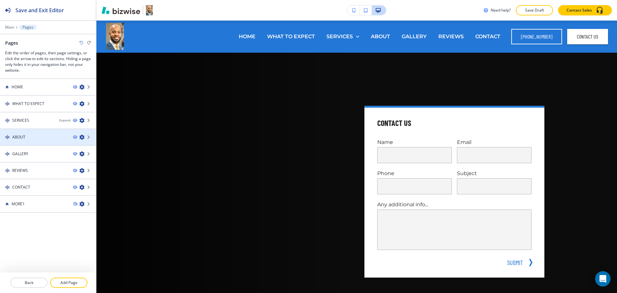
click at [81, 138] on icon "button" at bounding box center [81, 137] width 5 height 5
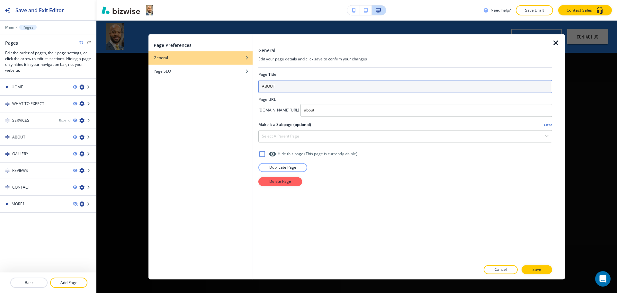
click at [295, 87] on input "ABOUT" at bounding box center [405, 86] width 294 height 13
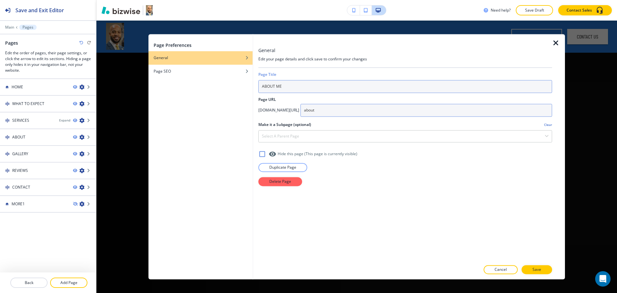
type input "ABOUT ME"
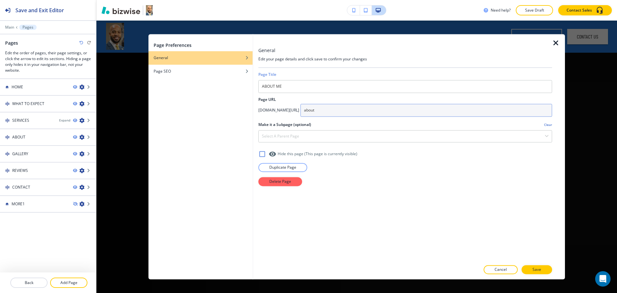
click at [359, 110] on input "about" at bounding box center [425, 110] width 251 height 13
type input "about-me"
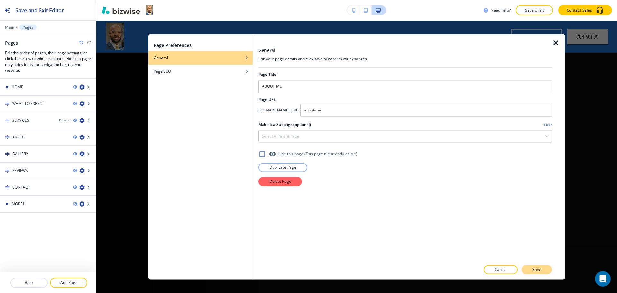
click at [532, 268] on button "Save" at bounding box center [536, 269] width 31 height 9
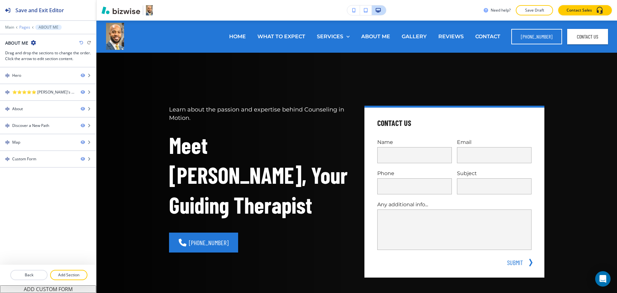
click at [22, 28] on p "Pages" at bounding box center [24, 27] width 11 height 4
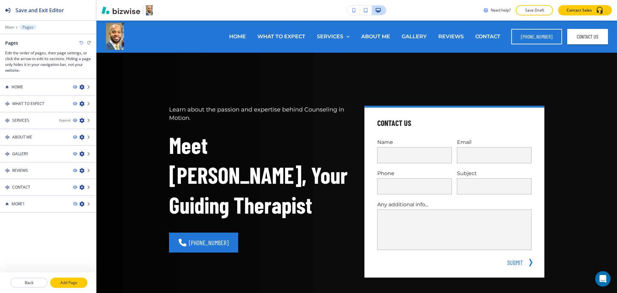
click at [69, 285] on button "Add Page" at bounding box center [68, 282] width 37 height 10
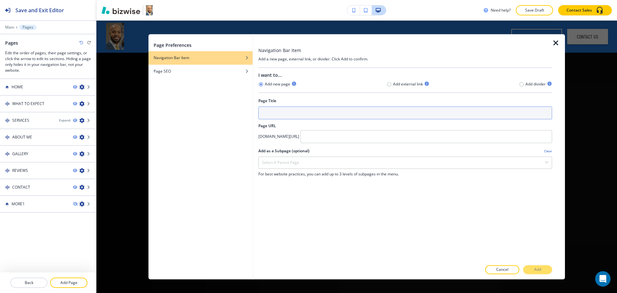
click at [285, 115] on input "text" at bounding box center [405, 112] width 294 height 13
paste input "TESTIMONIALS"
type input "TESTIMONIALS"
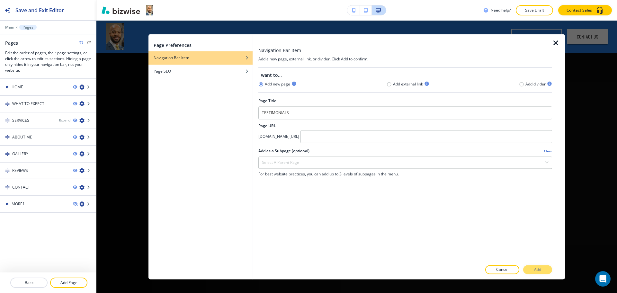
click at [326, 156] on div at bounding box center [405, 155] width 294 height 3
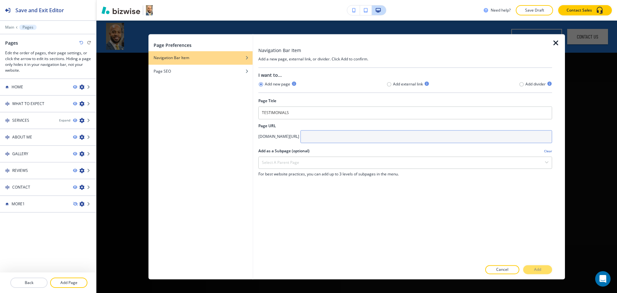
click at [351, 132] on input "text" at bounding box center [425, 136] width 251 height 13
paste input "testimonials"
type input "testimonials"
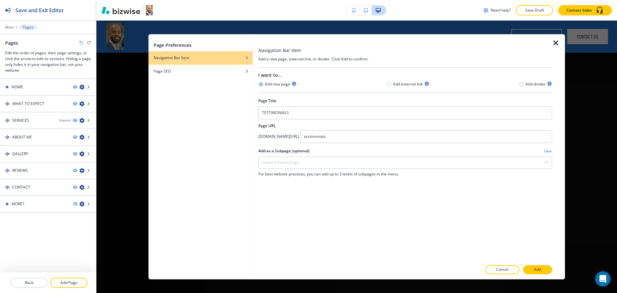
click at [322, 169] on div at bounding box center [405, 170] width 294 height 3
click at [306, 167] on div "Select a parent page" at bounding box center [405, 163] width 293 height 12
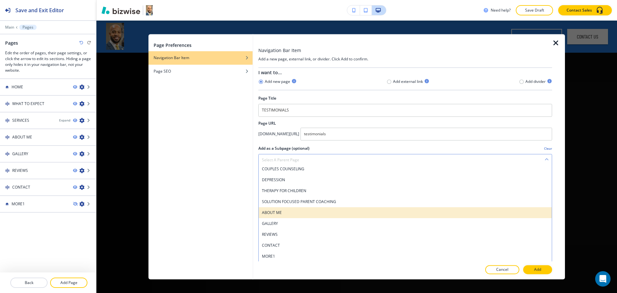
scroll to position [4, 0]
click at [286, 210] on h4 "ABOUT ME" at bounding box center [405, 212] width 286 height 6
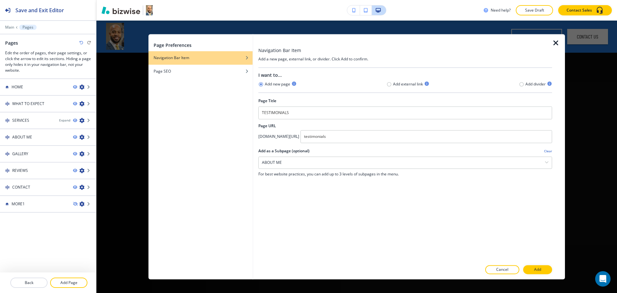
scroll to position [0, 0]
click at [534, 266] on button "Add" at bounding box center [537, 269] width 29 height 9
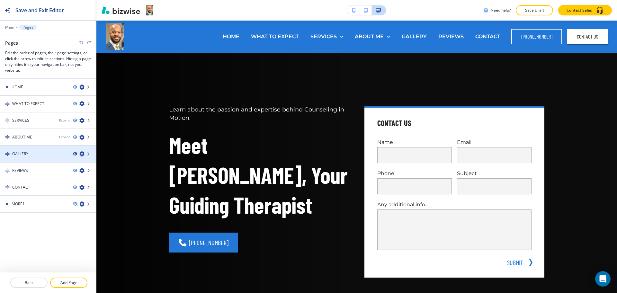
click at [76, 153] on icon "button" at bounding box center [75, 154] width 4 height 4
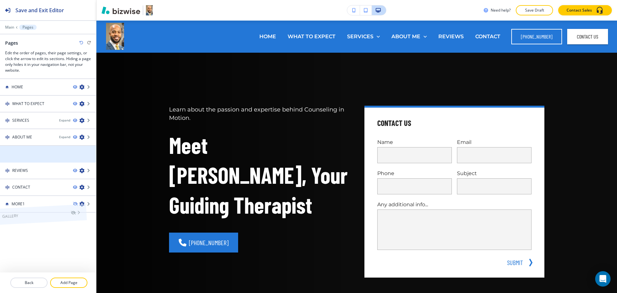
drag, startPoint x: 55, startPoint y: 153, endPoint x: 43, endPoint y: 217, distance: 65.3
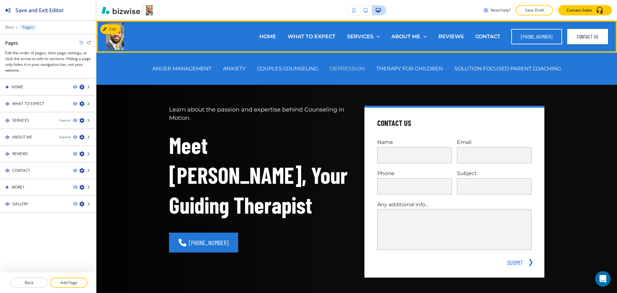
click at [349, 66] on p "DEPRESSION" at bounding box center [346, 68] width 35 height 7
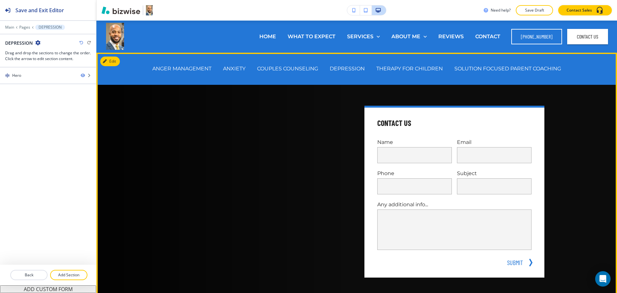
click at [238, 131] on div at bounding box center [259, 192] width 180 height 172
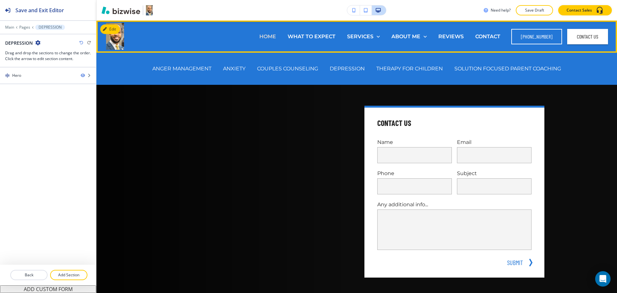
click at [264, 35] on p "HOME" at bounding box center [267, 36] width 17 height 7
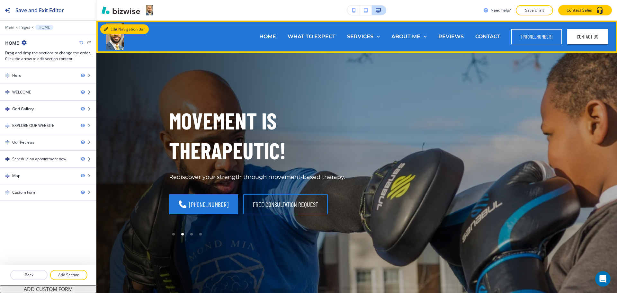
click at [110, 29] on button "Edit Navigation Bar" at bounding box center [124, 29] width 48 height 10
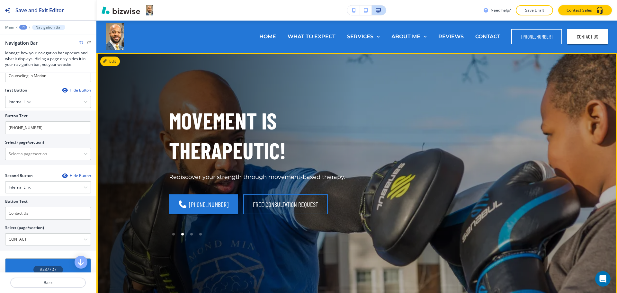
click at [200, 103] on div "PUNCH AWAY YOUR STRESS! Rediscover your strength through movement-based therapy…" at bounding box center [250, 194] width 195 height 208
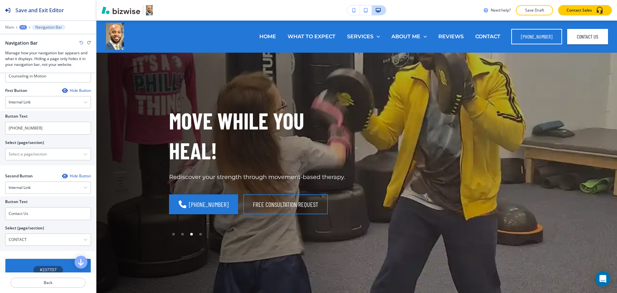
click at [24, 27] on div "+1" at bounding box center [23, 27] width 8 height 4
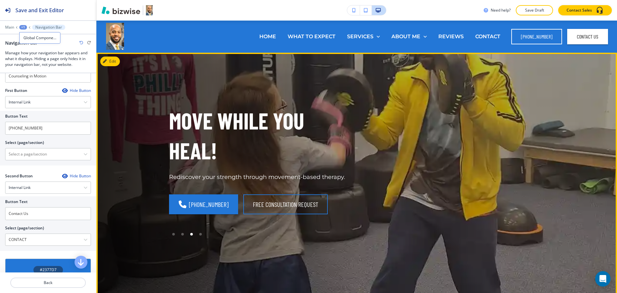
click at [119, 63] on button "Edit" at bounding box center [110, 62] width 20 height 10
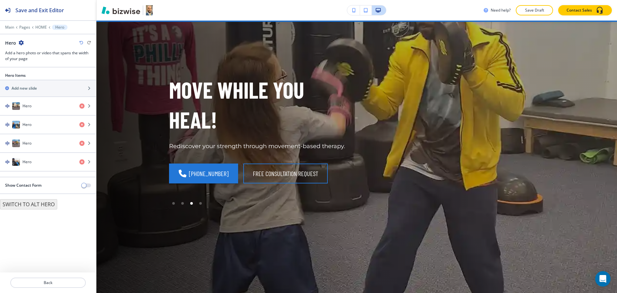
scroll to position [32, 0]
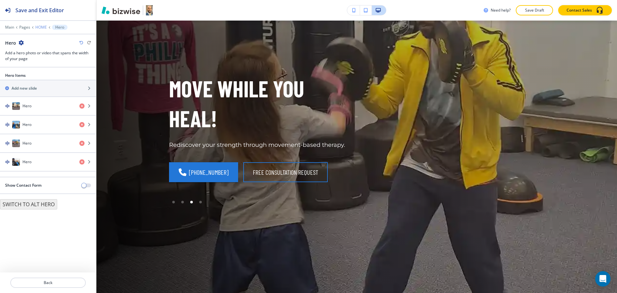
click at [39, 27] on p "HOME" at bounding box center [41, 27] width 12 height 4
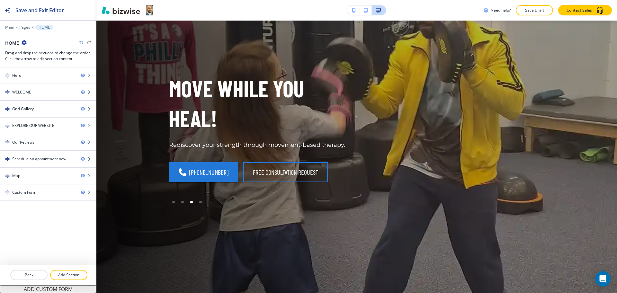
click at [81, 273] on p "Add Section" at bounding box center [69, 275] width 36 height 6
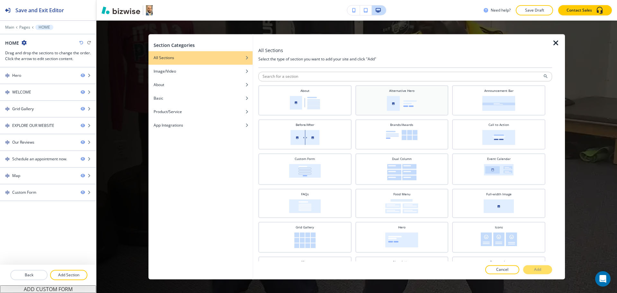
click at [411, 105] on div "Alternative Hero" at bounding box center [401, 99] width 87 height 22
click at [500, 98] on img at bounding box center [498, 103] width 33 height 15
click at [536, 266] on button "Add" at bounding box center [537, 269] width 29 height 9
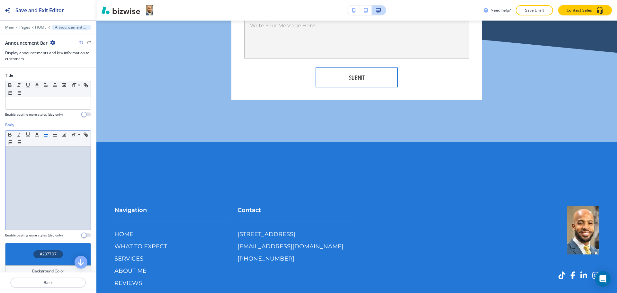
click at [50, 169] on div at bounding box center [47, 187] width 85 height 83
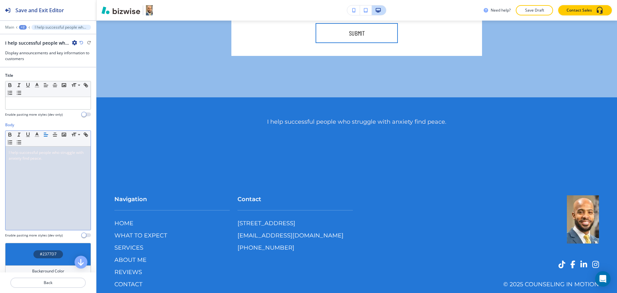
scroll to position [0, 0]
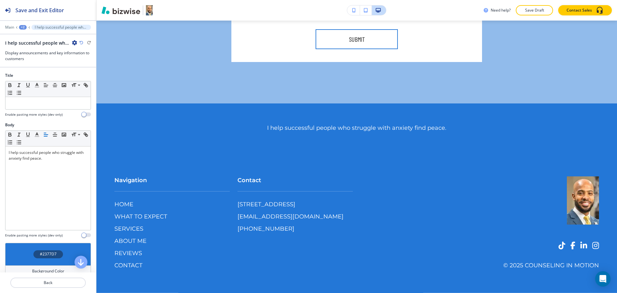
click at [22, 27] on div "+2" at bounding box center [23, 27] width 8 height 4
click at [36, 51] on p "HOME" at bounding box center [39, 49] width 33 height 6
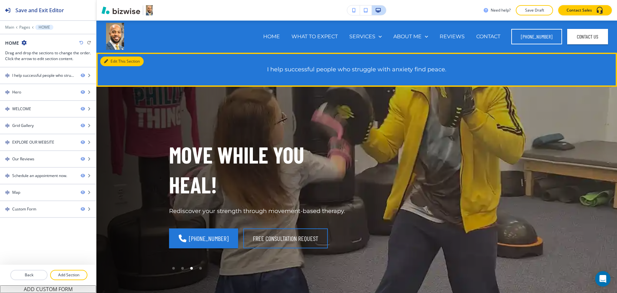
click at [116, 61] on button "Edit This Section" at bounding box center [121, 62] width 43 height 10
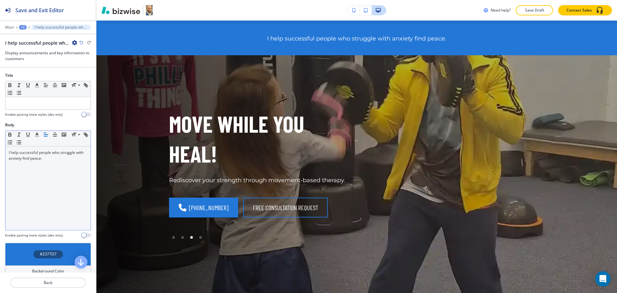
scroll to position [32, 0]
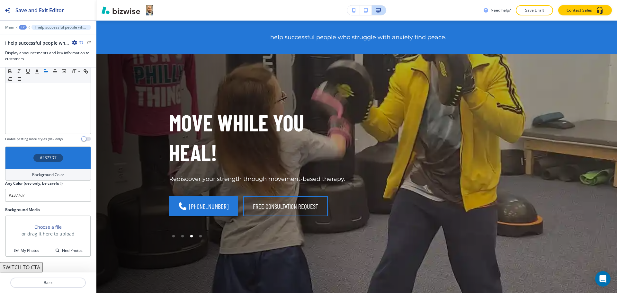
click at [64, 169] on div "Background Color" at bounding box center [48, 175] width 86 height 12
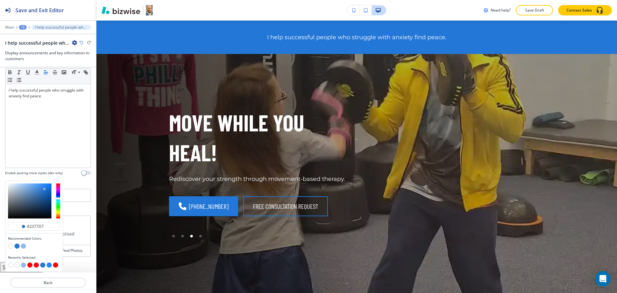
scroll to position [62, 0]
click at [24, 245] on button "button" at bounding box center [23, 245] width 5 height 5
type input "#91bbeb"
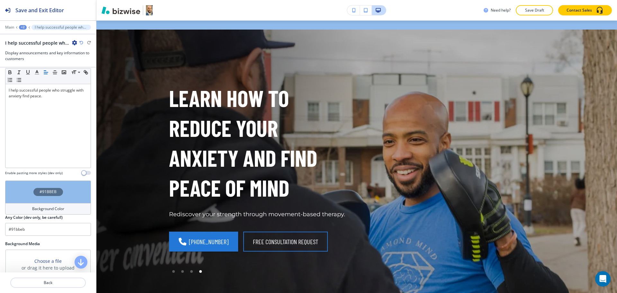
scroll to position [0, 0]
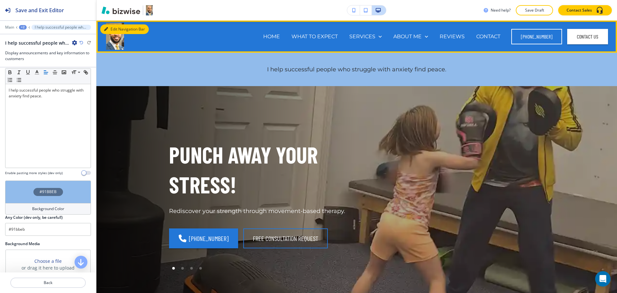
click at [110, 27] on button "Edit Navigation Bar" at bounding box center [124, 29] width 48 height 10
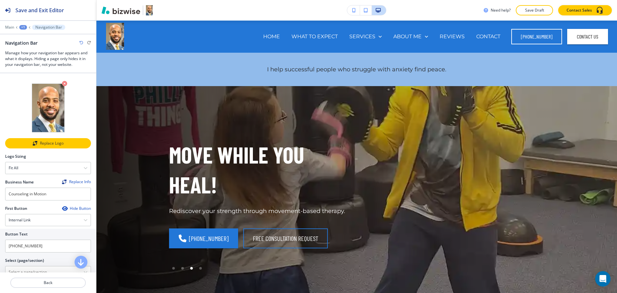
click at [52, 142] on div "Replace Logo" at bounding box center [48, 143] width 84 height 4
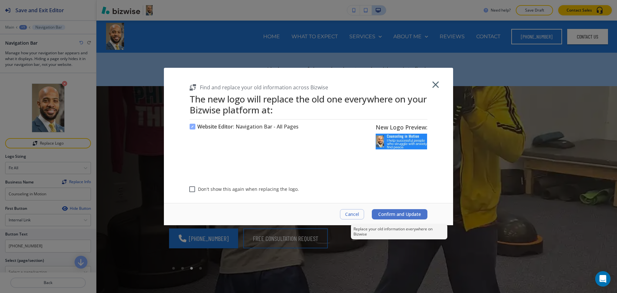
click at [394, 215] on span "Confirm and Update" at bounding box center [399, 214] width 43 height 5
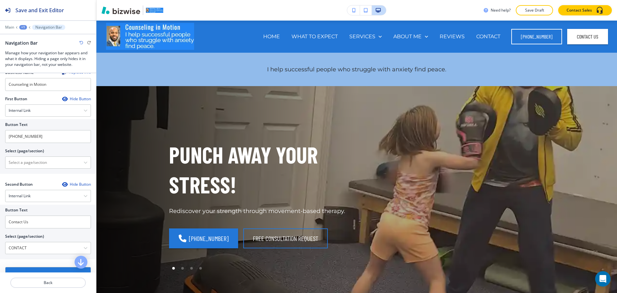
scroll to position [201, 0]
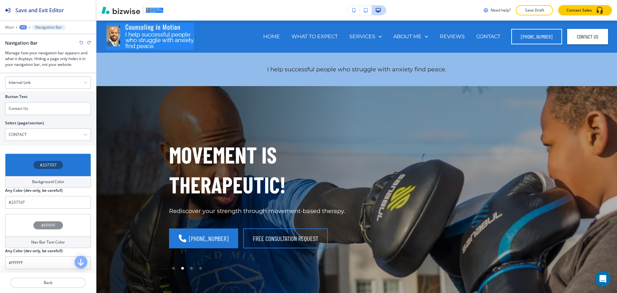
click at [62, 181] on div "Background Color" at bounding box center [48, 182] width 86 height 12
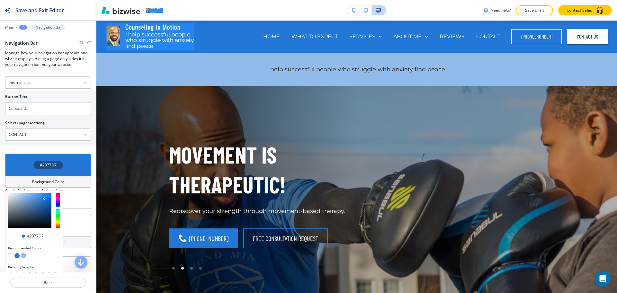
click at [18, 253] on button "button" at bounding box center [16, 255] width 5 height 5
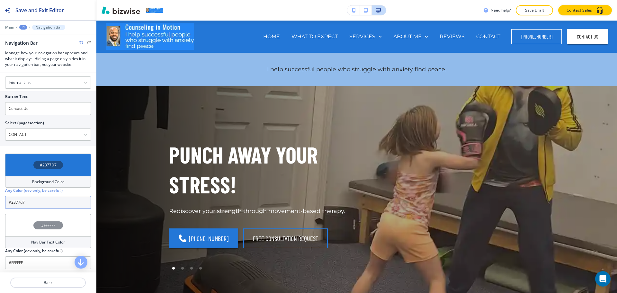
click at [50, 201] on input "#2377d7" at bounding box center [48, 202] width 86 height 13
paste input "586f5"
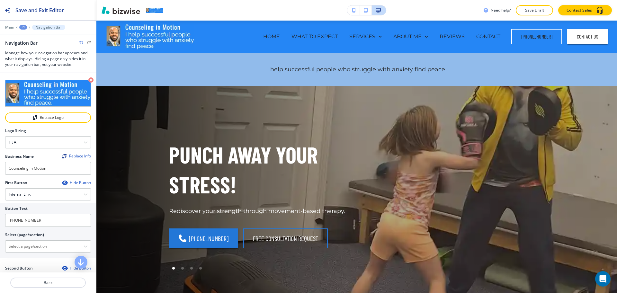
scroll to position [0, 0]
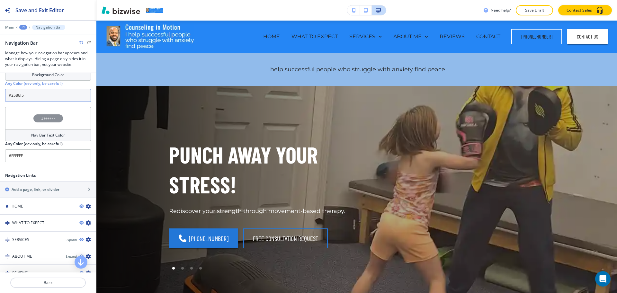
type input "#2586f5"
click at [48, 132] on h4 "Nav Bar Text Color" at bounding box center [48, 135] width 34 height 6
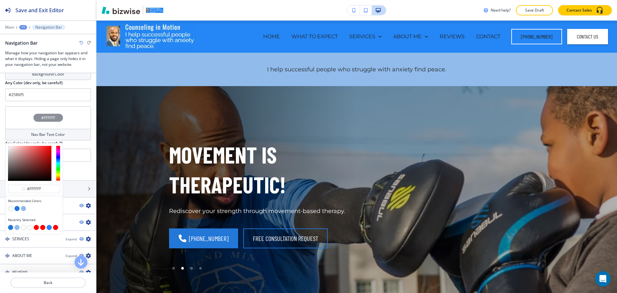
click at [11, 206] on button "button" at bounding box center [10, 208] width 5 height 5
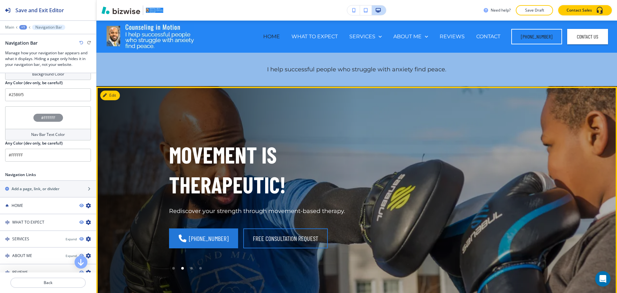
drag, startPoint x: 302, startPoint y: 120, endPoint x: 302, endPoint y: 114, distance: 6.4
click at [302, 120] on div "PUNCH AWAY YOUR STRESS! Rediscover your strength through movement-based therapy…" at bounding box center [348, 228] width 390 height 259
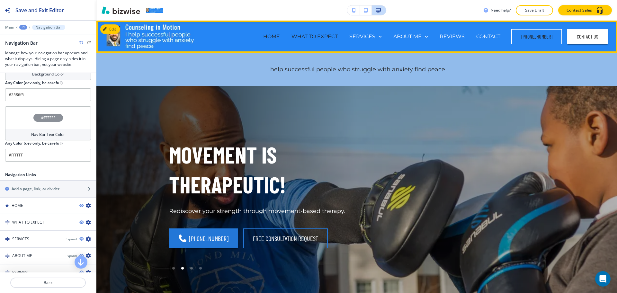
click at [317, 33] on p "WHAT TO EXPECT" at bounding box center [314, 36] width 46 height 7
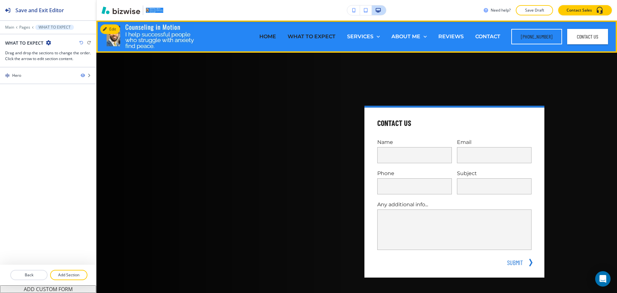
click at [267, 38] on p "HOME" at bounding box center [267, 36] width 17 height 7
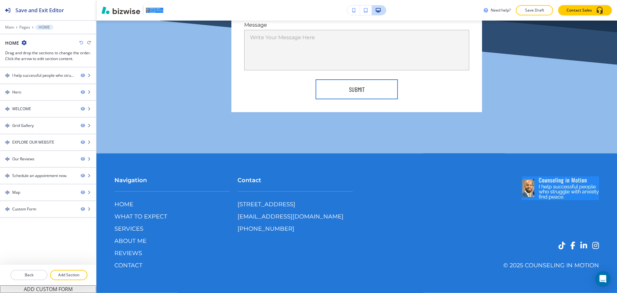
scroll to position [2605, 0]
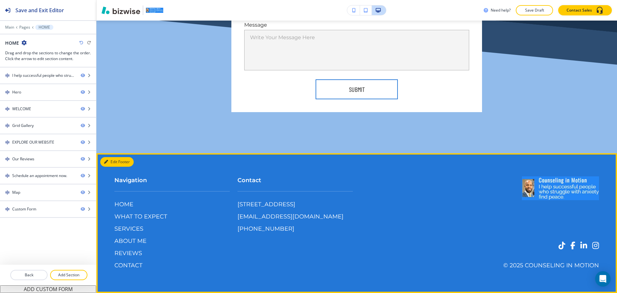
drag, startPoint x: 119, startPoint y: 161, endPoint x: 113, endPoint y: 165, distance: 7.5
click at [119, 161] on button "Edit Footer" at bounding box center [116, 162] width 33 height 10
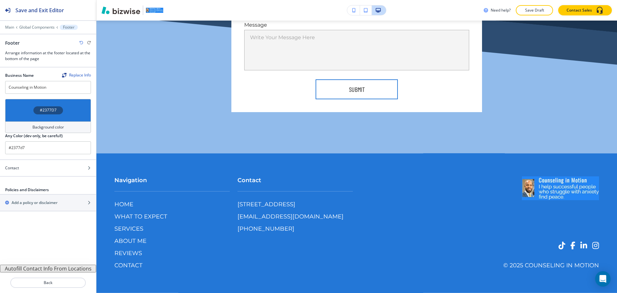
click at [40, 125] on h4 "Background color" at bounding box center [47, 127] width 31 height 6
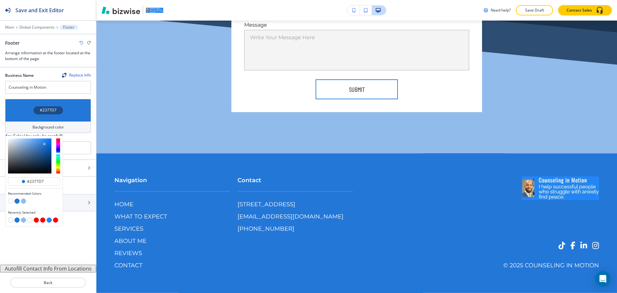
scroll to position [0, 0]
click at [17, 220] on button "button" at bounding box center [16, 219] width 5 height 5
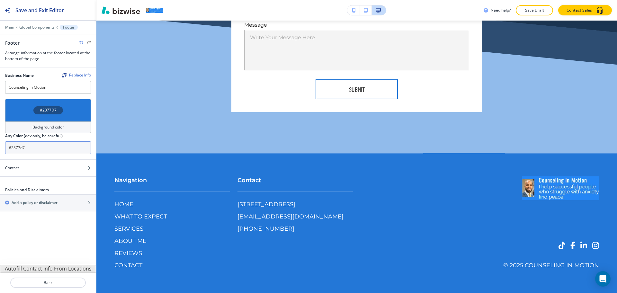
click at [47, 145] on input "#2377d7" at bounding box center [48, 147] width 86 height 13
paste input "586f5"
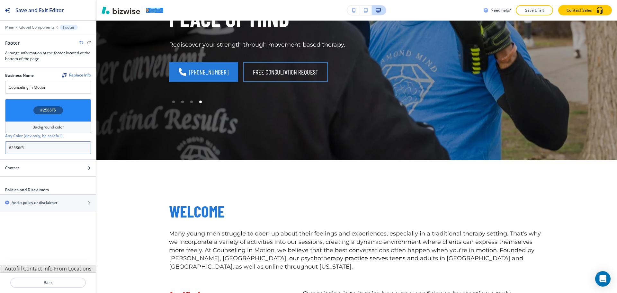
scroll to position [0, 0]
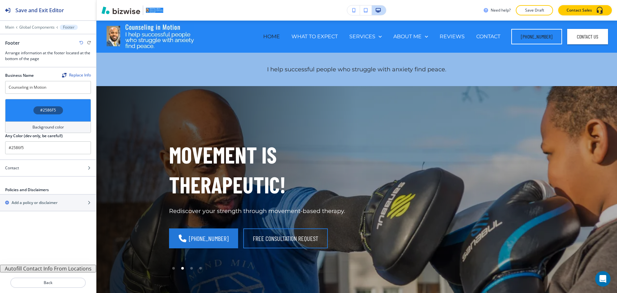
click at [80, 41] on icon "button" at bounding box center [81, 43] width 4 height 4
type input "#2377d7"
click at [80, 41] on icon "button" at bounding box center [81, 43] width 4 height 4
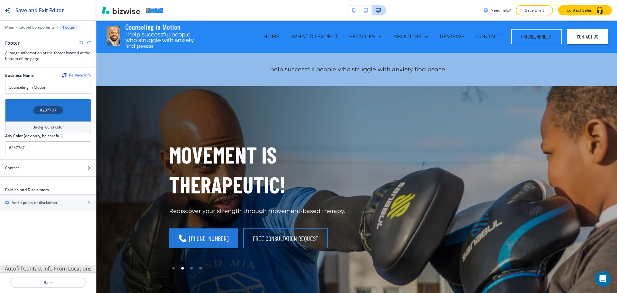
click at [80, 41] on icon "button" at bounding box center [81, 43] width 4 height 4
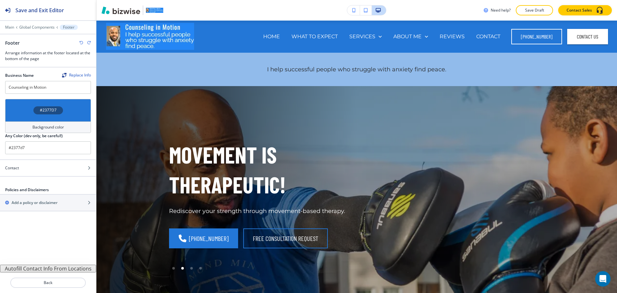
click at [80, 41] on icon "button" at bounding box center [81, 43] width 4 height 4
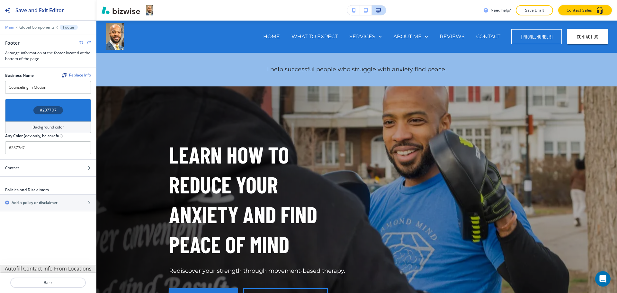
click at [12, 29] on p "Main" at bounding box center [9, 27] width 9 height 4
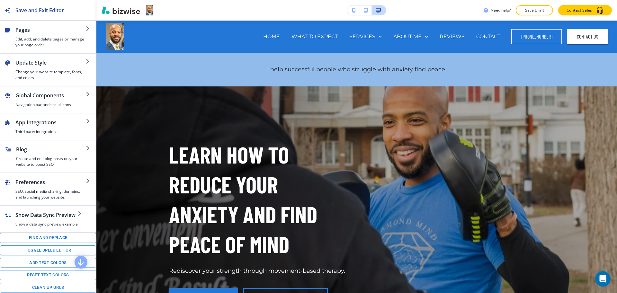
click at [57, 255] on button "Toggle speed editor" at bounding box center [48, 250] width 96 height 10
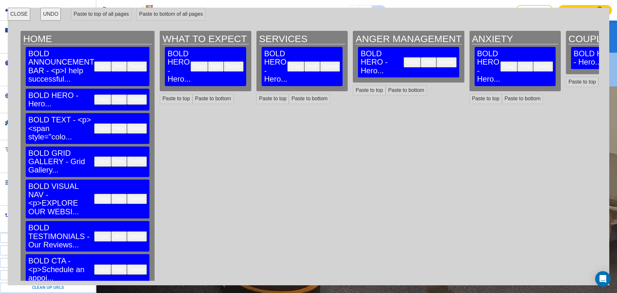
click at [94, 61] on button "Copy" at bounding box center [102, 66] width 17 height 10
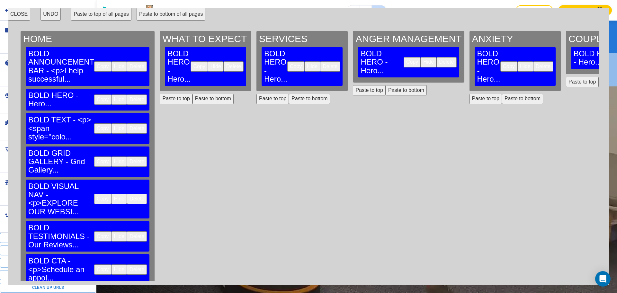
click at [101, 16] on button "Paste to top of all pages" at bounding box center [101, 14] width 60 height 13
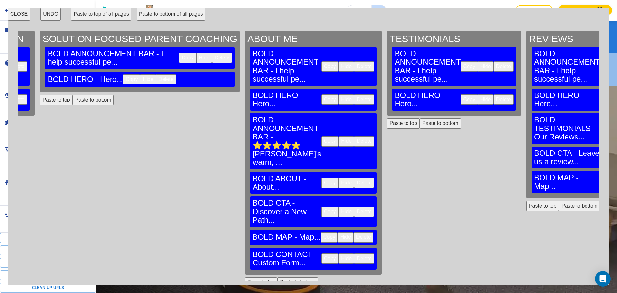
scroll to position [0, 1304]
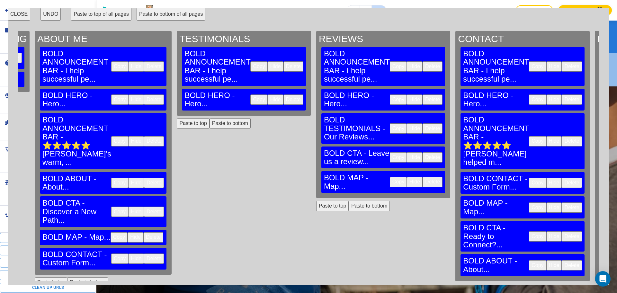
click at [13, 14] on button "CLOSE" at bounding box center [19, 14] width 22 height 13
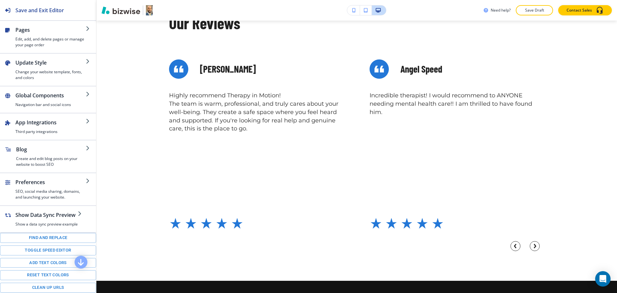
scroll to position [0, 0]
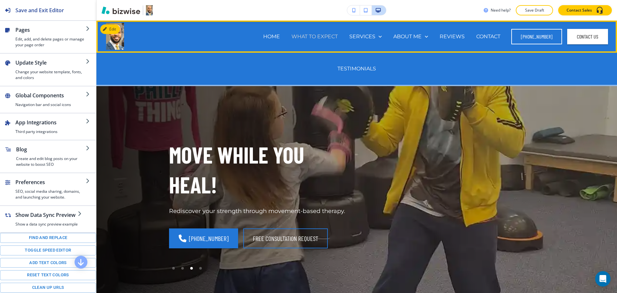
click at [329, 34] on p "WHAT TO EXPECT" at bounding box center [314, 36] width 46 height 7
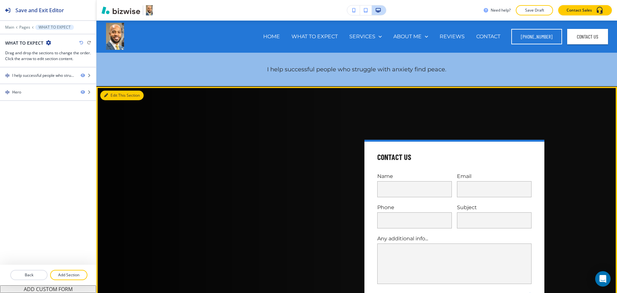
click at [116, 95] on button "Edit This Section" at bounding box center [121, 96] width 43 height 10
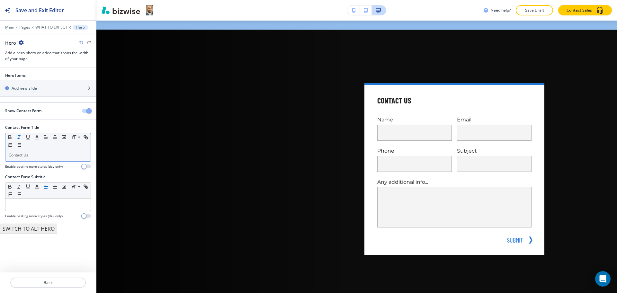
scroll to position [66, 0]
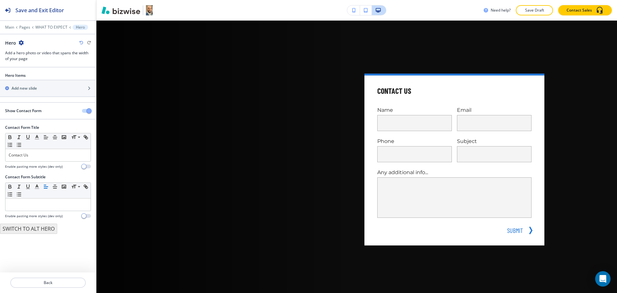
click at [91, 110] on span "button" at bounding box center [88, 110] width 5 height 5
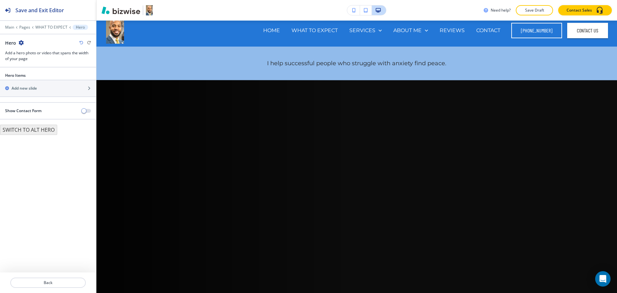
scroll to position [0, 0]
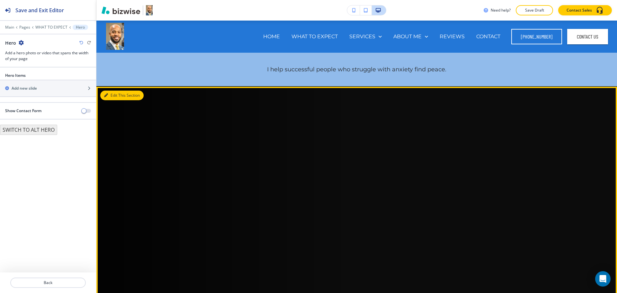
click at [108, 95] on icon "button" at bounding box center [106, 95] width 4 height 4
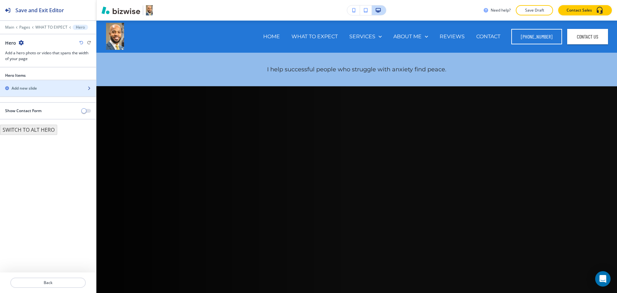
click at [31, 86] on h2 "Add new slide" at bounding box center [24, 88] width 25 height 6
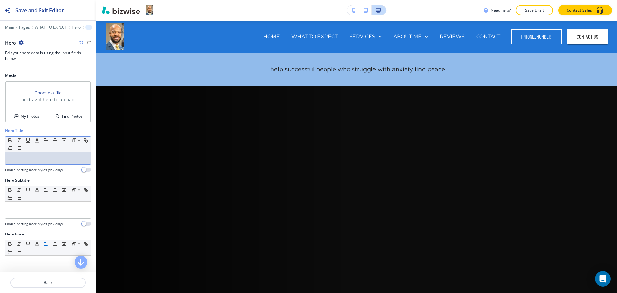
click at [43, 160] on p at bounding box center [48, 158] width 79 height 6
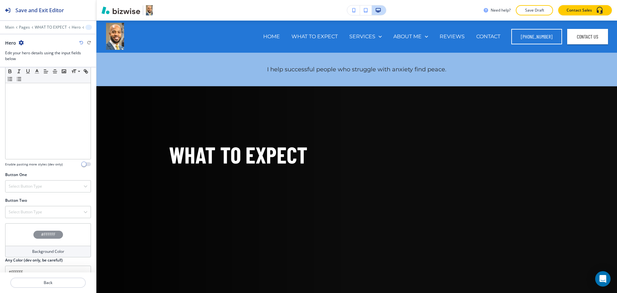
scroll to position [191, 0]
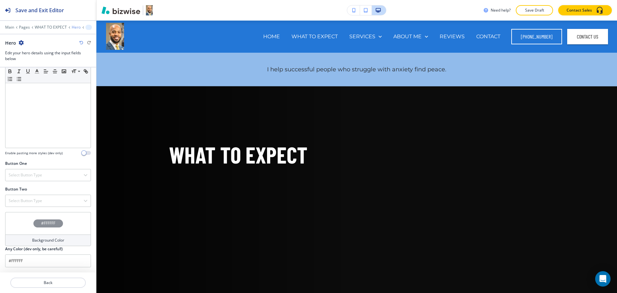
click at [73, 29] on div "Main Pages WHAT TO EXPECT Hero Hero Hero Edit your hero details using the input…" at bounding box center [48, 43] width 96 height 37
click at [73, 28] on p "Hero" at bounding box center [76, 27] width 9 height 4
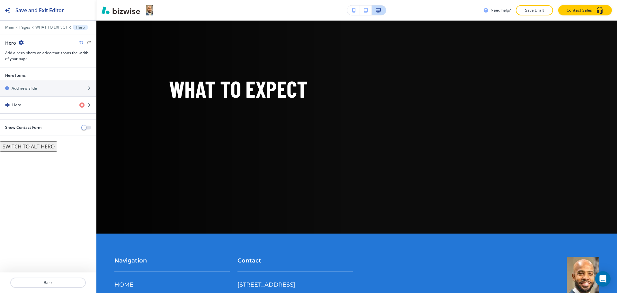
scroll to position [66, 0]
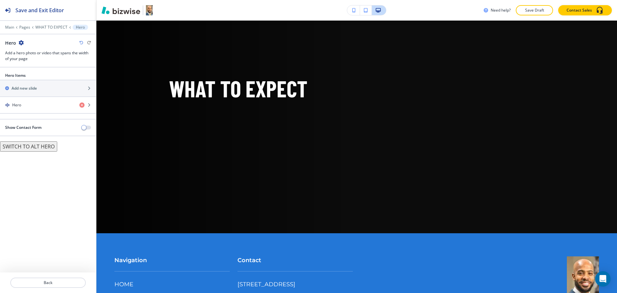
click at [41, 150] on button "SWITCH TO ALT HERO" at bounding box center [28, 146] width 57 height 10
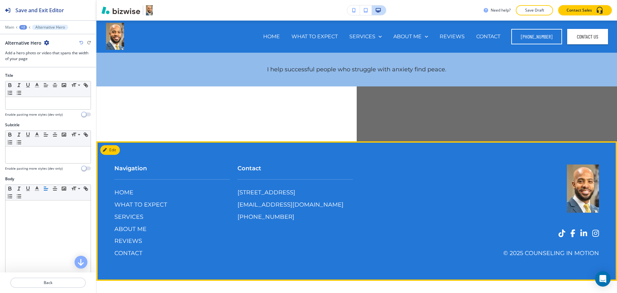
scroll to position [0, 0]
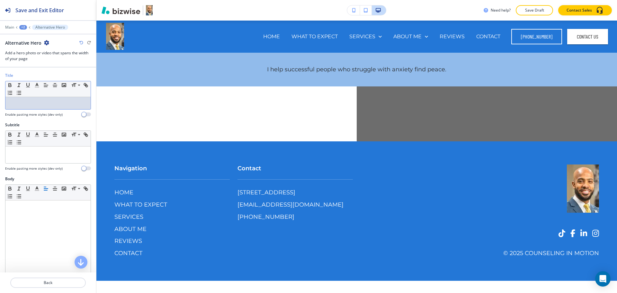
click at [37, 102] on p at bounding box center [48, 103] width 79 height 6
paste div
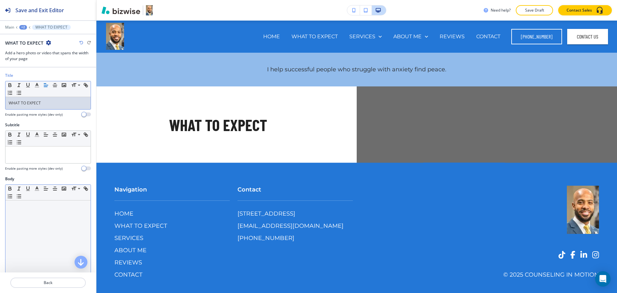
click at [49, 224] on div at bounding box center [47, 241] width 85 height 83
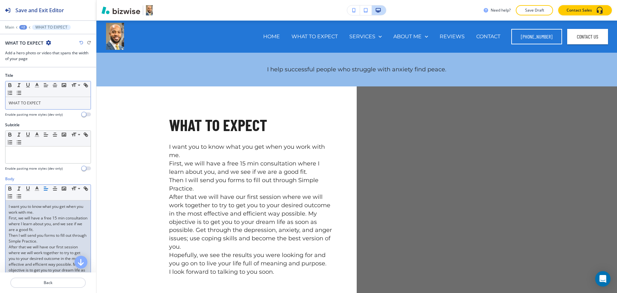
click at [57, 238] on p "Then I will send you forms to fill out through Simple Practice." at bounding box center [48, 238] width 79 height 12
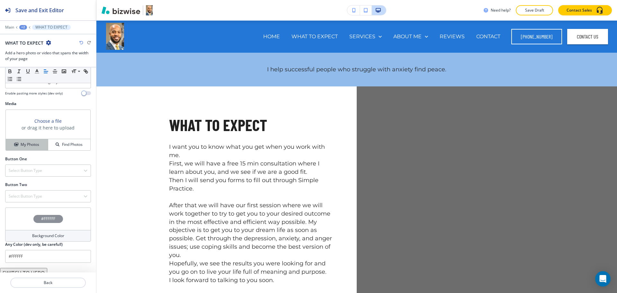
click at [30, 147] on h4 "My Photos" at bounding box center [30, 145] width 19 height 6
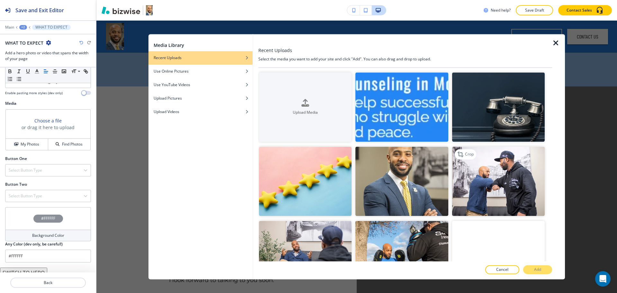
scroll to position [241, 0]
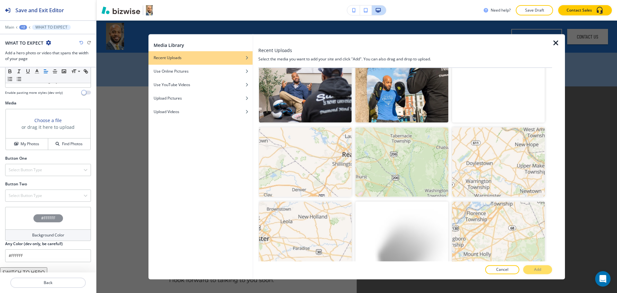
click at [320, 92] on img "button" at bounding box center [305, 87] width 92 height 69
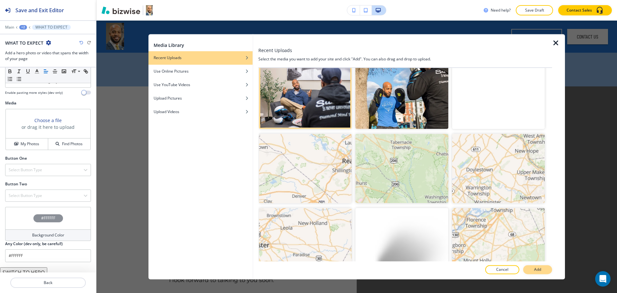
scroll to position [161, 0]
click at [538, 267] on p "Add" at bounding box center [537, 270] width 7 height 6
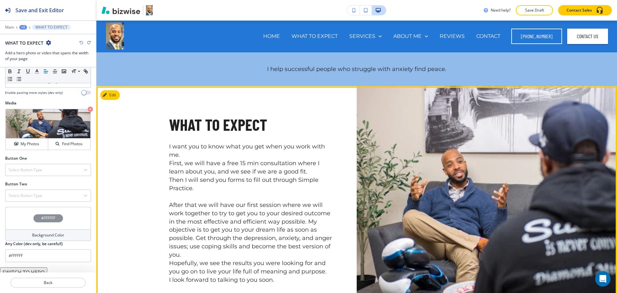
scroll to position [0, 0]
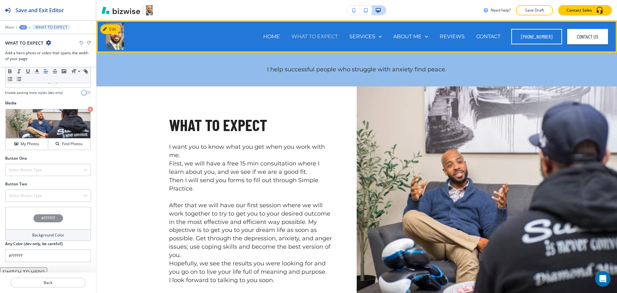
click at [310, 35] on p "WHAT TO EXPECT" at bounding box center [314, 36] width 46 height 7
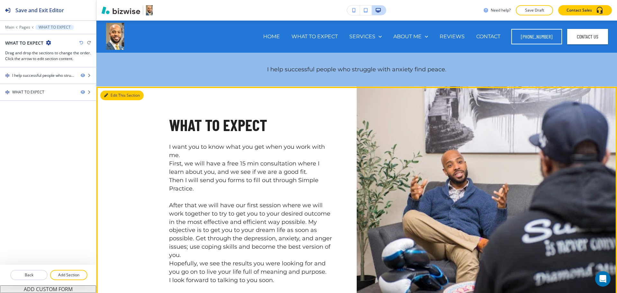
click at [114, 95] on button "Edit This Section" at bounding box center [121, 96] width 43 height 10
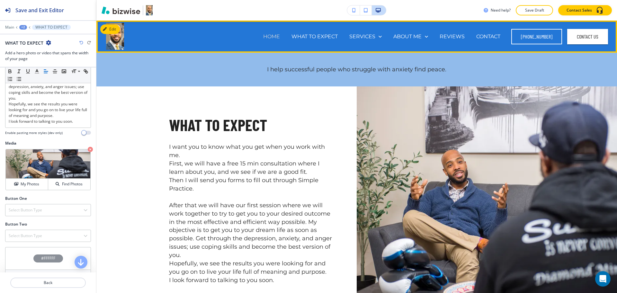
click at [268, 39] on p "HOME" at bounding box center [271, 36] width 17 height 7
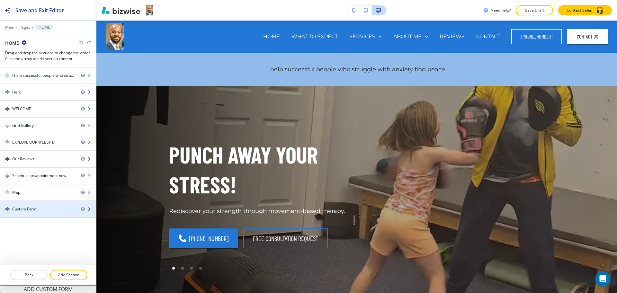
click at [32, 211] on div "Custom Form" at bounding box center [24, 209] width 24 height 6
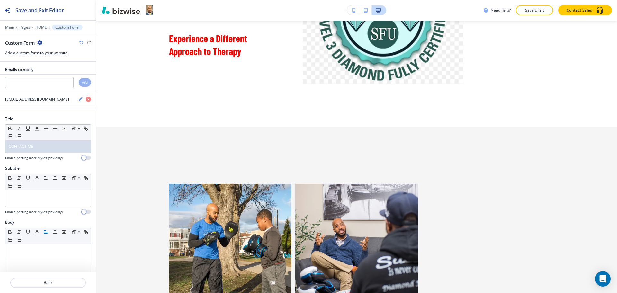
scroll to position [1012, 0]
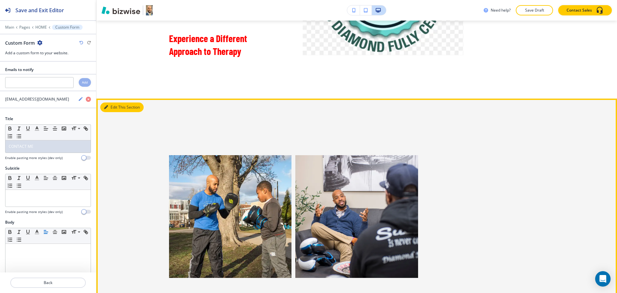
click at [113, 112] on button "Edit This Section" at bounding box center [121, 107] width 43 height 10
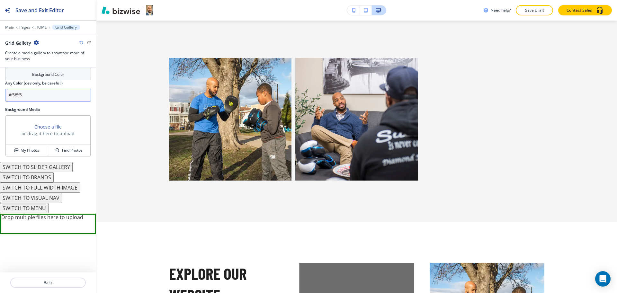
scroll to position [401, 0]
drag, startPoint x: 32, startPoint y: 94, endPoint x: 0, endPoint y: 93, distance: 31.8
click at [0, 93] on div "#F5F5F5 Background Color Any Color (dev only, be careful!) #f5f5f5" at bounding box center [48, 76] width 96 height 60
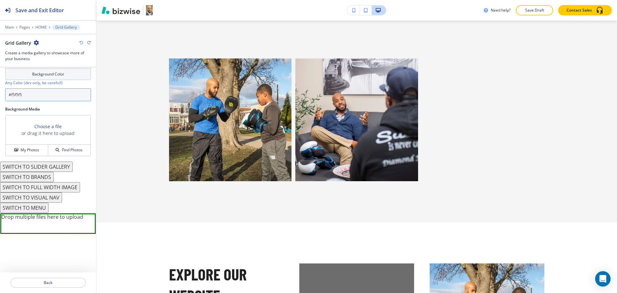
scroll to position [0, 0]
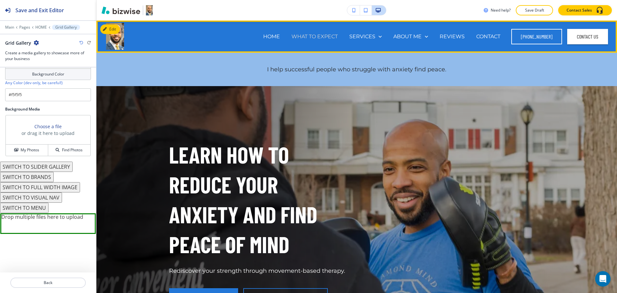
click at [314, 39] on p "WHAT TO EXPECT" at bounding box center [314, 36] width 46 height 7
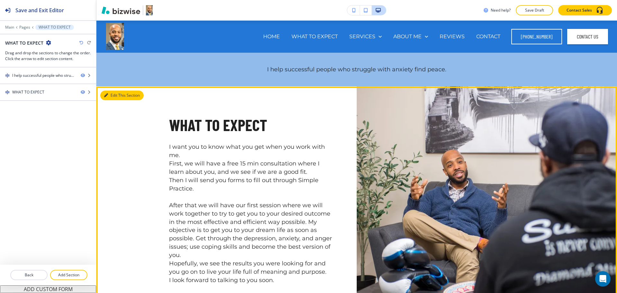
click at [115, 96] on button "Edit This Section" at bounding box center [121, 96] width 43 height 10
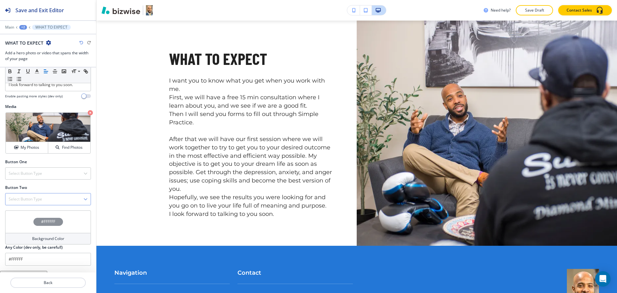
scroll to position [246, 0]
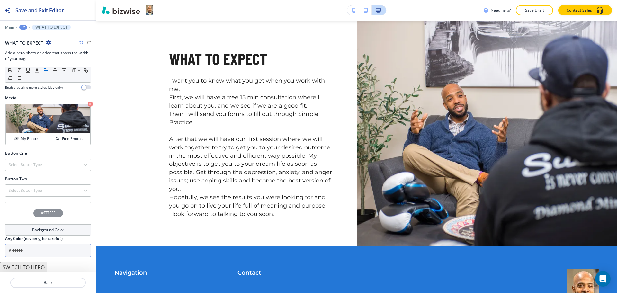
click at [38, 250] on input "#FFFFFF" at bounding box center [48, 250] width 86 height 13
paste input "f5f5f5"
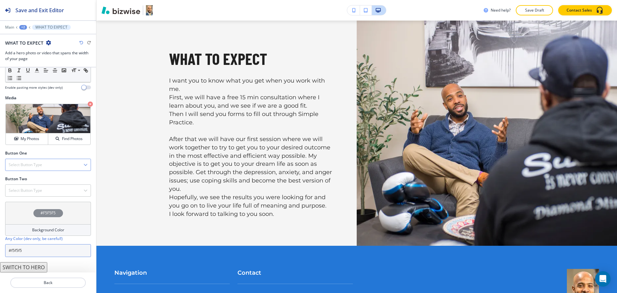
type input "#f5f5f5"
click at [45, 164] on div "Select Button Type" at bounding box center [47, 165] width 85 height 12
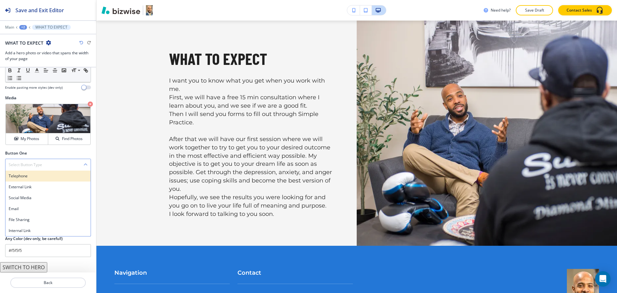
click at [34, 177] on h4 "Telephone" at bounding box center [48, 176] width 79 height 6
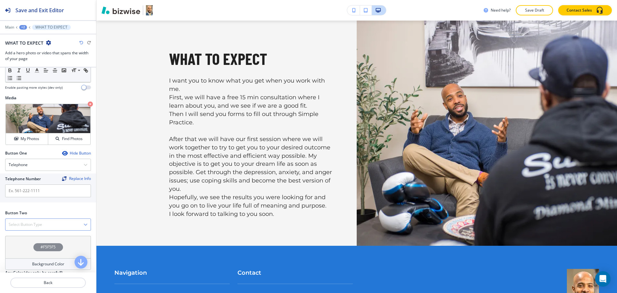
click at [37, 224] on h4 "Select Button Type" at bounding box center [25, 225] width 33 height 6
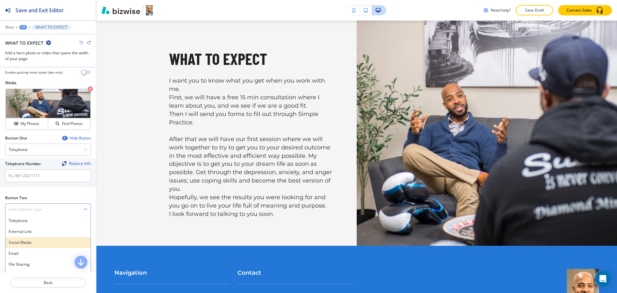
scroll to position [280, 0]
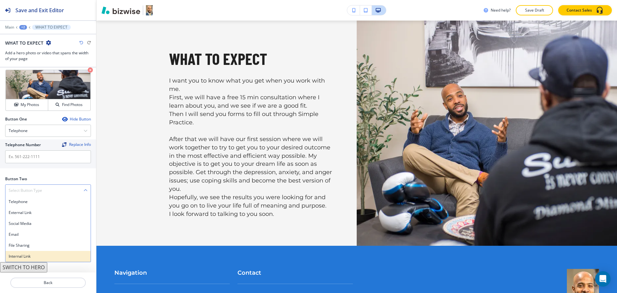
click at [32, 252] on div "Internal Link" at bounding box center [47, 256] width 85 height 11
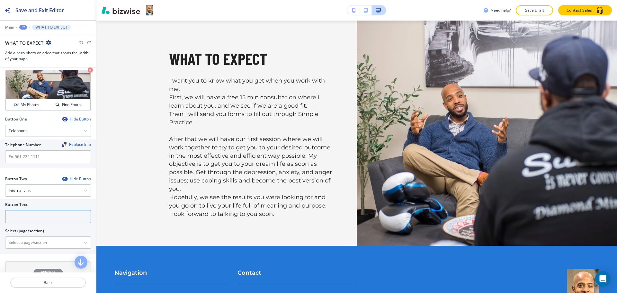
click at [38, 214] on input "text" at bounding box center [48, 216] width 86 height 13
click at [40, 243] on \(page\/section\) "Manual Input" at bounding box center [44, 242] width 78 height 11
drag, startPoint x: 45, startPoint y: 241, endPoint x: 0, endPoint y: 234, distance: 45.7
click at [0, 234] on div "Button Text Select (page/section) CONTACT US CONTACT CONTACT | Hero CONTACT | M…" at bounding box center [48, 226] width 96 height 55
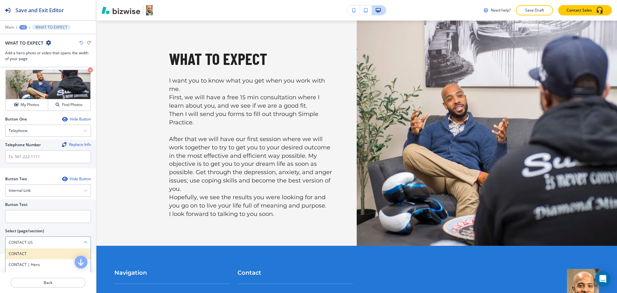
click at [16, 255] on h4 "CONTACT" at bounding box center [48, 254] width 79 height 6
type \(page\/section\) "CONTACT"
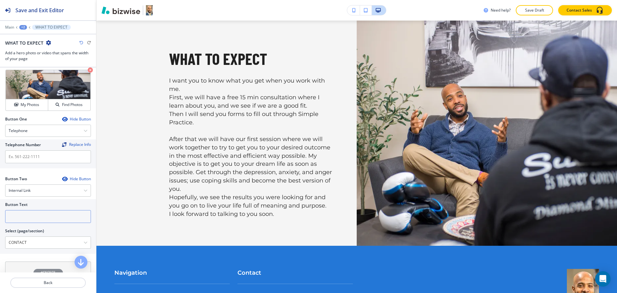
click at [13, 220] on input "text" at bounding box center [48, 216] width 86 height 13
paste input "CONTACT US"
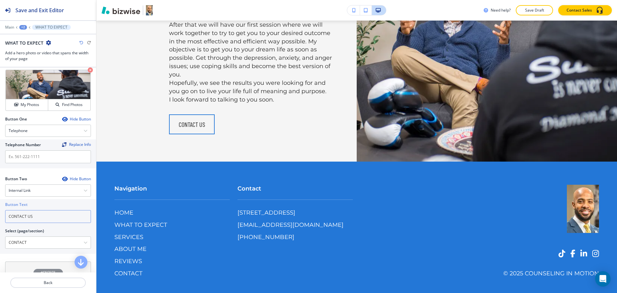
scroll to position [189, 0]
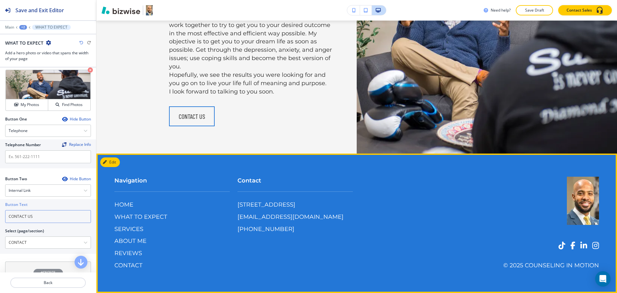
type input "CONTACT US"
drag, startPoint x: 285, startPoint y: 246, endPoint x: 232, endPoint y: 242, distance: 53.8
click at [232, 233] on div "Contact [STREET_ADDRESS][DEMOGRAPHIC_DATA] [EMAIL_ADDRESS][DOMAIN_NAME] [PHONE_…" at bounding box center [291, 199] width 123 height 70
copy p "[PHONE_NUMBER]"
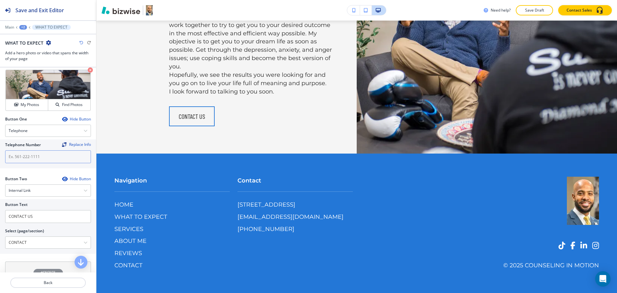
click at [36, 155] on input "text" at bounding box center [48, 156] width 86 height 13
paste input "[PHONE_NUMBER]"
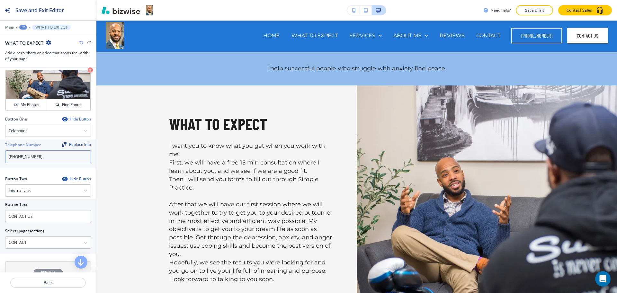
scroll to position [0, 0]
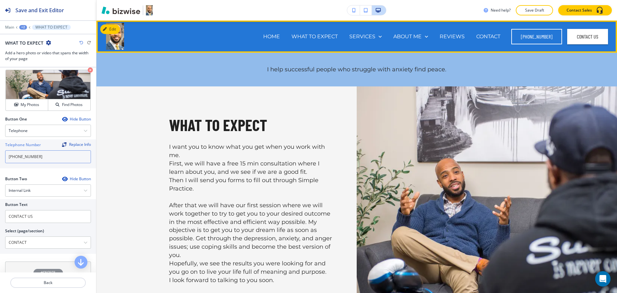
type input "[PHONE_NUMBER]"
click at [281, 32] on div "HOME" at bounding box center [271, 37] width 28 height 26
click at [276, 37] on p "HOME" at bounding box center [271, 36] width 17 height 7
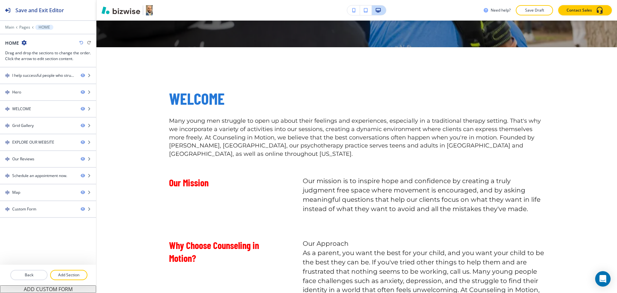
scroll to position [328, 0]
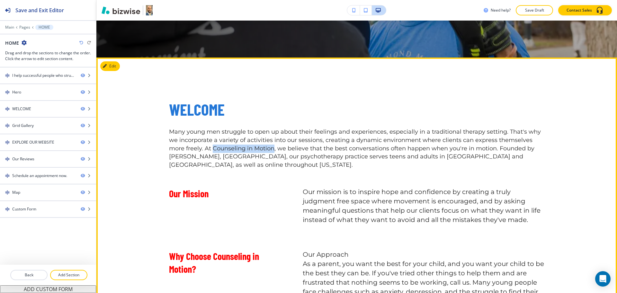
drag, startPoint x: 271, startPoint y: 147, endPoint x: 209, endPoint y: 148, distance: 61.3
click at [209, 148] on p "Many young men struggle to open up about their feelings and experiences, especi…" at bounding box center [356, 149] width 375 height 42
copy p "Counseling in Motion"
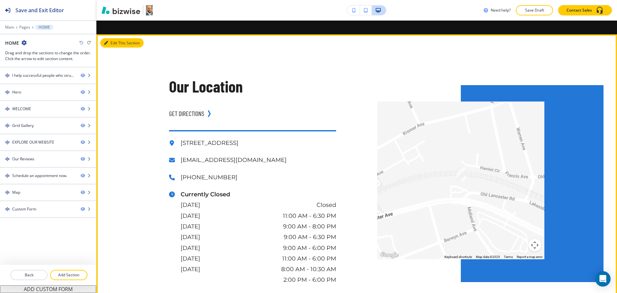
click at [113, 48] on button "Edit This Section" at bounding box center [121, 43] width 43 height 10
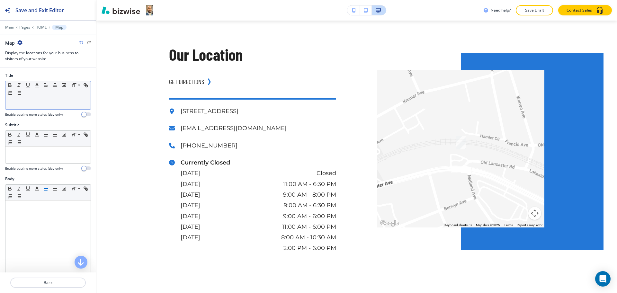
scroll to position [2122, 0]
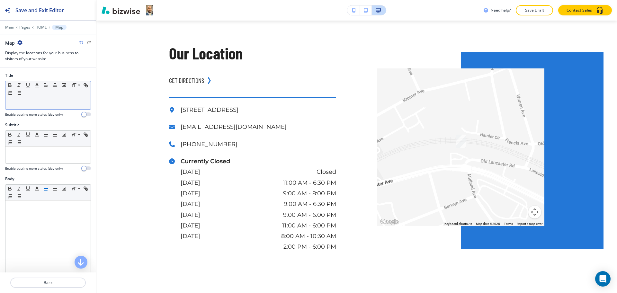
click at [49, 103] on p at bounding box center [48, 103] width 79 height 6
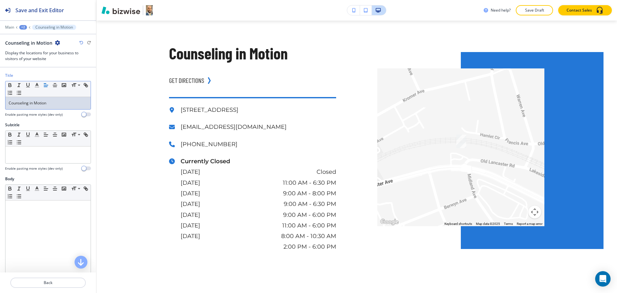
click at [25, 28] on div "+2" at bounding box center [23, 27] width 8 height 4
click at [34, 49] on p "HOME" at bounding box center [39, 49] width 33 height 6
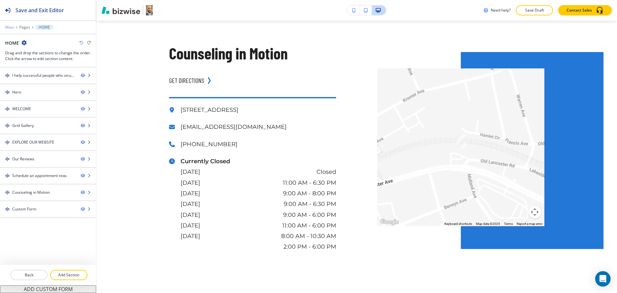
click at [10, 26] on p "Main" at bounding box center [9, 27] width 9 height 4
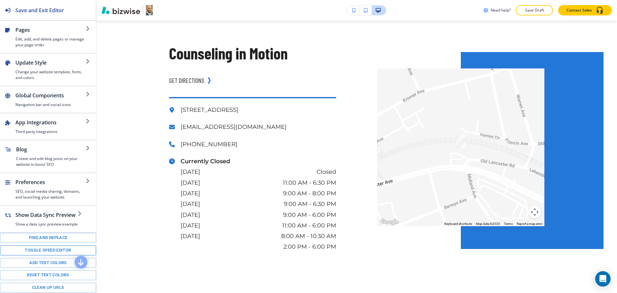
click at [48, 253] on button "Toggle speed editor" at bounding box center [48, 250] width 96 height 10
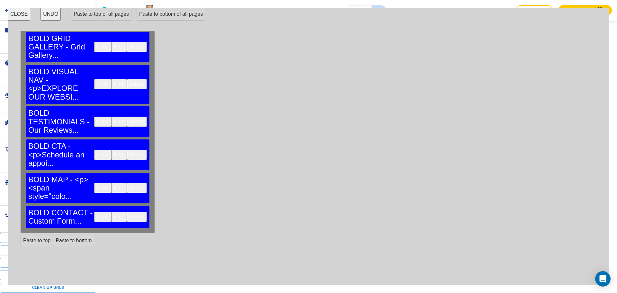
scroll to position [115, 0]
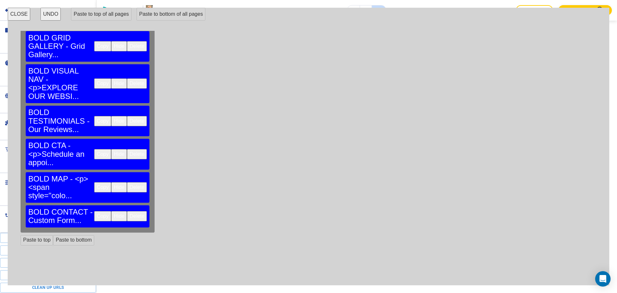
click at [94, 149] on button "Copy" at bounding box center [102, 154] width 17 height 10
click at [163, 13] on button "Paste to bottom of all pages" at bounding box center [170, 14] width 69 height 13
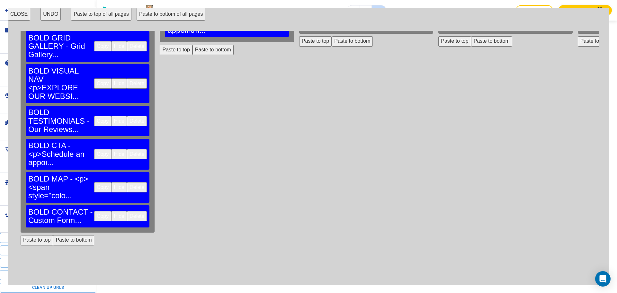
click at [94, 182] on button "Copy" at bounding box center [102, 187] width 17 height 10
click at [159, 15] on button "Paste to bottom of all pages" at bounding box center [170, 14] width 69 height 13
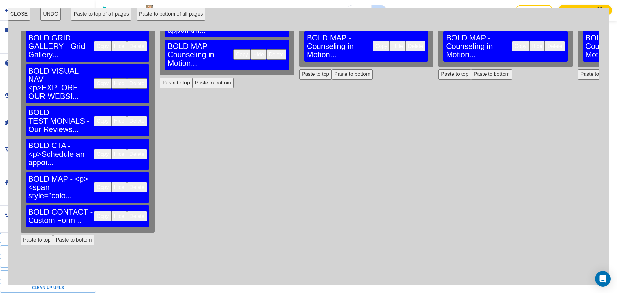
click at [94, 211] on button "Copy" at bounding box center [102, 216] width 17 height 10
click at [163, 168] on div "HOME BOLD ANNOUNCEMENT BAR - <p>I help successful... Copy Hide Delete BOLD HERO…" at bounding box center [308, 156] width 581 height 250
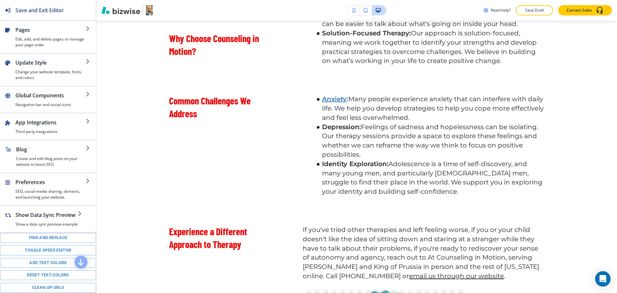
scroll to position [0, 0]
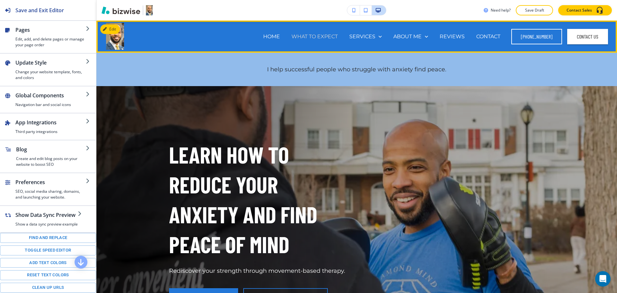
click at [306, 37] on p "WHAT TO EXPECT" at bounding box center [314, 36] width 46 height 7
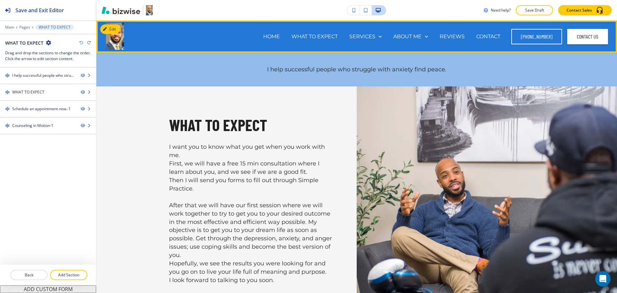
click at [267, 37] on p "HOME" at bounding box center [271, 36] width 17 height 7
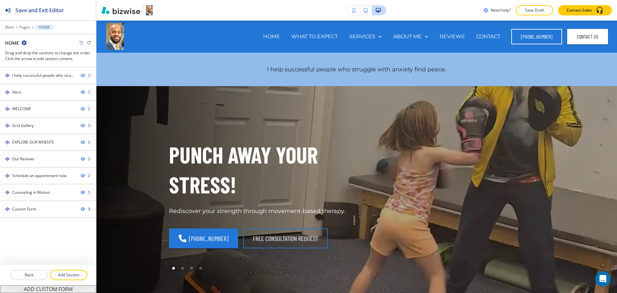
click at [45, 212] on div at bounding box center [48, 214] width 96 height 5
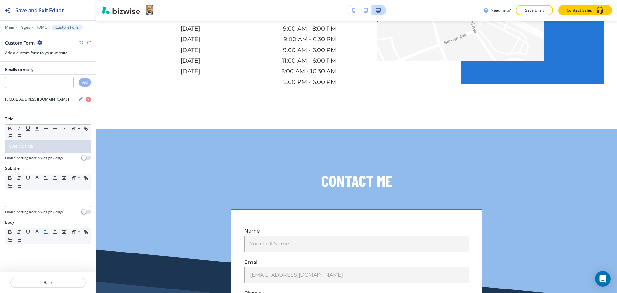
click at [39, 44] on icon "button" at bounding box center [39, 42] width 5 height 5
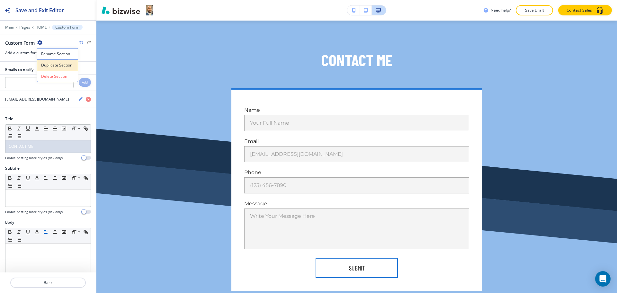
scroll to position [2414, 0]
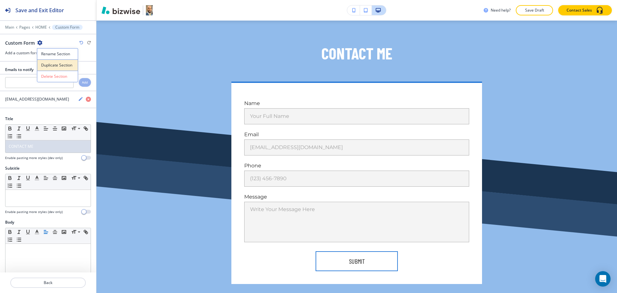
click at [52, 66] on p "Duplicate Section" at bounding box center [57, 65] width 33 height 6
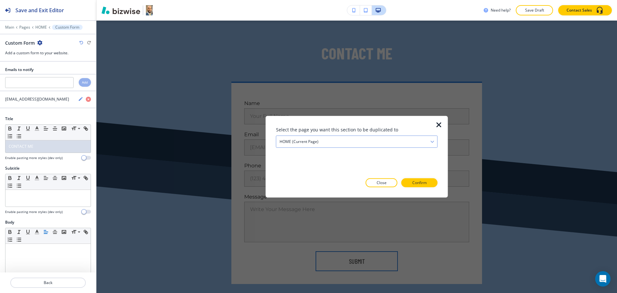
click at [303, 139] on h4 "HOME (current page)" at bounding box center [298, 142] width 39 height 6
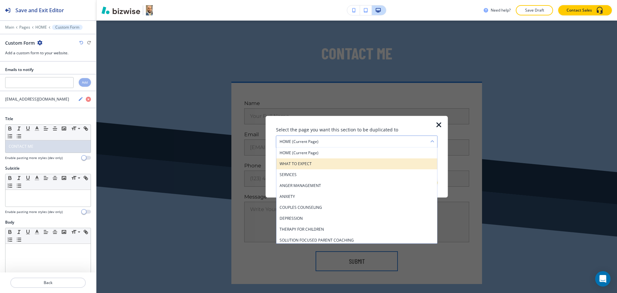
click at [297, 166] on h4 "WHAT TO EXPECT" at bounding box center [356, 164] width 154 height 6
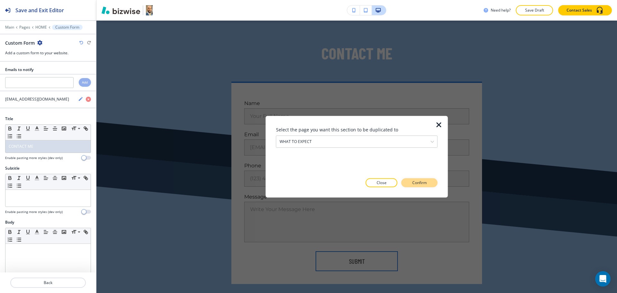
click at [420, 180] on p "Confirm" at bounding box center [419, 183] width 14 height 6
click at [425, 182] on p "Take me there" at bounding box center [413, 183] width 26 height 6
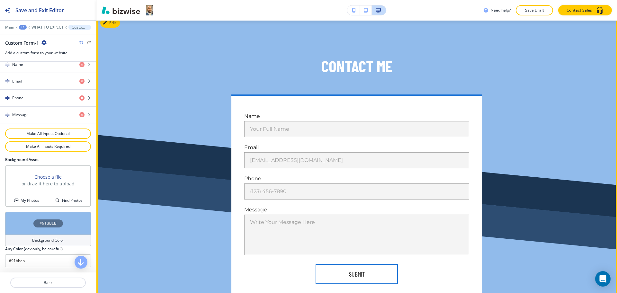
scroll to position [795, 0]
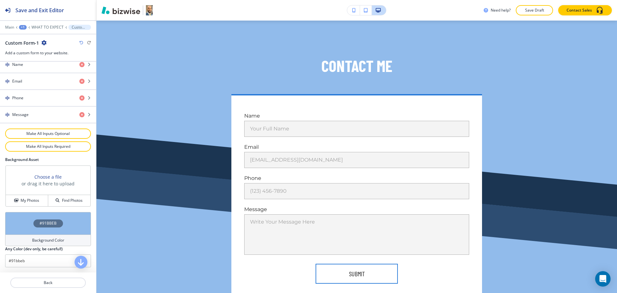
click at [61, 241] on h4 "Background Color" at bounding box center [48, 240] width 32 height 6
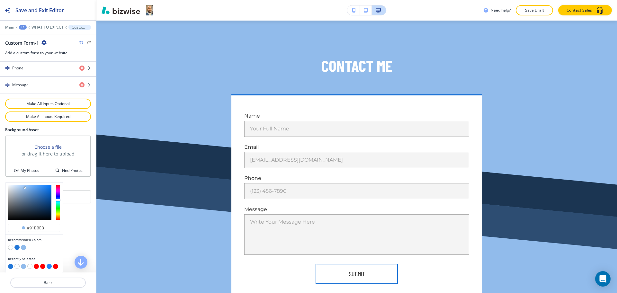
scroll to position [331, 0]
click at [46, 229] on input "#91bbeb" at bounding box center [37, 227] width 22 height 5
paste input "f5f5f5"
type input "#f5f5f5"
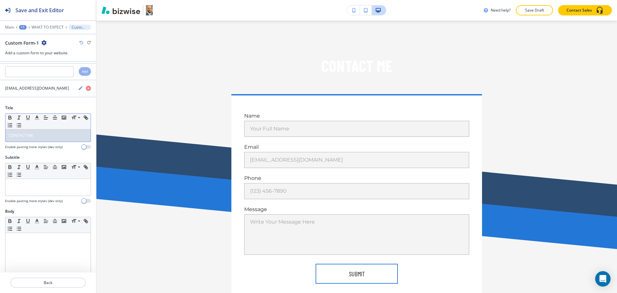
scroll to position [0, 0]
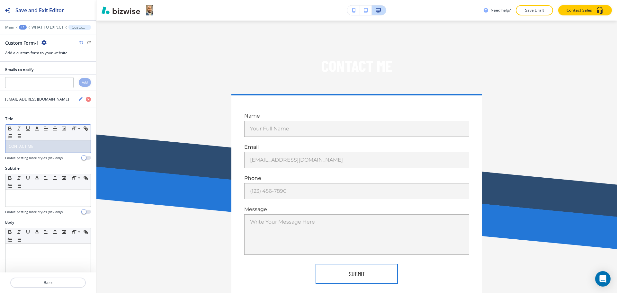
click at [39, 151] on div "CONTACT ME" at bounding box center [47, 146] width 85 height 12
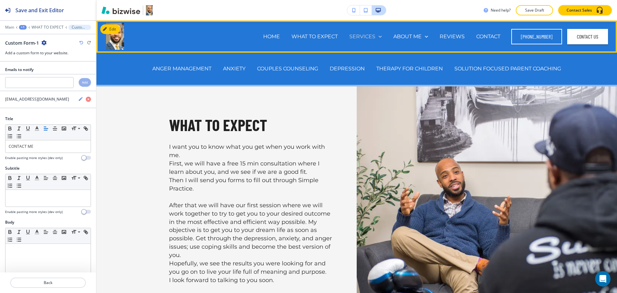
click at [366, 36] on p "SERVICES" at bounding box center [362, 36] width 26 height 7
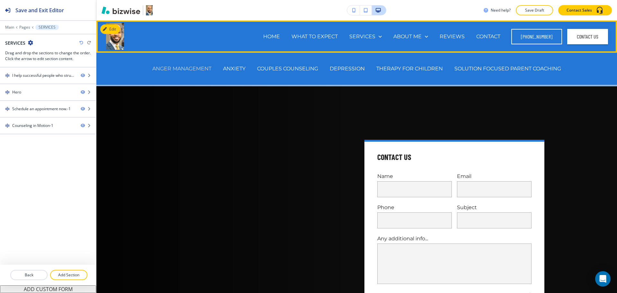
click at [193, 68] on p "ANGER MANAGEMENT" at bounding box center [181, 68] width 59 height 7
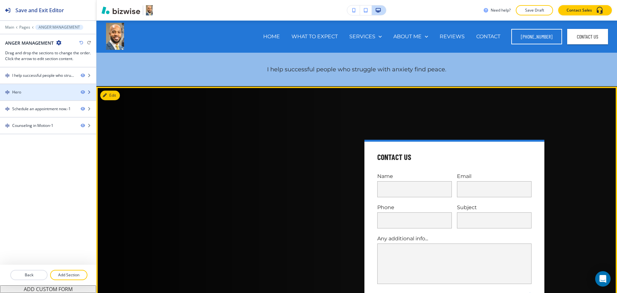
click at [48, 94] on div "Hero" at bounding box center [37, 92] width 75 height 6
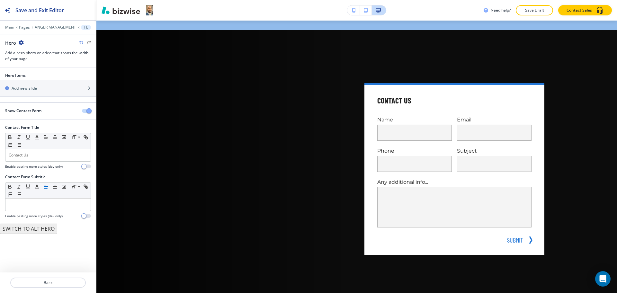
scroll to position [66, 0]
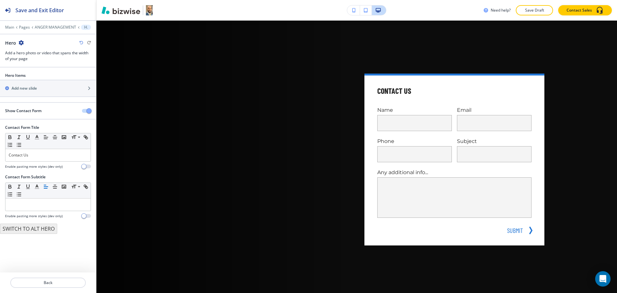
click at [86, 110] on button "button" at bounding box center [86, 111] width 9 height 4
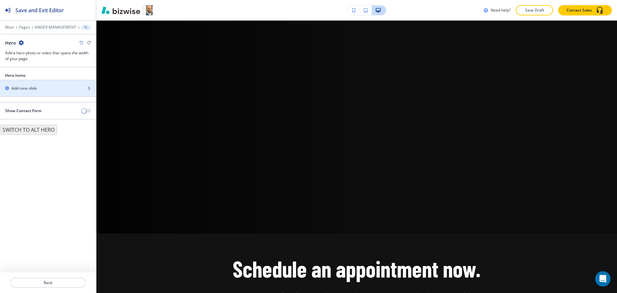
click at [48, 90] on div "Add new slide" at bounding box center [41, 88] width 82 height 6
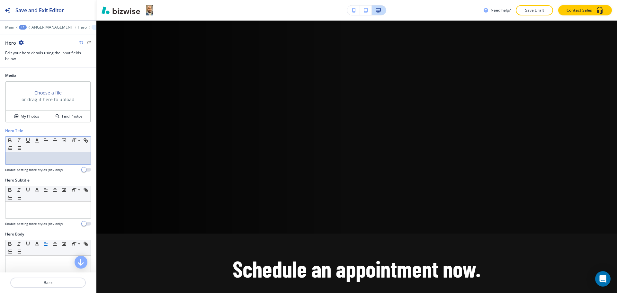
click at [47, 163] on div at bounding box center [47, 158] width 85 height 12
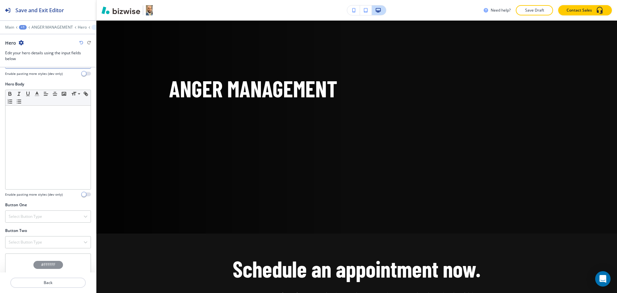
scroll to position [191, 0]
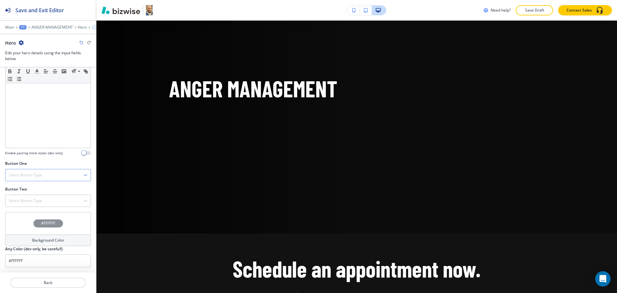
click at [42, 177] on h4 "Select Button Type" at bounding box center [25, 175] width 33 height 6
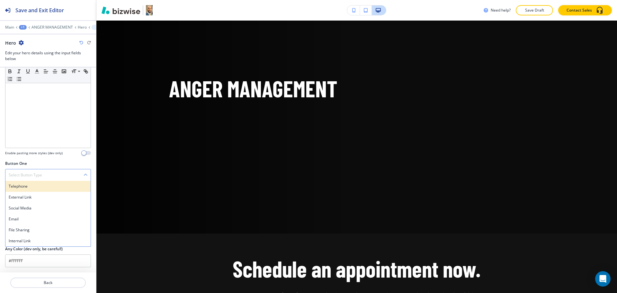
click at [38, 184] on h4 "Telephone" at bounding box center [48, 186] width 79 height 6
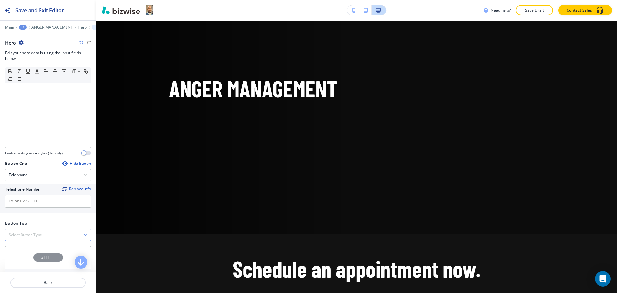
click at [48, 239] on div "Select Button Type" at bounding box center [47, 235] width 85 height 12
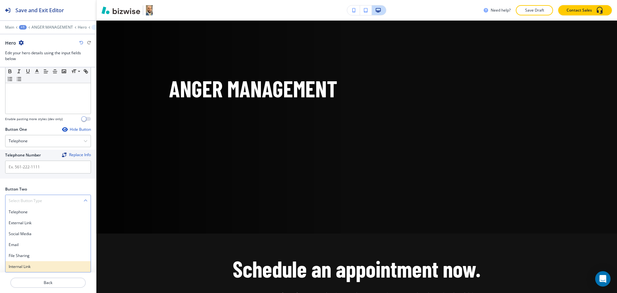
click at [27, 264] on h4 "Internal Link" at bounding box center [48, 267] width 79 height 6
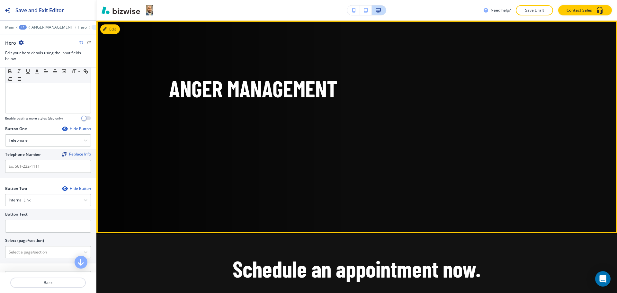
scroll to position [226, 0]
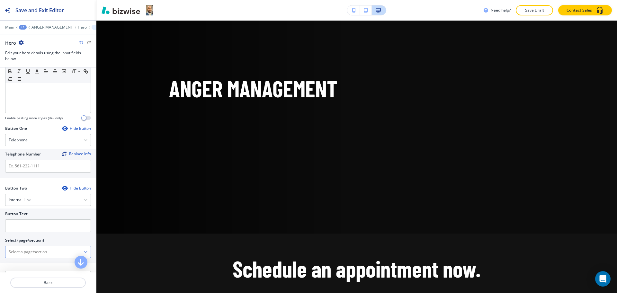
click at [46, 248] on \(page\/section\) "Manual Input" at bounding box center [44, 251] width 78 height 11
click at [30, 263] on h4 "CONTACT" at bounding box center [48, 263] width 79 height 6
type \(page\/section\) "CONTACT"
drag, startPoint x: 34, startPoint y: 252, endPoint x: 0, endPoint y: 250, distance: 33.8
click at [0, 250] on div "Button Text Select (page/section) CONTACT CONTACT CONTACT | Hero CONTACT | Map …" at bounding box center [48, 235] width 96 height 55
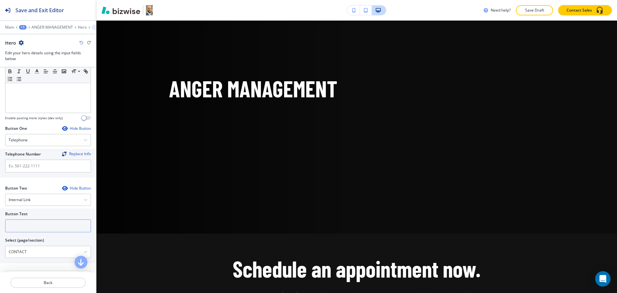
click at [18, 227] on input "text" at bounding box center [48, 225] width 86 height 13
paste input "CONTACT"
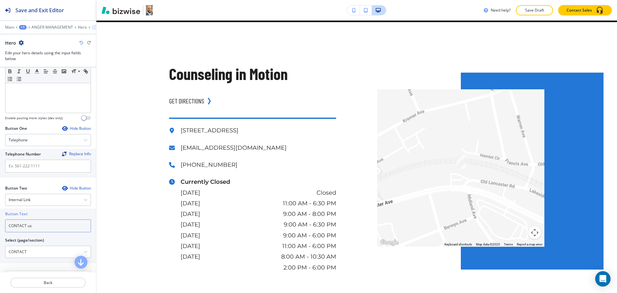
scroll to position [443, 0]
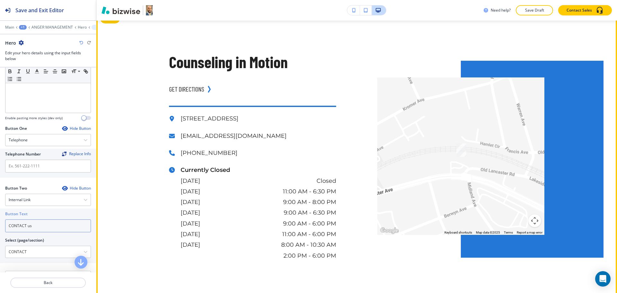
type input "CONTACT us"
drag, startPoint x: 196, startPoint y: 155, endPoint x: 174, endPoint y: 155, distance: 21.5
click at [174, 155] on div "[PHONE_NUMBER]" at bounding box center [252, 153] width 167 height 11
copy p "[PHONE_NUMBER]"
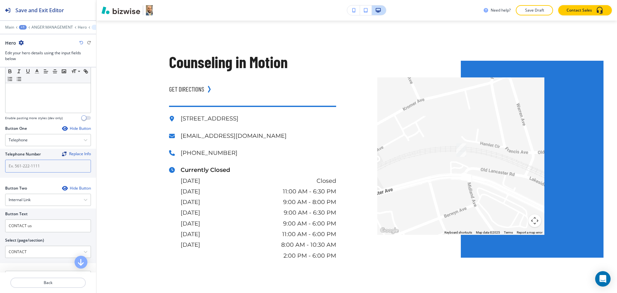
click at [25, 167] on input "text" at bounding box center [48, 166] width 86 height 13
paste input "[PHONE_NUMBER]"
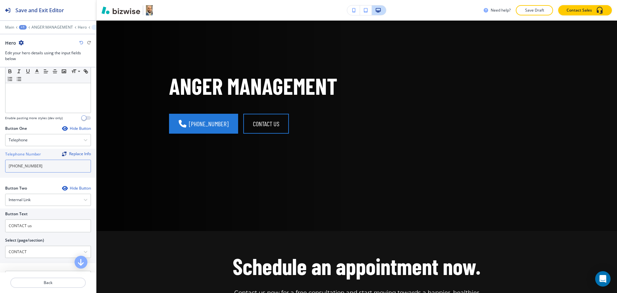
scroll to position [0, 0]
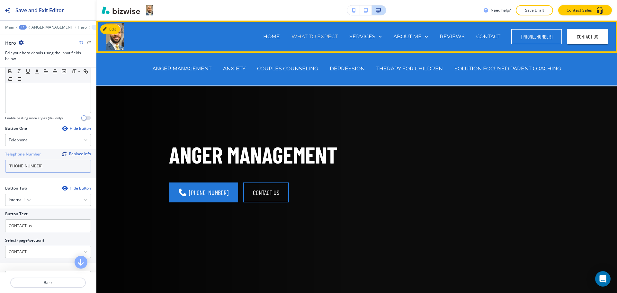
type input "[PHONE_NUMBER]"
click at [315, 35] on p "WHAT TO EXPECT" at bounding box center [314, 36] width 46 height 7
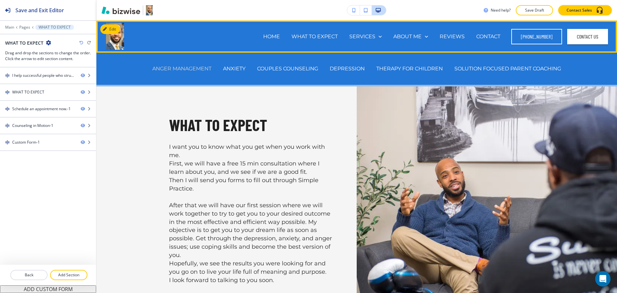
click at [200, 69] on p "ANGER MANAGEMENT" at bounding box center [181, 68] width 59 height 7
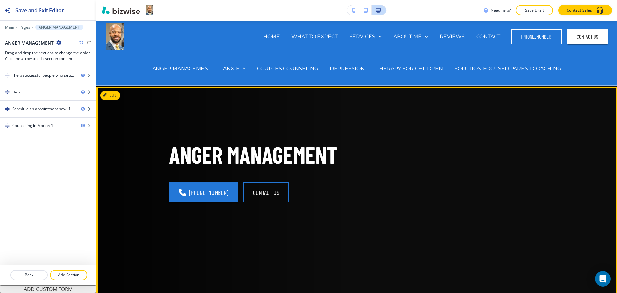
click at [316, 152] on p "ANGER MANAGEMENT" at bounding box center [259, 155] width 180 height 30
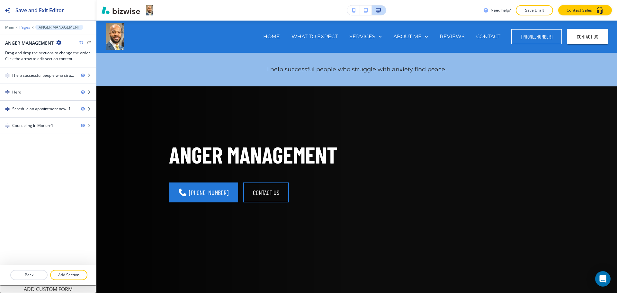
click at [25, 27] on p "Pages" at bounding box center [24, 27] width 11 height 4
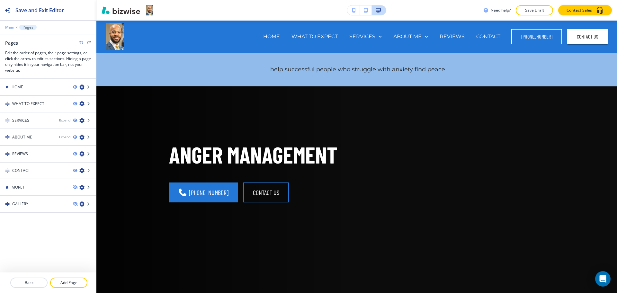
click at [10, 26] on p "Main" at bounding box center [9, 27] width 9 height 4
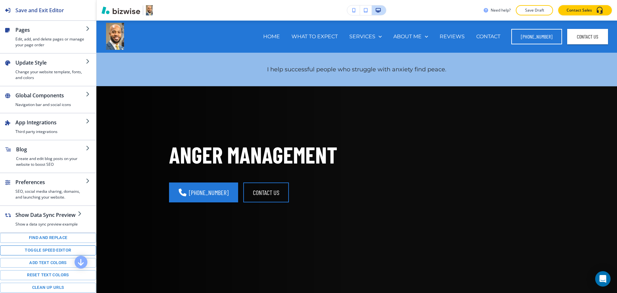
click at [39, 255] on button "Toggle speed editor" at bounding box center [48, 250] width 96 height 10
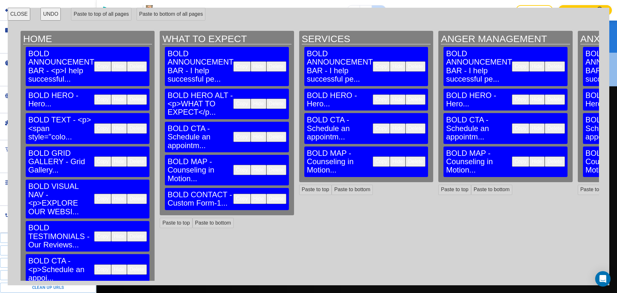
click at [233, 194] on button "Copy" at bounding box center [241, 199] width 17 height 10
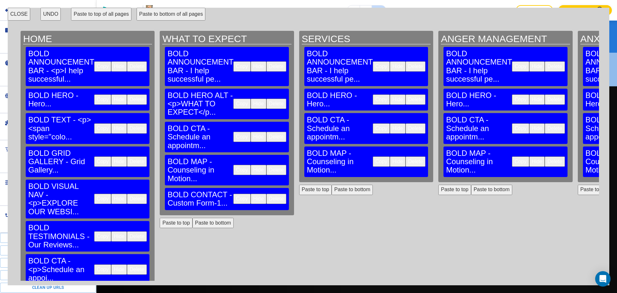
click at [162, 17] on button "Paste to bottom of all pages" at bounding box center [170, 14] width 69 height 13
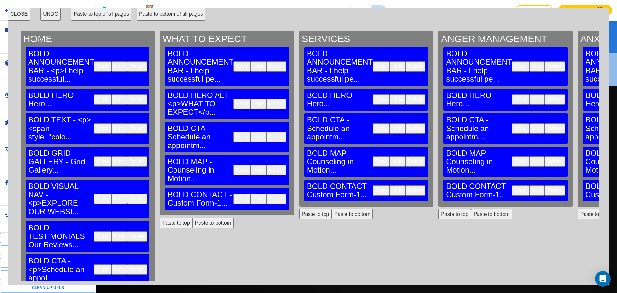
click at [12, 13] on button "CLOSE" at bounding box center [19, 14] width 22 height 13
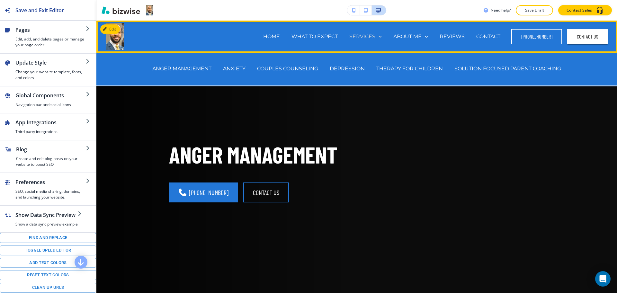
click at [363, 35] on p "SERVICES" at bounding box center [362, 36] width 26 height 7
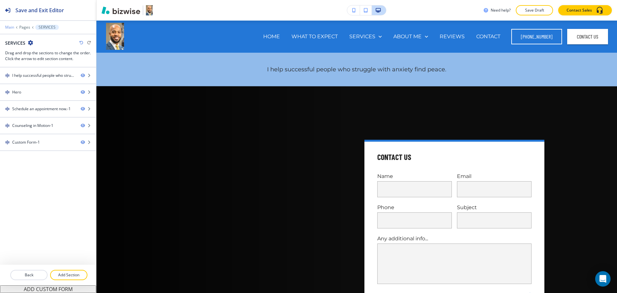
click at [12, 26] on p "Main" at bounding box center [9, 27] width 9 height 4
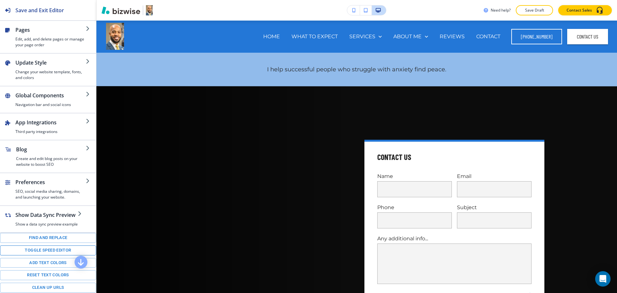
click at [42, 255] on button "Toggle speed editor" at bounding box center [48, 250] width 96 height 10
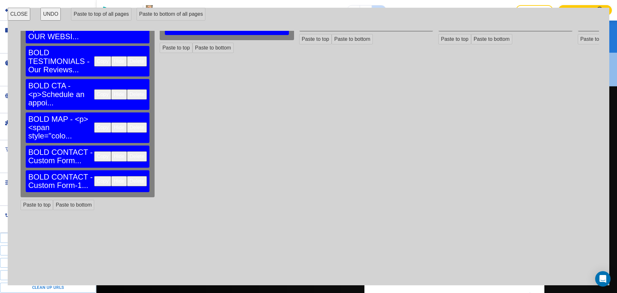
scroll to position [186, 0]
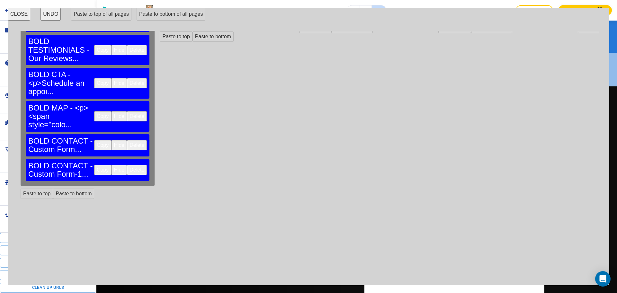
click at [127, 165] on button "Delete" at bounding box center [137, 170] width 20 height 10
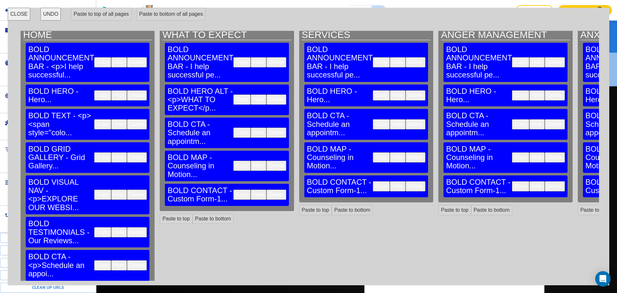
scroll to position [0, 0]
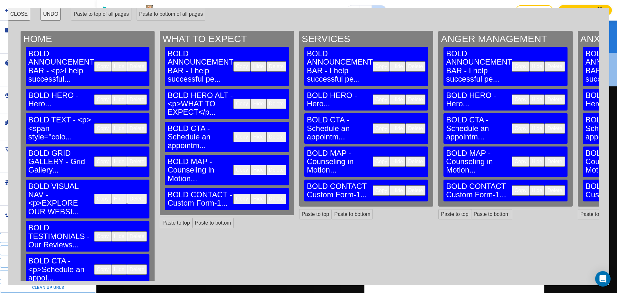
click at [25, 17] on button "CLOSE" at bounding box center [19, 14] width 22 height 13
